Goal: Transaction & Acquisition: Purchase product/service

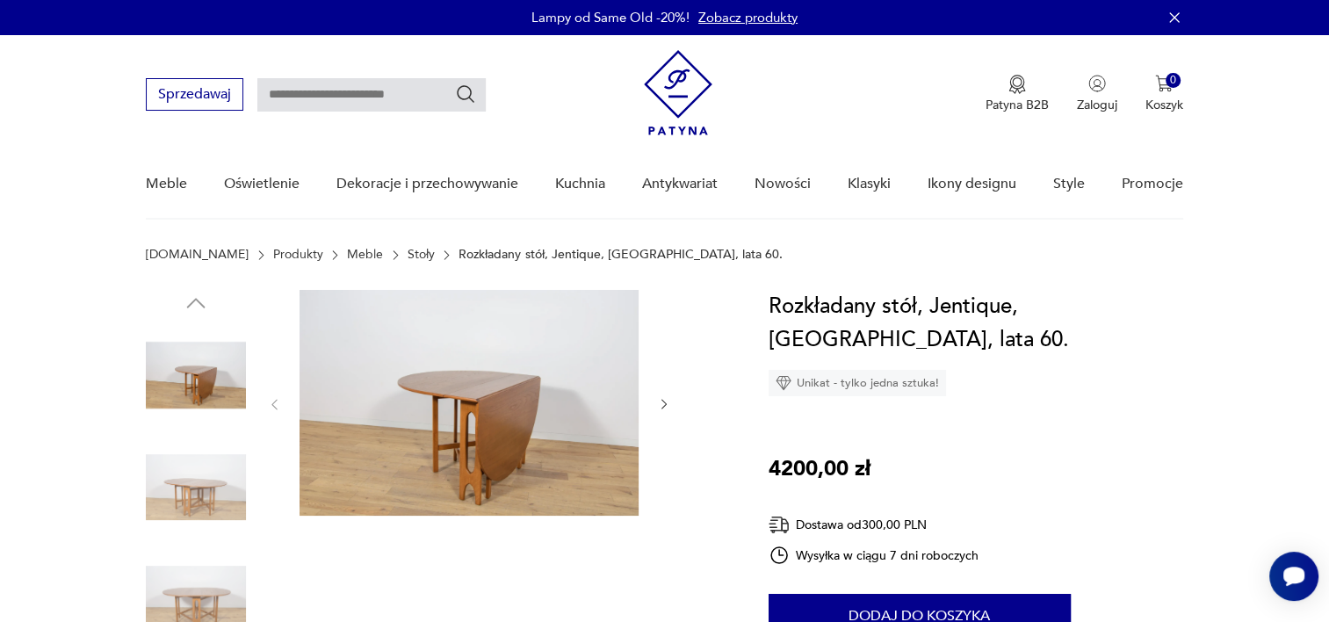
click at [183, 482] on img at bounding box center [196, 488] width 100 height 100
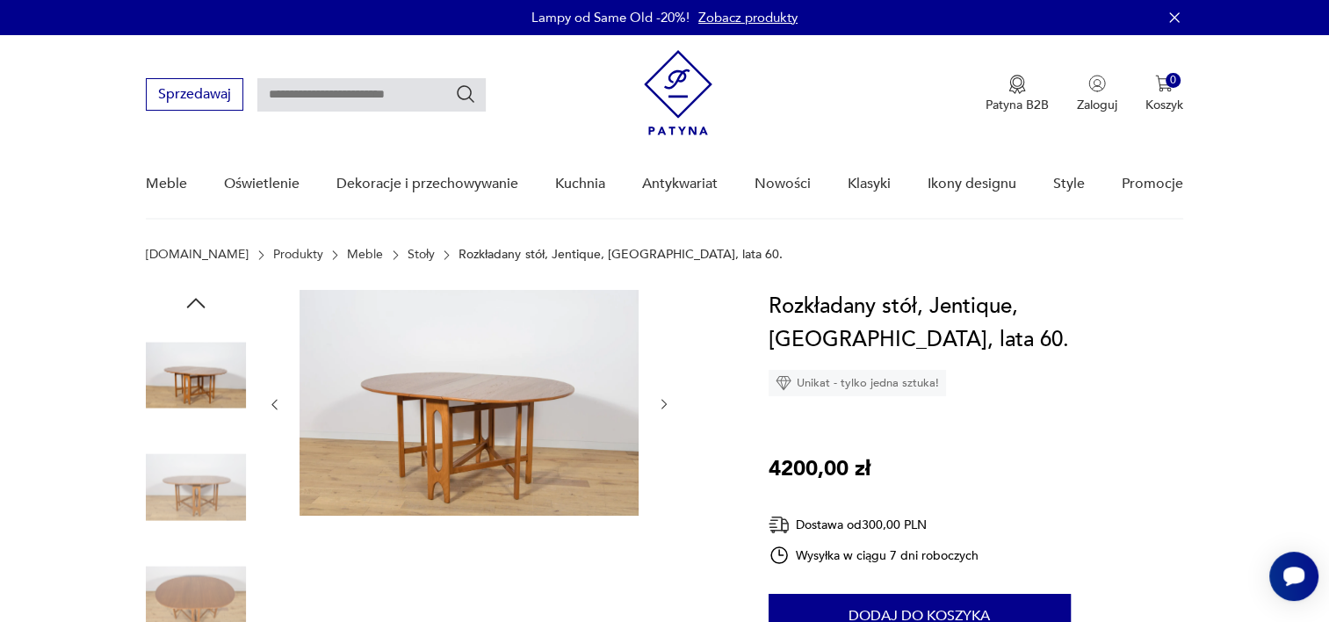
click at [199, 582] on img at bounding box center [196, 599] width 100 height 100
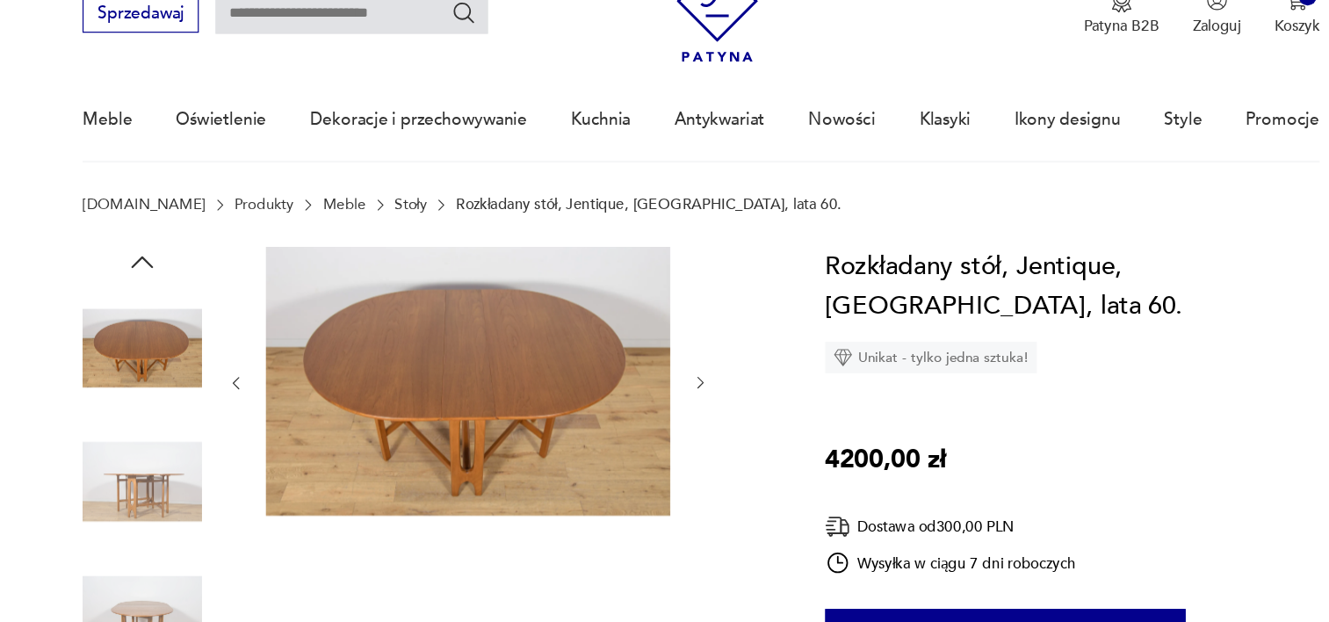
scroll to position [19, 0]
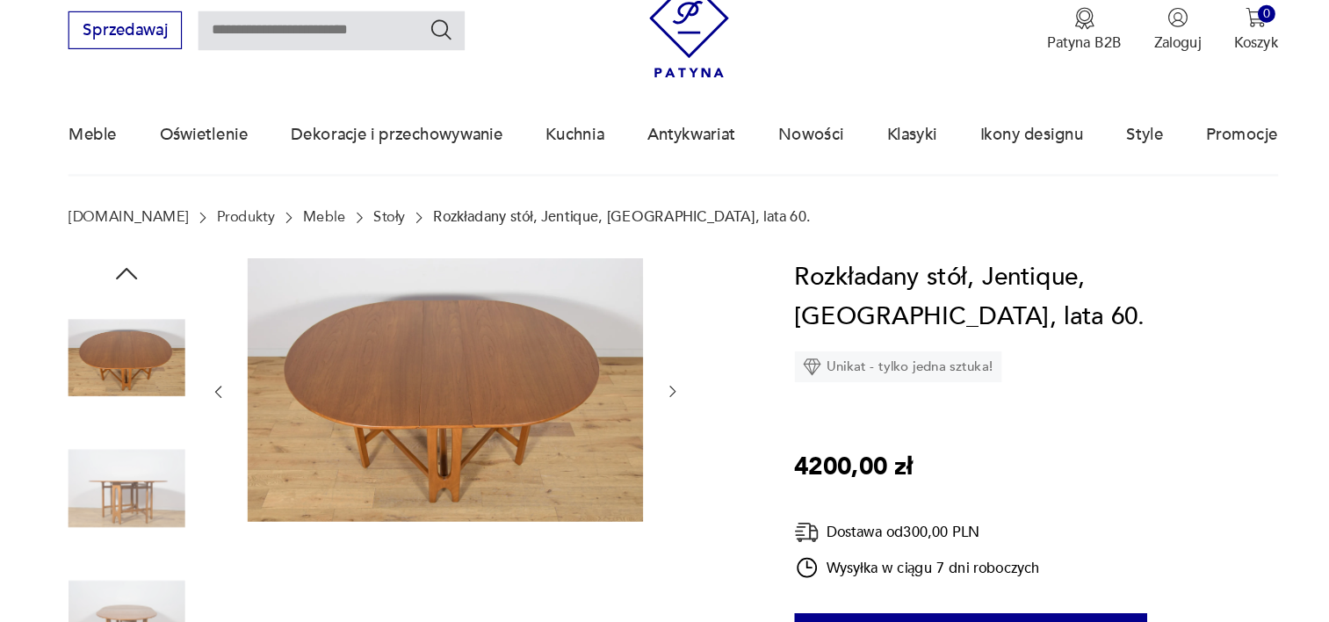
click at [183, 458] on img at bounding box center [196, 468] width 100 height 100
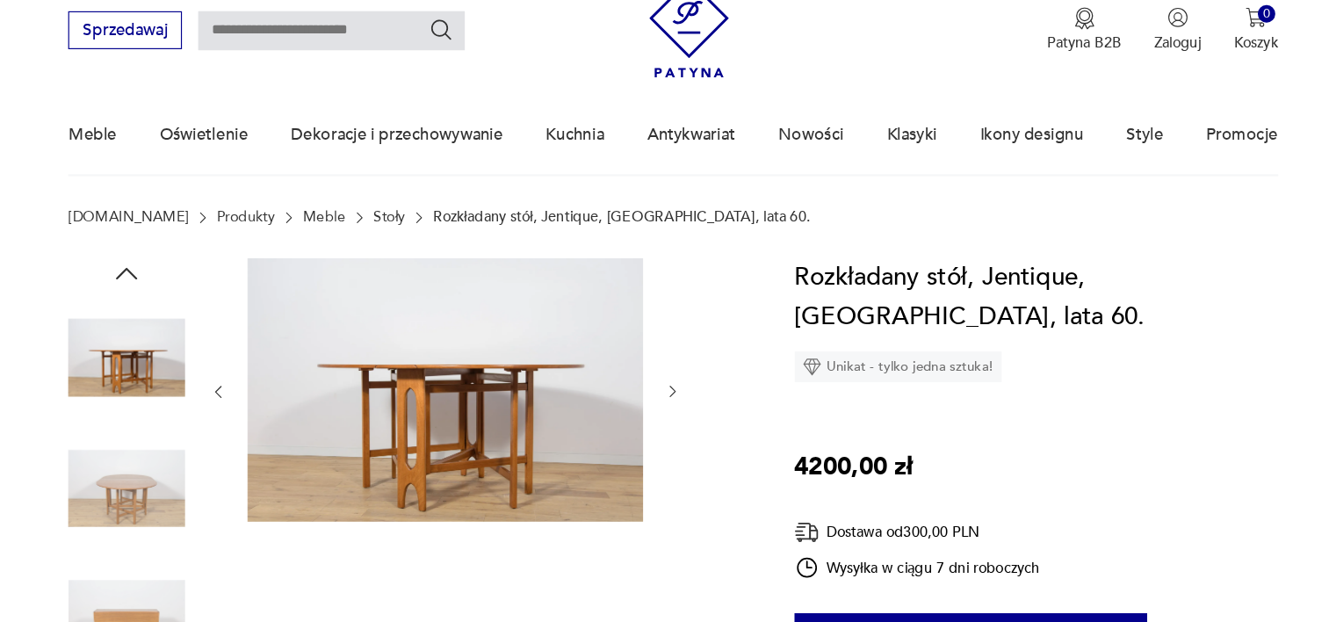
click at [187, 512] on img at bounding box center [196, 468] width 100 height 100
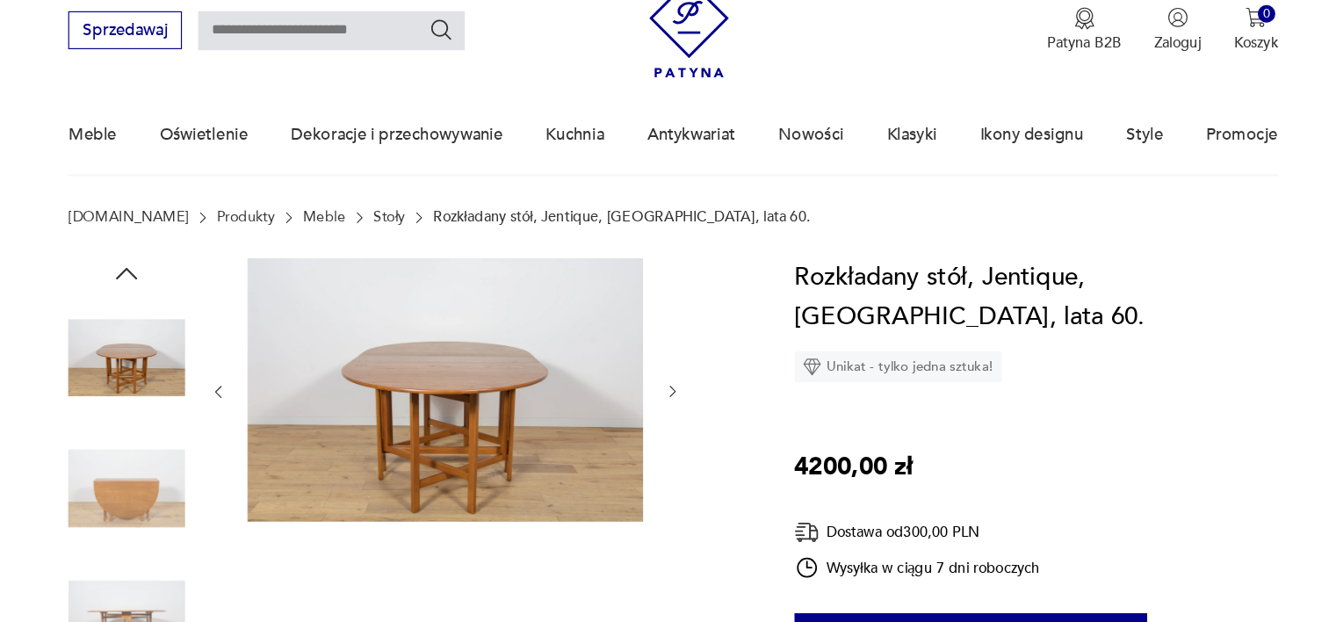
click at [212, 569] on img at bounding box center [196, 580] width 100 height 100
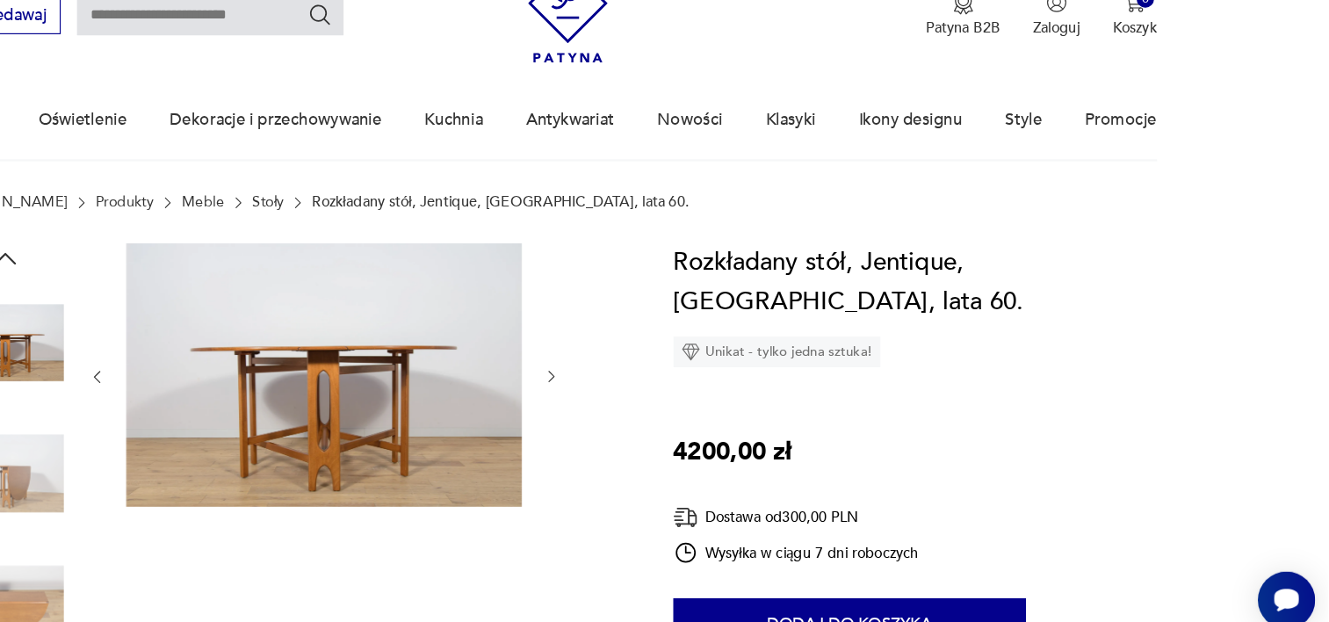
drag, startPoint x: 1203, startPoint y: 130, endPoint x: 1237, endPoint y: 160, distance: 45.5
click at [1237, 160] on nav "Sprzedawaj Patyna B2B Zaloguj 0 Koszyk Twój koszyk ( 0 ) Brak produktów w koszy…" at bounding box center [664, 108] width 1329 height 185
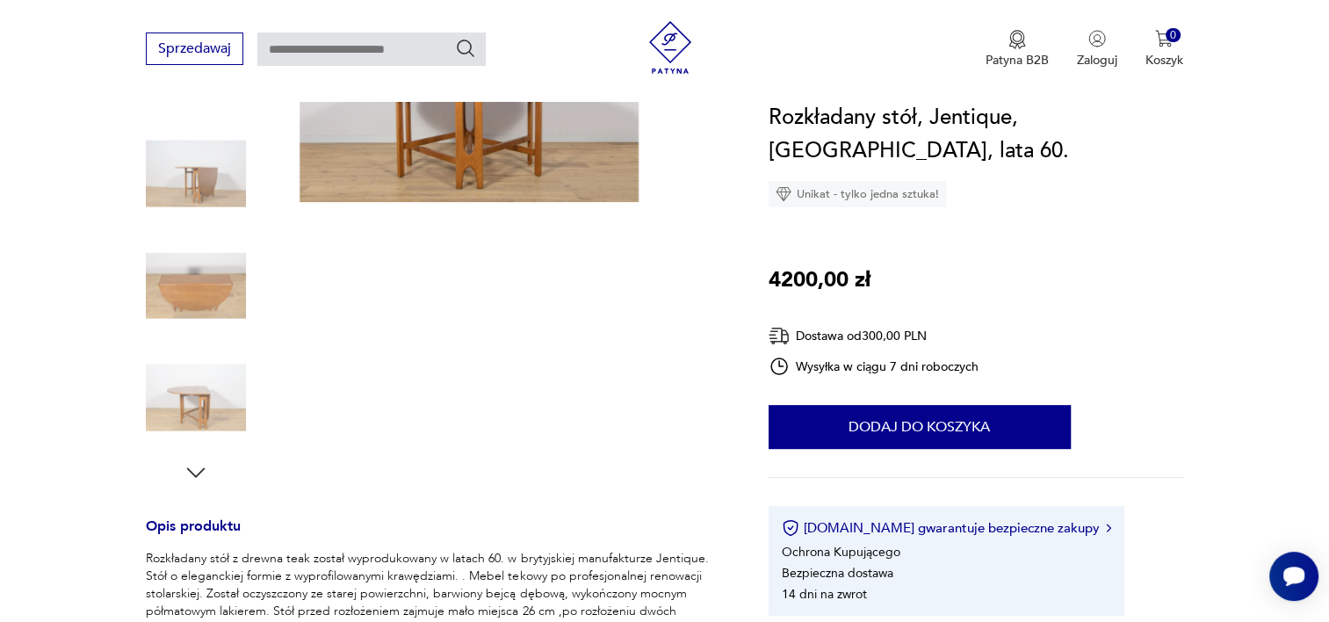
scroll to position [274, 0]
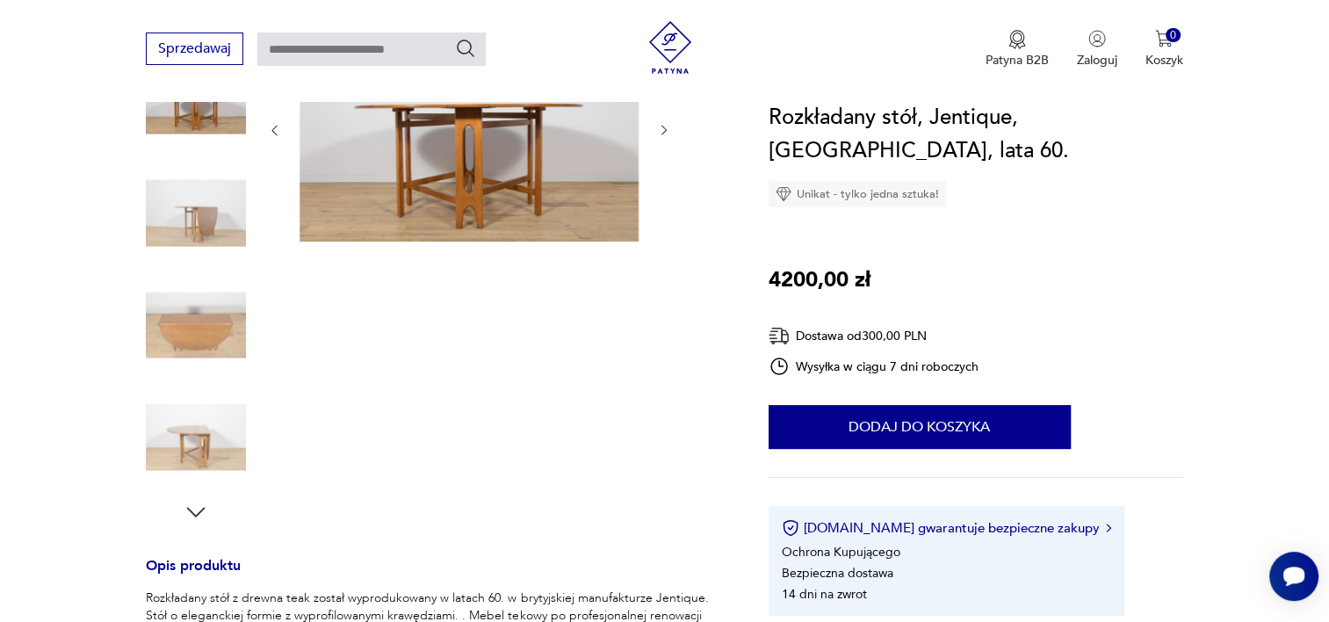
click at [217, 211] on img at bounding box center [196, 213] width 100 height 100
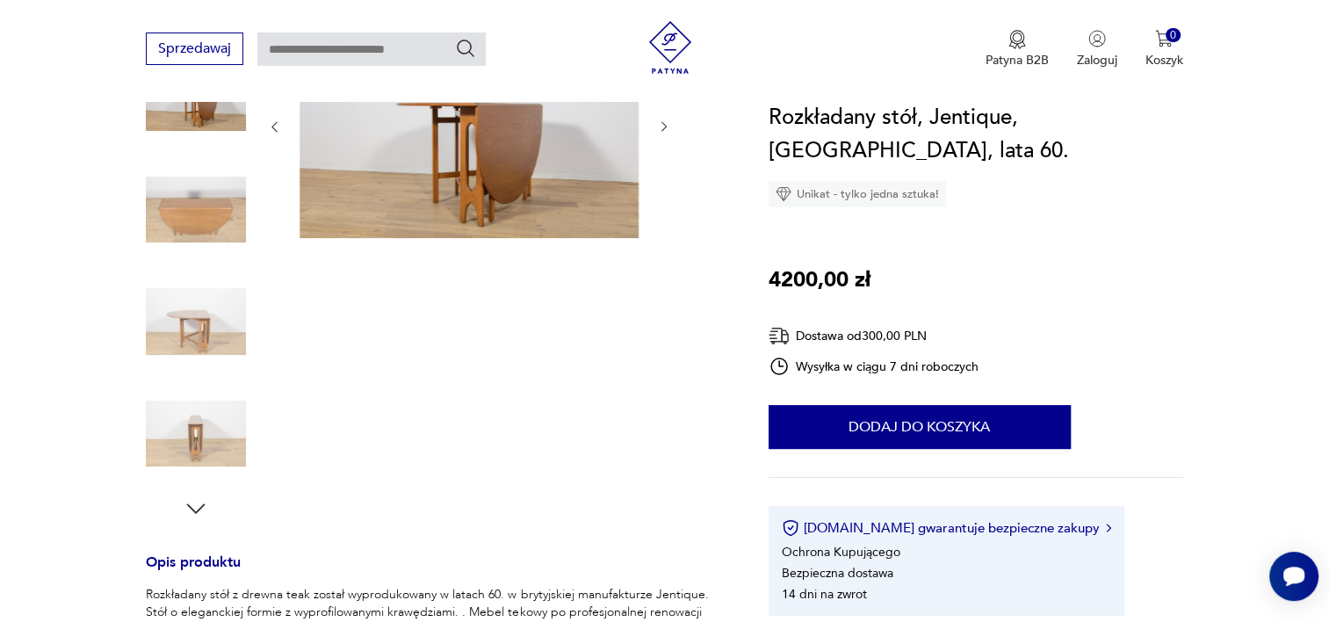
scroll to position [301, 0]
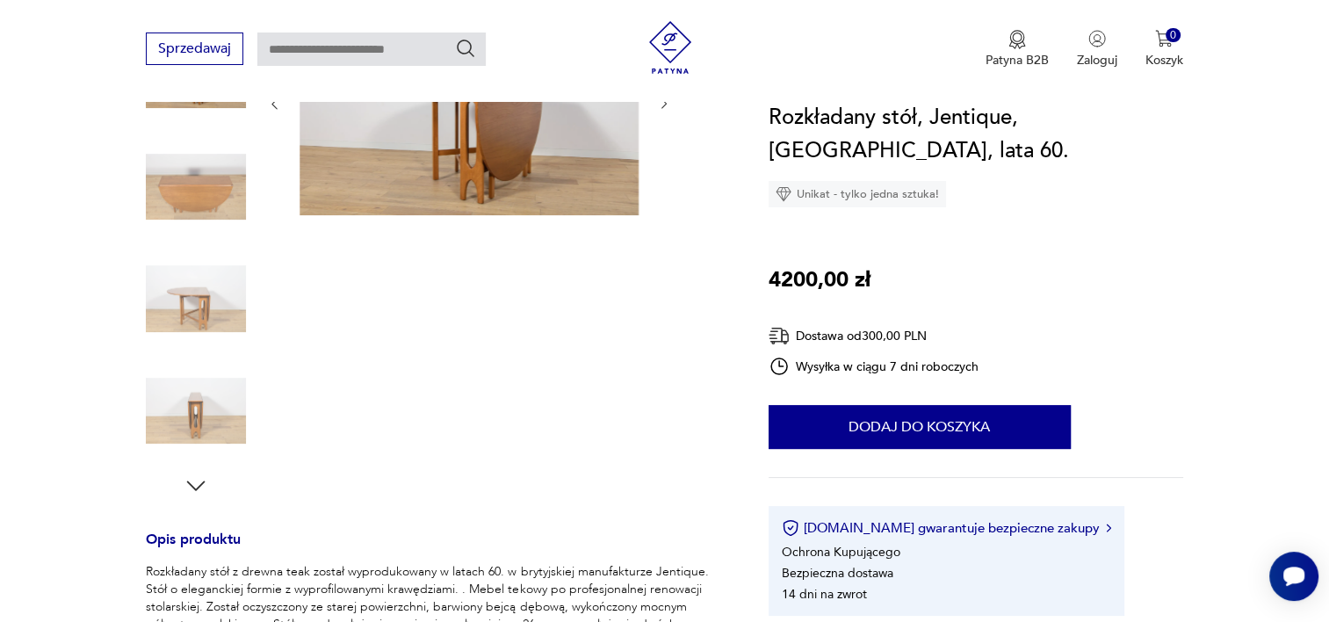
click at [148, 289] on img at bounding box center [196, 299] width 100 height 100
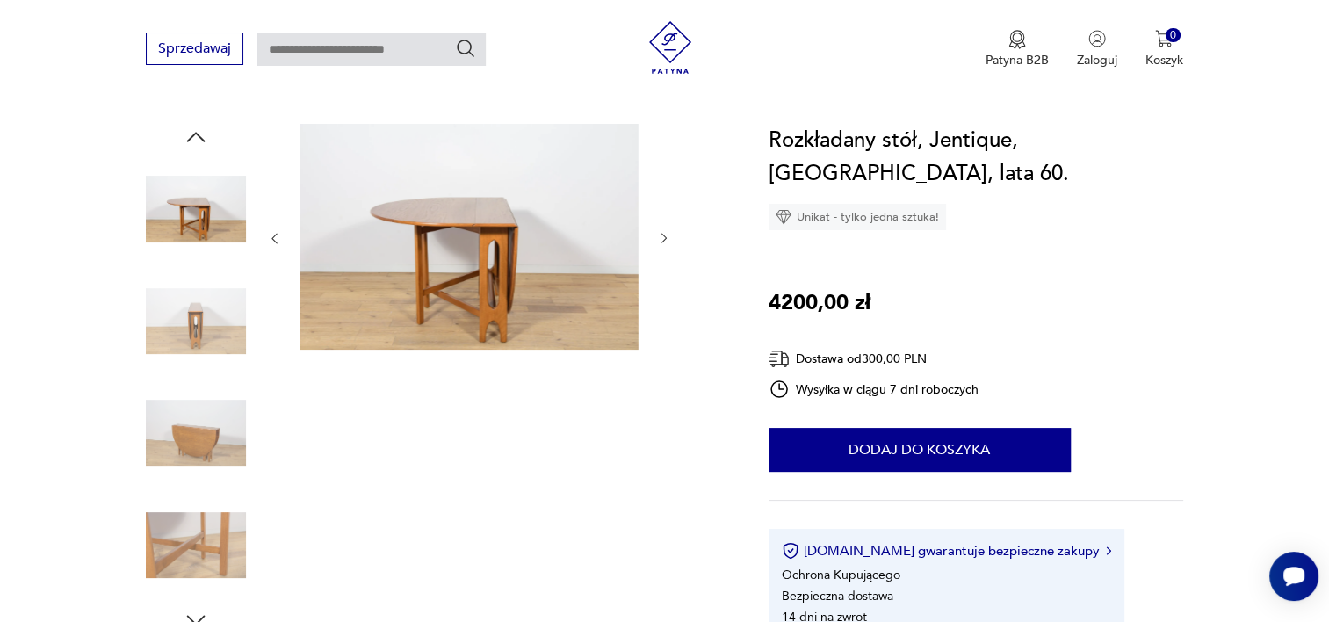
scroll to position [202, 0]
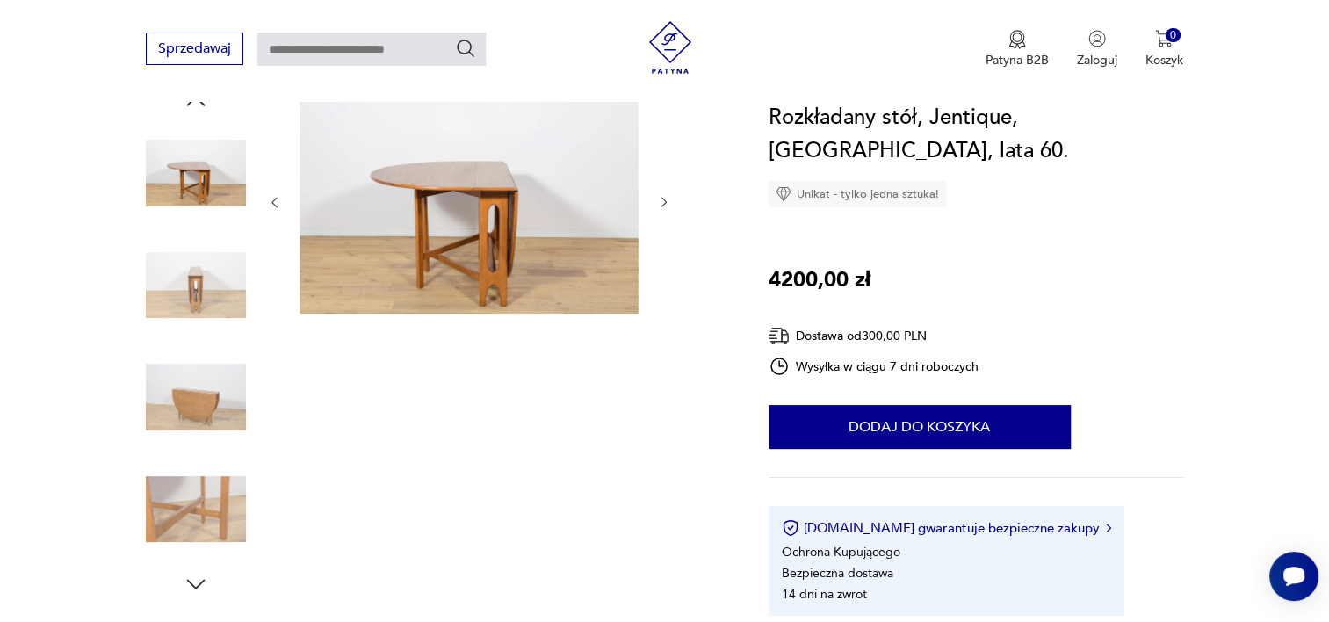
click at [207, 499] on img at bounding box center [196, 510] width 100 height 100
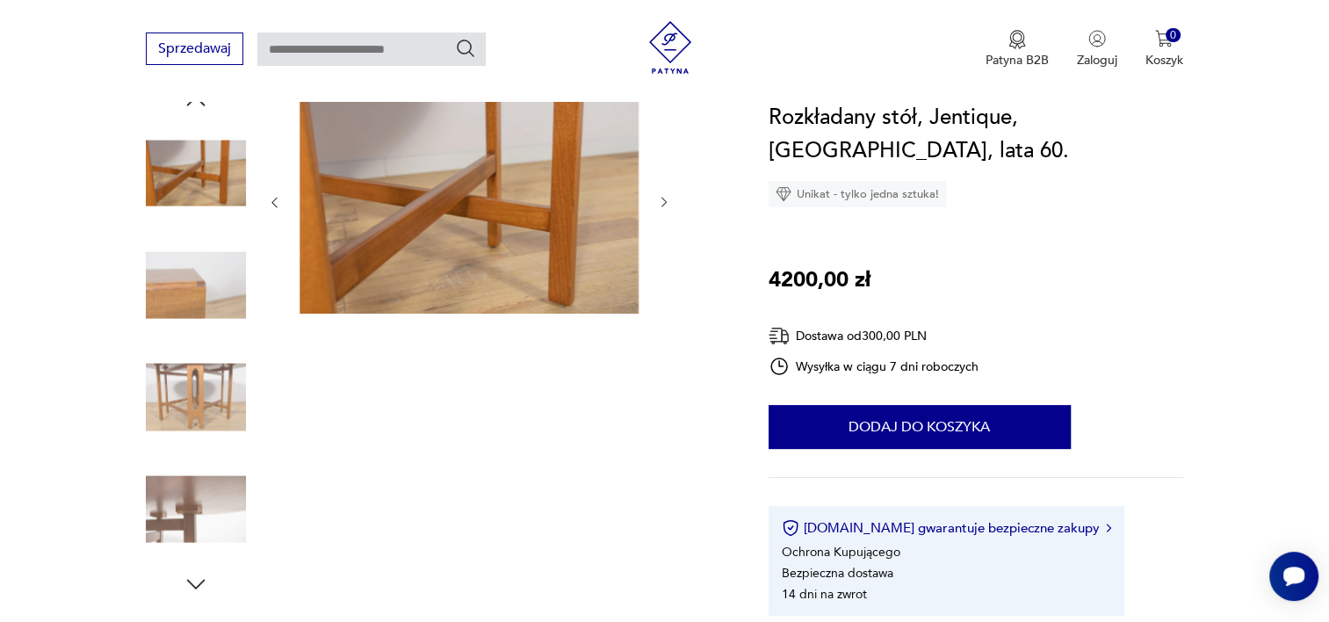
click at [192, 594] on icon "button" at bounding box center [196, 584] width 26 height 26
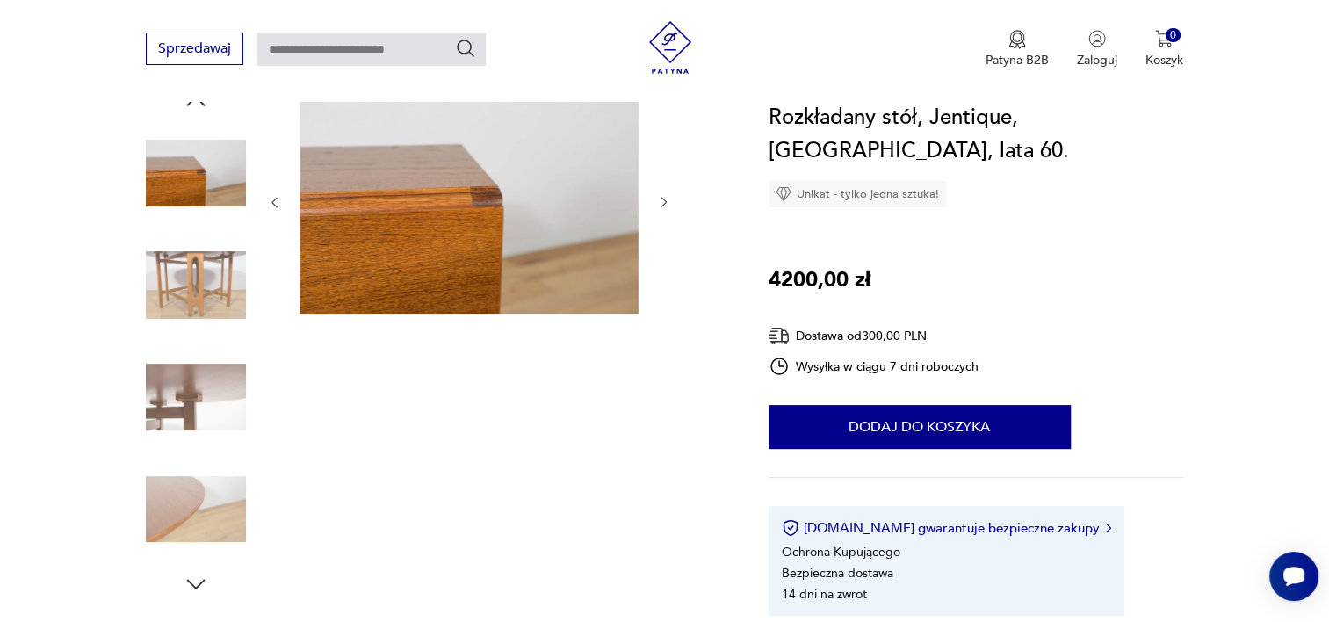
click at [200, 477] on img at bounding box center [196, 510] width 100 height 100
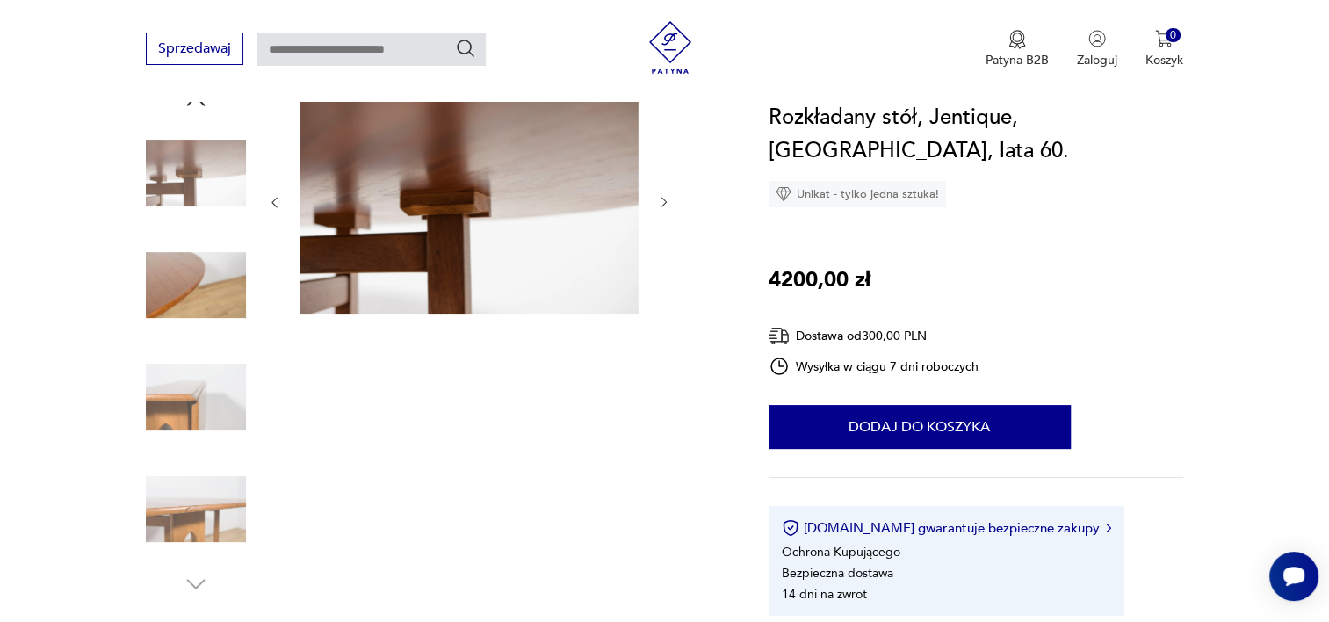
click at [211, 527] on img at bounding box center [196, 510] width 100 height 100
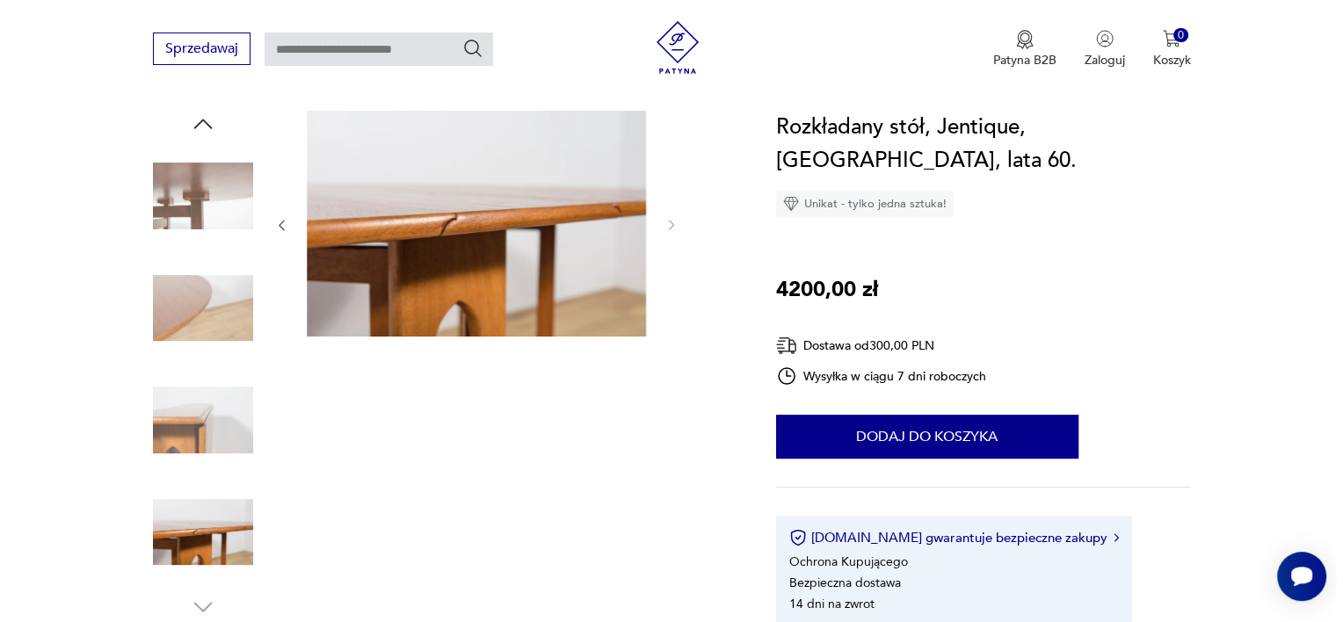
scroll to position [185, 0]
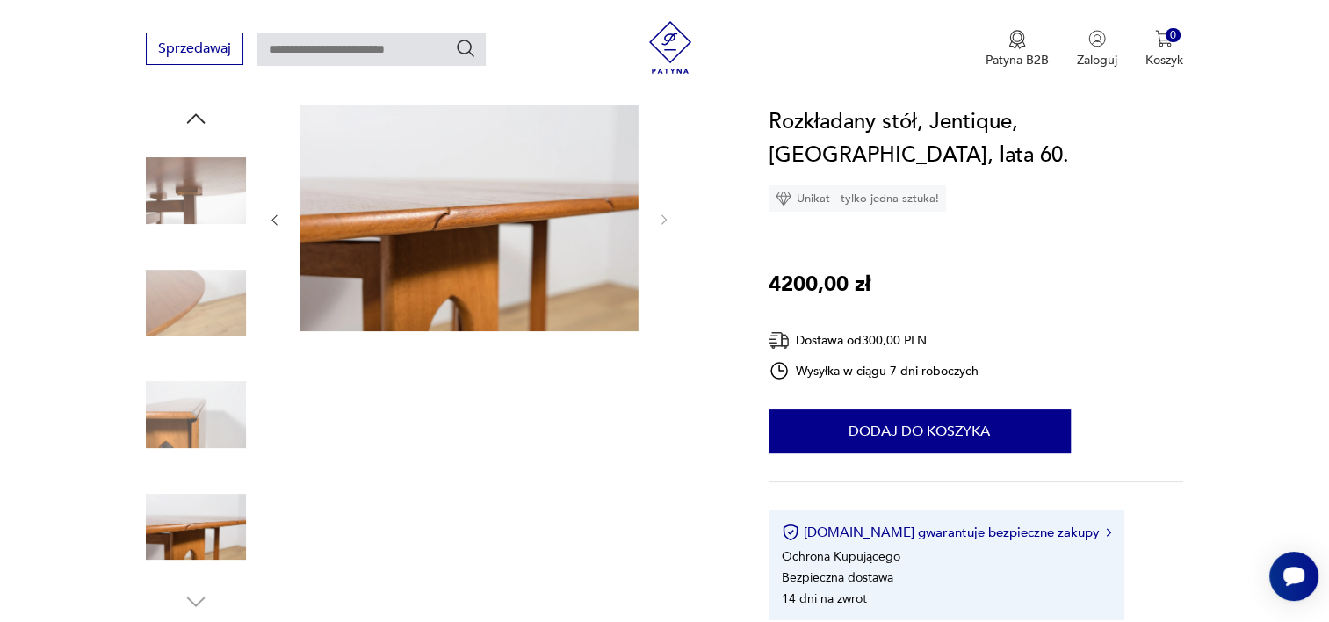
click at [211, 196] on img at bounding box center [196, 191] width 100 height 100
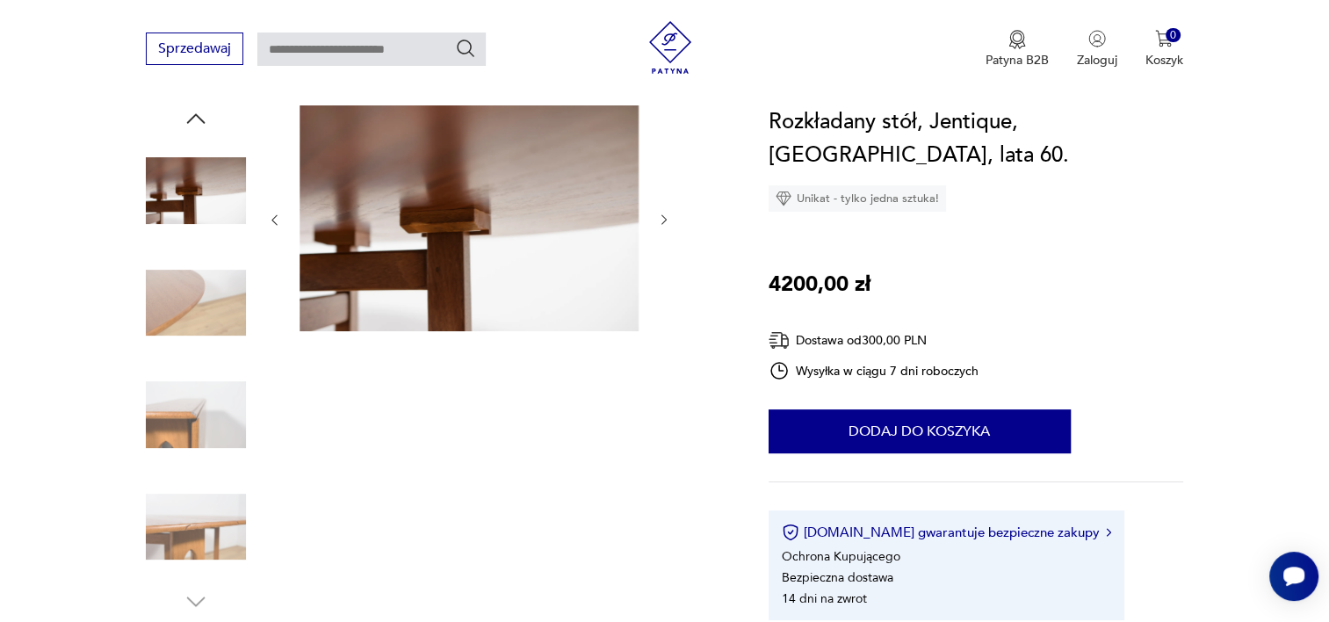
click at [184, 293] on img at bounding box center [196, 303] width 100 height 100
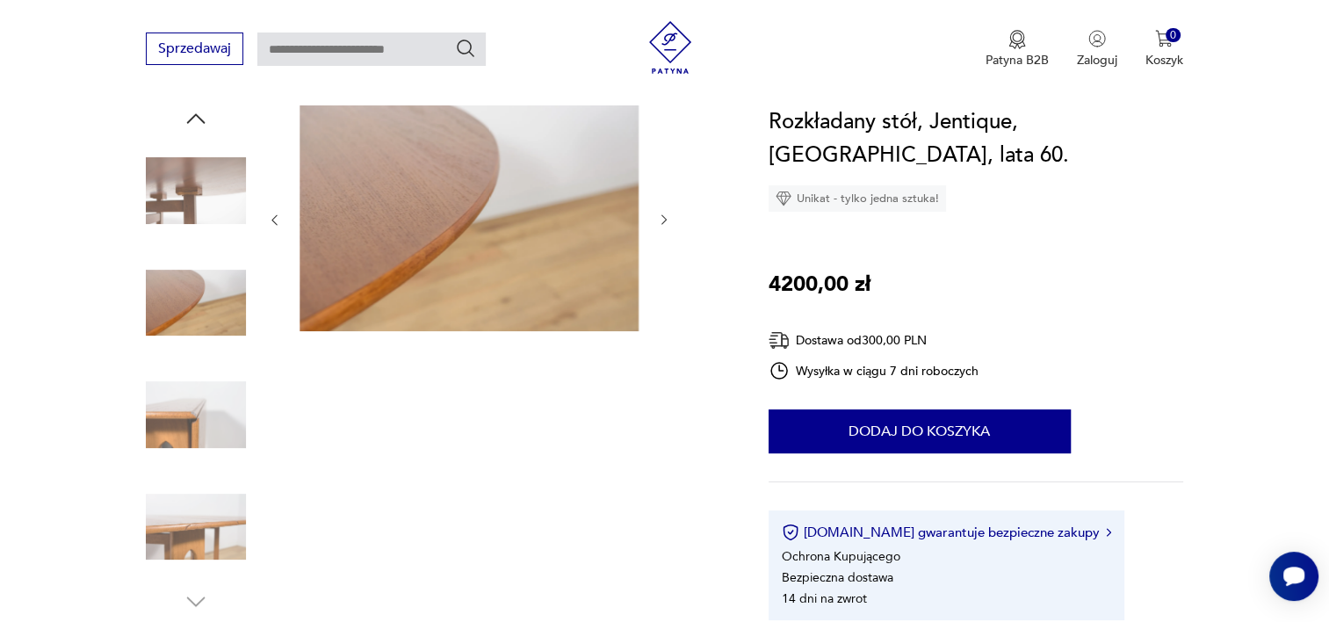
click at [177, 395] on img at bounding box center [196, 415] width 100 height 100
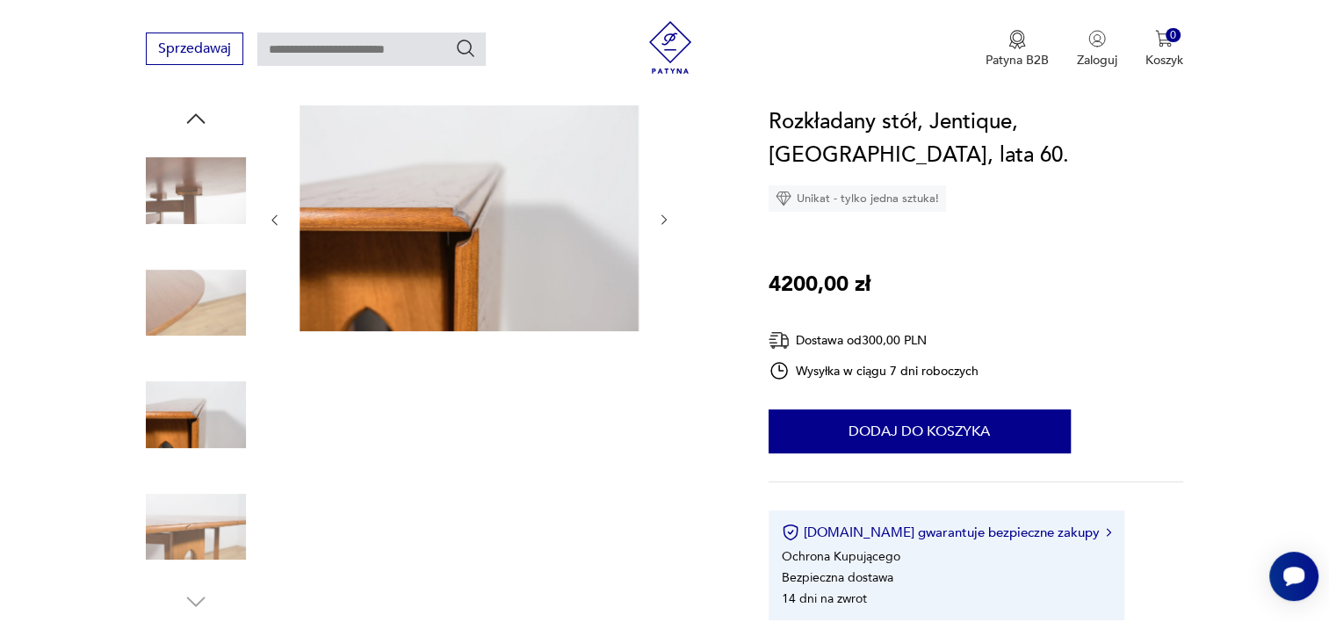
click at [657, 219] on icon "button" at bounding box center [664, 220] width 15 height 15
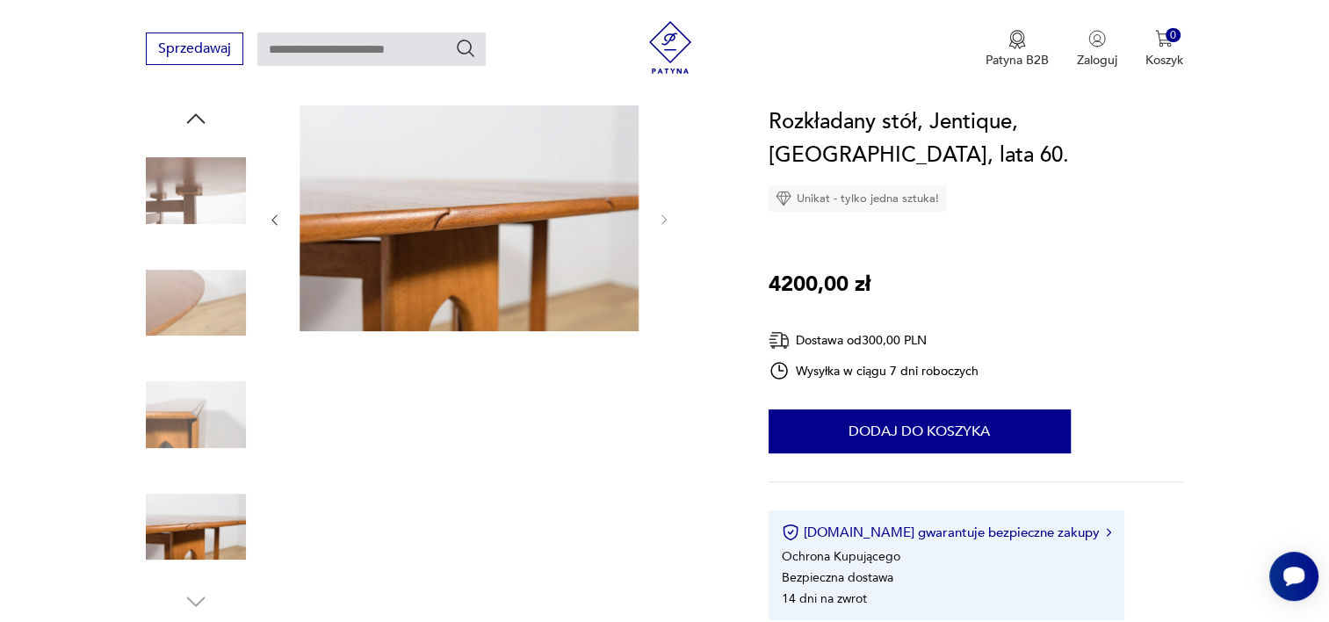
click at [194, 121] on icon "button" at bounding box center [196, 118] width 26 height 26
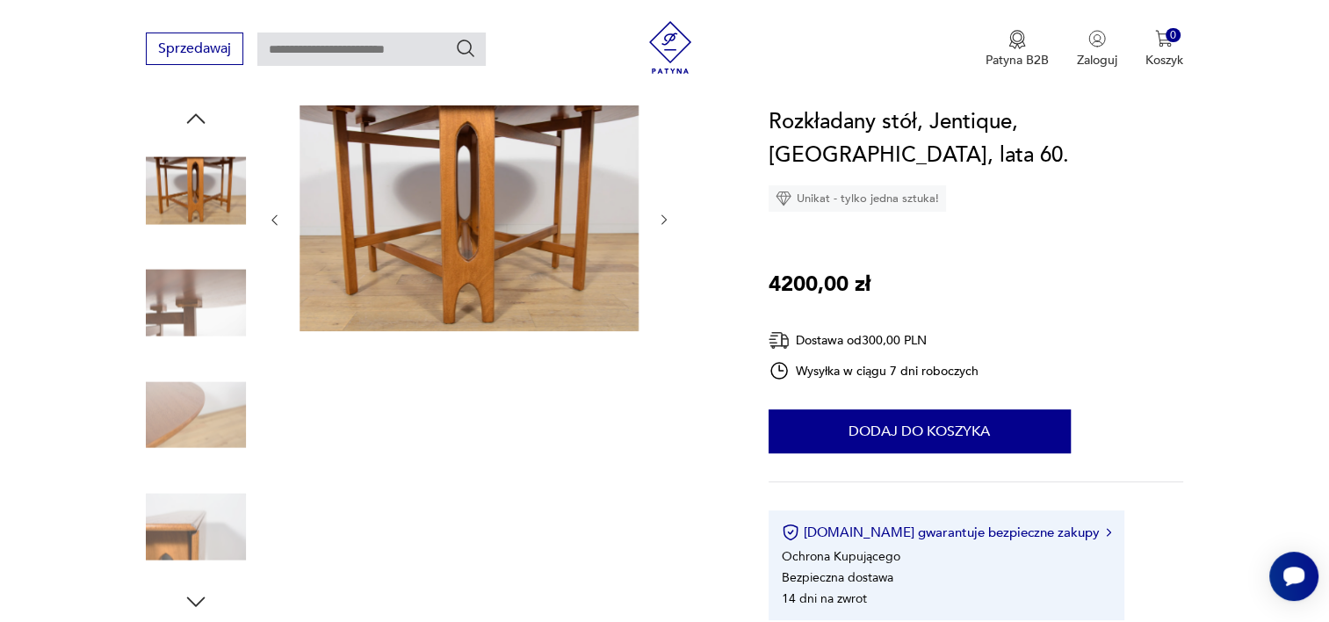
click at [194, 121] on icon "button" at bounding box center [196, 118] width 26 height 26
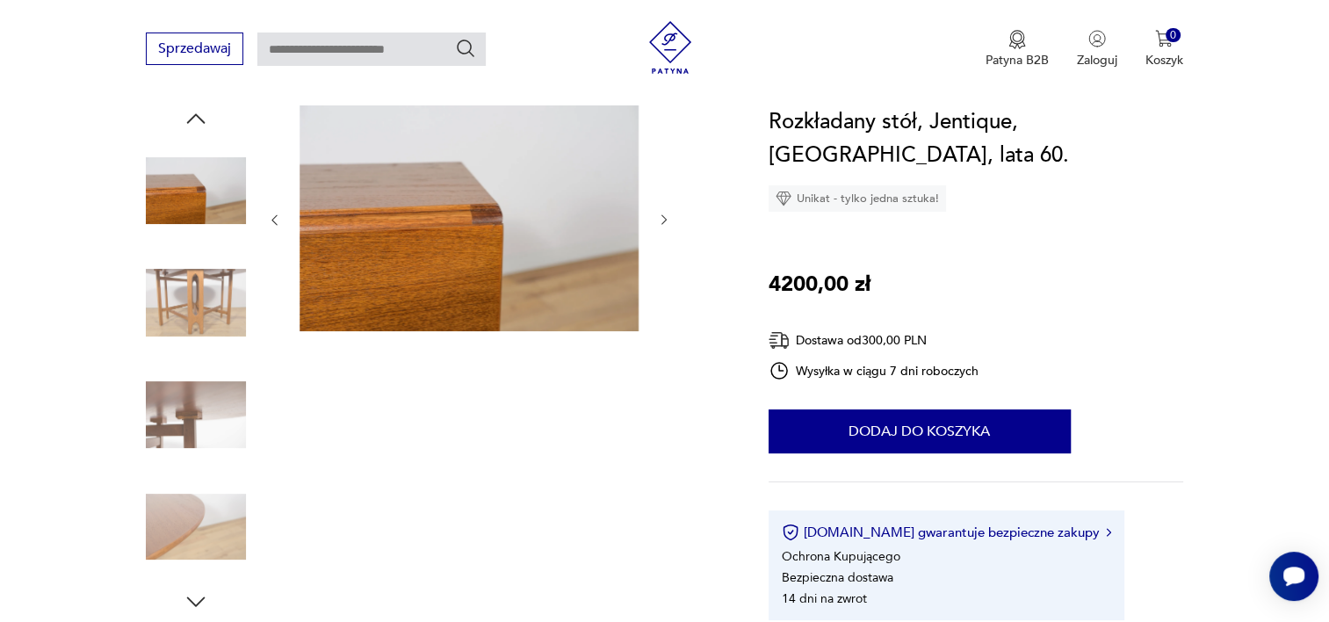
click at [194, 121] on icon "button" at bounding box center [196, 118] width 26 height 26
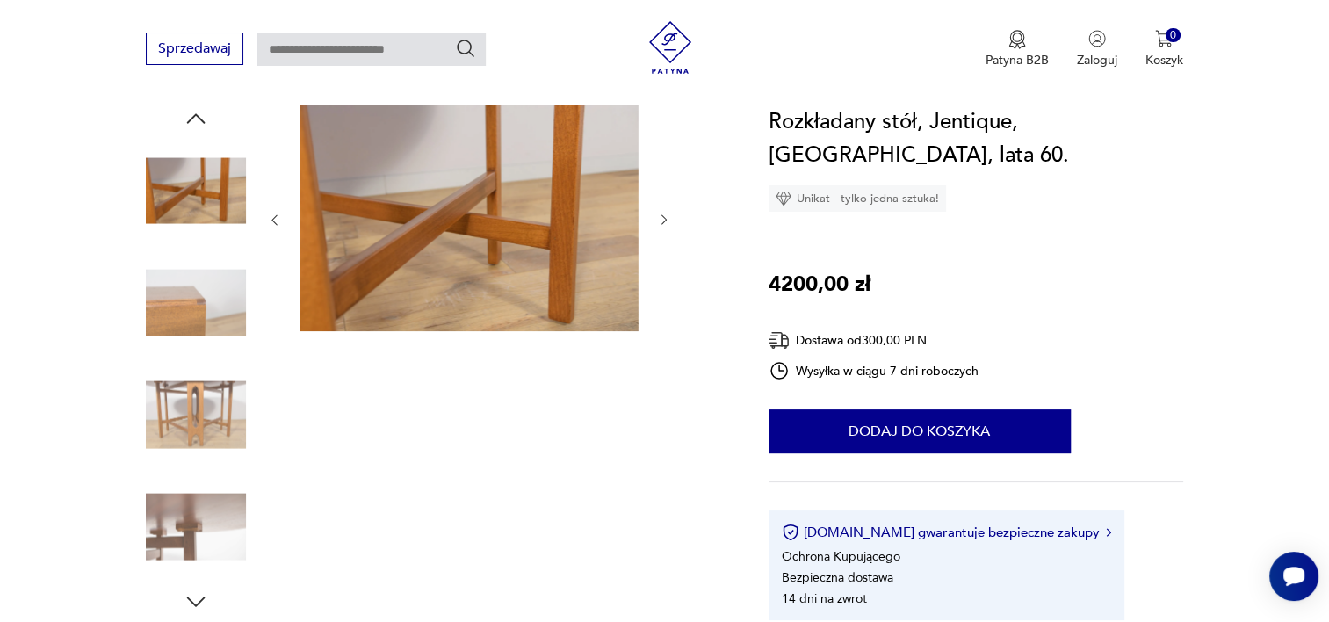
click at [194, 121] on icon "button" at bounding box center [196, 118] width 26 height 26
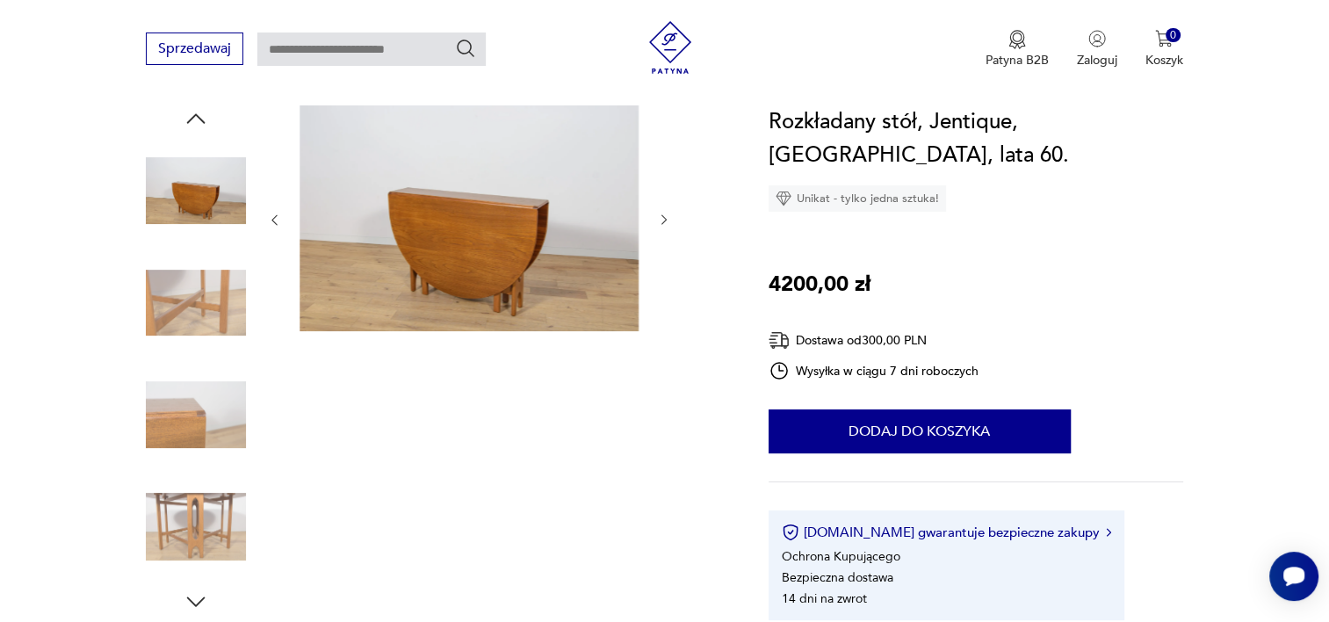
click at [460, 247] on img at bounding box center [469, 218] width 339 height 226
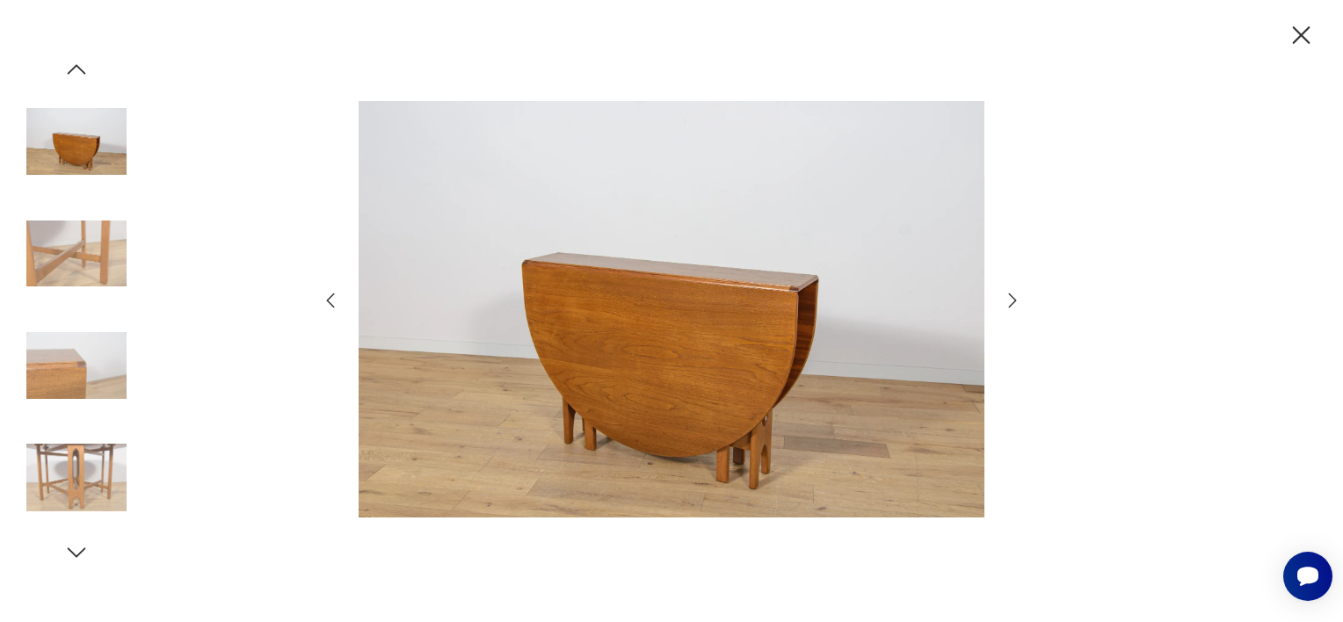
click at [1023, 302] on div at bounding box center [671, 311] width 1343 height 622
click at [1003, 301] on icon "button" at bounding box center [1012, 300] width 21 height 21
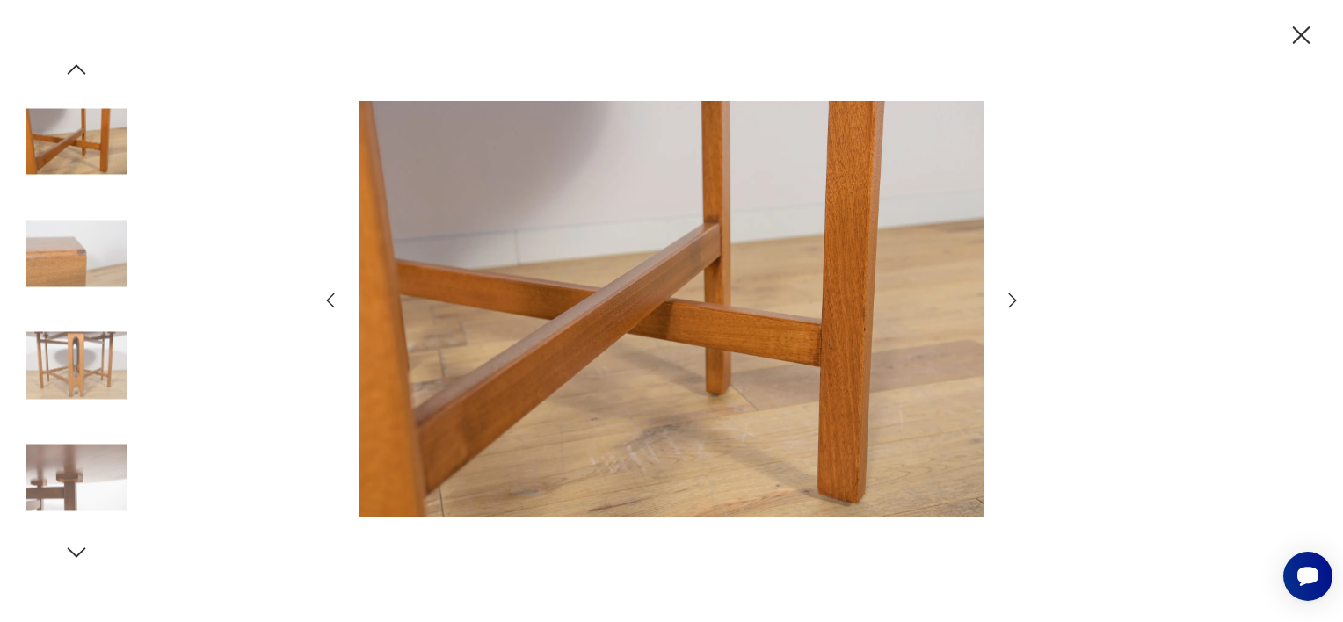
click at [1003, 301] on icon "button" at bounding box center [1012, 300] width 21 height 21
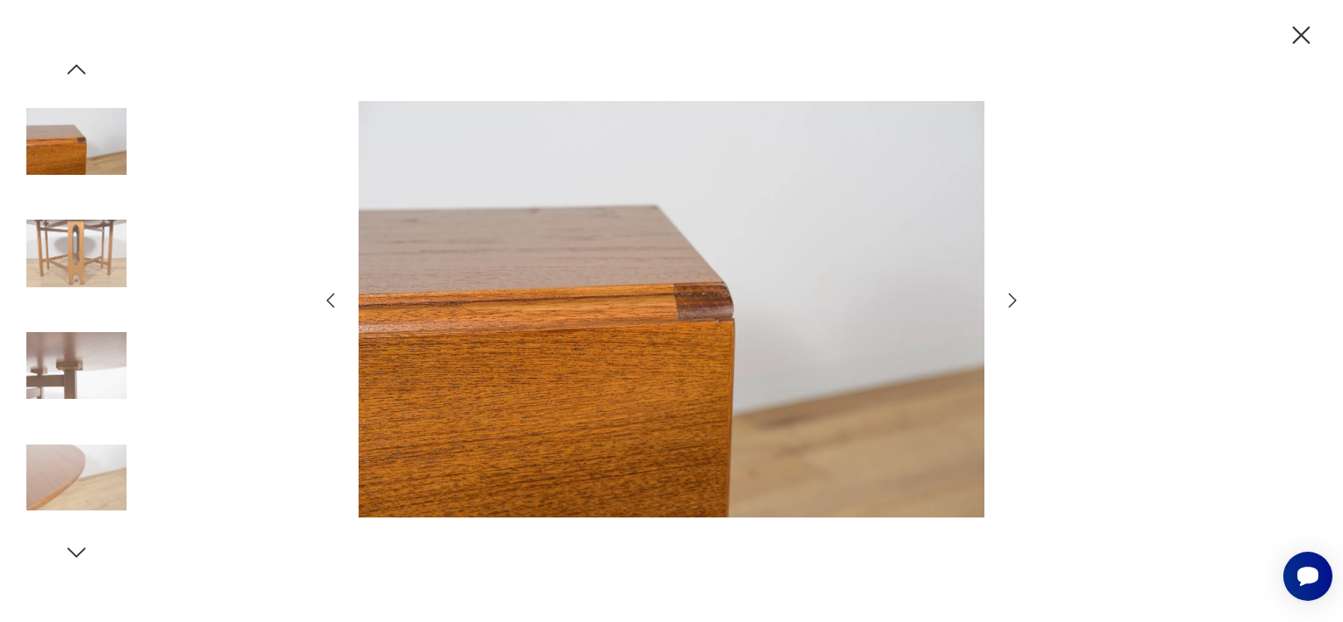
click at [1003, 301] on icon "button" at bounding box center [1012, 300] width 21 height 21
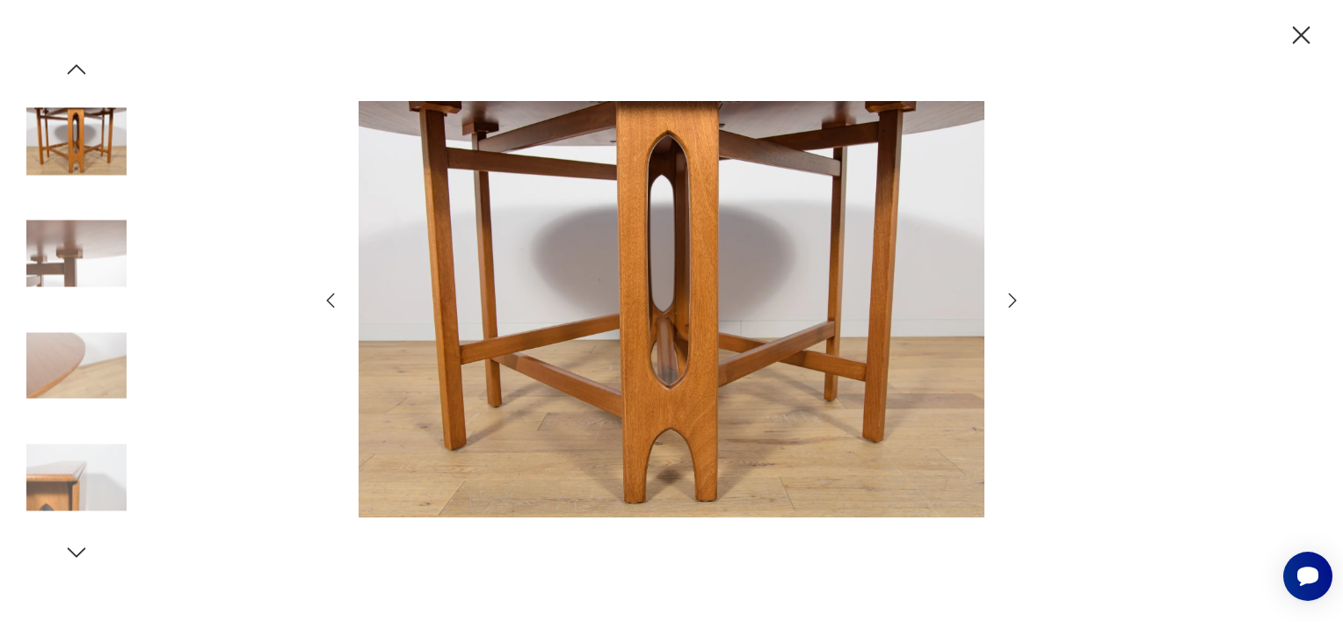
click at [1008, 310] on icon "button" at bounding box center [1012, 300] width 21 height 21
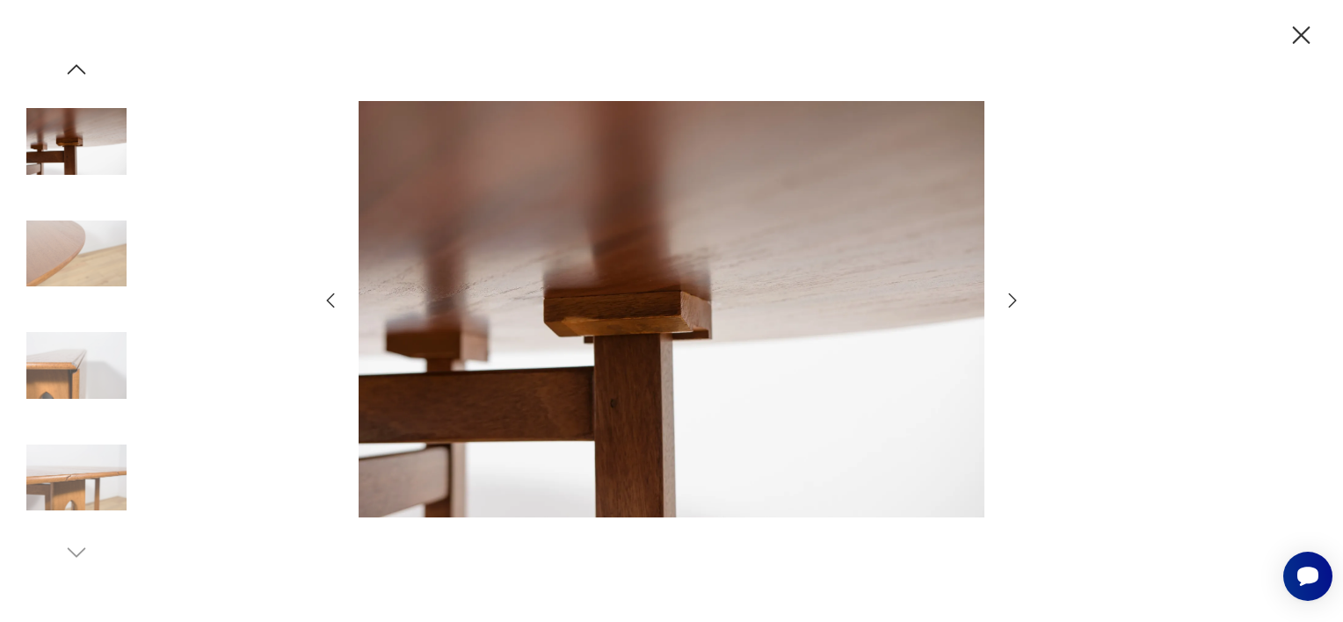
click at [1008, 310] on icon "button" at bounding box center [1012, 300] width 21 height 21
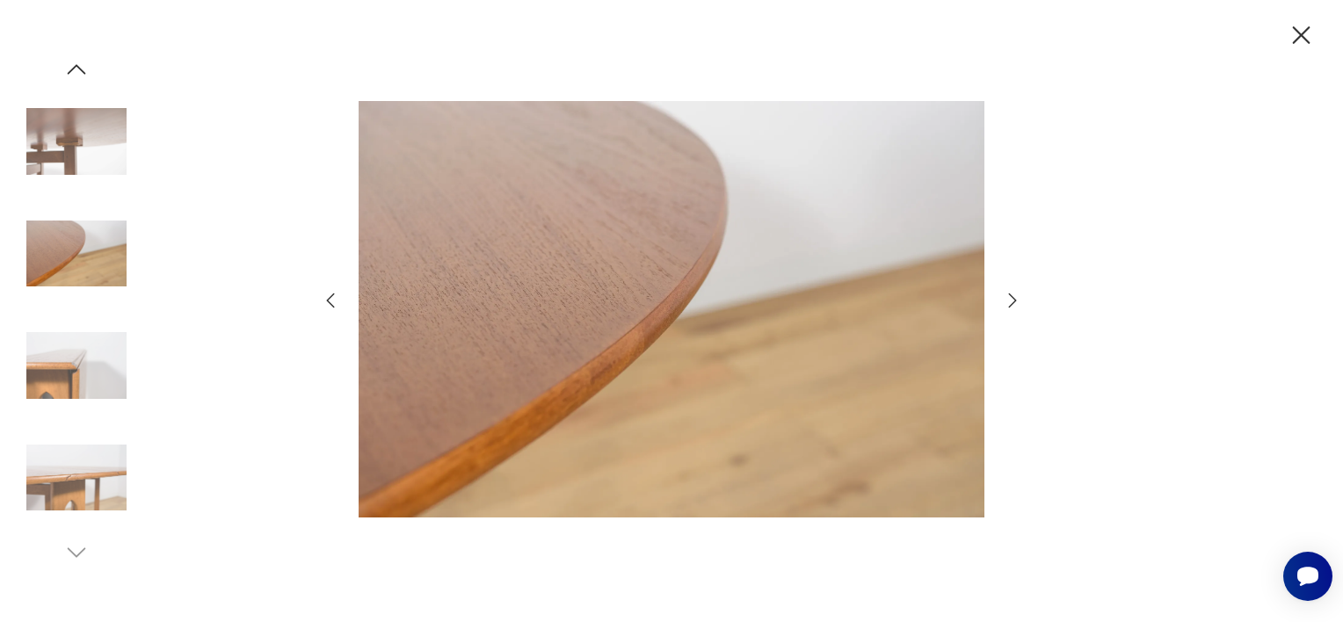
click at [1008, 310] on icon "button" at bounding box center [1012, 300] width 21 height 21
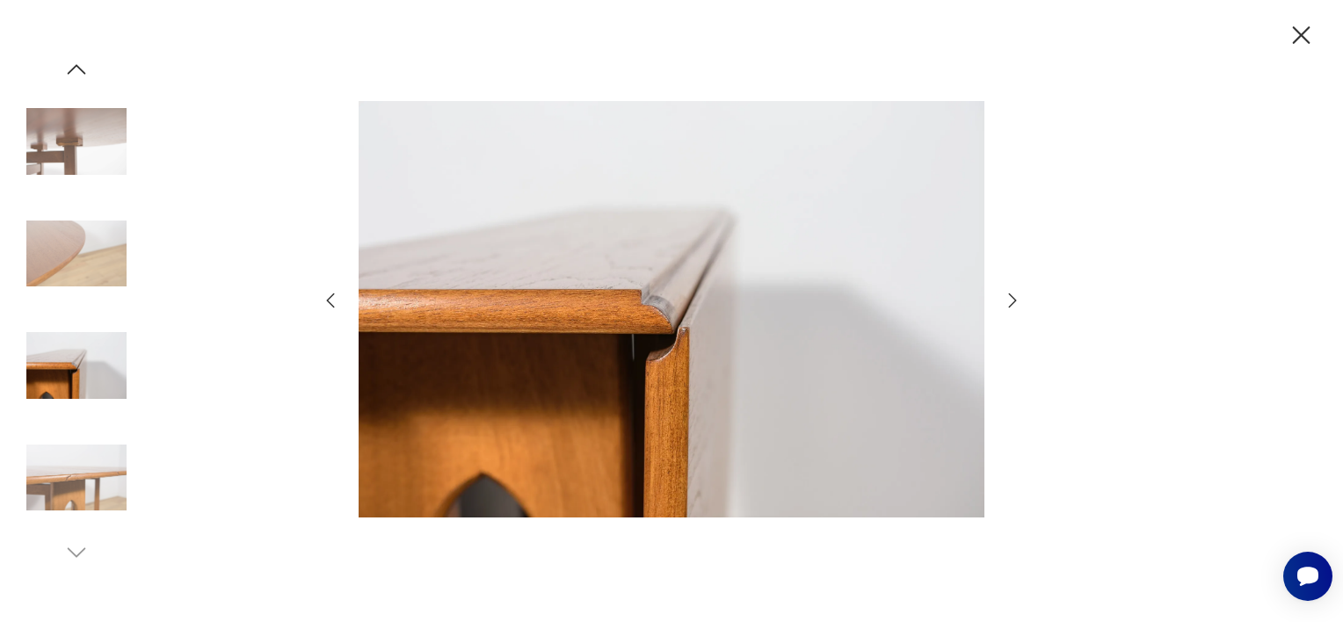
click at [1008, 310] on icon "button" at bounding box center [1012, 300] width 21 height 21
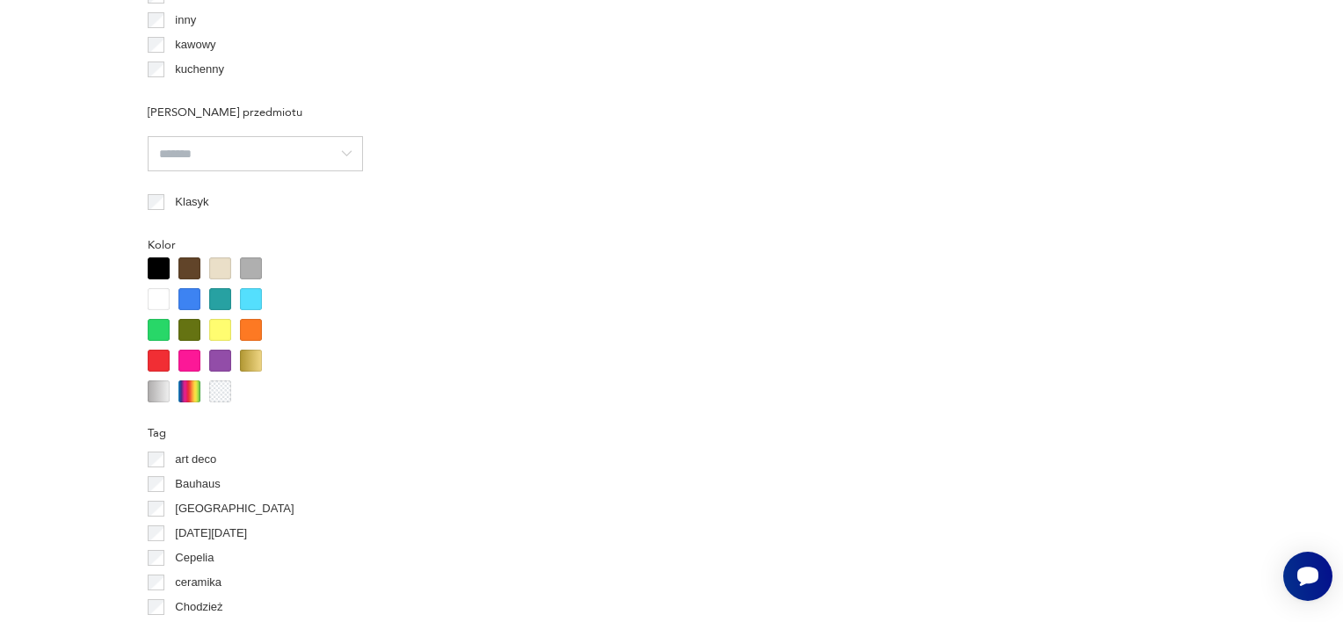
scroll to position [1493, 0]
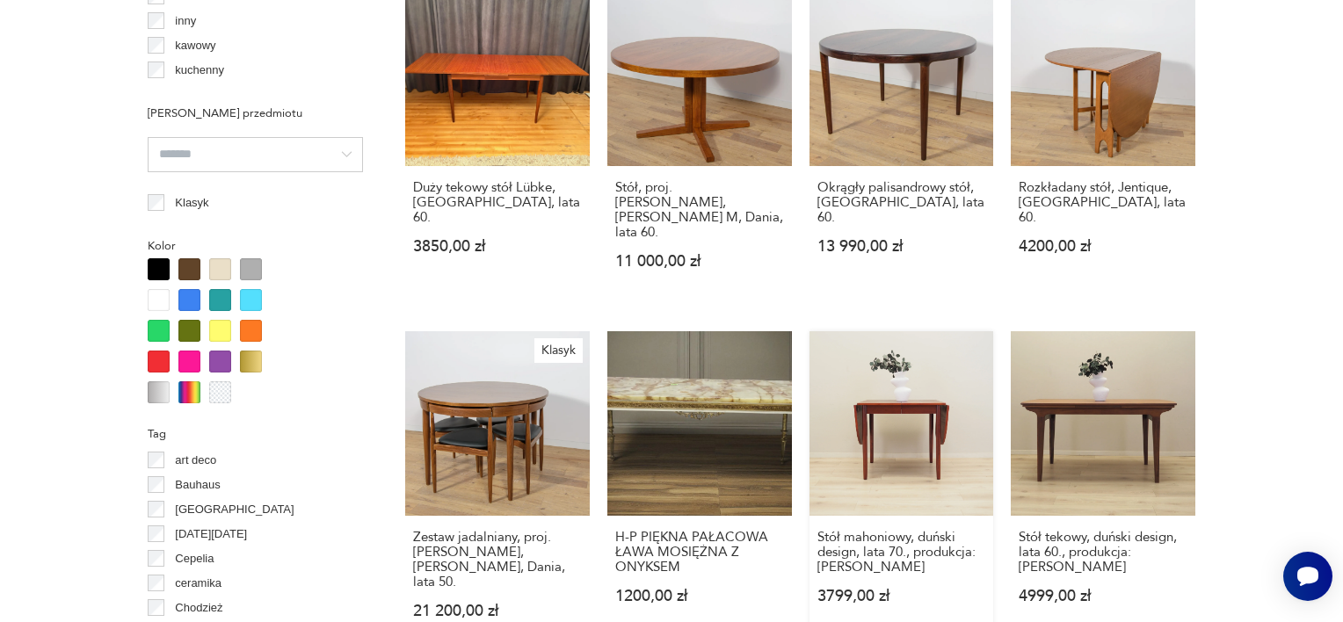
click at [925, 386] on link "Stół mahoniowy, duński design, lata 70., produkcja: [PERSON_NAME] 3799,00 zł" at bounding box center [901, 492] width 185 height 322
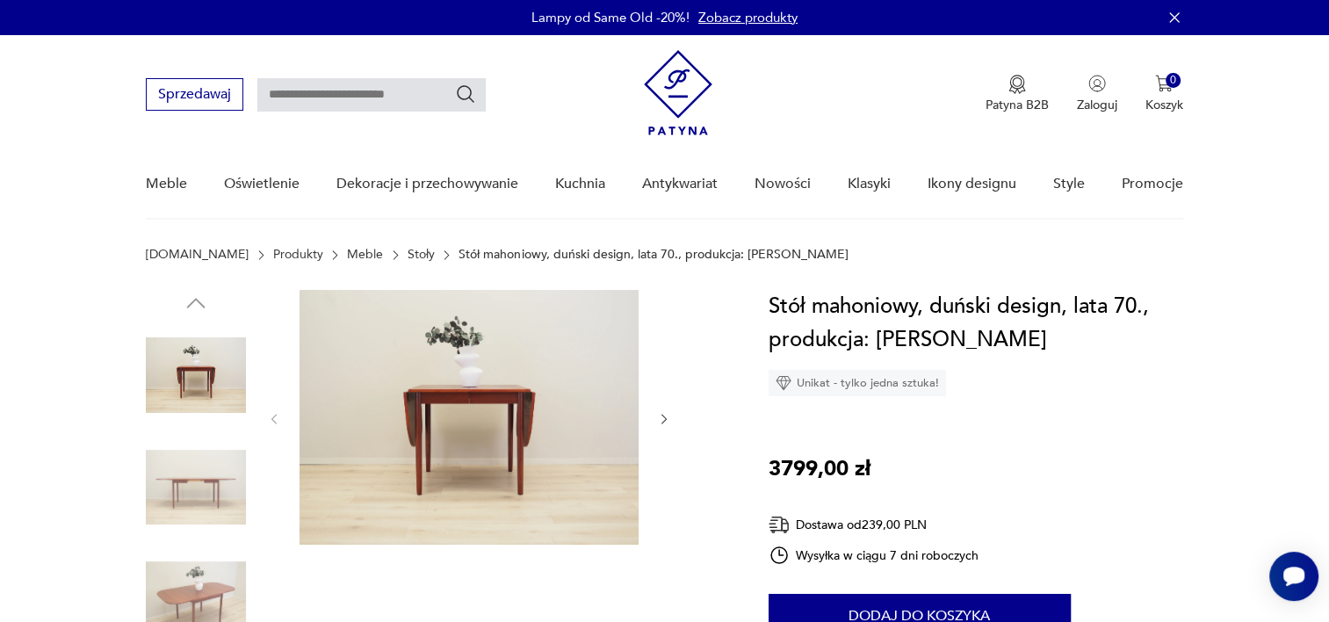
click at [200, 491] on img at bounding box center [196, 488] width 100 height 100
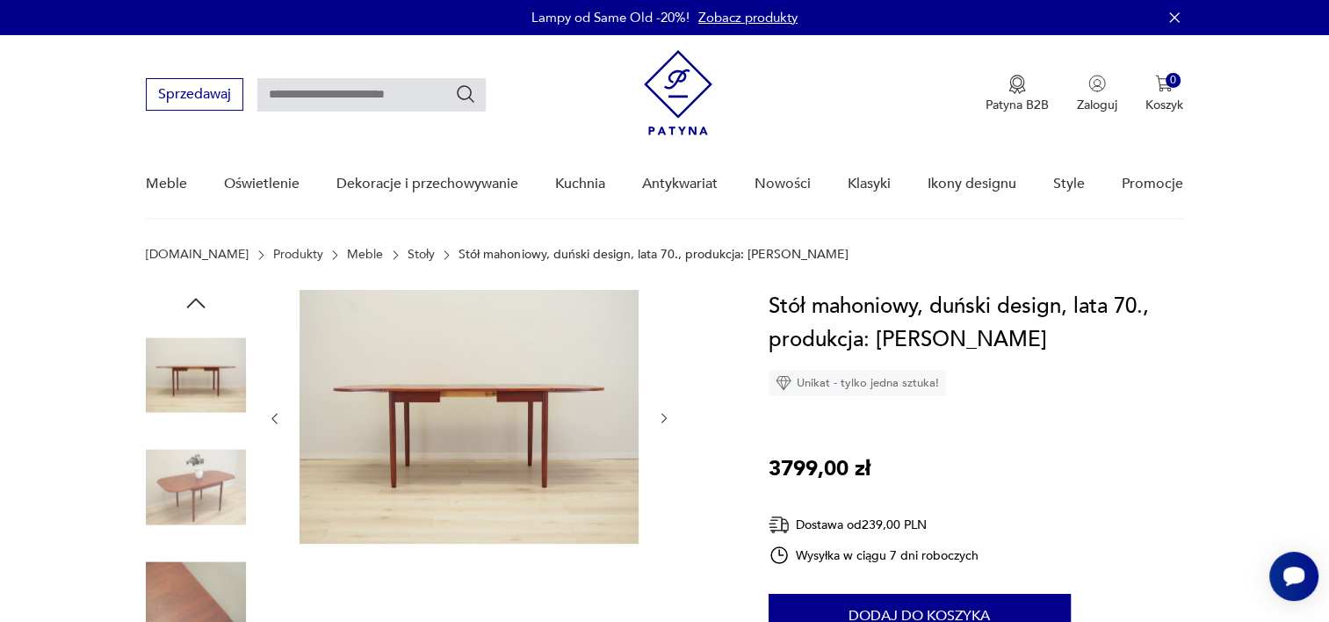
click at [185, 588] on img at bounding box center [196, 599] width 100 height 100
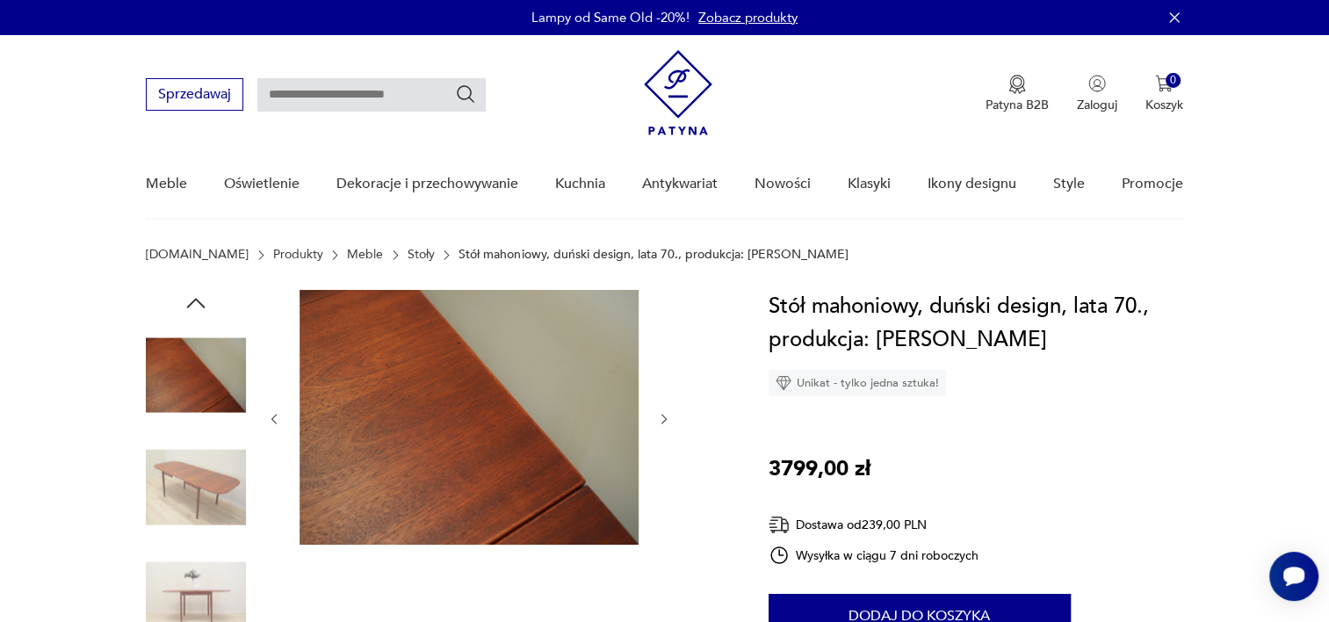
click at [167, 381] on img at bounding box center [196, 375] width 100 height 100
click at [174, 472] on img at bounding box center [196, 488] width 100 height 100
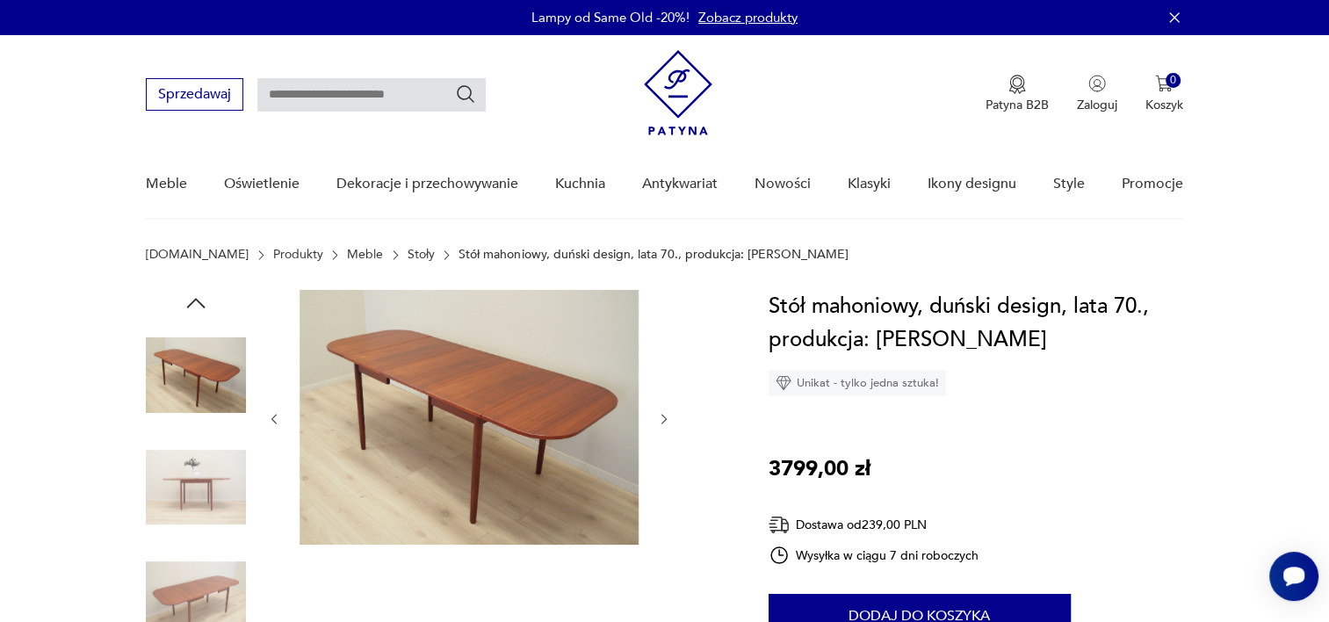
click at [200, 512] on img at bounding box center [196, 488] width 100 height 100
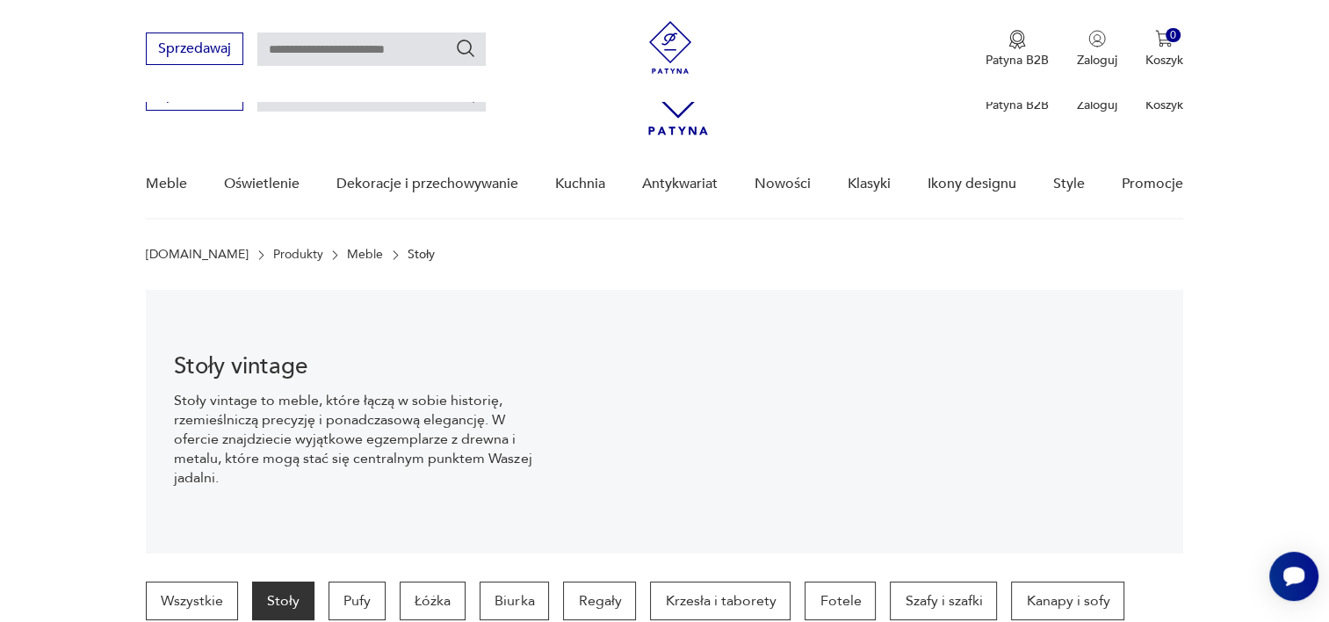
scroll to position [1655, 0]
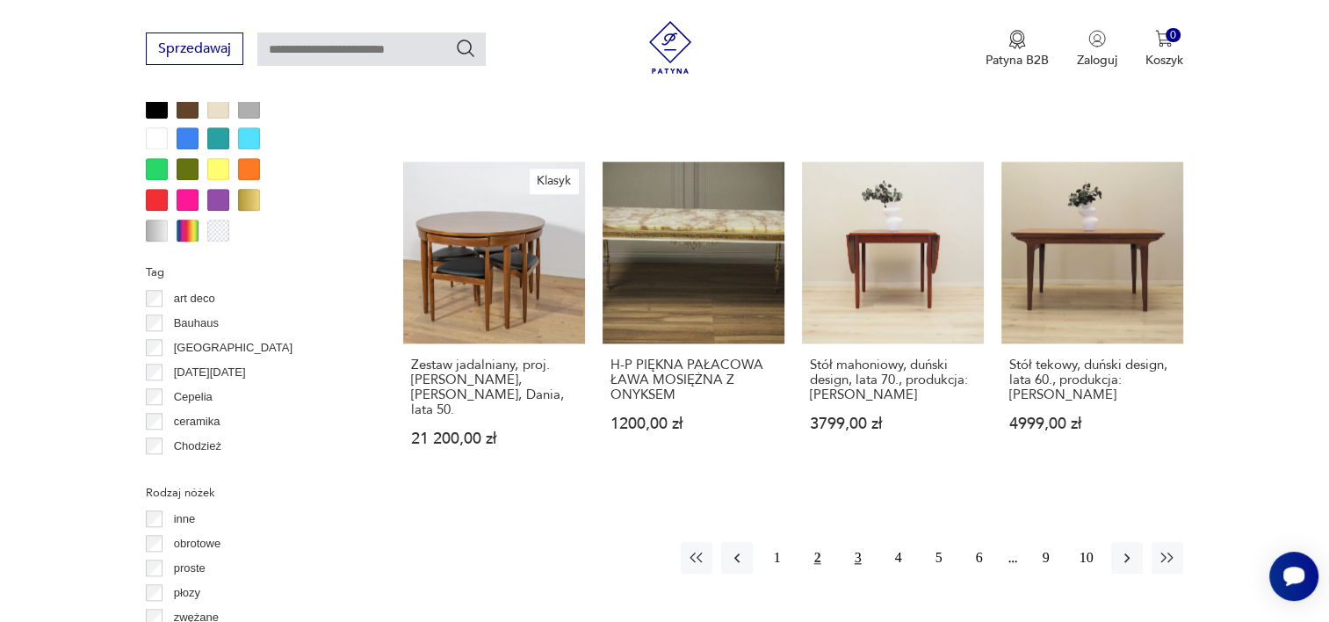
click at [860, 542] on button "3" at bounding box center [859, 558] width 32 height 32
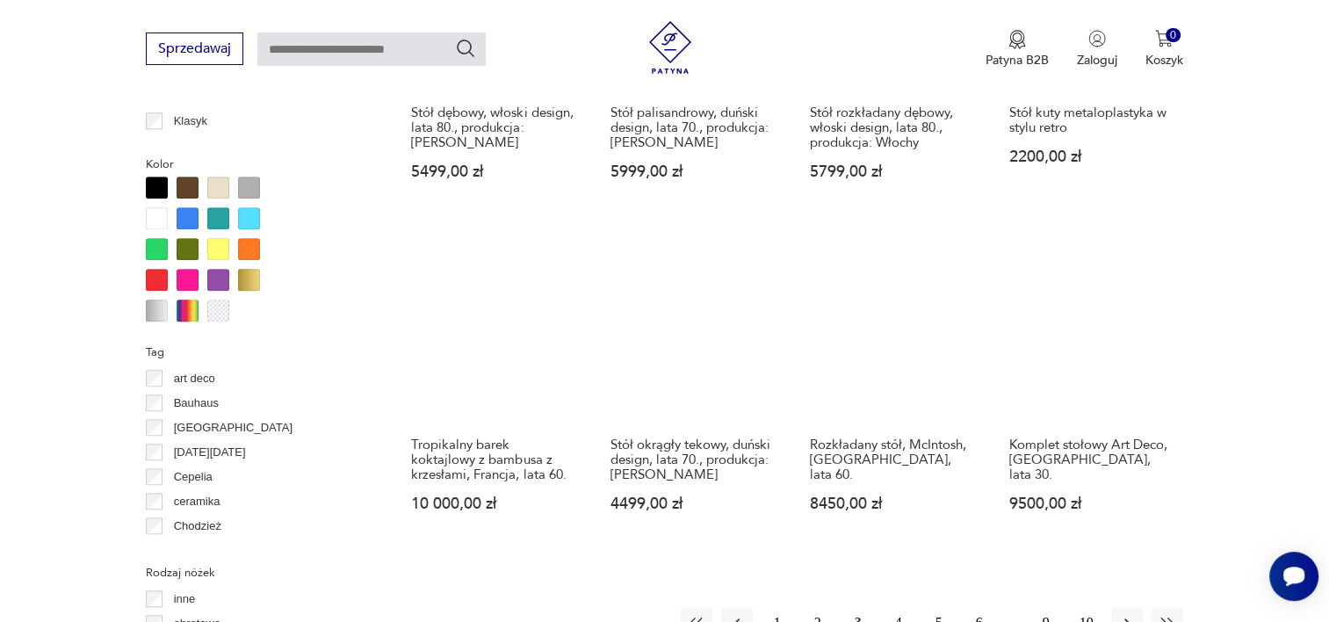
scroll to position [1655, 0]
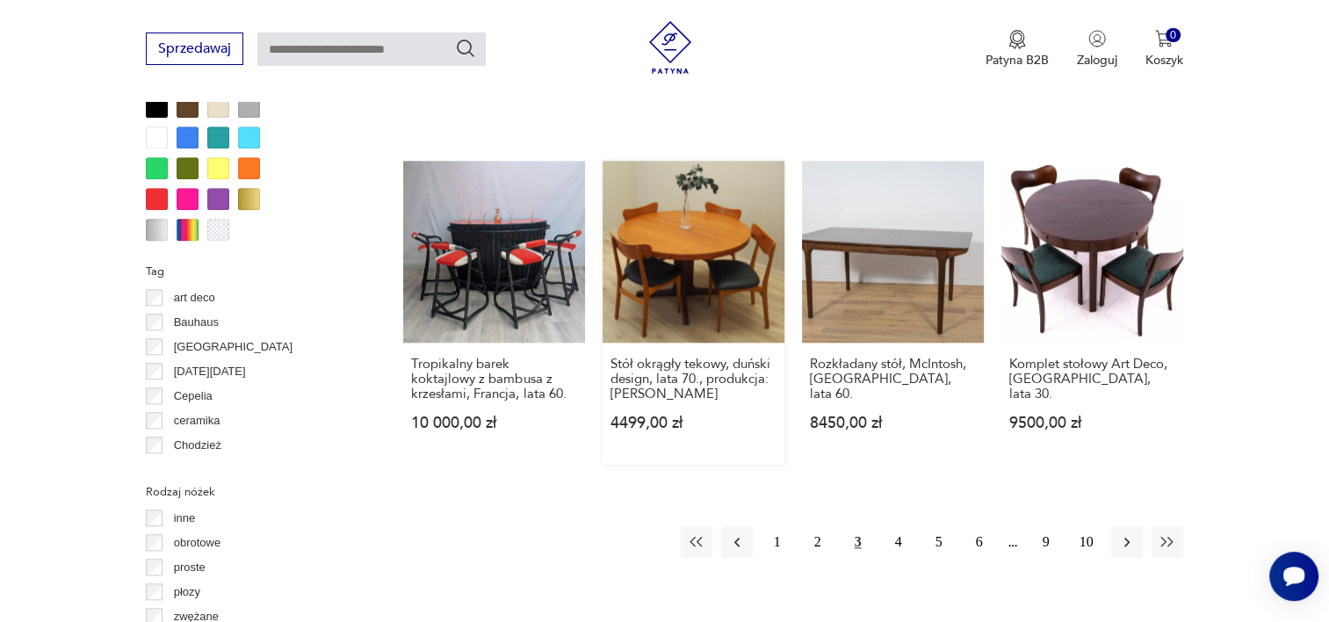
click at [717, 250] on link "Stół okrągły tekowy, duński design, lata 70., produkcja: [PERSON_NAME] 4499,00 …" at bounding box center [694, 313] width 182 height 304
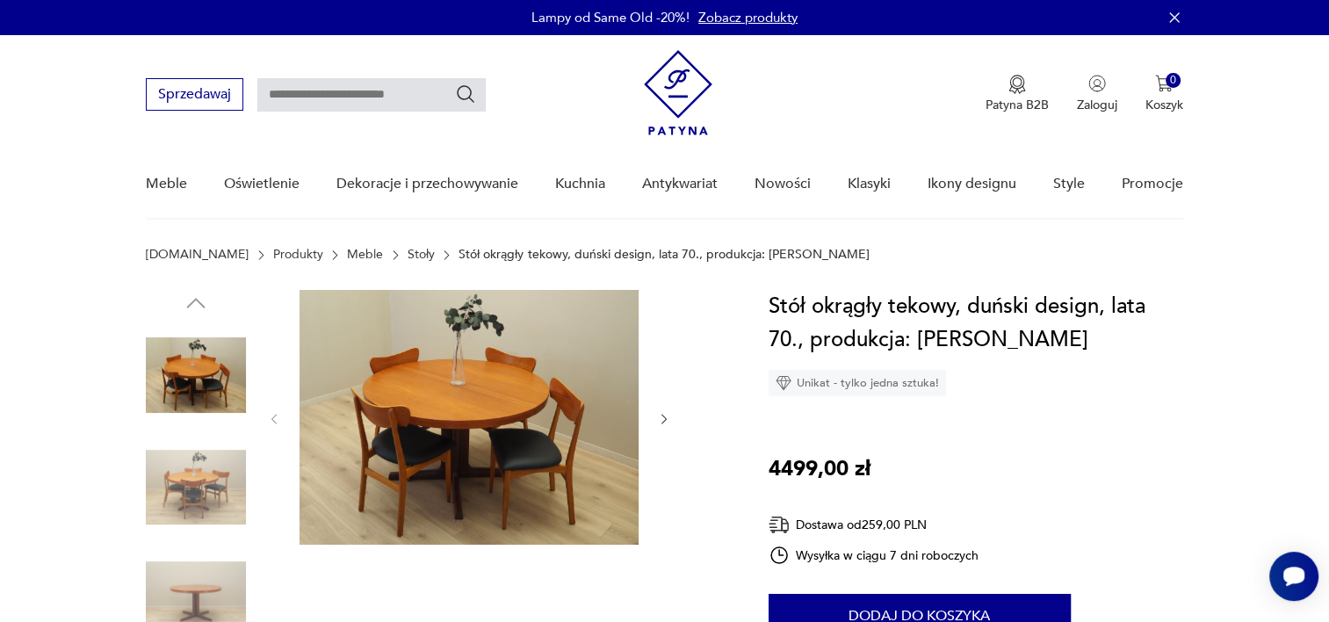
click at [189, 490] on img at bounding box center [196, 488] width 100 height 100
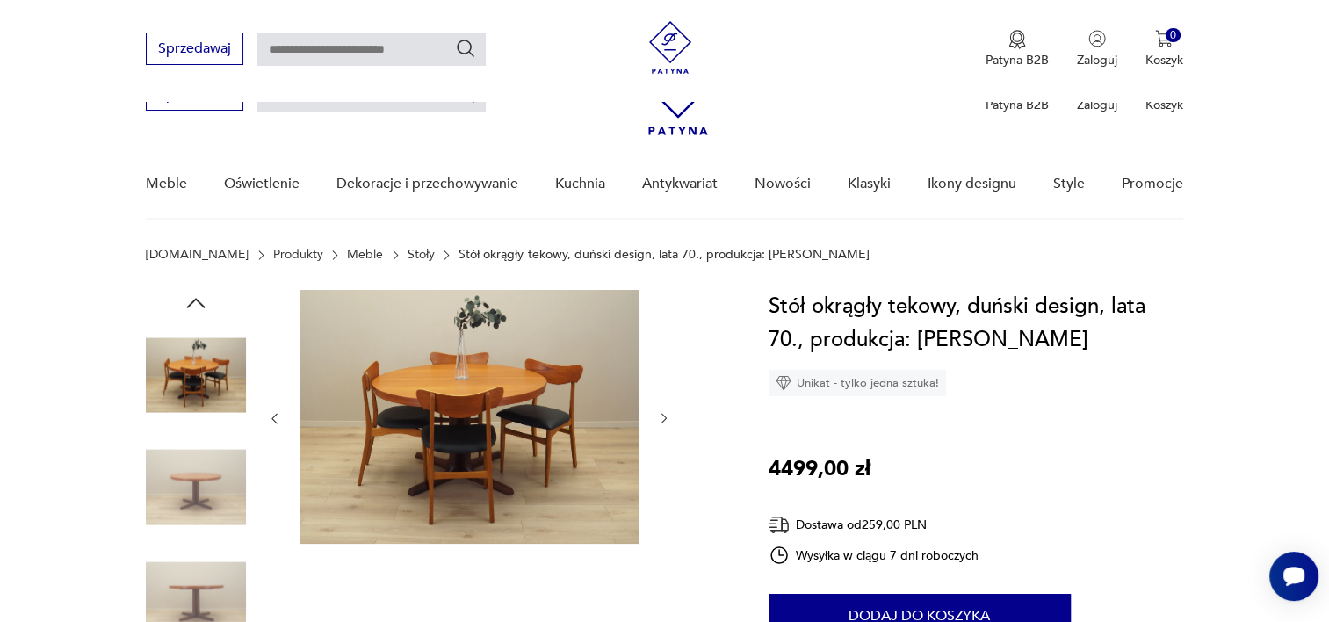
scroll to position [422, 0]
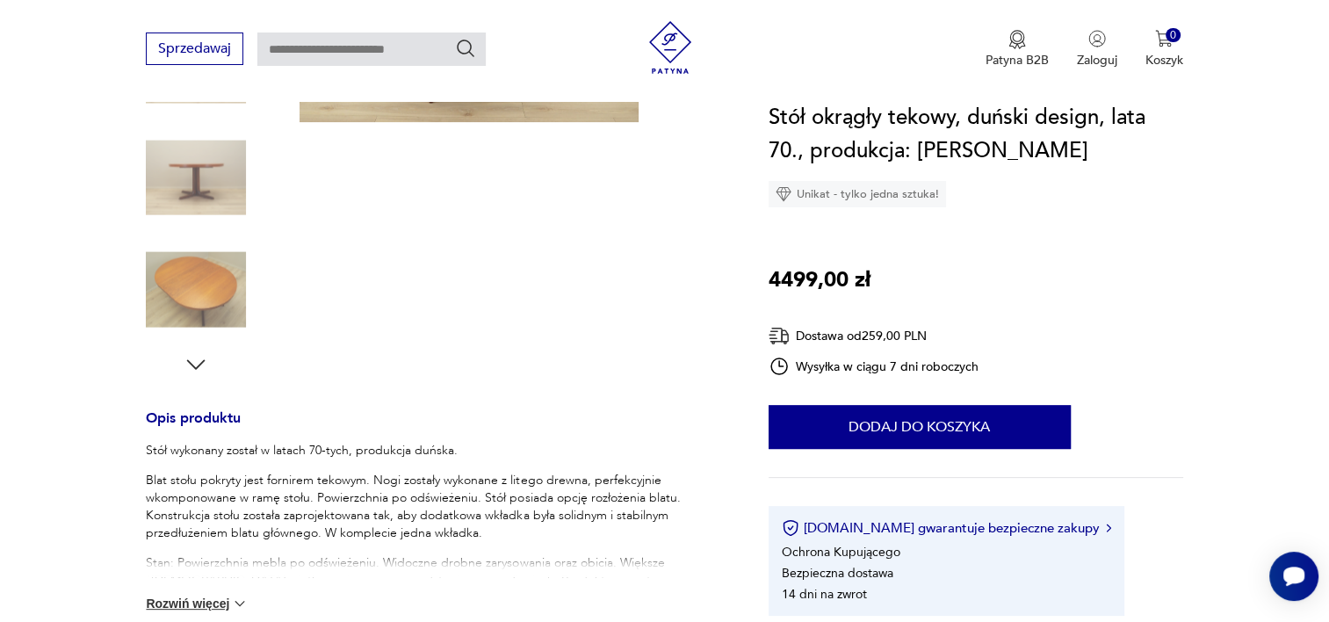
click at [182, 286] on img at bounding box center [196, 290] width 100 height 100
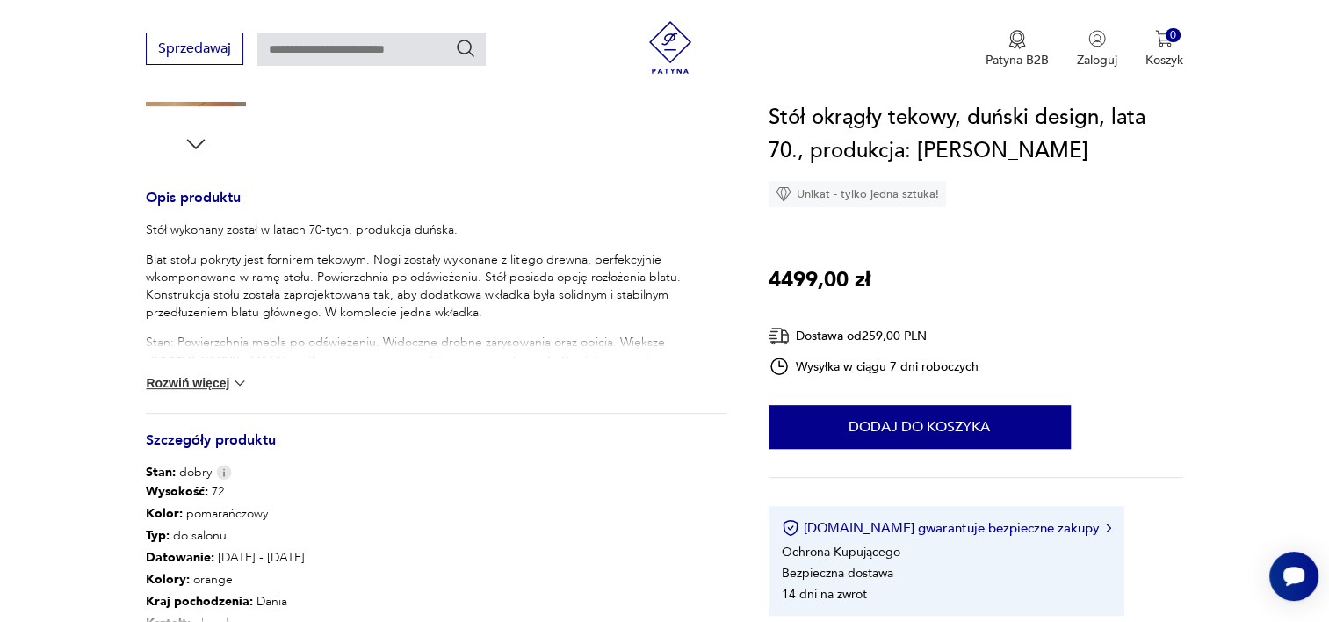
scroll to position [647, 0]
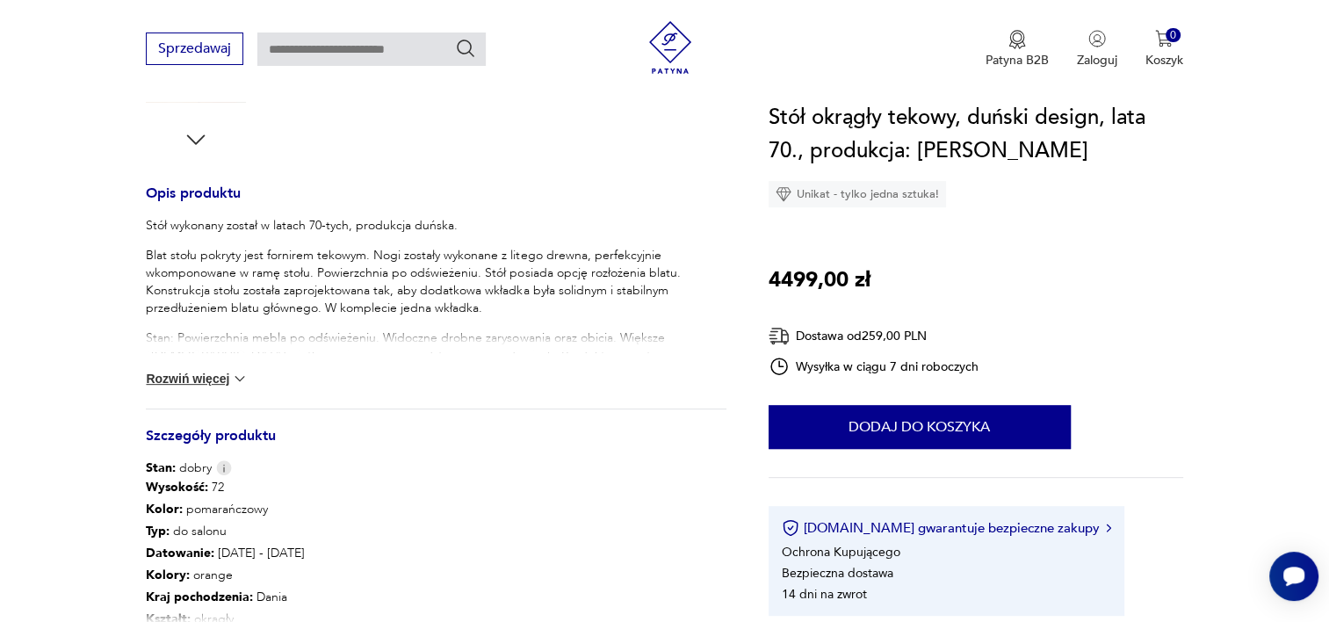
click at [209, 383] on button "Rozwiń więcej" at bounding box center [197, 379] width 102 height 18
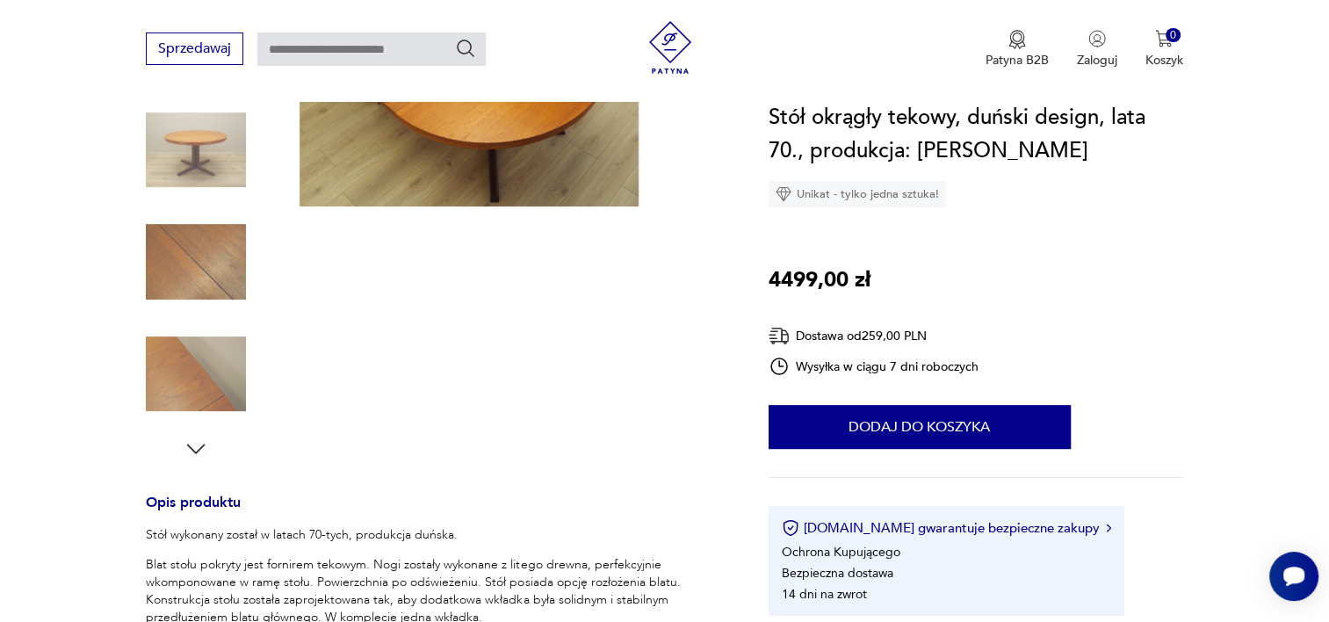
scroll to position [342, 0]
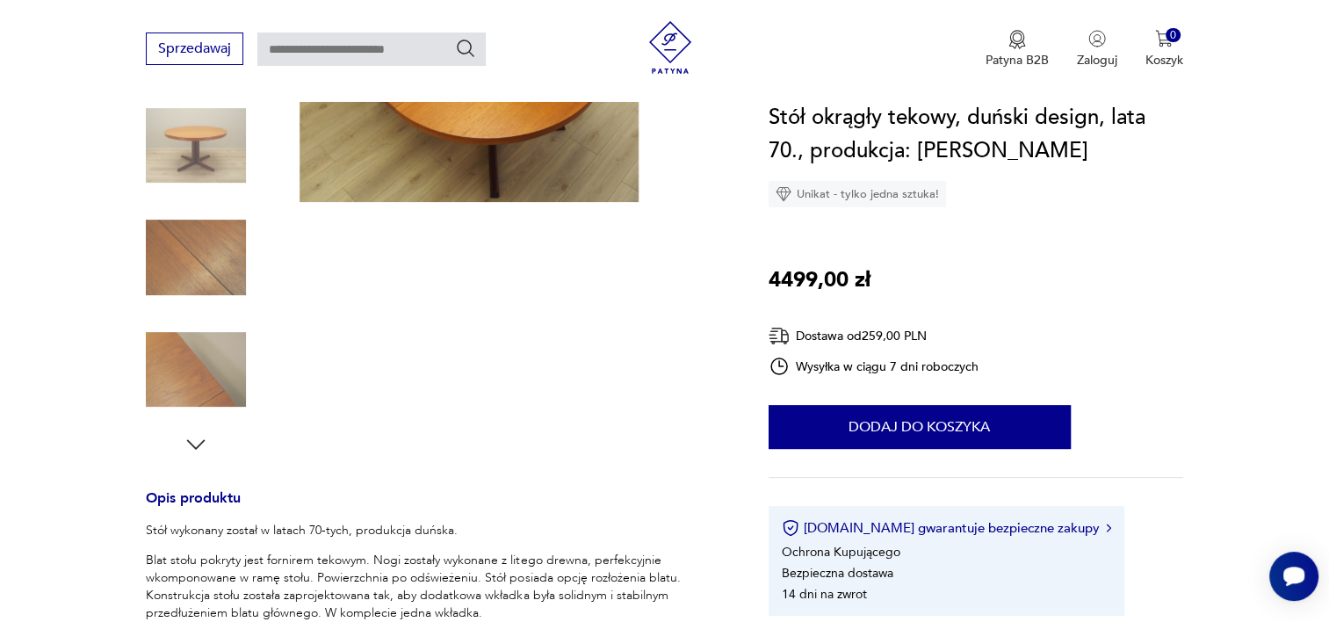
click at [222, 246] on img at bounding box center [196, 257] width 100 height 100
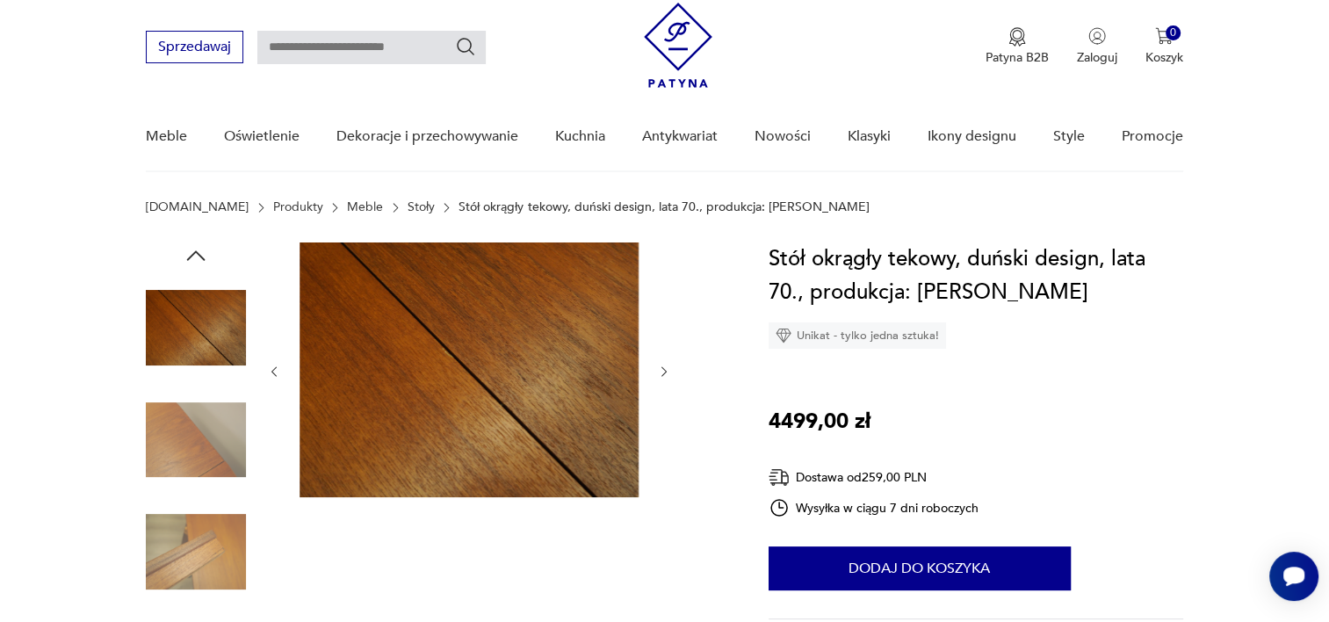
scroll to position [14, 0]
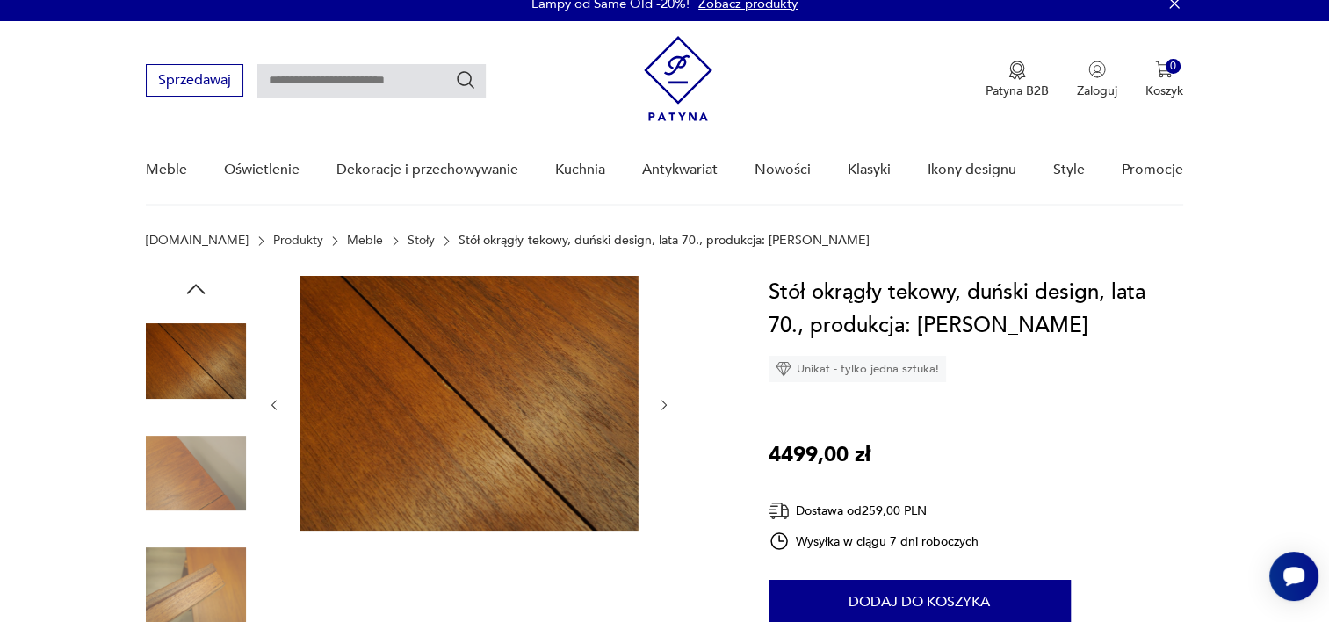
click at [176, 401] on img at bounding box center [196, 361] width 100 height 100
click at [186, 495] on img at bounding box center [196, 474] width 100 height 100
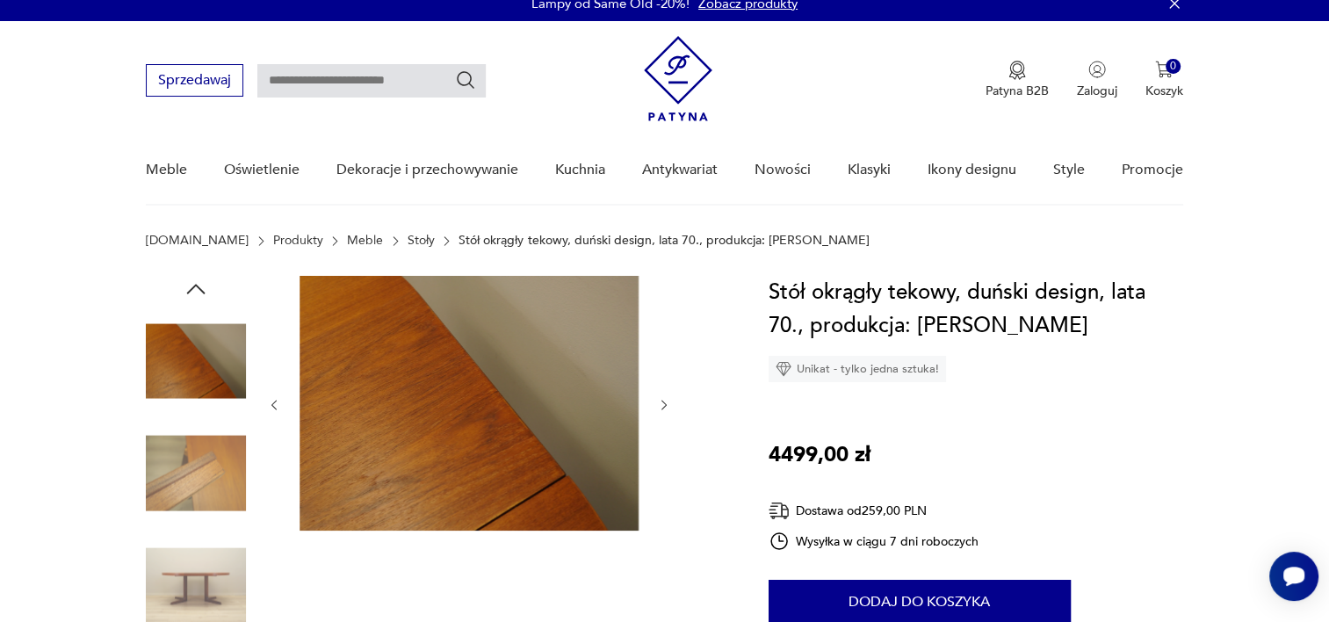
click at [186, 538] on img at bounding box center [196, 585] width 100 height 100
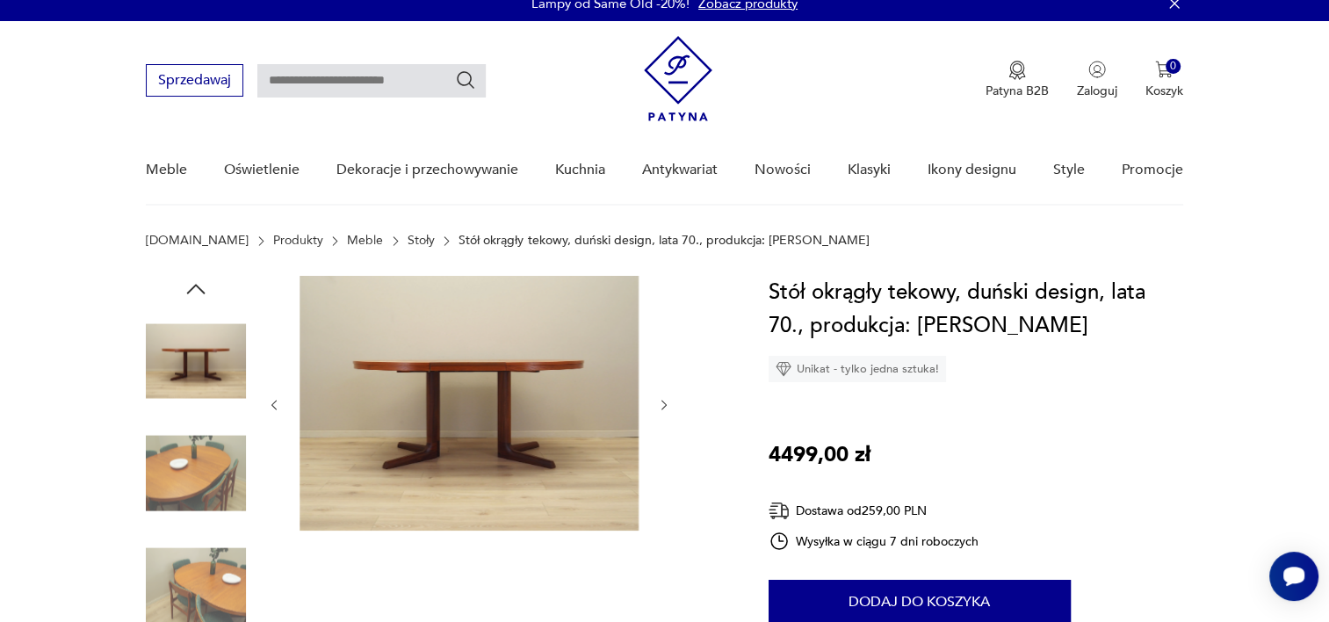
click at [231, 470] on img at bounding box center [196, 474] width 100 height 100
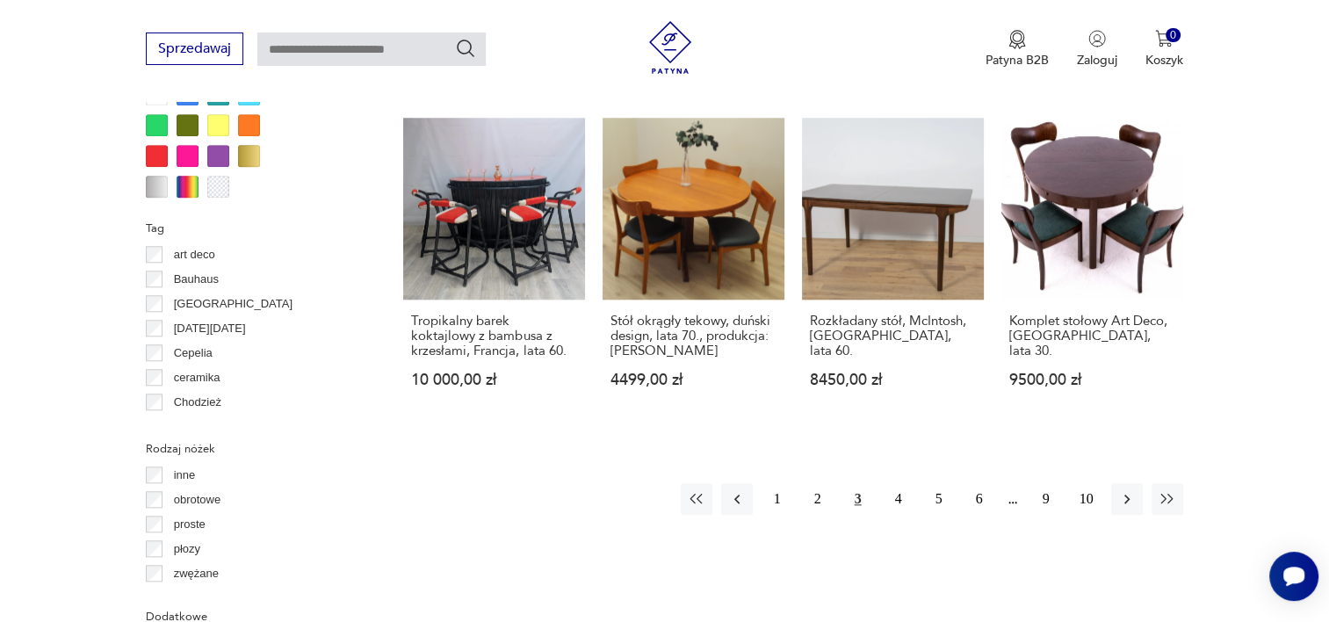
scroll to position [1707, 0]
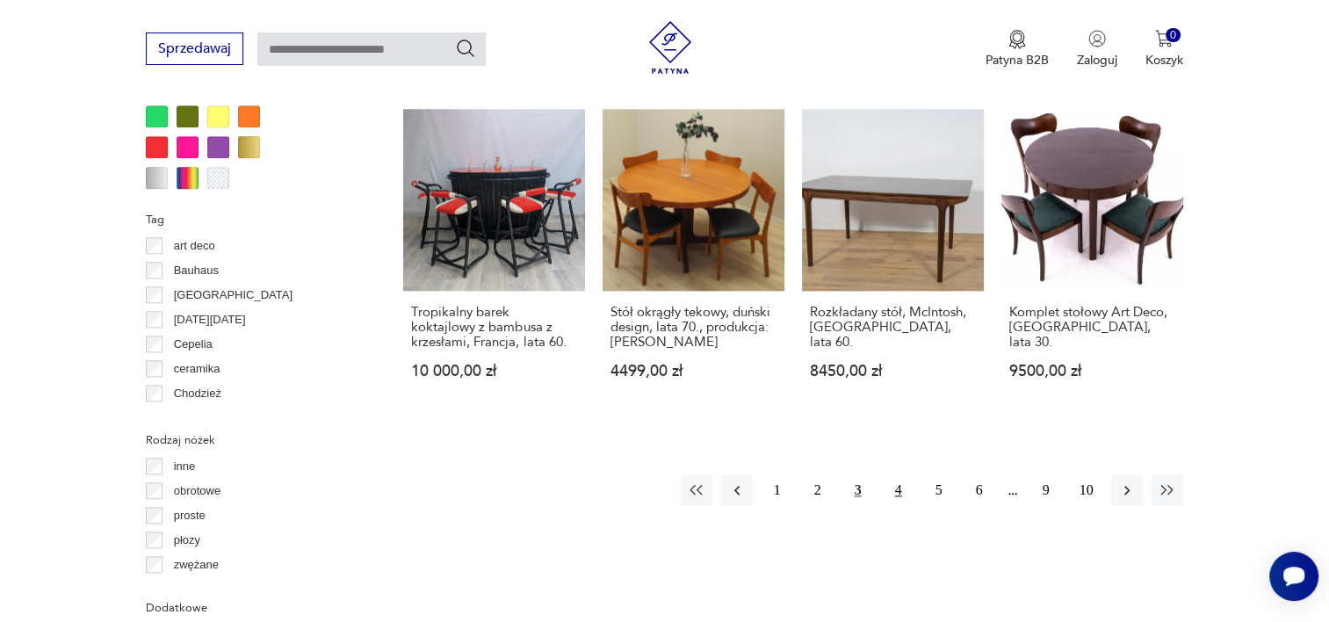
click at [899, 478] on button "4" at bounding box center [899, 490] width 32 height 32
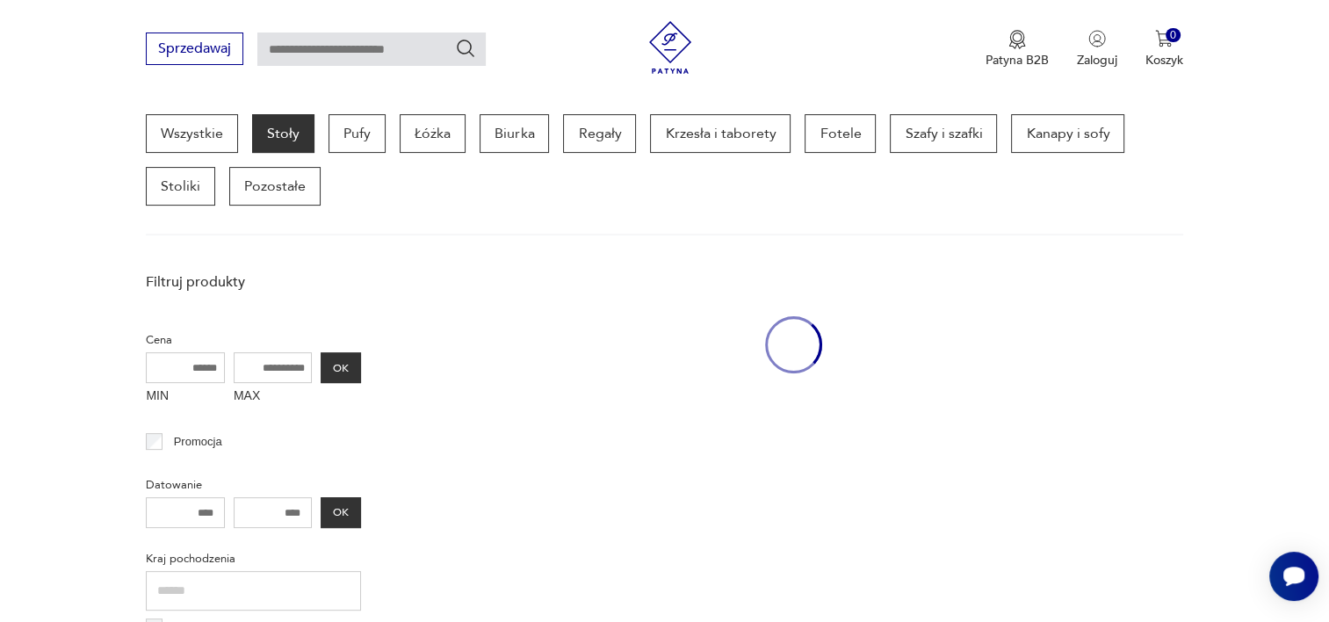
scroll to position [466, 0]
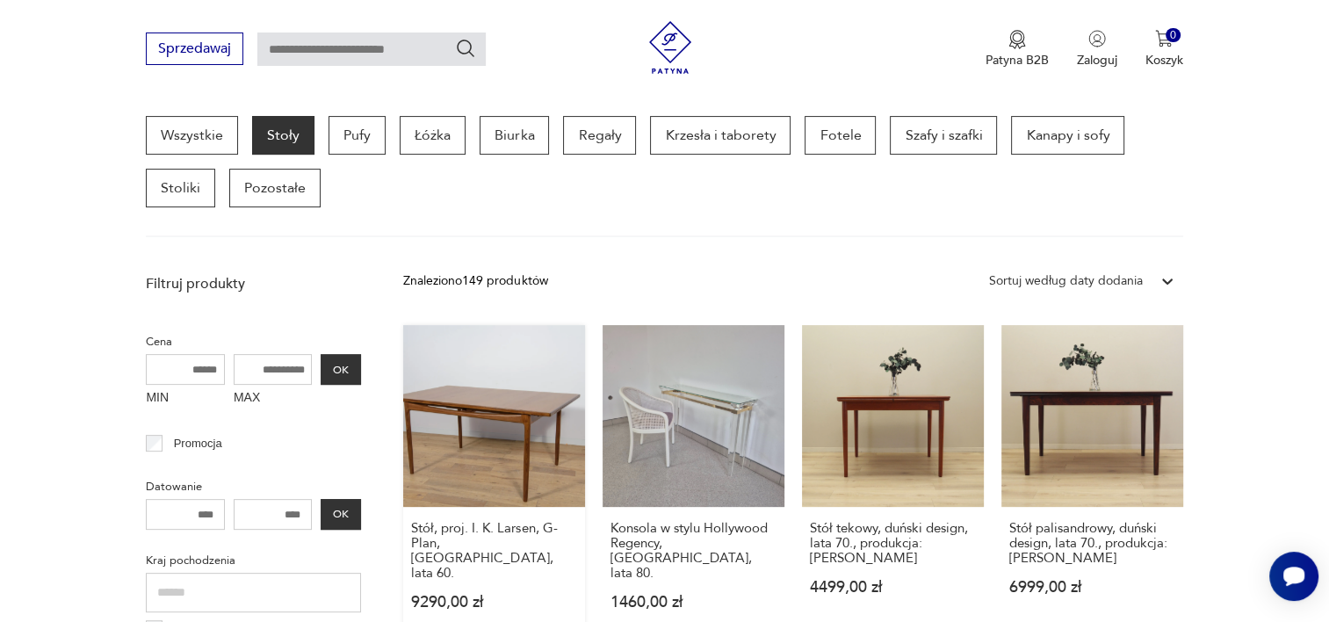
click at [473, 432] on link "Stół, proj. I. K. Larsen, G-Plan, [GEOGRAPHIC_DATA], lata 60. 9290,00 zł" at bounding box center [494, 484] width 182 height 319
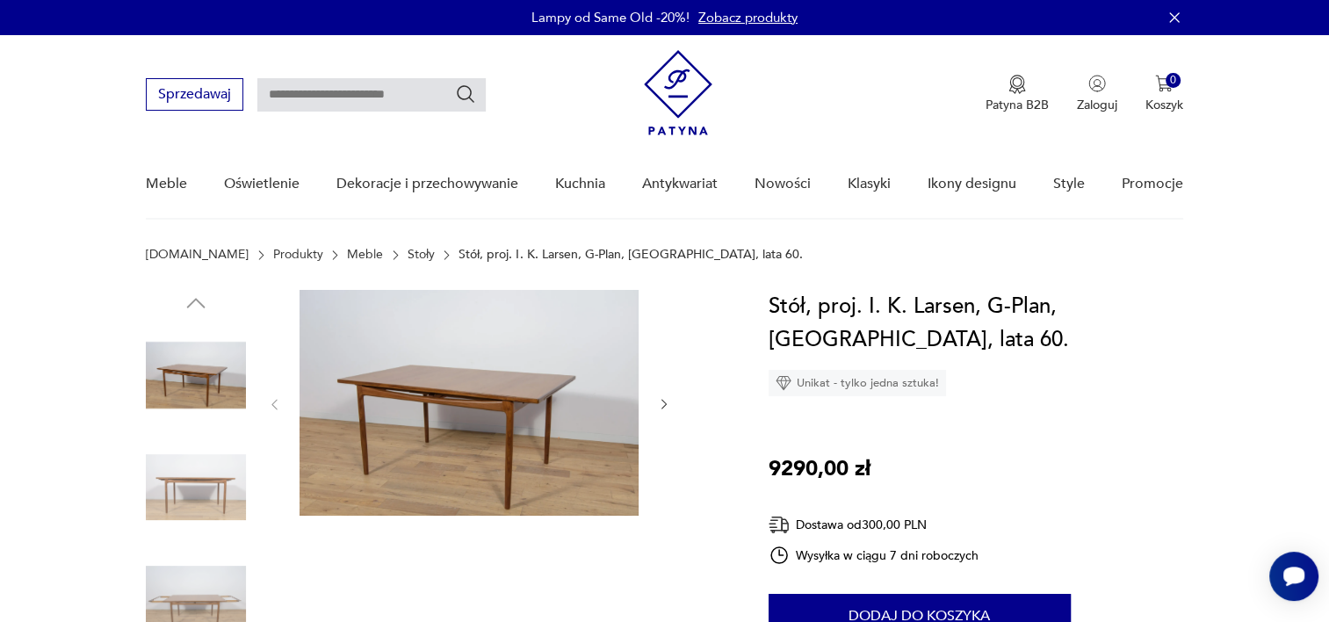
click at [194, 383] on img at bounding box center [196, 375] width 100 height 100
click at [447, 433] on img at bounding box center [469, 403] width 339 height 226
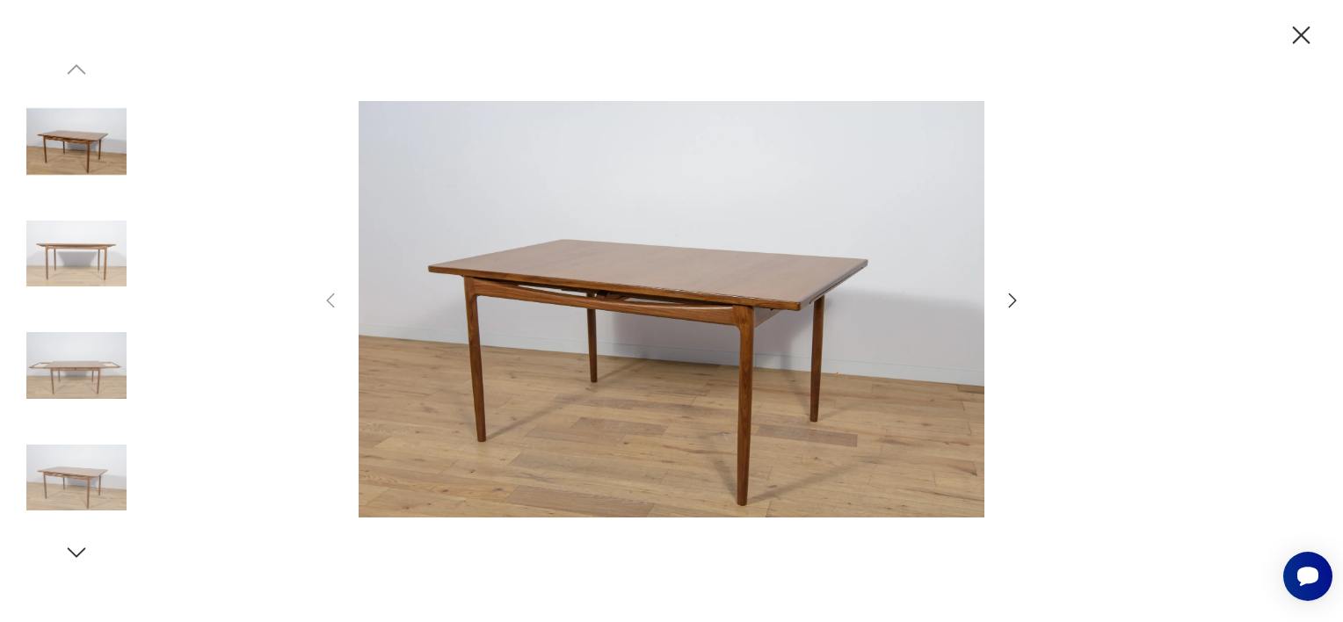
click at [110, 288] on img at bounding box center [76, 254] width 100 height 100
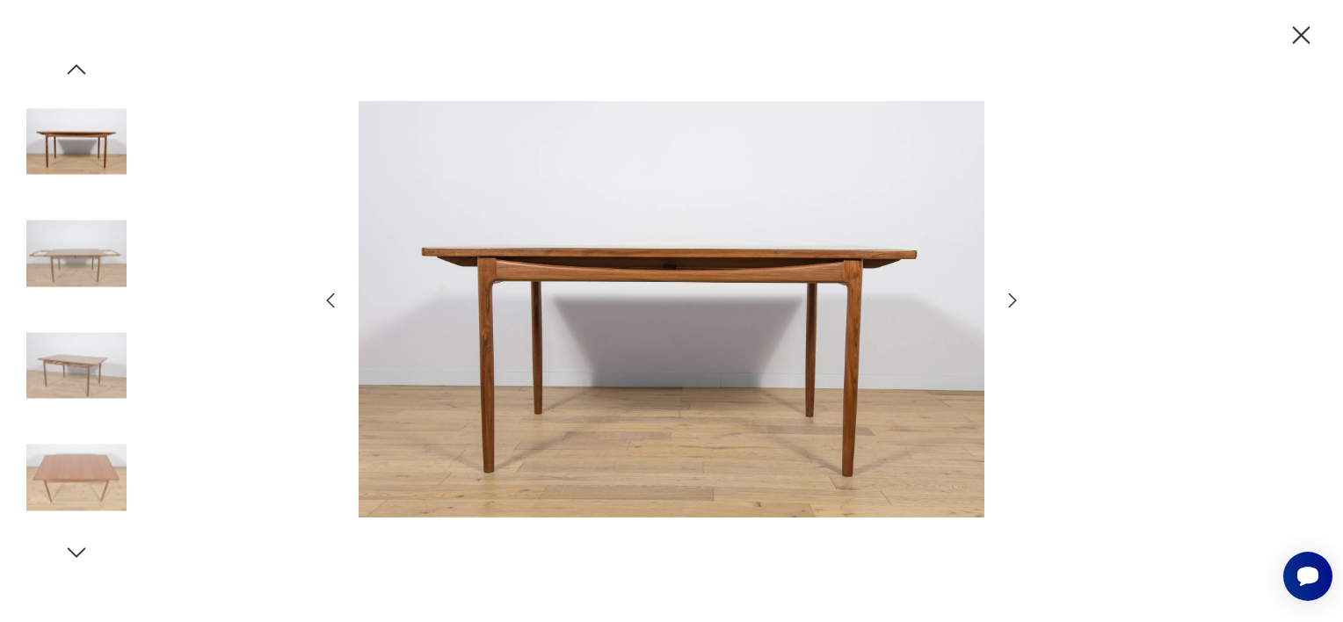
click at [90, 296] on img at bounding box center [76, 254] width 100 height 100
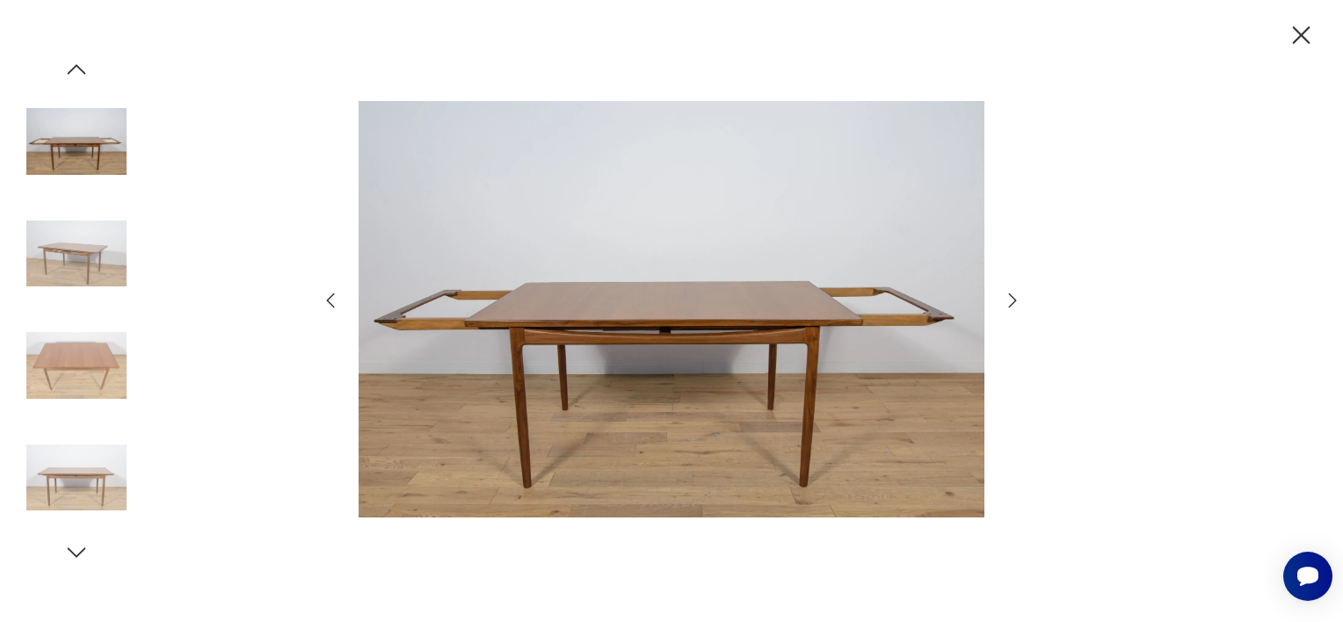
click at [94, 359] on img at bounding box center [76, 365] width 100 height 100
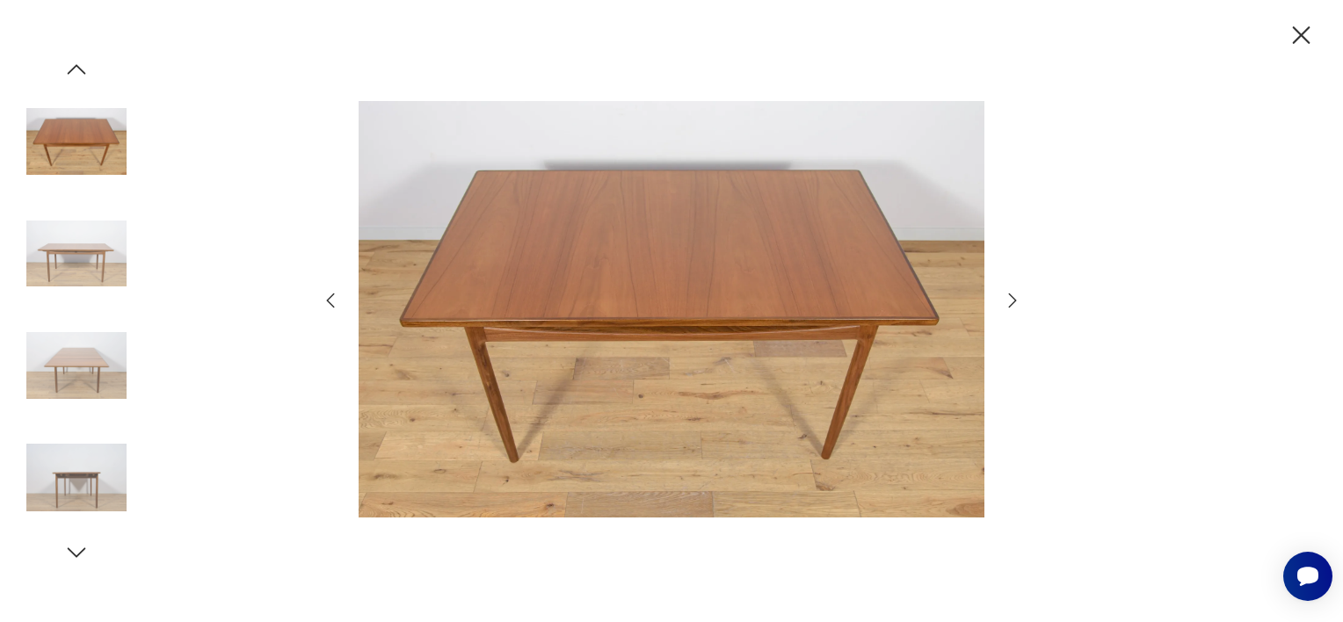
click at [93, 424] on div at bounding box center [76, 310] width 100 height 439
click at [109, 311] on div at bounding box center [76, 310] width 100 height 439
click at [94, 239] on img at bounding box center [76, 254] width 100 height 100
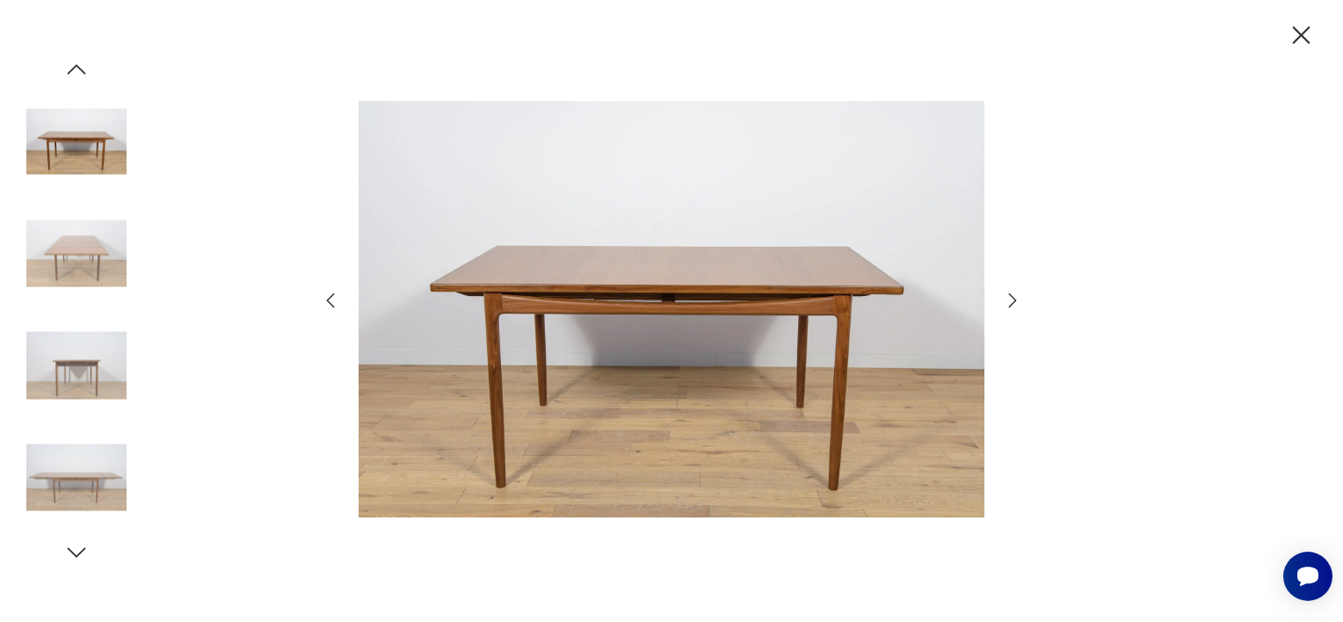
click at [100, 346] on img at bounding box center [76, 365] width 100 height 100
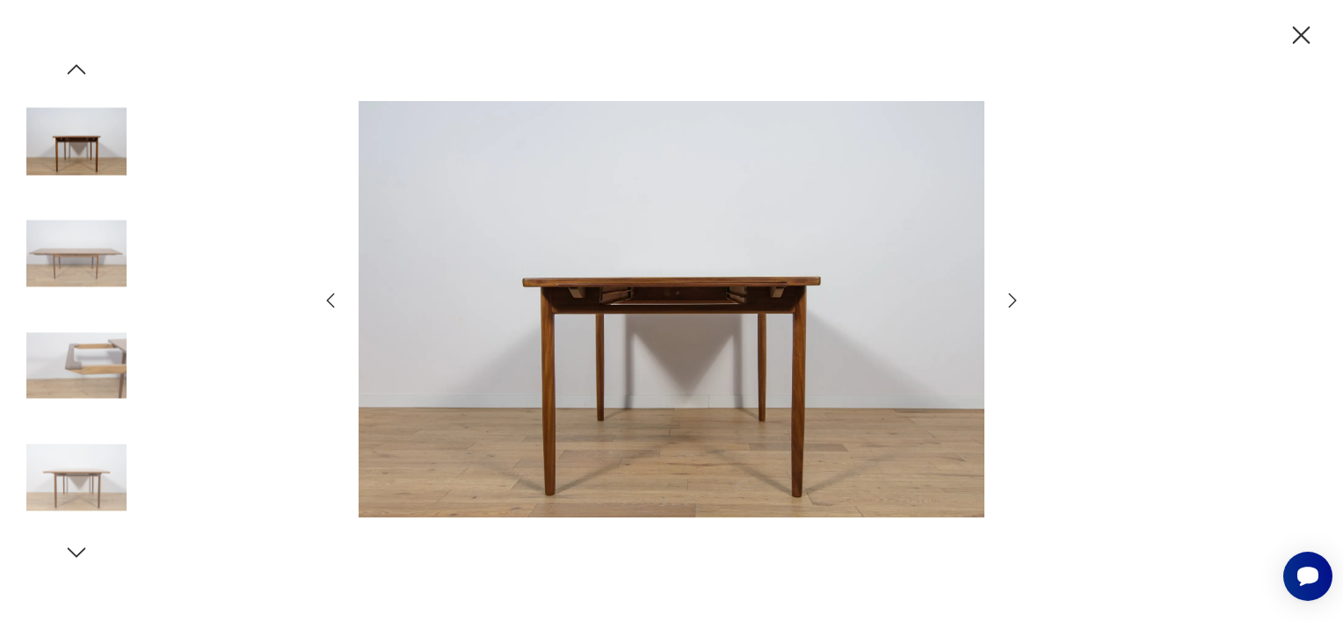
click at [101, 474] on img at bounding box center [76, 478] width 100 height 100
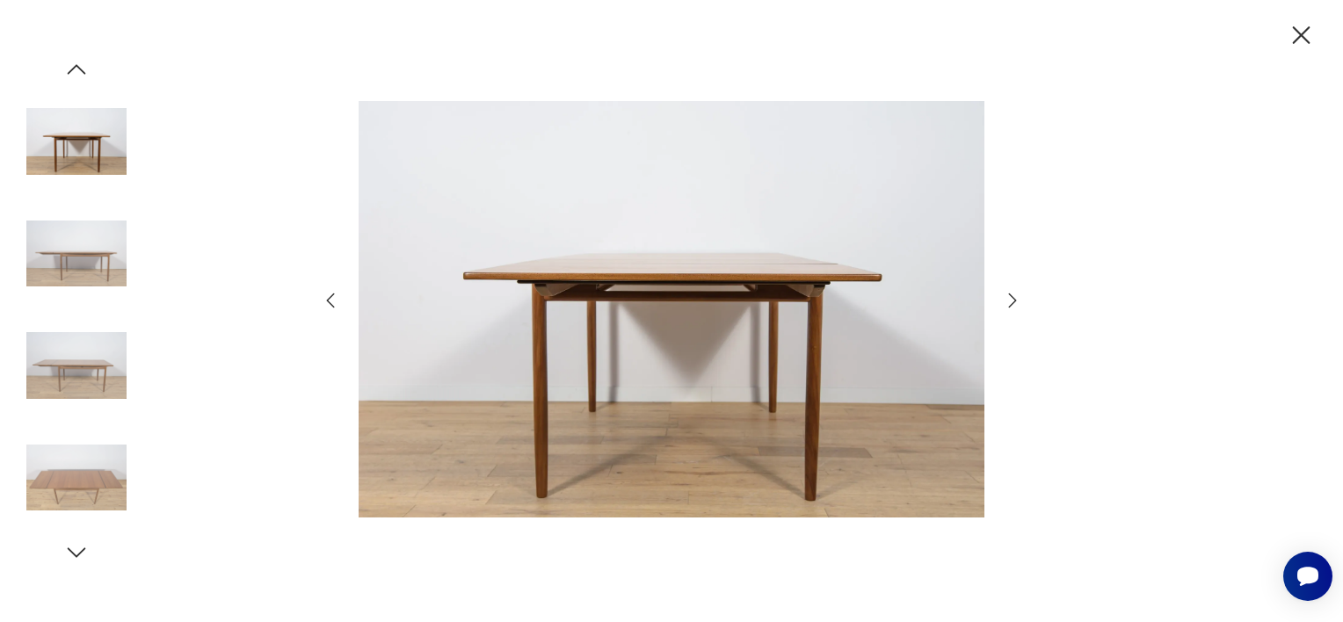
click at [88, 557] on icon "button" at bounding box center [76, 553] width 26 height 26
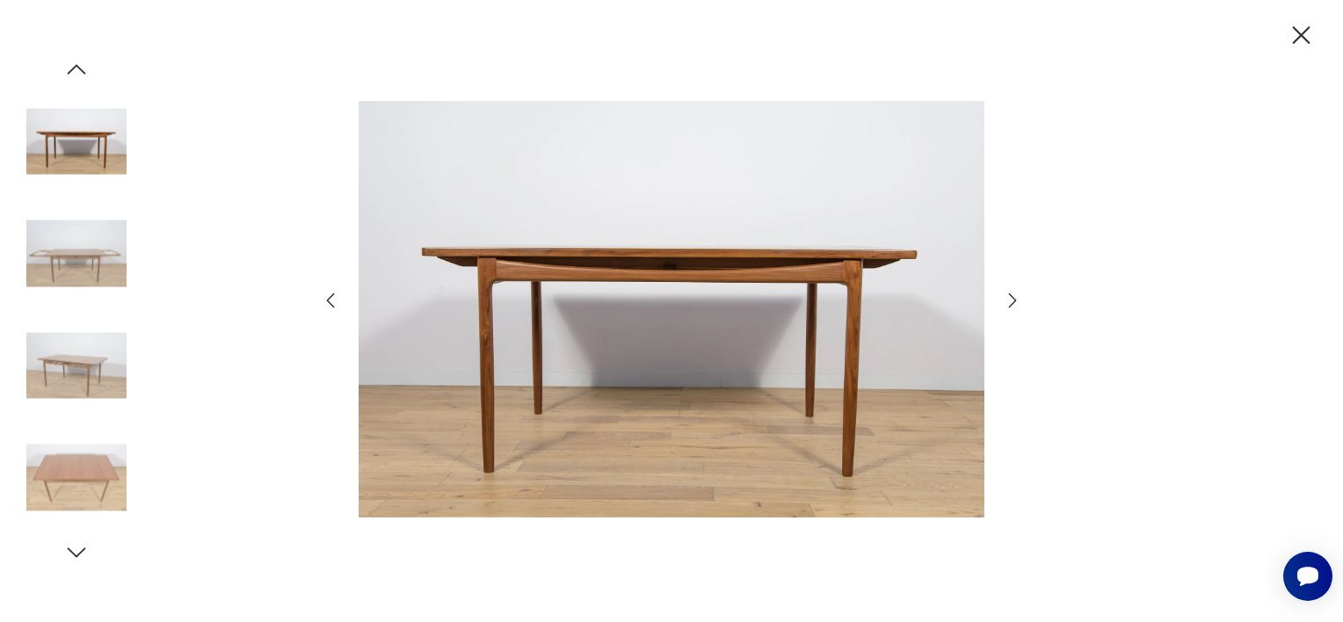
click at [121, 436] on img at bounding box center [76, 478] width 100 height 100
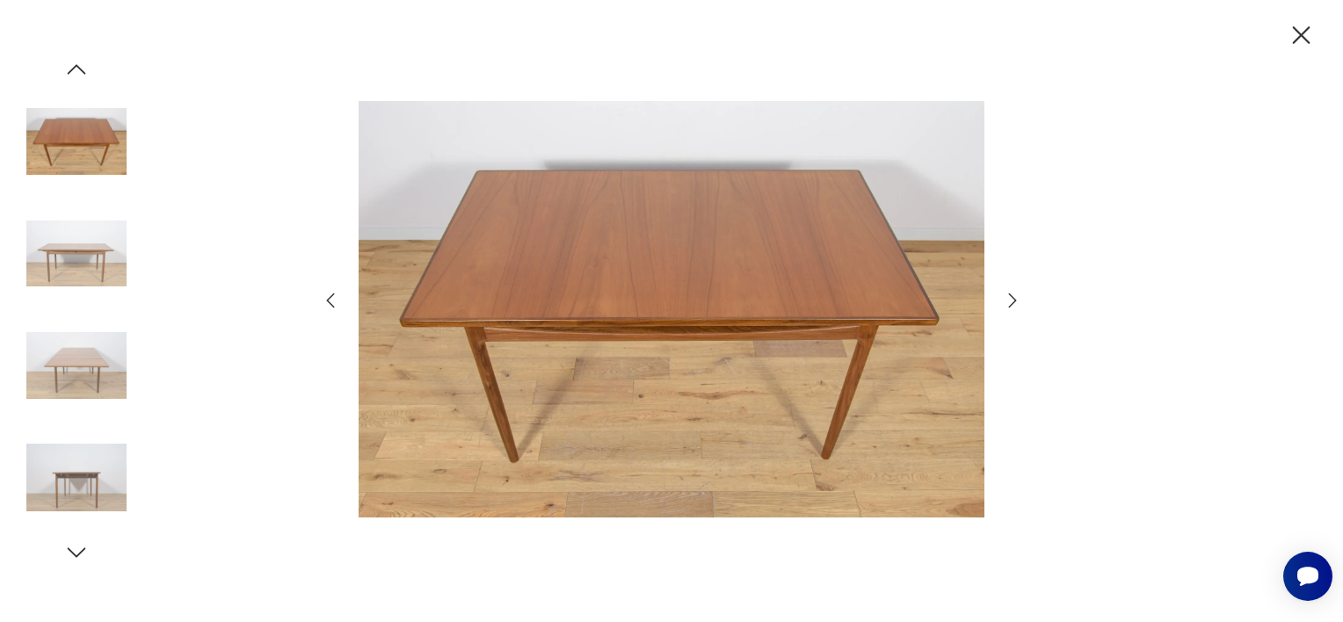
click at [77, 557] on icon "button" at bounding box center [76, 553] width 26 height 26
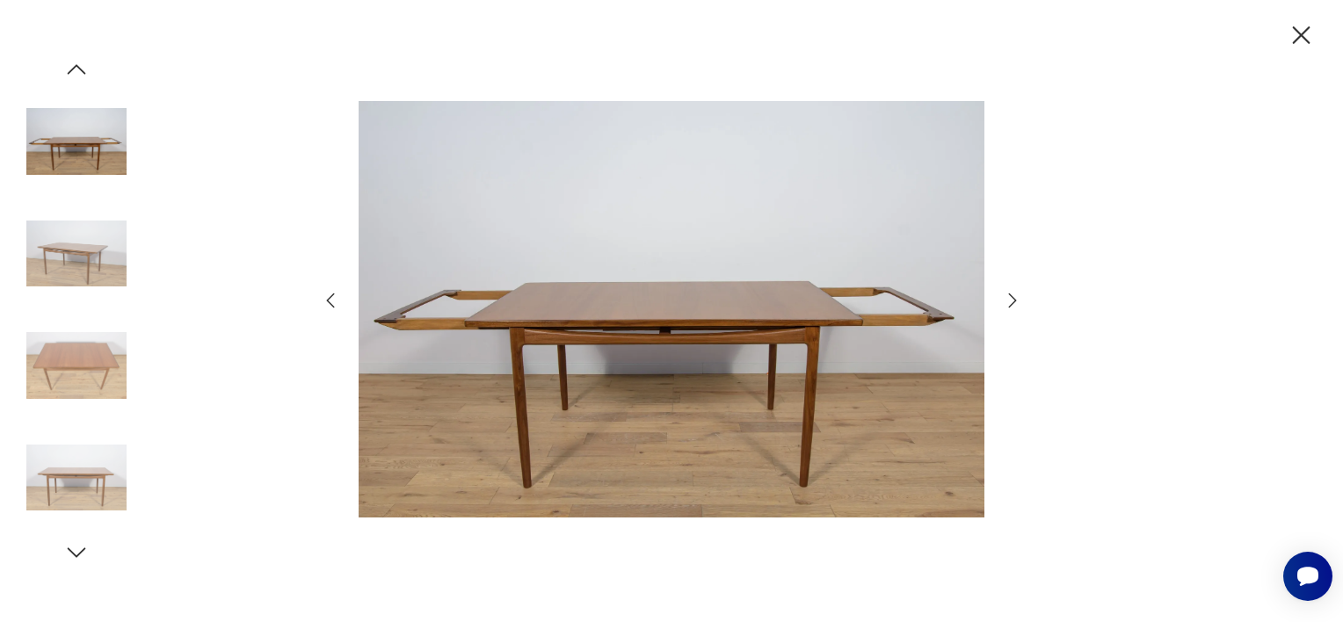
click at [76, 558] on icon "button" at bounding box center [76, 553] width 26 height 26
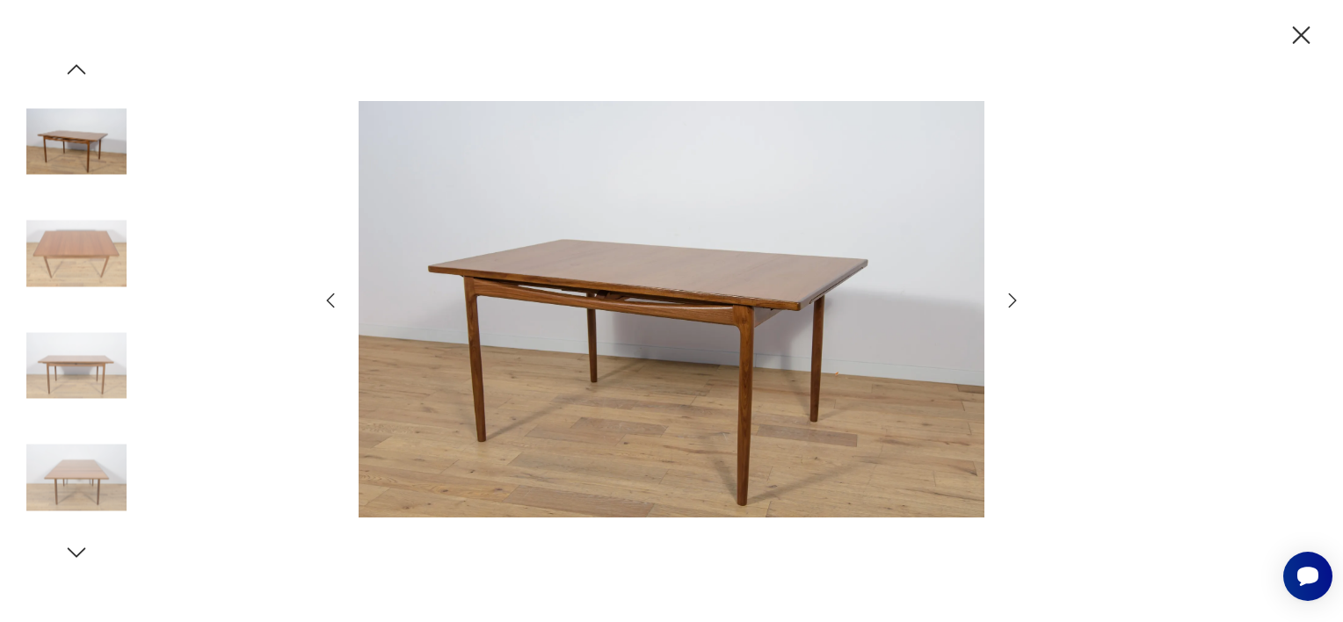
click at [57, 177] on img at bounding box center [76, 141] width 100 height 100
click at [77, 138] on img at bounding box center [76, 141] width 100 height 100
click at [71, 264] on img at bounding box center [76, 254] width 100 height 100
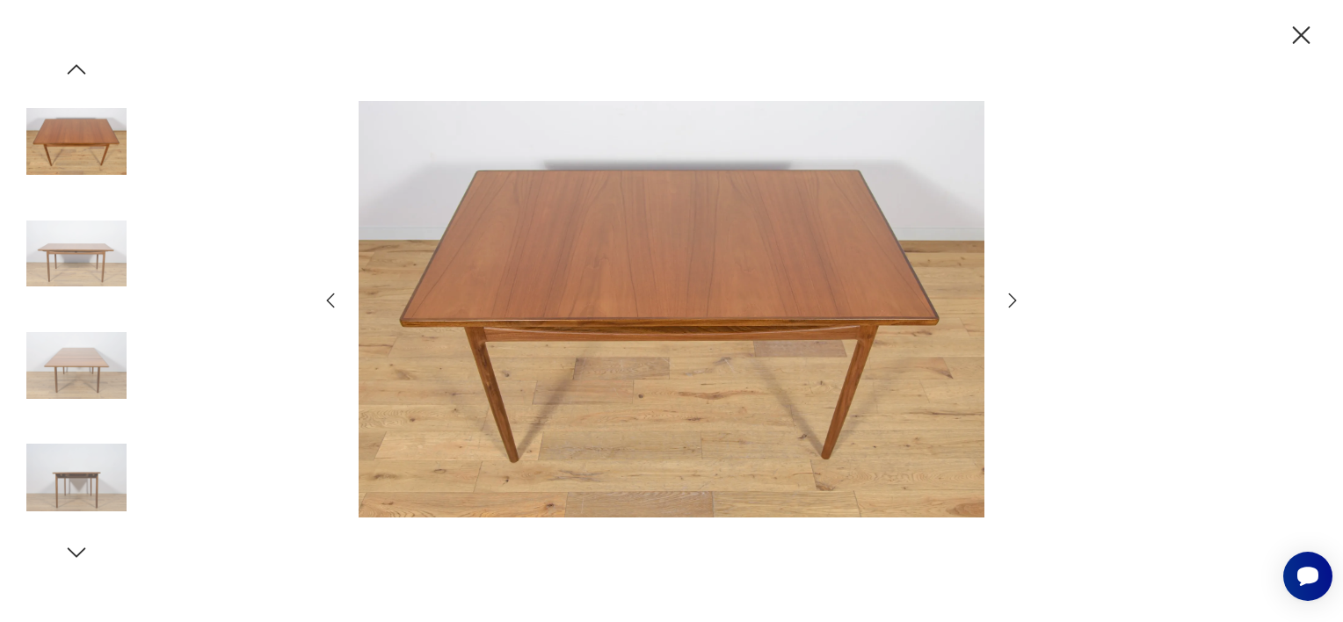
click at [83, 333] on img at bounding box center [76, 365] width 100 height 100
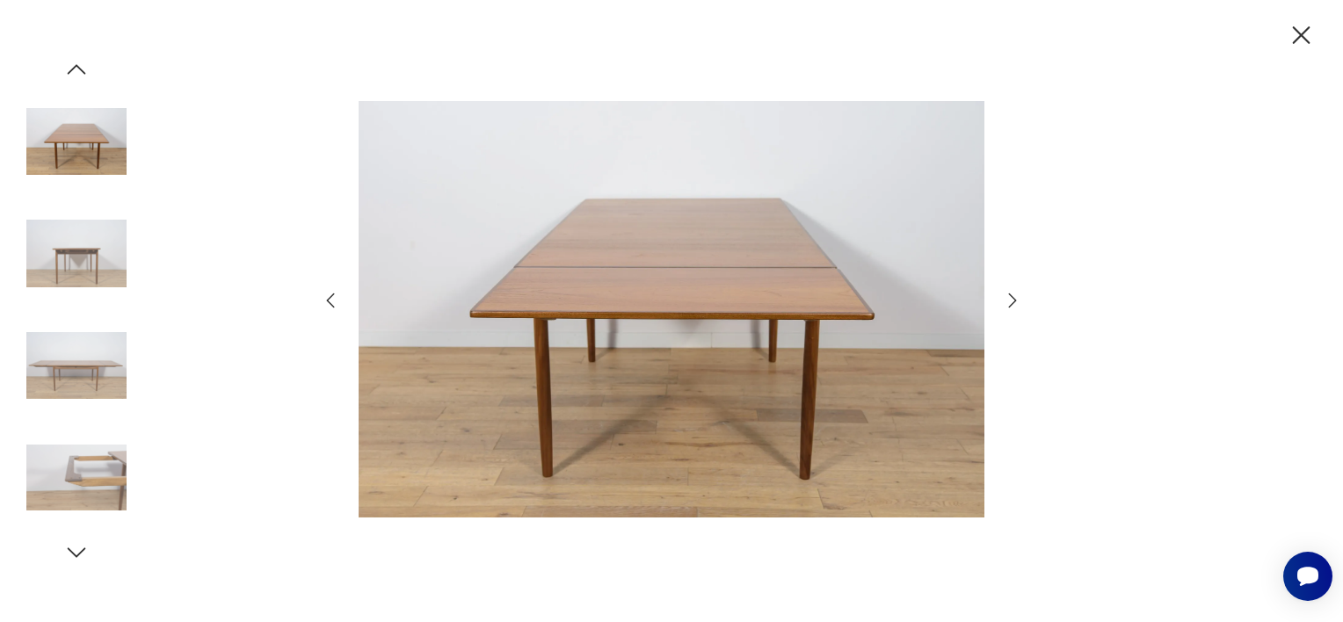
click at [74, 453] on img at bounding box center [76, 478] width 100 height 100
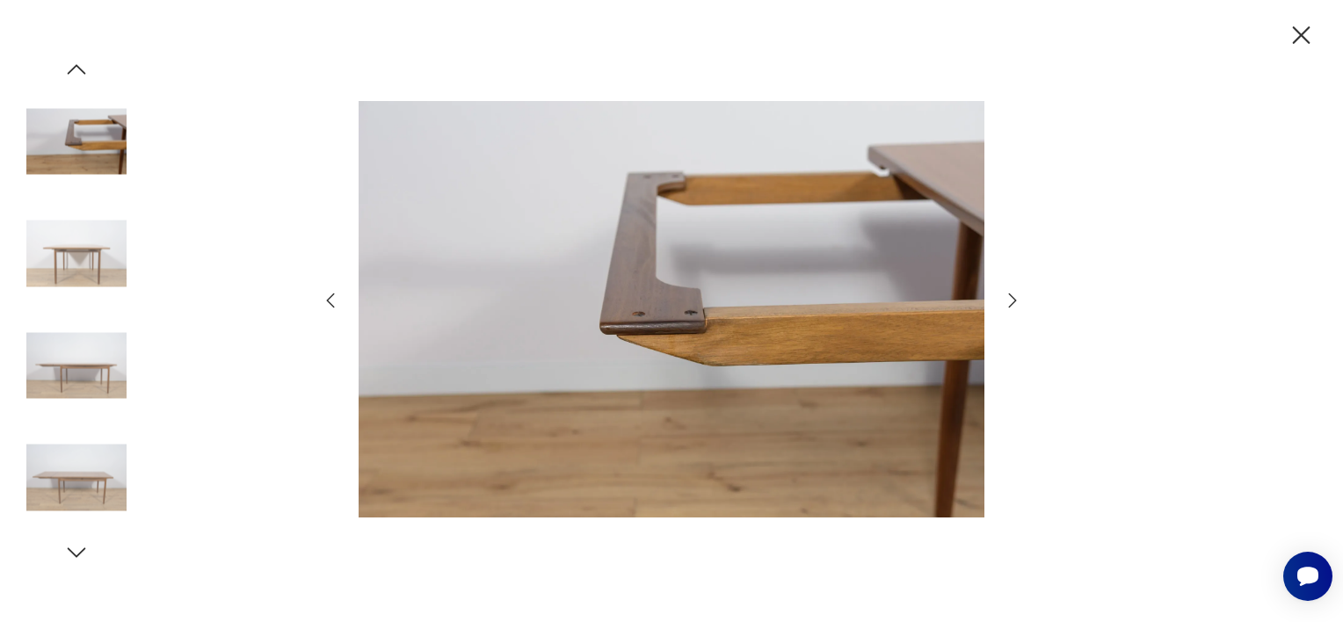
click at [81, 378] on img at bounding box center [76, 365] width 100 height 100
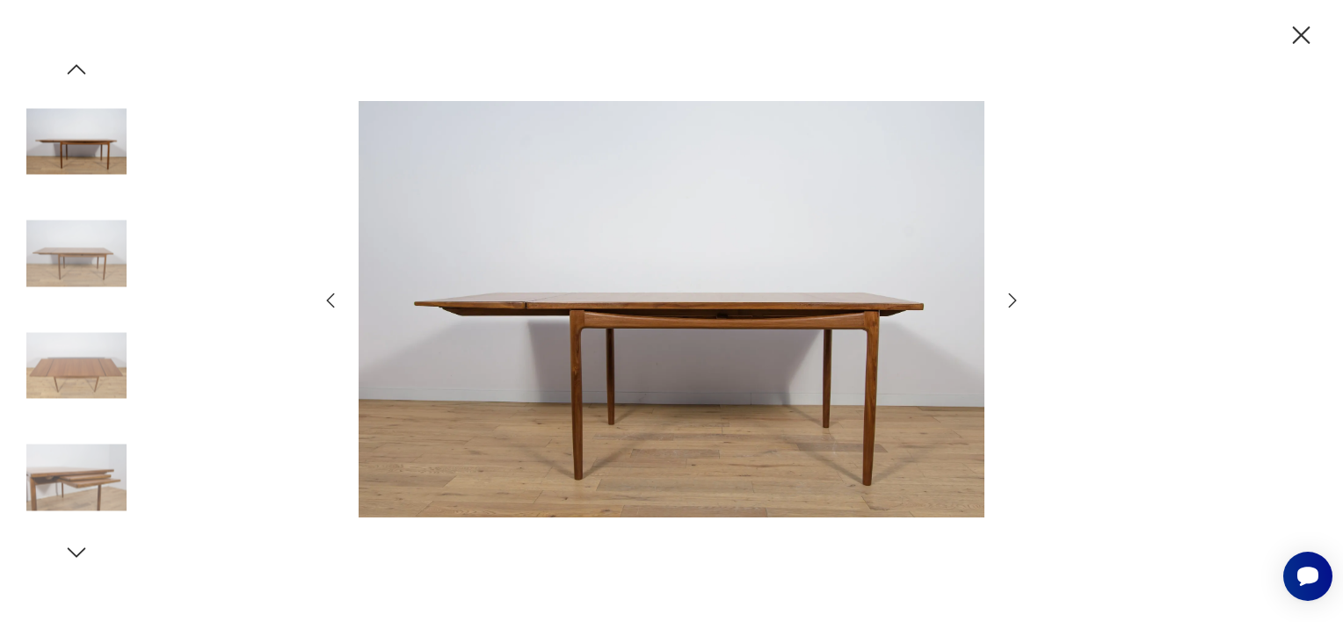
click at [1005, 302] on icon "button" at bounding box center [1012, 300] width 21 height 21
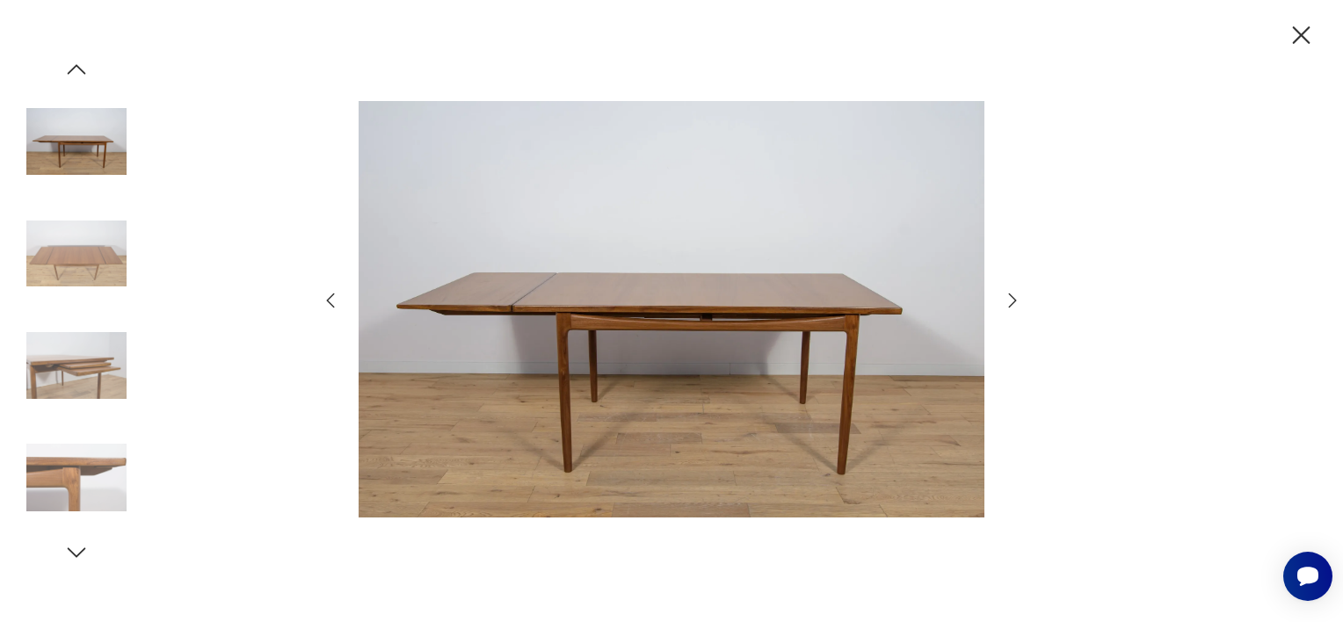
click at [1005, 302] on icon "button" at bounding box center [1012, 300] width 21 height 21
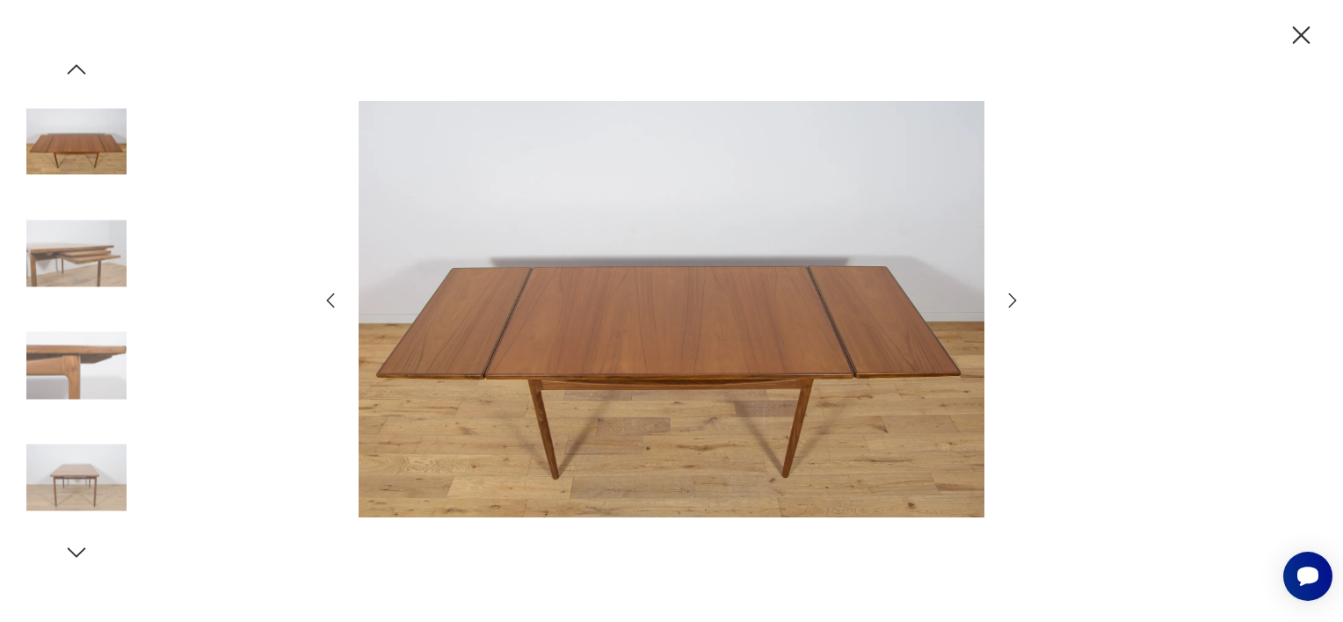
scroll to position [466, 0]
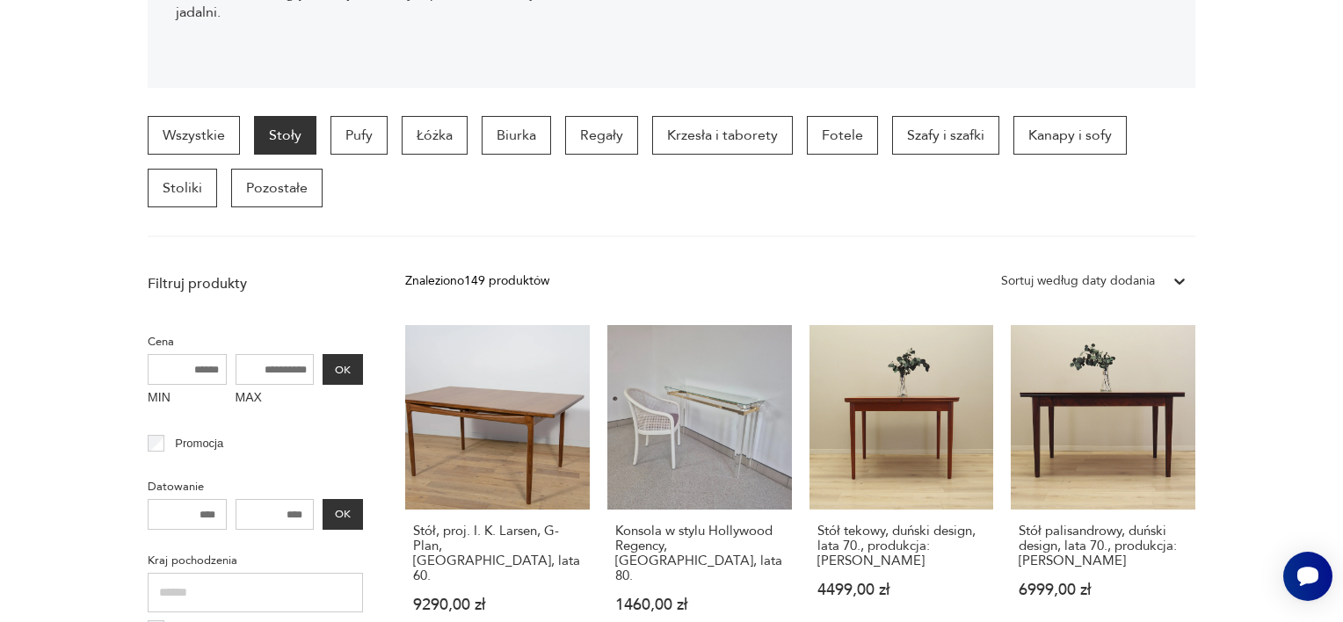
click at [1257, 225] on section "Wszystkie Stoły Pufy Łóżka Biurka Regały Krzesła i taborety Fotele Szafy i szaf…" at bounding box center [671, 176] width 1343 height 121
click at [896, 411] on link "Stół tekowy, duński design, lata 70., produkcja: [PERSON_NAME] 4499,00 zł" at bounding box center [901, 486] width 185 height 322
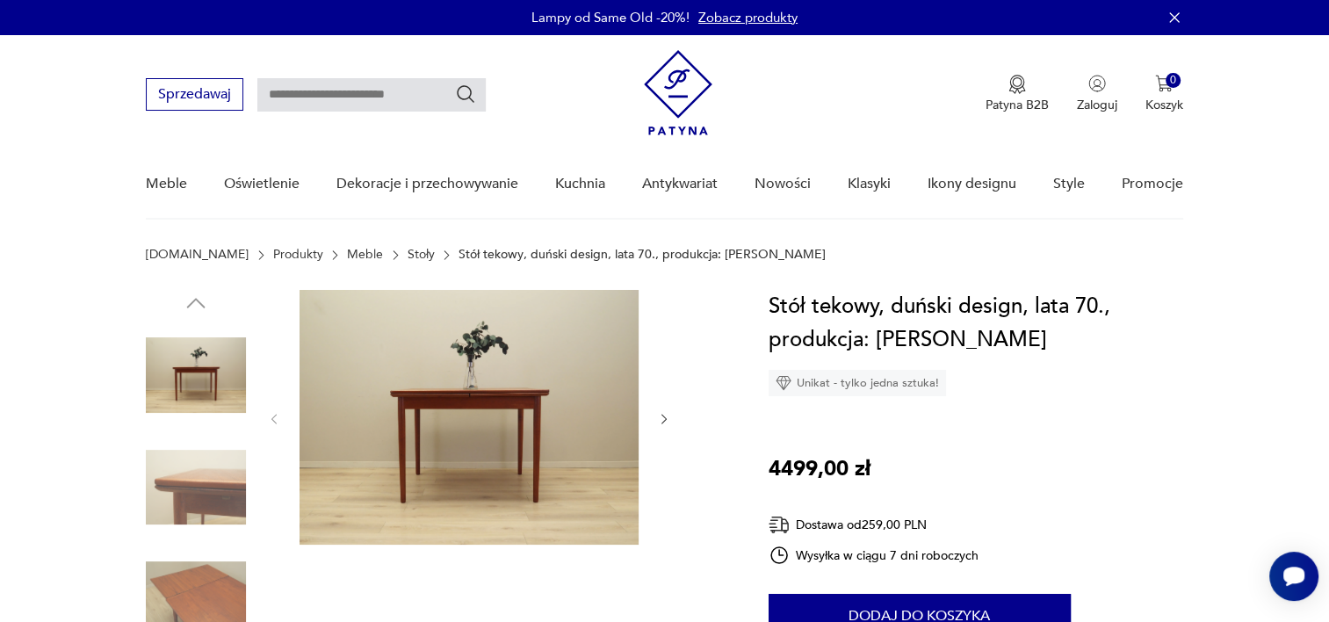
click at [212, 499] on img at bounding box center [196, 488] width 100 height 100
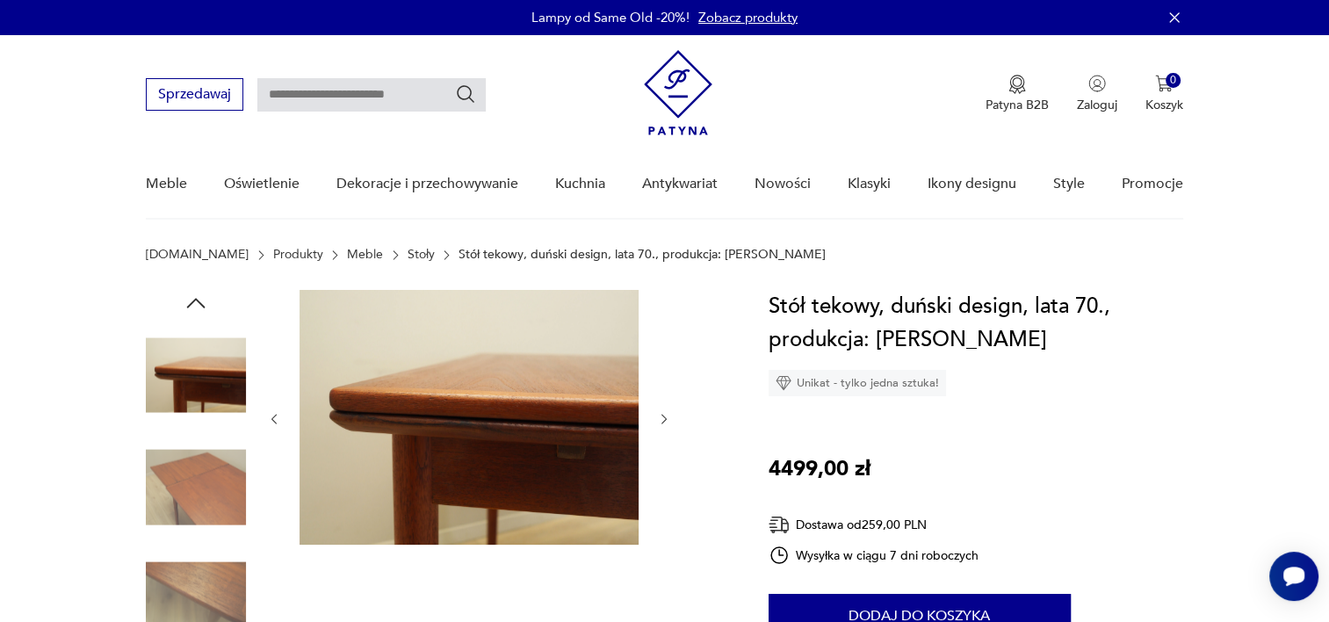
click at [175, 583] on img at bounding box center [196, 599] width 100 height 100
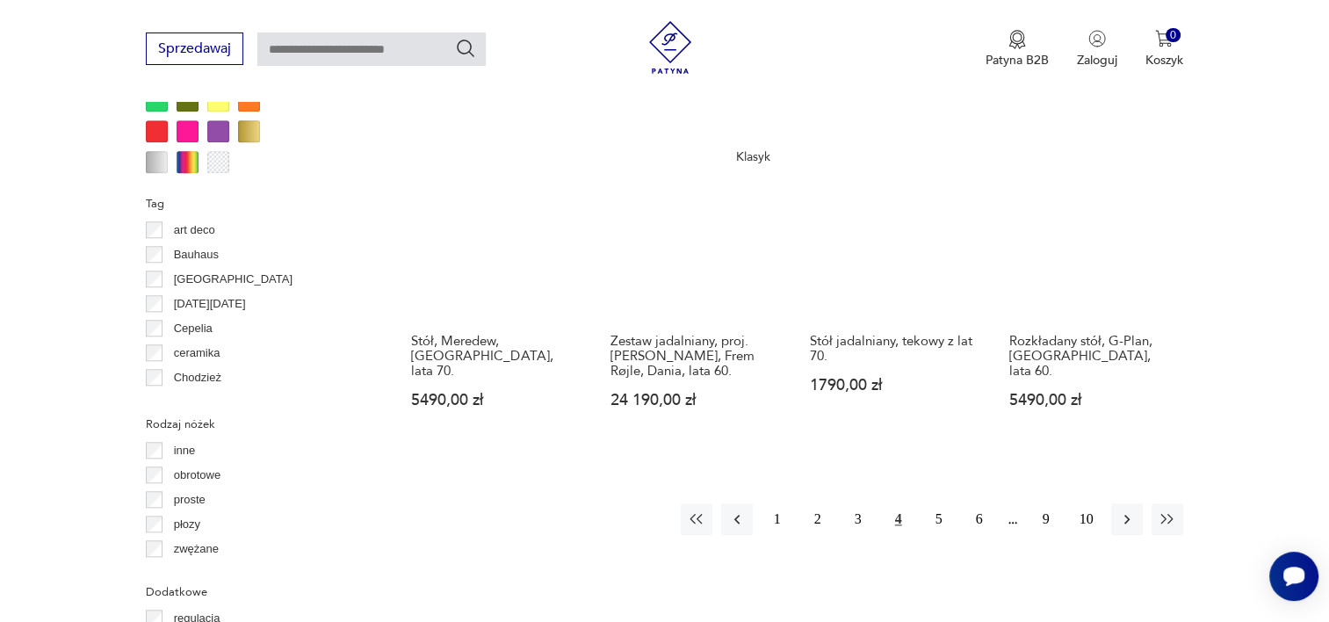
scroll to position [1741, 0]
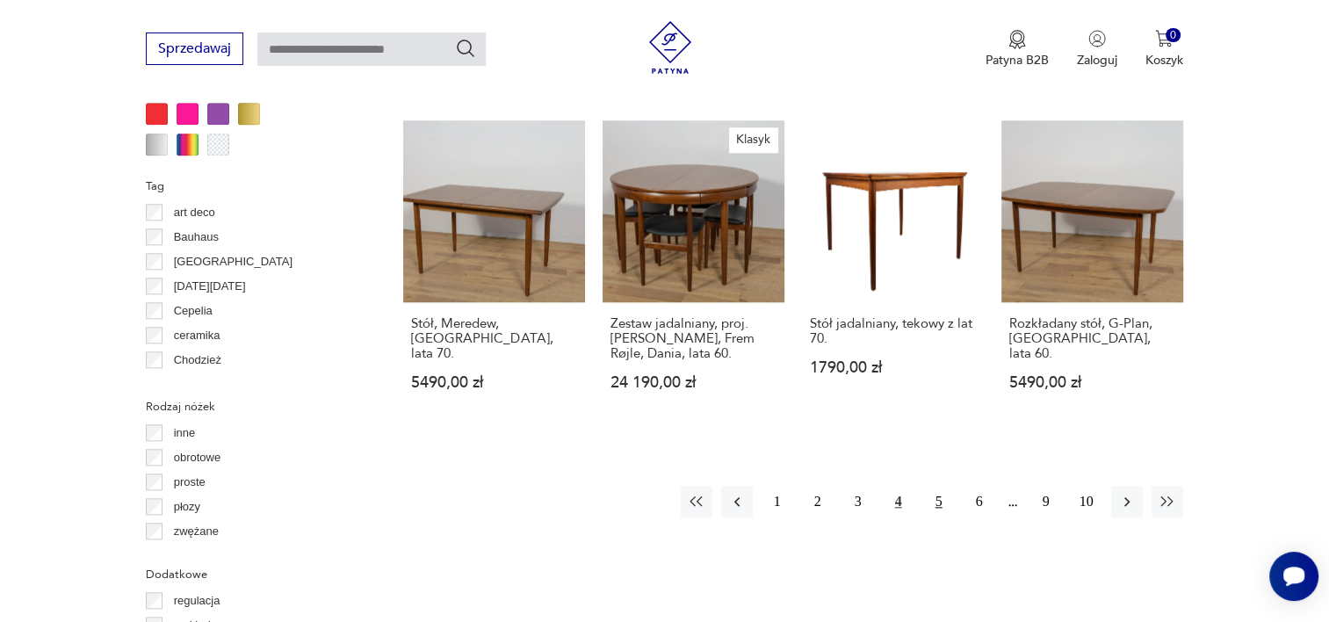
click at [938, 486] on button "5" at bounding box center [940, 502] width 32 height 32
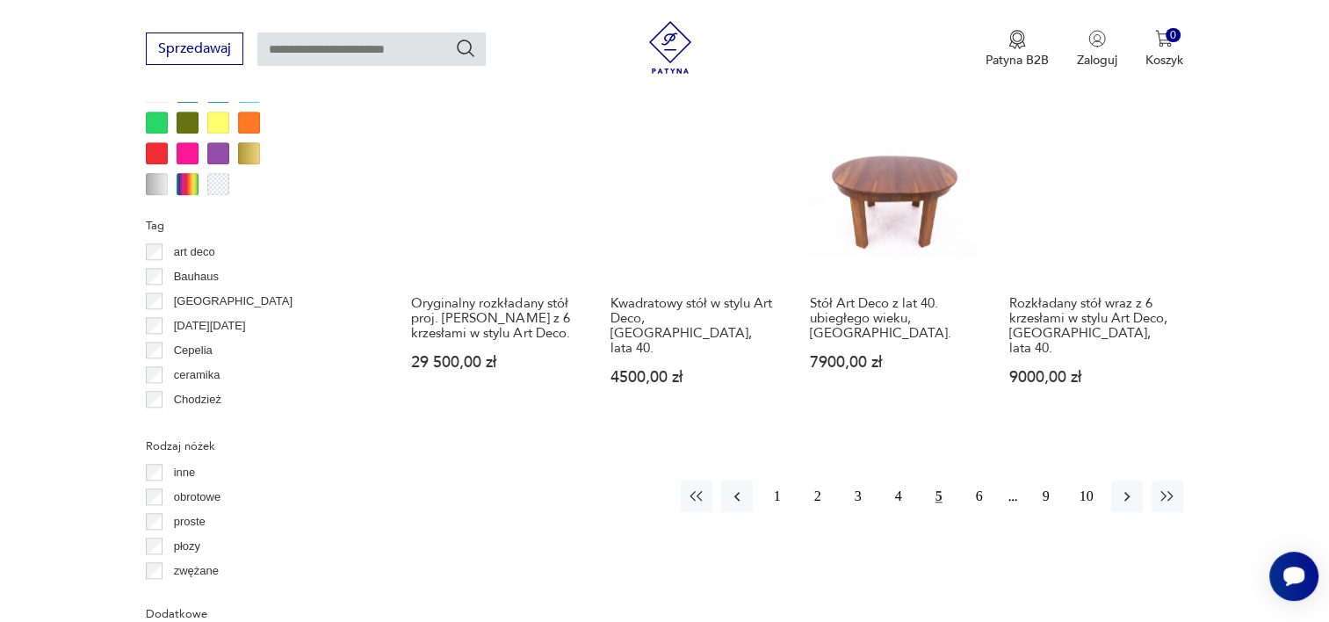
scroll to position [1705, 0]
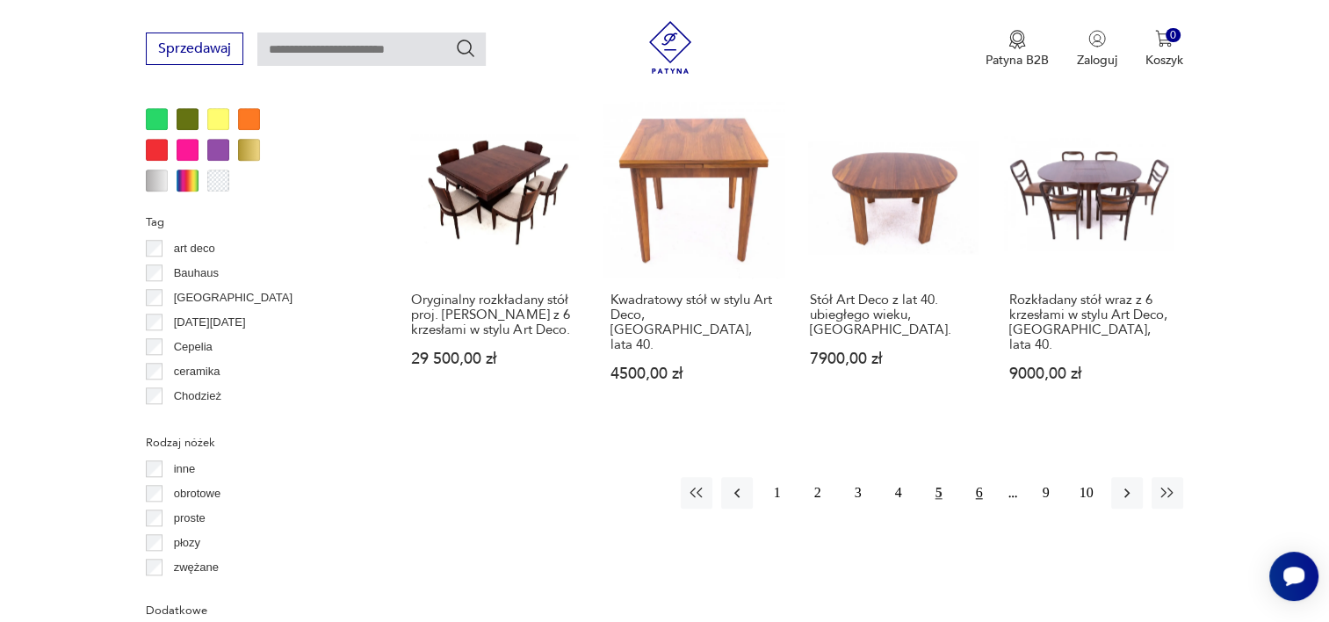
click at [984, 477] on button "6" at bounding box center [980, 493] width 32 height 32
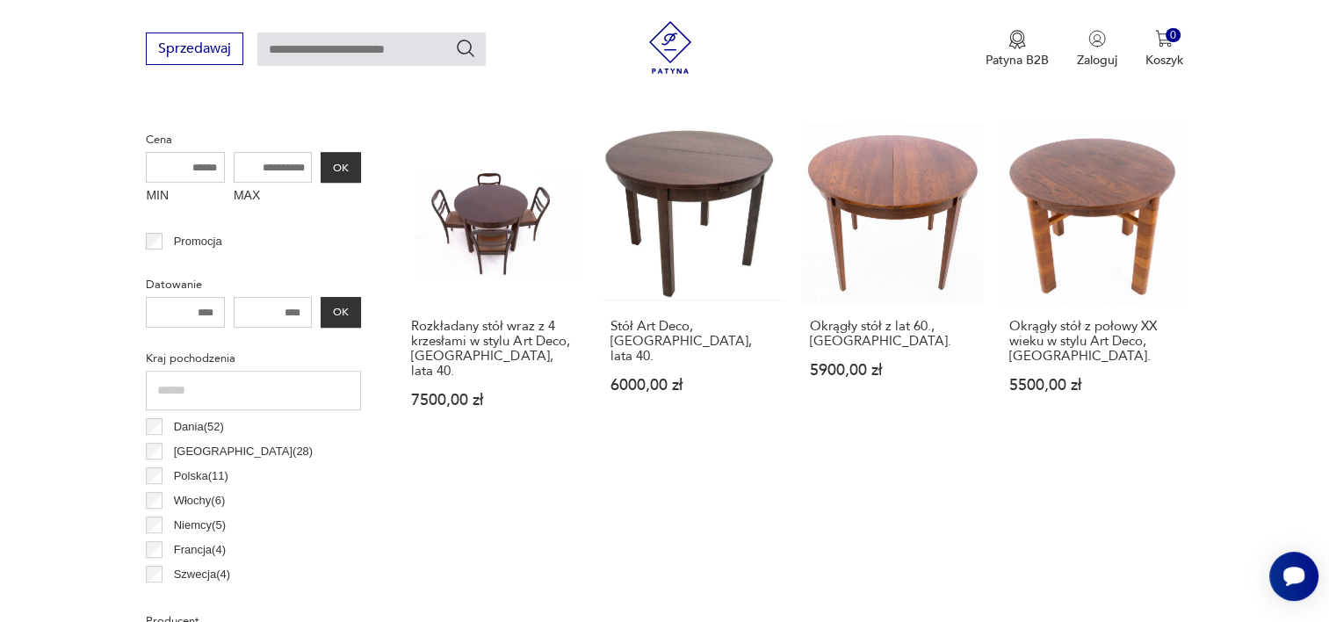
scroll to position [659, 0]
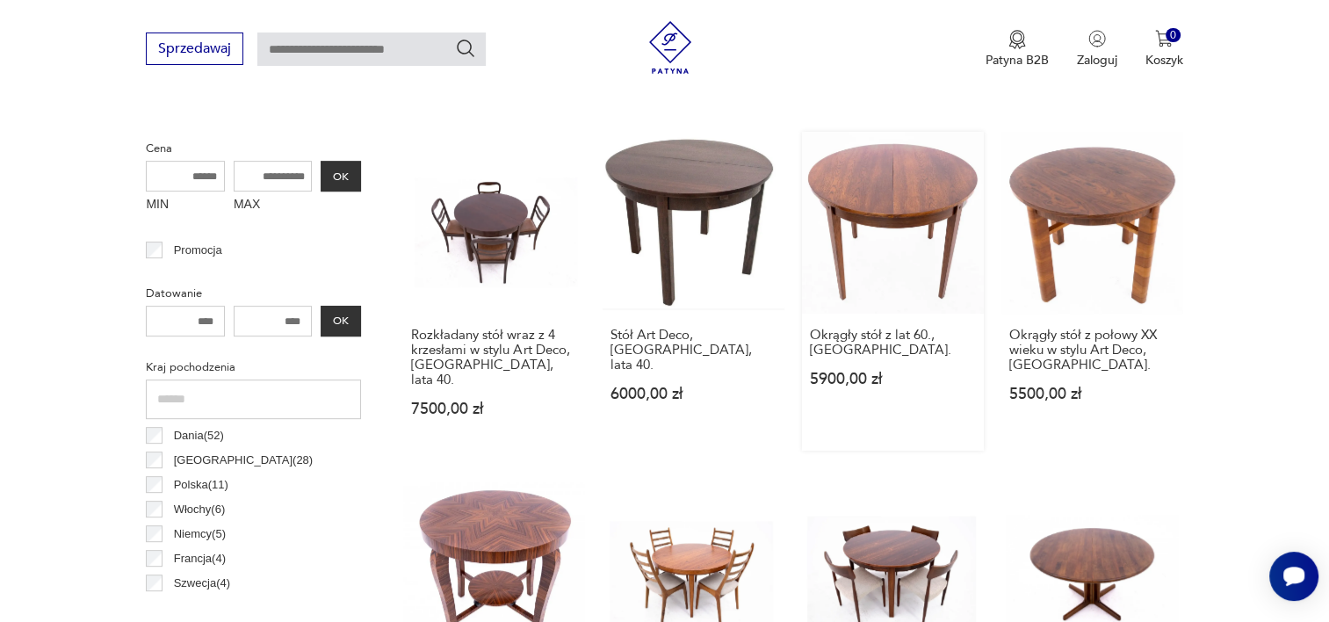
click at [913, 206] on link "Okrągły stół z lat 60., [GEOGRAPHIC_DATA] 5900,00 zł" at bounding box center [893, 291] width 182 height 319
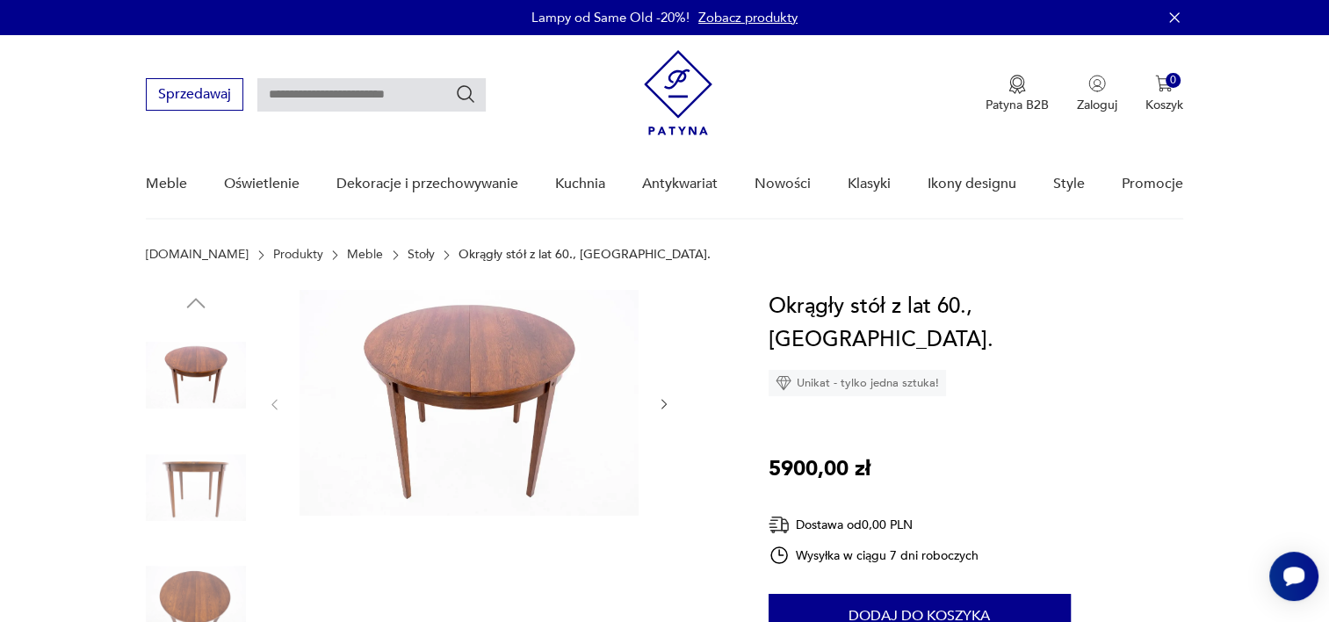
click at [208, 483] on img at bounding box center [196, 488] width 100 height 100
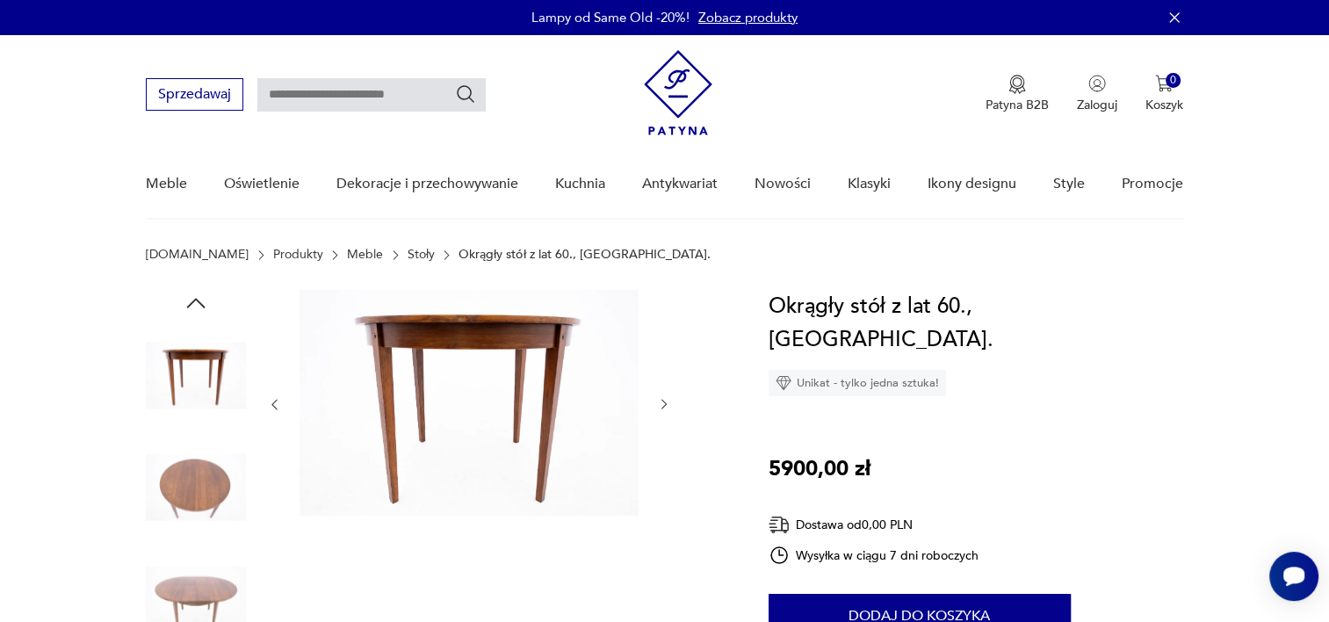
click at [197, 587] on img at bounding box center [196, 599] width 100 height 100
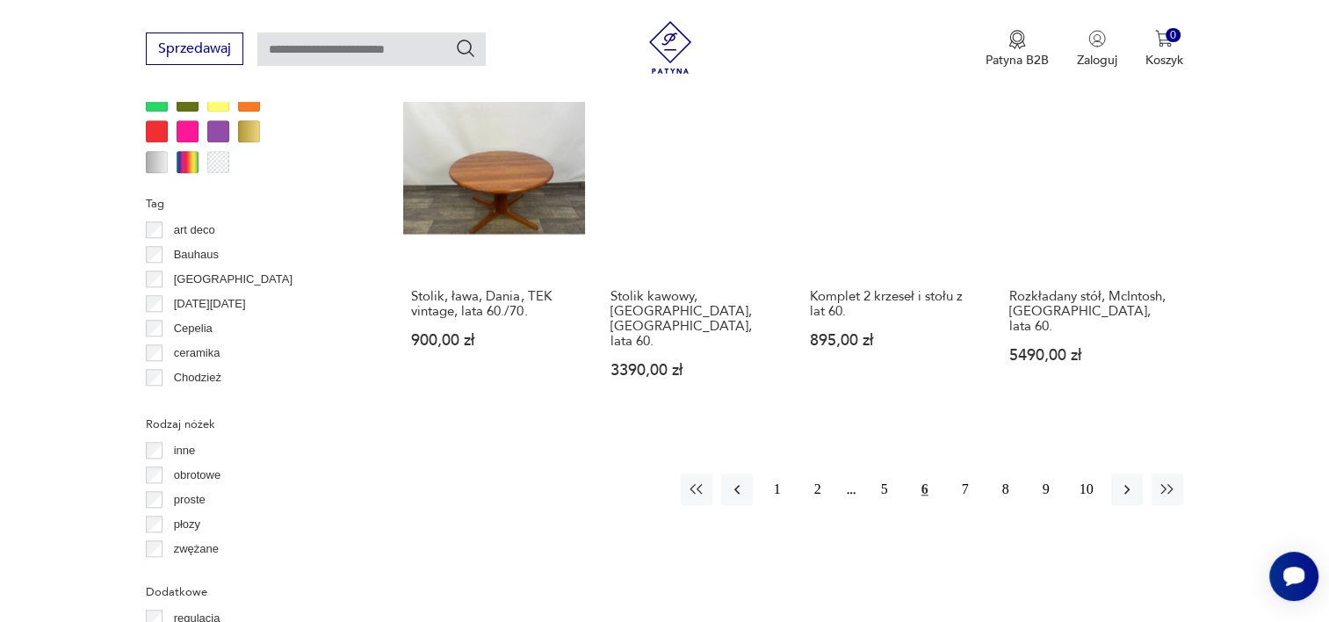
scroll to position [1638, 0]
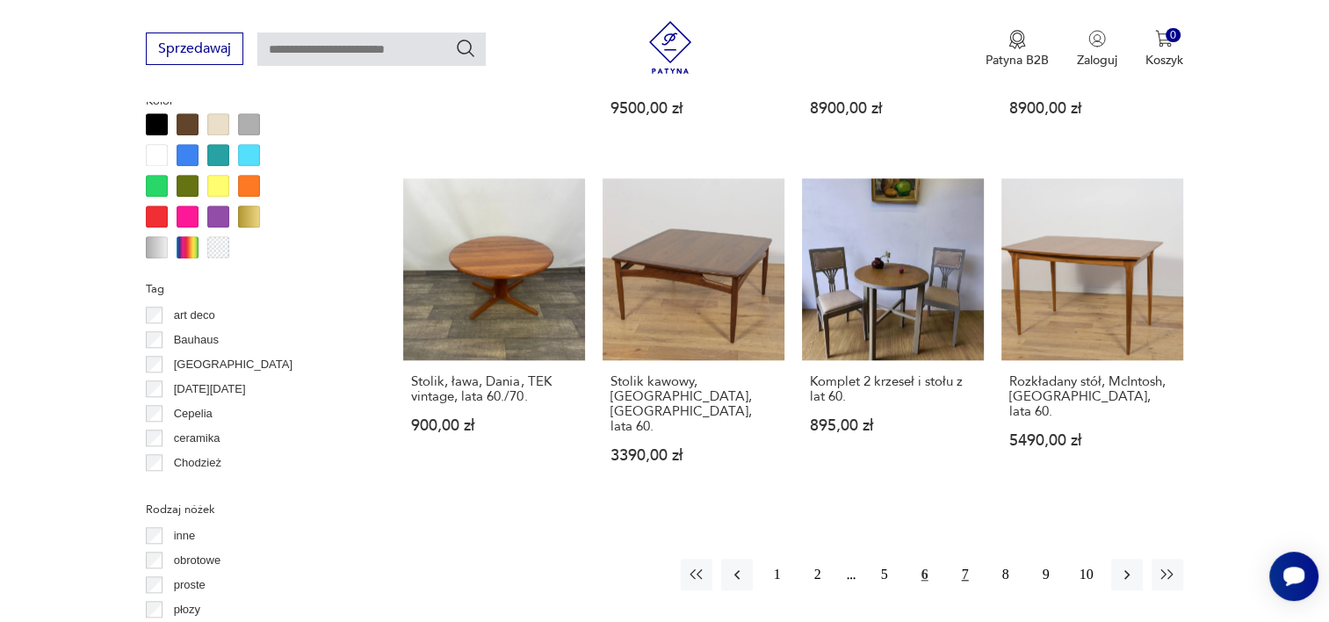
click at [963, 559] on button "7" at bounding box center [966, 575] width 32 height 32
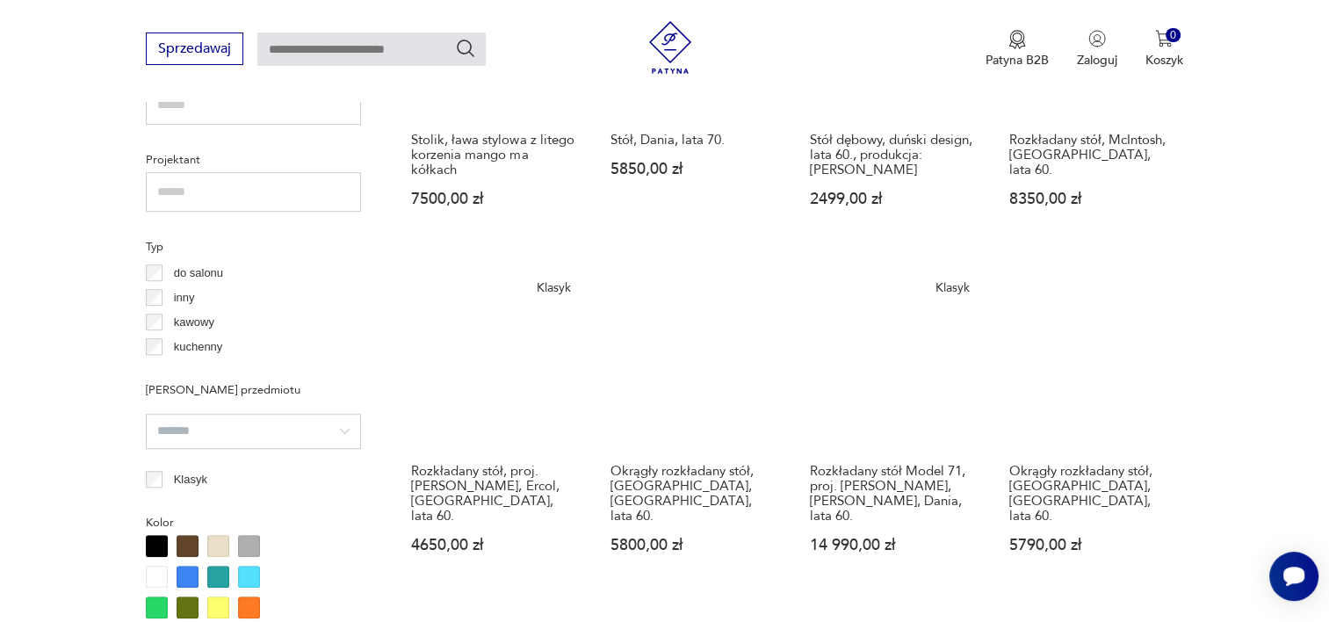
scroll to position [1265, 0]
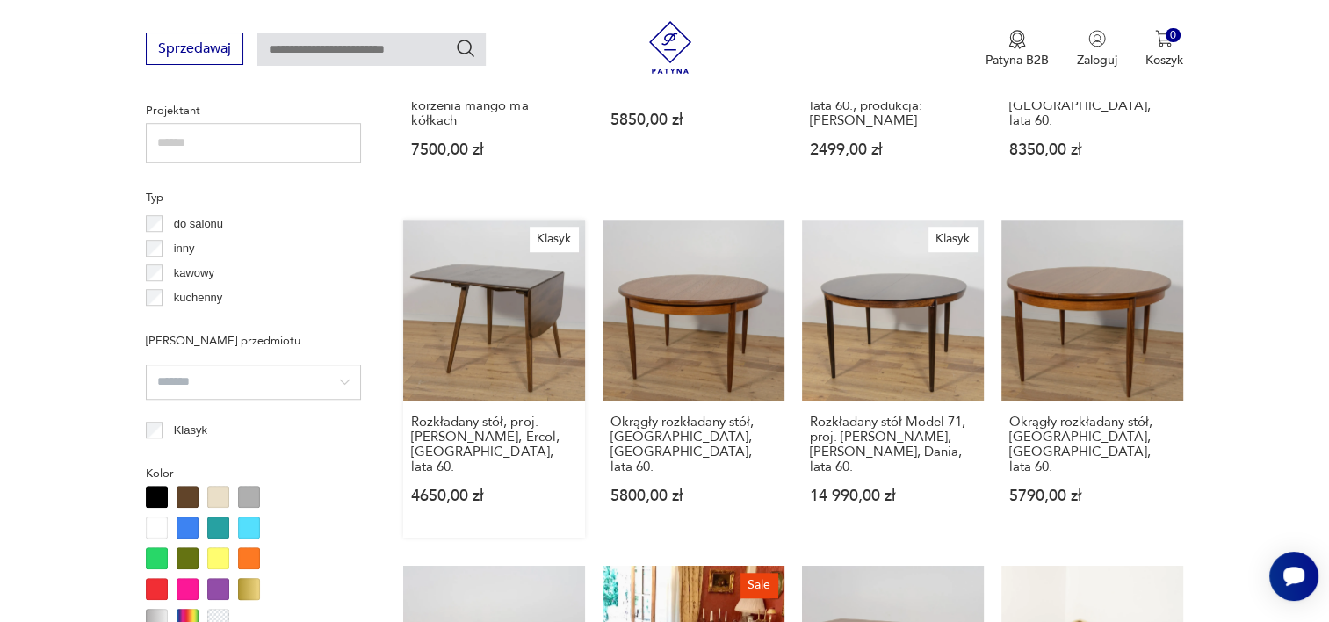
click at [521, 272] on link "Klasyk Rozkładany stół, proj. [PERSON_NAME], Ercol, [GEOGRAPHIC_DATA], lata 60.…" at bounding box center [494, 379] width 182 height 319
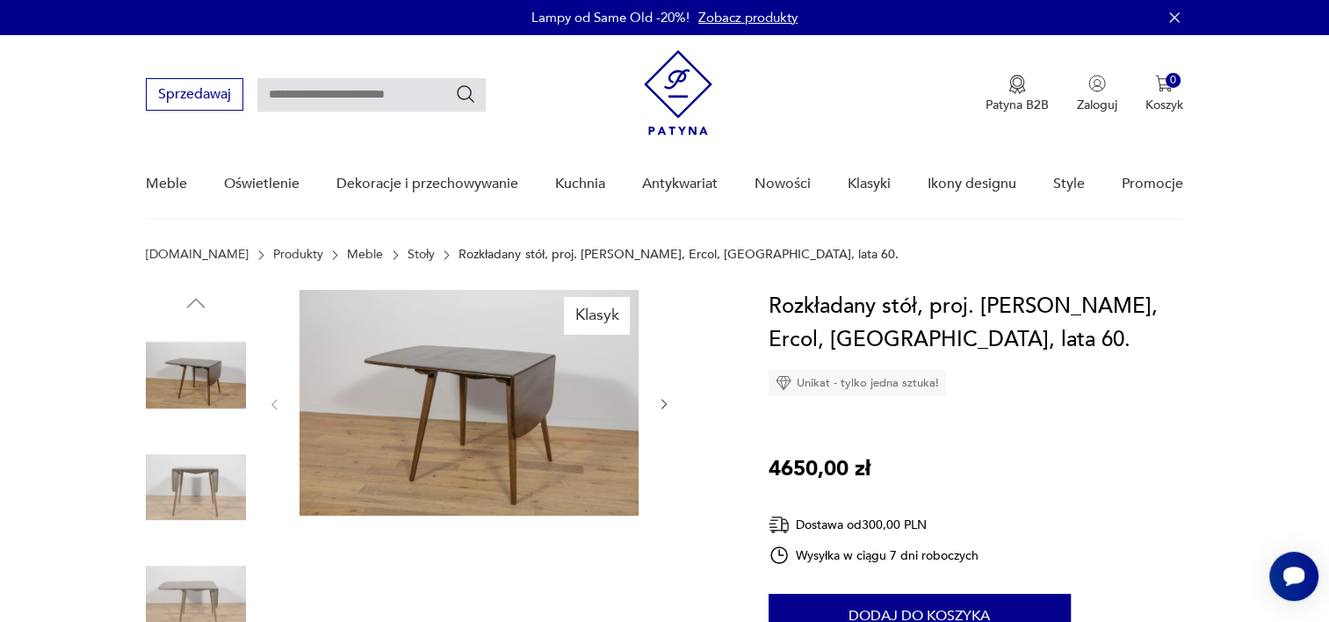
click at [185, 474] on img at bounding box center [196, 488] width 100 height 100
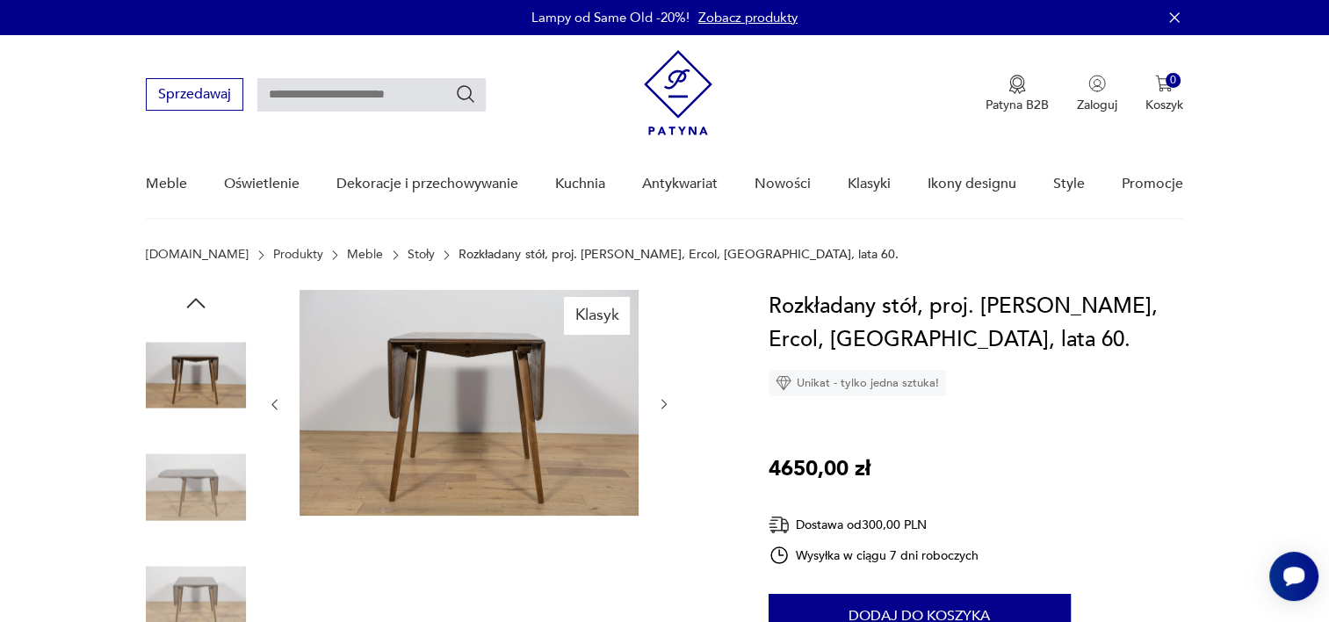
click at [172, 366] on img at bounding box center [196, 375] width 100 height 100
click at [192, 510] on img at bounding box center [196, 488] width 100 height 100
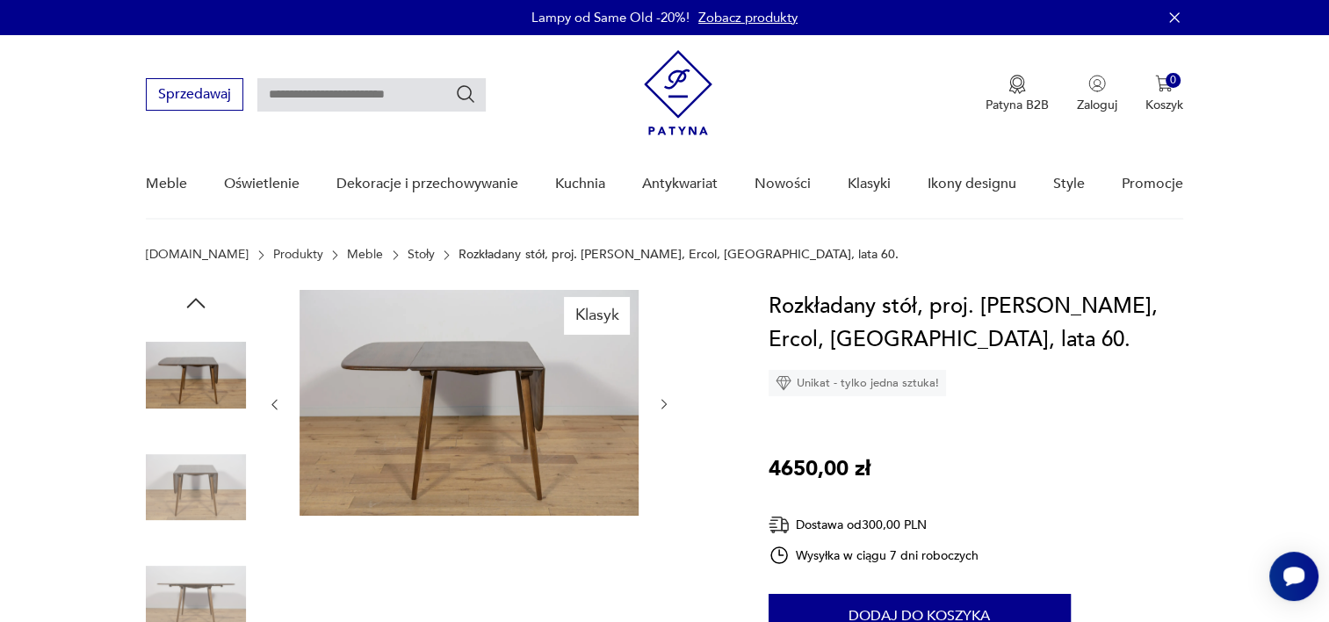
click at [191, 559] on img at bounding box center [196, 599] width 100 height 100
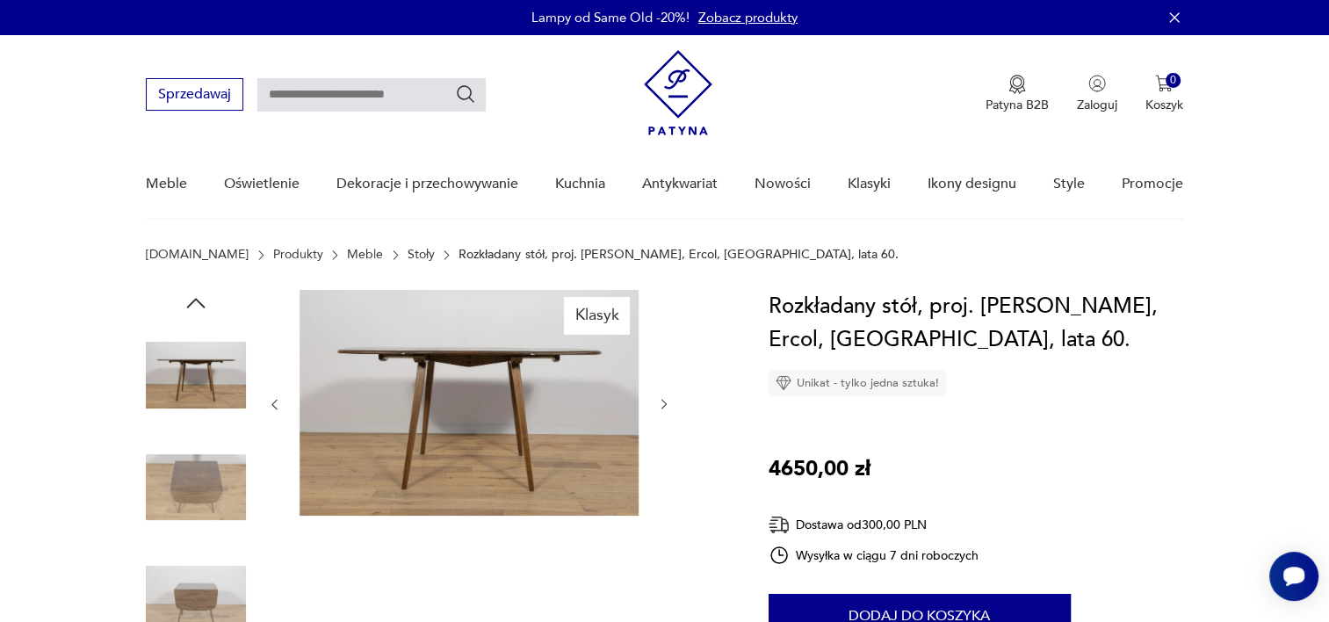
click at [186, 591] on img at bounding box center [196, 599] width 100 height 100
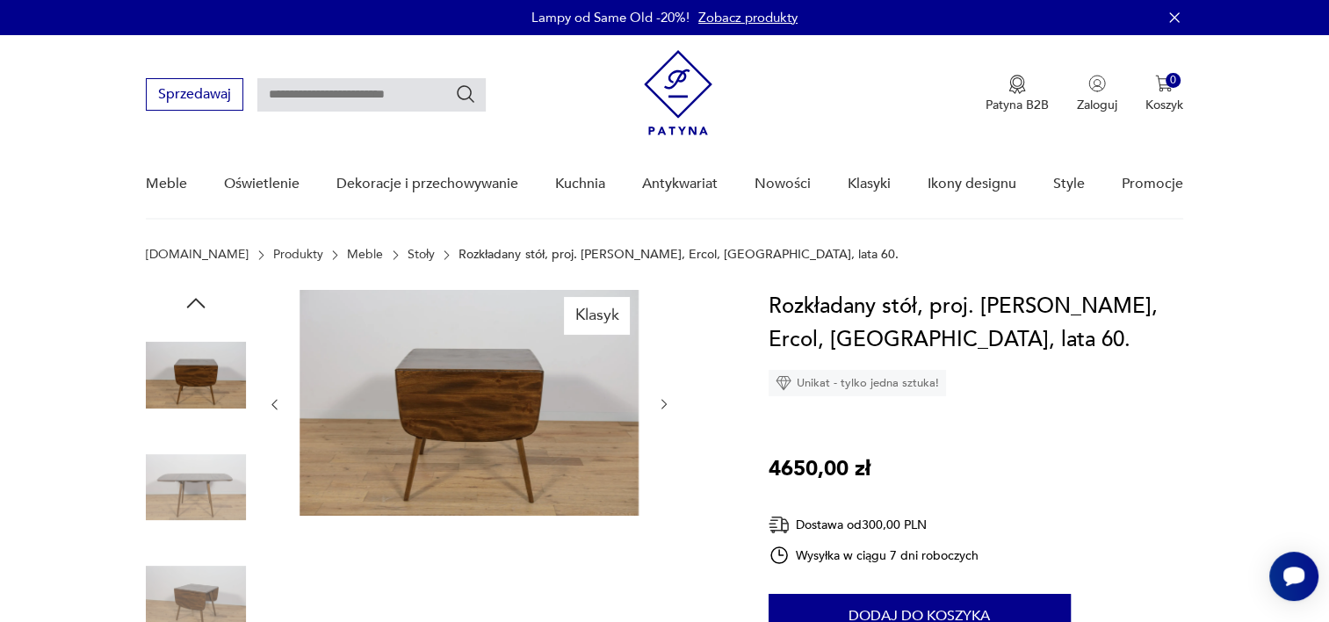
click at [455, 383] on img at bounding box center [469, 403] width 339 height 226
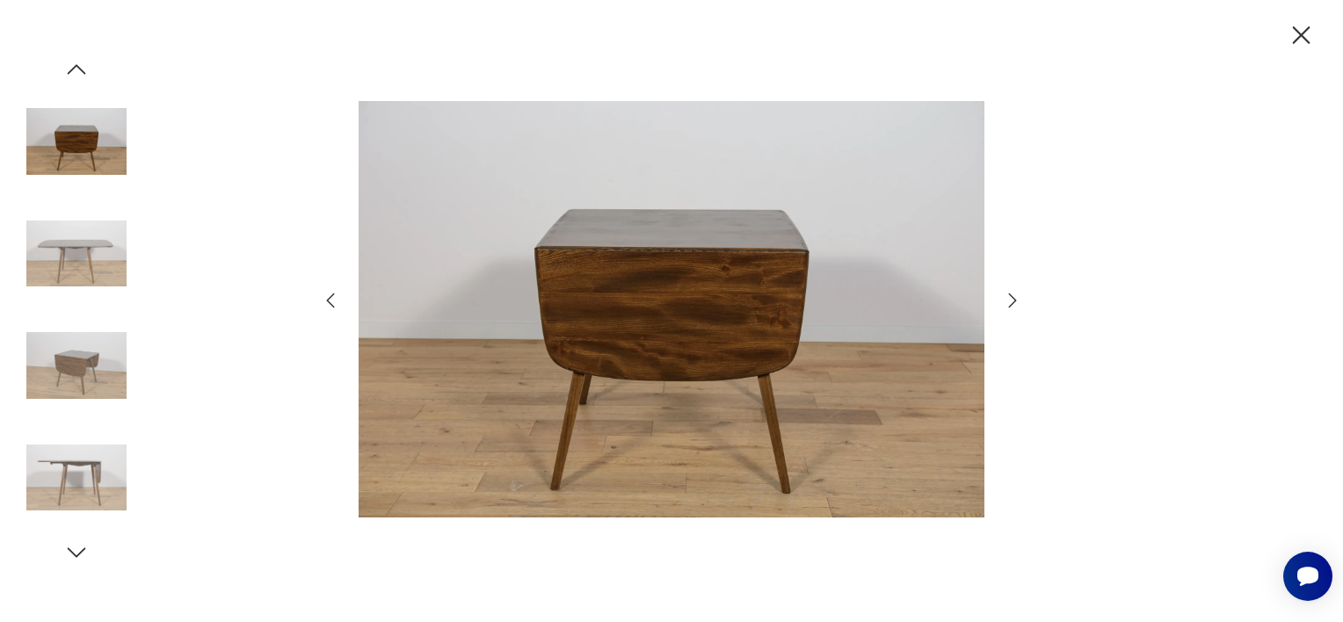
click at [82, 271] on img at bounding box center [76, 254] width 100 height 100
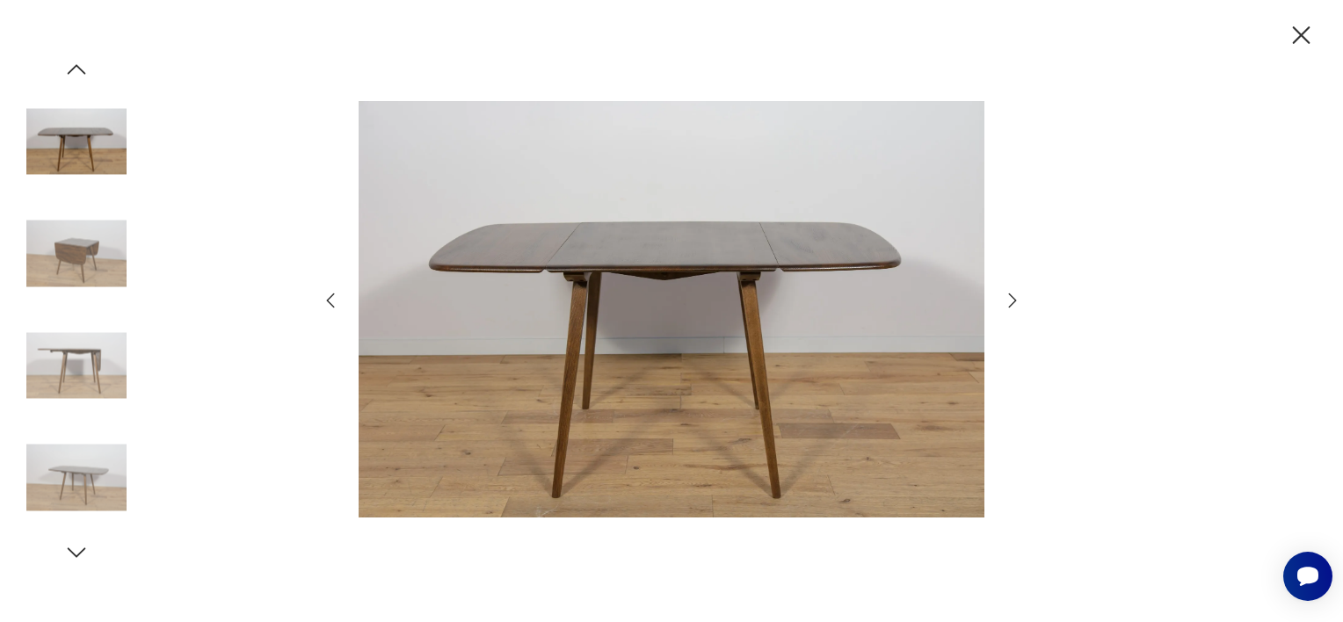
click at [74, 554] on icon "button" at bounding box center [77, 552] width 18 height 10
click at [1012, 302] on icon "button" at bounding box center [1013, 300] width 8 height 14
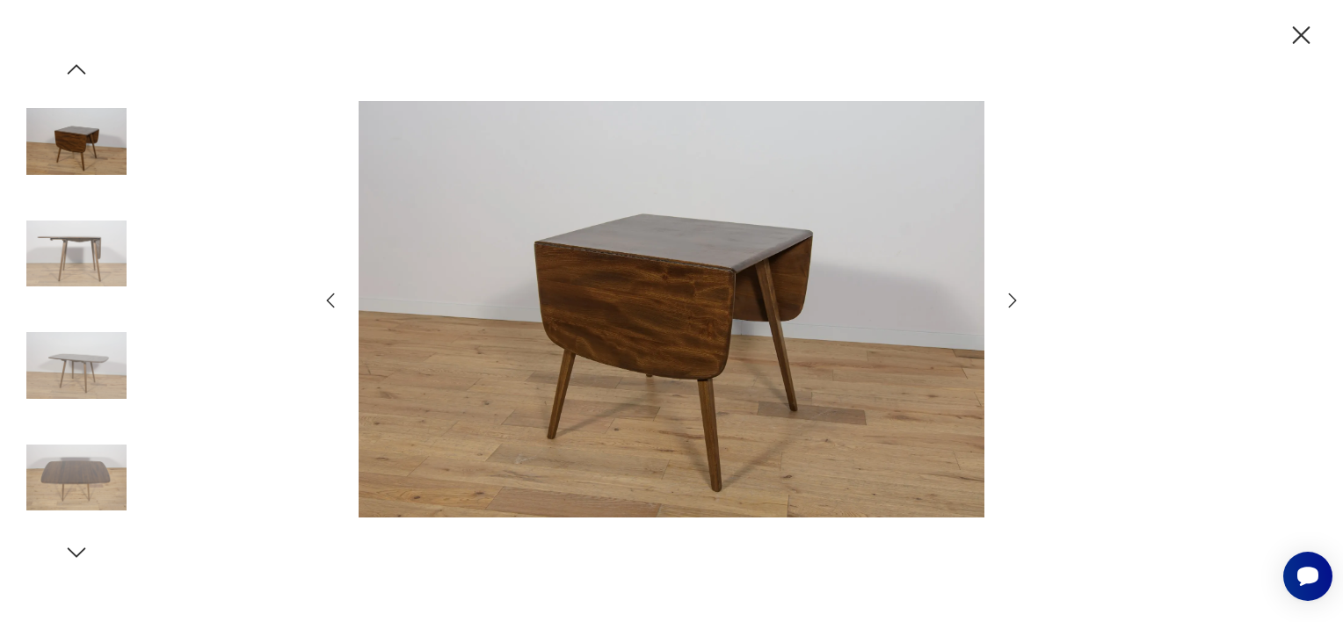
click at [1012, 302] on icon "button" at bounding box center [1013, 300] width 8 height 14
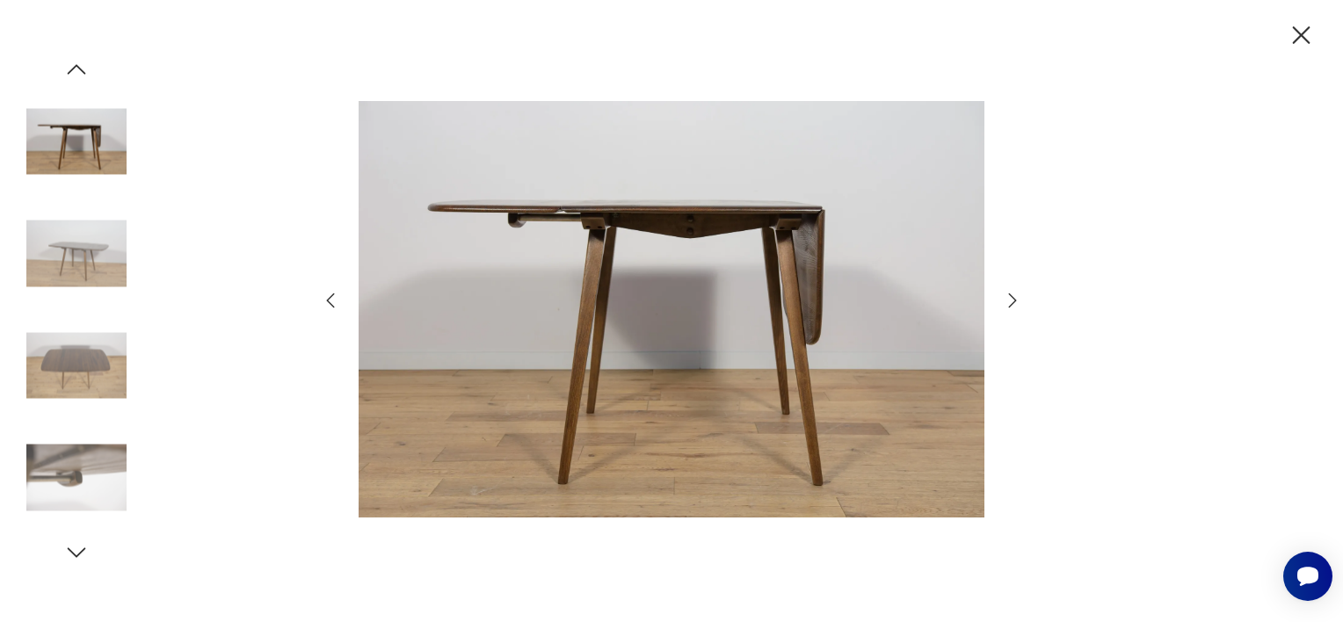
click at [1012, 302] on icon "button" at bounding box center [1013, 300] width 8 height 14
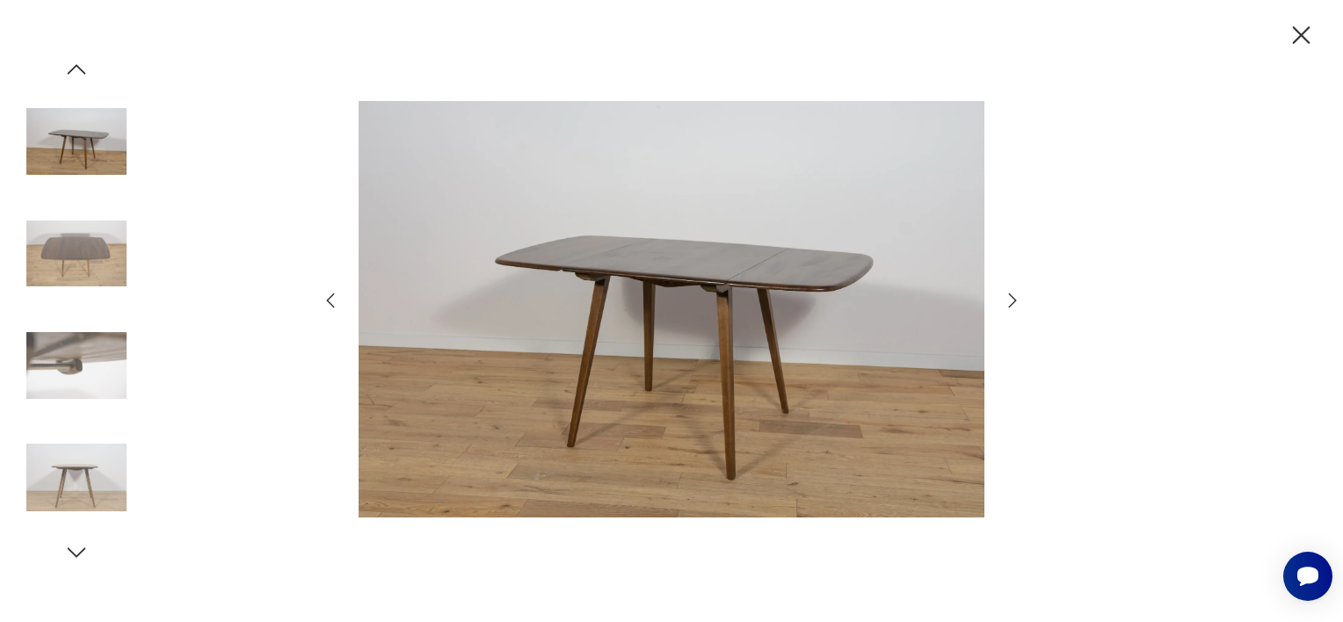
click at [1012, 302] on icon "button" at bounding box center [1013, 300] width 8 height 14
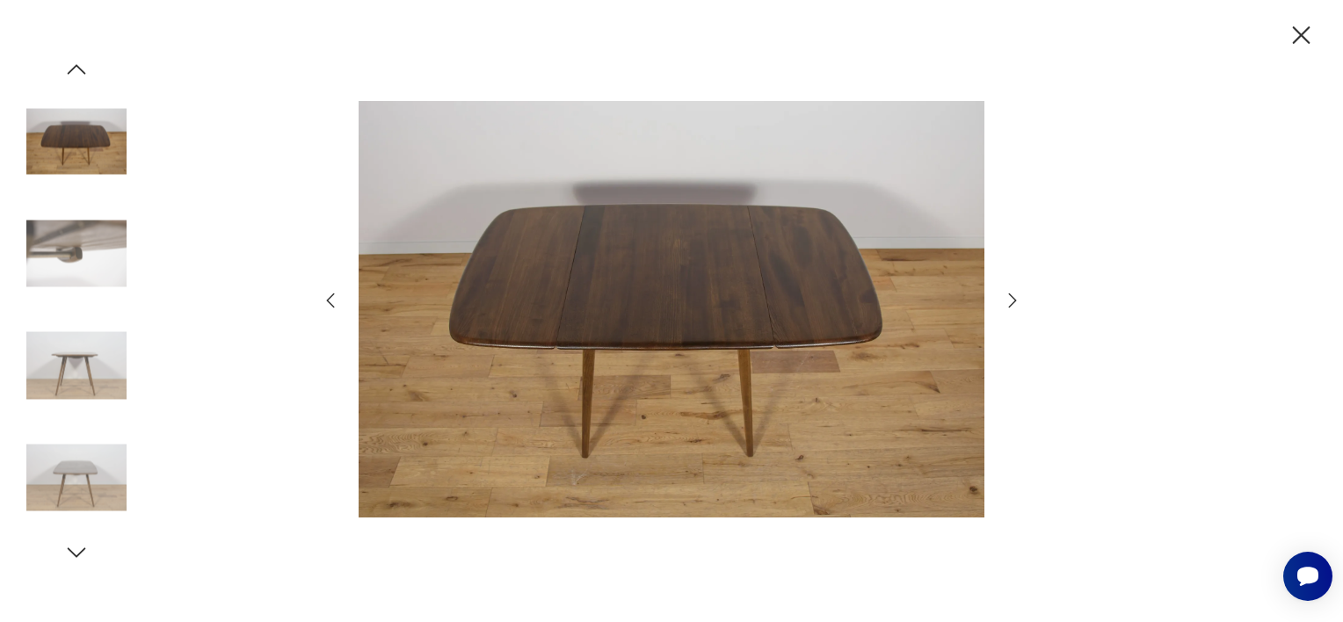
click at [1012, 302] on icon "button" at bounding box center [1013, 300] width 8 height 14
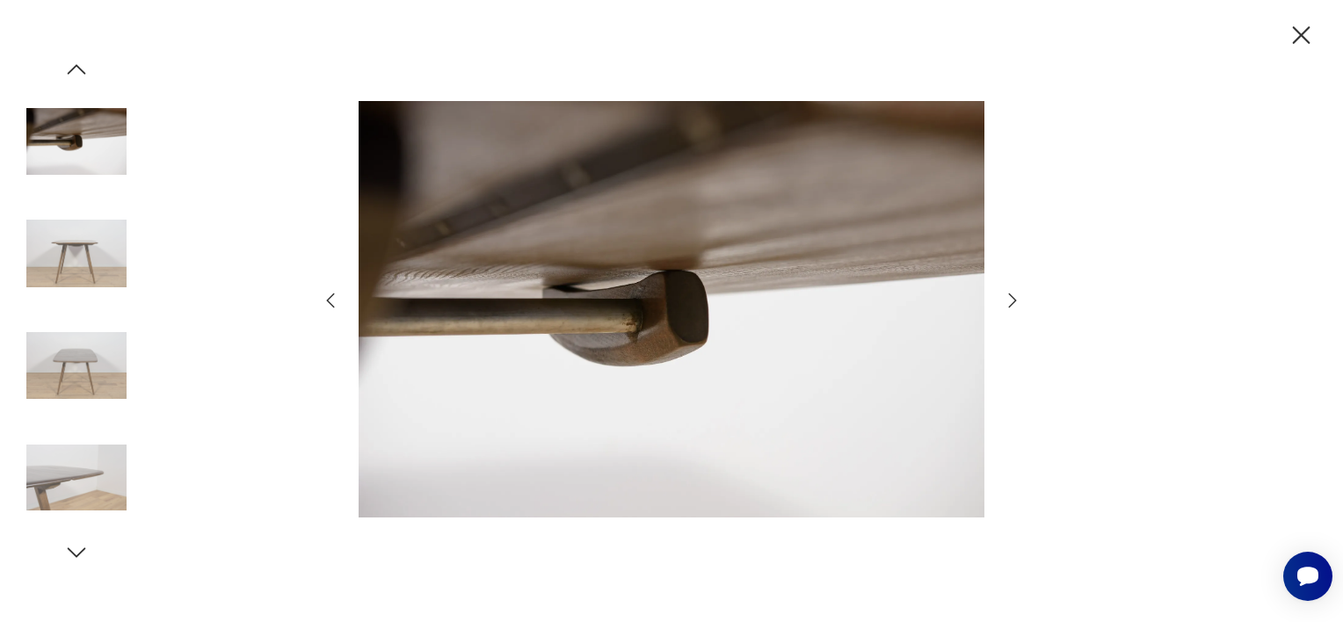
click at [1010, 301] on icon "button" at bounding box center [1012, 300] width 21 height 21
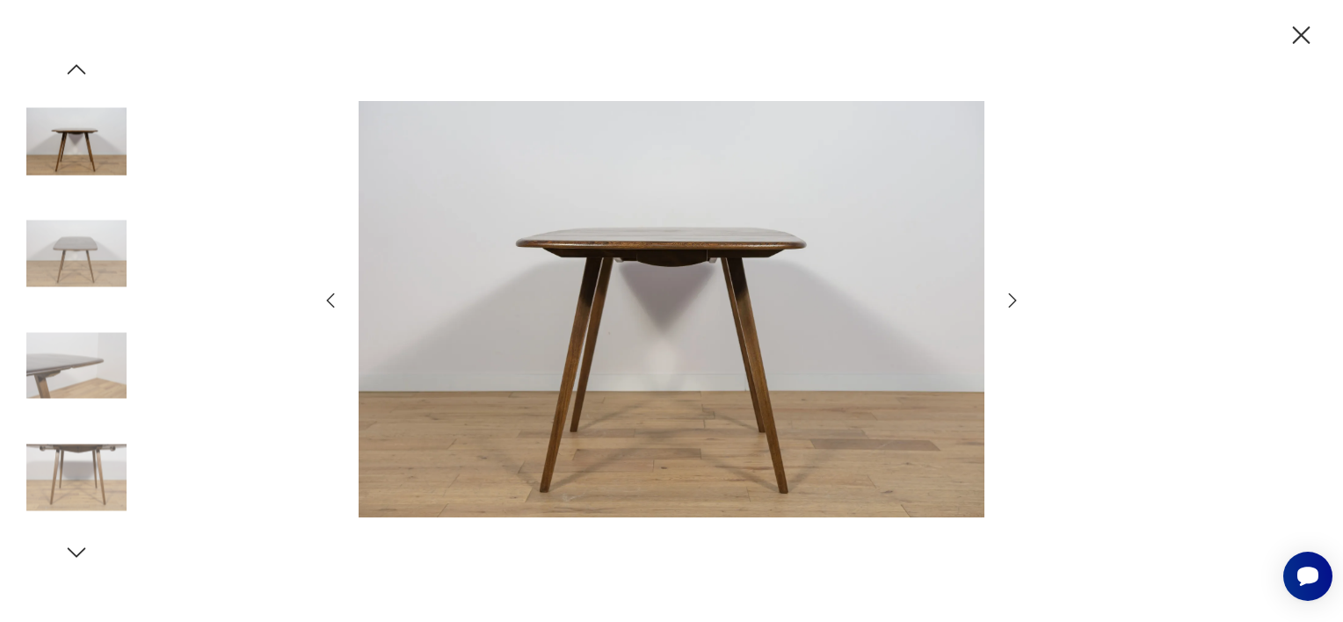
click at [1010, 301] on icon "button" at bounding box center [1012, 300] width 21 height 21
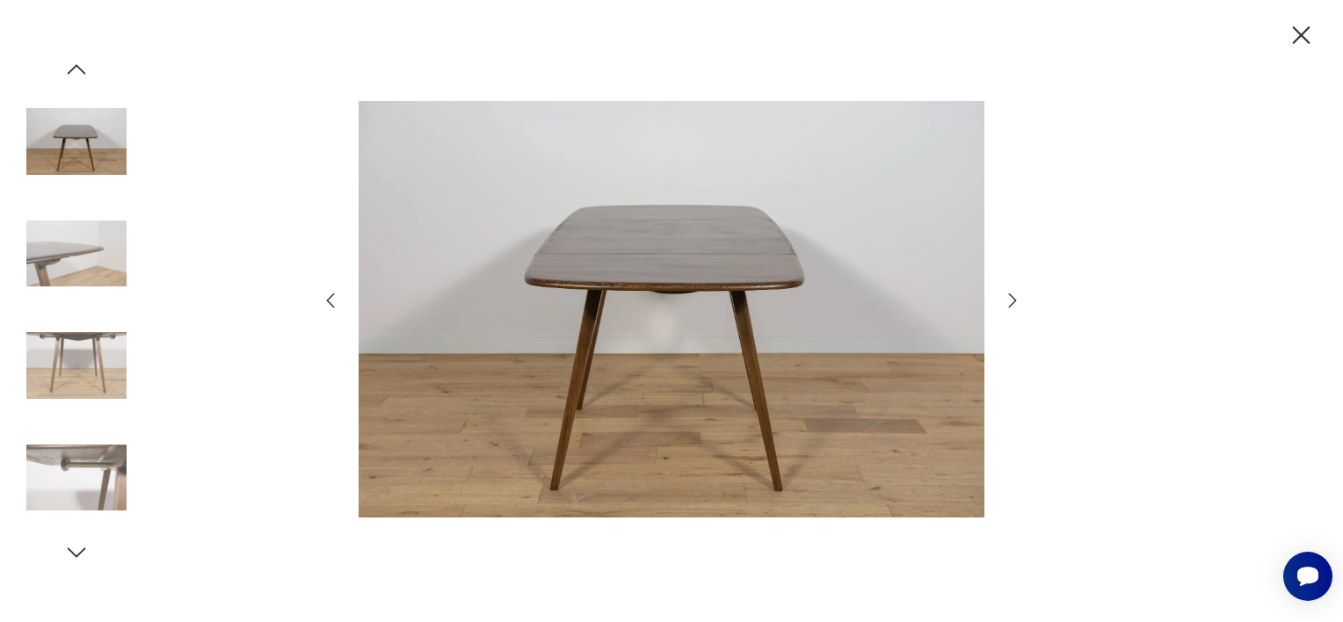
click at [1010, 301] on icon "button" at bounding box center [1012, 300] width 21 height 21
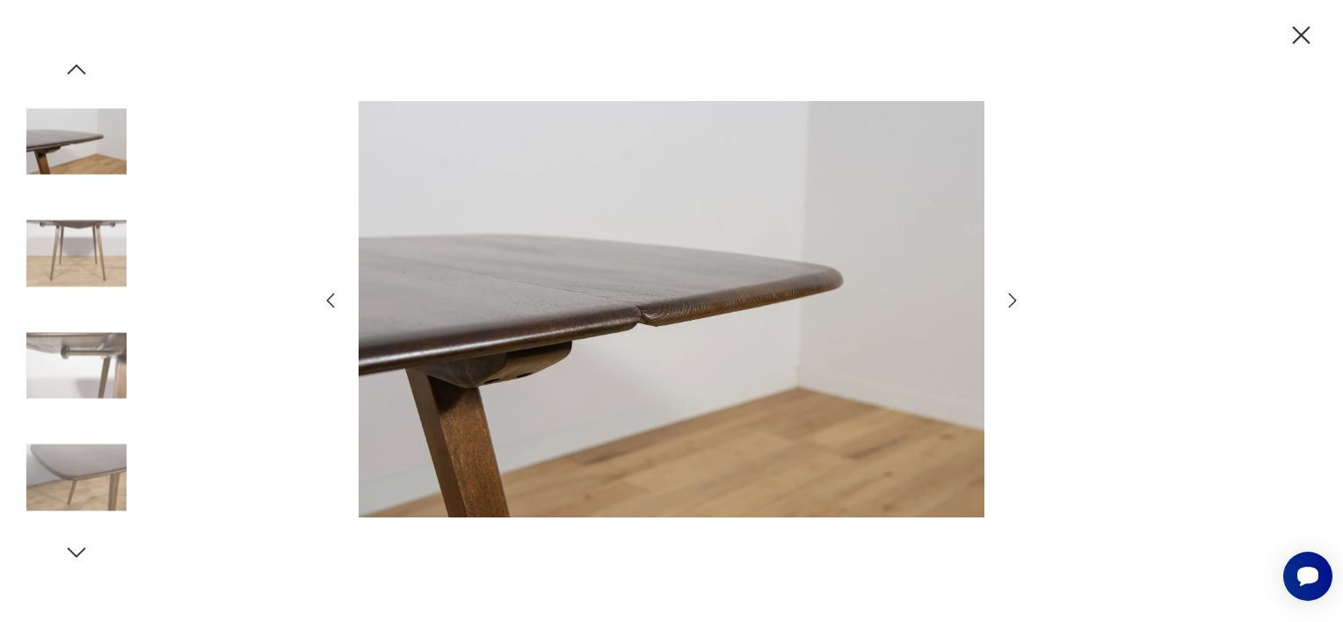
click at [1010, 301] on icon "button" at bounding box center [1012, 300] width 21 height 21
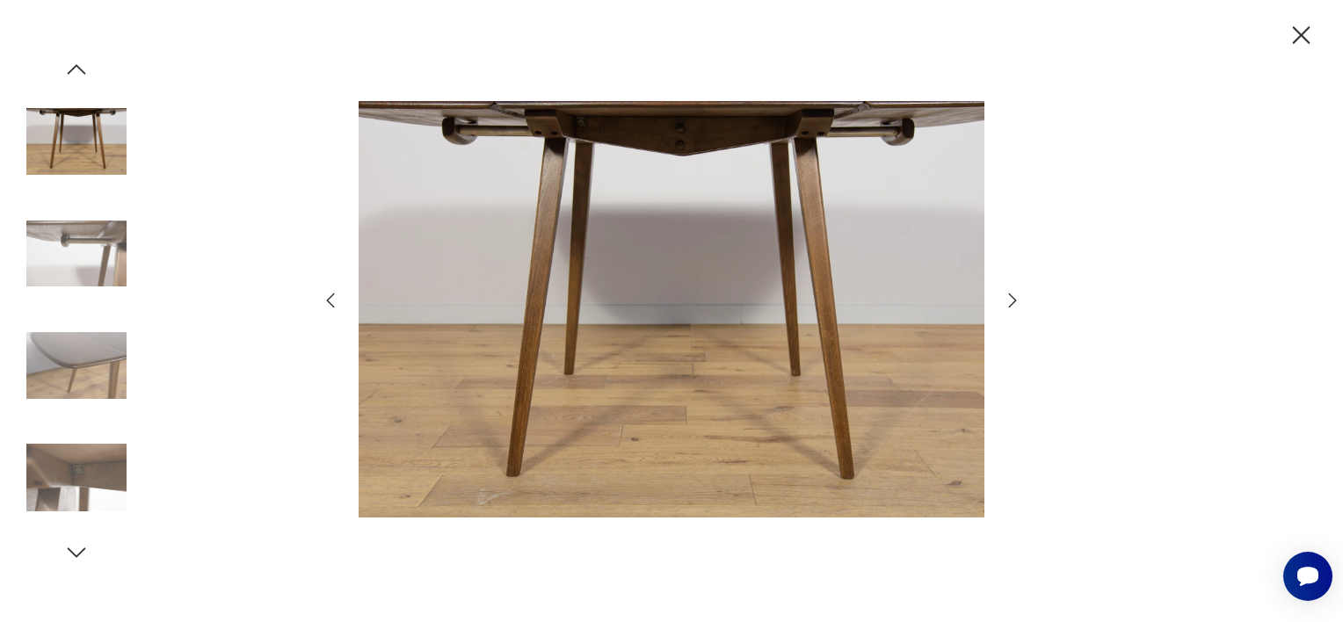
click at [1010, 301] on icon "button" at bounding box center [1012, 300] width 21 height 21
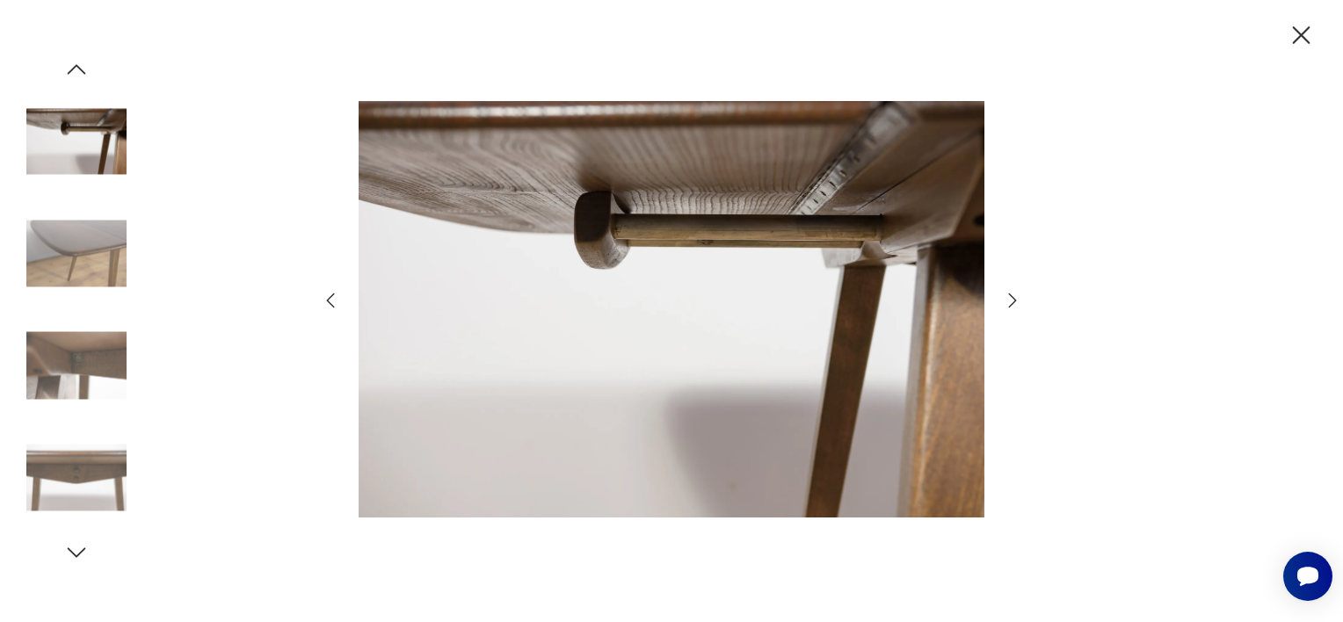
click at [1010, 301] on icon "button" at bounding box center [1012, 300] width 21 height 21
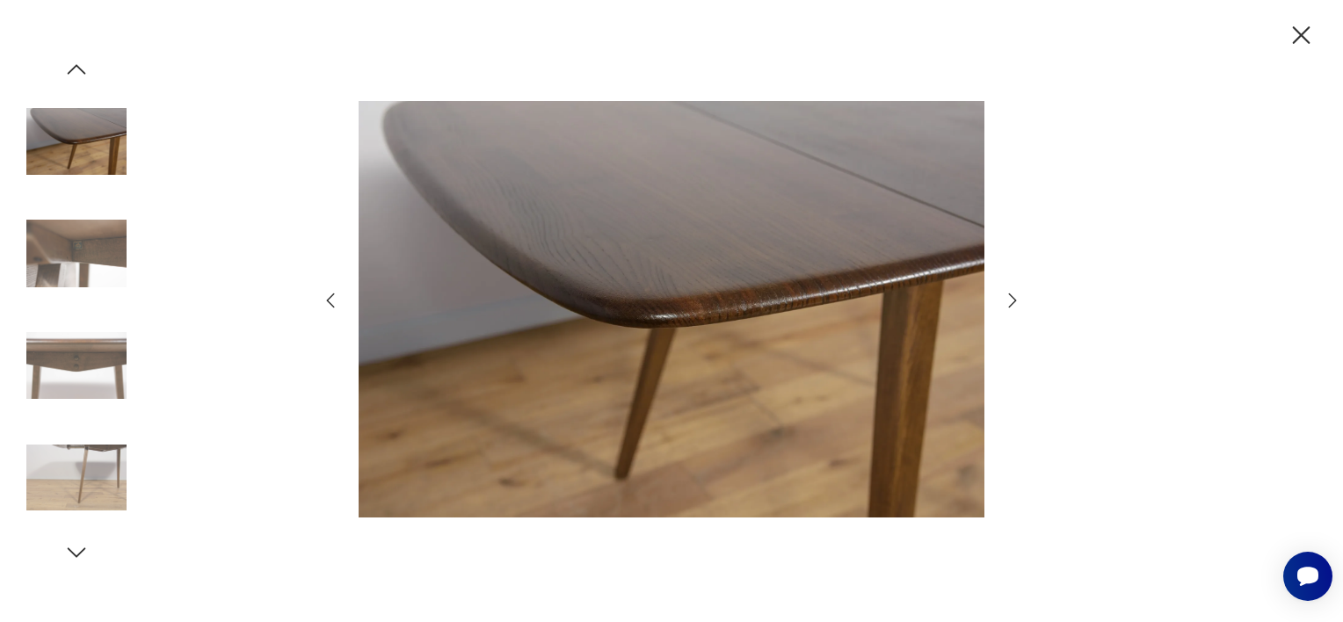
click at [1010, 301] on icon "button" at bounding box center [1012, 300] width 21 height 21
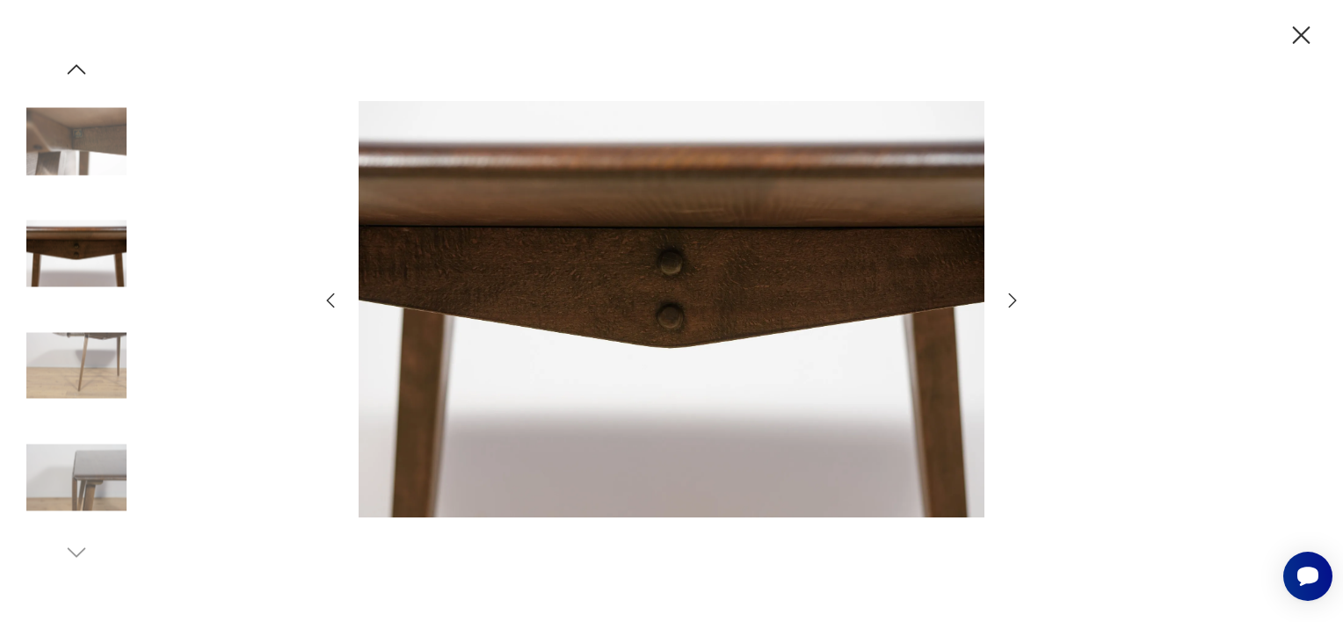
click at [1010, 301] on icon "button" at bounding box center [1012, 300] width 21 height 21
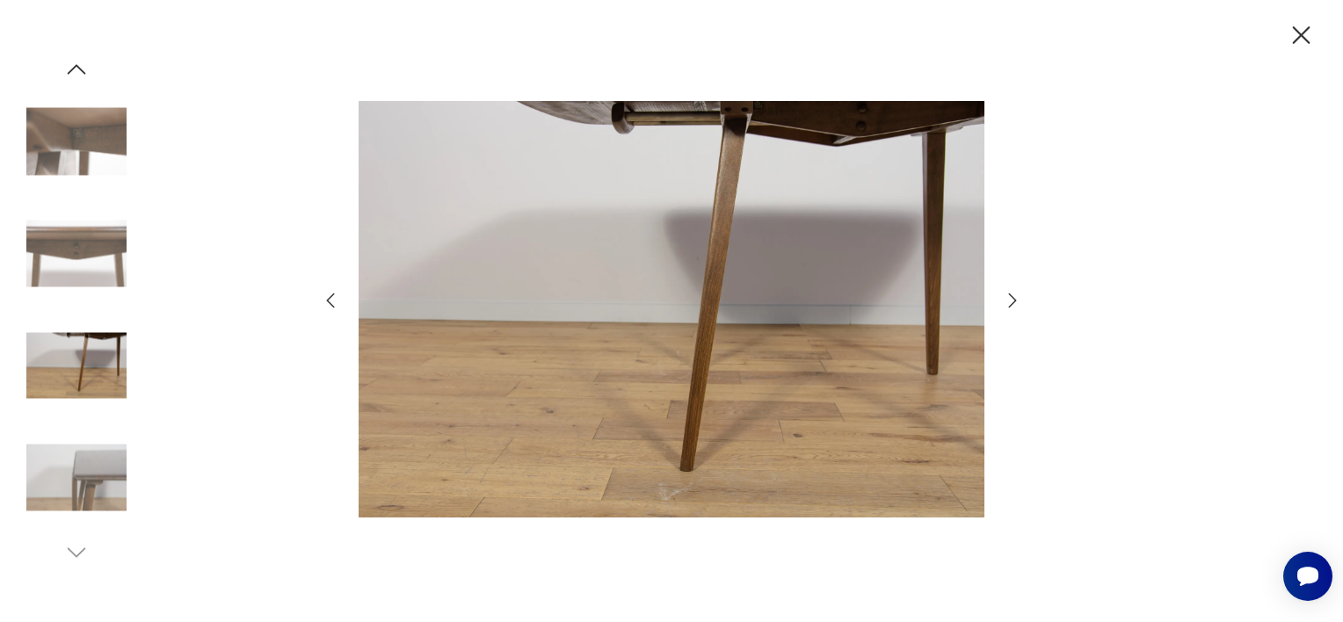
click at [1010, 301] on icon "button" at bounding box center [1012, 300] width 21 height 21
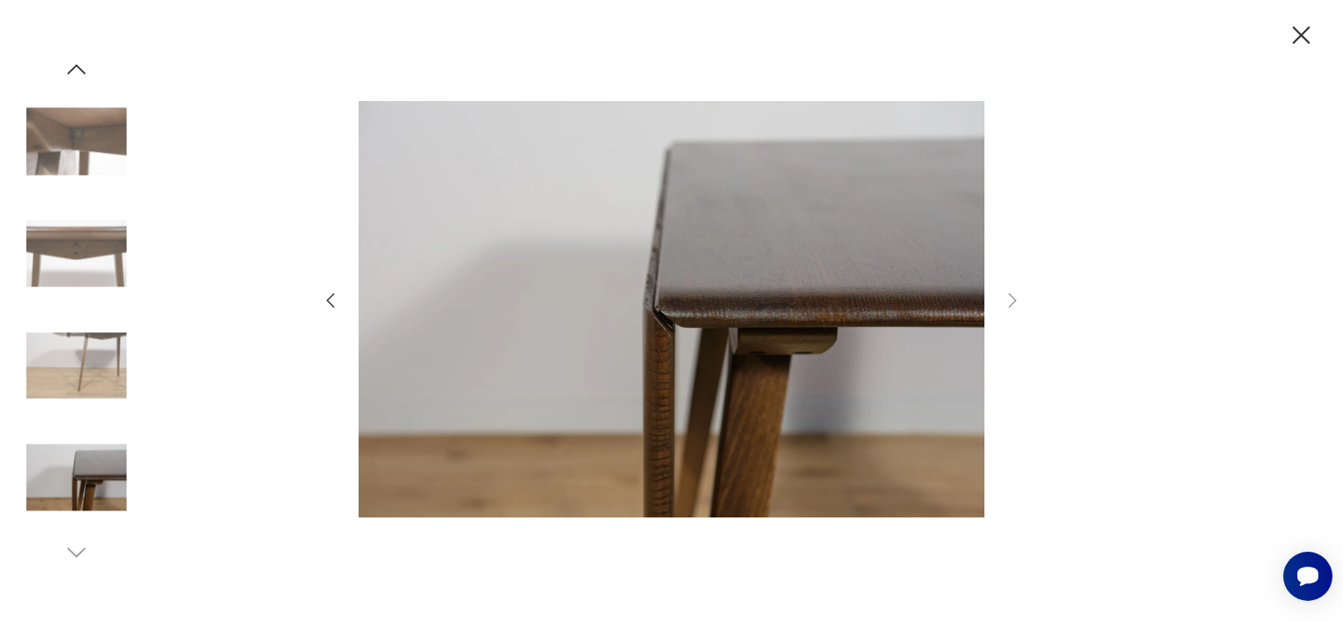
click at [322, 293] on icon "button" at bounding box center [330, 300] width 21 height 21
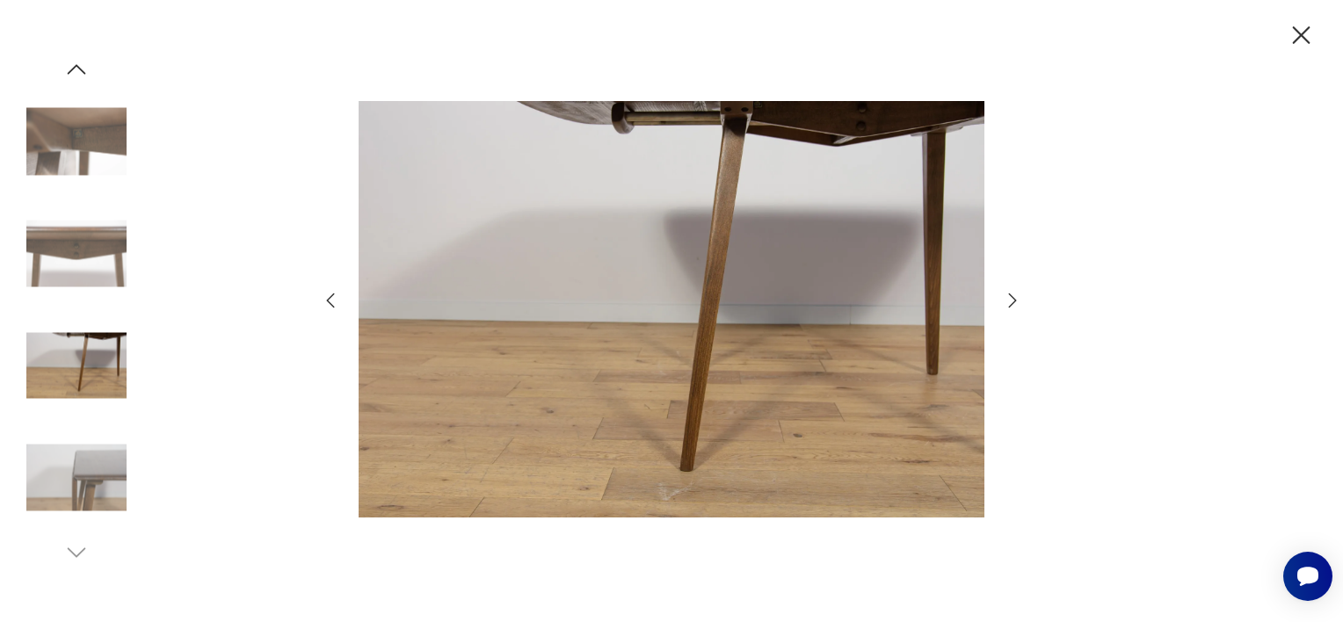
click at [322, 293] on icon "button" at bounding box center [330, 300] width 21 height 21
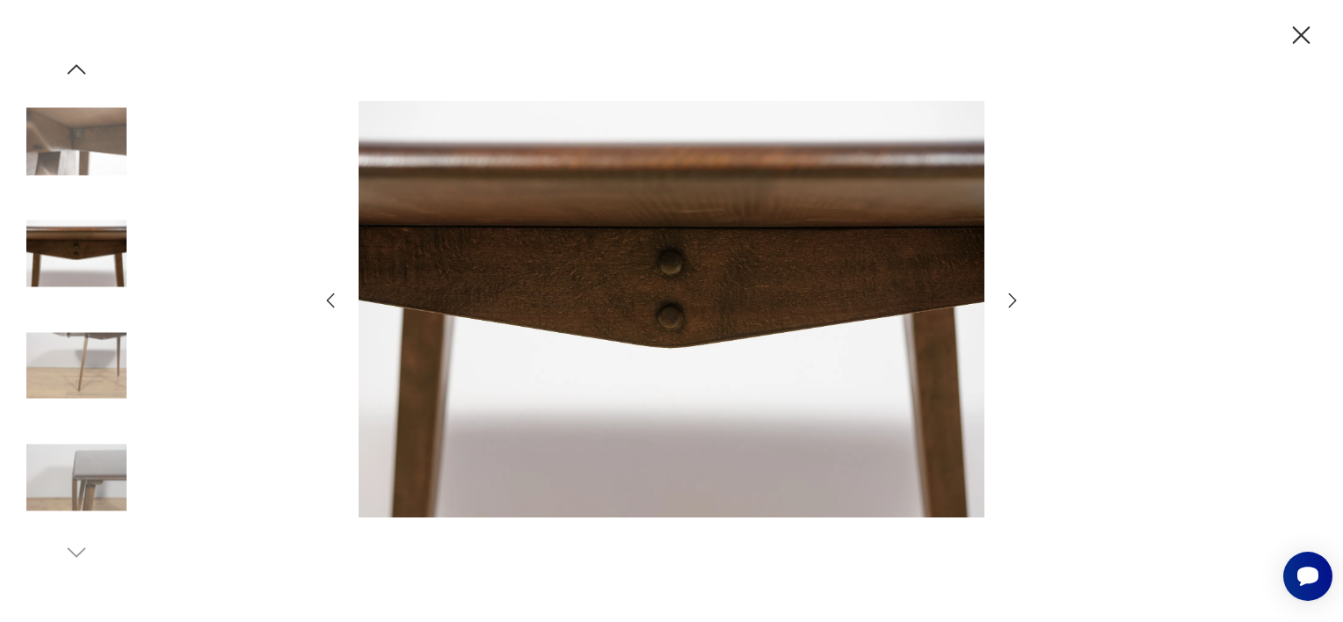
click at [322, 293] on icon "button" at bounding box center [330, 300] width 21 height 21
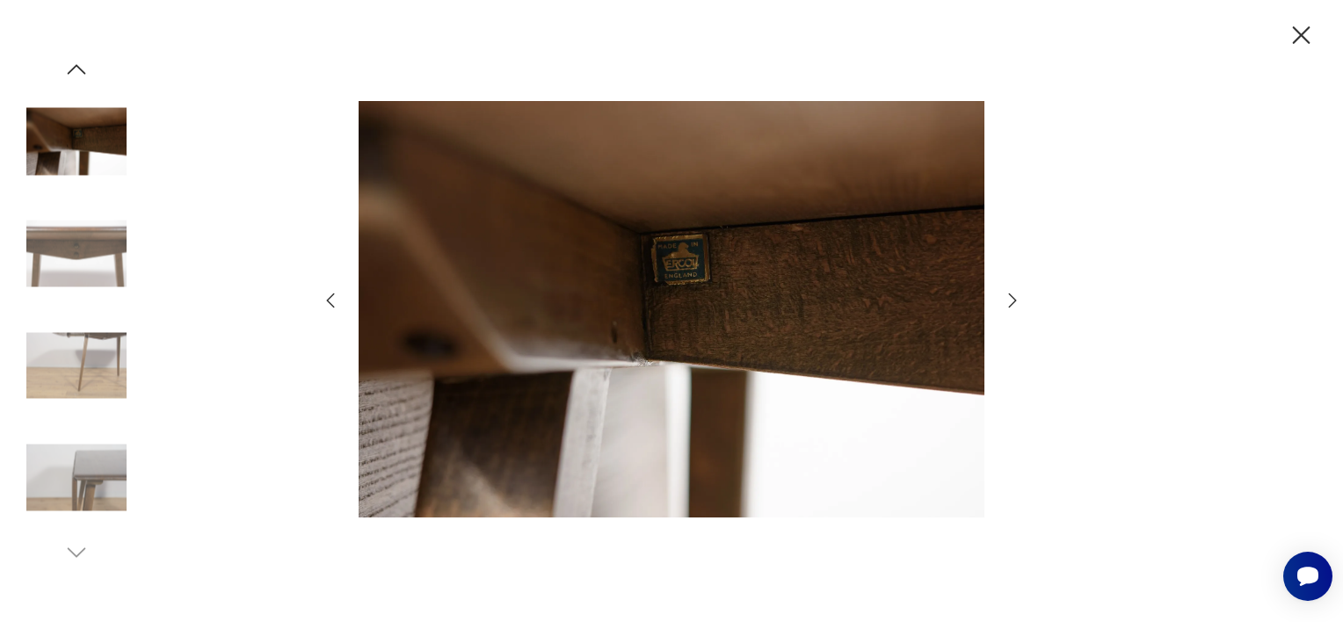
click at [322, 293] on icon "button" at bounding box center [330, 300] width 21 height 21
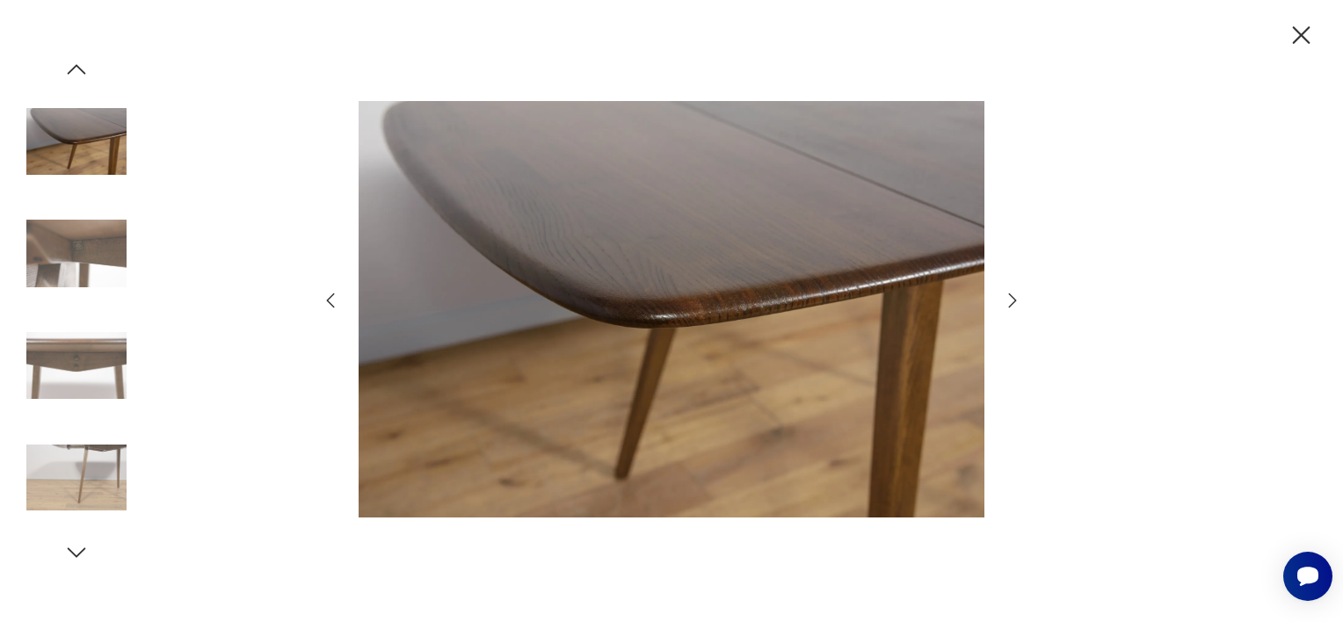
click at [322, 293] on icon "button" at bounding box center [330, 300] width 21 height 21
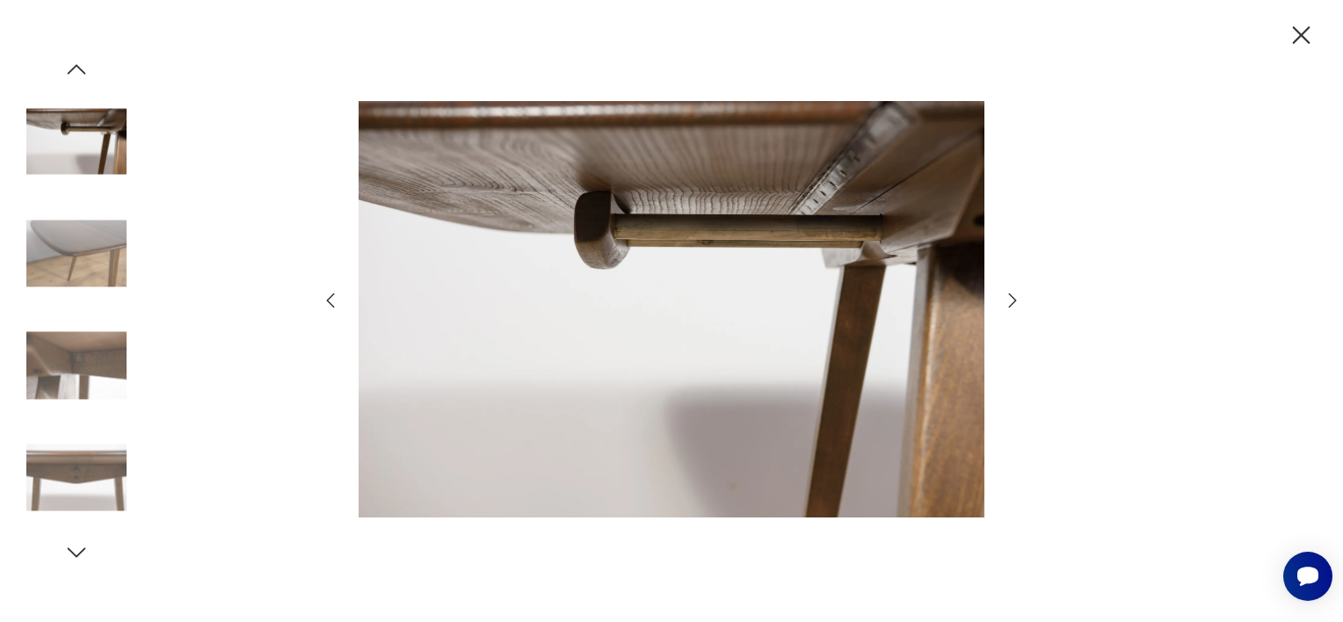
click at [322, 293] on icon "button" at bounding box center [330, 300] width 21 height 21
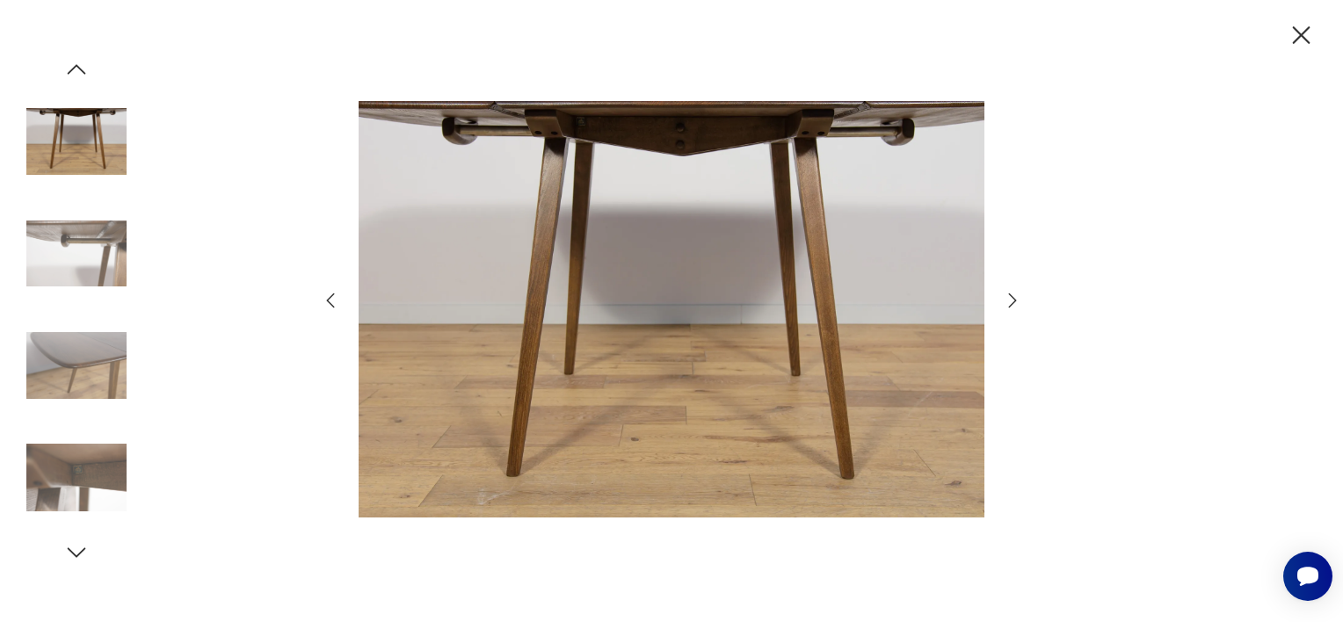
click at [322, 293] on icon "button" at bounding box center [330, 300] width 21 height 21
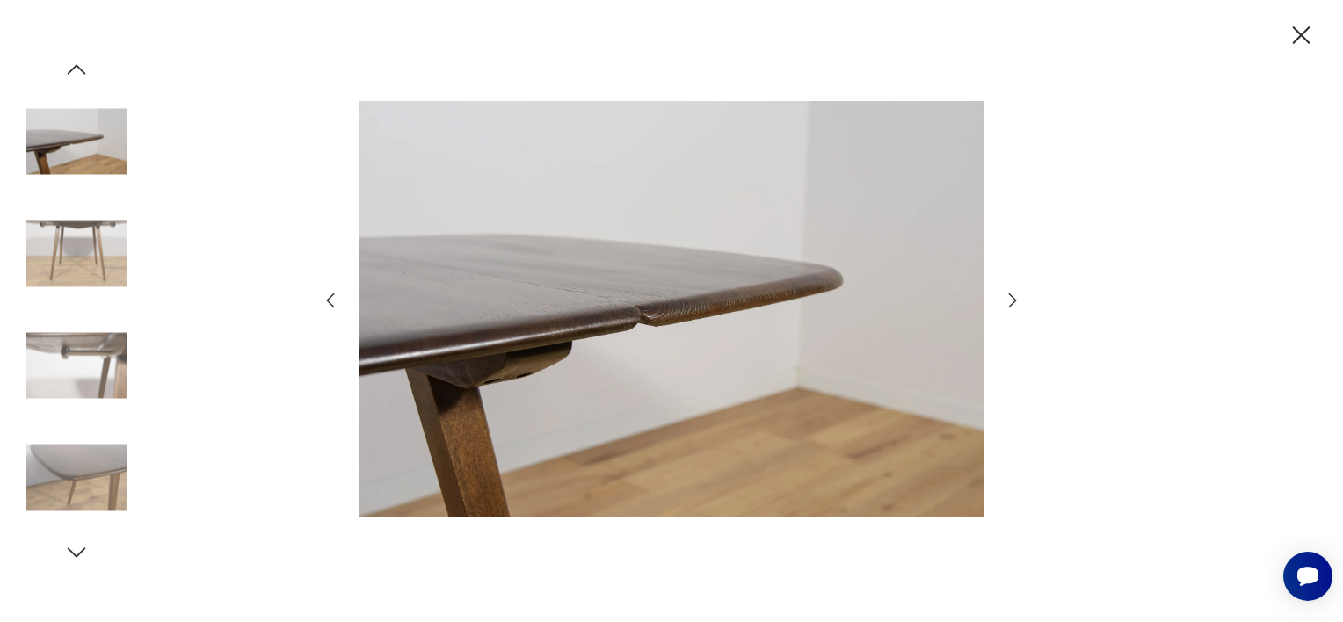
click at [333, 306] on icon "button" at bounding box center [331, 300] width 8 height 15
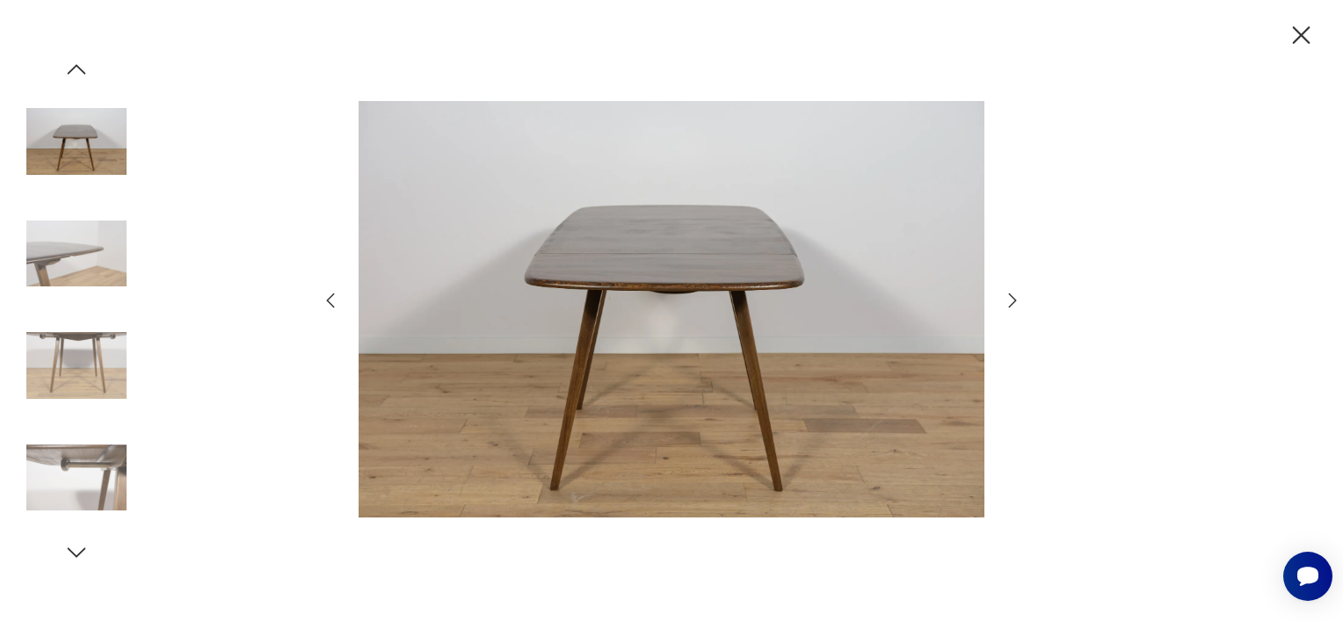
click at [333, 306] on icon "button" at bounding box center [331, 300] width 8 height 15
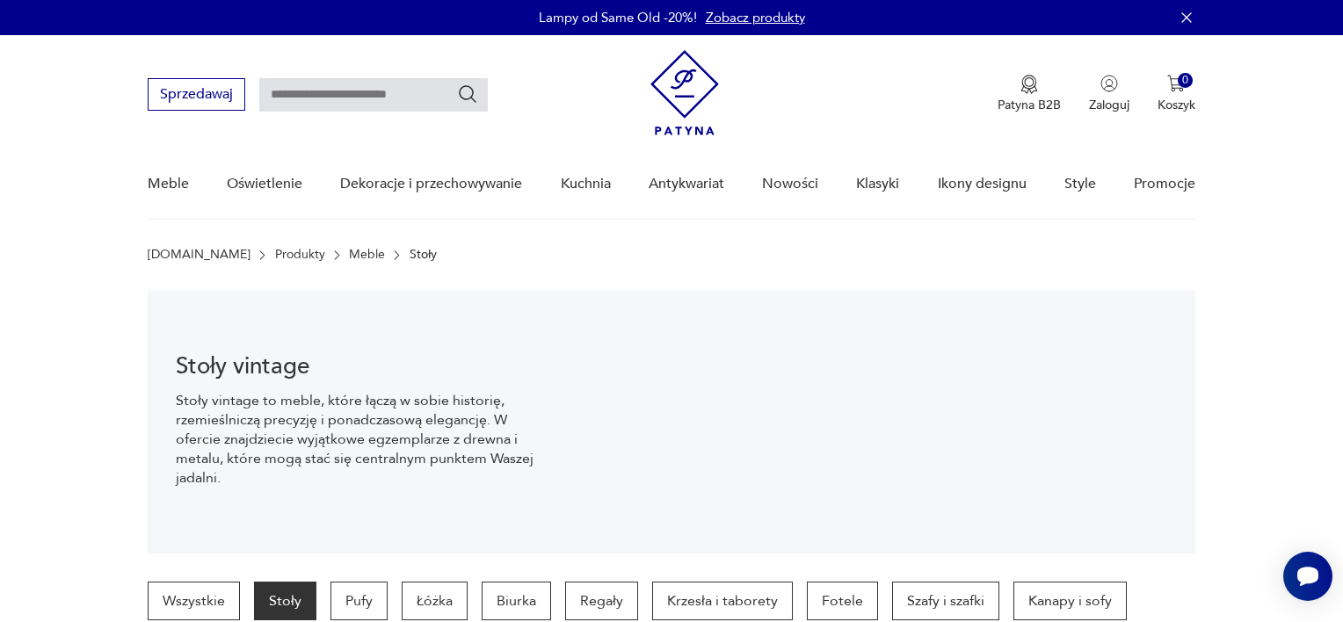
scroll to position [1427, 0]
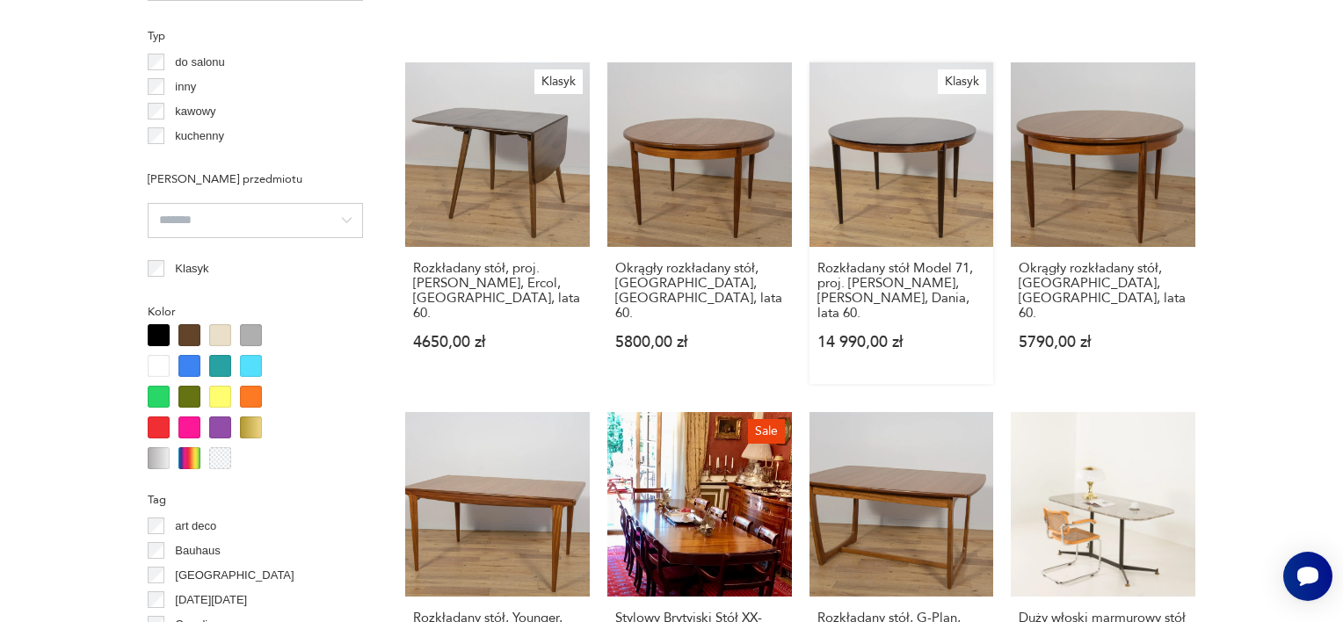
click at [942, 144] on link "Klasyk Rozkładany stół Model 71, proj. [PERSON_NAME], [PERSON_NAME], Dania, lat…" at bounding box center [901, 223] width 185 height 322
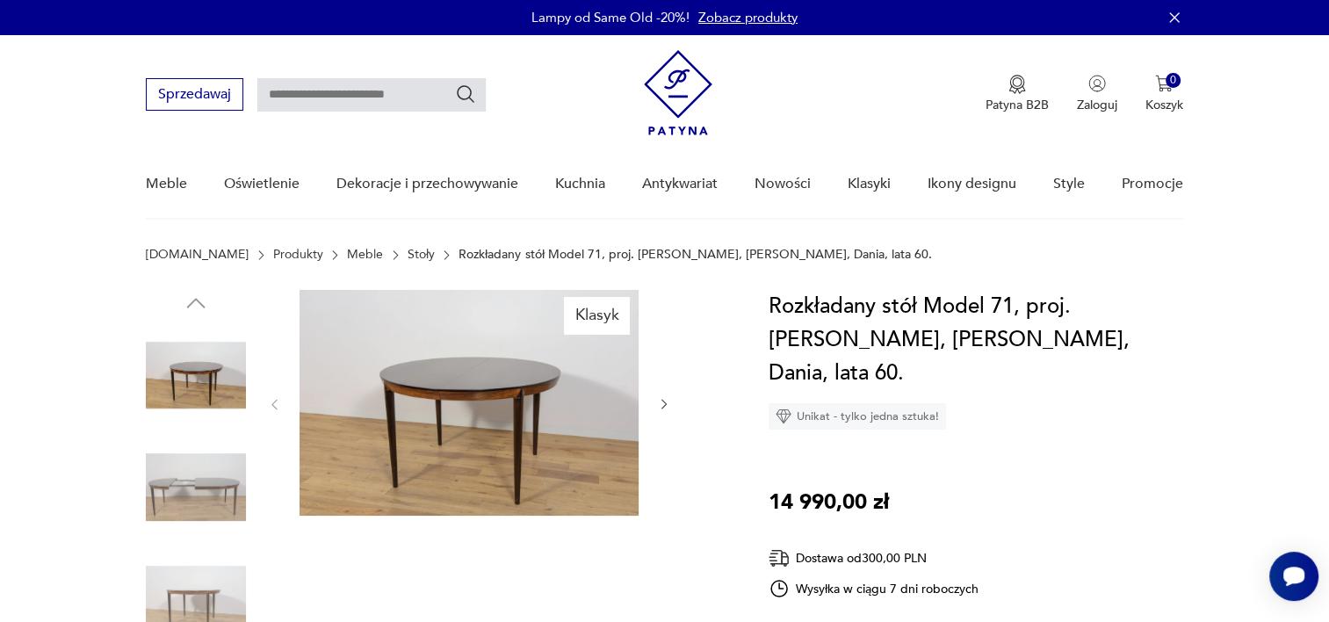
click at [195, 482] on img at bounding box center [196, 488] width 100 height 100
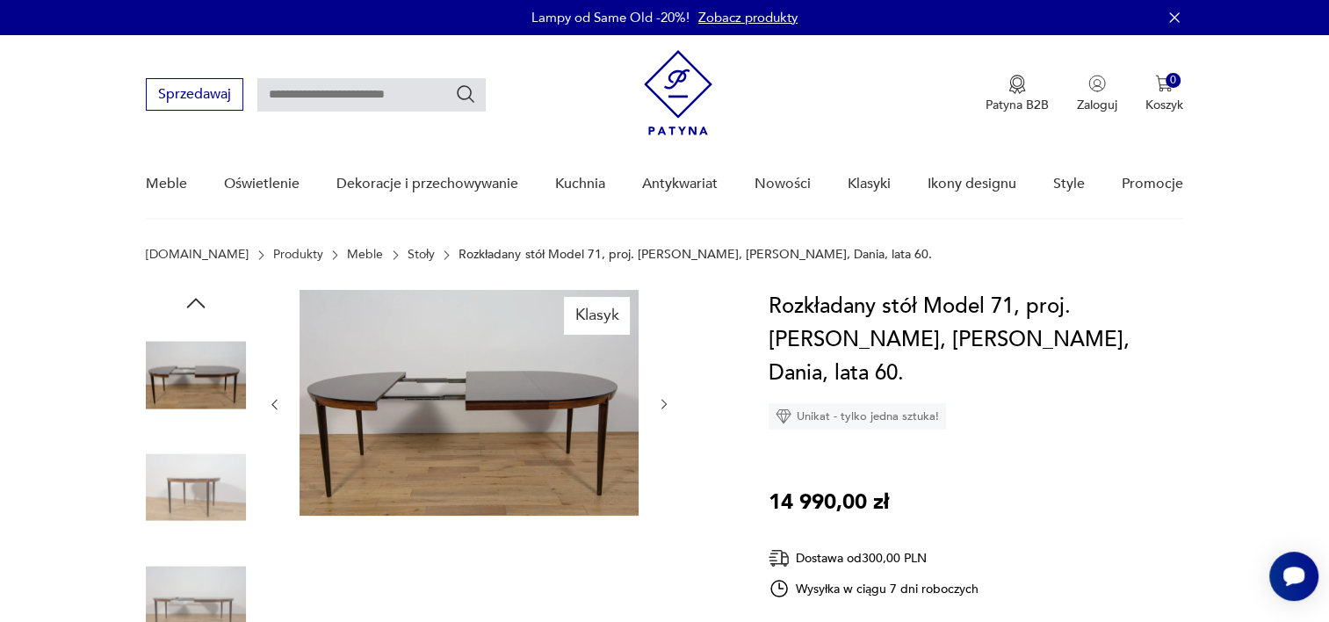
click at [204, 581] on img at bounding box center [196, 599] width 100 height 100
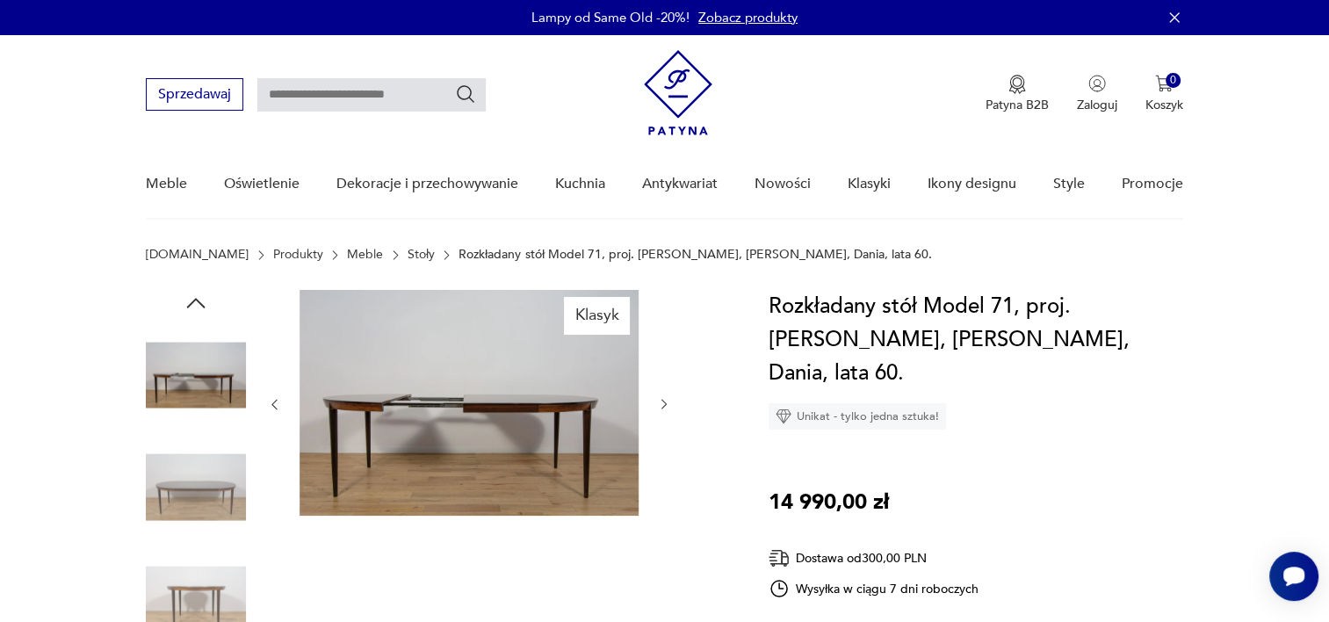
click at [165, 607] on img at bounding box center [196, 599] width 100 height 100
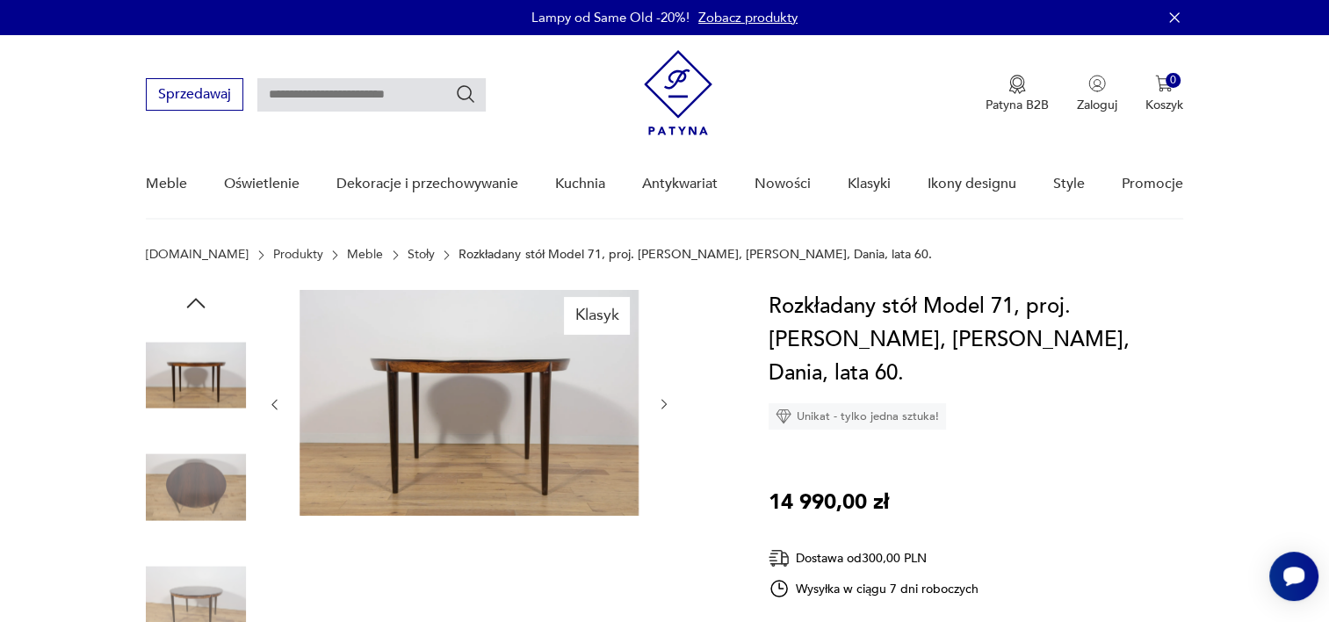
click at [444, 418] on img at bounding box center [469, 403] width 339 height 226
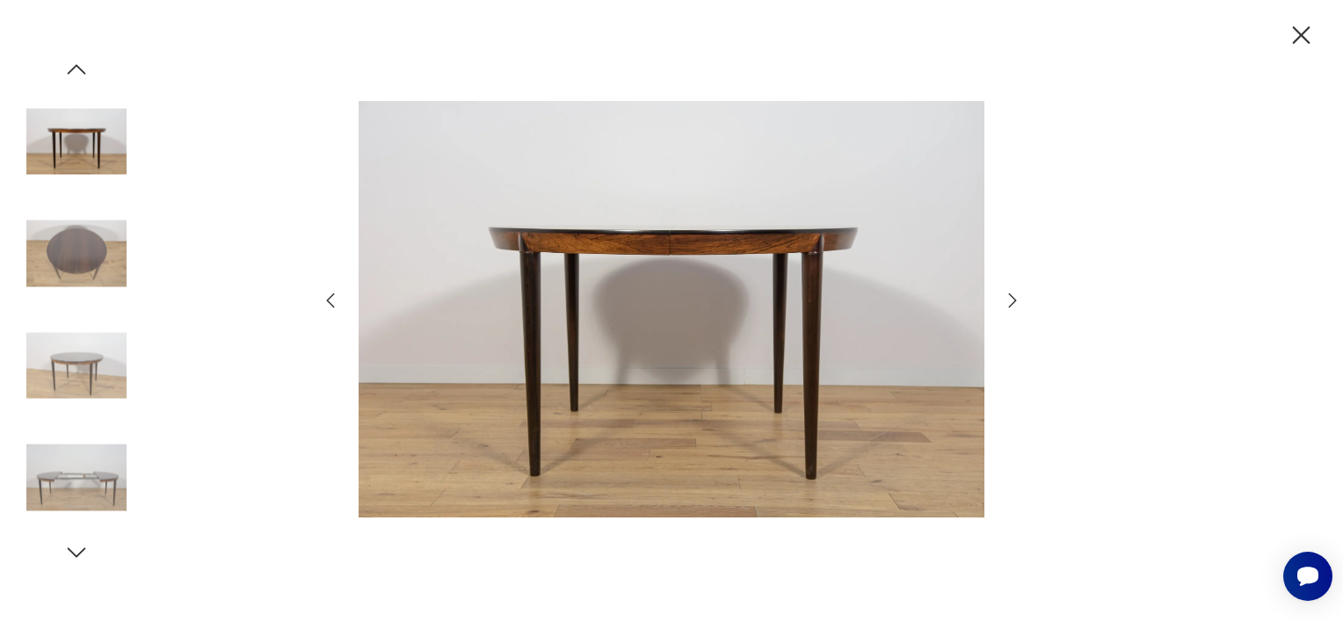
click at [119, 478] on img at bounding box center [76, 478] width 100 height 100
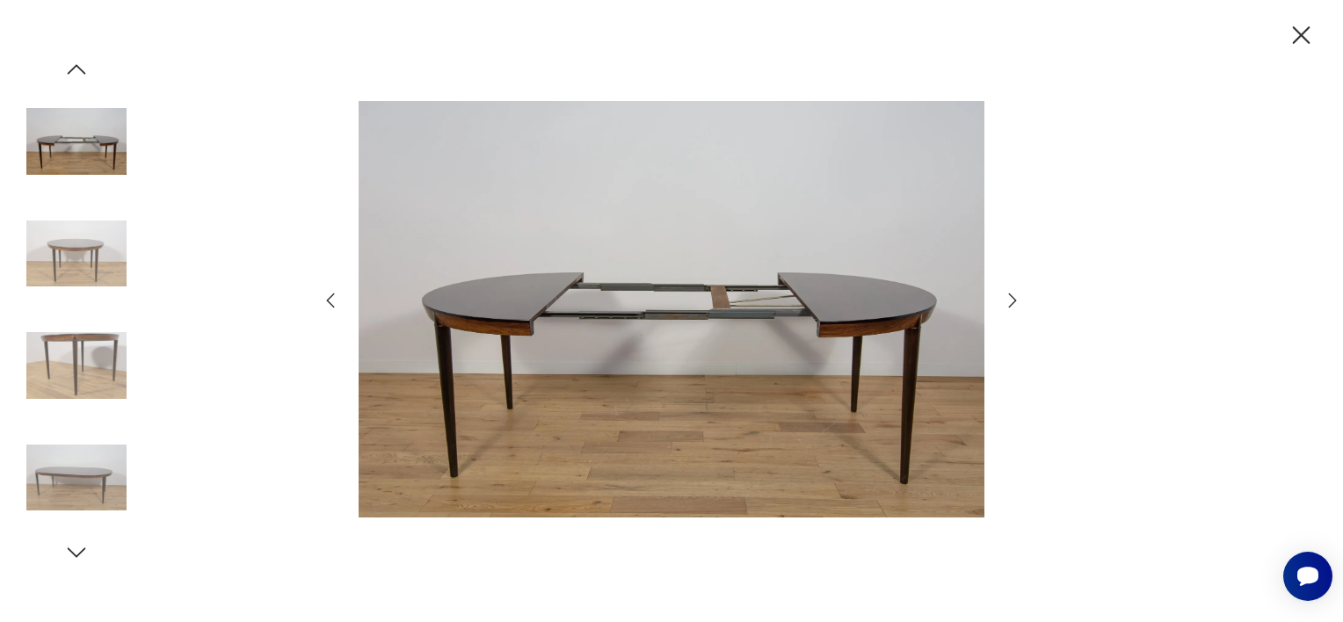
click at [67, 559] on icon "button" at bounding box center [76, 553] width 26 height 26
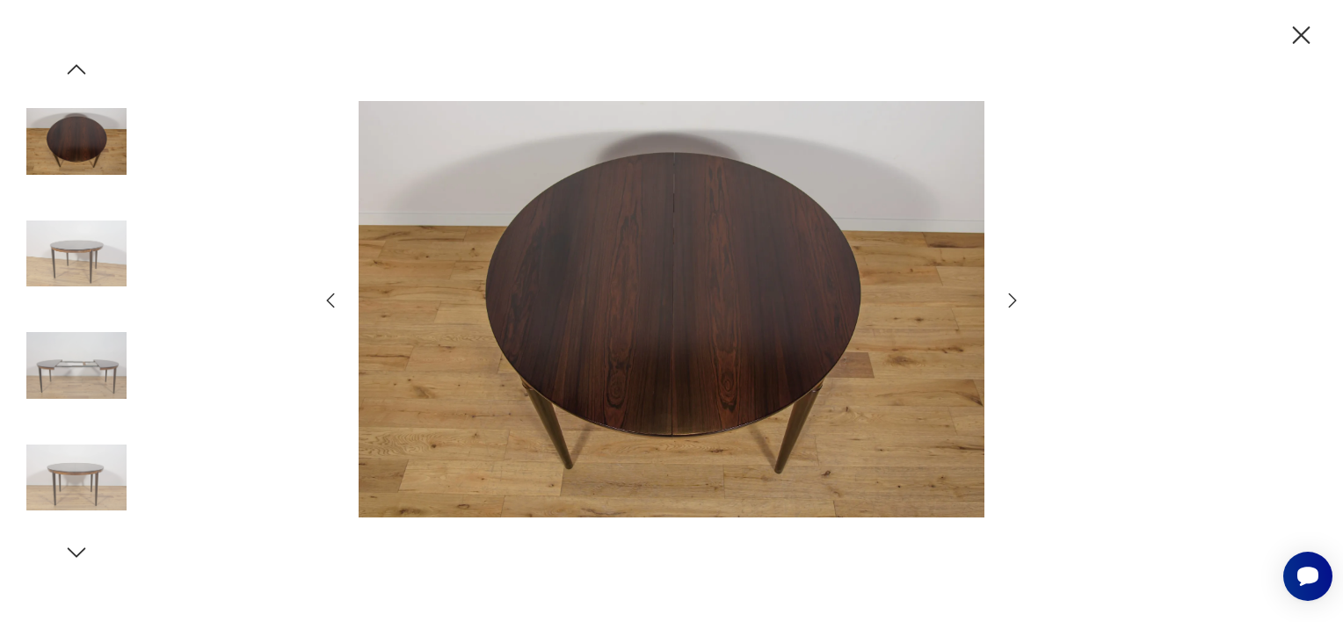
click at [84, 467] on img at bounding box center [76, 478] width 100 height 100
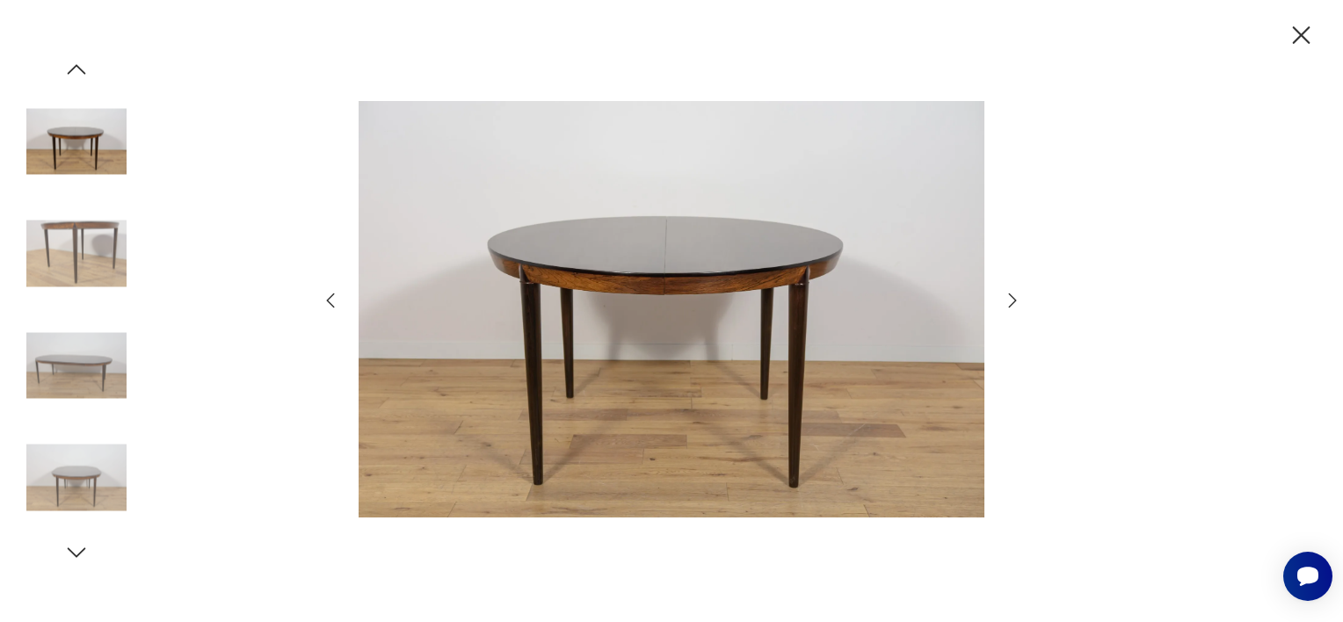
click at [76, 548] on icon "button" at bounding box center [76, 553] width 26 height 26
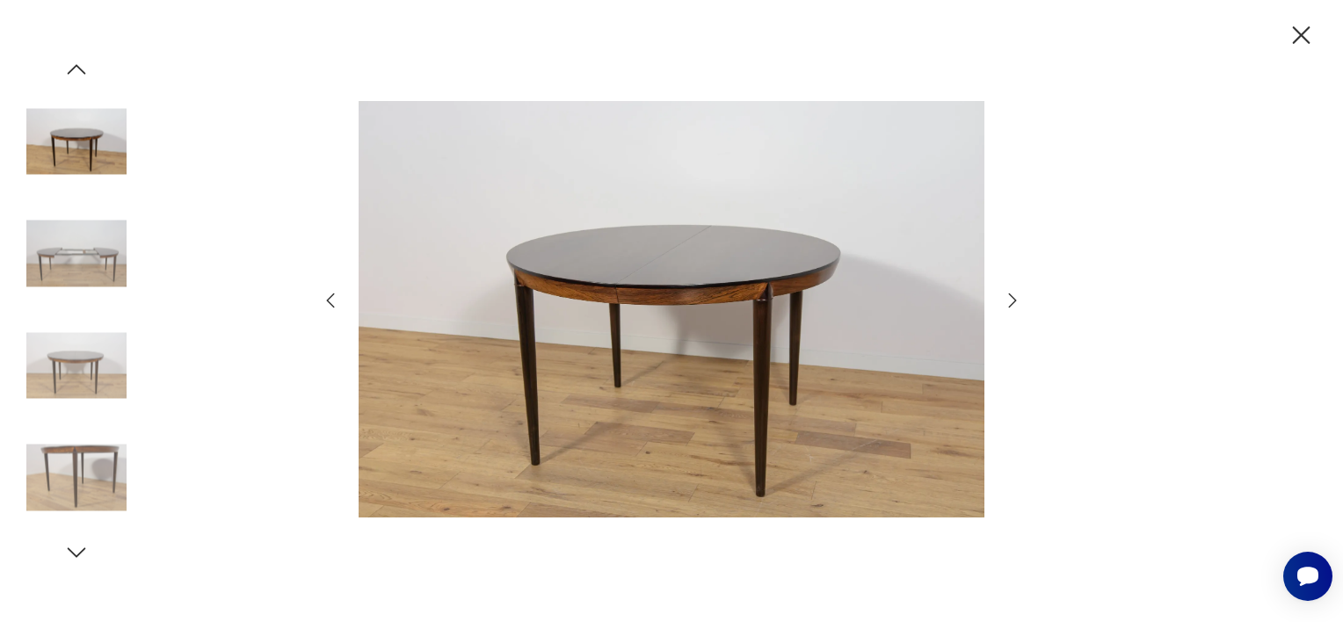
click at [76, 548] on icon "button" at bounding box center [76, 553] width 26 height 26
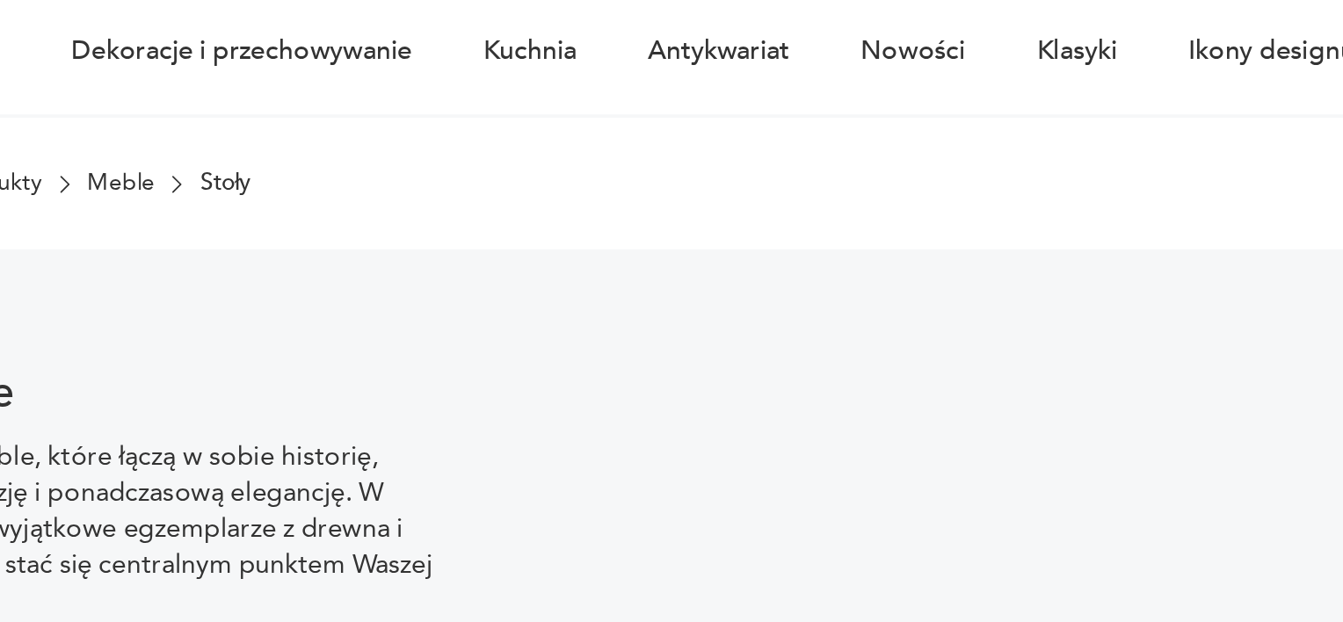
scroll to position [1589, 0]
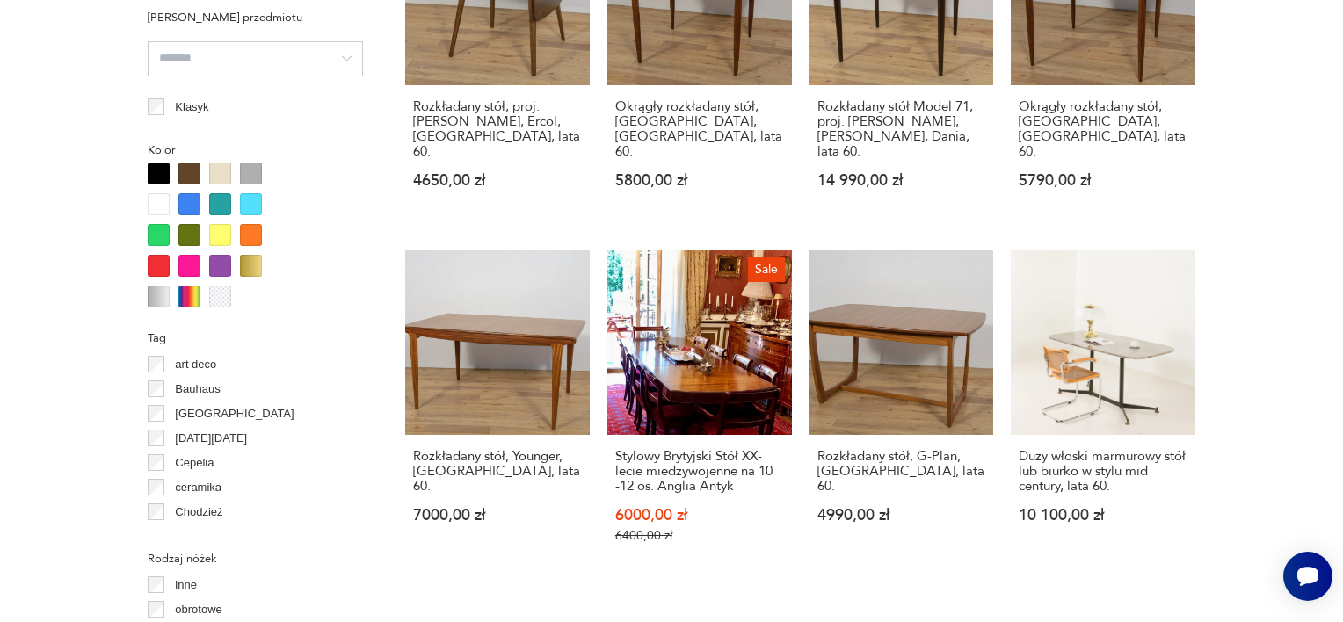
click at [1307, 340] on section "Filtruj produkty Cena MIN MAX OK Promocja Datowanie OK Kraj pochodzenia Dania (…" at bounding box center [671, 379] width 1343 height 2474
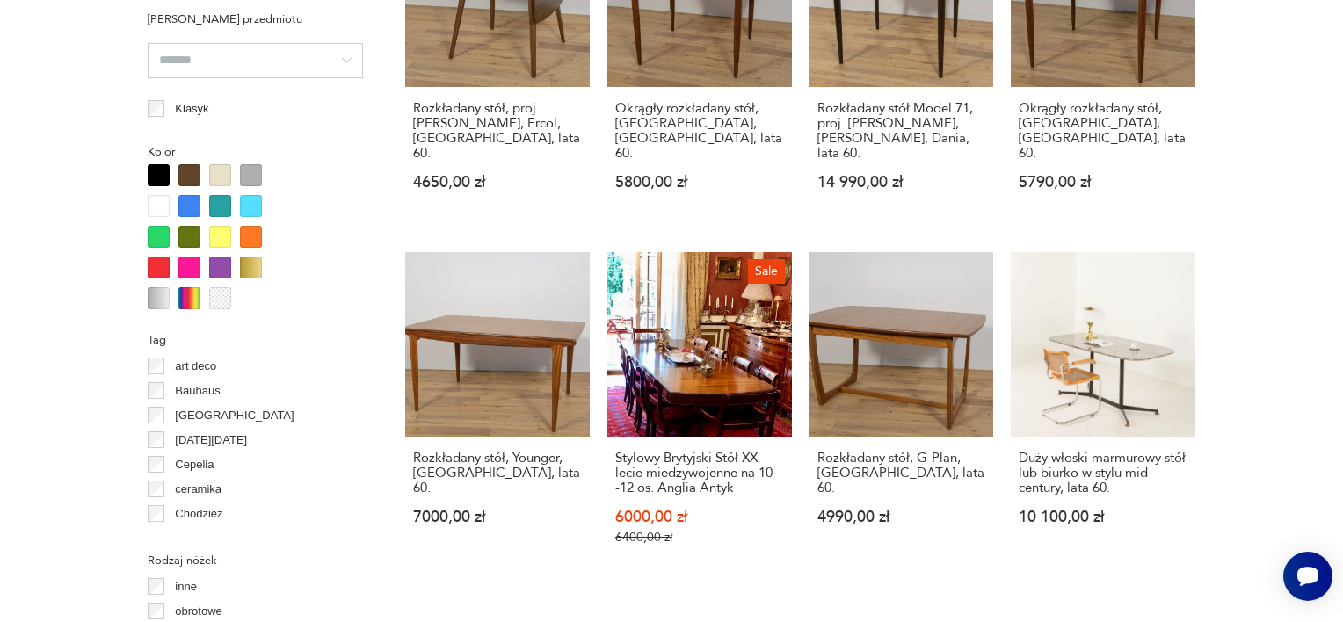
drag, startPoint x: 1333, startPoint y: 222, endPoint x: 1333, endPoint y: 171, distance: 51.0
click at [1329, 171] on section "Filtruj produkty Cena MIN MAX OK Promocja Datowanie OK Kraj pochodzenia Dania (…" at bounding box center [671, 381] width 1343 height 2474
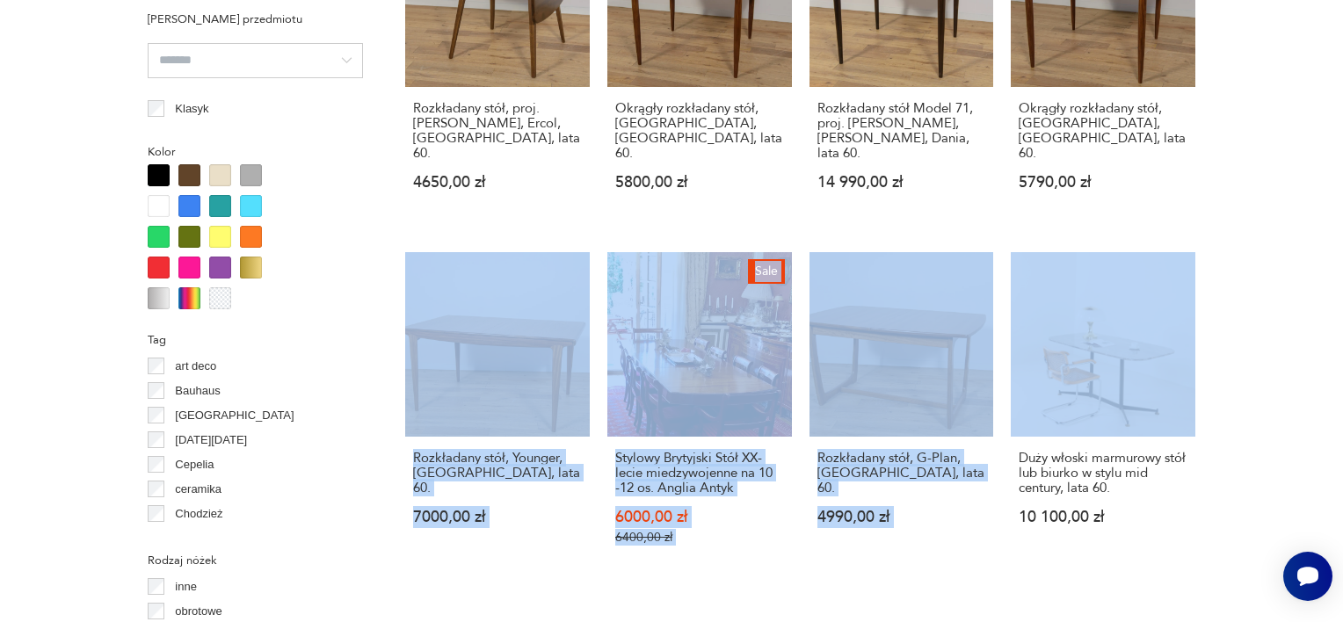
click at [1304, 172] on section "Filtruj produkty Cena MIN MAX OK Promocja Datowanie OK Kraj pochodzenia Dania (…" at bounding box center [671, 381] width 1343 height 2474
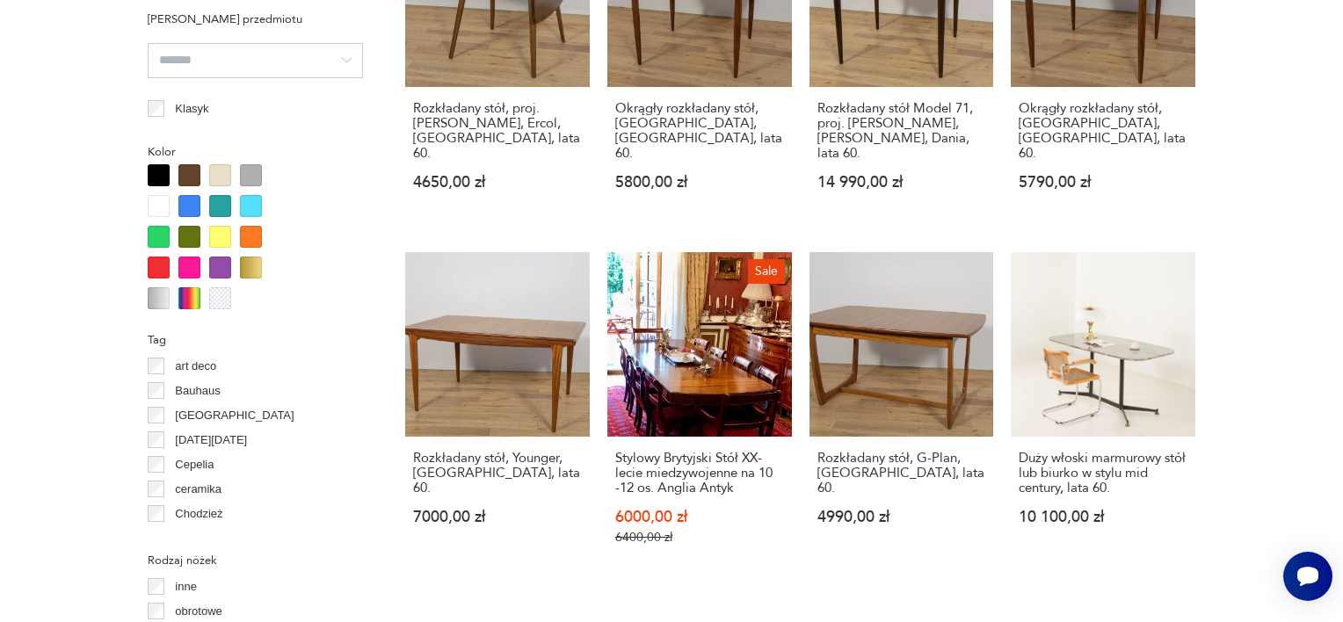
click at [1329, 262] on html "Cenimy prywatność użytkowników Używamy plików cookie, aby poprawić jakość przeg…" at bounding box center [671, 272] width 1343 height 3719
click at [1329, 124] on html "Cenimy prywatność użytkowników Używamy plików cookie, aby poprawić jakość przeg…" at bounding box center [671, 272] width 1343 height 3719
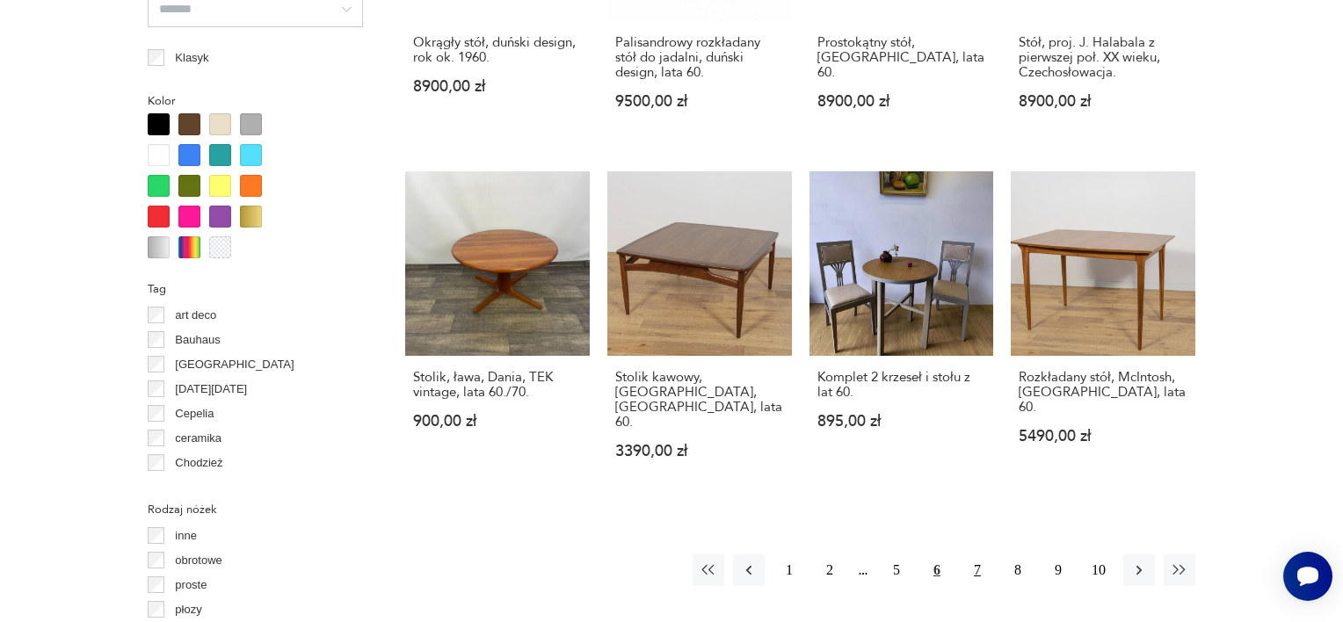
click at [982, 554] on button "7" at bounding box center [977, 570] width 32 height 32
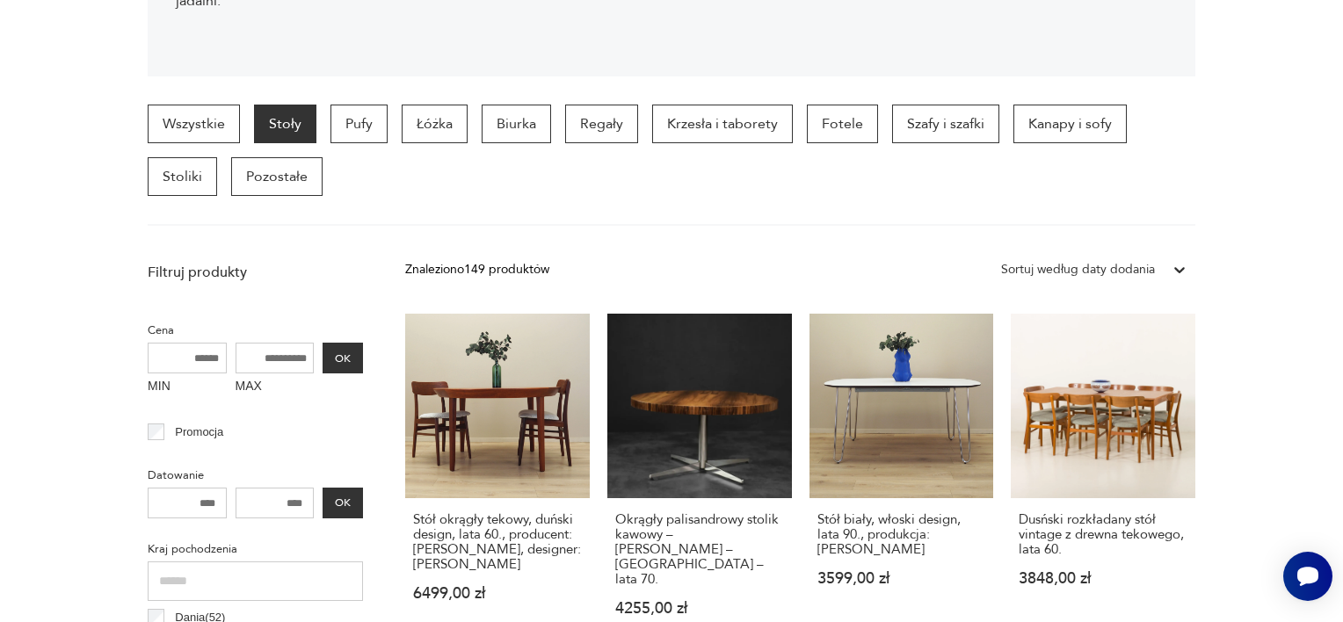
scroll to position [466, 0]
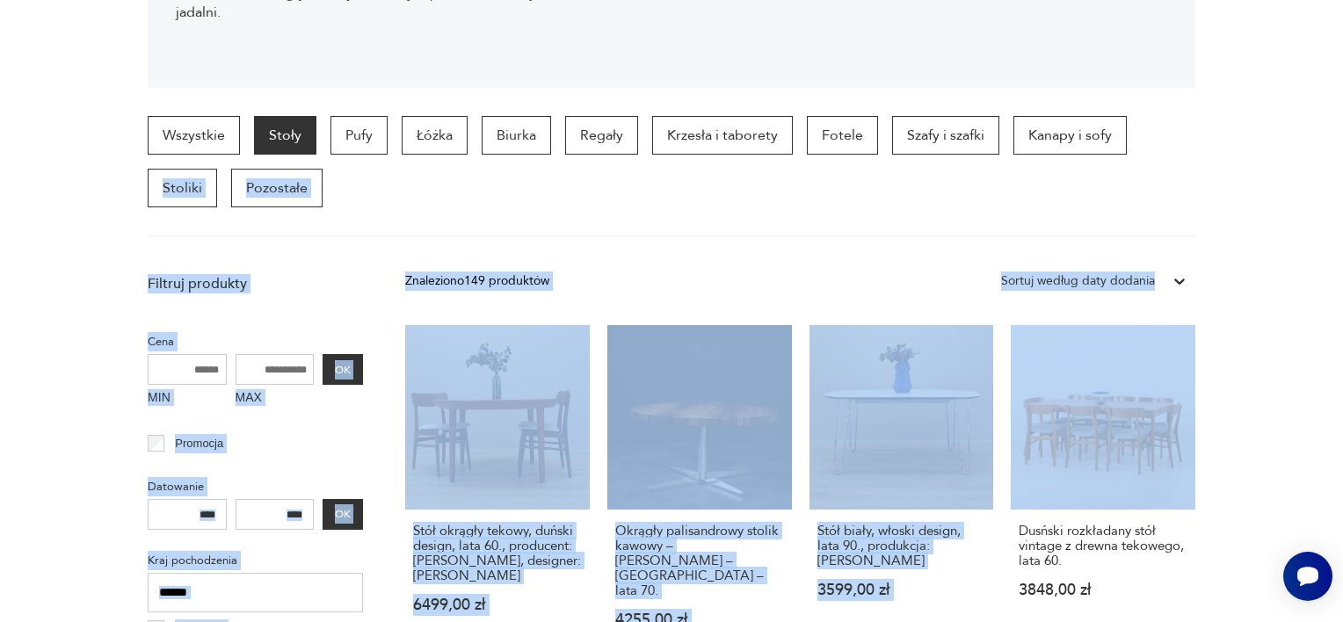
drag, startPoint x: 1345, startPoint y: 238, endPoint x: 1336, endPoint y: 400, distance: 162.0
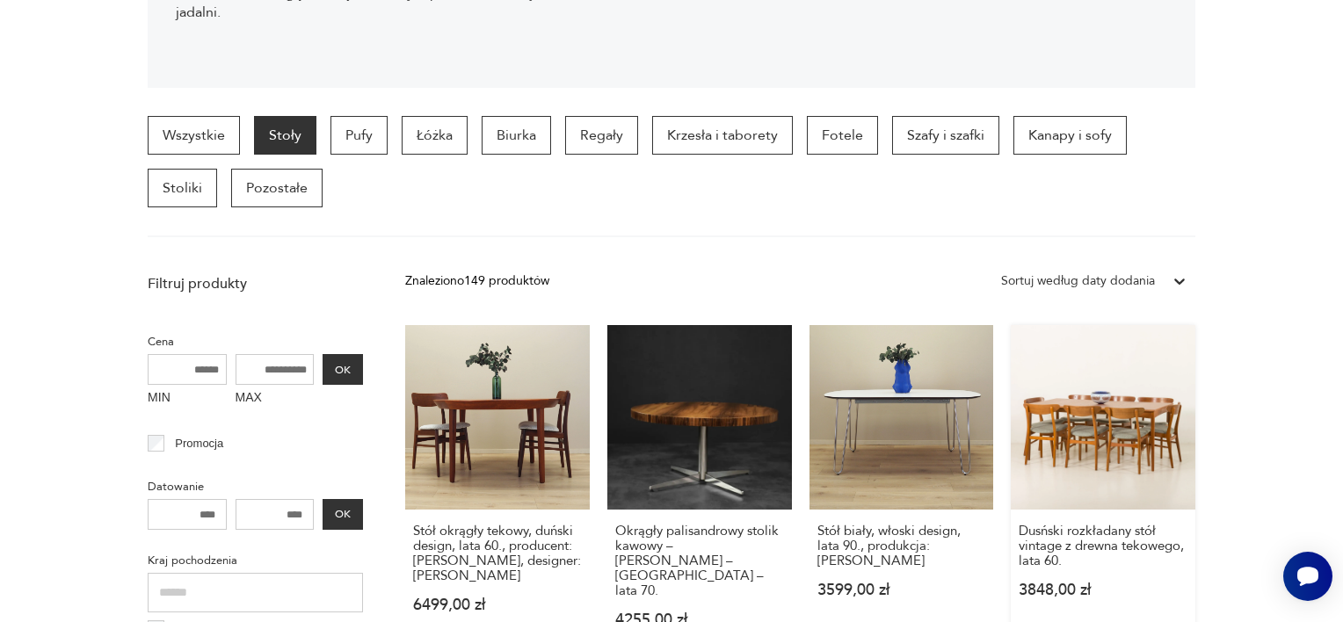
click at [1136, 422] on link "Dusński rozkładany stół vintage z drewna tekowego, lata 60. 3848,00 zł" at bounding box center [1103, 493] width 185 height 337
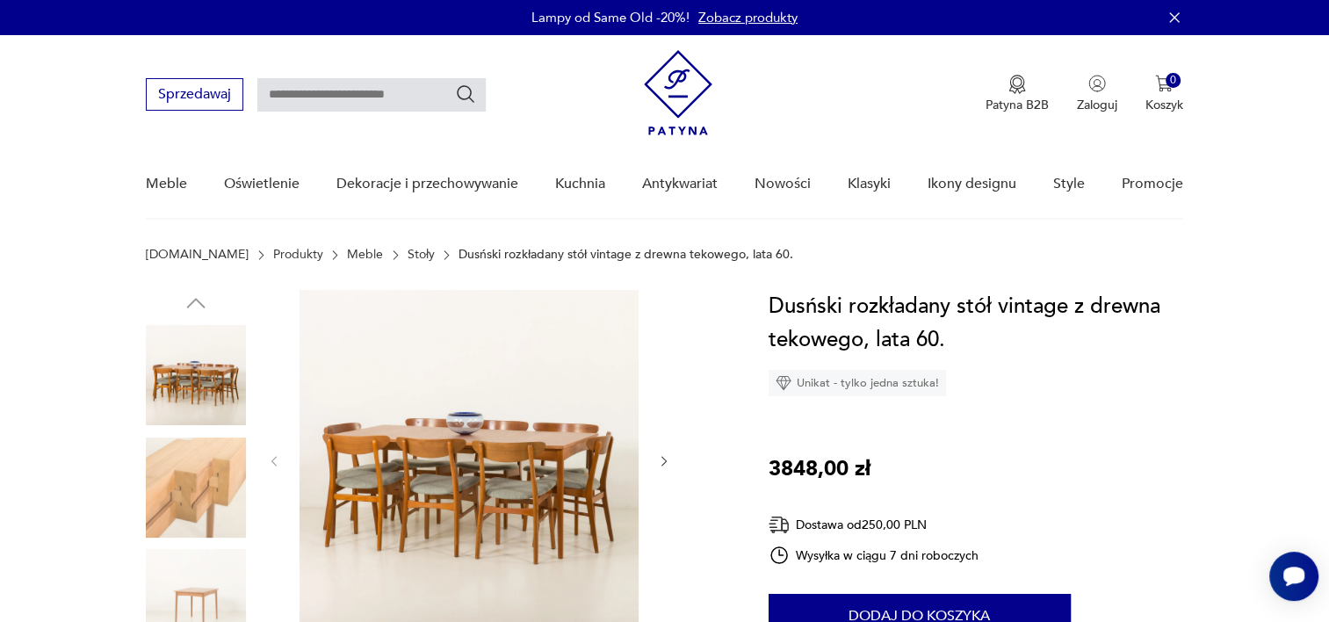
click at [200, 594] on img at bounding box center [196, 599] width 100 height 100
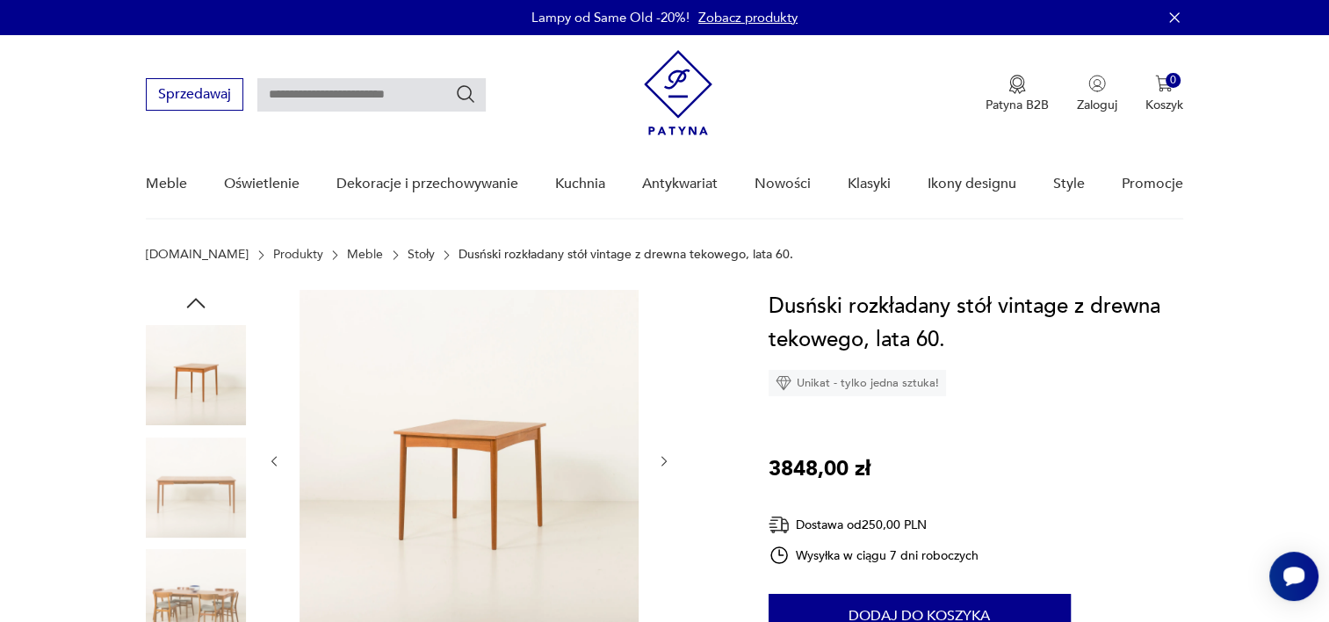
click at [206, 499] on img at bounding box center [196, 488] width 100 height 100
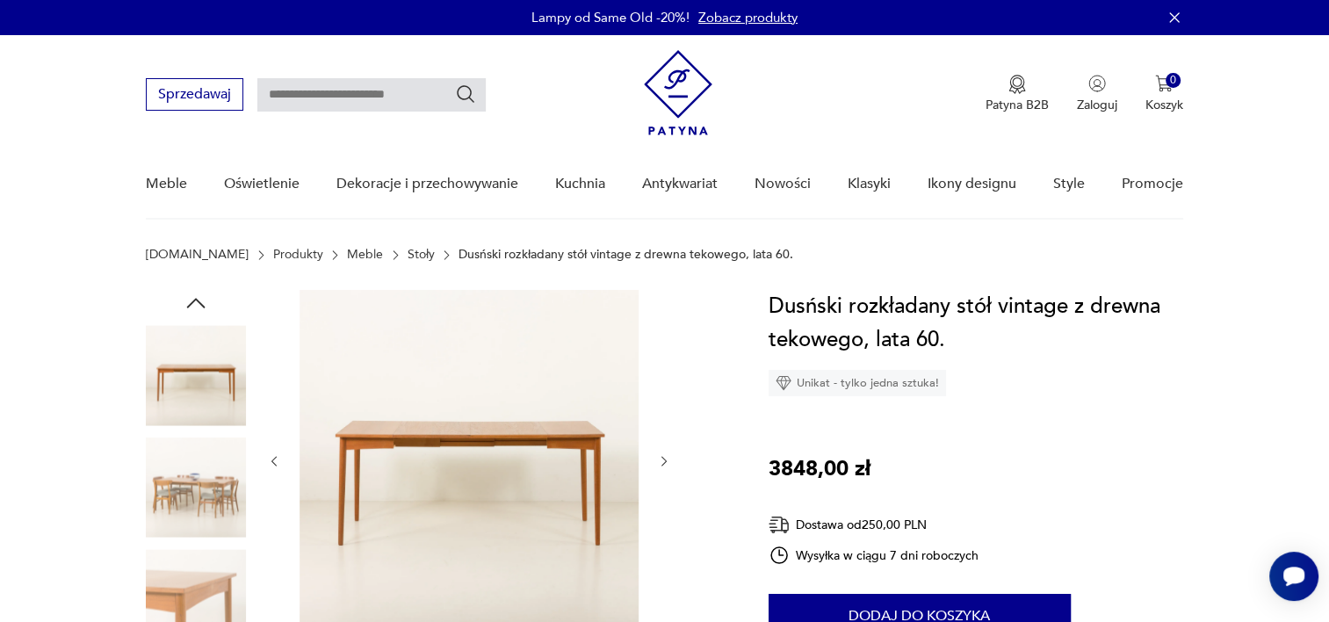
click at [189, 567] on img at bounding box center [196, 599] width 100 height 100
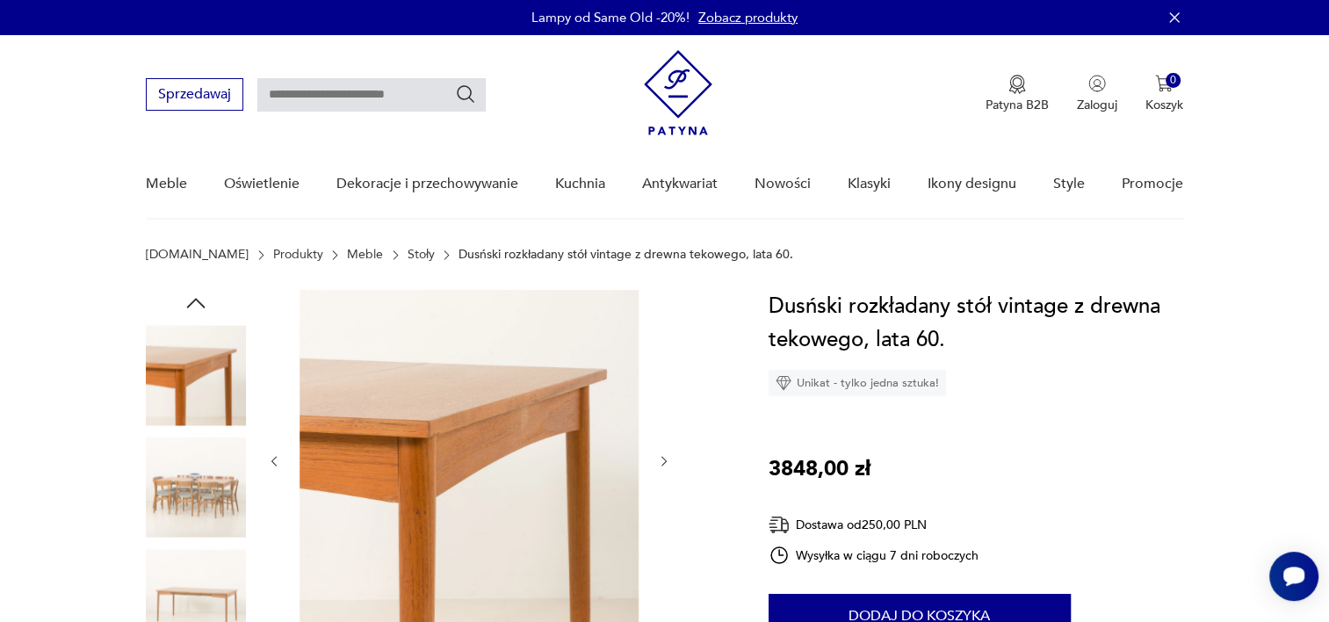
click at [185, 351] on img at bounding box center [196, 375] width 100 height 100
click at [211, 496] on img at bounding box center [196, 488] width 100 height 100
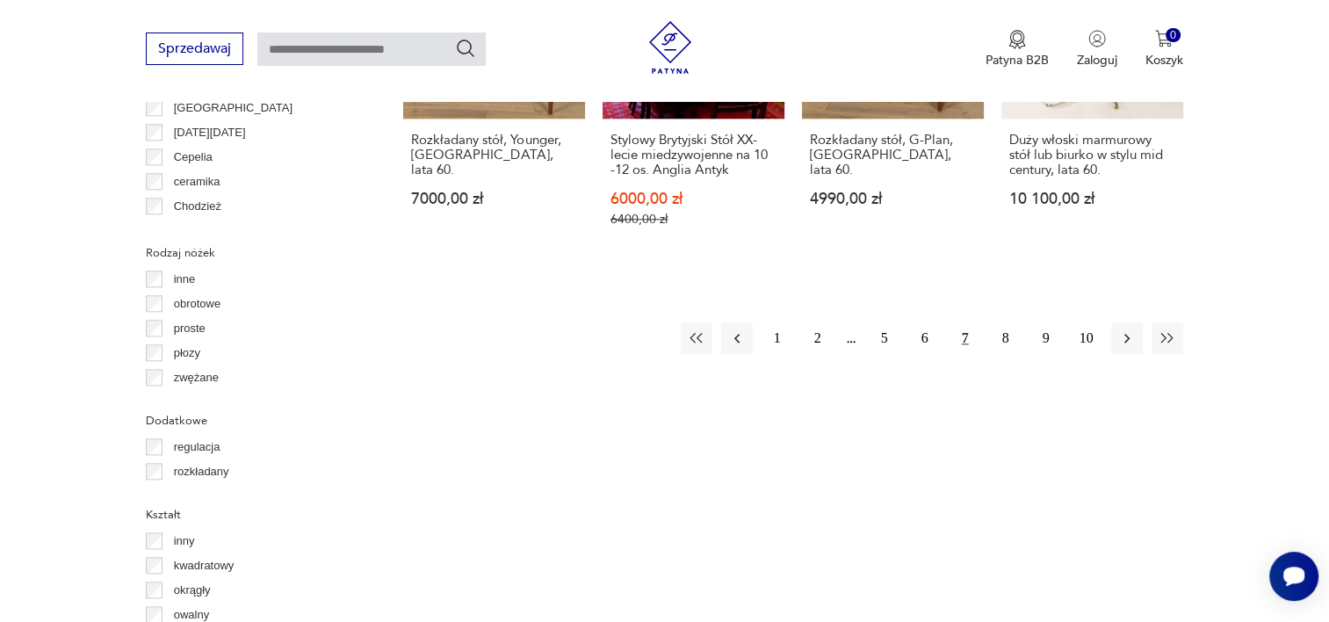
scroll to position [1898, 0]
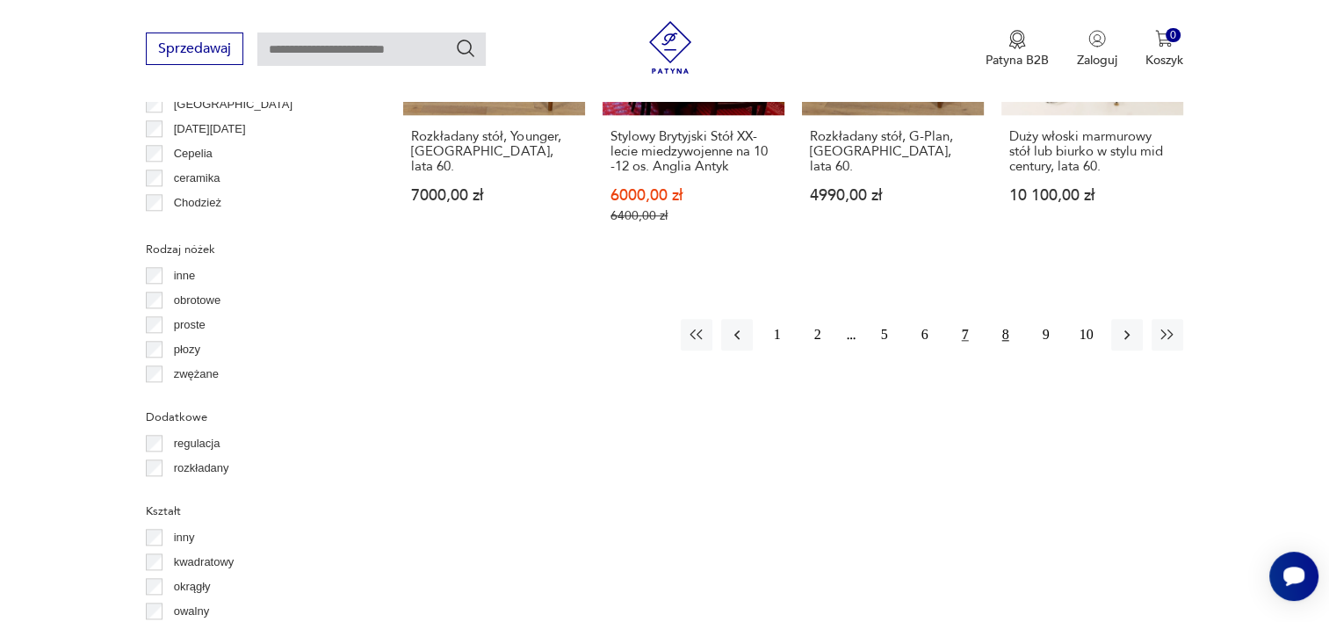
click at [1014, 319] on button "8" at bounding box center [1006, 335] width 32 height 32
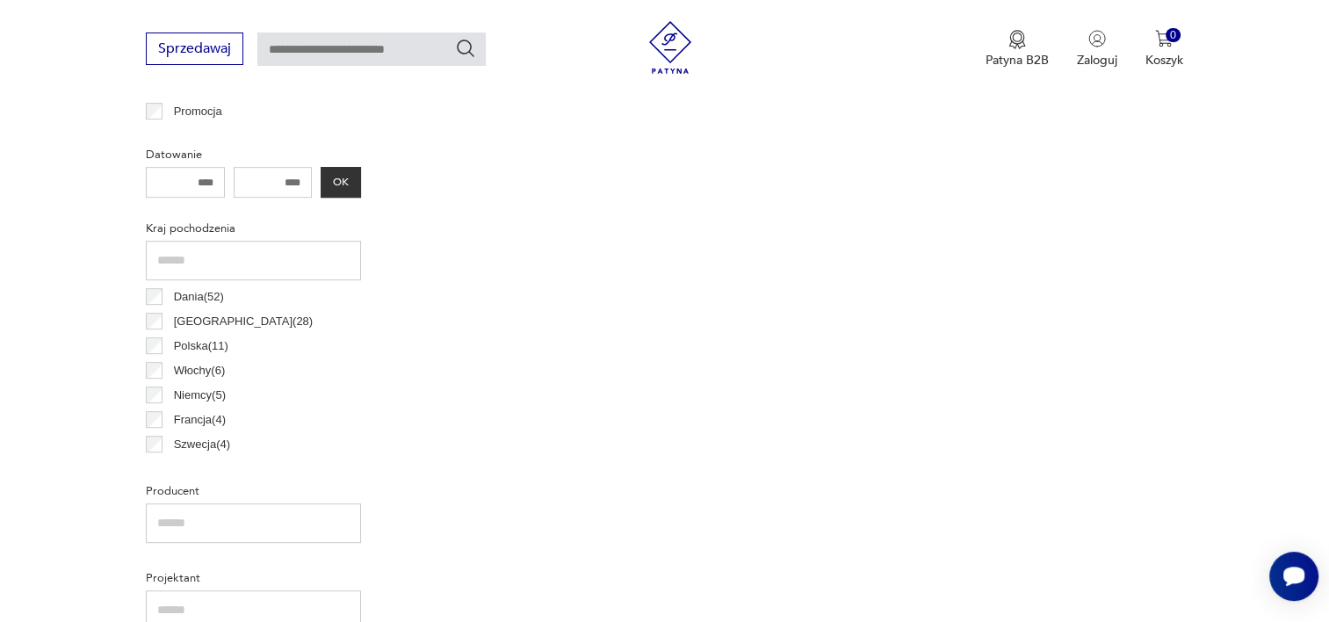
scroll to position [466, 0]
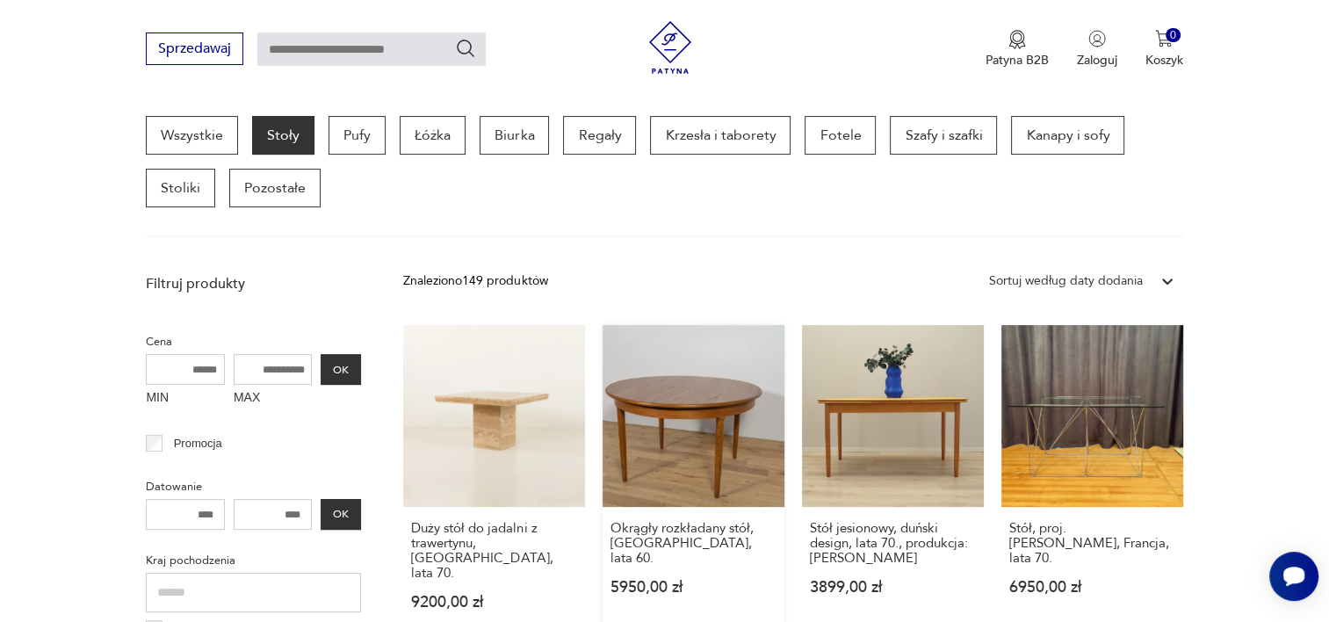
click at [685, 443] on link "Okrągły rozkładany stół, [GEOGRAPHIC_DATA], lata 60. 5950,00 zł" at bounding box center [694, 484] width 182 height 319
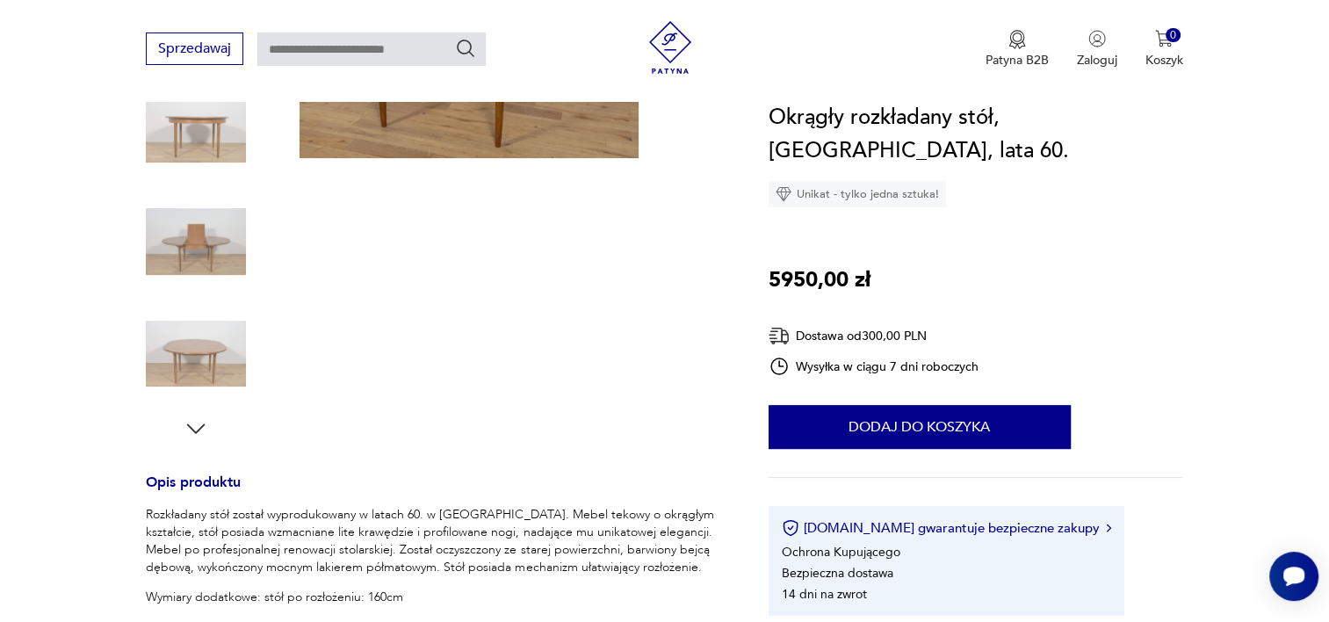
scroll to position [371, 0]
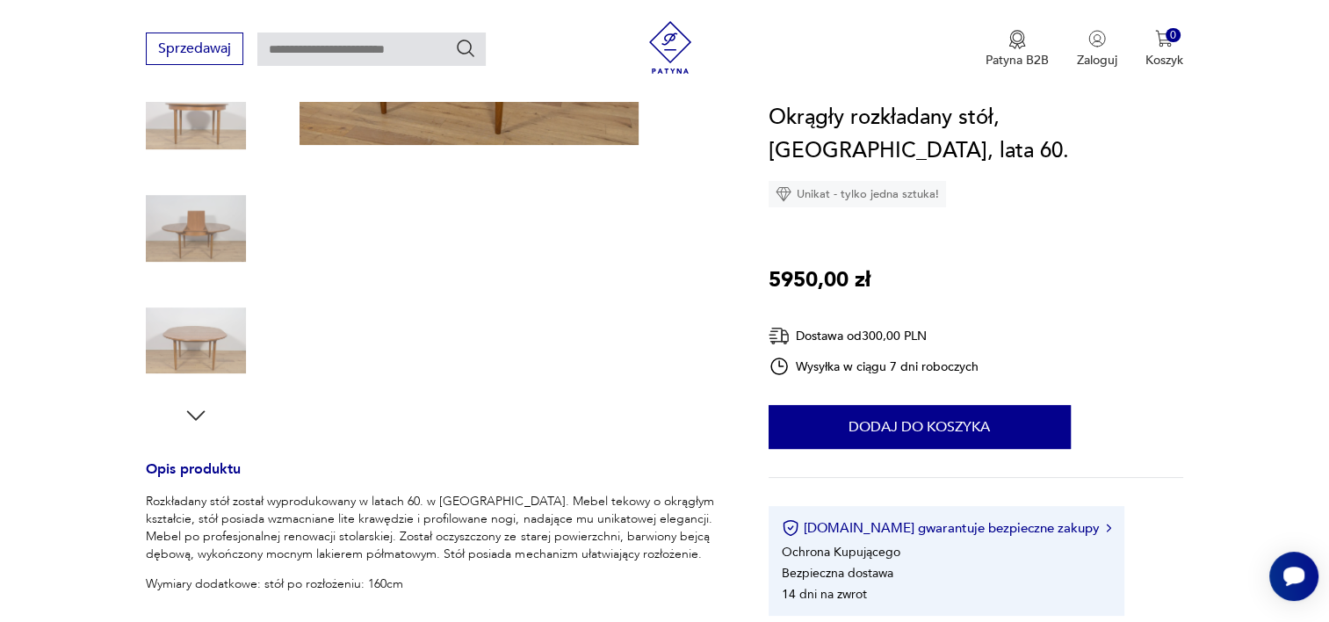
click at [200, 209] on img at bounding box center [196, 228] width 100 height 100
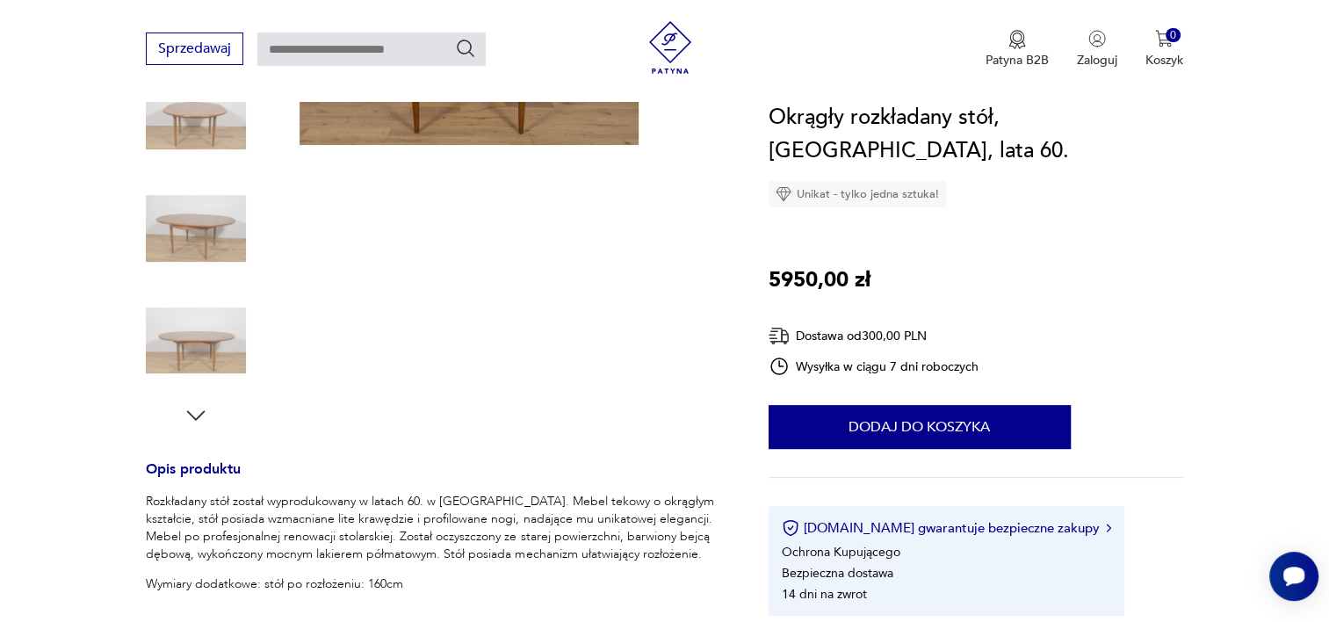
scroll to position [0, 0]
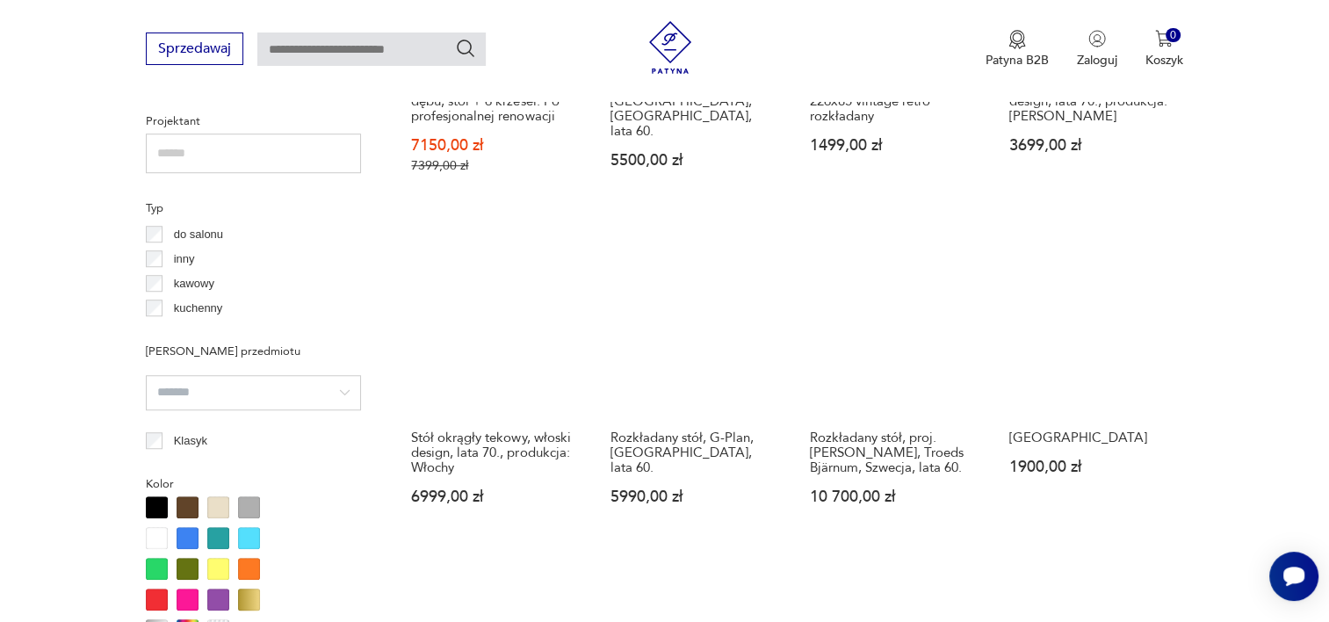
scroll to position [1259, 0]
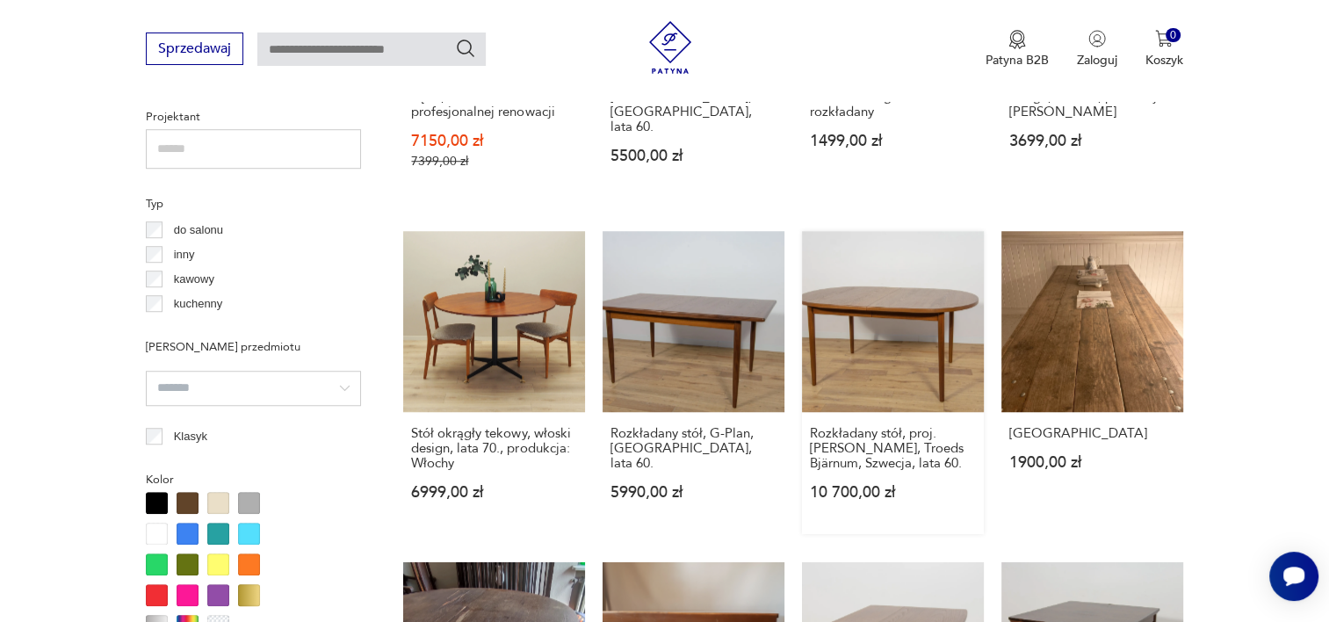
click at [905, 323] on link "Rozkładany stół, proj. [PERSON_NAME], Troeds Bjärnum, Szwecja, lata 60. 10 700,…" at bounding box center [893, 383] width 182 height 304
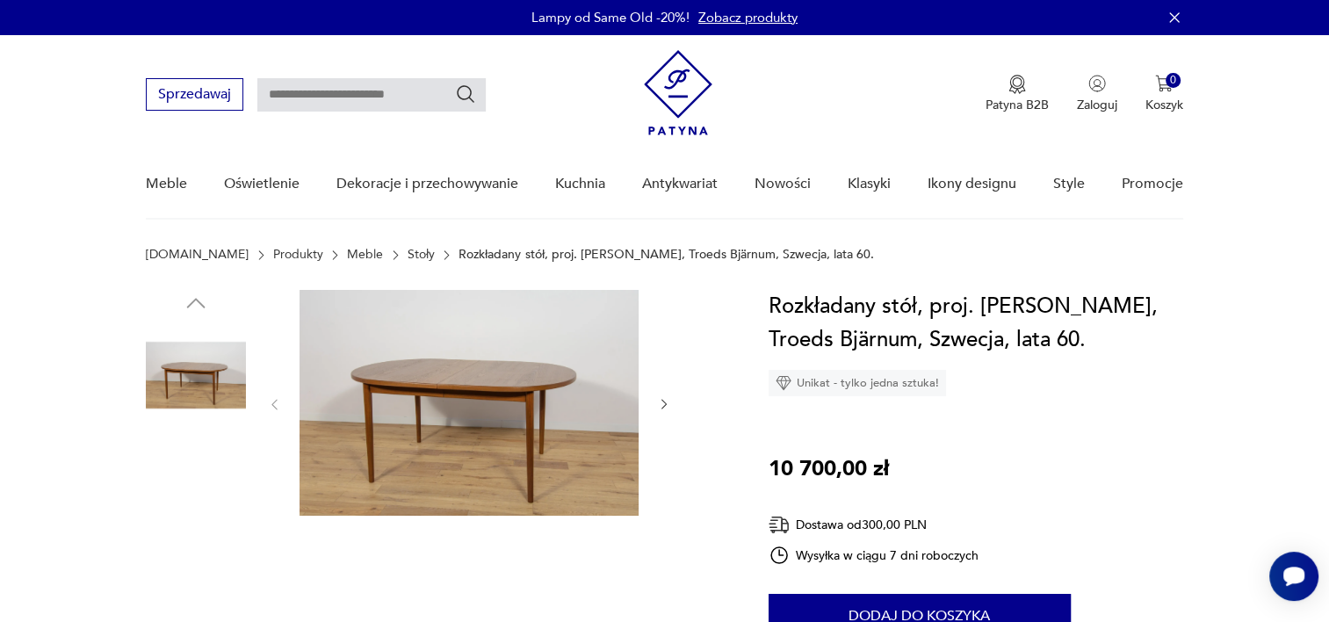
click at [175, 501] on img at bounding box center [196, 488] width 100 height 100
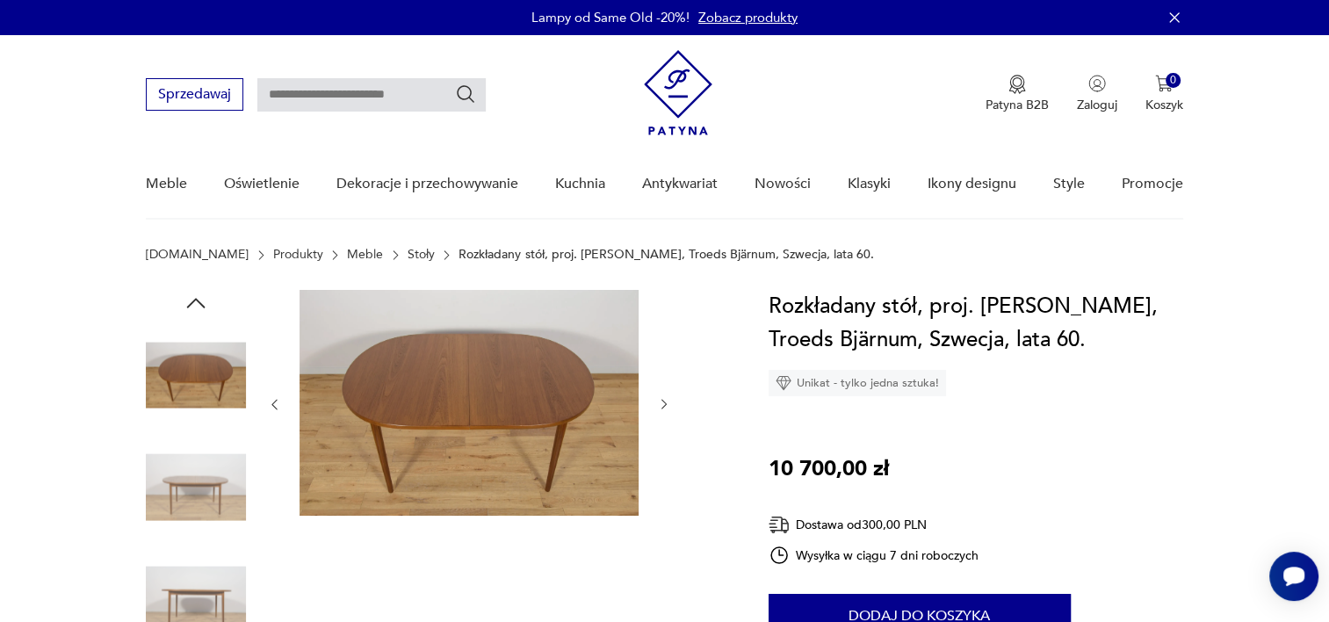
click at [193, 370] on img at bounding box center [196, 375] width 100 height 100
click at [200, 601] on img at bounding box center [196, 599] width 100 height 100
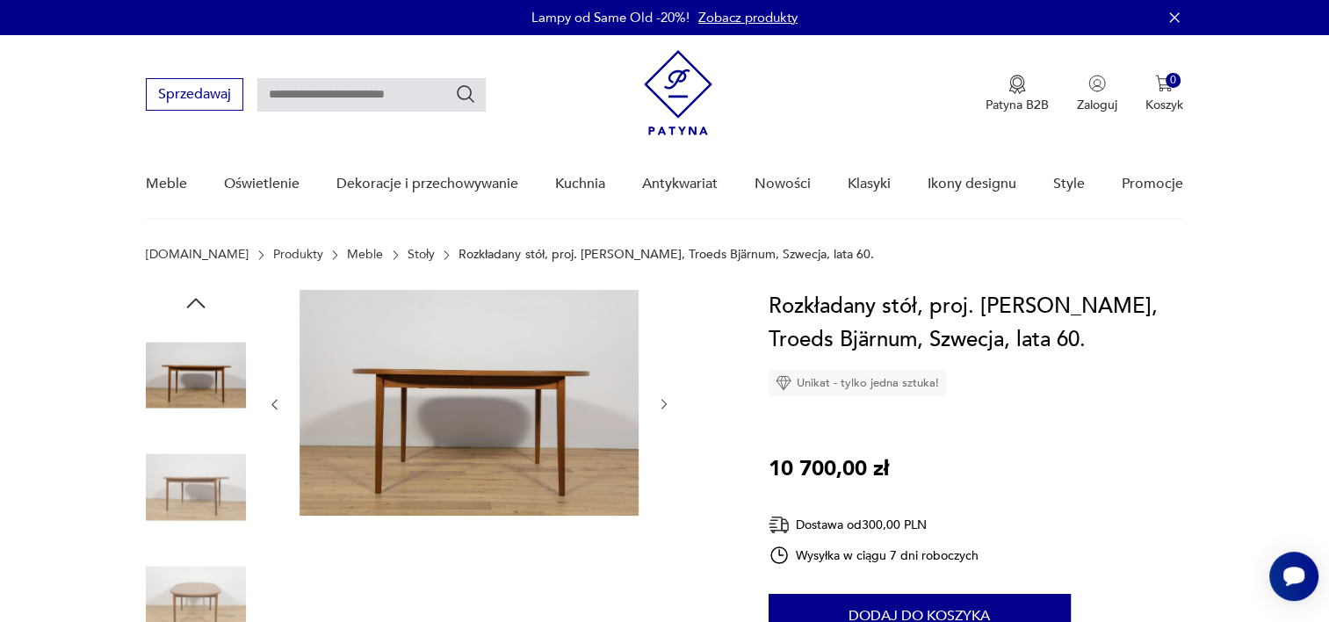
click at [200, 460] on img at bounding box center [196, 488] width 100 height 100
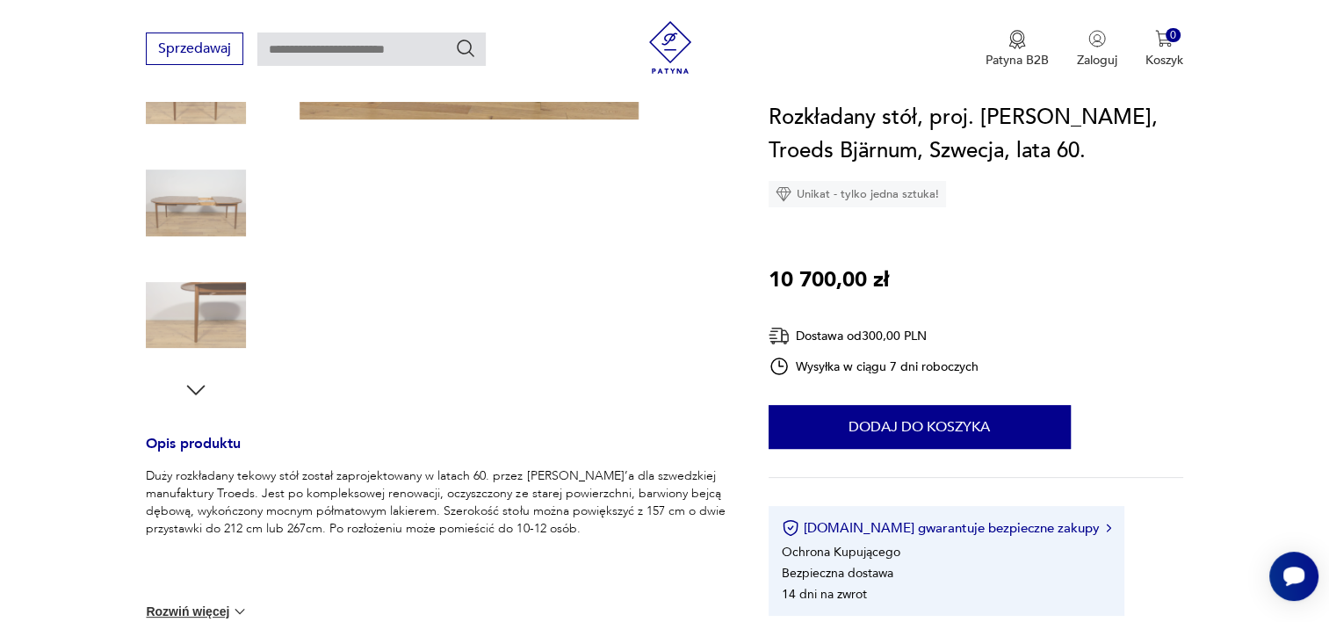
scroll to position [431, 0]
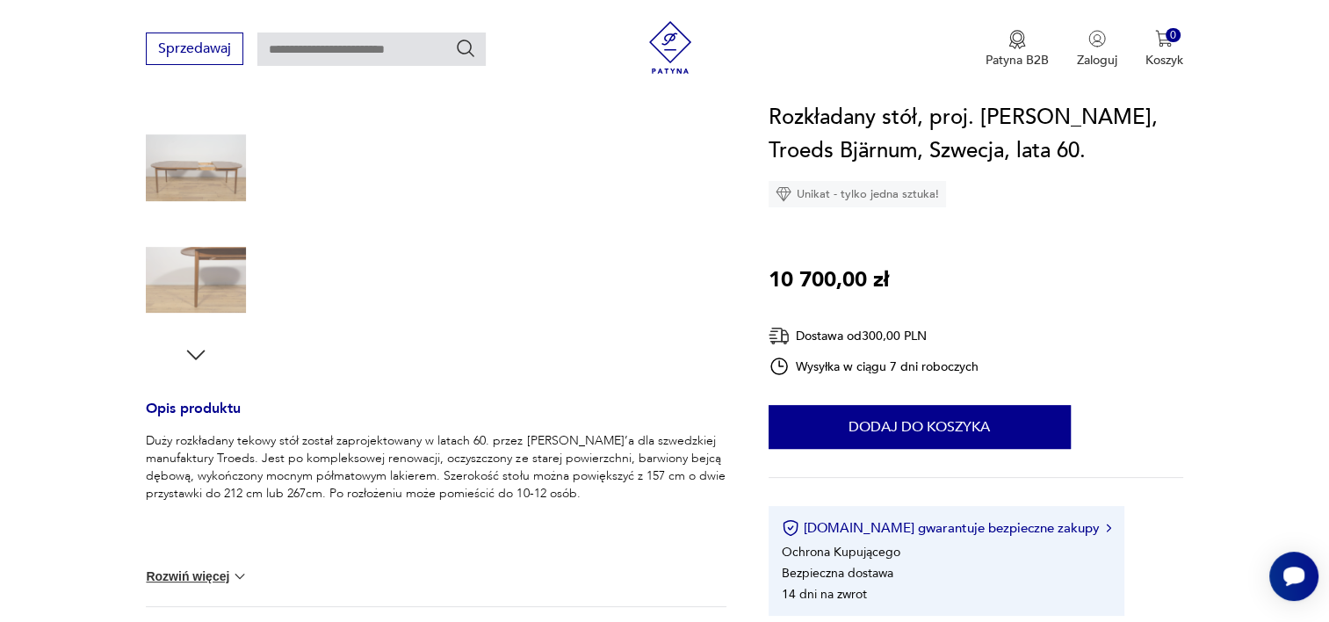
click at [231, 174] on img at bounding box center [196, 168] width 100 height 100
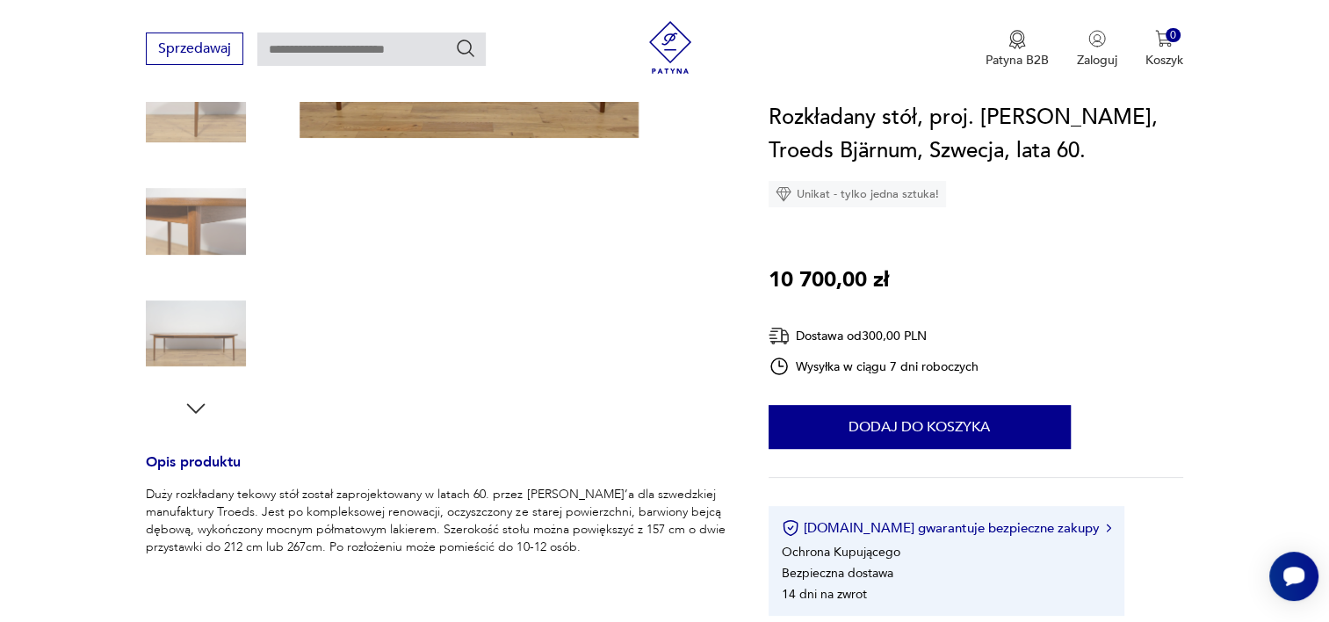
scroll to position [383, 0]
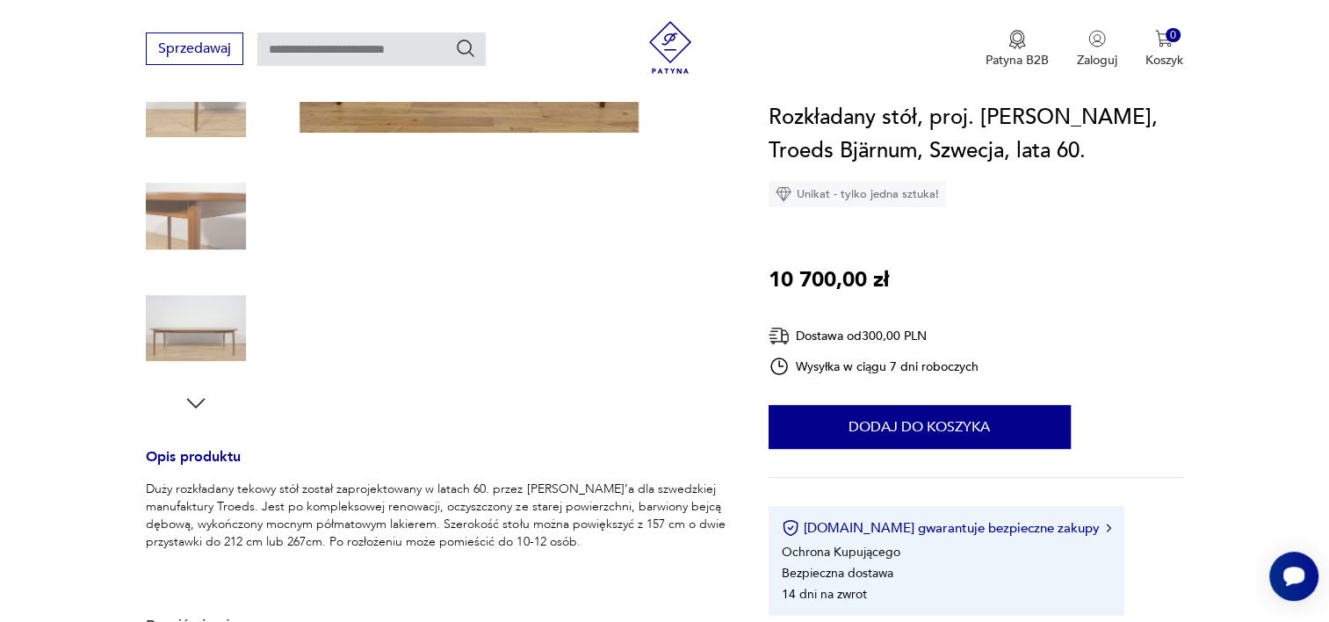
click at [197, 405] on icon "button" at bounding box center [196, 403] width 18 height 10
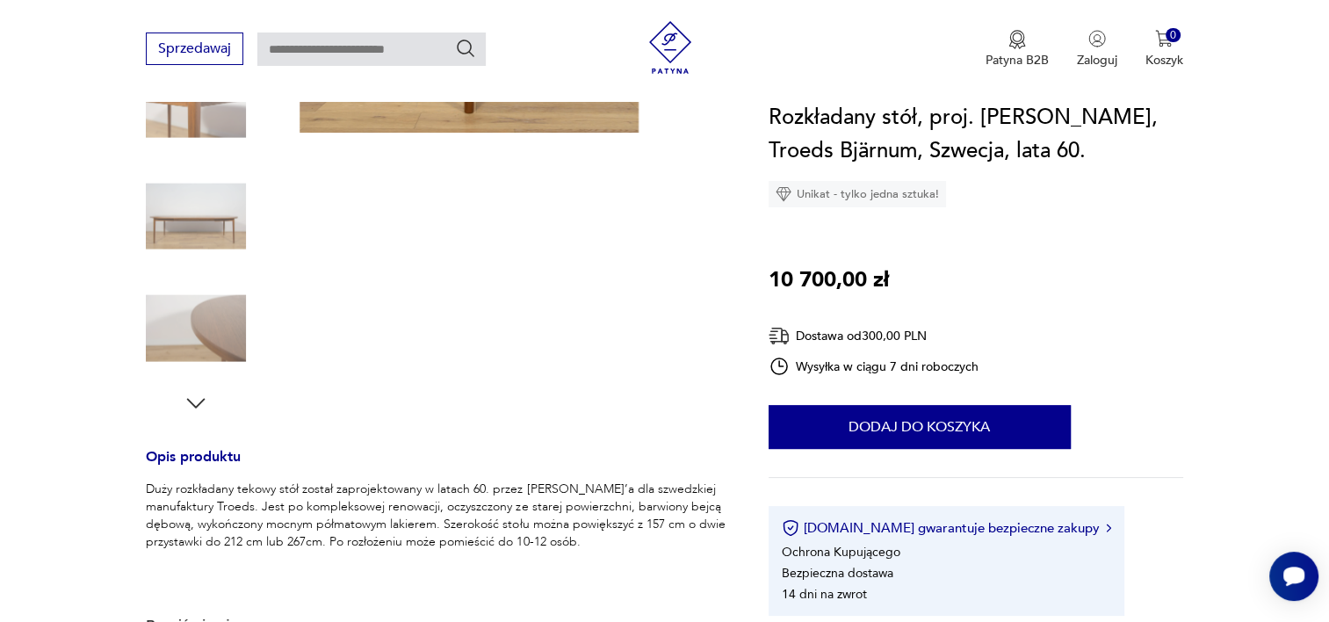
click at [223, 332] on img at bounding box center [196, 329] width 100 height 100
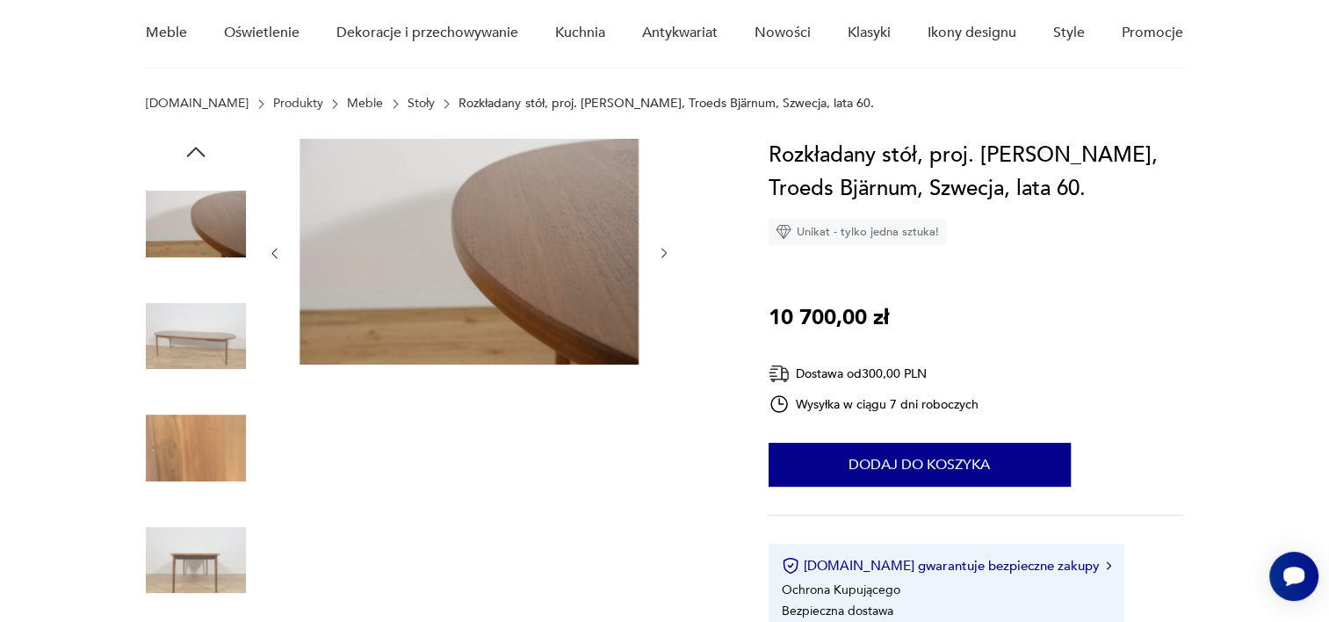
scroll to position [84, 0]
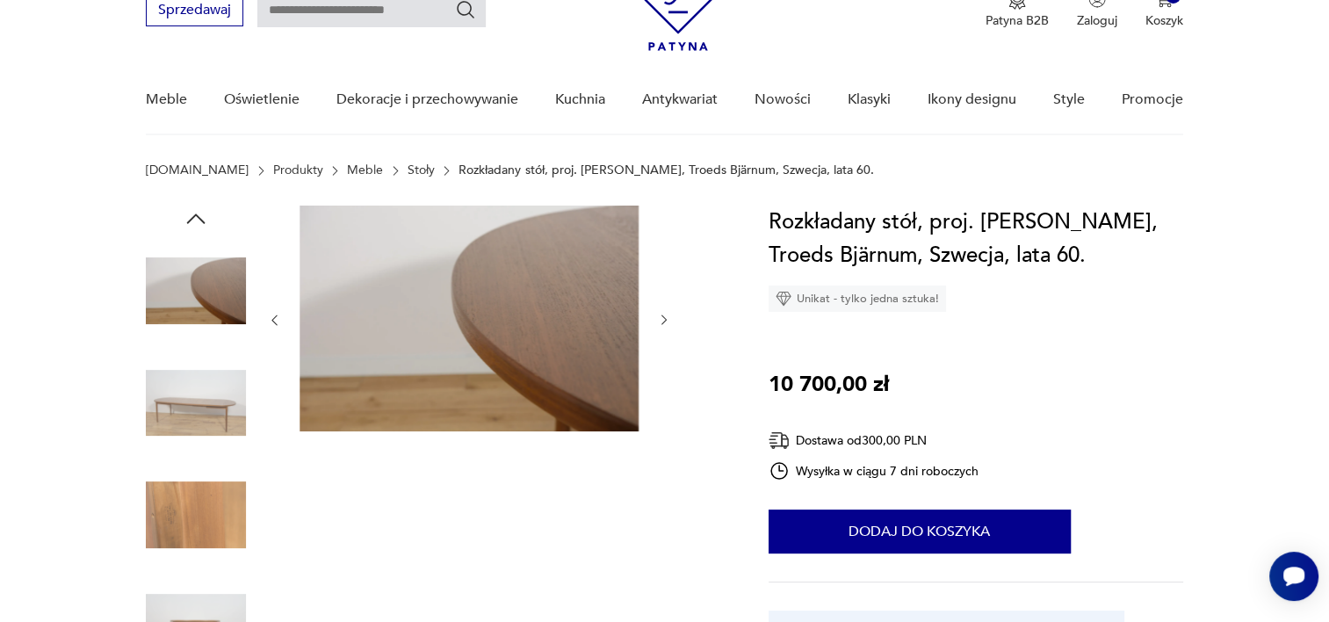
click at [194, 332] on img at bounding box center [196, 291] width 100 height 100
click at [183, 385] on img at bounding box center [196, 403] width 100 height 100
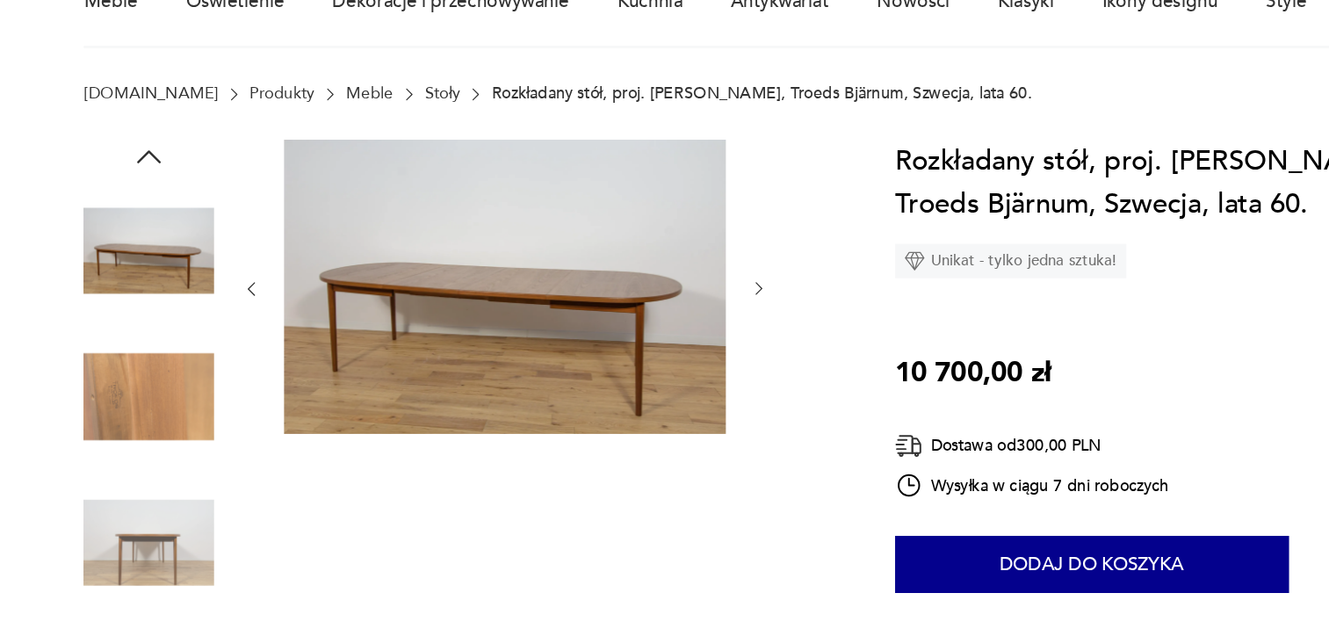
click at [205, 416] on img at bounding box center [196, 403] width 100 height 100
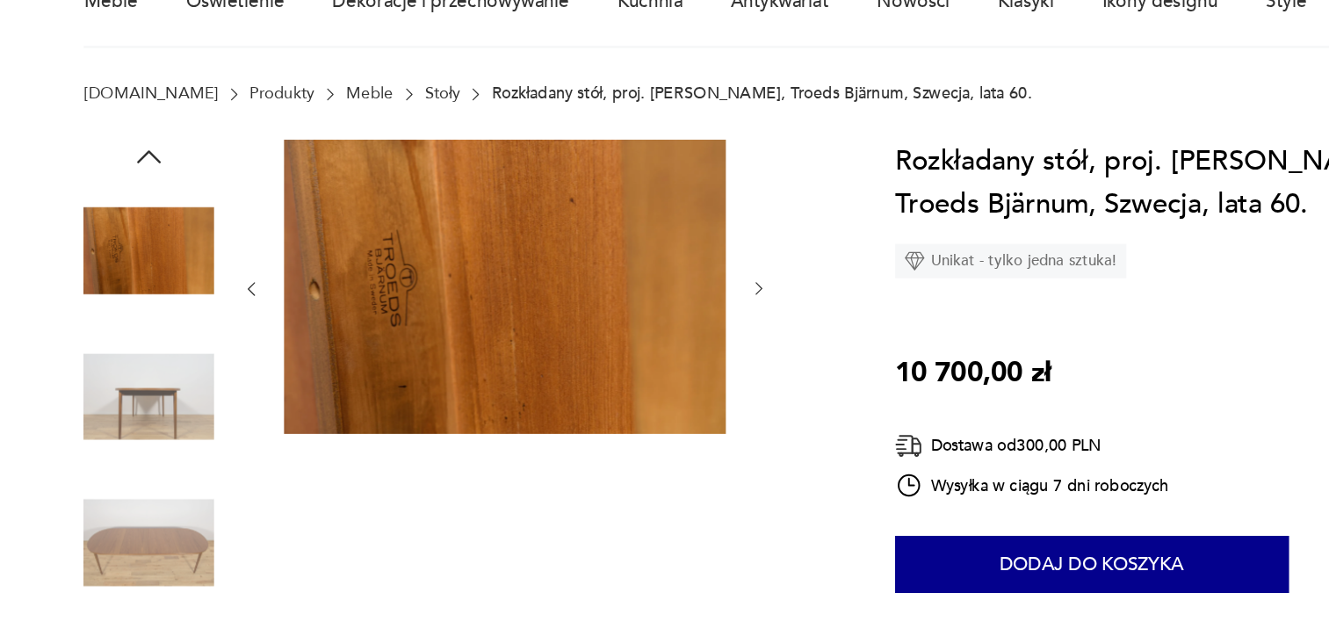
click at [206, 499] on img at bounding box center [196, 515] width 100 height 100
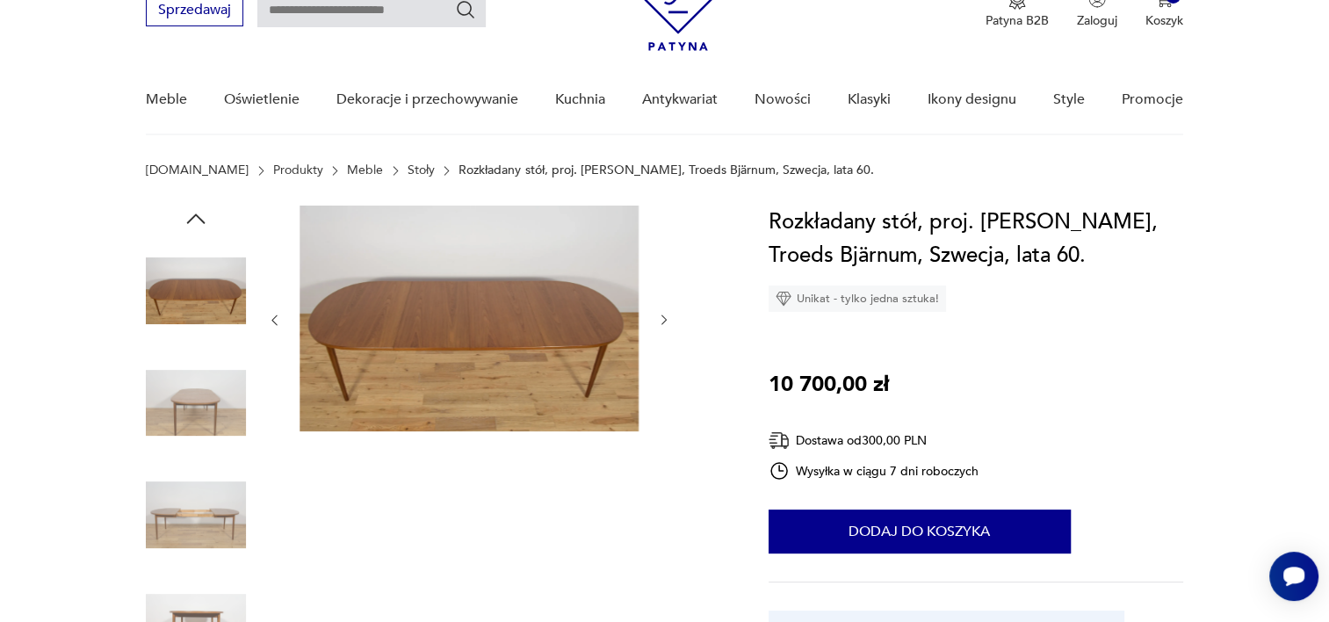
scroll to position [83, 0]
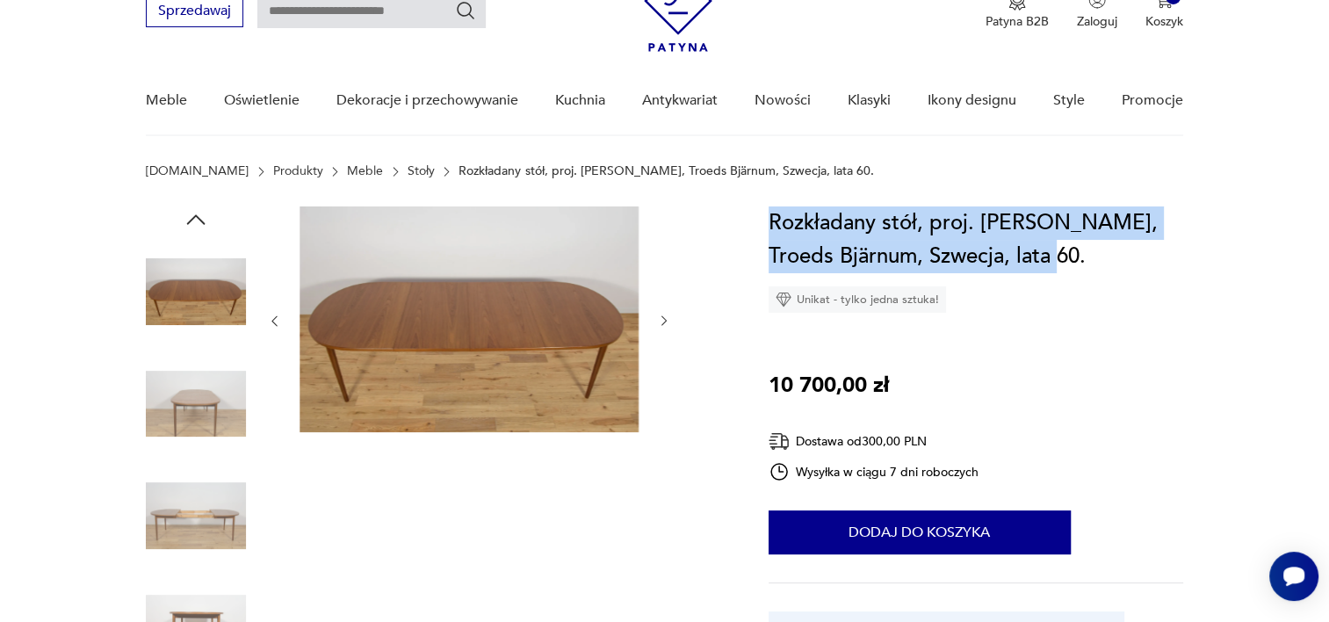
drag, startPoint x: 764, startPoint y: 225, endPoint x: 1037, endPoint y: 265, distance: 276.2
copy h1 "Rozkładany stół, proj. [PERSON_NAME], Troeds Bjärnum, Szwecja, lata 60."
click at [1055, 342] on div "Rozkładany stół, proj. [PERSON_NAME], Troeds Bjärnum, Szwecja, lata 60. Unikat …" at bounding box center [976, 463] width 415 height 515
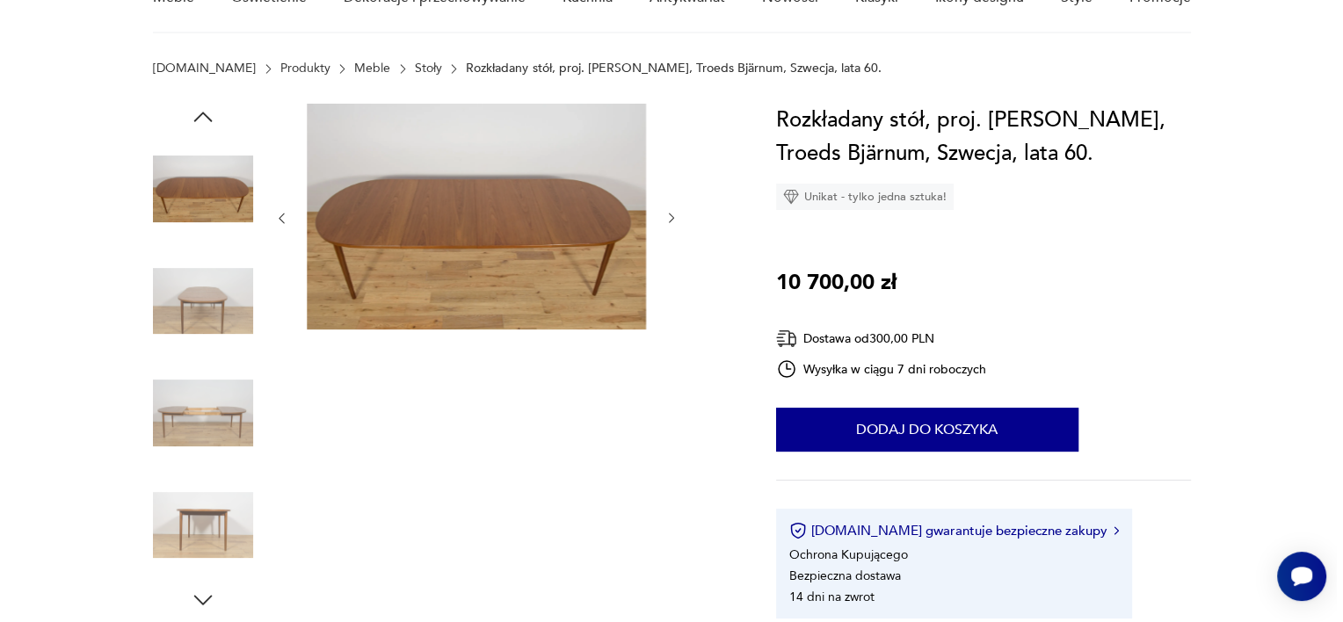
scroll to position [150, 0]
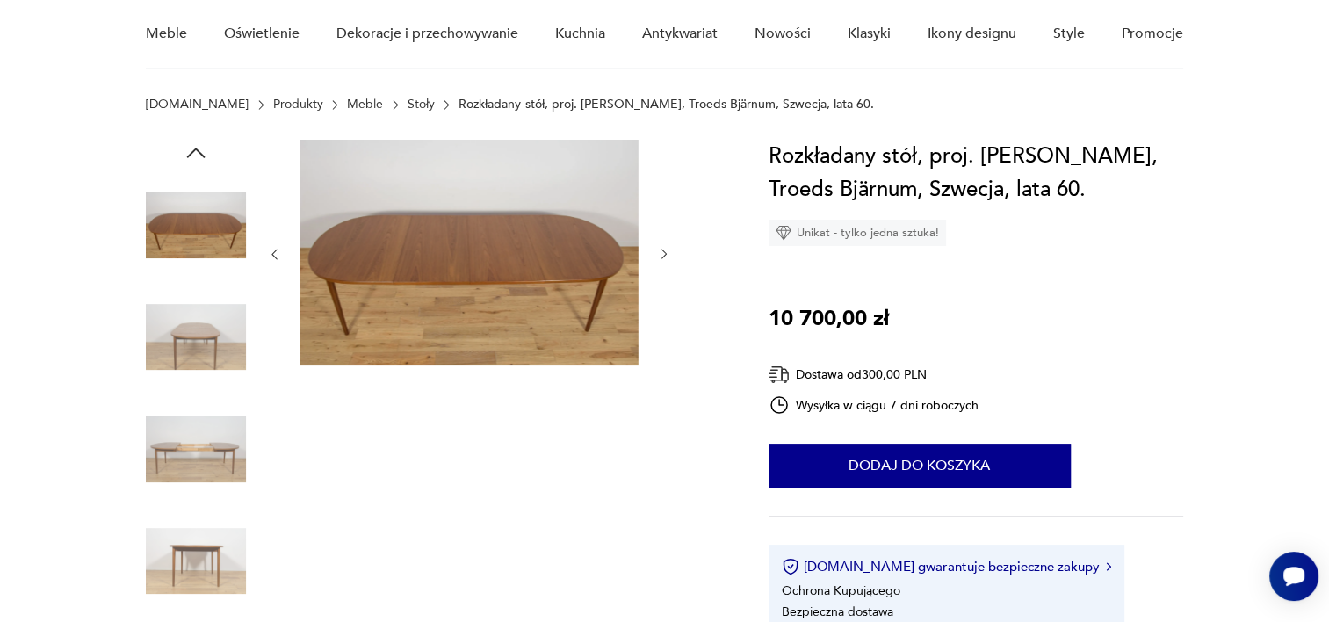
click at [443, 267] on img at bounding box center [469, 253] width 339 height 226
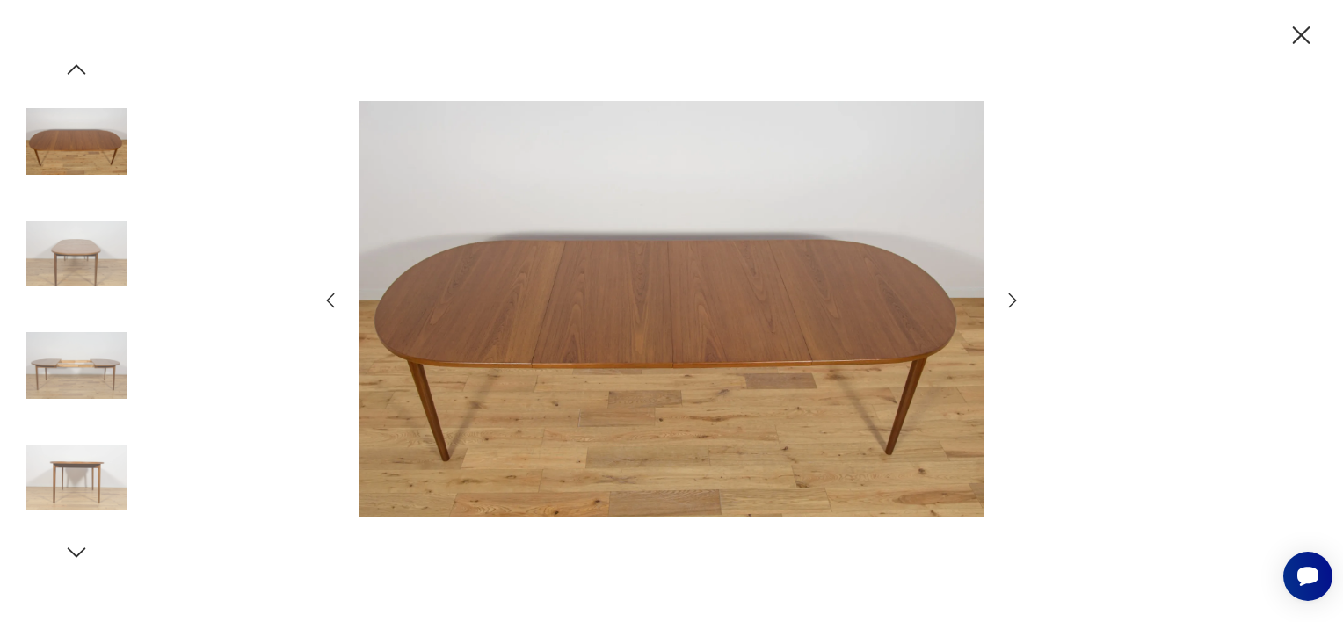
click at [95, 269] on img at bounding box center [76, 254] width 100 height 100
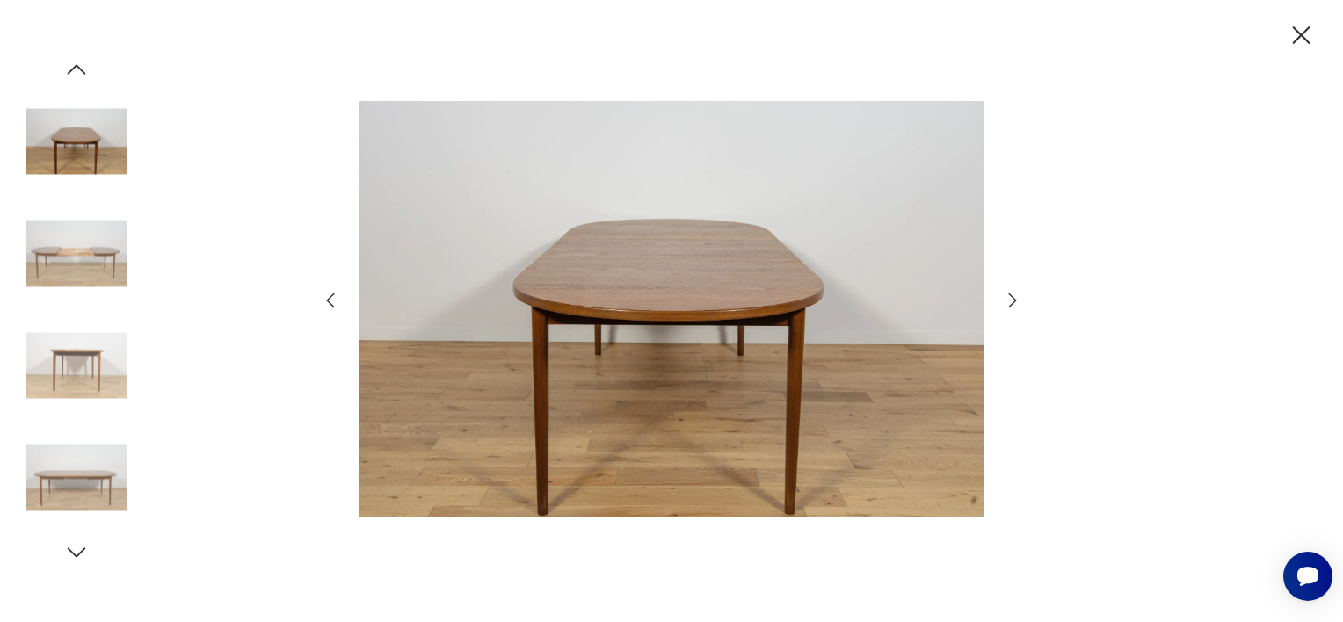
click at [84, 359] on img at bounding box center [76, 365] width 100 height 100
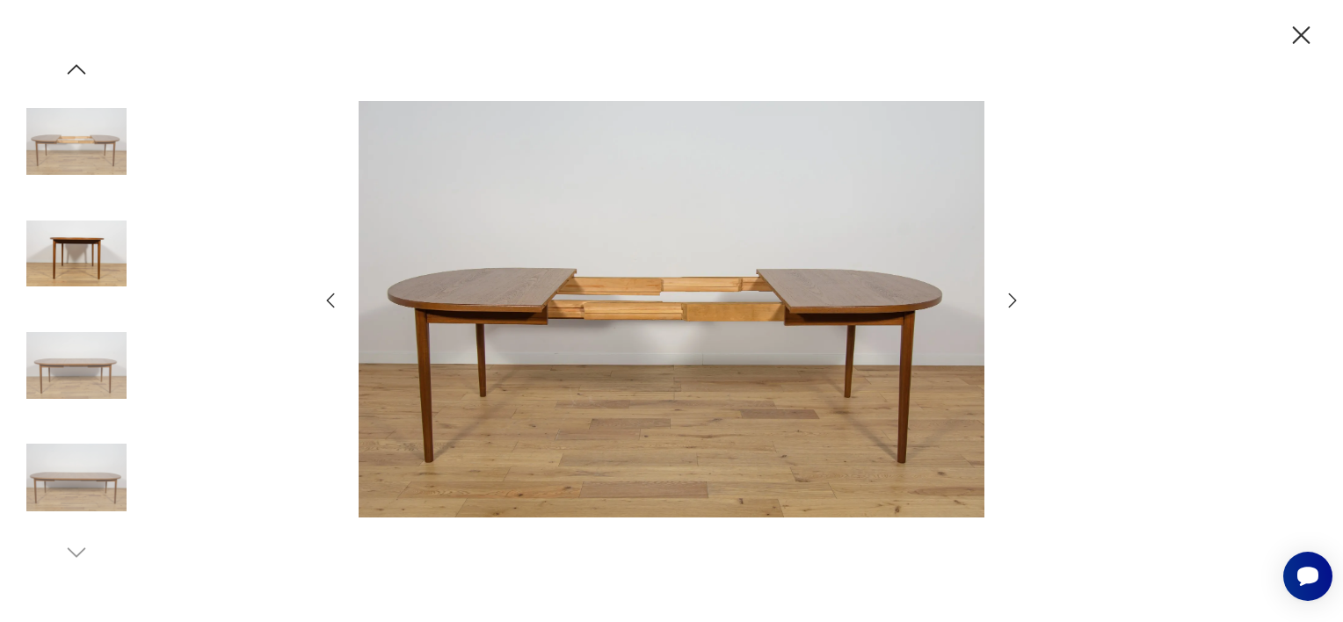
scroll to position [149, 0]
click at [92, 243] on img at bounding box center [76, 254] width 100 height 100
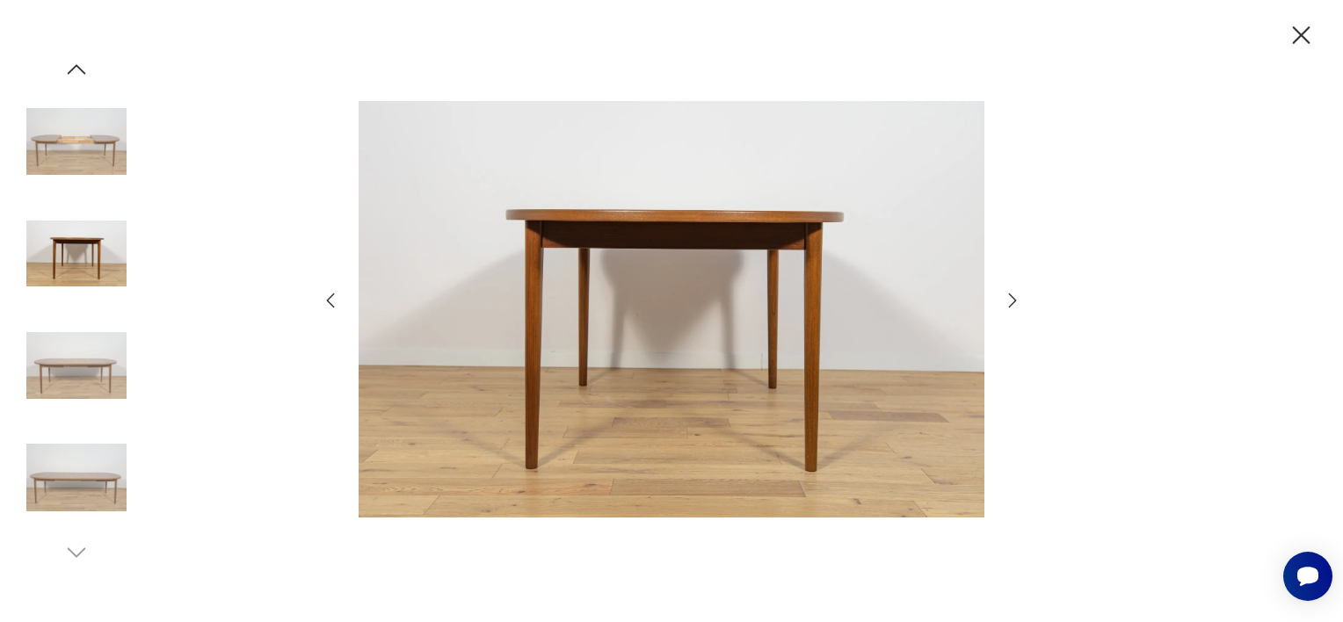
click at [56, 138] on img at bounding box center [76, 141] width 100 height 100
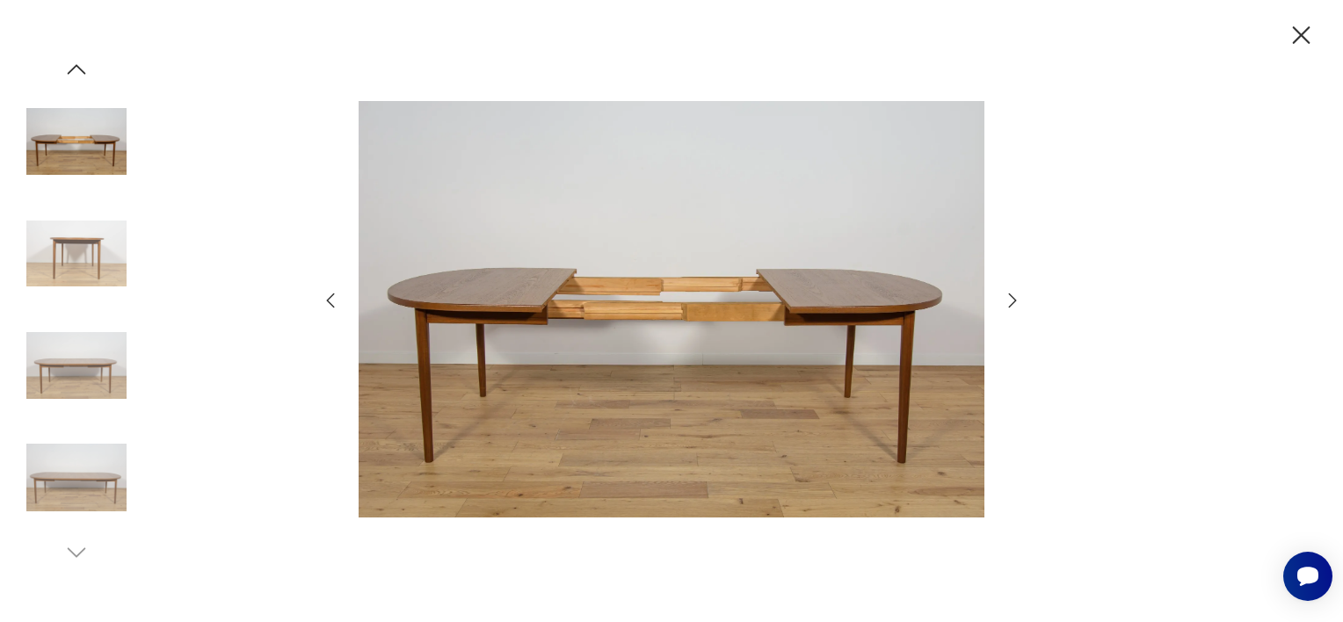
click at [94, 376] on img at bounding box center [76, 365] width 100 height 100
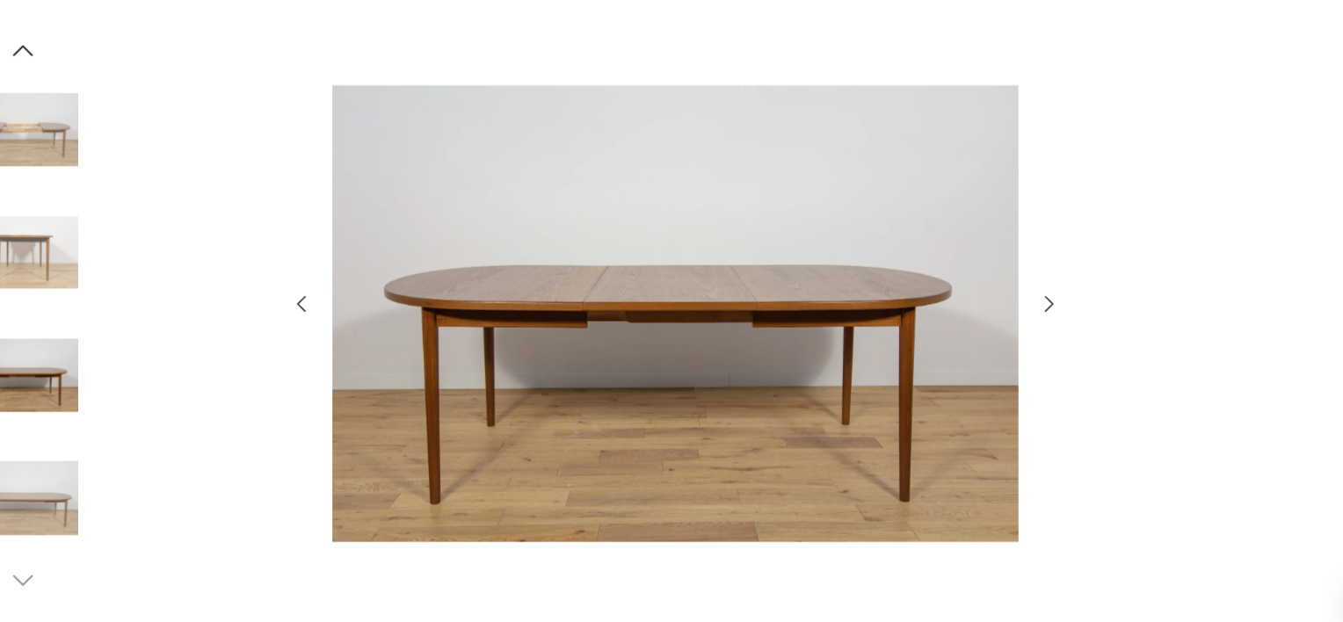
click at [62, 380] on img at bounding box center [76, 365] width 100 height 100
click at [89, 481] on img at bounding box center [76, 478] width 100 height 100
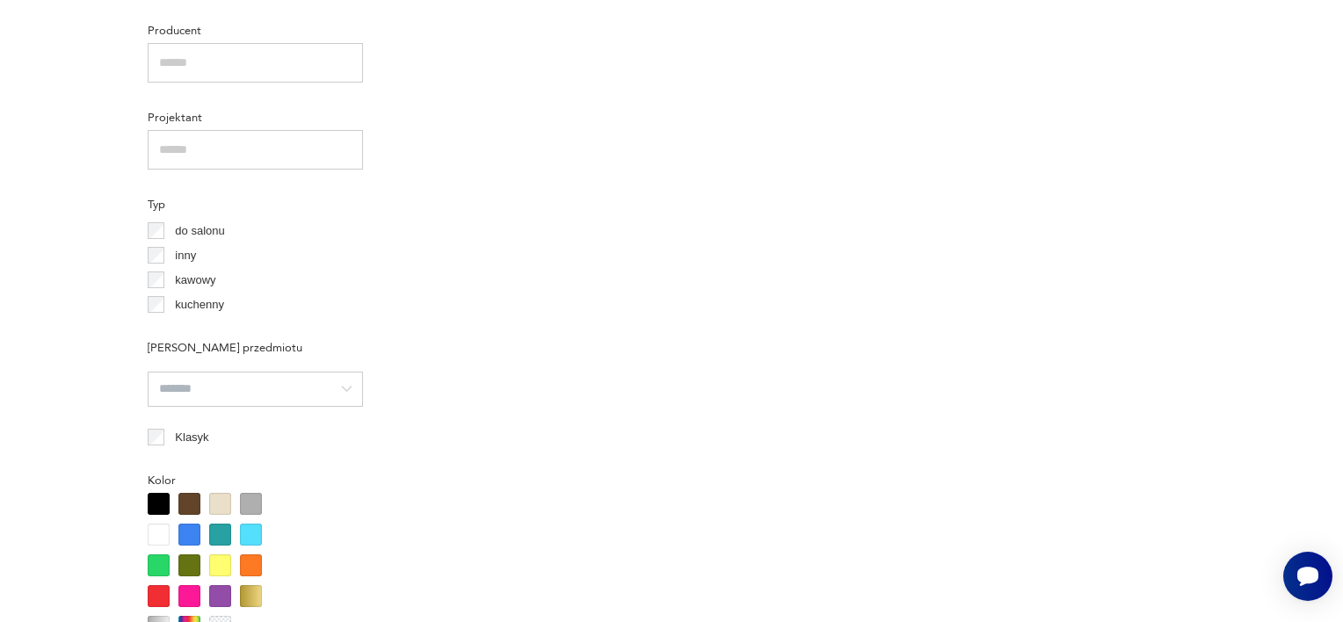
scroll to position [1420, 0]
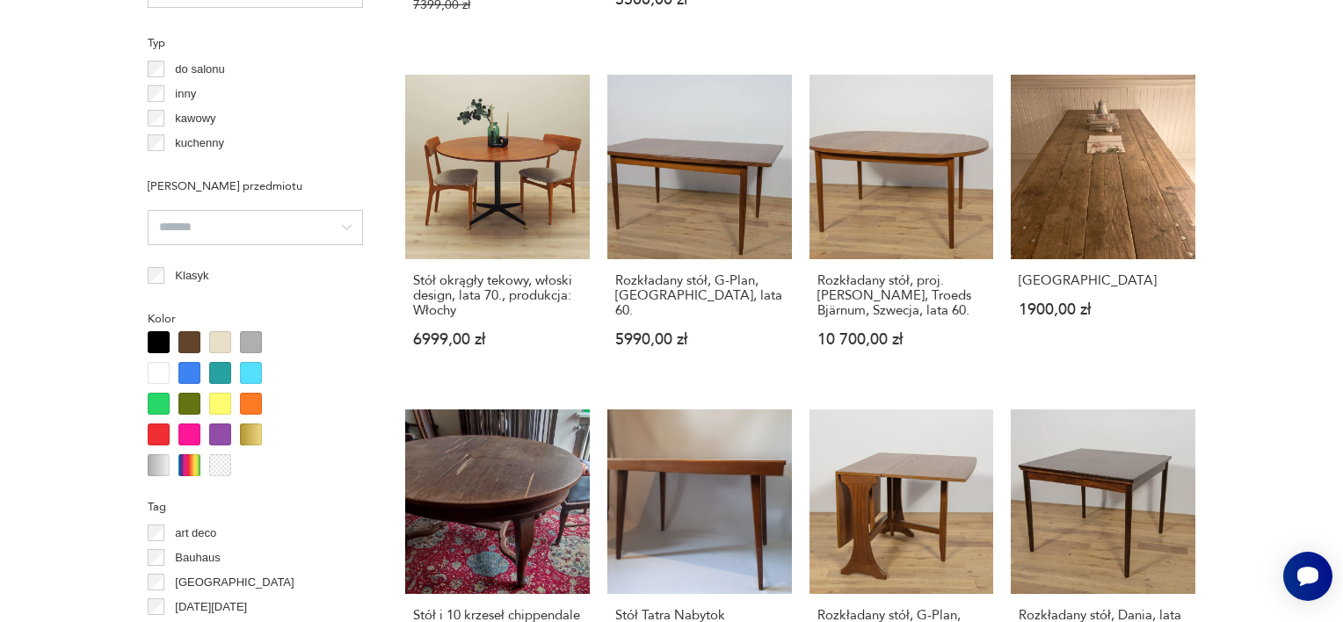
drag, startPoint x: 1345, startPoint y: 181, endPoint x: 1342, endPoint y: 220, distance: 38.8
click at [1329, 220] on html "Cenimy prywatność użytkowników Używamy plików cookie, aby poprawić jakość przeg…" at bounding box center [671, 439] width 1343 height 3719
drag, startPoint x: 1345, startPoint y: 144, endPoint x: 1345, endPoint y: 161, distance: 16.7
click at [1329, 161] on html "Cenimy prywatność użytkowników Używamy plików cookie, aby poprawić jakość przeg…" at bounding box center [671, 439] width 1343 height 3719
click at [957, 174] on link "Rozkładany stół, proj. [PERSON_NAME], Troeds Bjärnum, Szwecja, lata 60. 10 700,…" at bounding box center [901, 228] width 185 height 307
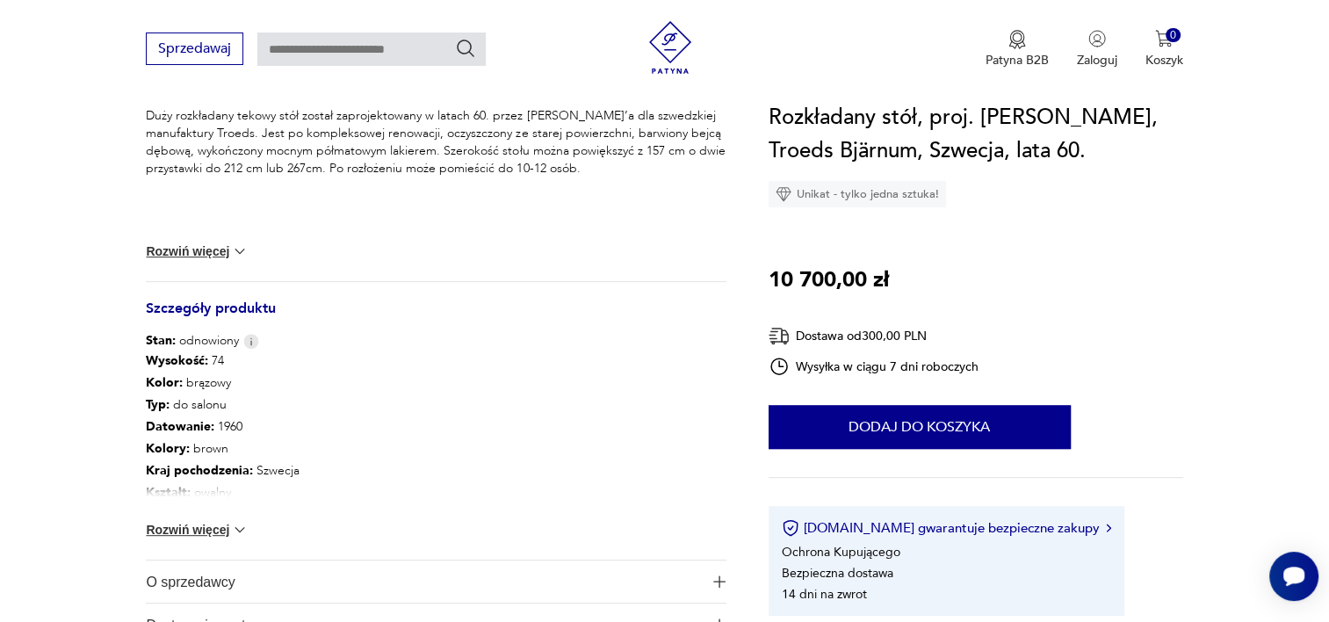
scroll to position [766, 0]
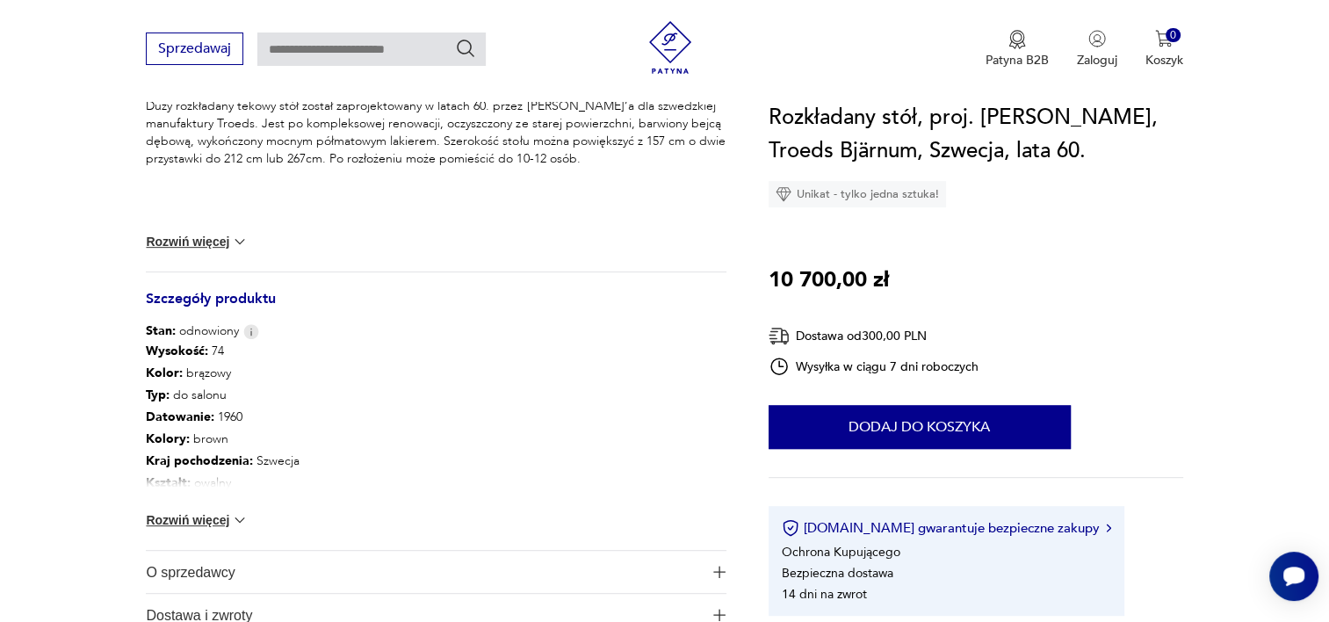
click at [202, 512] on button "Rozwiń więcej" at bounding box center [197, 520] width 102 height 18
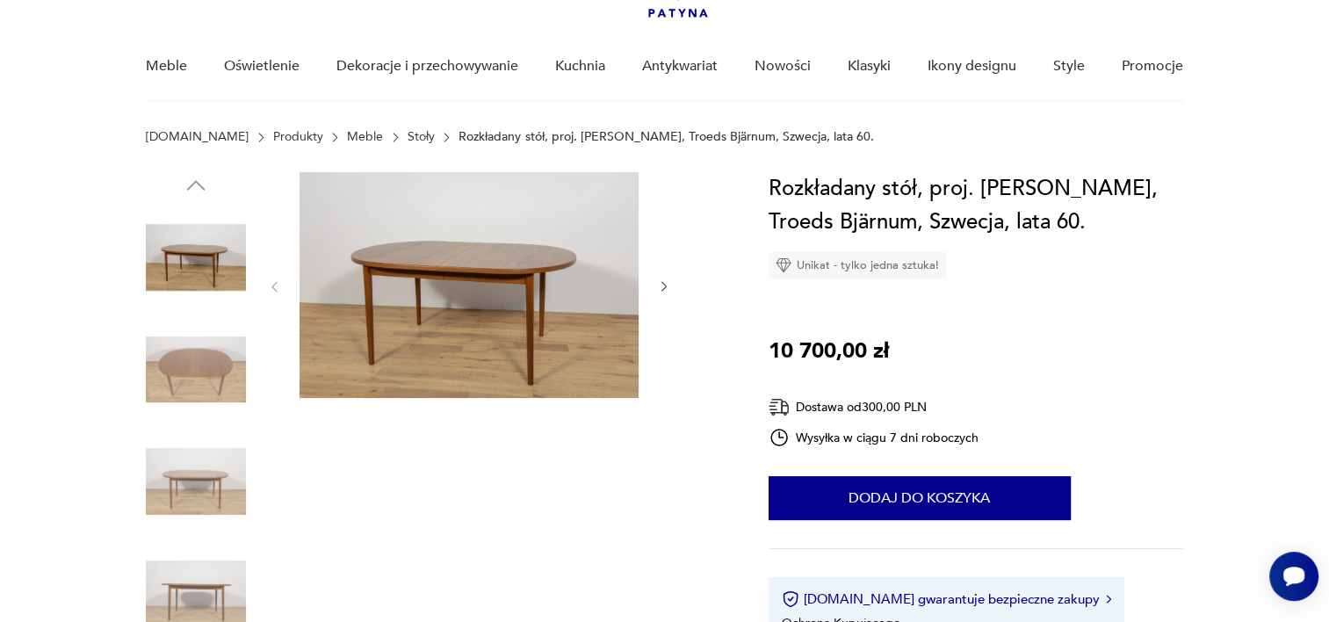
scroll to position [123, 0]
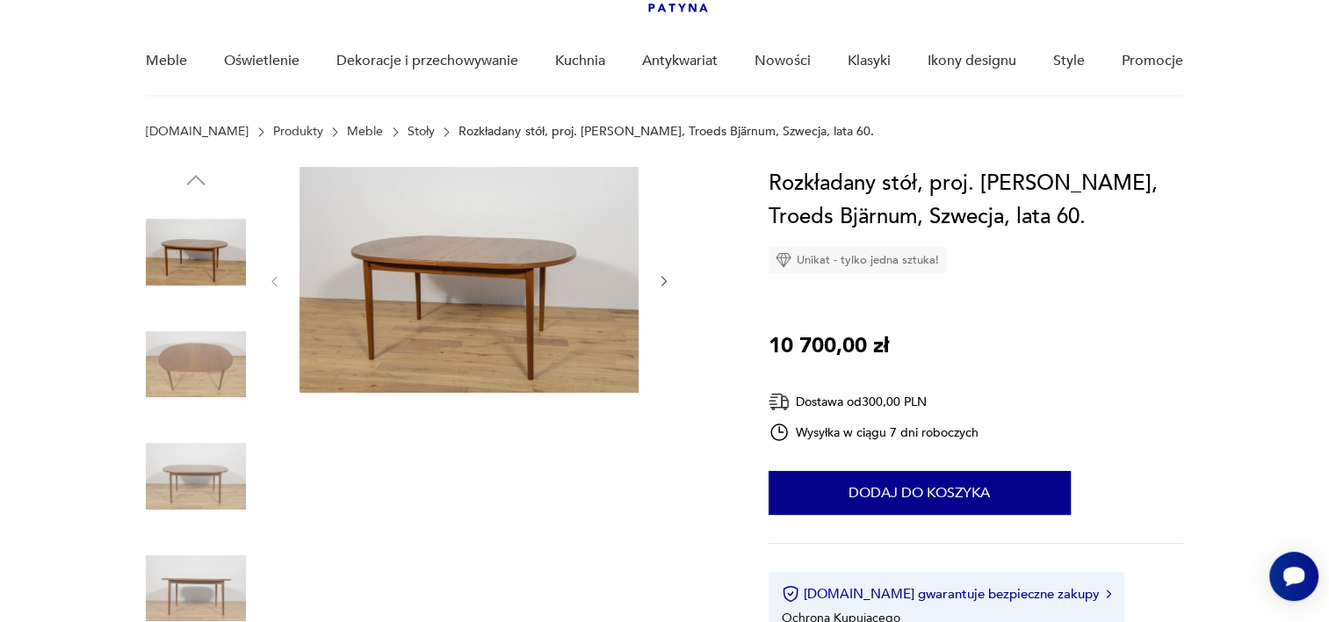
click at [180, 253] on img at bounding box center [196, 252] width 100 height 100
click at [192, 383] on img at bounding box center [196, 365] width 100 height 100
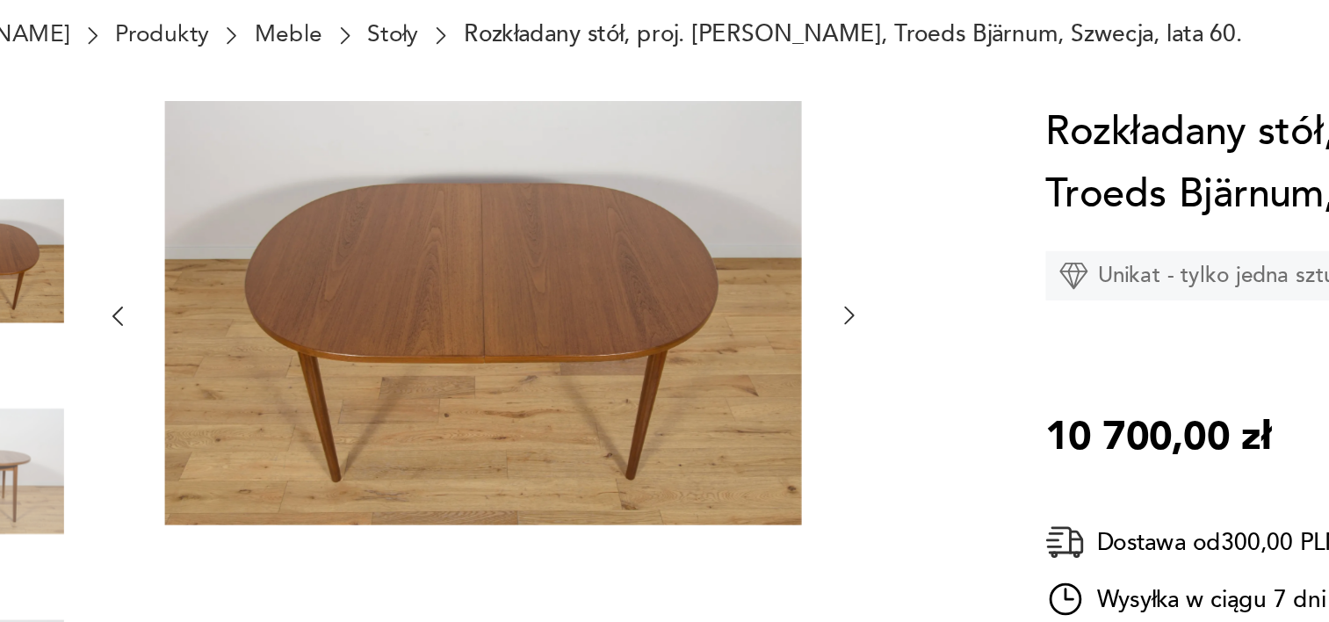
scroll to position [122, 0]
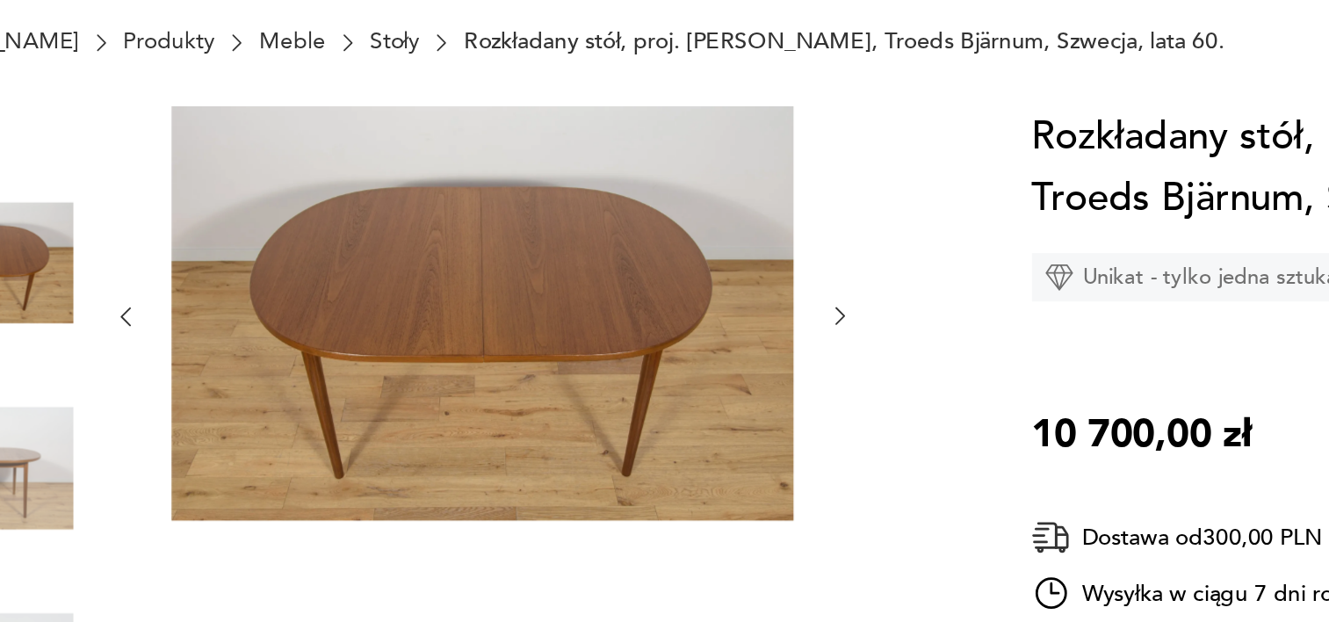
click at [661, 282] on icon "button" at bounding box center [664, 282] width 15 height 15
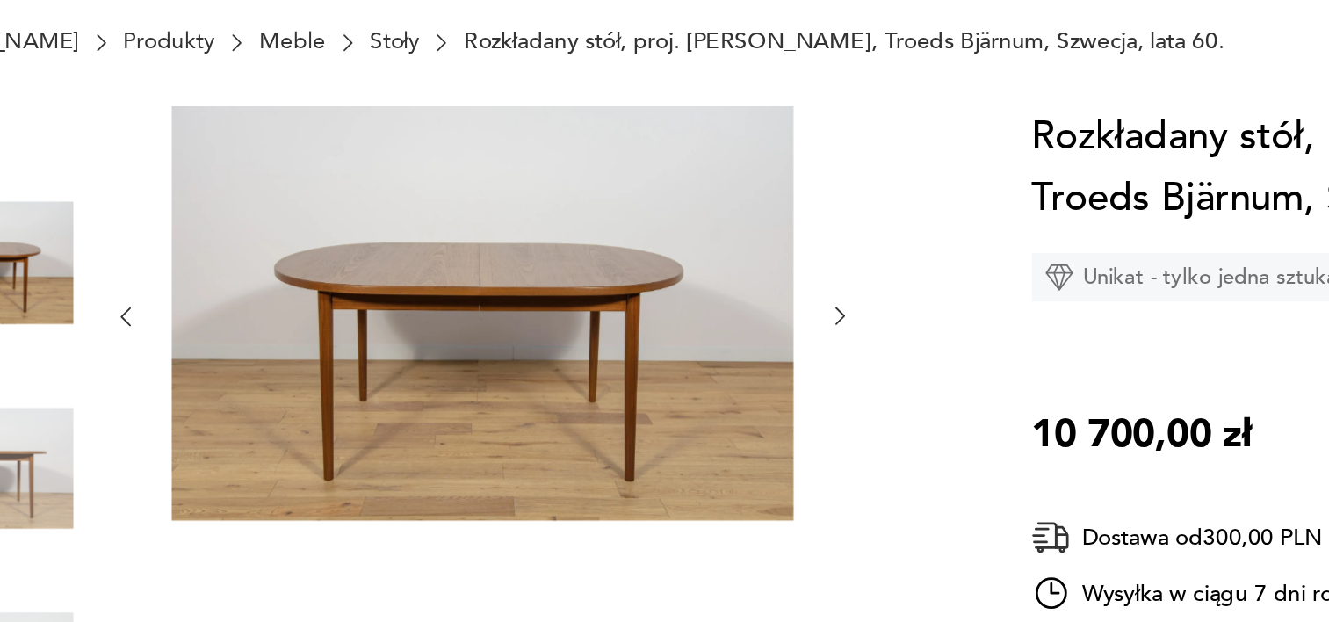
click at [661, 282] on icon "button" at bounding box center [664, 282] width 15 height 15
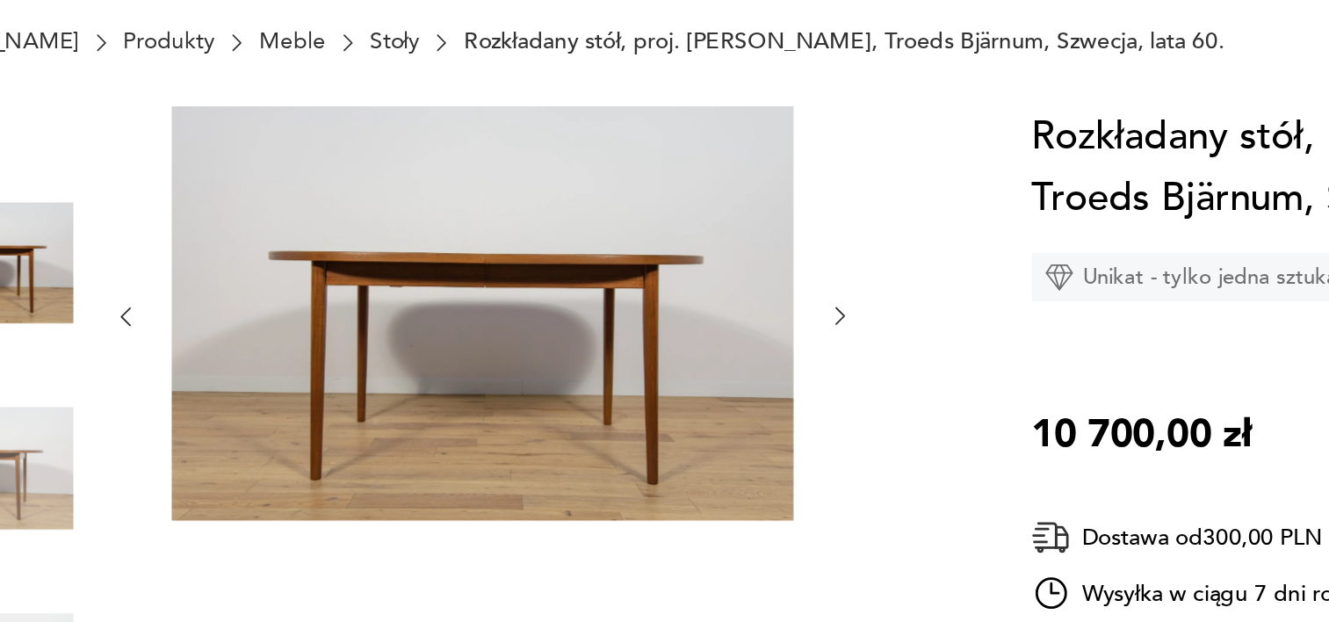
click at [661, 282] on icon "button" at bounding box center [664, 282] width 15 height 15
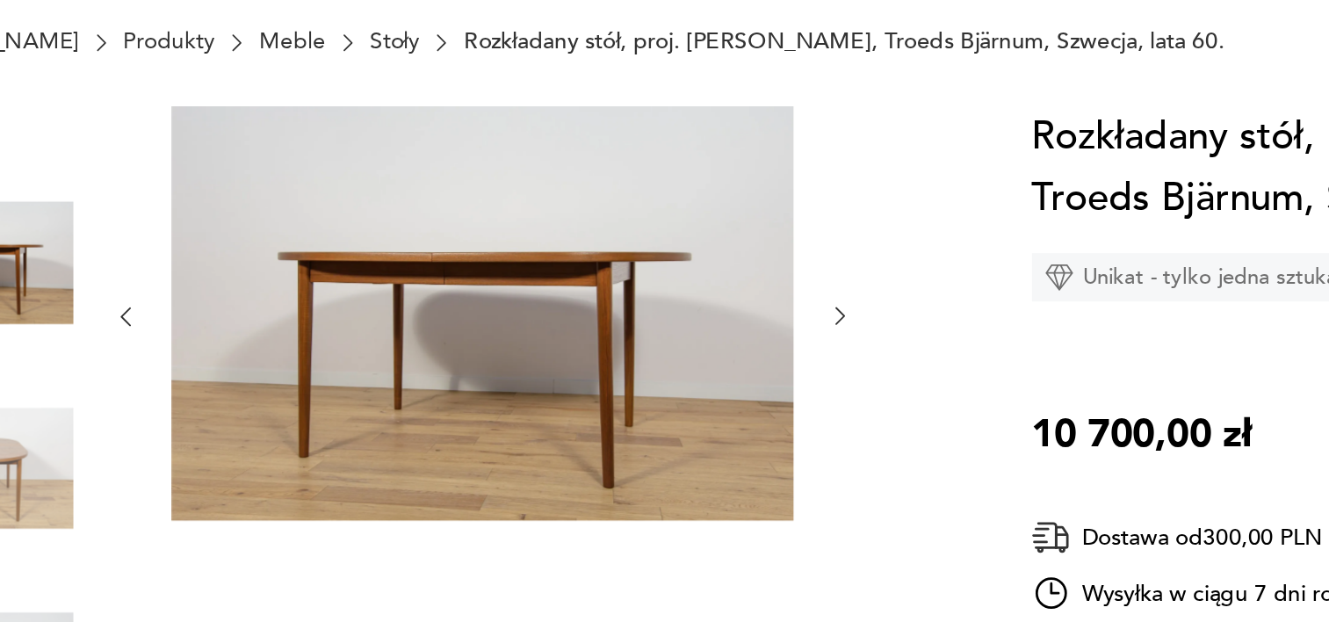
click at [661, 282] on icon "button" at bounding box center [664, 282] width 15 height 15
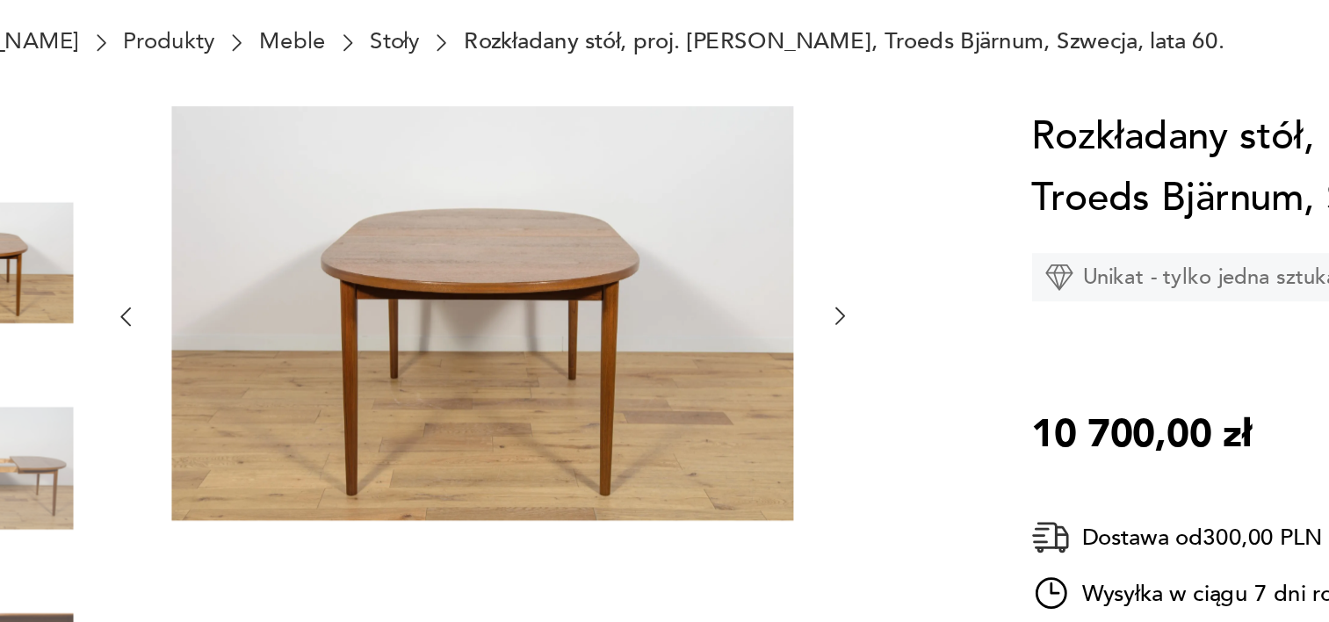
click at [661, 282] on icon "button" at bounding box center [664, 282] width 15 height 15
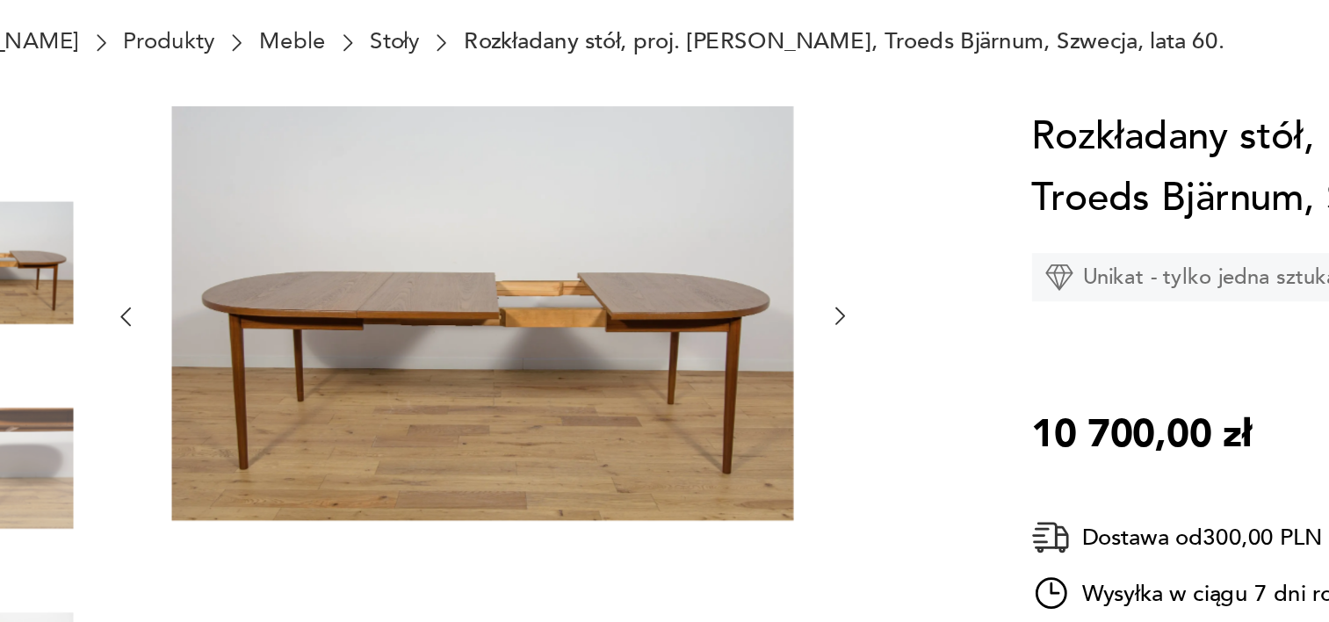
click at [661, 282] on icon "button" at bounding box center [664, 282] width 15 height 15
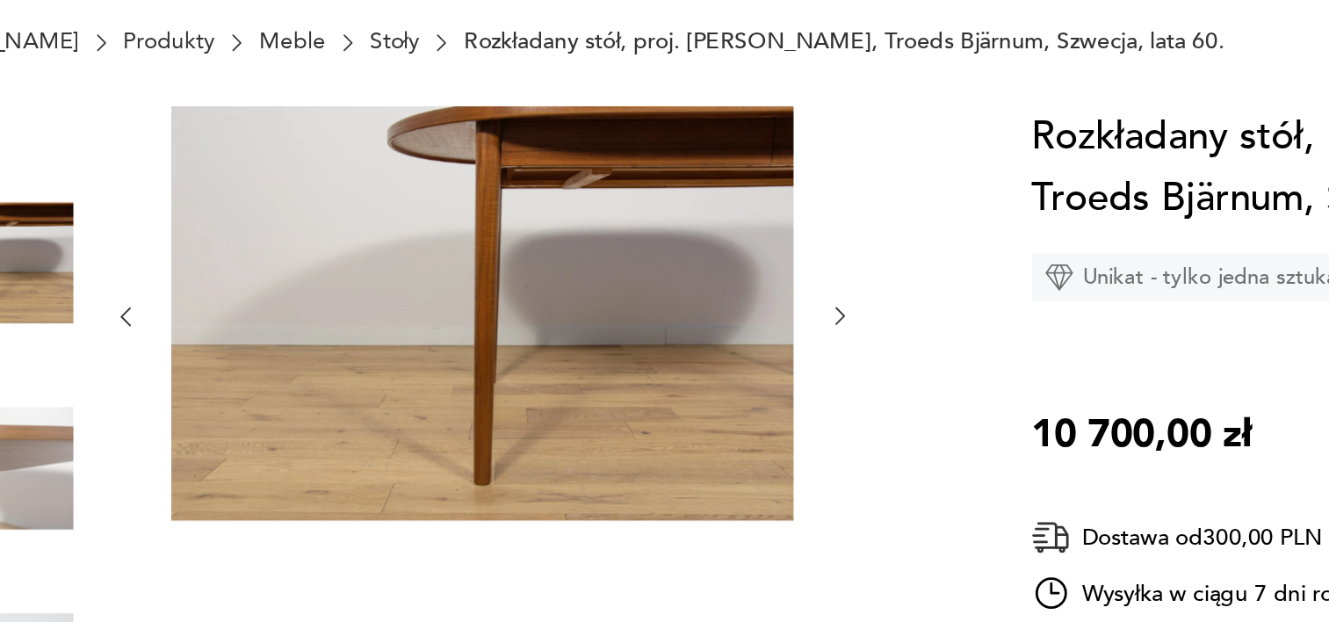
click at [661, 282] on icon "button" at bounding box center [664, 282] width 15 height 15
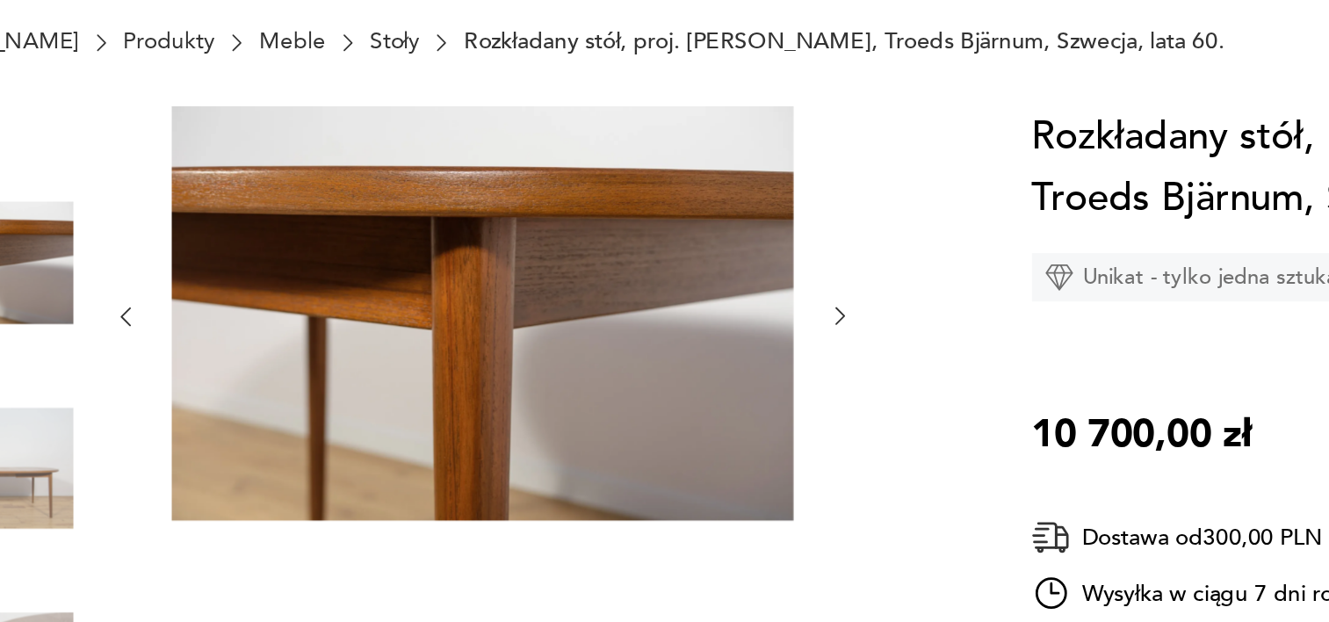
click at [661, 282] on icon "button" at bounding box center [664, 282] width 15 height 15
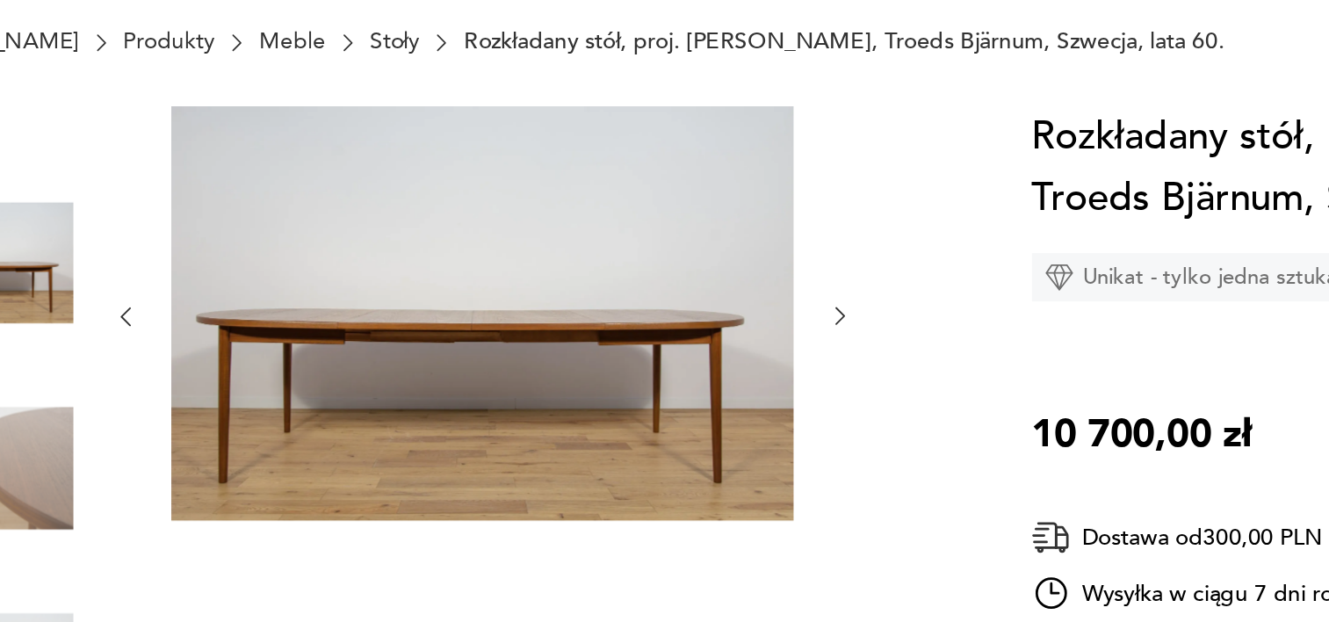
click at [661, 282] on icon "button" at bounding box center [664, 282] width 15 height 15
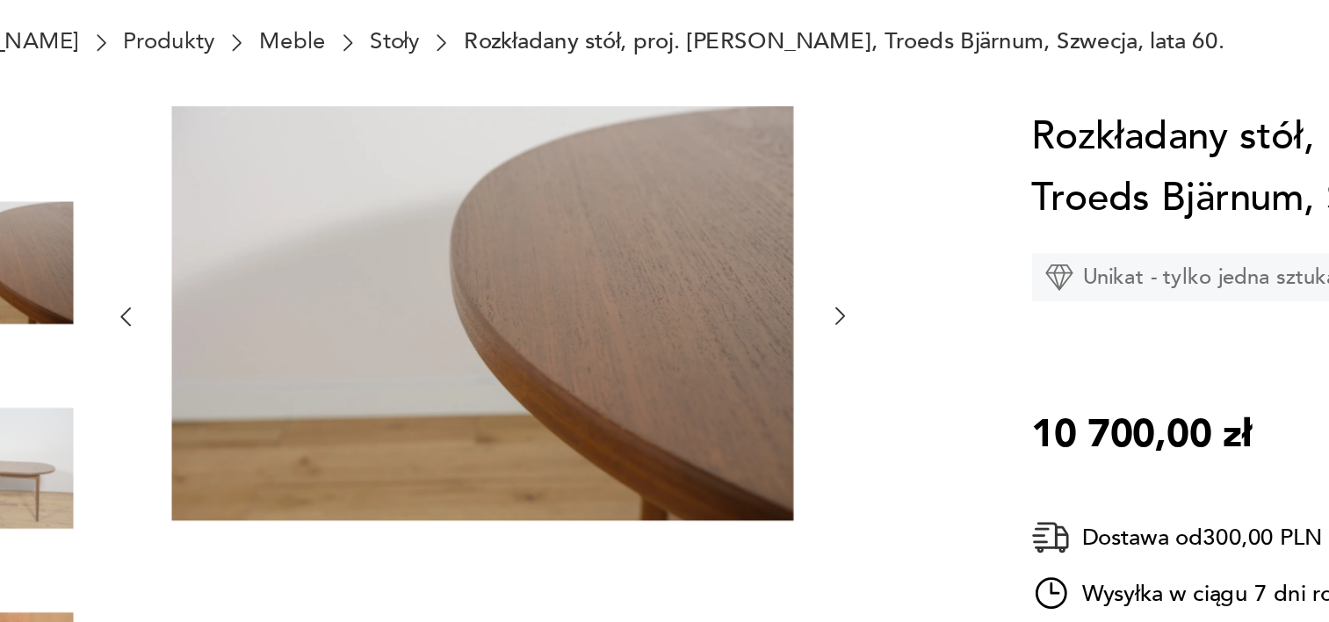
click at [661, 282] on icon "button" at bounding box center [664, 282] width 15 height 15
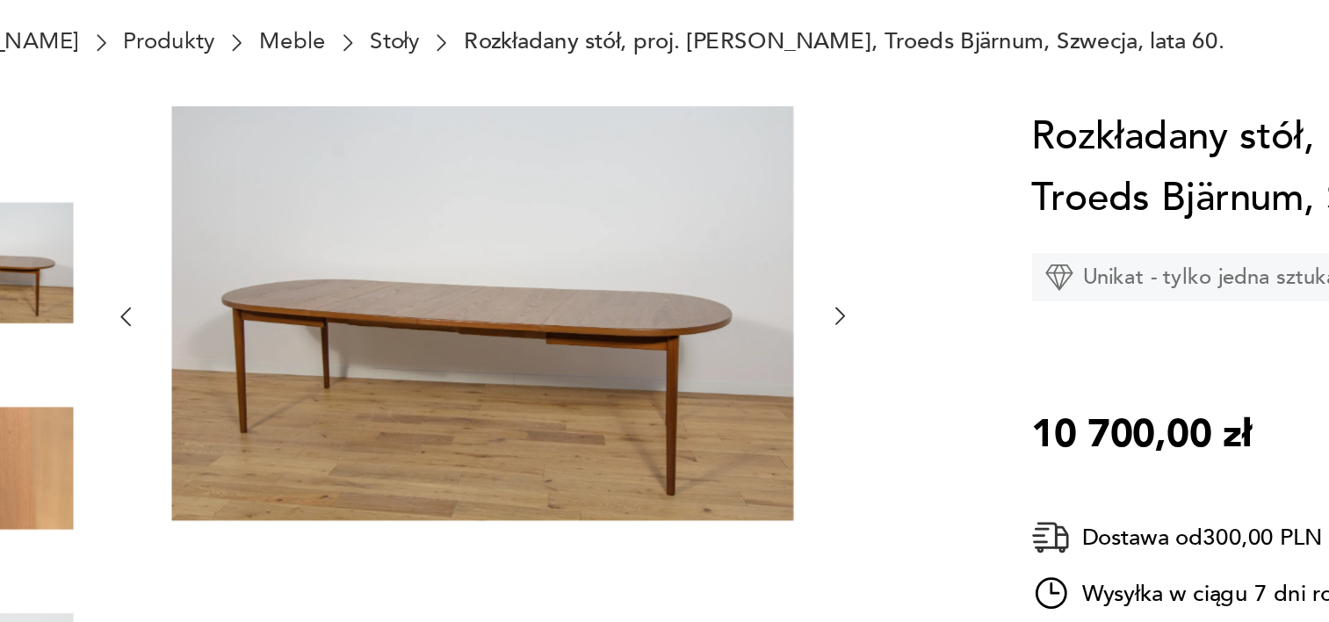
click at [661, 282] on icon "button" at bounding box center [664, 282] width 15 height 15
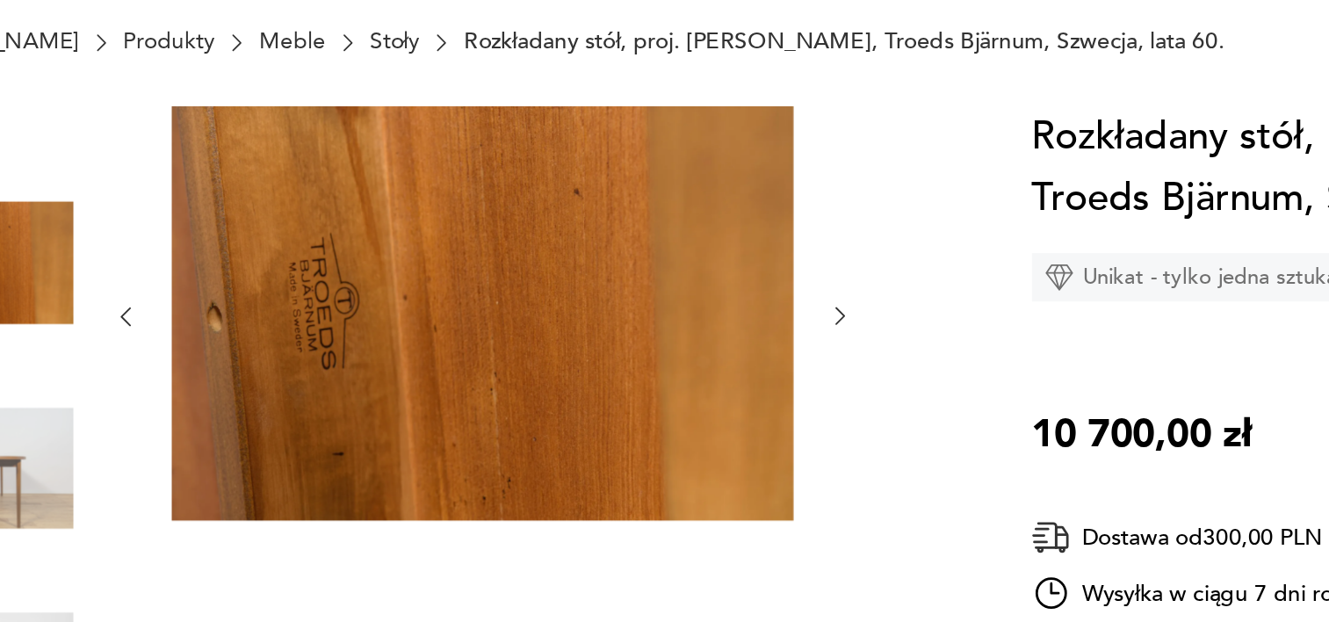
click at [661, 282] on icon "button" at bounding box center [664, 282] width 15 height 15
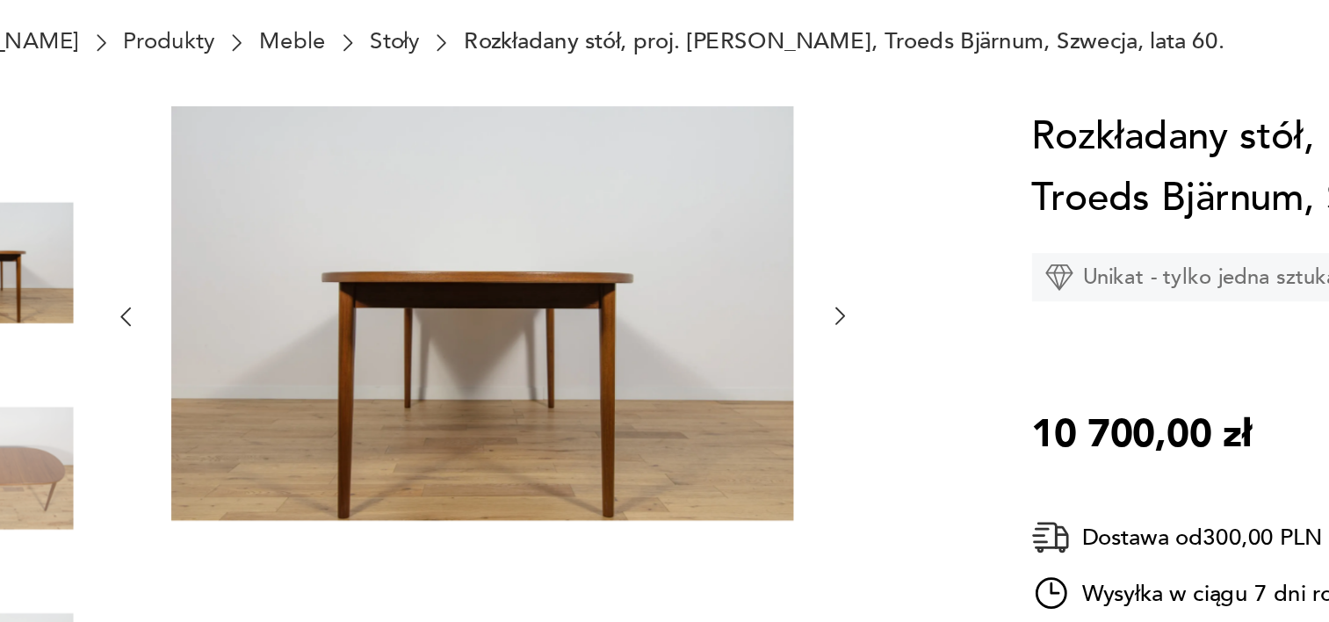
click at [661, 282] on icon "button" at bounding box center [664, 282] width 15 height 15
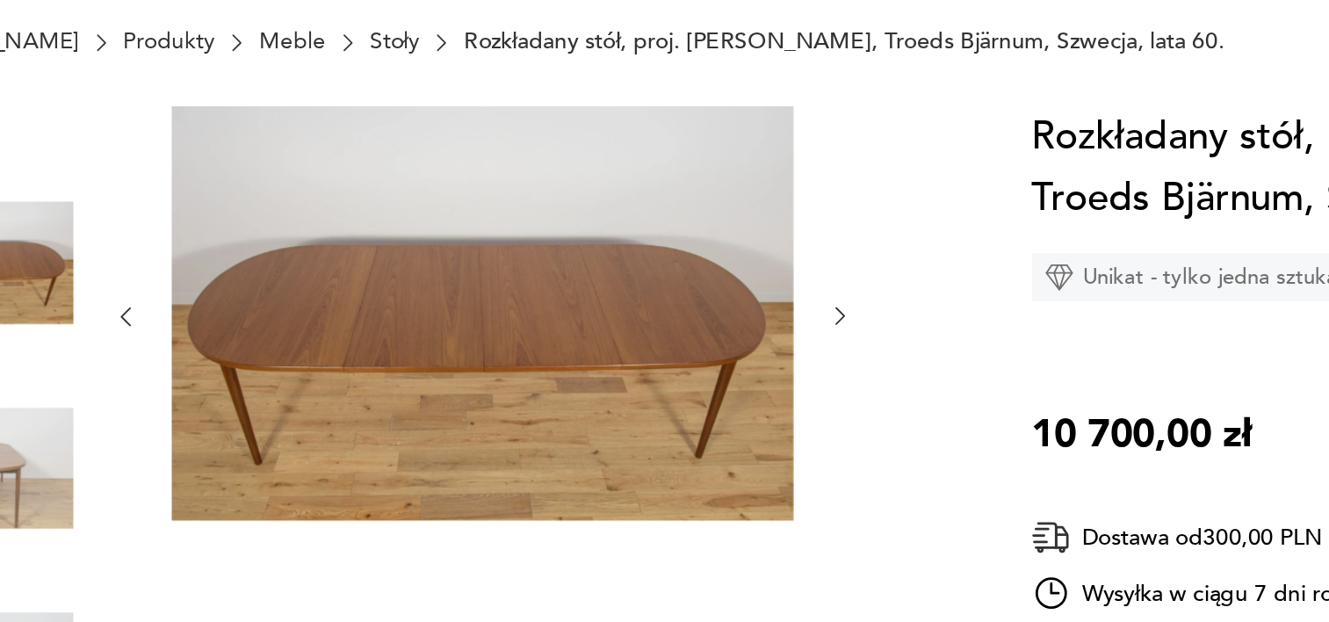
click at [661, 282] on icon "button" at bounding box center [664, 282] width 15 height 15
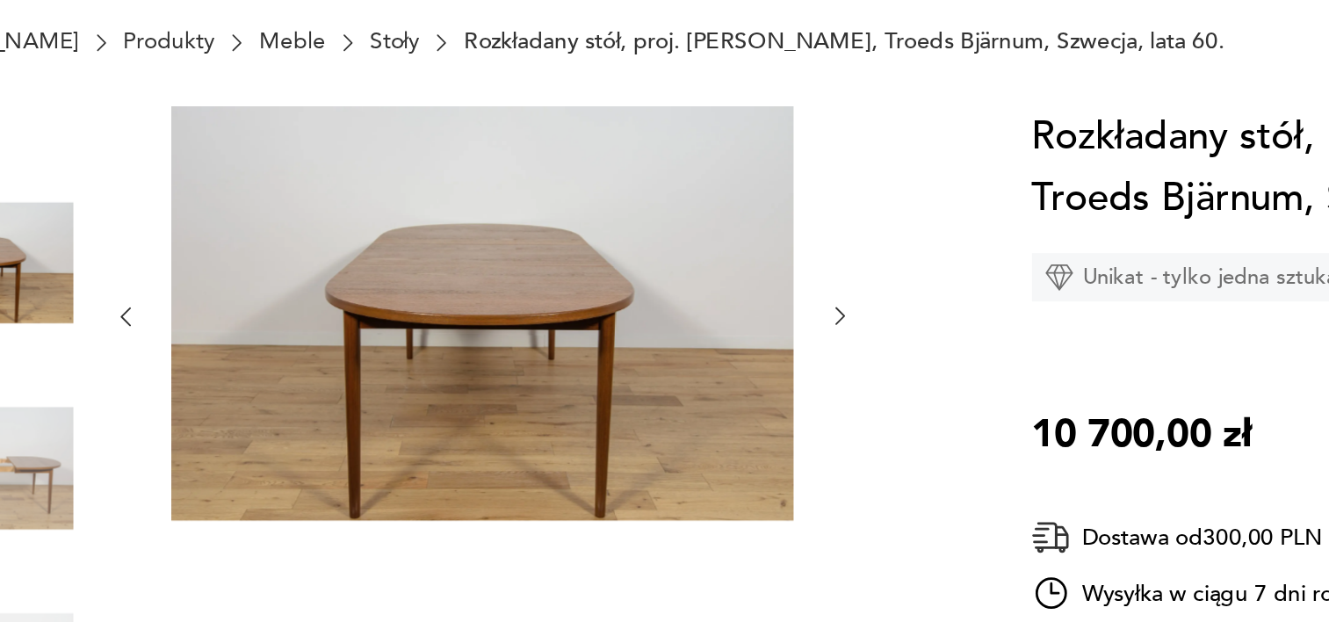
click at [661, 282] on icon "button" at bounding box center [664, 282] width 15 height 15
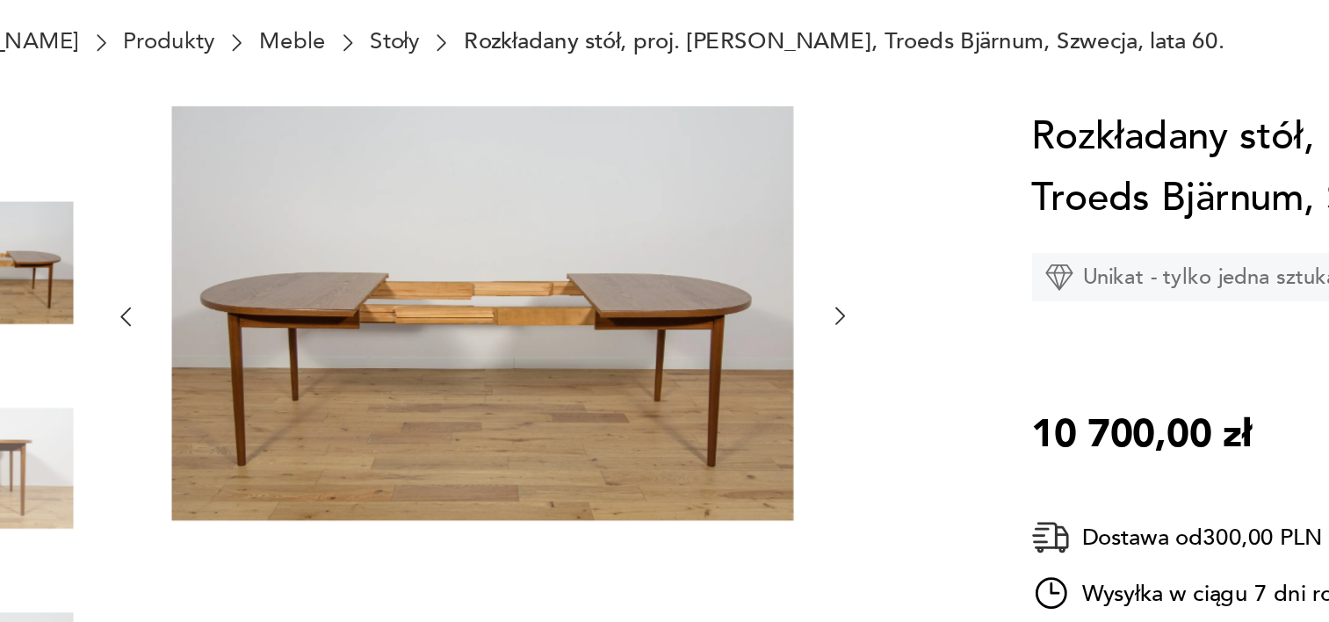
click at [661, 282] on icon "button" at bounding box center [664, 282] width 15 height 15
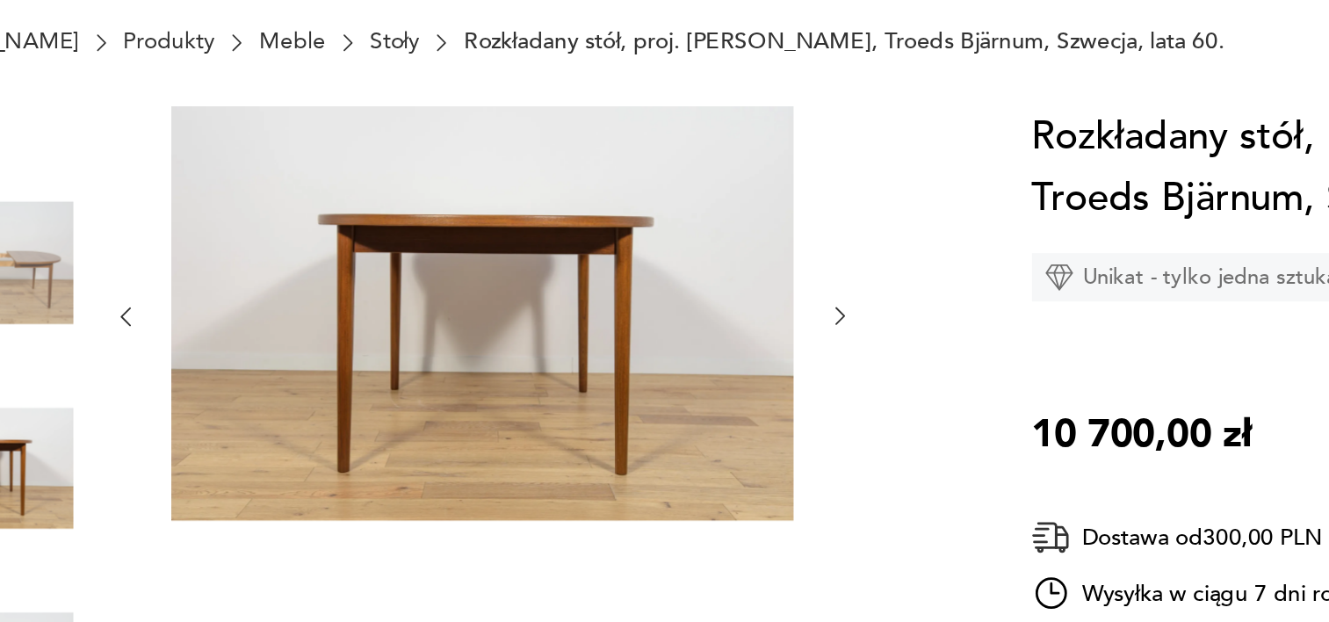
click at [661, 282] on icon "button" at bounding box center [664, 282] width 15 height 15
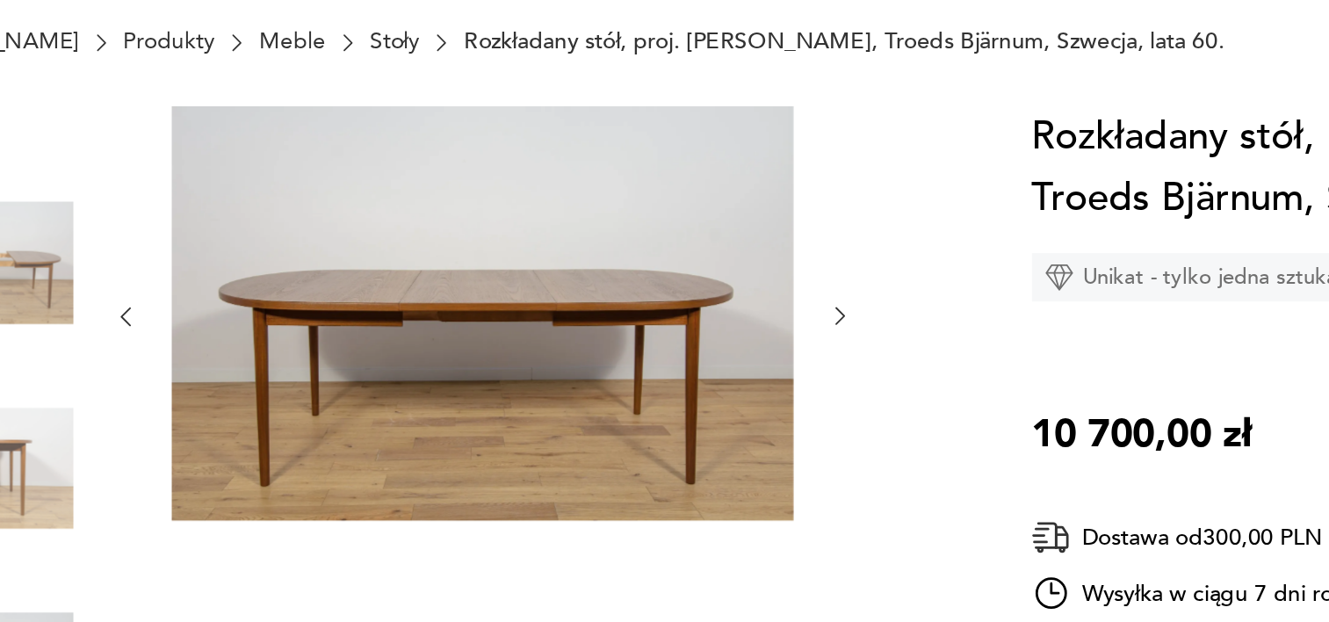
click at [661, 282] on icon "button" at bounding box center [664, 282] width 15 height 15
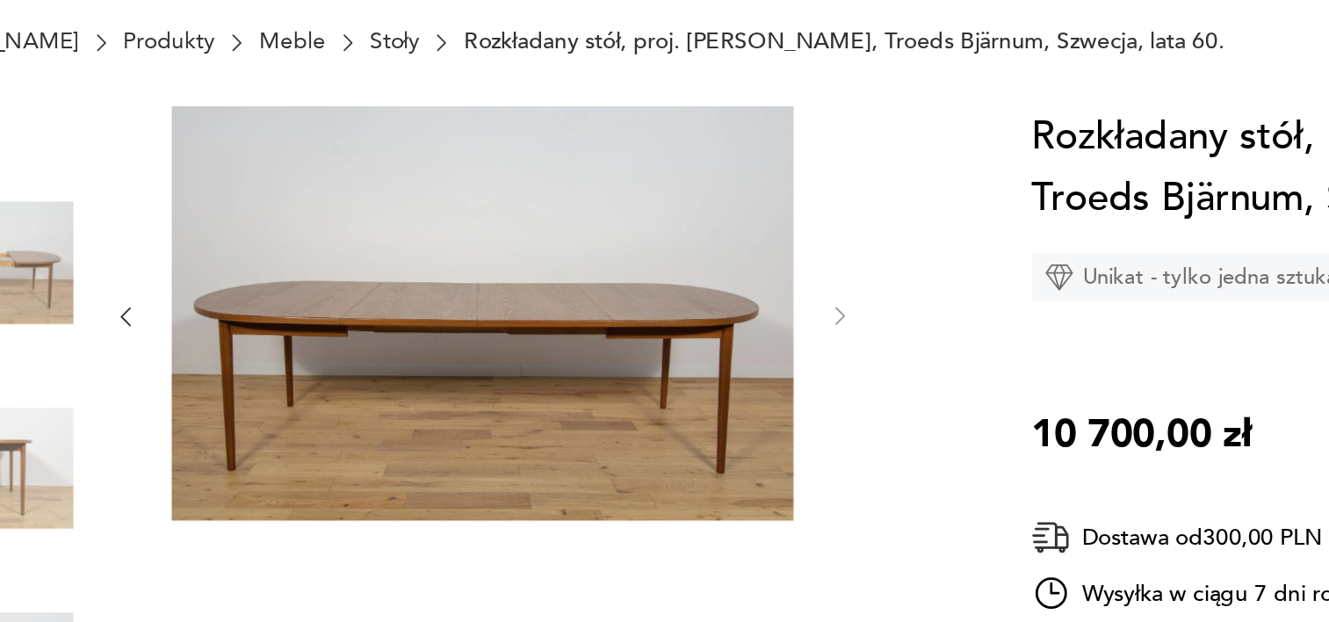
click at [280, 279] on icon "button" at bounding box center [274, 282] width 15 height 15
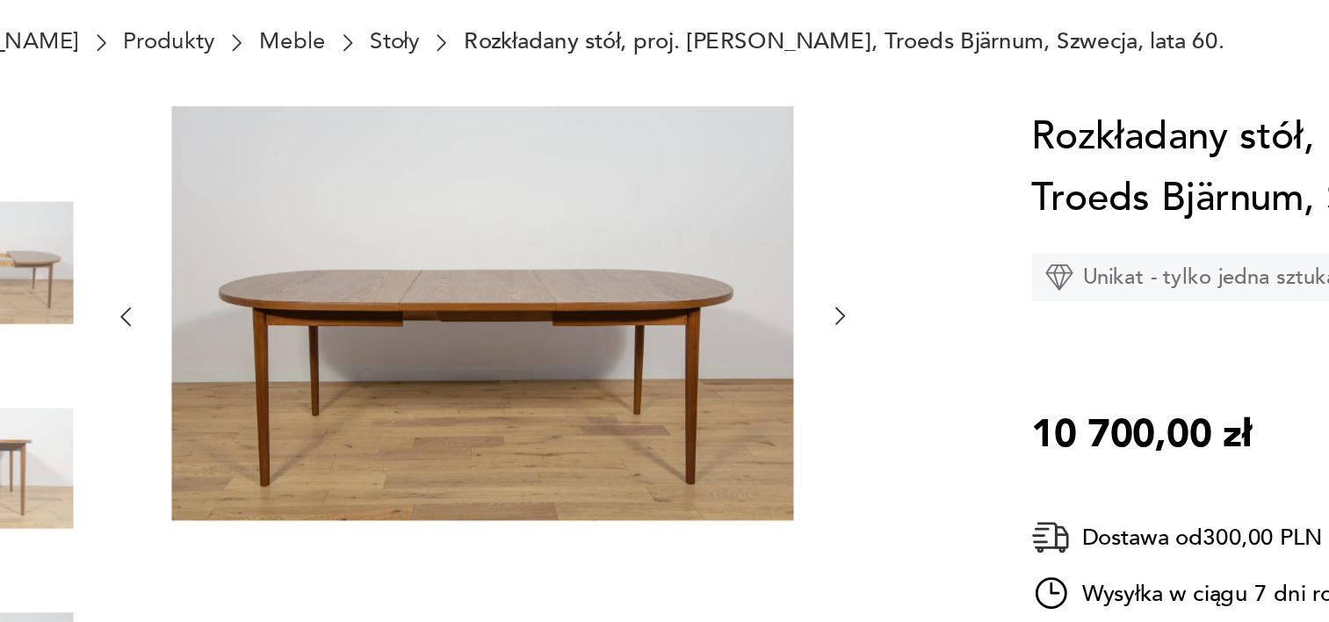
click at [280, 279] on icon "button" at bounding box center [274, 282] width 15 height 15
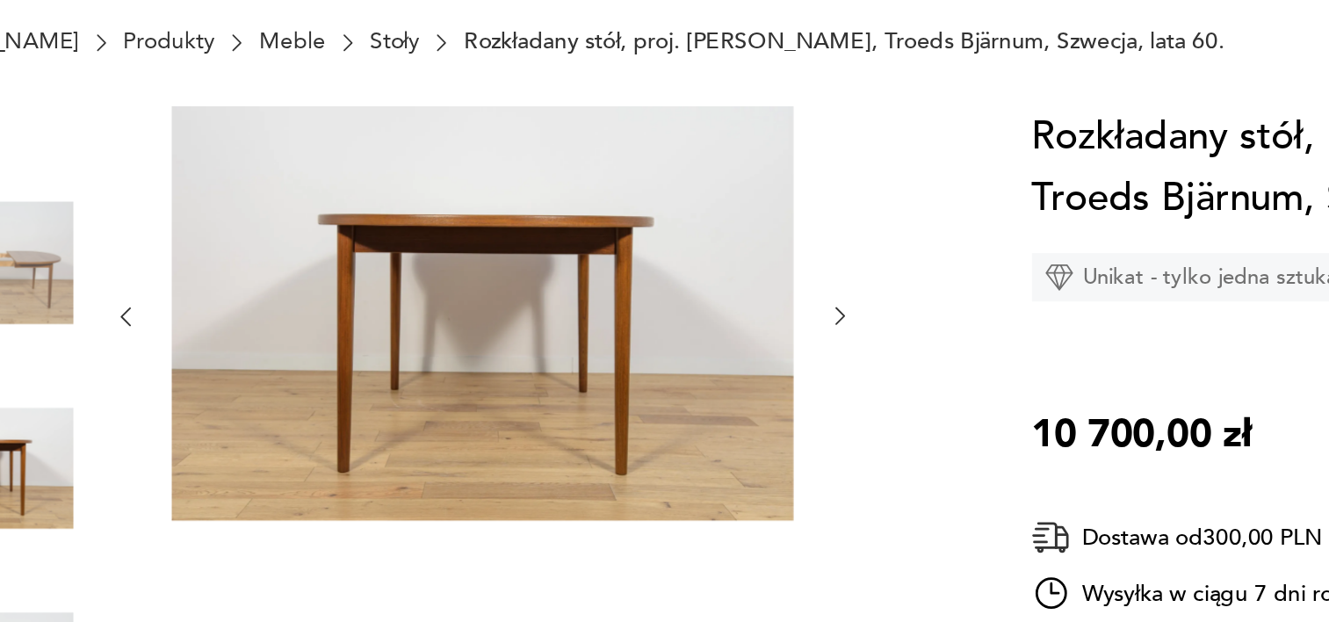
click at [280, 279] on icon "button" at bounding box center [274, 282] width 15 height 15
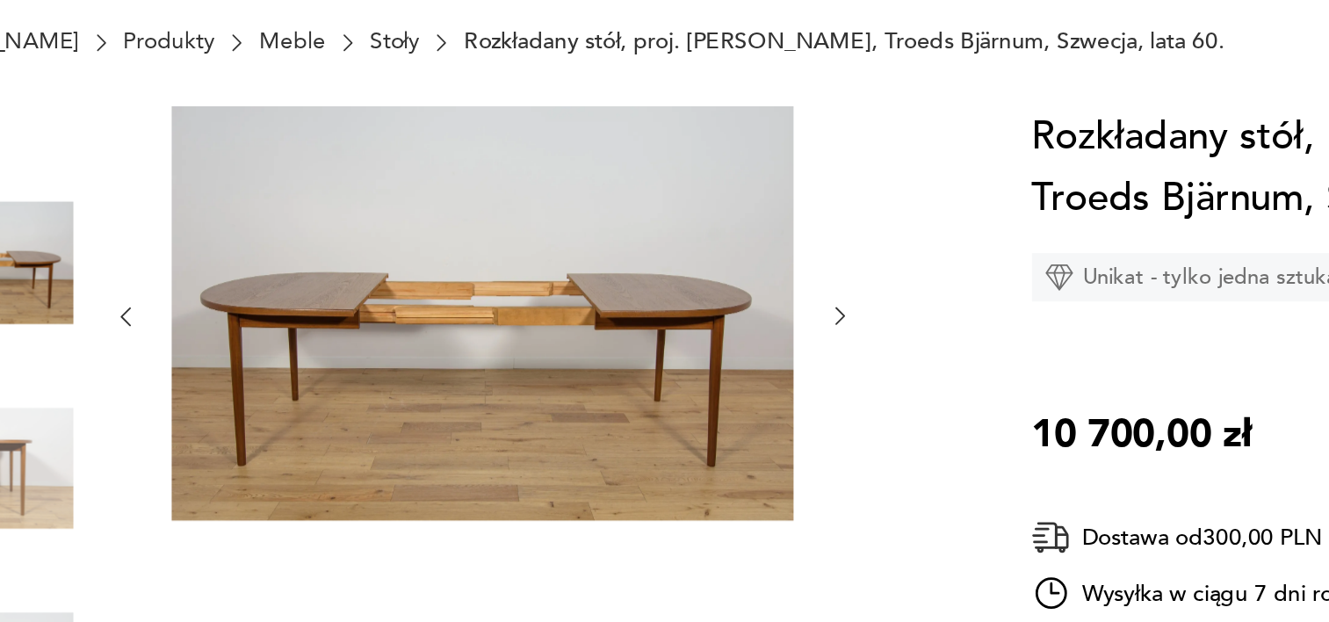
click at [280, 279] on icon "button" at bounding box center [274, 282] width 15 height 15
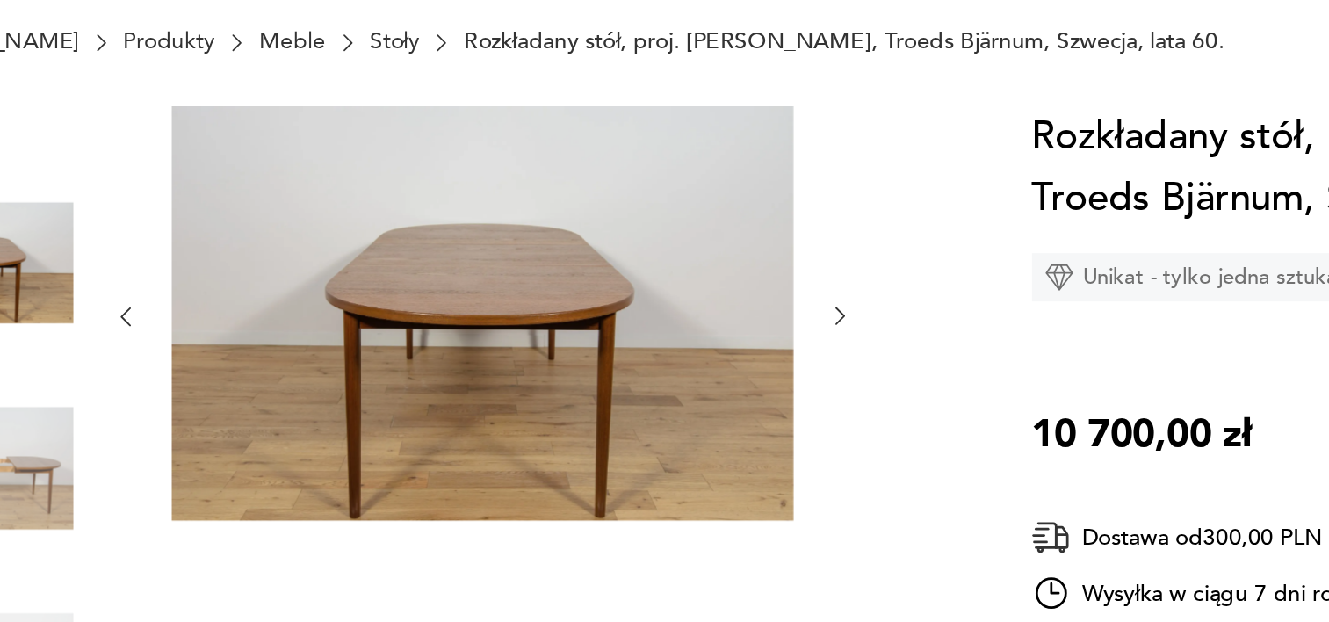
click at [280, 279] on icon "button" at bounding box center [274, 282] width 15 height 15
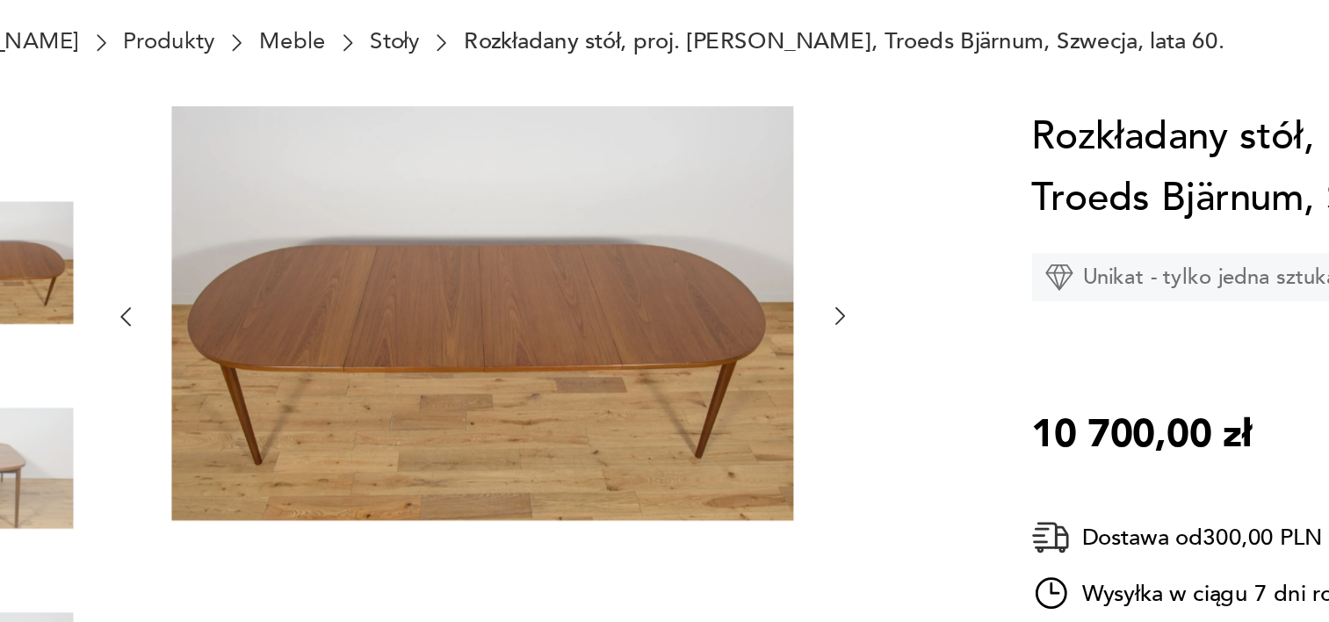
click at [280, 279] on icon "button" at bounding box center [274, 282] width 15 height 15
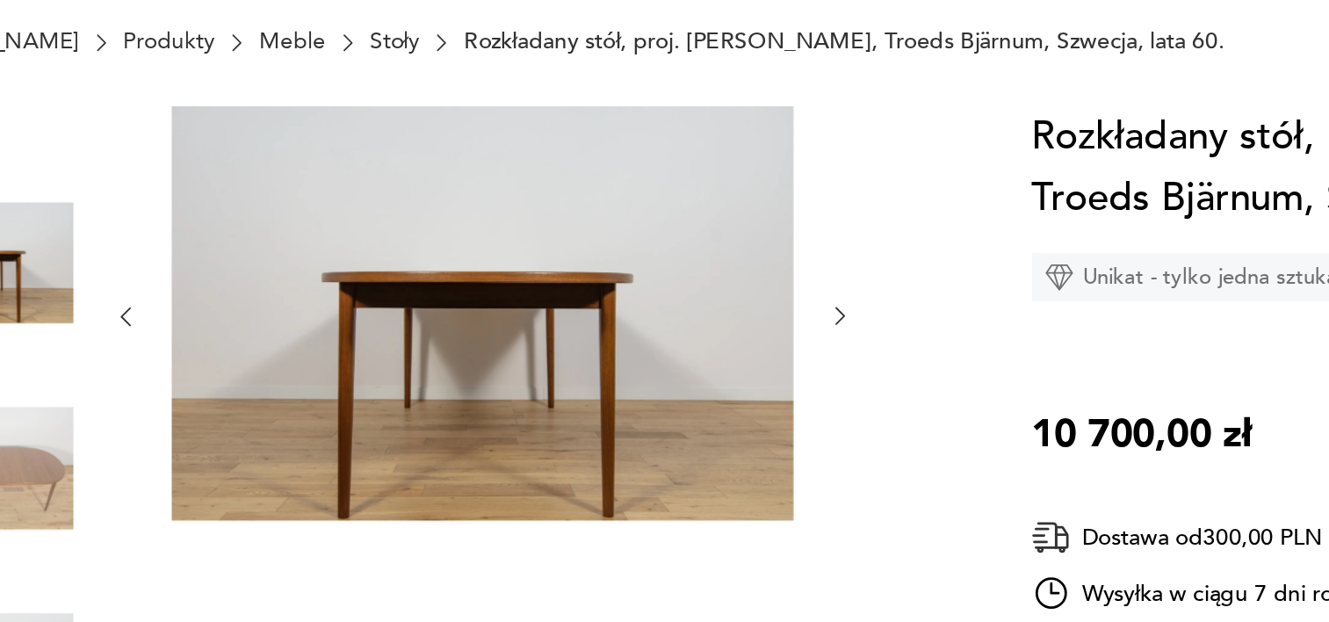
click at [280, 279] on icon "button" at bounding box center [274, 282] width 15 height 15
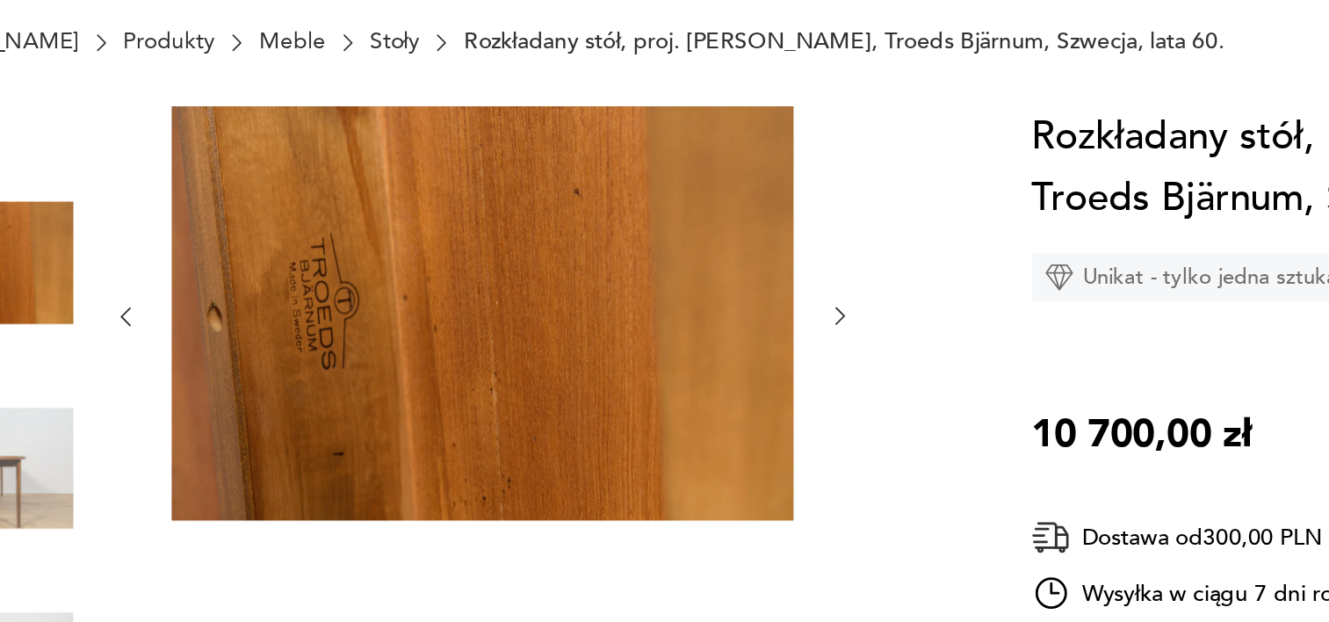
click at [280, 279] on icon "button" at bounding box center [274, 282] width 15 height 15
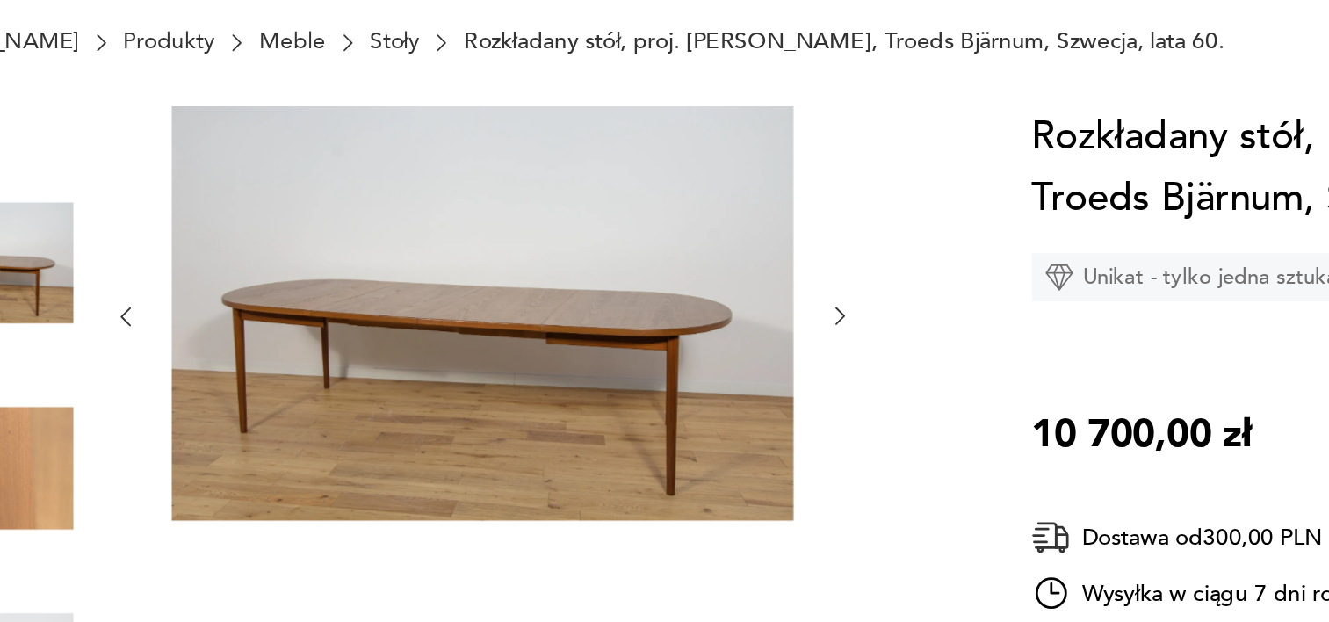
click at [280, 279] on icon "button" at bounding box center [274, 282] width 15 height 15
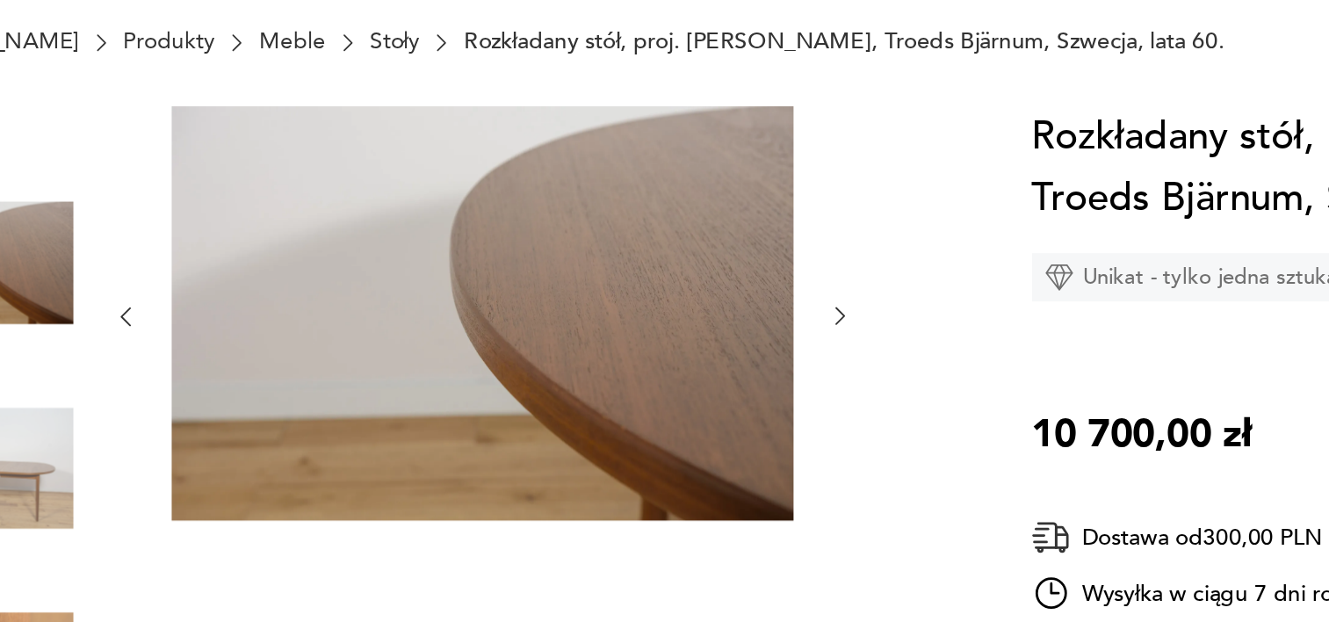
click at [280, 279] on icon "button" at bounding box center [274, 282] width 15 height 15
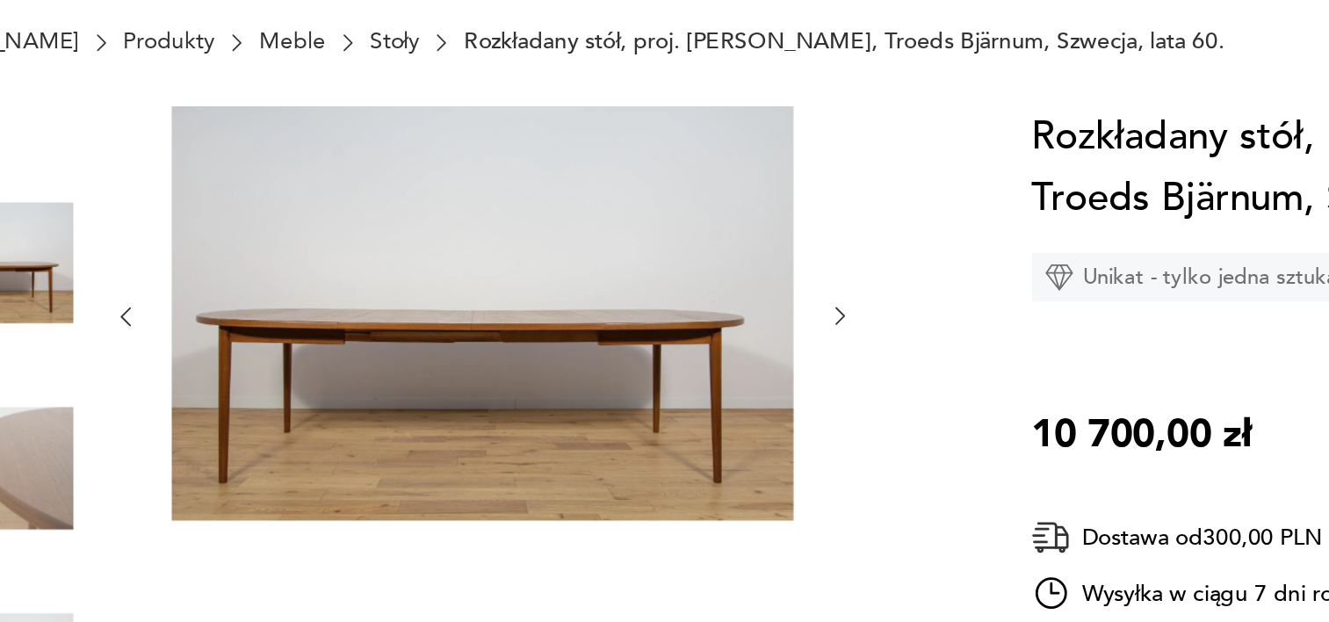
click at [280, 279] on icon "button" at bounding box center [274, 282] width 15 height 15
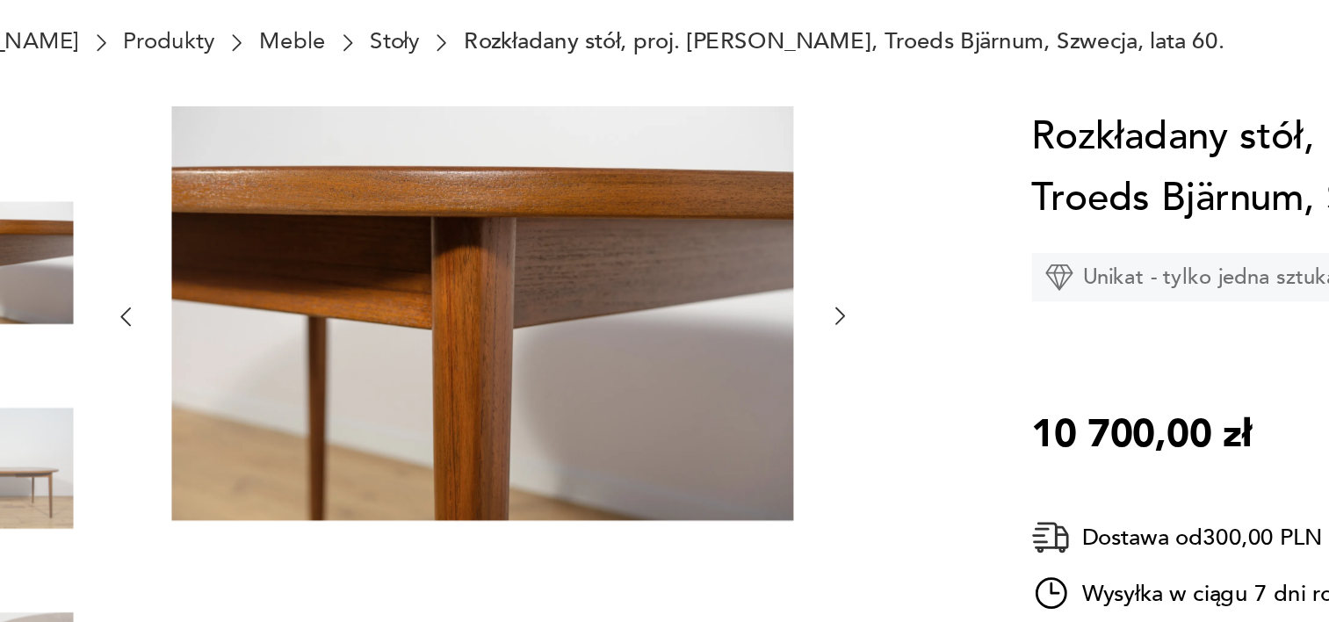
click at [280, 279] on icon "button" at bounding box center [274, 282] width 15 height 15
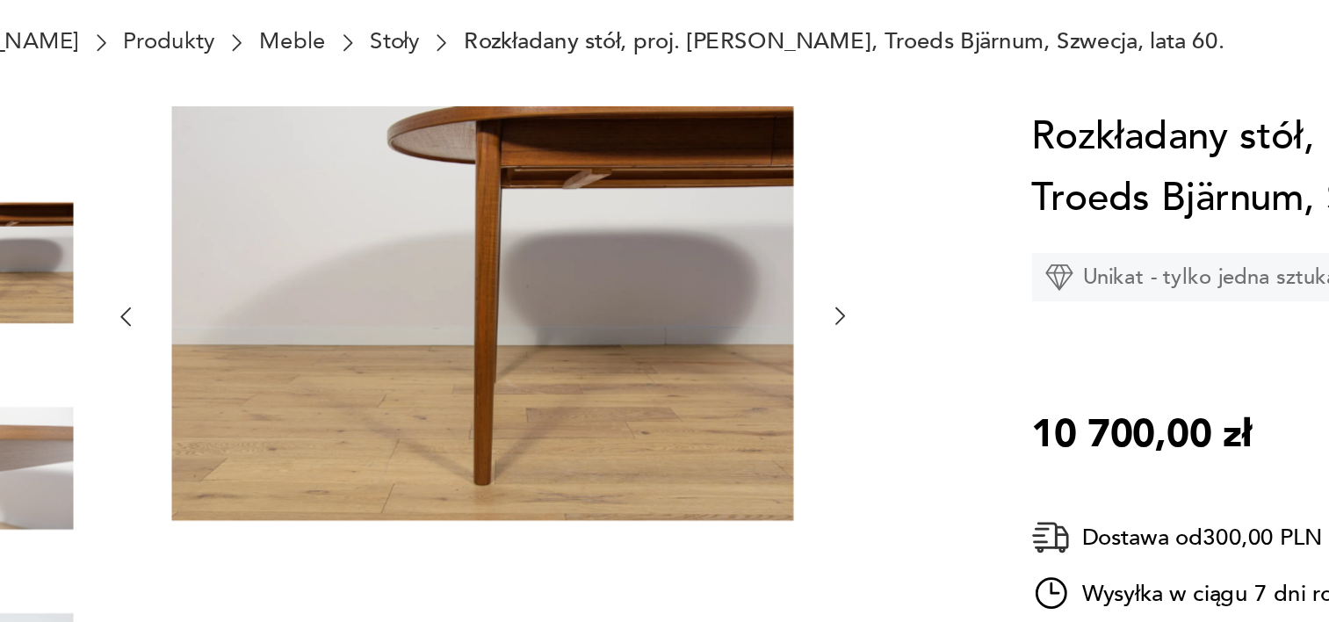
click at [280, 279] on icon "button" at bounding box center [274, 282] width 15 height 15
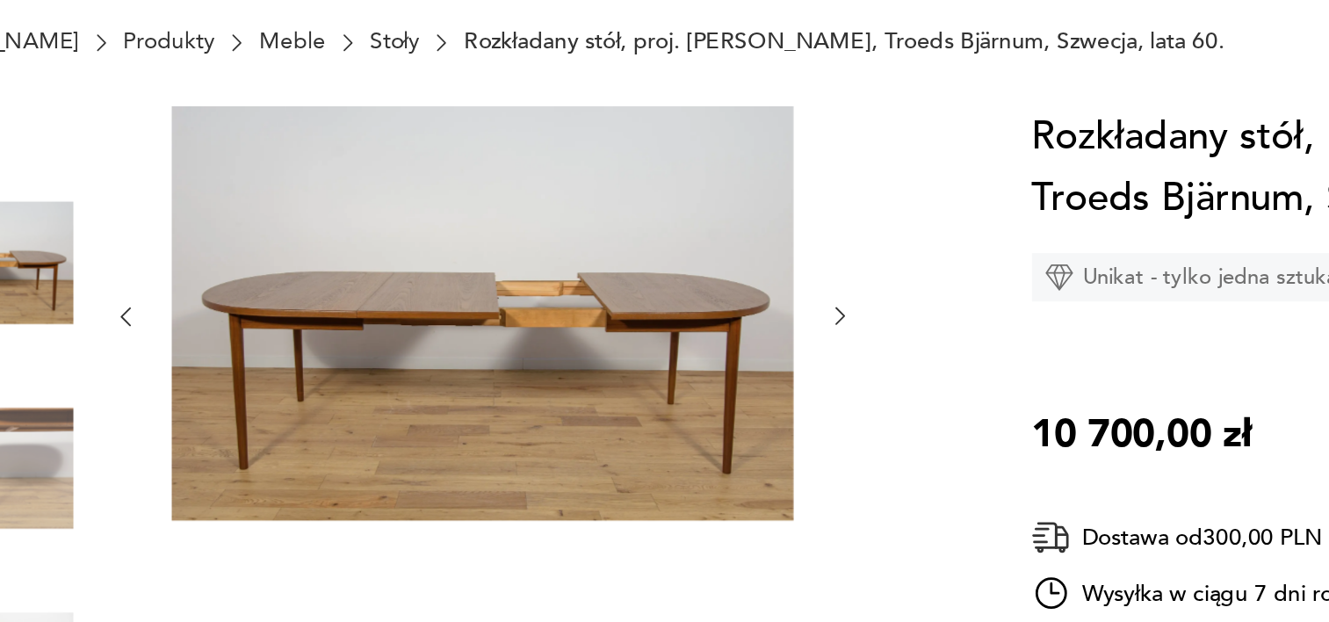
click at [280, 279] on icon "button" at bounding box center [274, 282] width 15 height 15
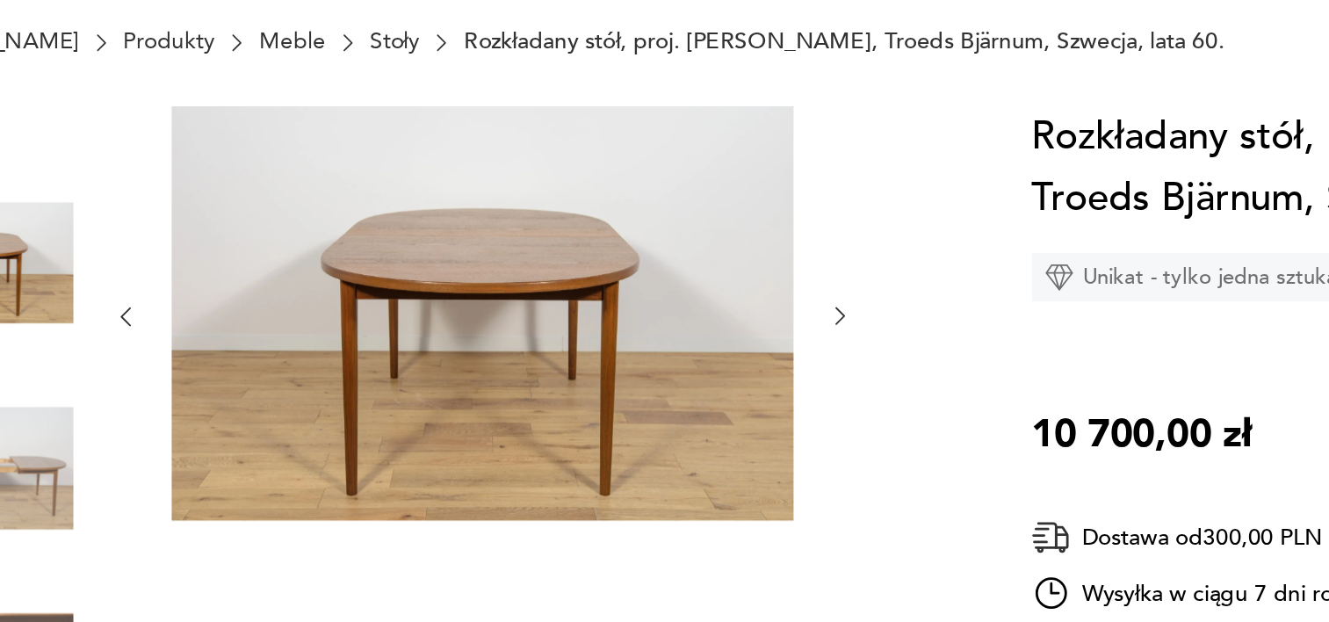
click at [280, 279] on icon "button" at bounding box center [274, 282] width 15 height 15
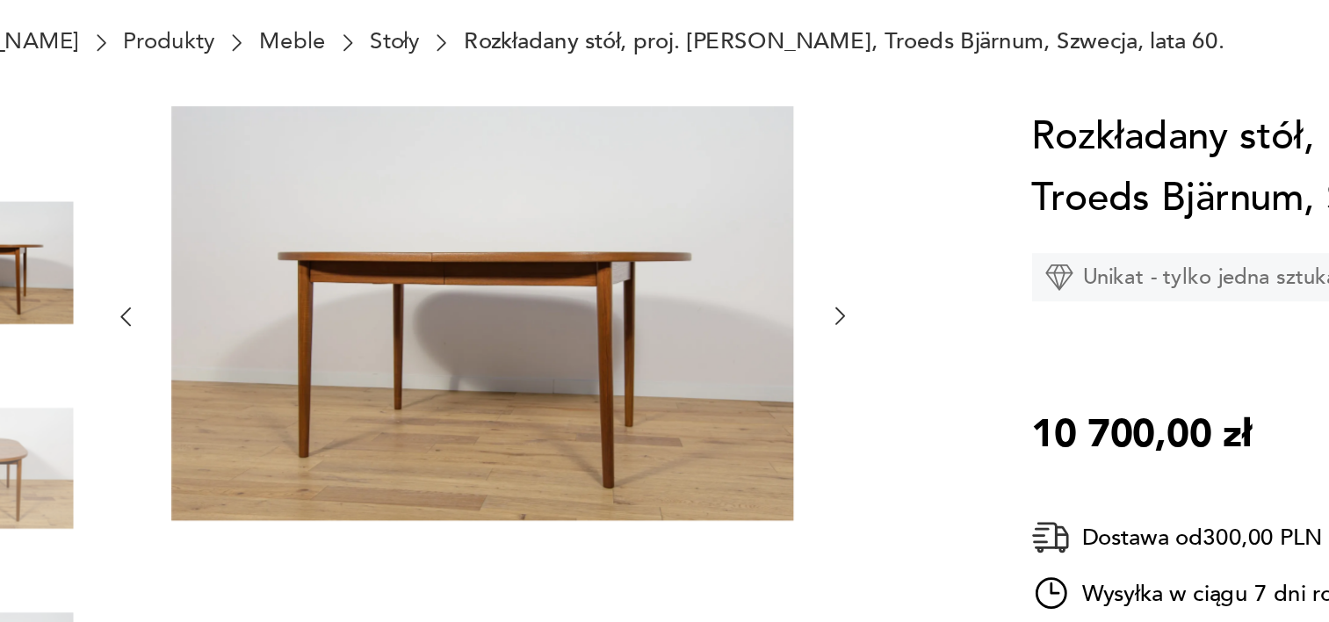
click at [280, 279] on icon "button" at bounding box center [274, 282] width 15 height 15
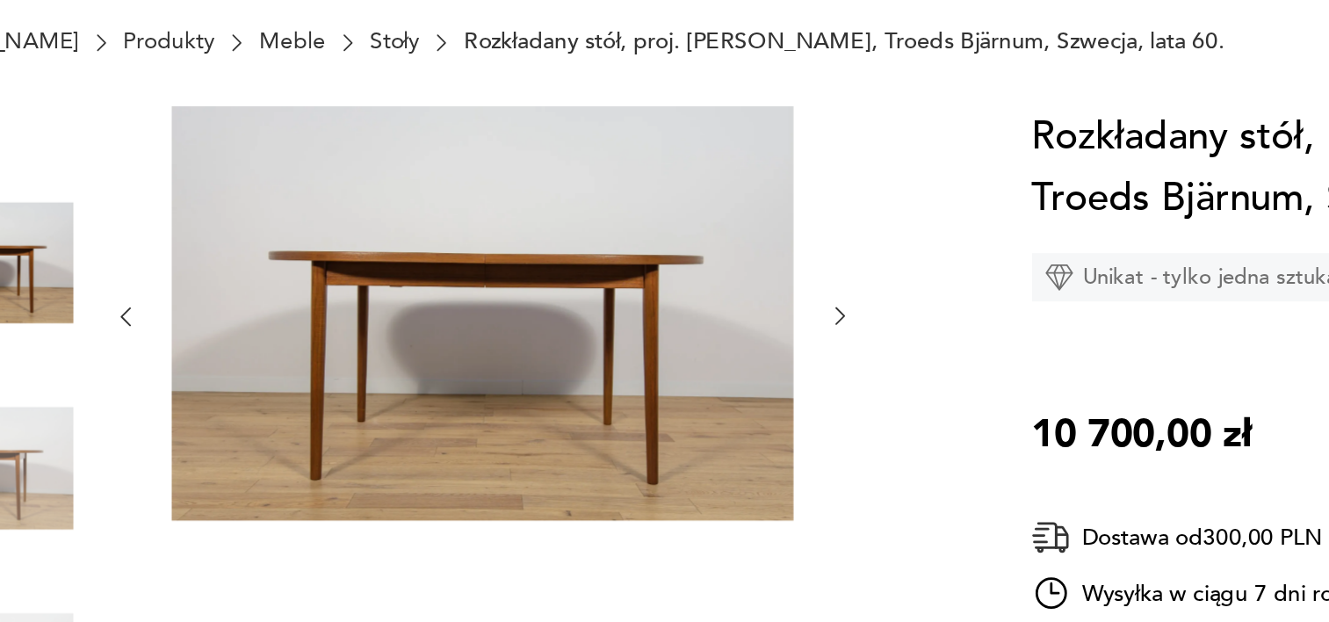
click at [280, 279] on icon "button" at bounding box center [274, 282] width 15 height 15
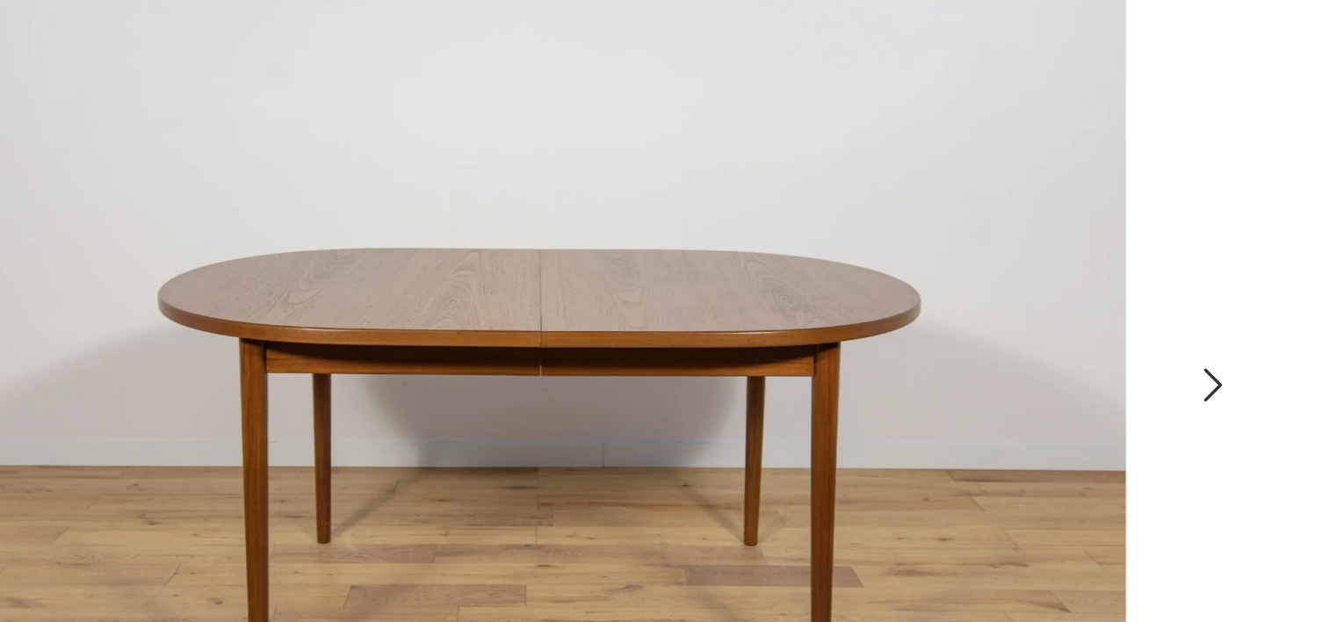
scroll to position [123, 0]
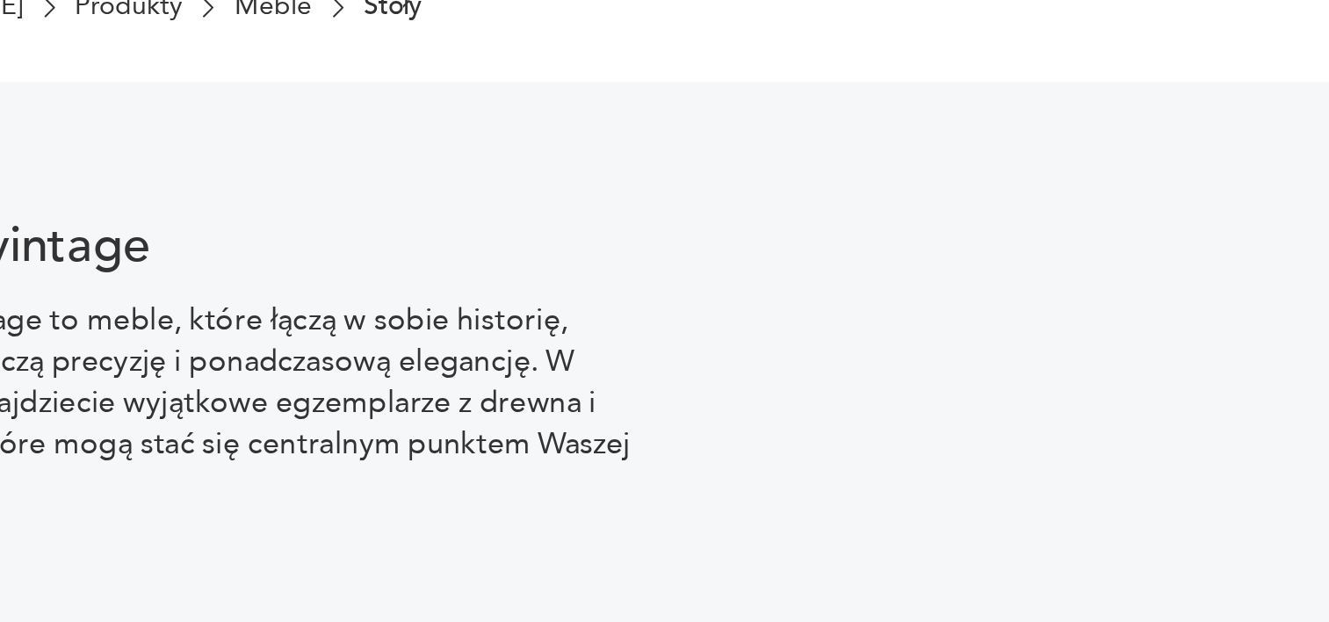
scroll to position [1582, 0]
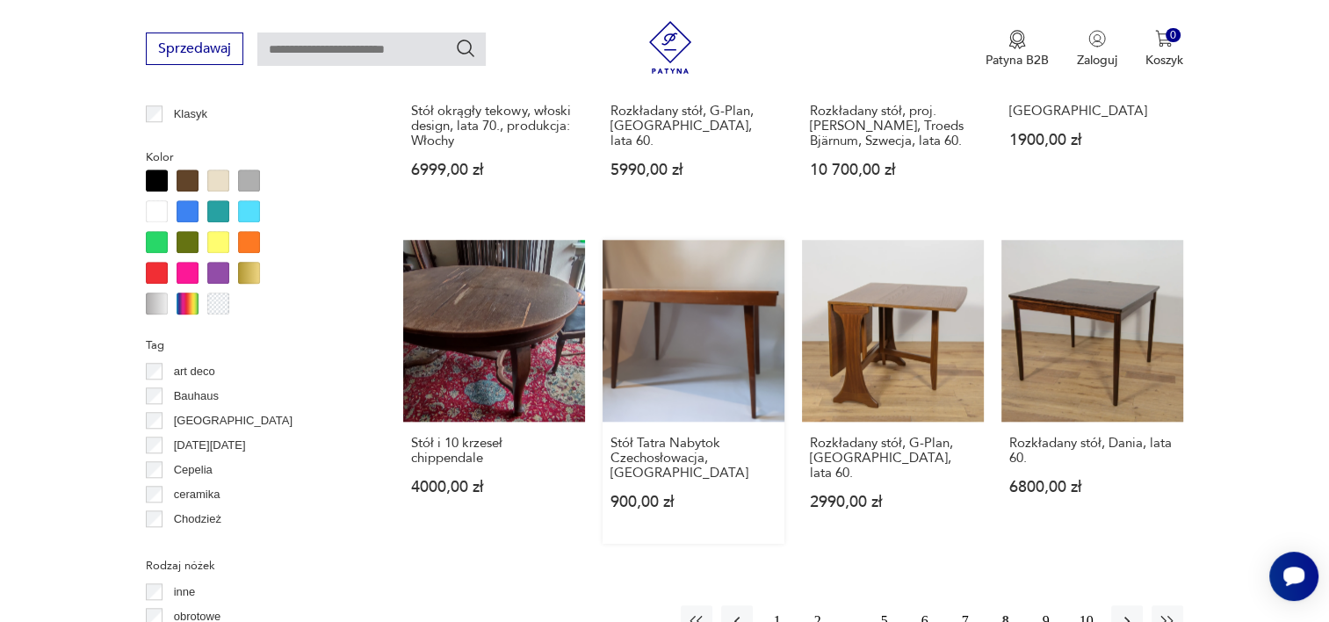
click at [681, 284] on link "Stół Tatra Nabytok Czechosłowacja, etykieta 900,00 zł" at bounding box center [694, 392] width 182 height 304
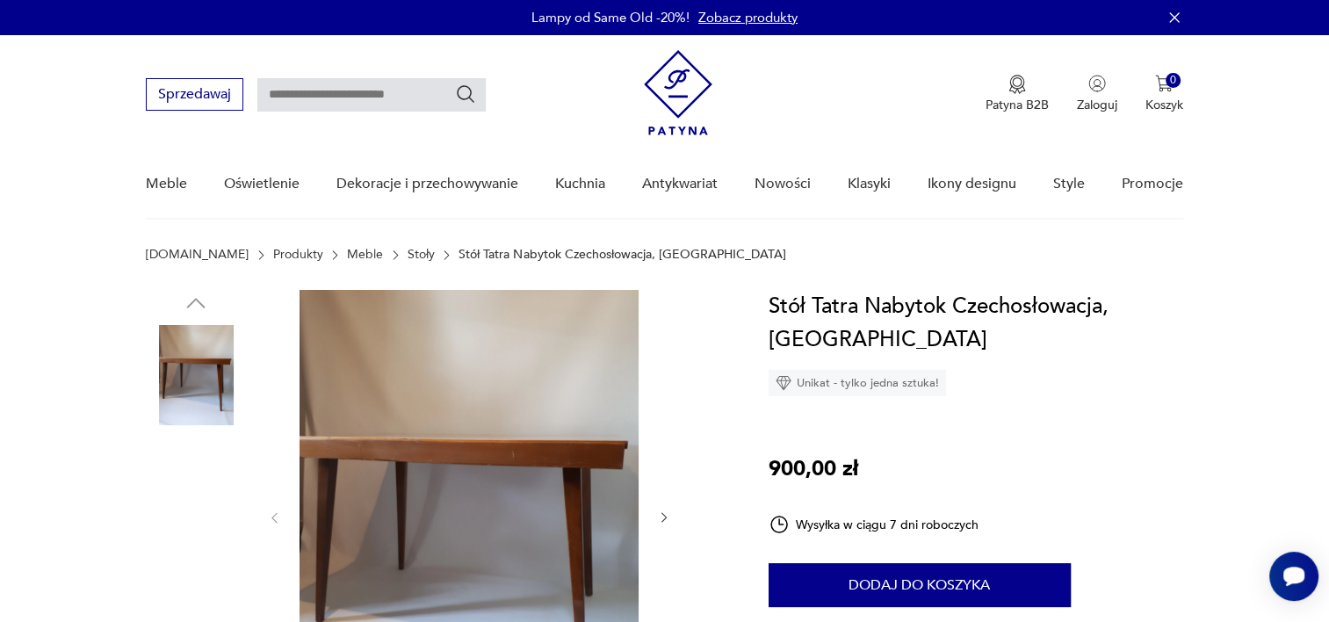
click at [200, 380] on img at bounding box center [196, 375] width 100 height 100
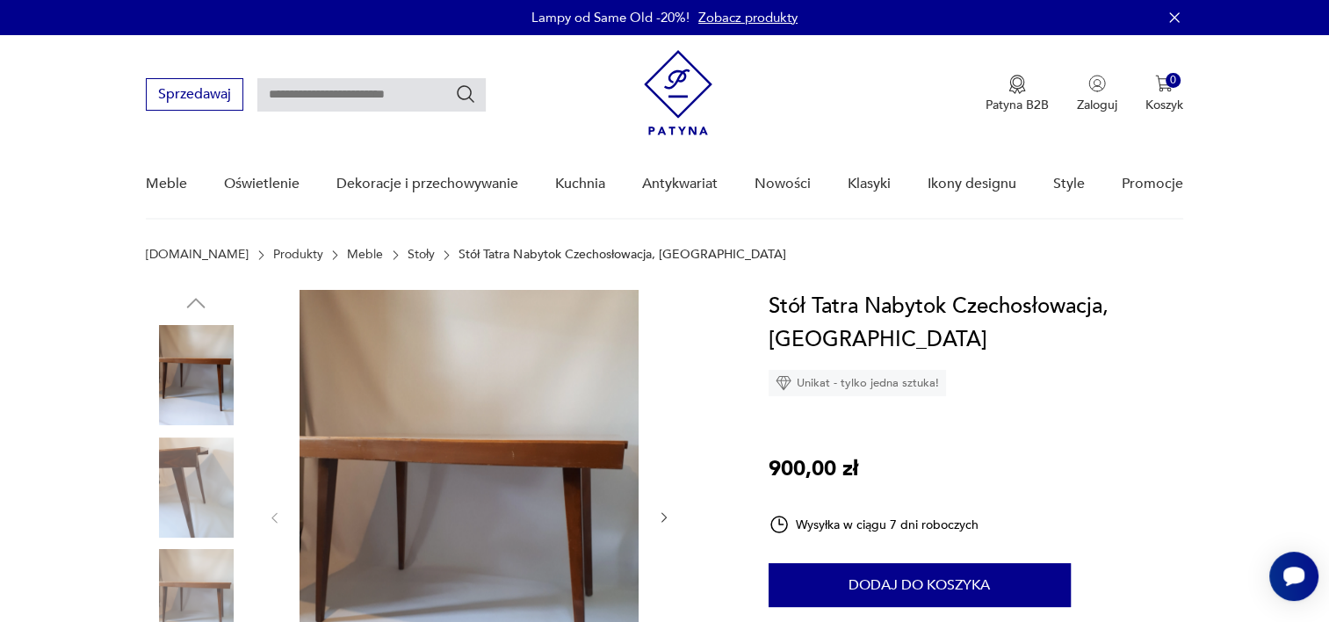
click at [194, 488] on img at bounding box center [196, 488] width 100 height 100
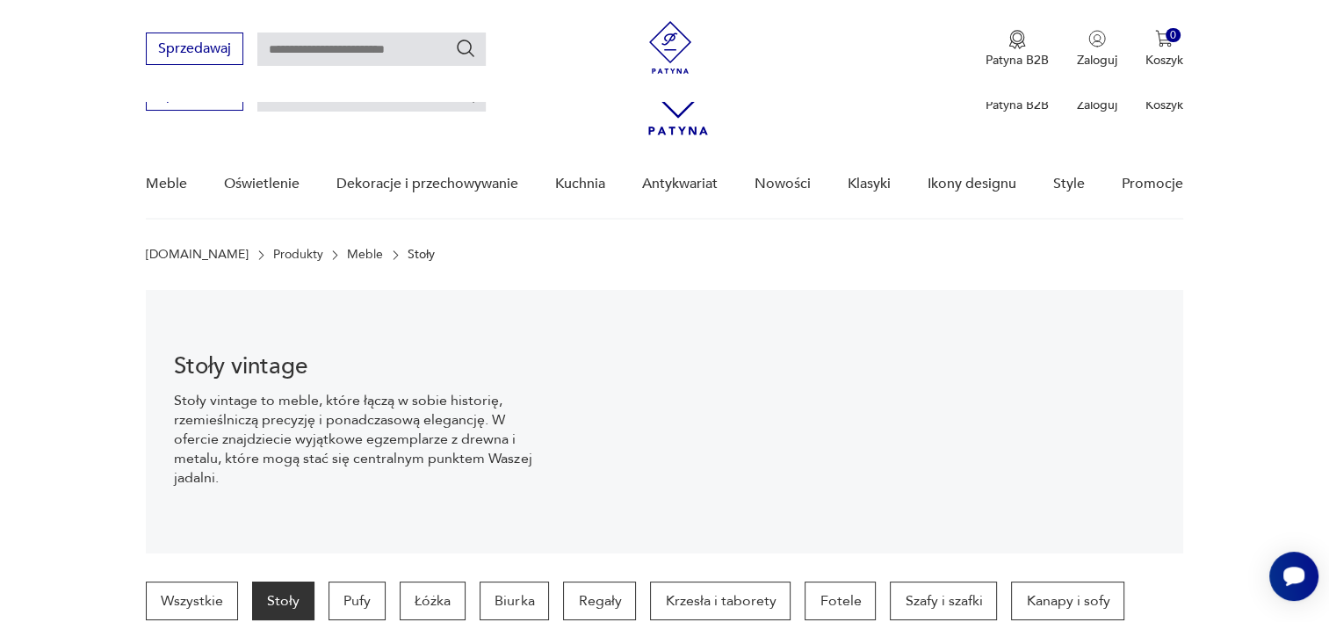
scroll to position [1742, 0]
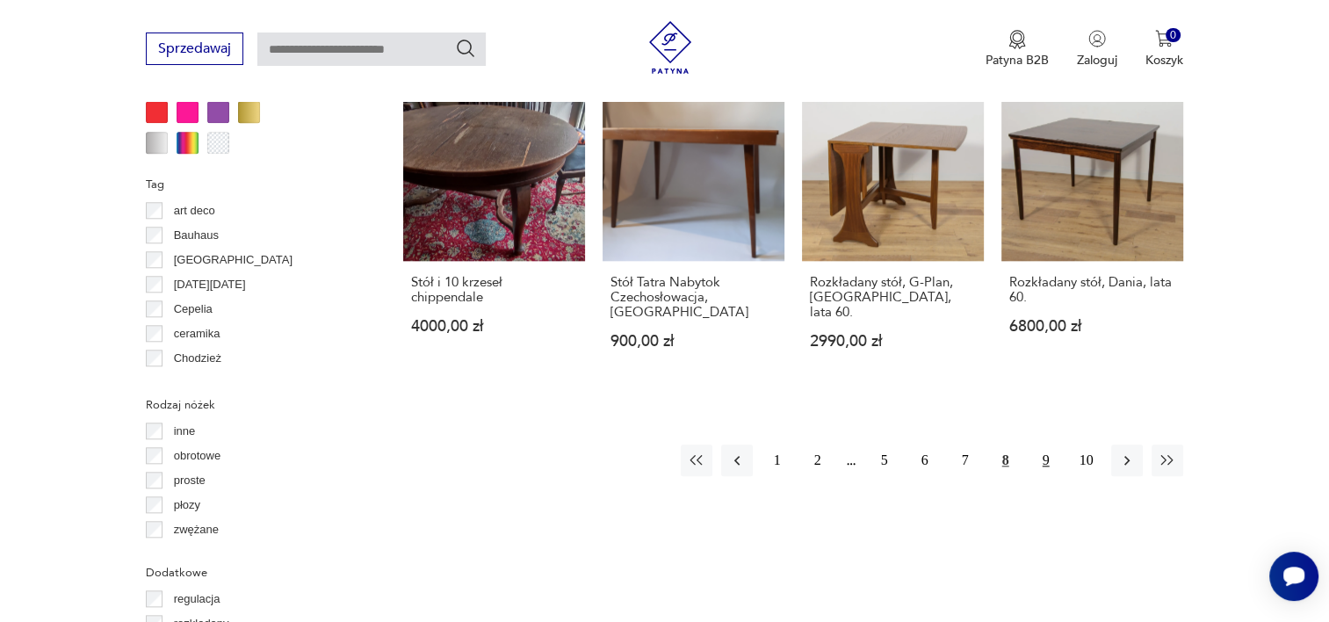
click at [1047, 445] on button "9" at bounding box center [1047, 461] width 32 height 32
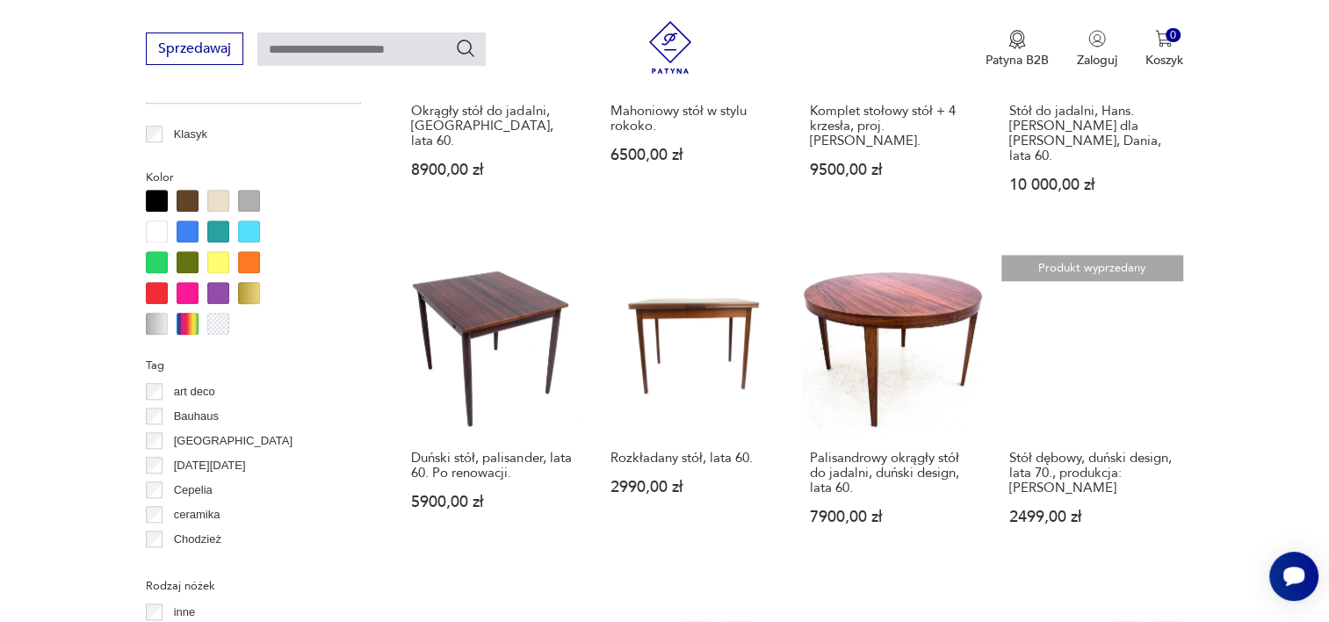
scroll to position [1571, 0]
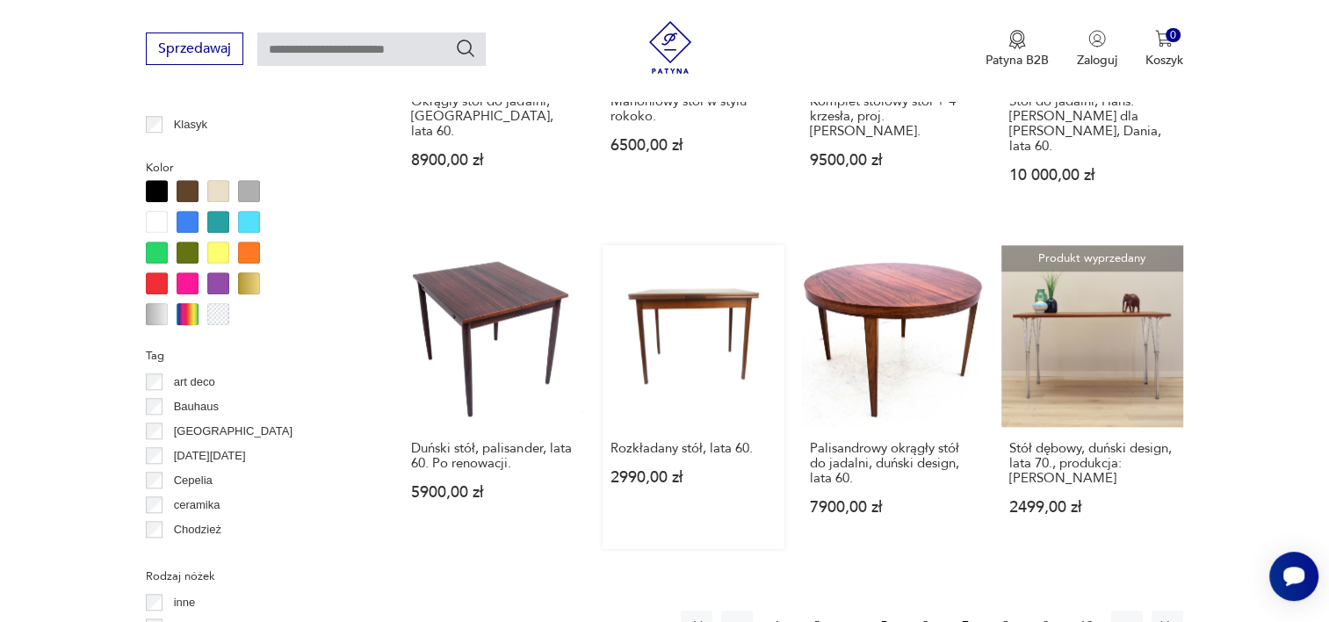
click at [665, 268] on link "Rozkładany stół, lata 60. 2990,00 zł" at bounding box center [694, 397] width 182 height 304
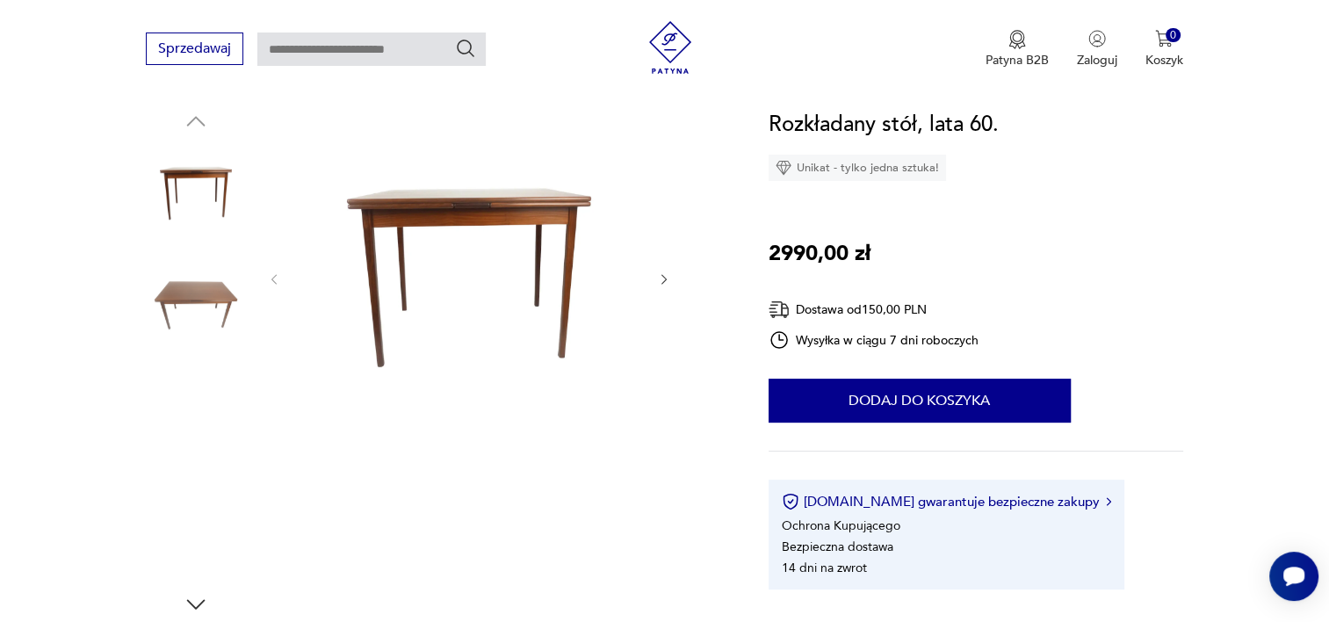
scroll to position [177, 0]
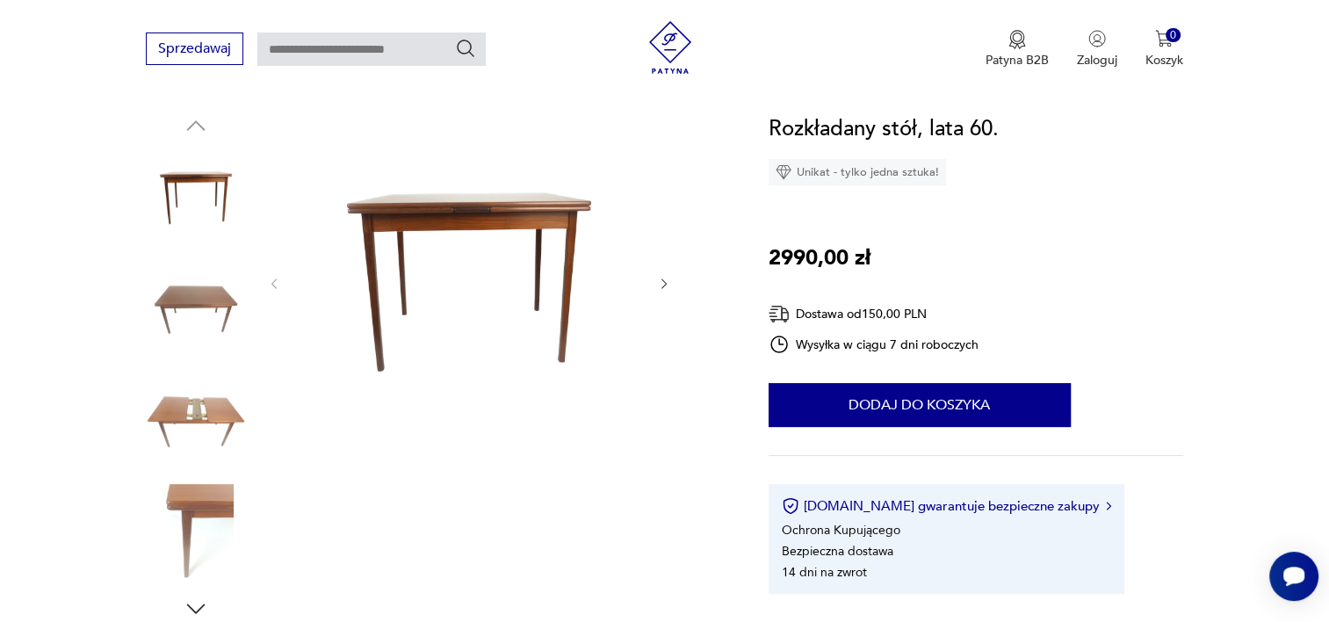
click at [194, 219] on img at bounding box center [196, 198] width 100 height 100
click at [200, 347] on img at bounding box center [196, 310] width 100 height 100
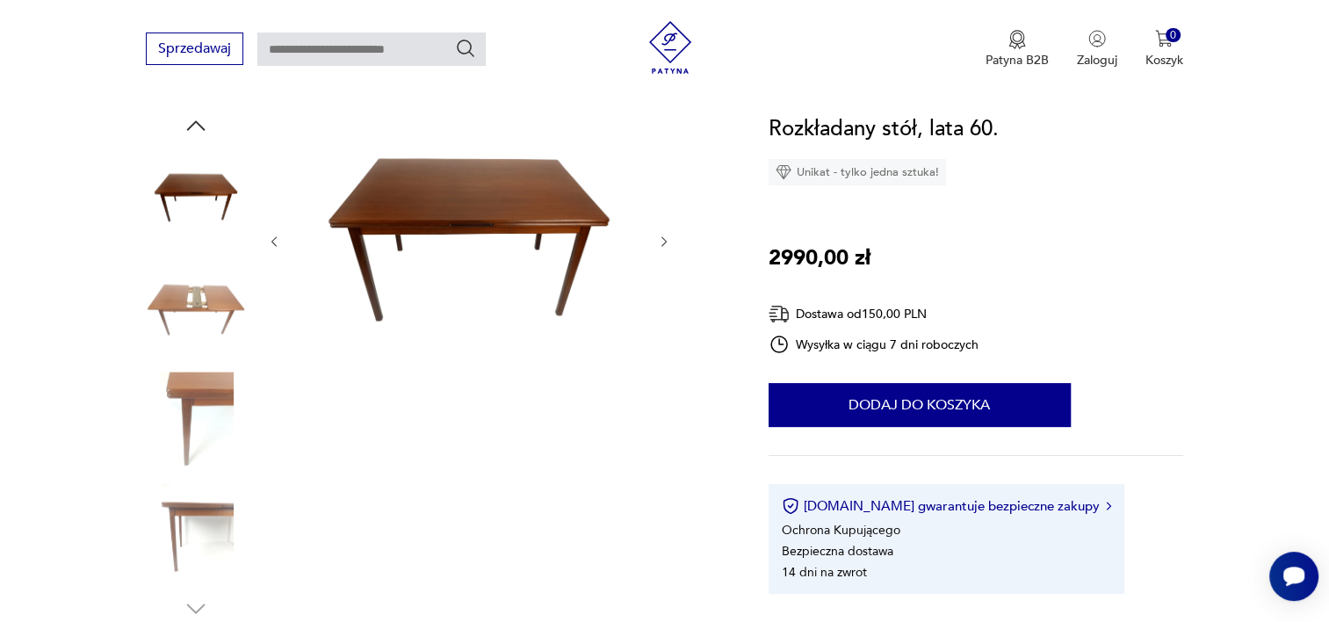
click at [197, 380] on img at bounding box center [196, 422] width 100 height 100
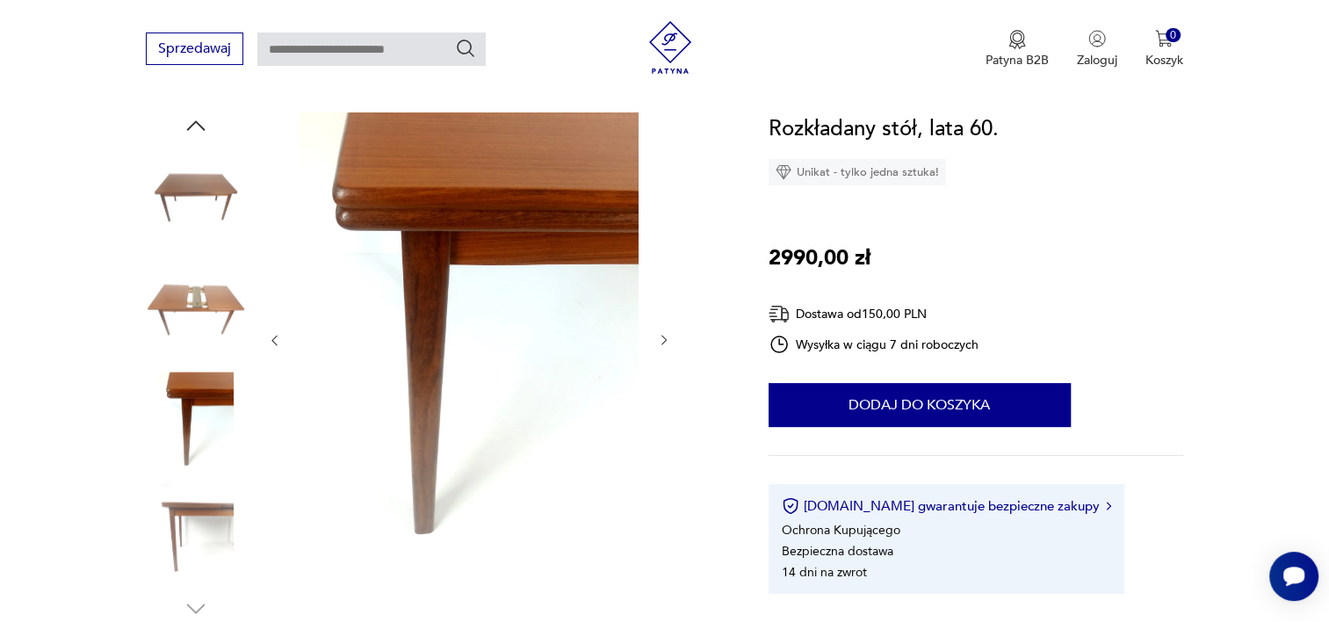
click at [196, 400] on img at bounding box center [196, 422] width 100 height 100
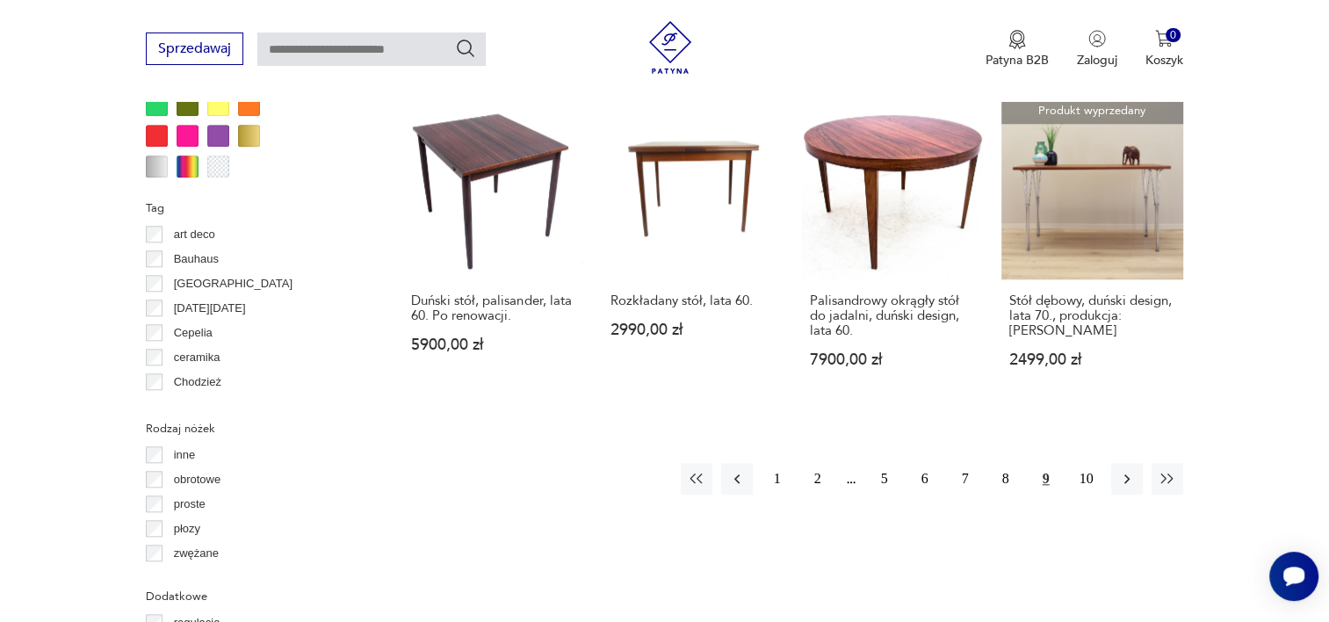
scroll to position [1723, 0]
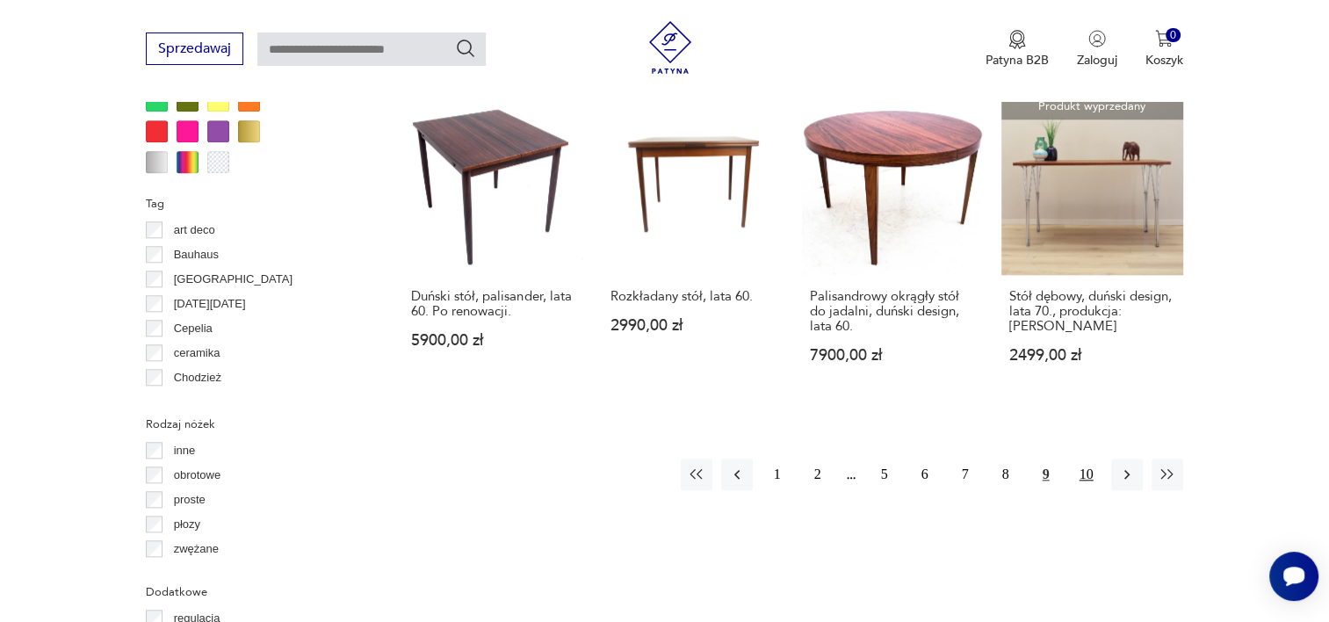
click at [1086, 459] on button "10" at bounding box center [1087, 475] width 32 height 32
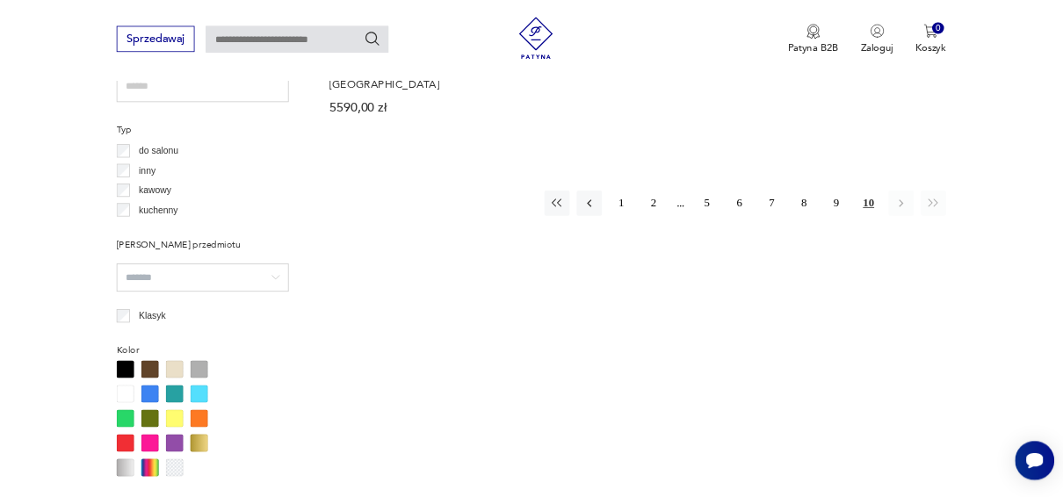
scroll to position [1300, 0]
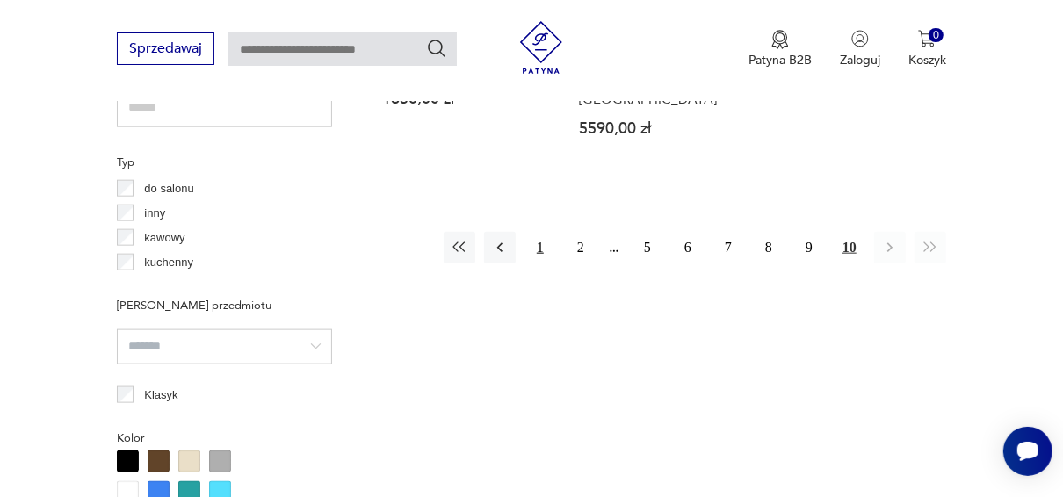
click at [543, 249] on button "1" at bounding box center [541, 248] width 32 height 32
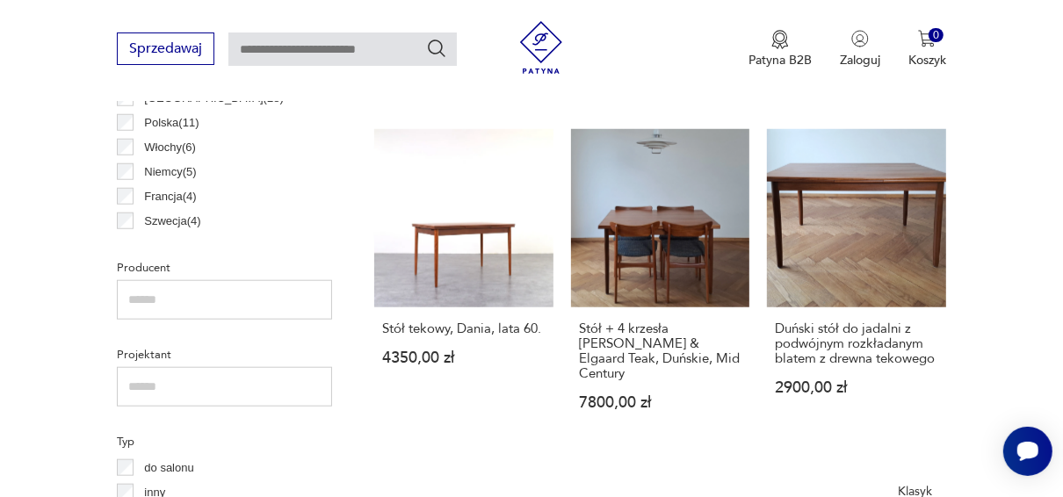
scroll to position [990, 0]
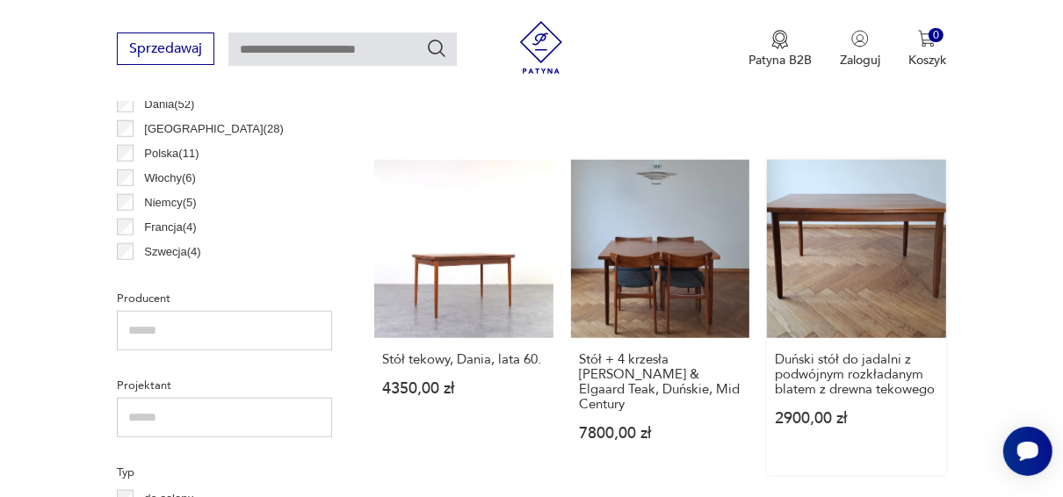
click at [851, 222] on link "Duński stół do jadalni z podwójnym rozkładanym blatem z drewna tekowego 2900,00…" at bounding box center [856, 318] width 179 height 316
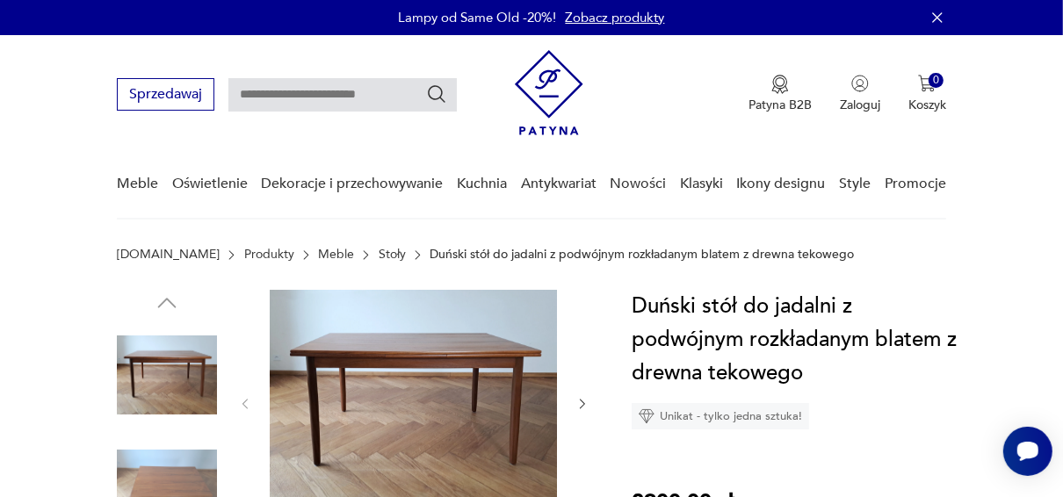
scroll to position [185, 0]
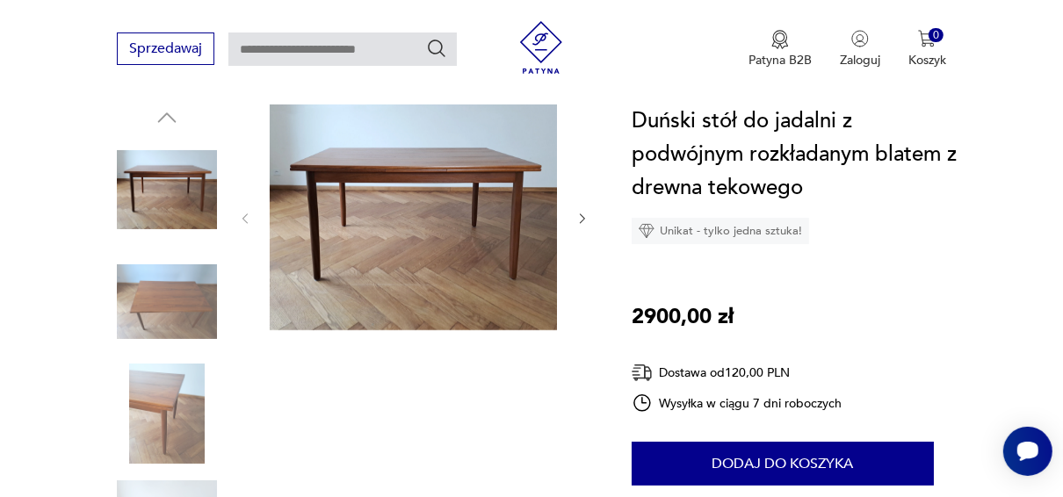
click at [189, 214] on img at bounding box center [167, 190] width 100 height 100
click at [170, 269] on img at bounding box center [167, 302] width 100 height 100
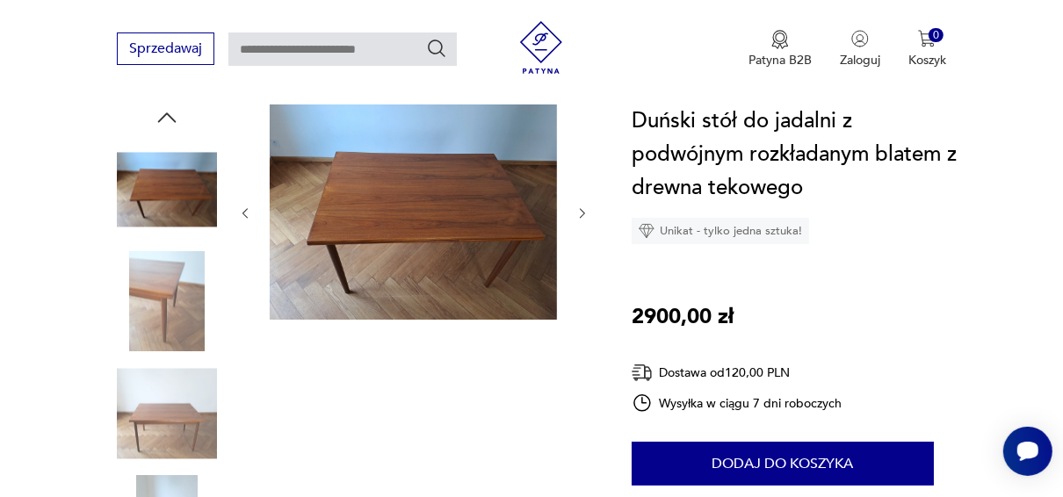
click at [160, 424] on img at bounding box center [167, 414] width 100 height 100
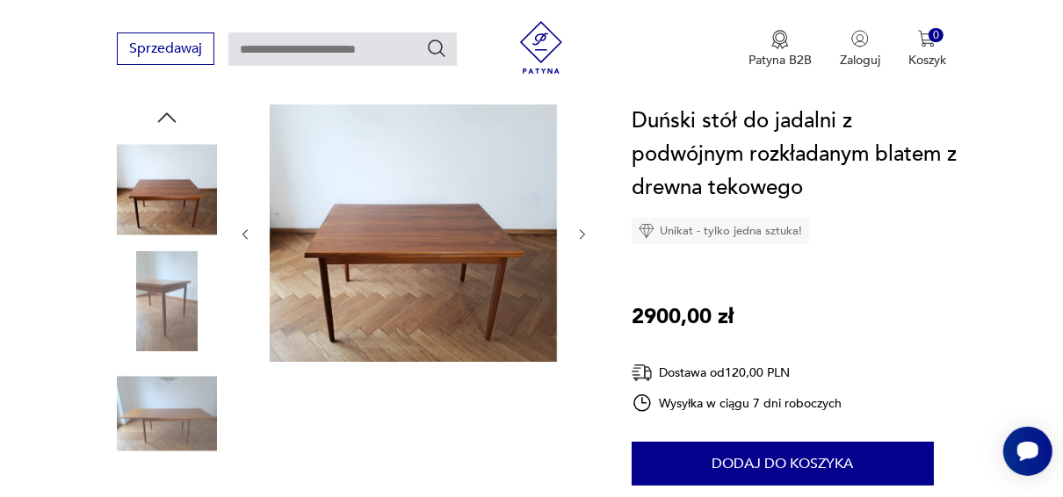
click at [165, 446] on img at bounding box center [167, 414] width 100 height 100
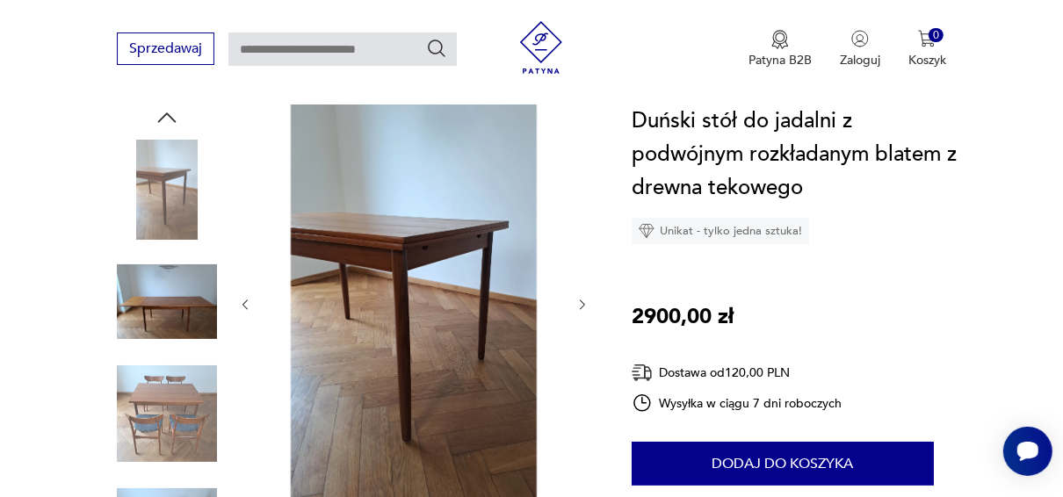
click at [166, 443] on img at bounding box center [167, 414] width 100 height 100
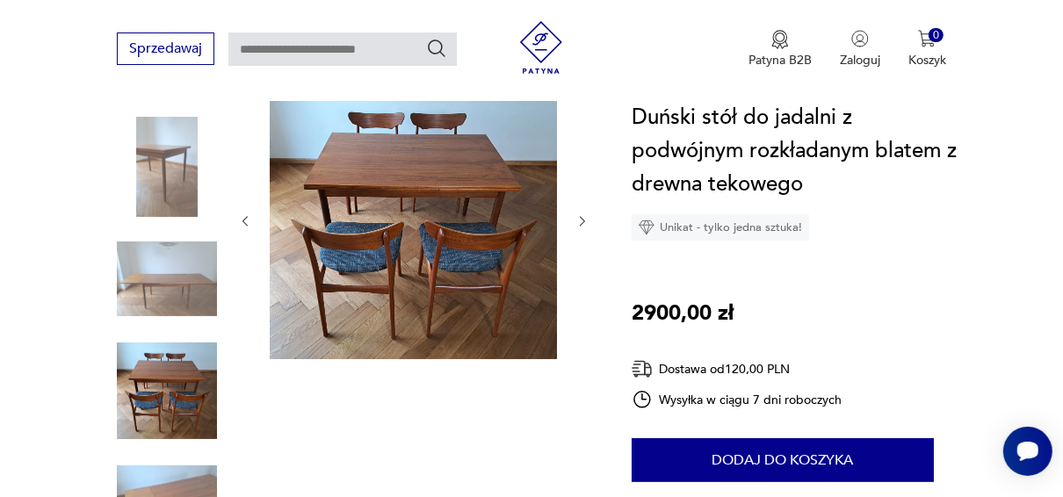
scroll to position [213, 0]
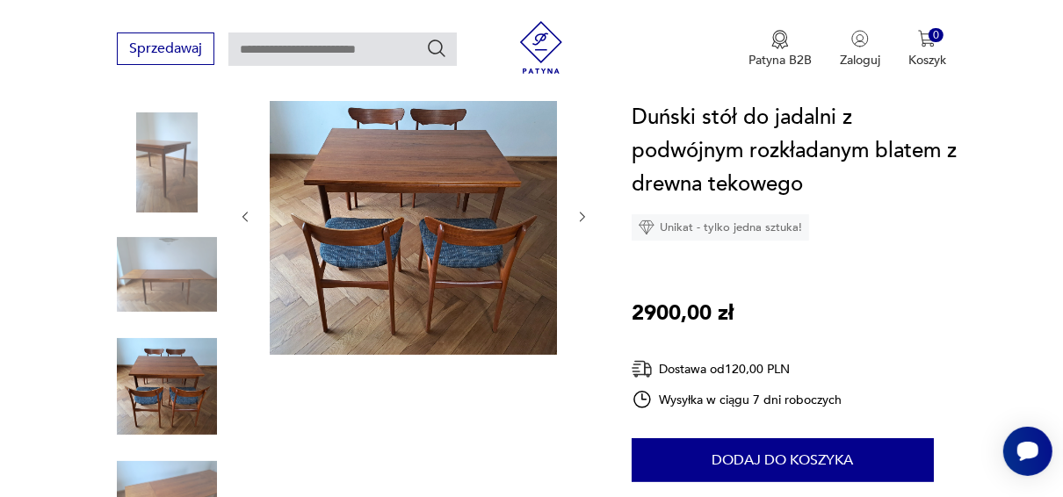
click at [155, 273] on img at bounding box center [167, 275] width 100 height 100
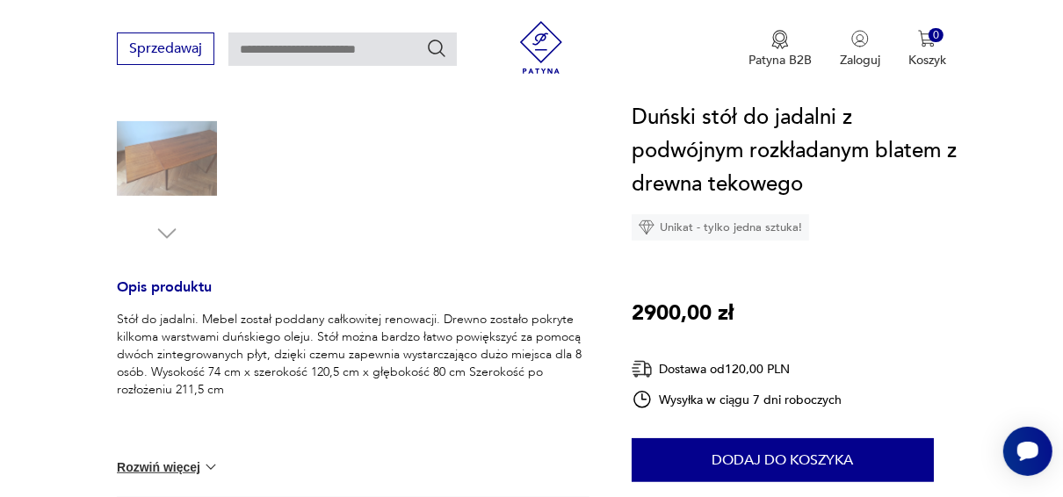
scroll to position [507, 0]
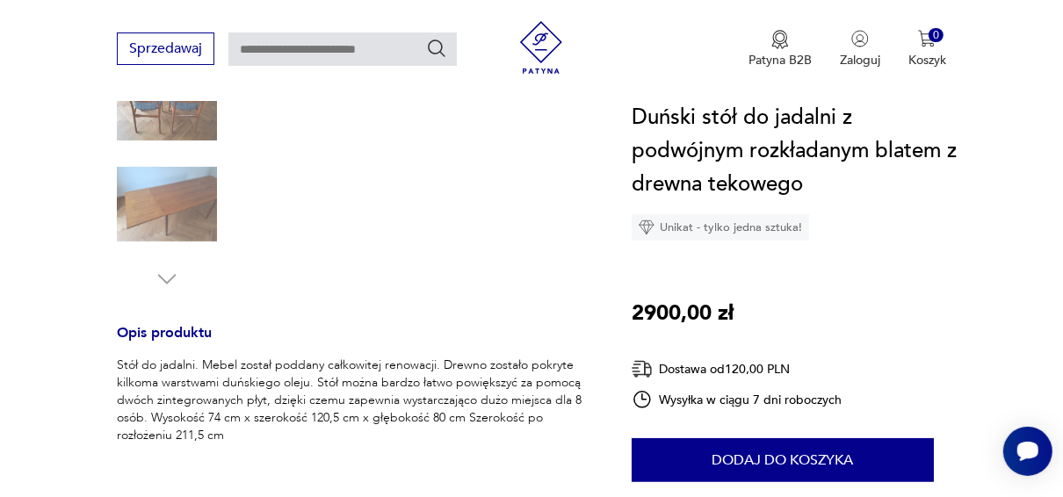
click at [199, 185] on img at bounding box center [167, 205] width 100 height 100
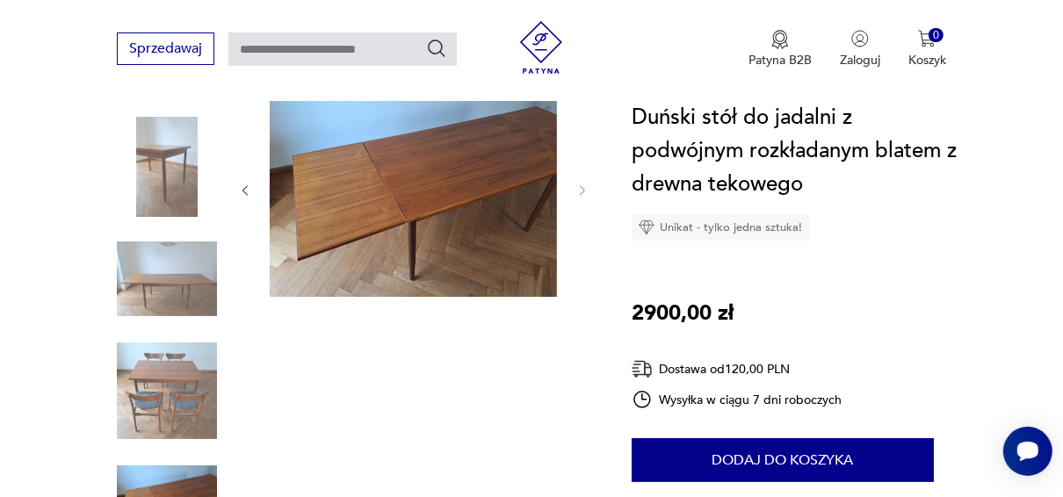
scroll to position [231, 0]
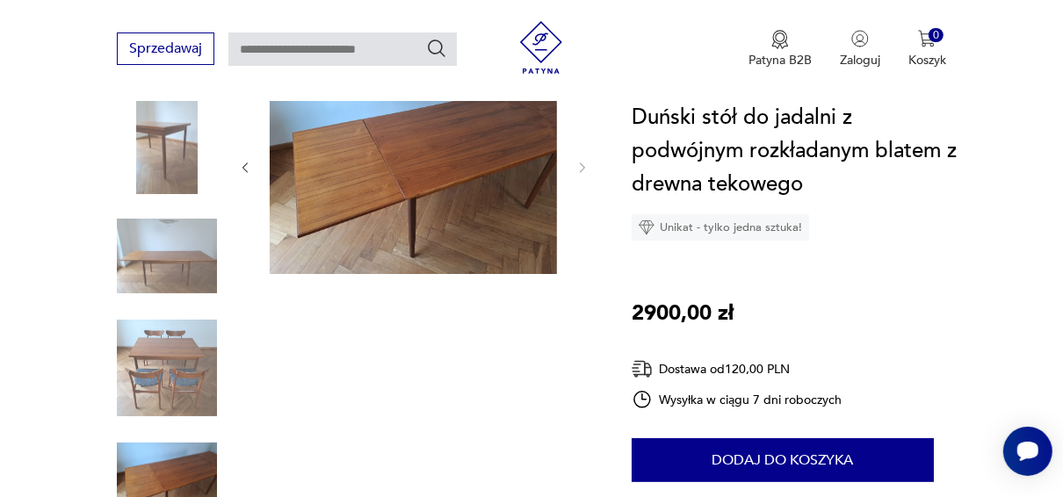
click at [177, 174] on img at bounding box center [167, 144] width 100 height 100
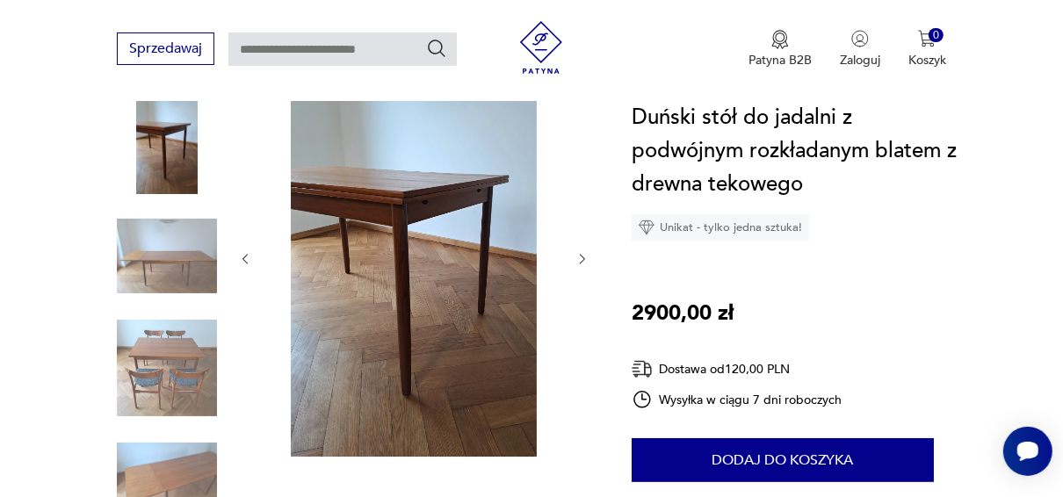
click at [177, 276] on img at bounding box center [167, 256] width 100 height 100
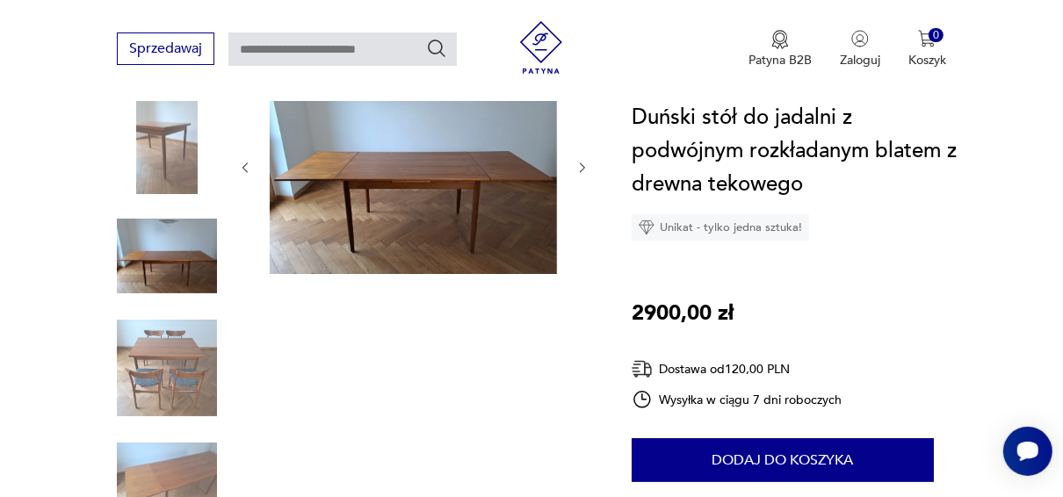
click at [176, 250] on img at bounding box center [167, 256] width 100 height 100
click at [170, 324] on img at bounding box center [167, 368] width 100 height 100
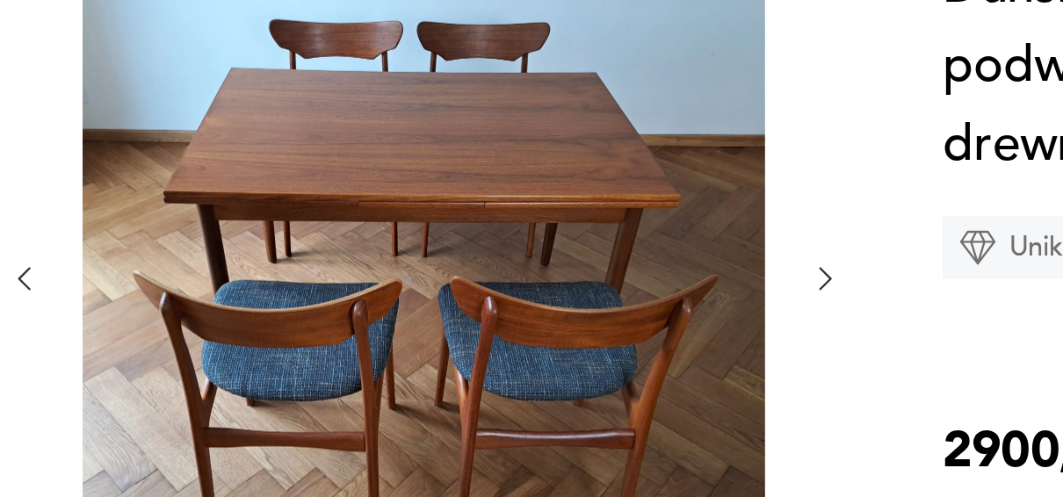
scroll to position [186, 0]
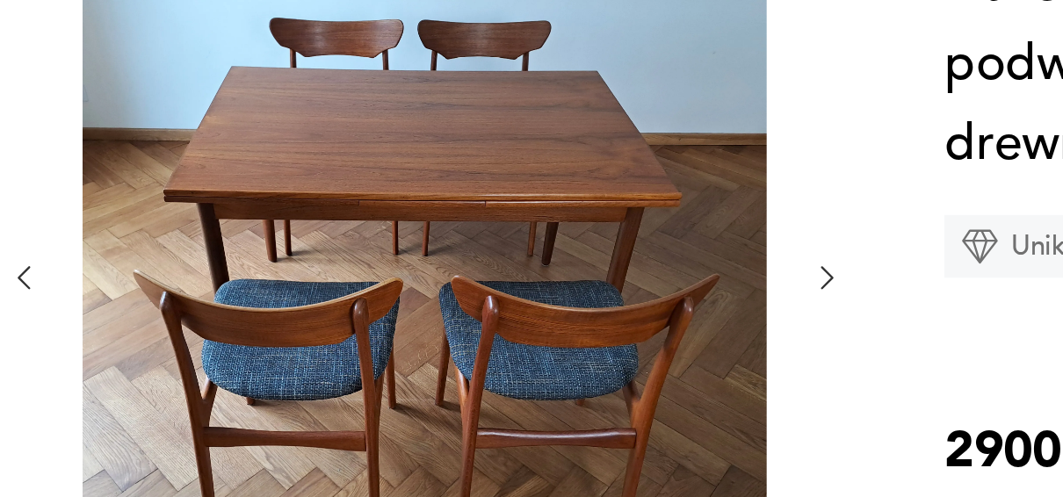
click at [582, 242] on icon "button" at bounding box center [583, 243] width 14 height 14
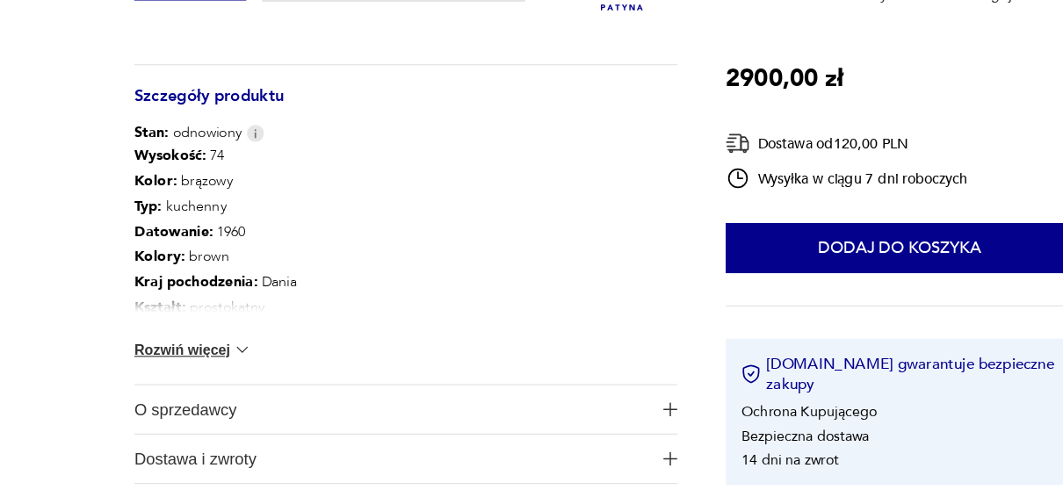
scroll to position [938, 0]
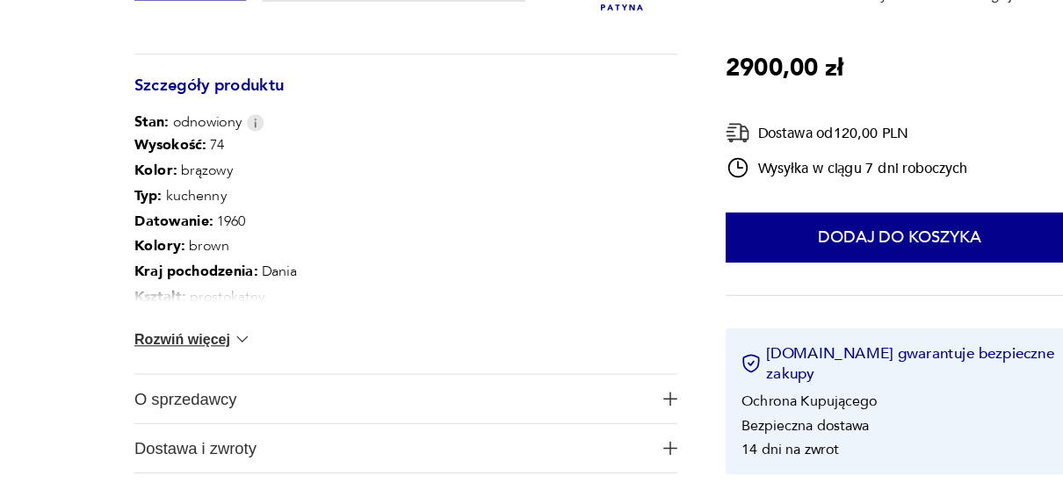
click at [192, 361] on button "Rozwiń więcej" at bounding box center [168, 360] width 102 height 18
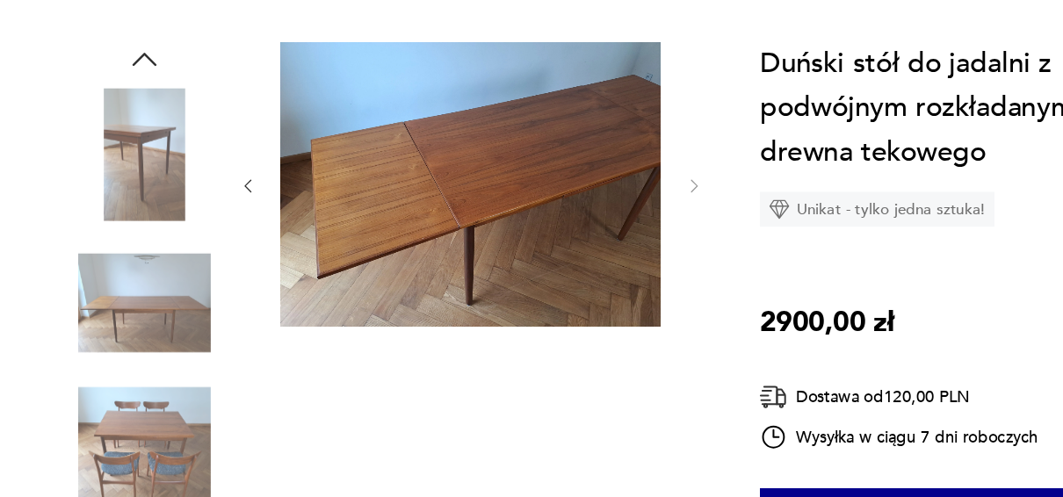
scroll to position [170, 0]
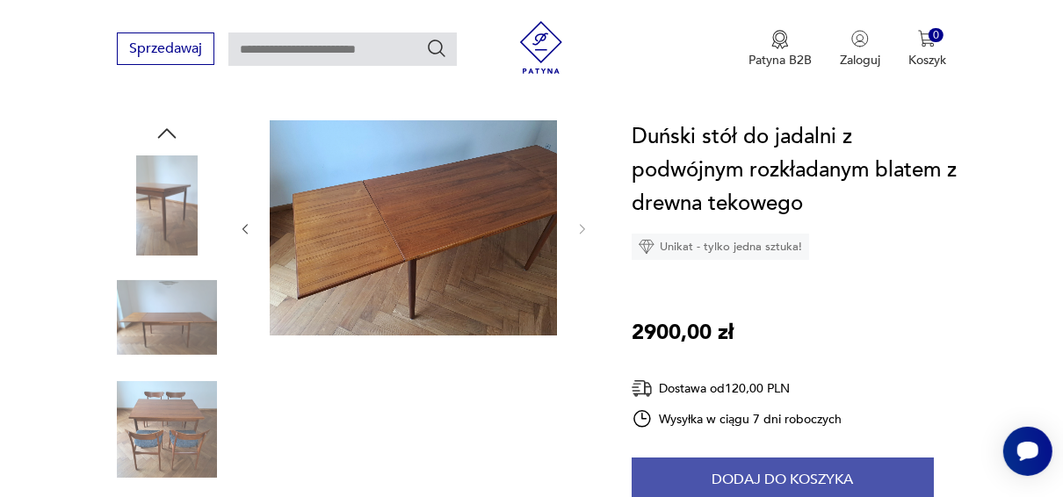
click at [788, 478] on button "Dodaj do koszyka" at bounding box center [783, 480] width 302 height 44
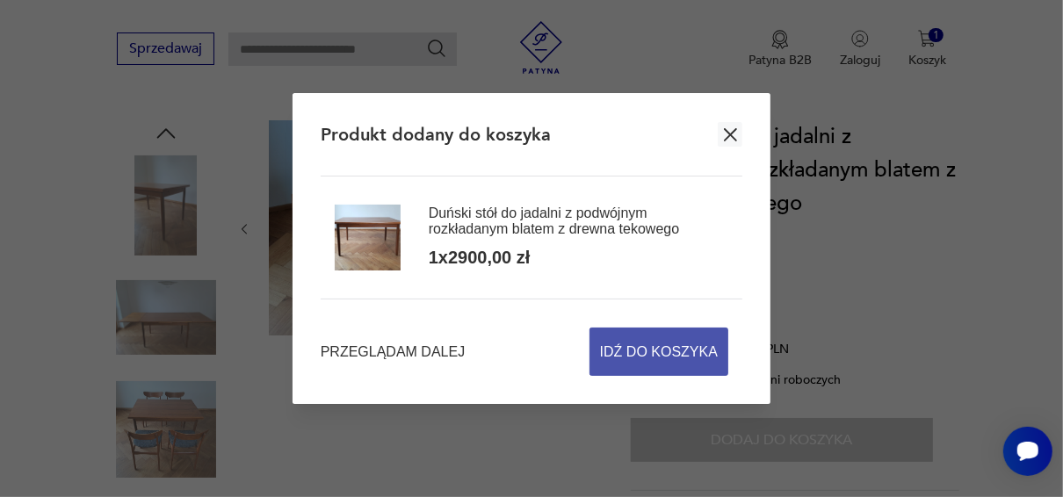
click at [666, 358] on span "Idź do koszyka" at bounding box center [659, 352] width 118 height 47
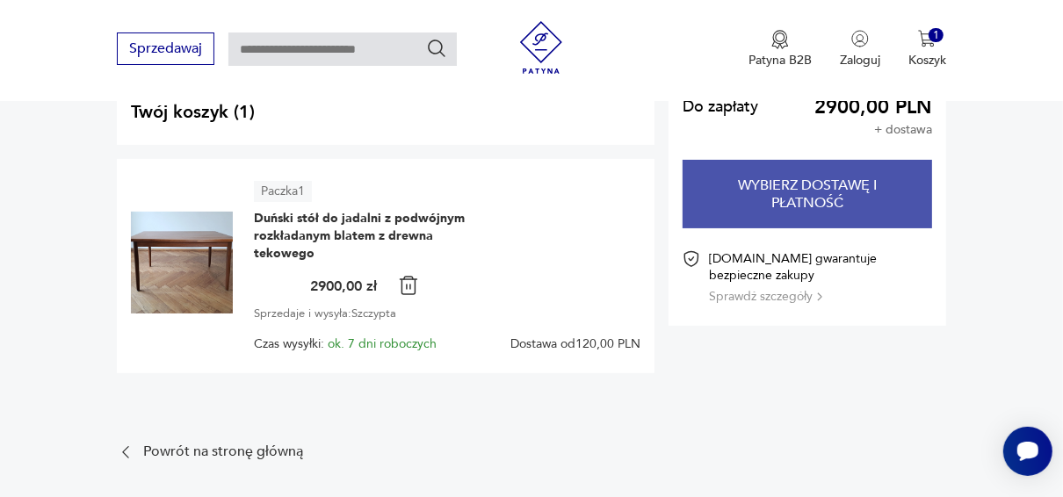
click at [779, 198] on button "Wybierz dostawę i płatność" at bounding box center [807, 194] width 249 height 69
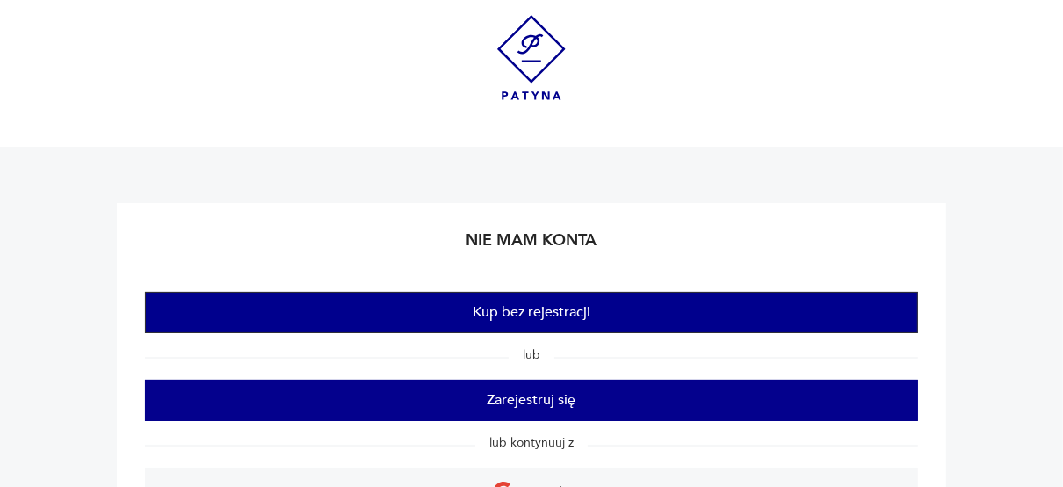
click at [583, 326] on button "Kup bez rejestracji" at bounding box center [531, 312] width 773 height 41
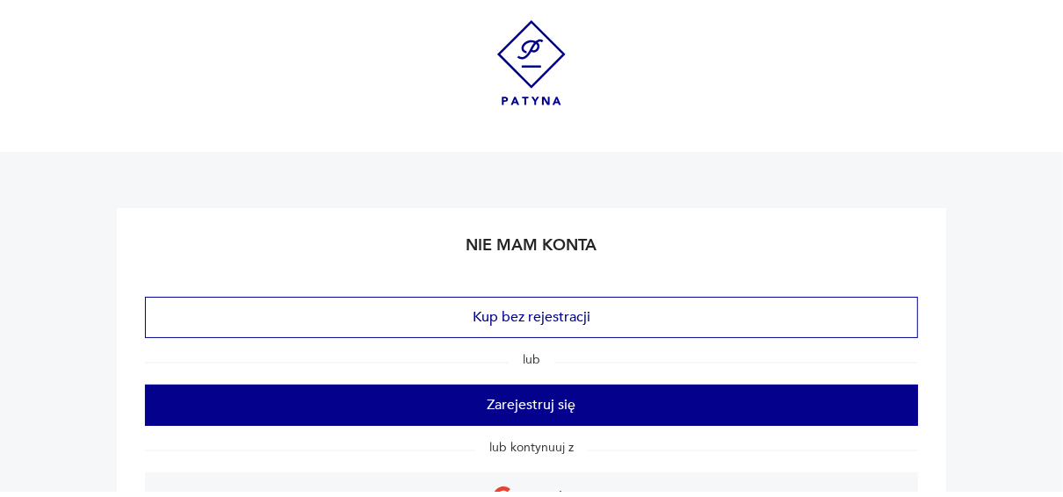
scroll to position [270, 0]
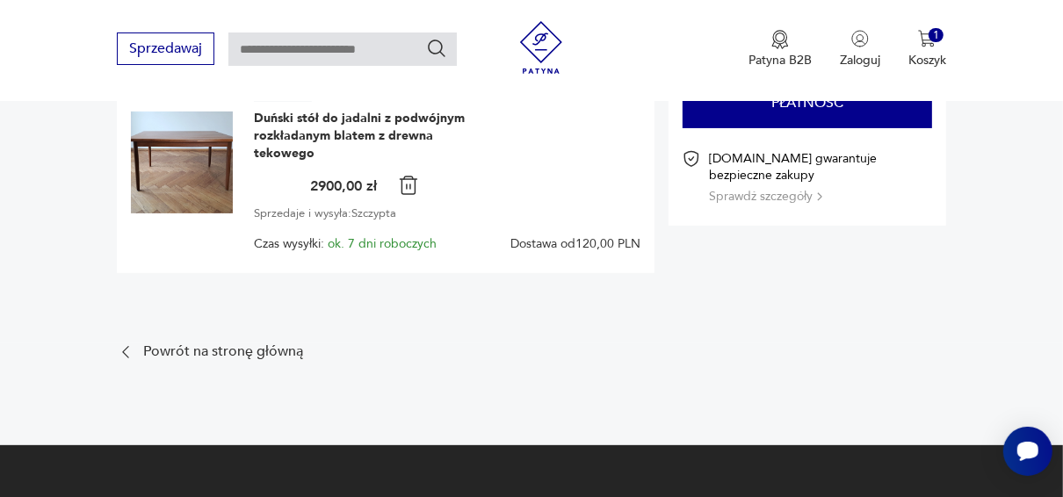
click at [191, 145] on img at bounding box center [182, 163] width 102 height 102
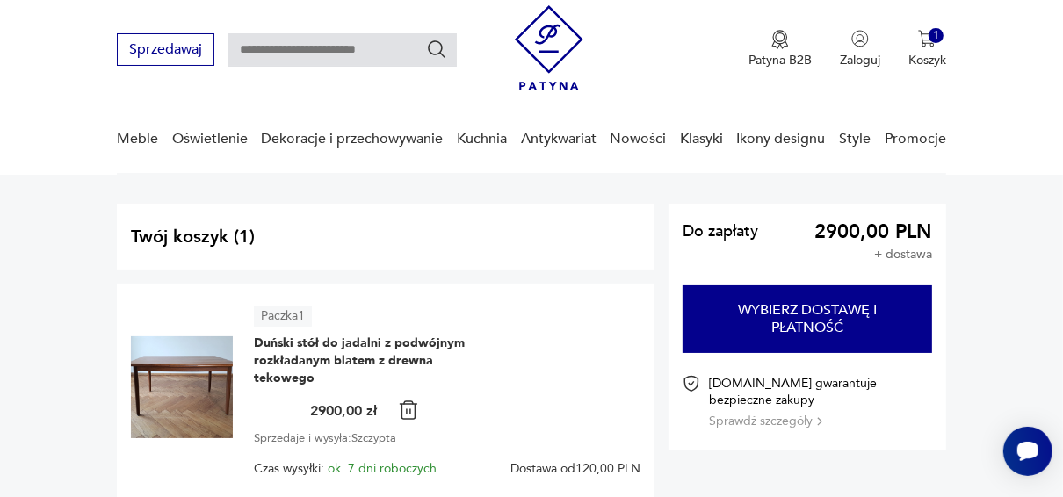
scroll to position [0, 0]
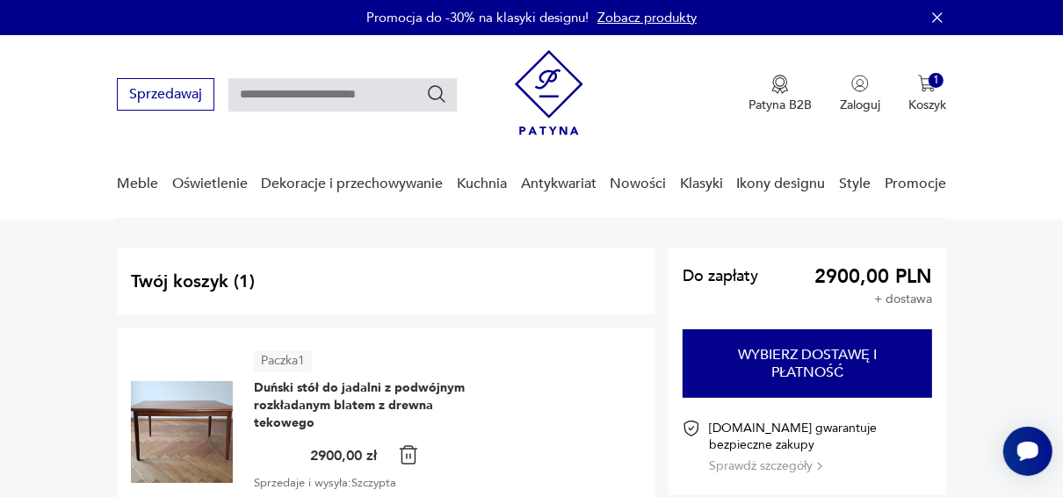
click at [161, 446] on img at bounding box center [182, 432] width 102 height 102
click at [322, 400] on span "Duński stół do jadalni z podwójnym rozkładanym blatem z drewna tekowego" at bounding box center [364, 406] width 220 height 53
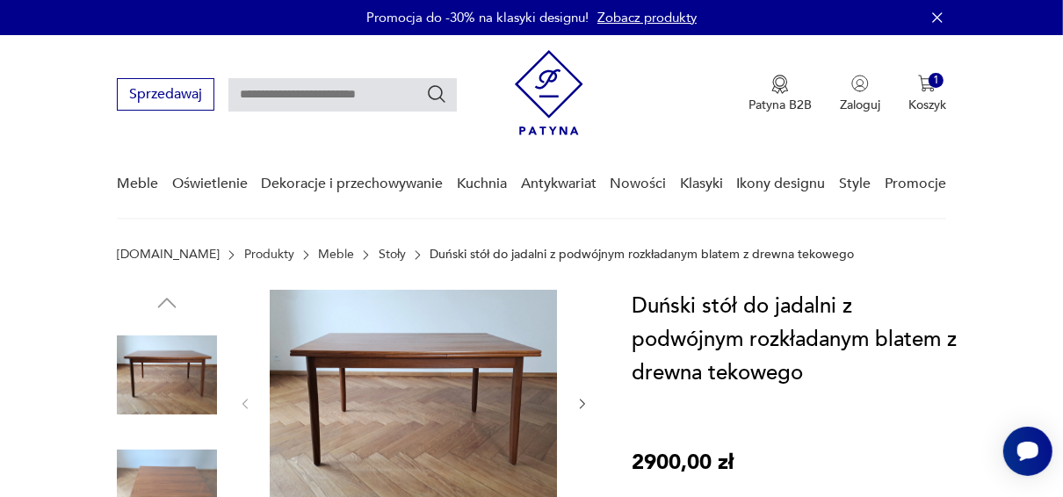
click at [396, 395] on img at bounding box center [413, 403] width 287 height 226
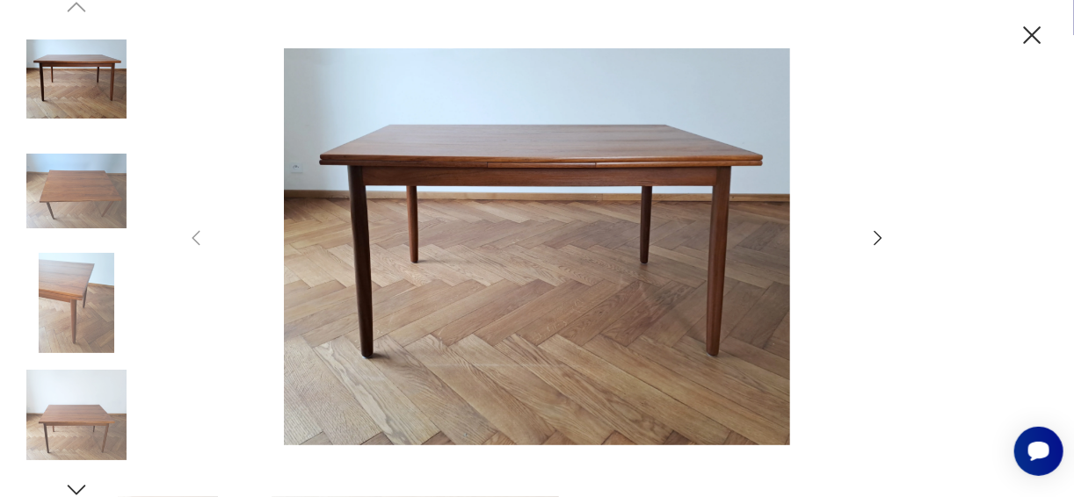
click at [80, 218] on img at bounding box center [76, 191] width 100 height 100
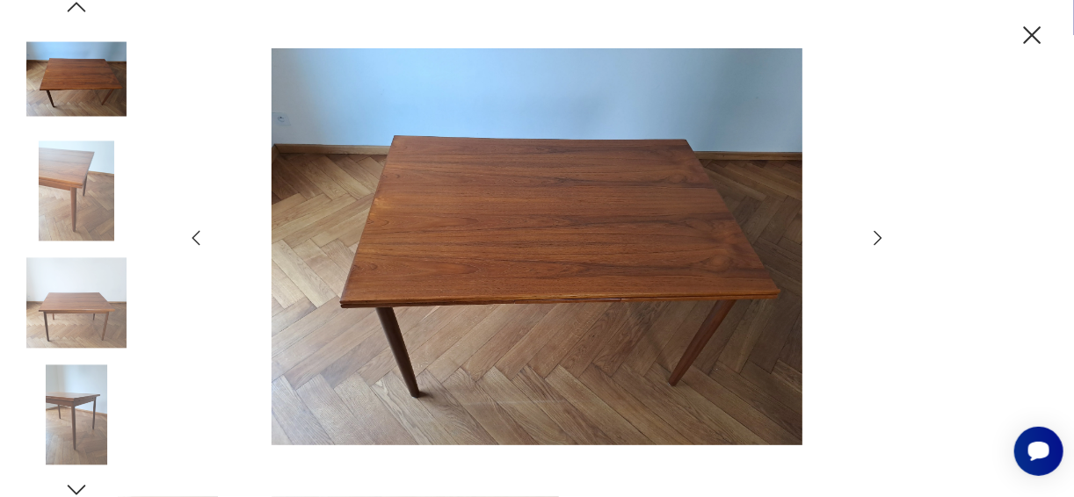
click at [68, 178] on img at bounding box center [76, 191] width 100 height 100
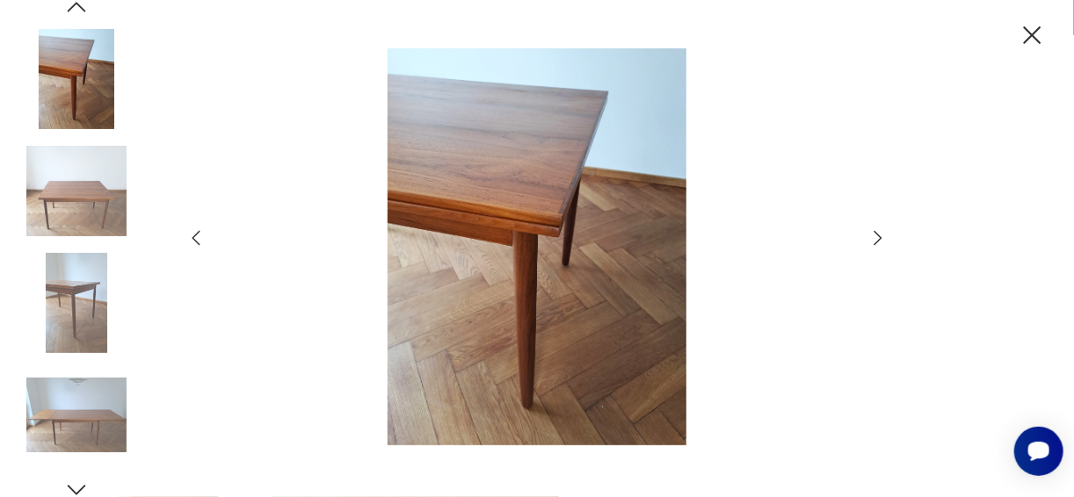
click at [70, 267] on img at bounding box center [76, 303] width 100 height 100
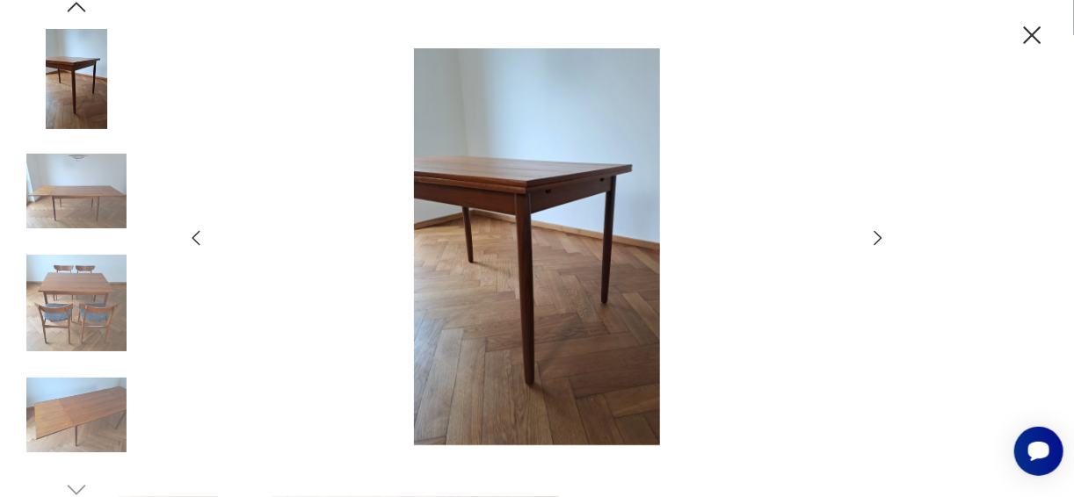
click at [93, 402] on img at bounding box center [76, 416] width 100 height 100
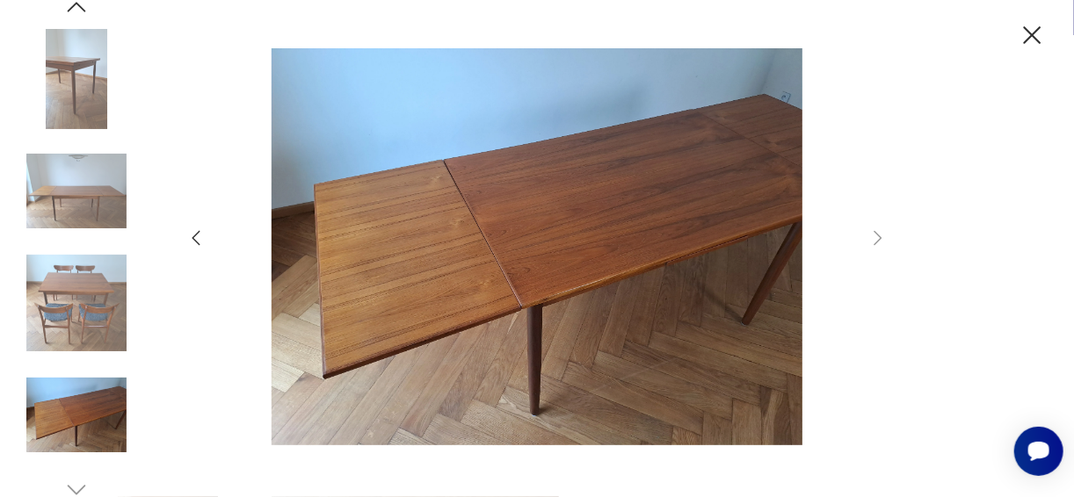
click at [90, 192] on img at bounding box center [76, 191] width 100 height 100
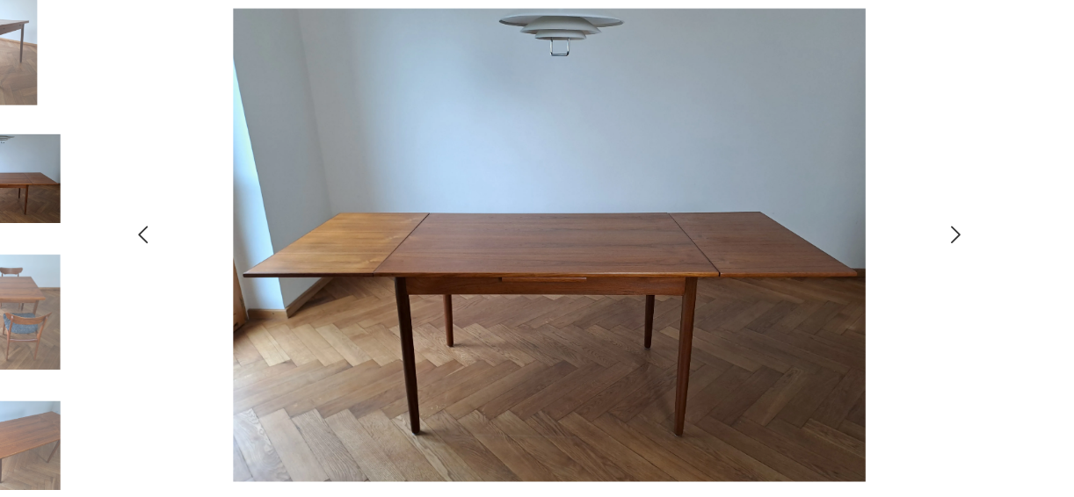
click at [108, 288] on img at bounding box center [76, 303] width 100 height 100
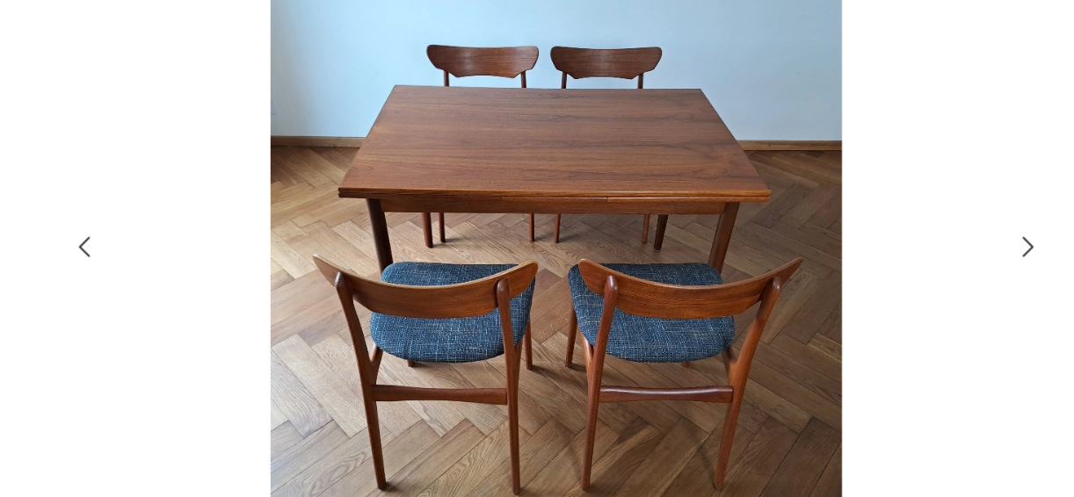
click at [498, 177] on img at bounding box center [537, 247] width 626 height 398
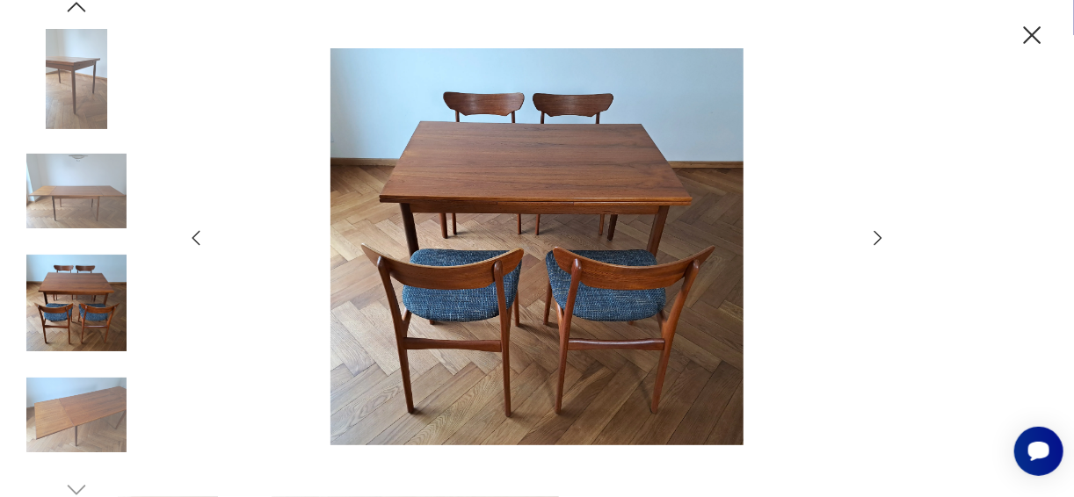
click at [103, 177] on img at bounding box center [76, 191] width 100 height 100
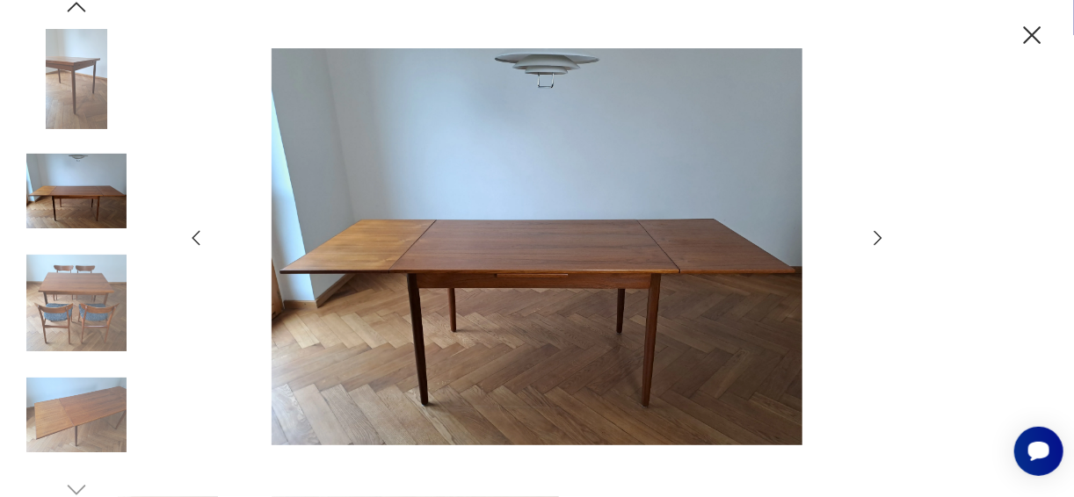
click at [88, 290] on img at bounding box center [76, 303] width 100 height 100
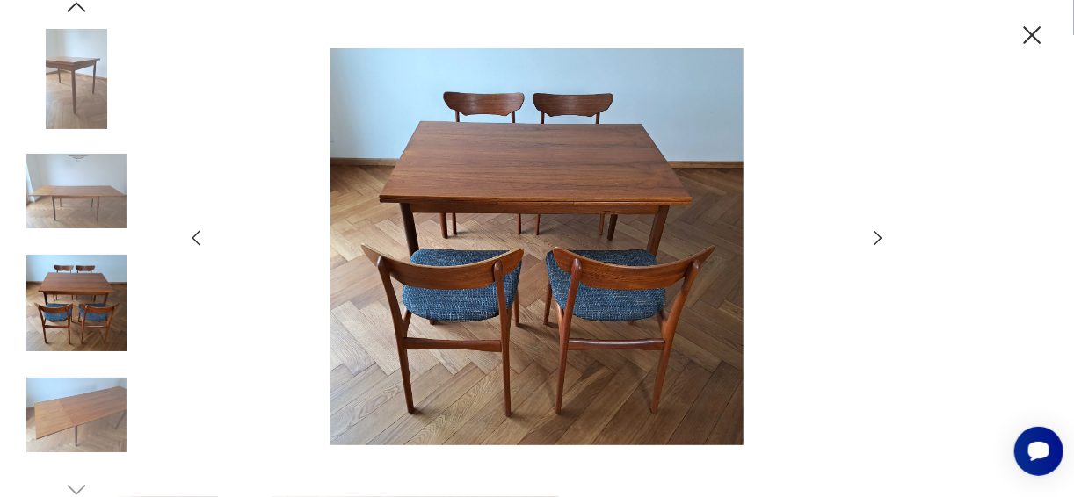
click at [91, 337] on img at bounding box center [76, 303] width 100 height 100
click at [83, 406] on img at bounding box center [76, 416] width 100 height 100
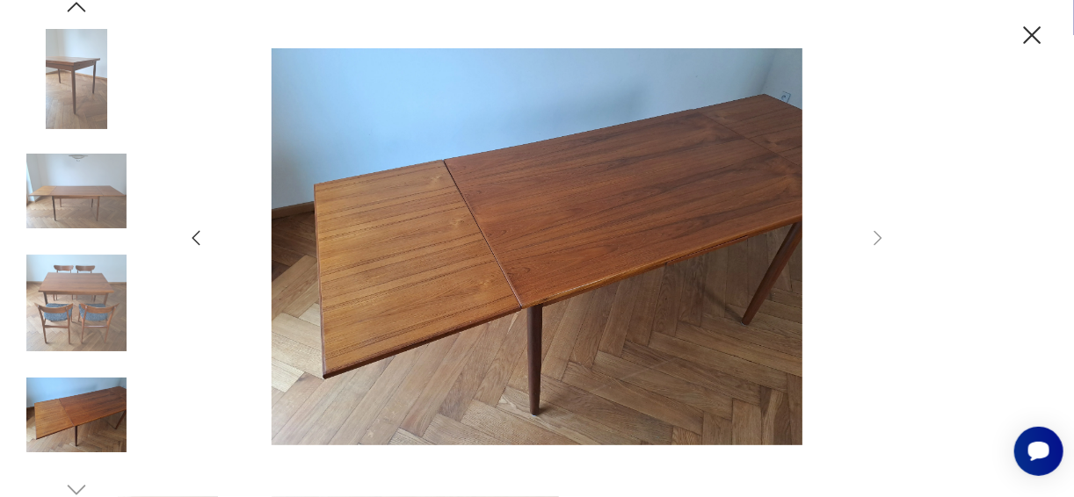
click at [69, 187] on img at bounding box center [76, 191] width 100 height 100
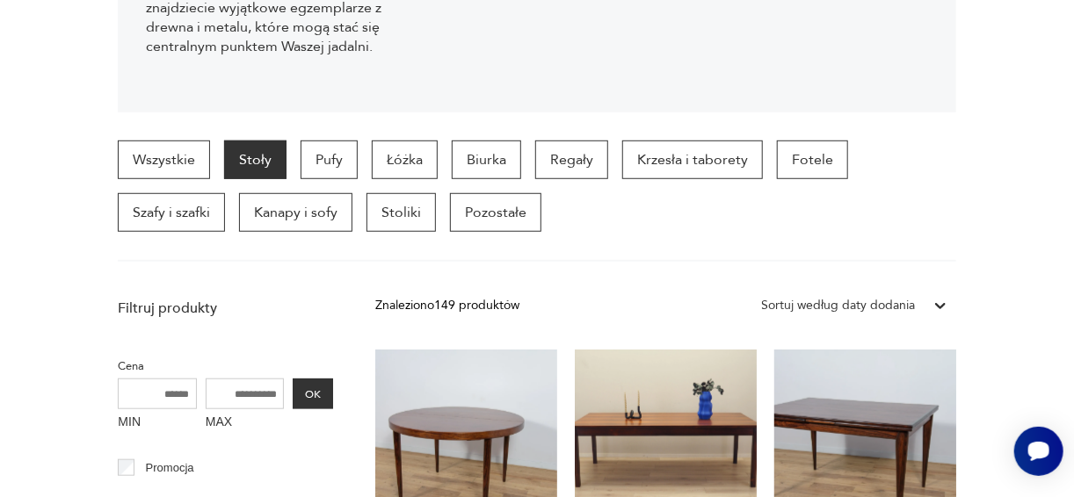
scroll to position [990, 0]
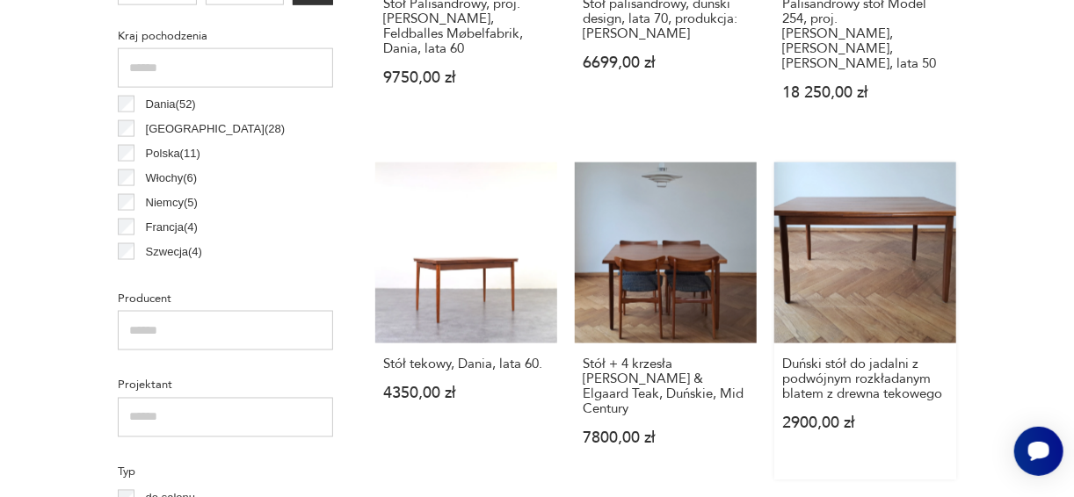
click at [916, 259] on link "Duński stół do jadalni z podwójnym rozkładanym blatem z drewna tekowego 2900,00…" at bounding box center [865, 322] width 182 height 319
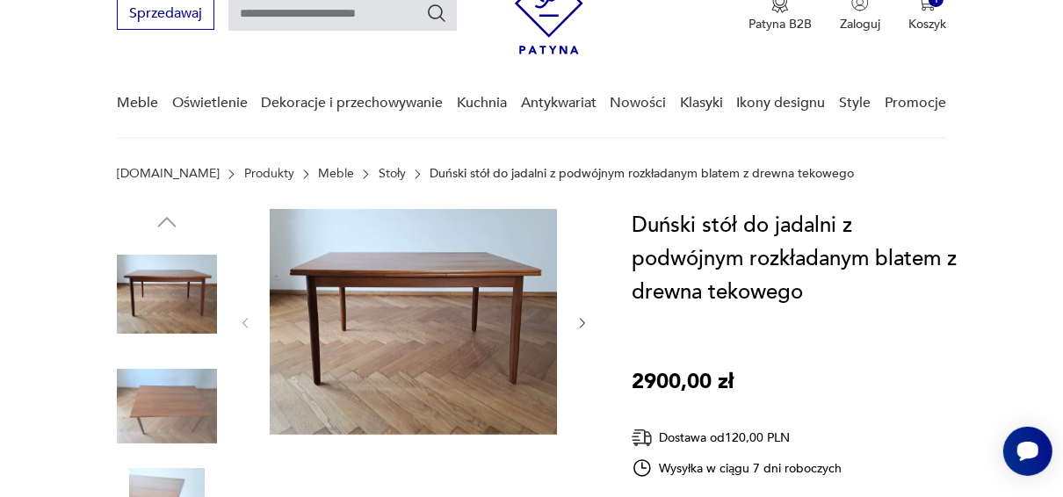
scroll to position [72, 0]
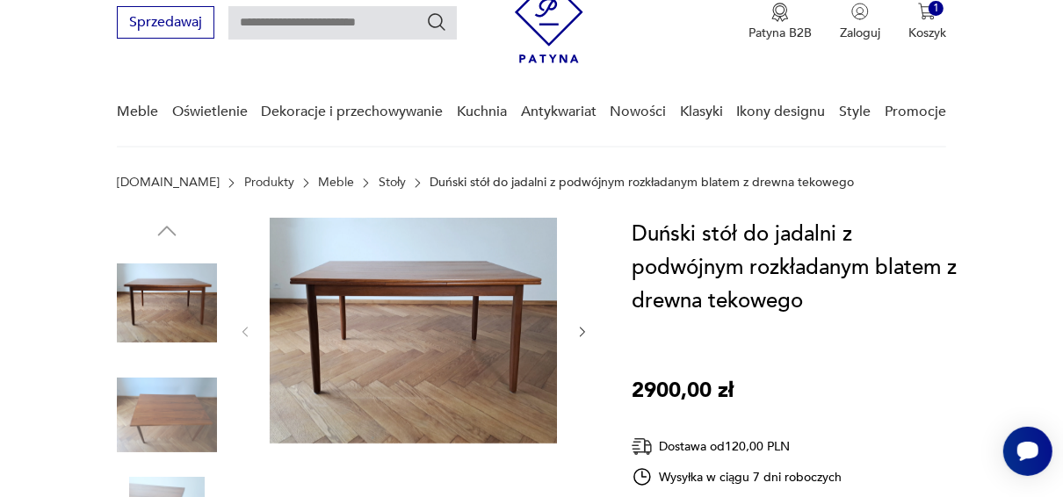
click at [185, 394] on img at bounding box center [167, 416] width 100 height 100
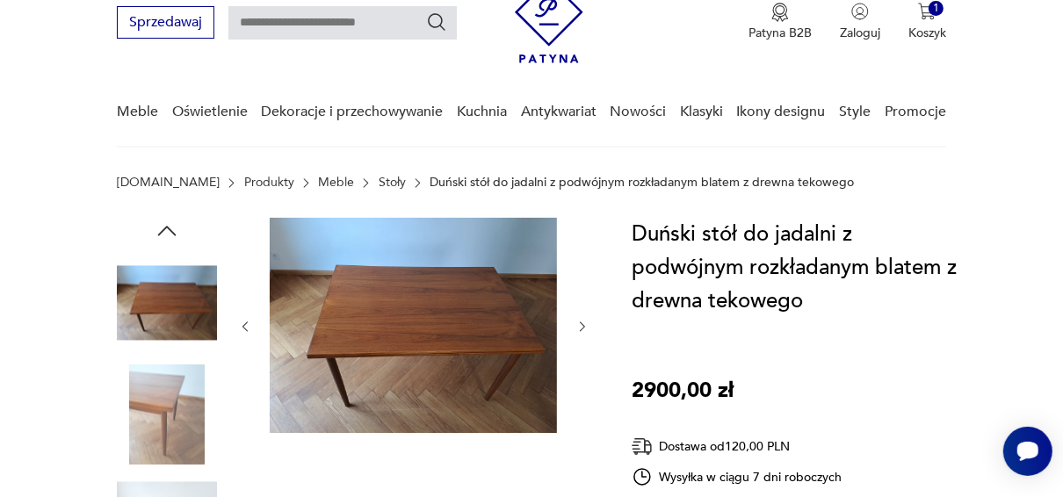
click at [164, 434] on img at bounding box center [167, 416] width 100 height 100
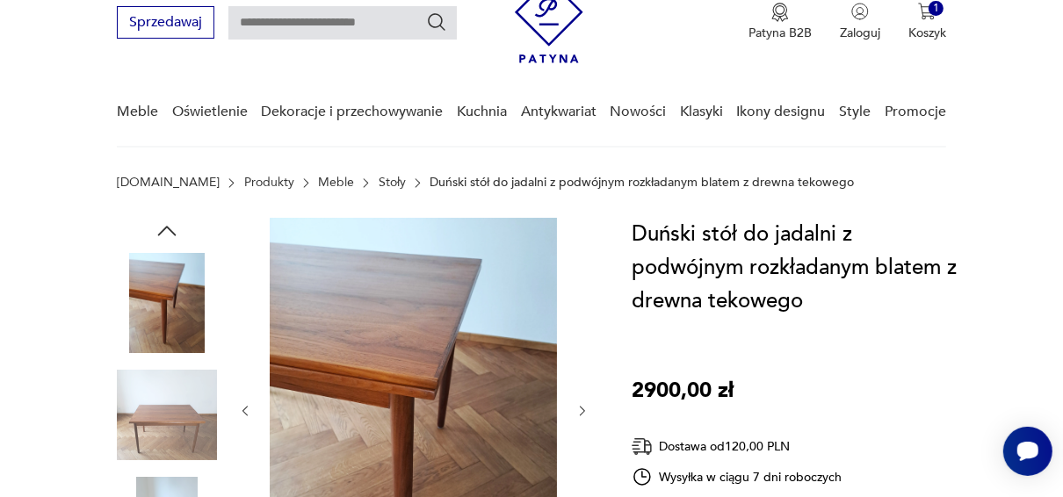
click at [163, 295] on img at bounding box center [167, 303] width 100 height 100
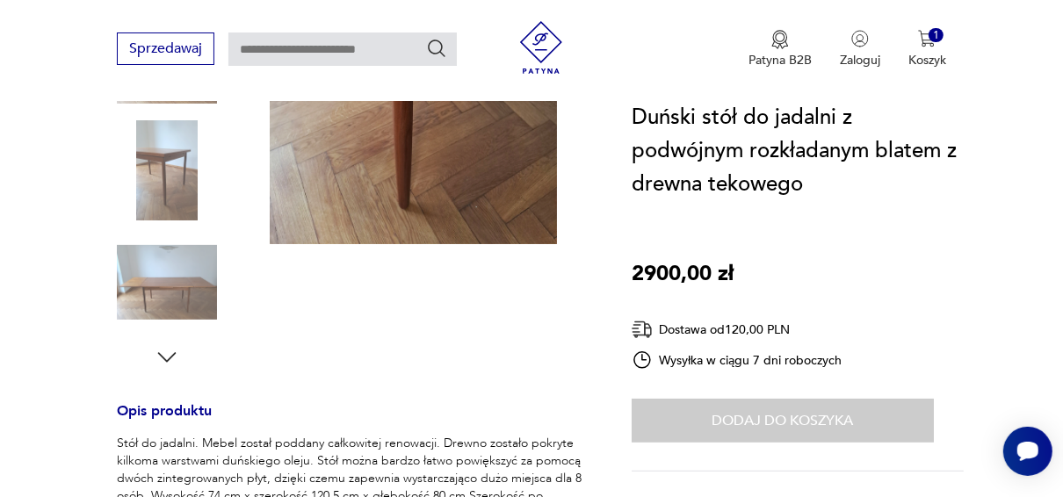
scroll to position [434, 0]
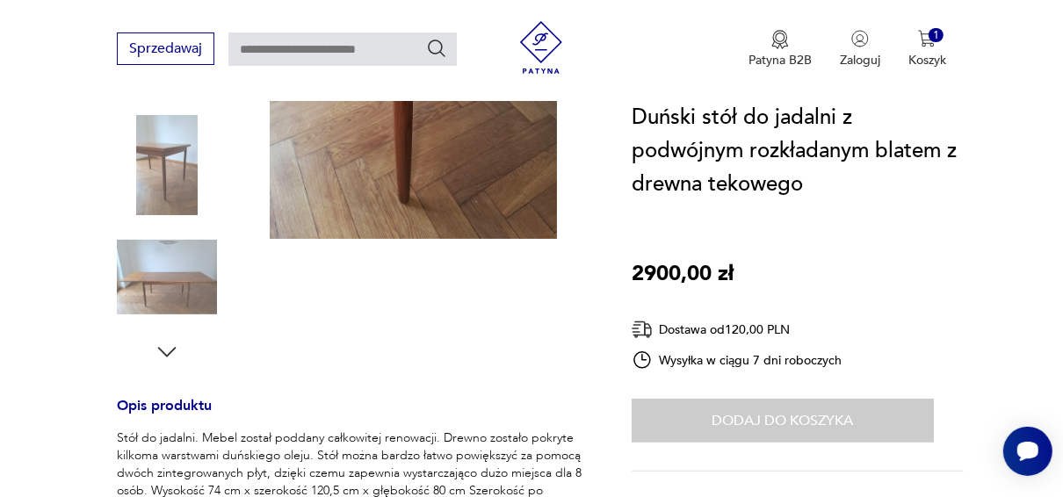
click at [187, 286] on img at bounding box center [167, 278] width 100 height 100
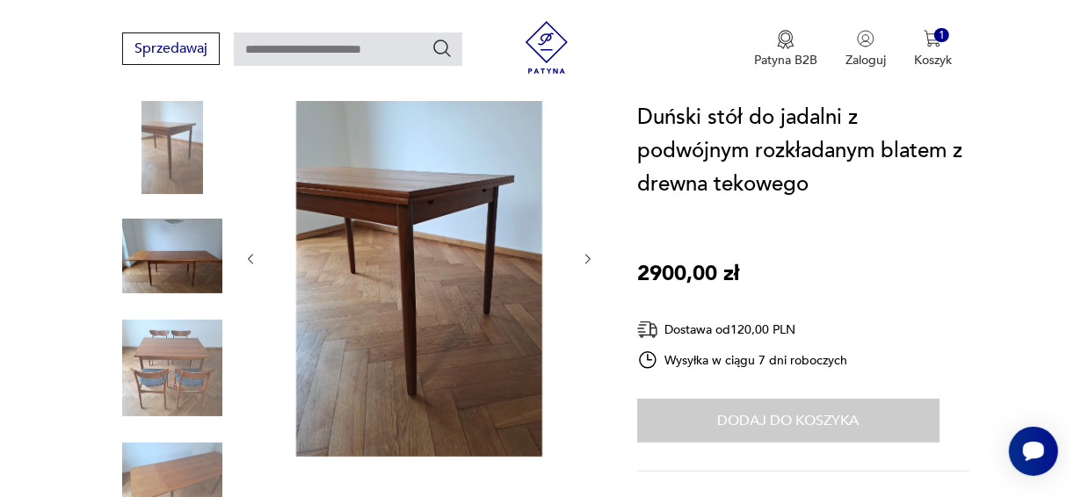
scroll to position [191, 0]
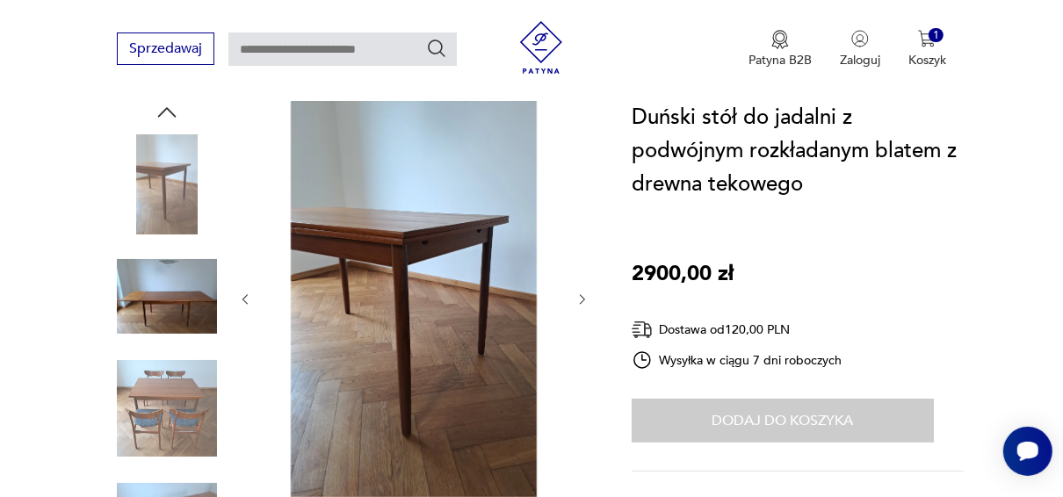
click at [340, 223] on img at bounding box center [413, 298] width 287 height 398
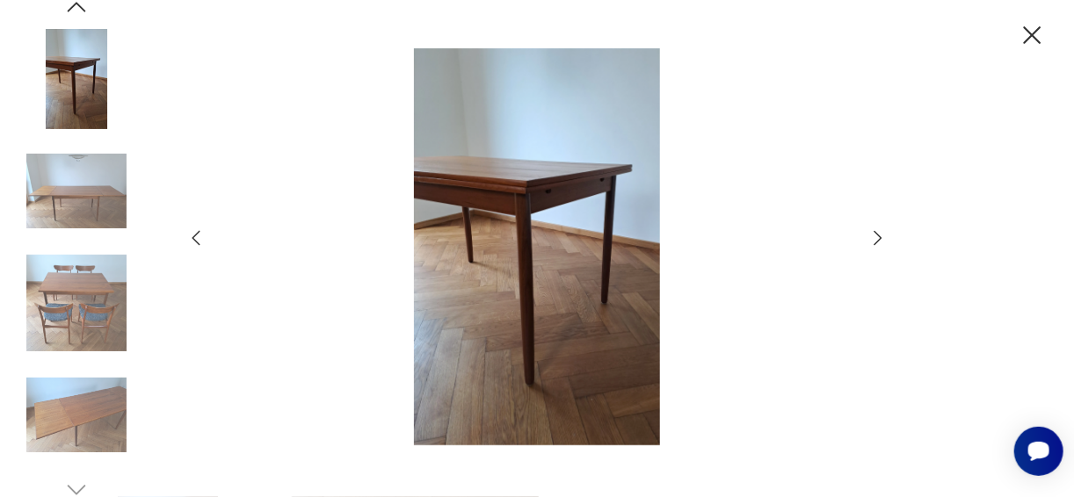
click at [112, 284] on img at bounding box center [76, 303] width 100 height 100
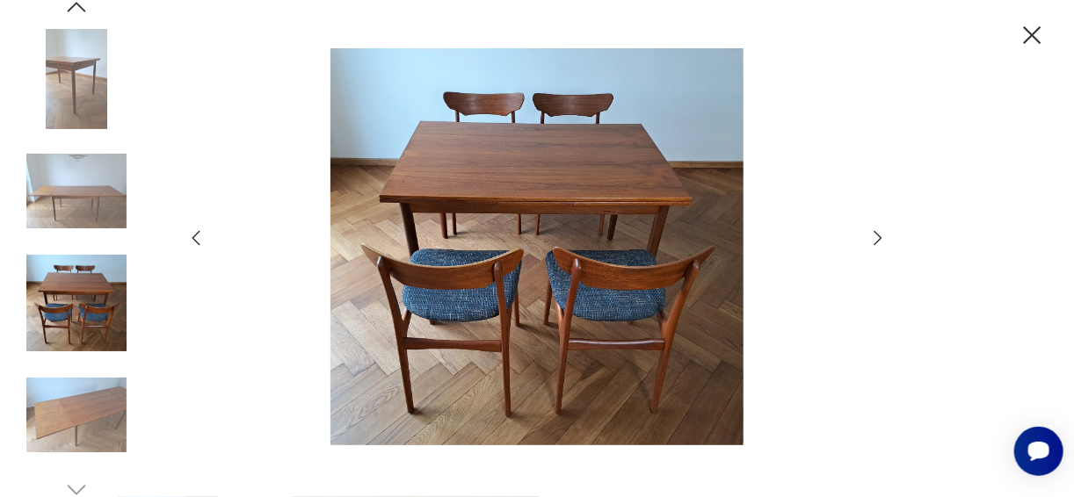
click at [496, 178] on img at bounding box center [537, 247] width 626 height 398
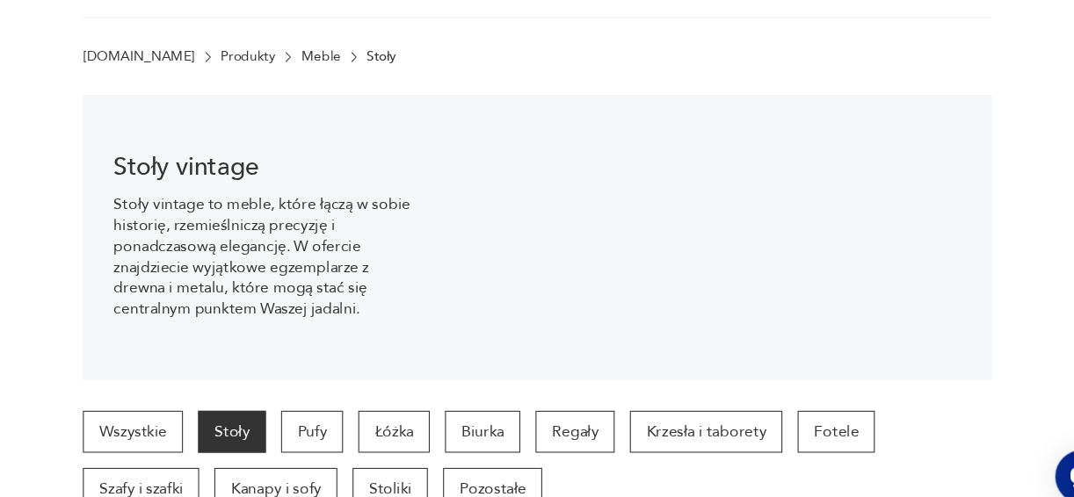
scroll to position [986, 0]
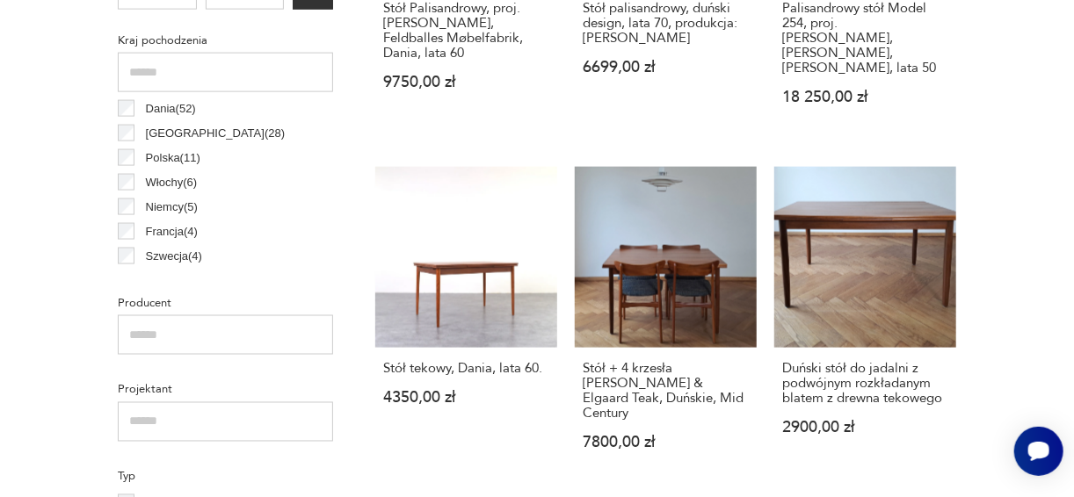
click at [881, 286] on link "Duński stół do jadalni z podwójnym rozkładanym blatem z drewna tekowego 2900,00…" at bounding box center [865, 326] width 182 height 319
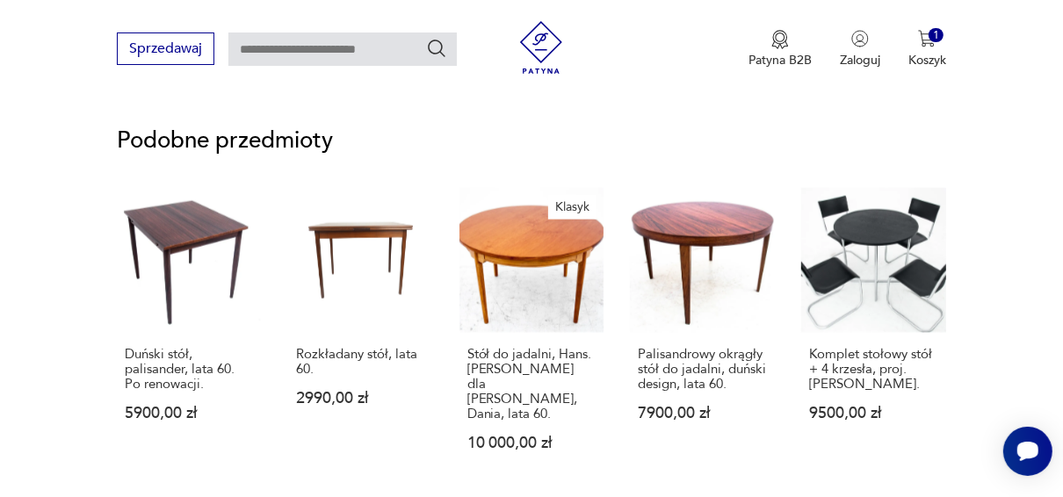
scroll to position [1406, 0]
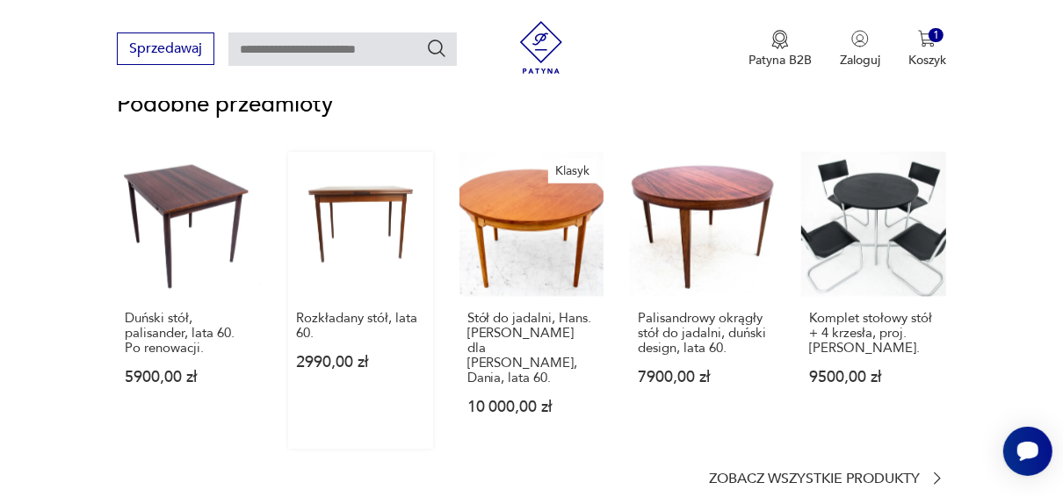
click at [361, 250] on link "Rozkładany stół, lata 60. 2990,00 zł" at bounding box center [360, 300] width 145 height 297
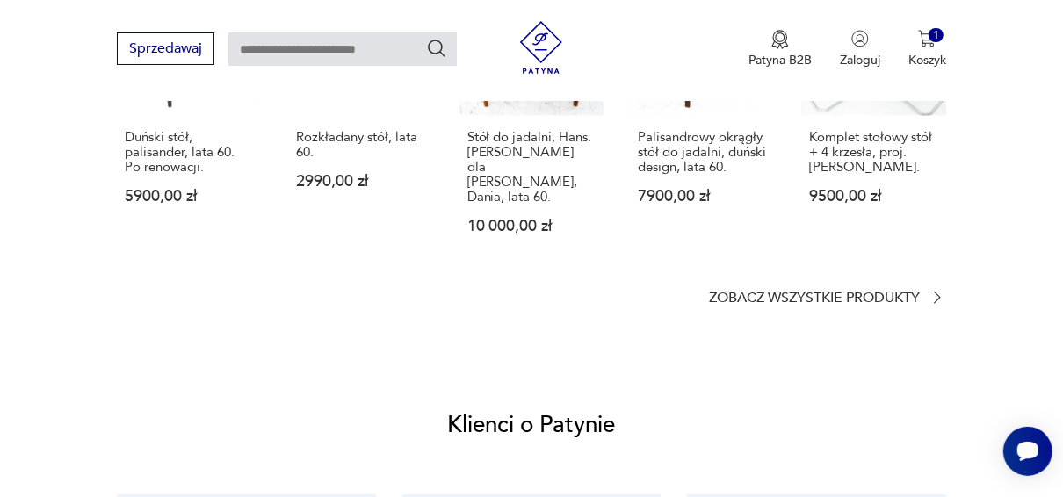
scroll to position [1596, 0]
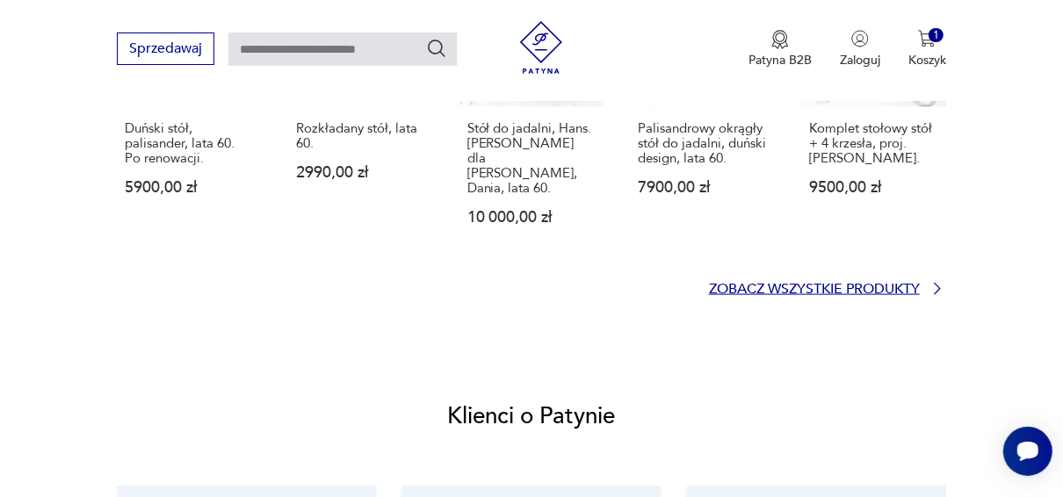
click at [864, 284] on p "Zobacz wszystkie produkty" at bounding box center [814, 289] width 211 height 11
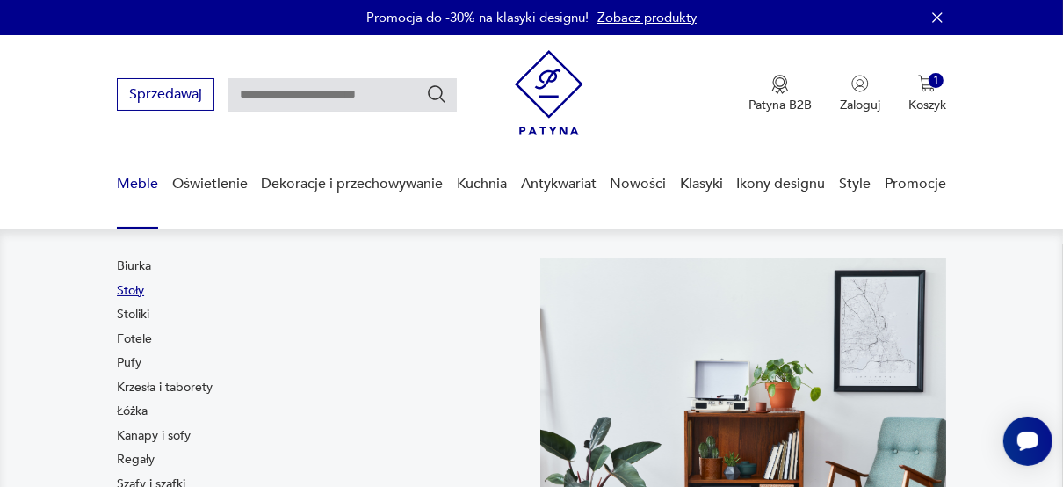
click at [127, 293] on link "Stoły" at bounding box center [130, 291] width 27 height 18
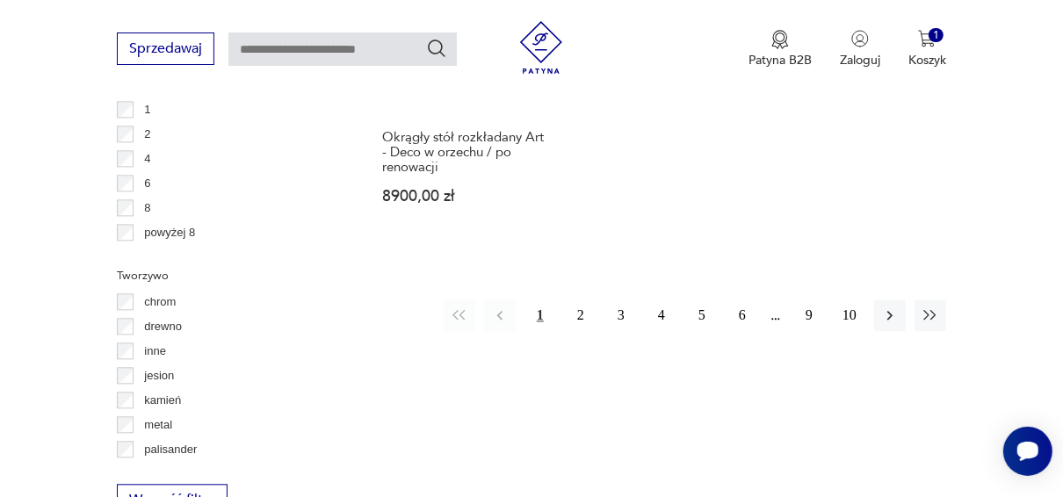
scroll to position [2408, 0]
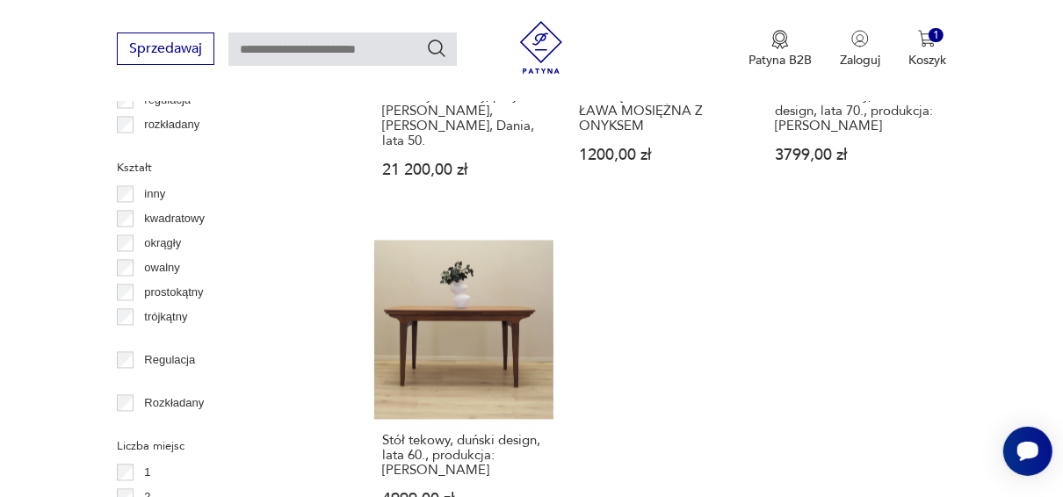
scroll to position [2439, 0]
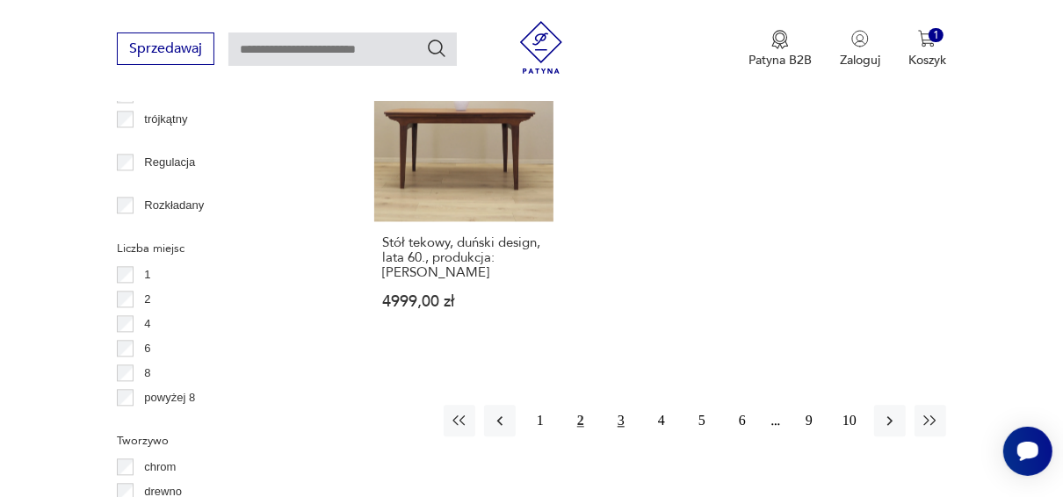
click at [619, 405] on button "3" at bounding box center [621, 421] width 32 height 32
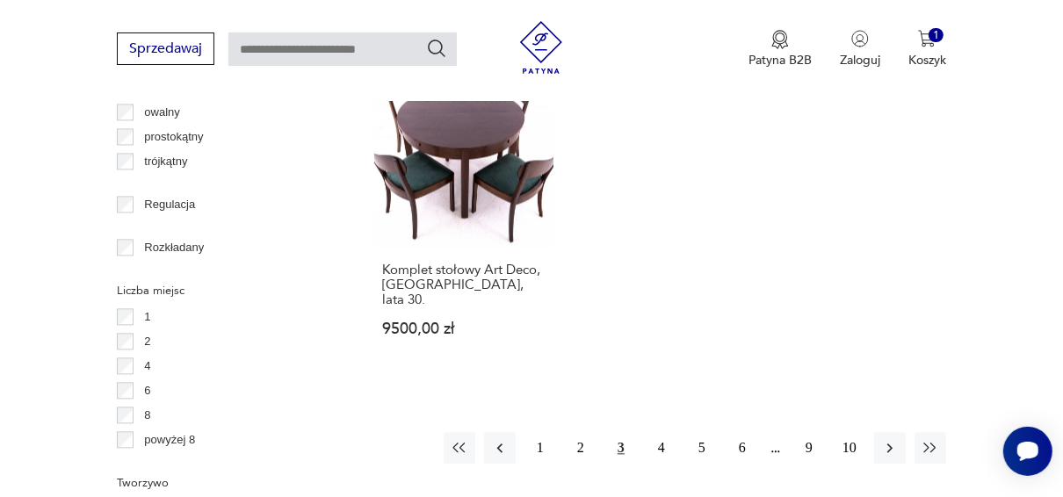
scroll to position [2410, 0]
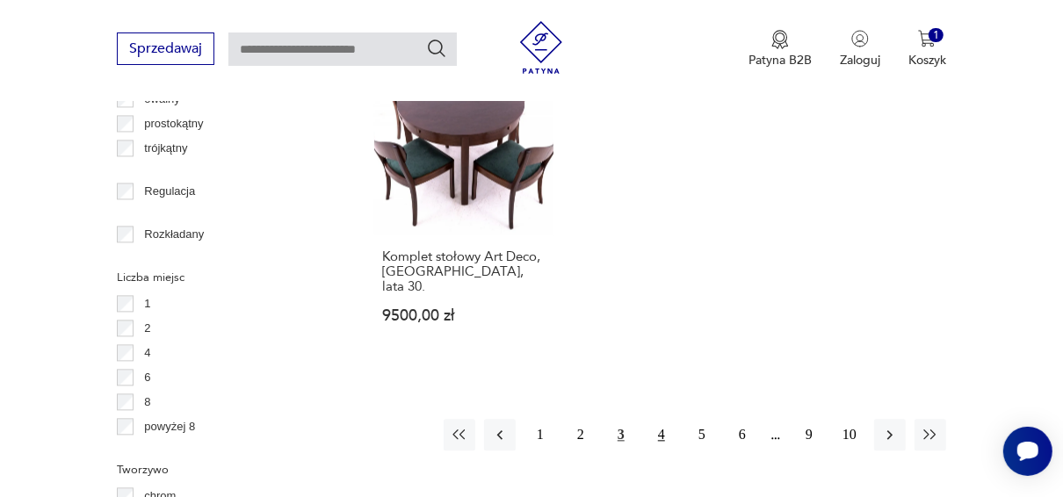
click at [663, 419] on button "4" at bounding box center [662, 435] width 32 height 32
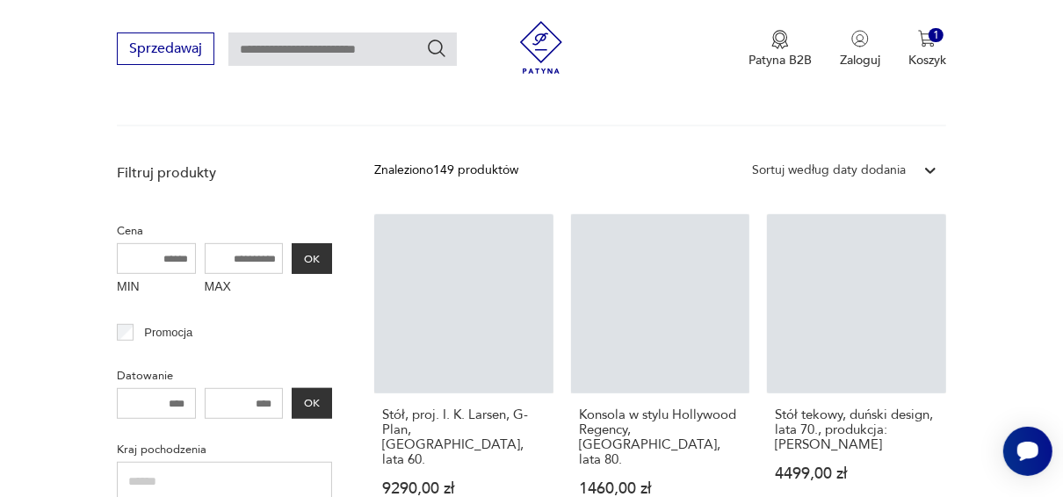
scroll to position [466, 0]
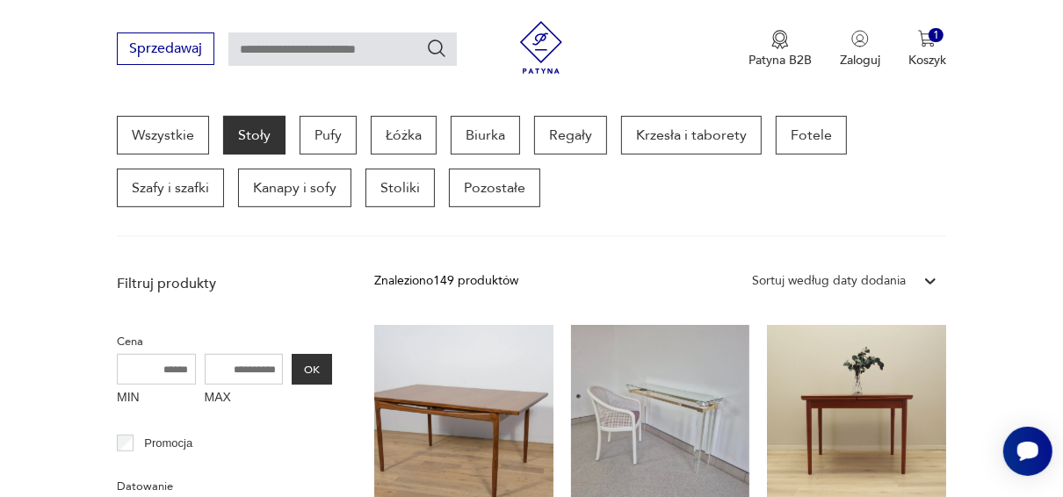
drag, startPoint x: 1061, startPoint y: 112, endPoint x: 1063, endPoint y: 138, distance: 25.5
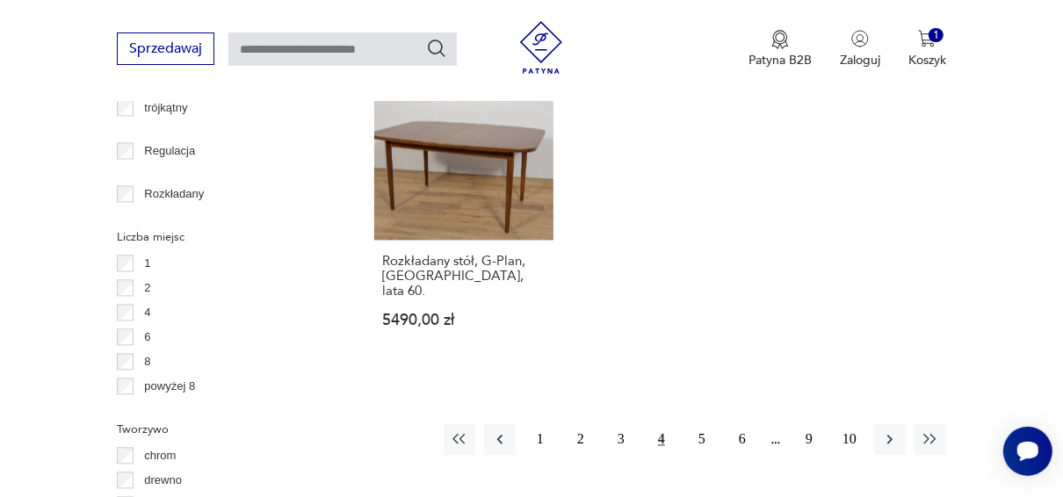
scroll to position [2560, 0]
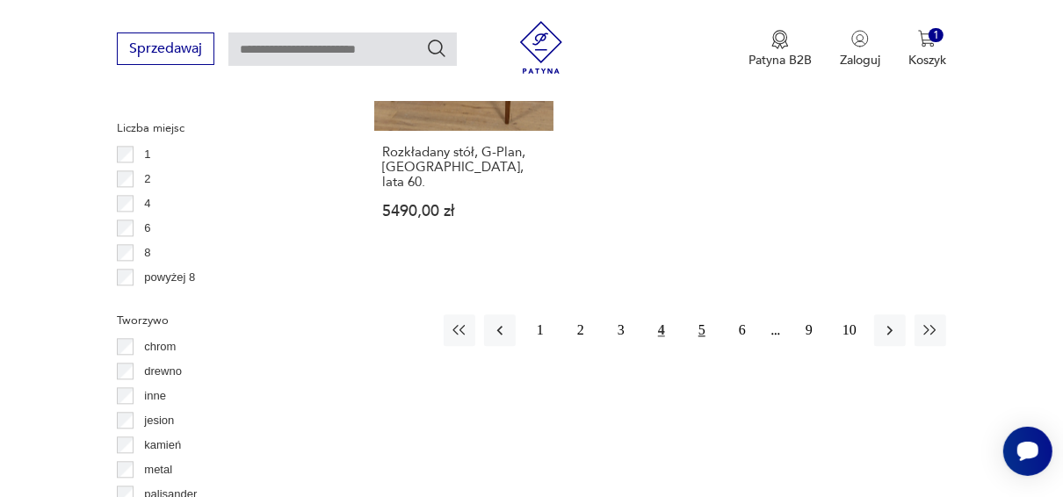
click at [698, 315] on button "5" at bounding box center [702, 331] width 32 height 32
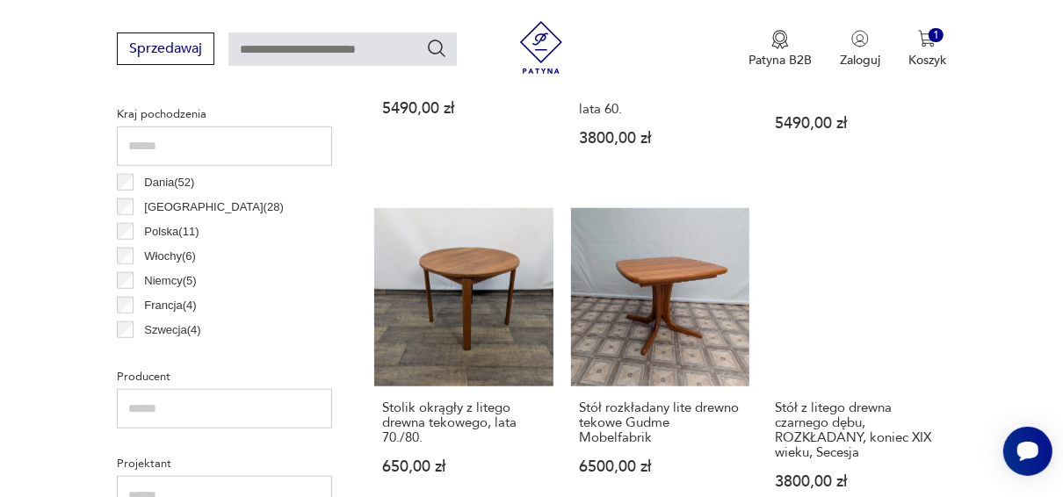
scroll to position [908, 0]
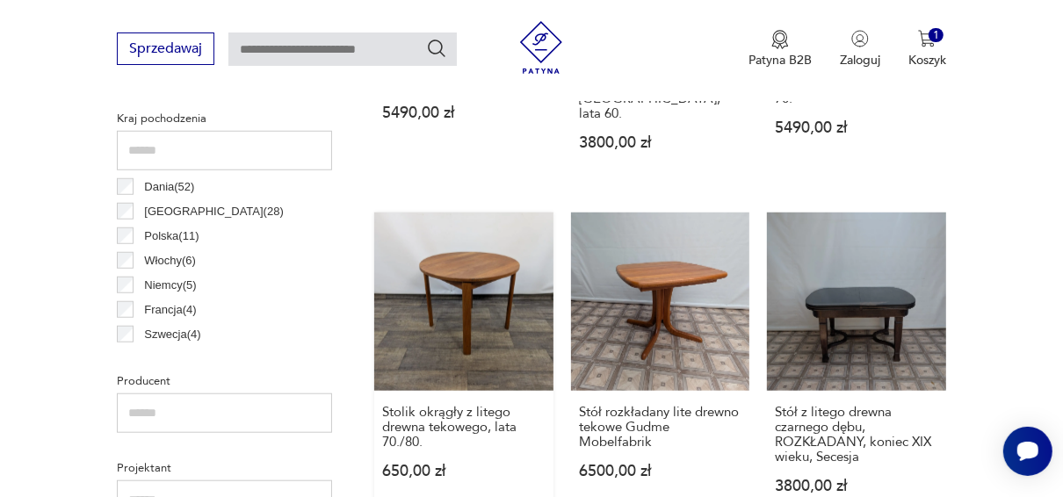
click at [454, 257] on link "Stolik okrągły z litego drewna tekowego, lata 70./80. 650,00 zł" at bounding box center [463, 371] width 179 height 316
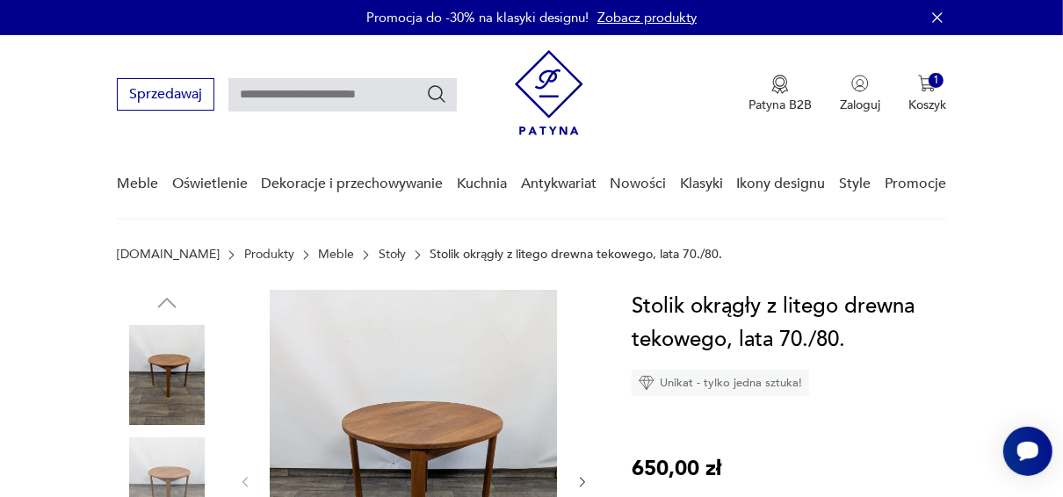
click at [169, 380] on img at bounding box center [167, 375] width 100 height 100
click at [188, 479] on img at bounding box center [167, 488] width 100 height 100
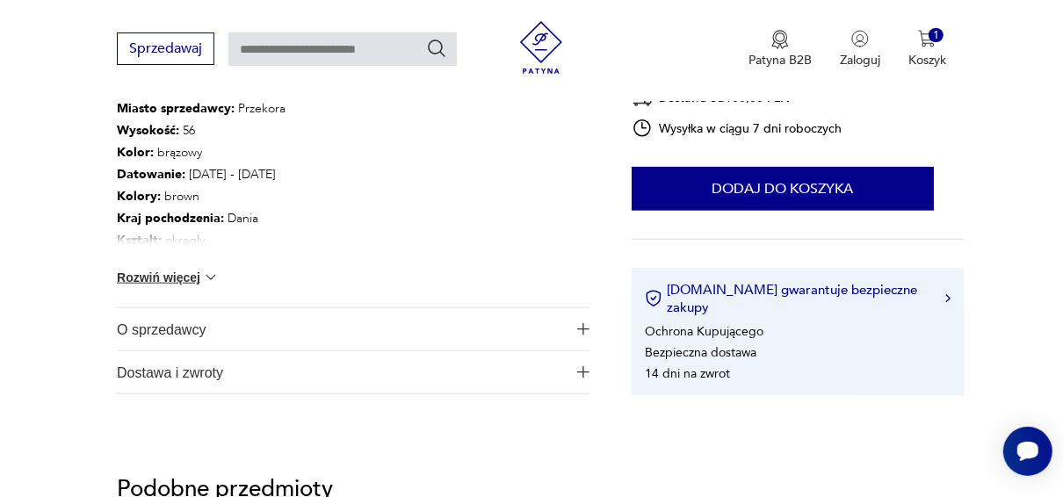
scroll to position [1026, 0]
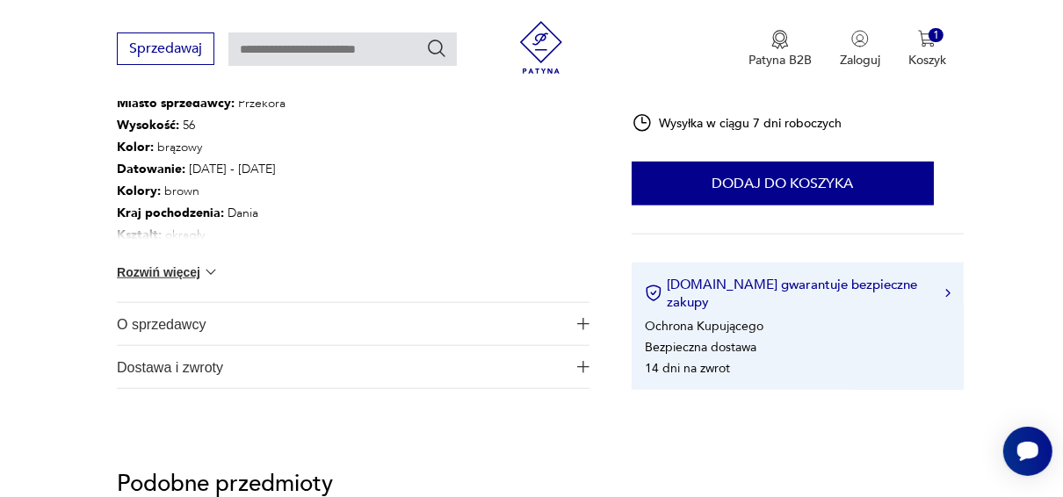
click at [185, 272] on button "Rozwiń więcej" at bounding box center [168, 273] width 102 height 18
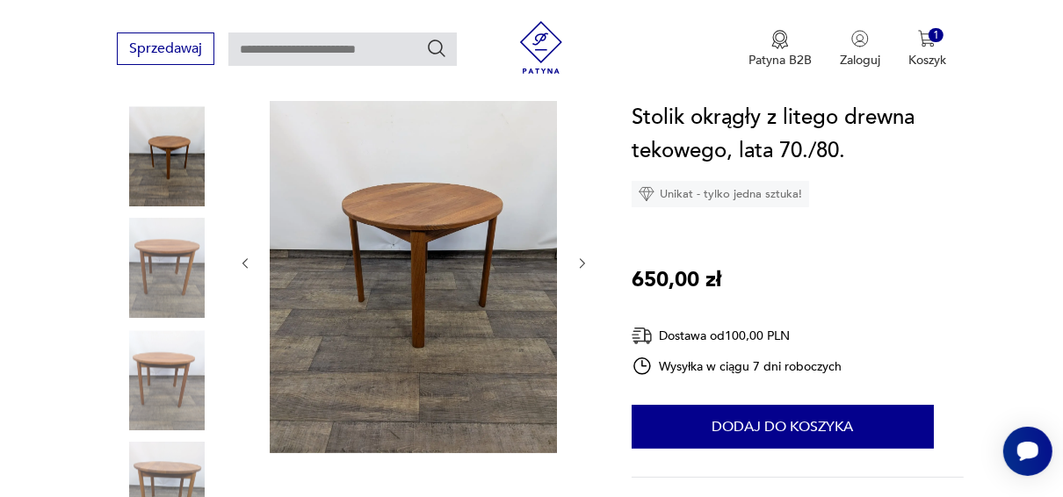
scroll to position [209, 0]
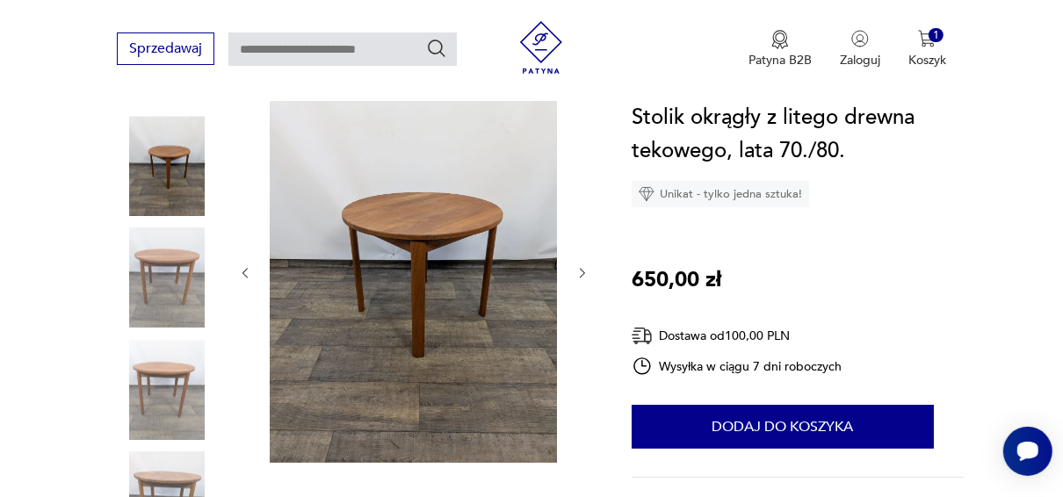
click at [159, 279] on img at bounding box center [167, 278] width 100 height 100
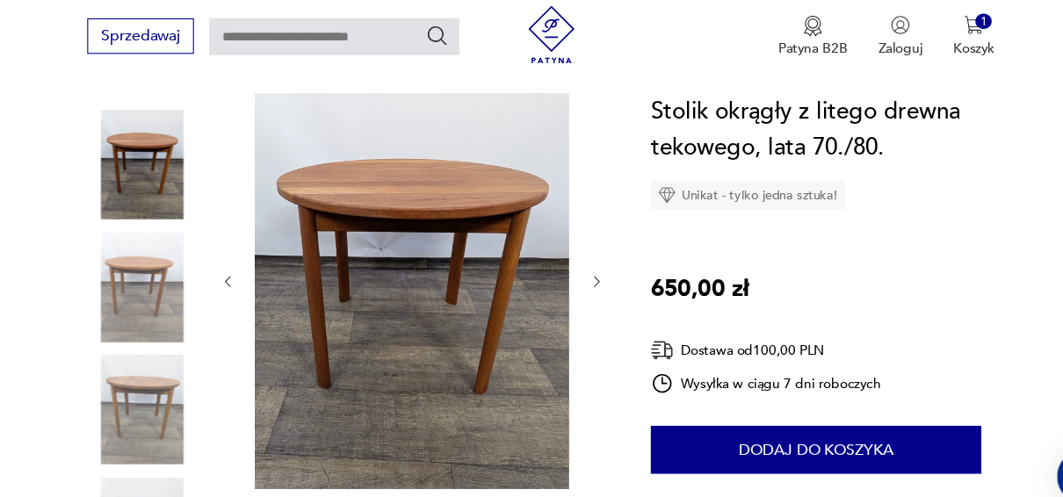
click at [582, 271] on icon "button" at bounding box center [583, 273] width 14 height 14
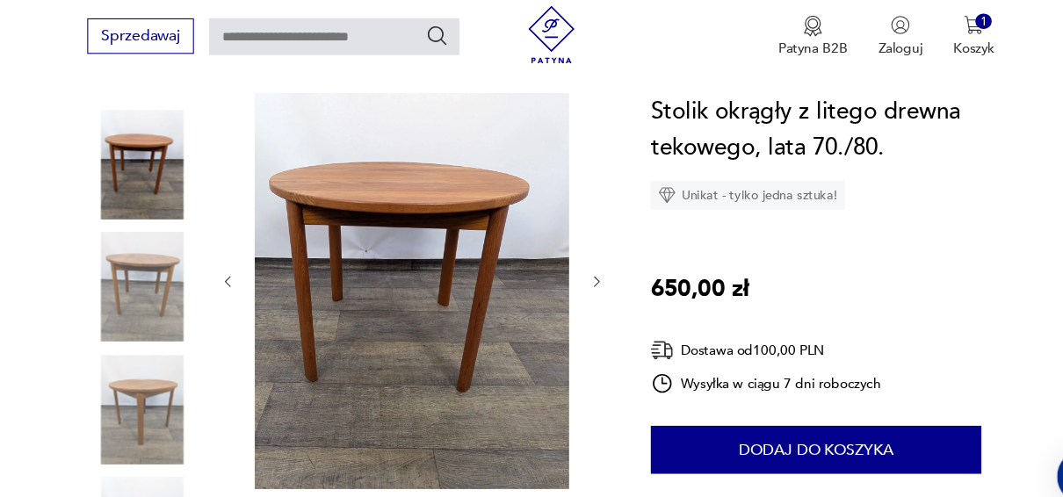
click at [582, 271] on icon "button" at bounding box center [583, 273] width 14 height 14
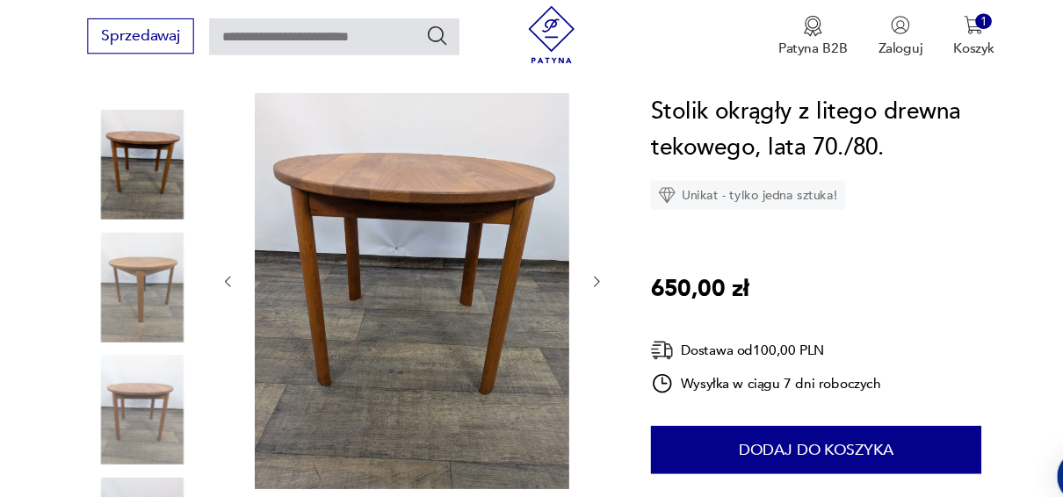
click at [582, 271] on icon "button" at bounding box center [583, 273] width 14 height 14
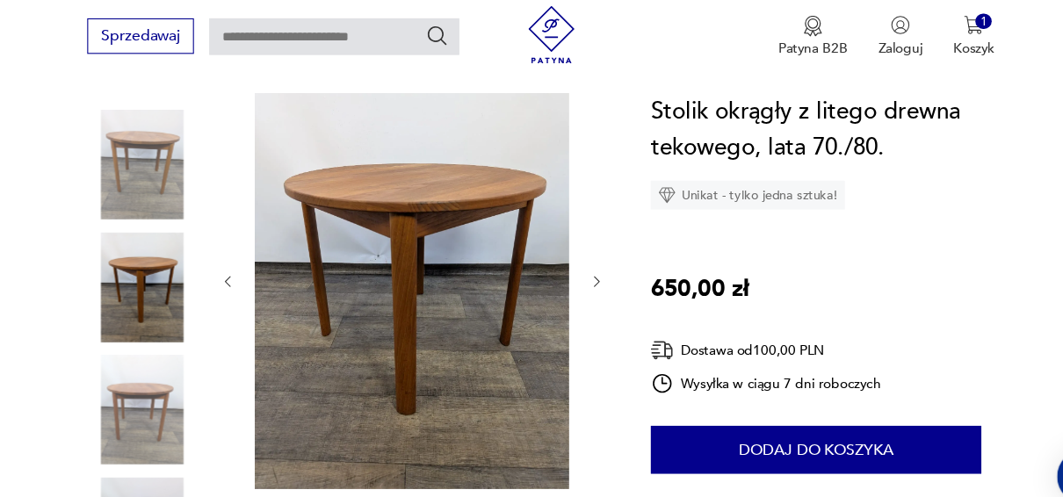
click at [582, 271] on icon "button" at bounding box center [583, 273] width 14 height 14
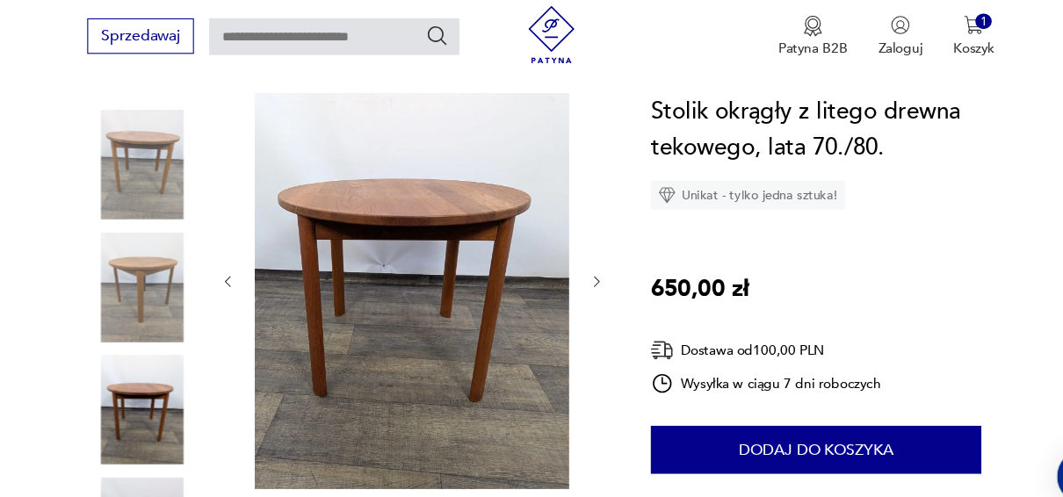
click at [582, 271] on icon "button" at bounding box center [583, 273] width 14 height 14
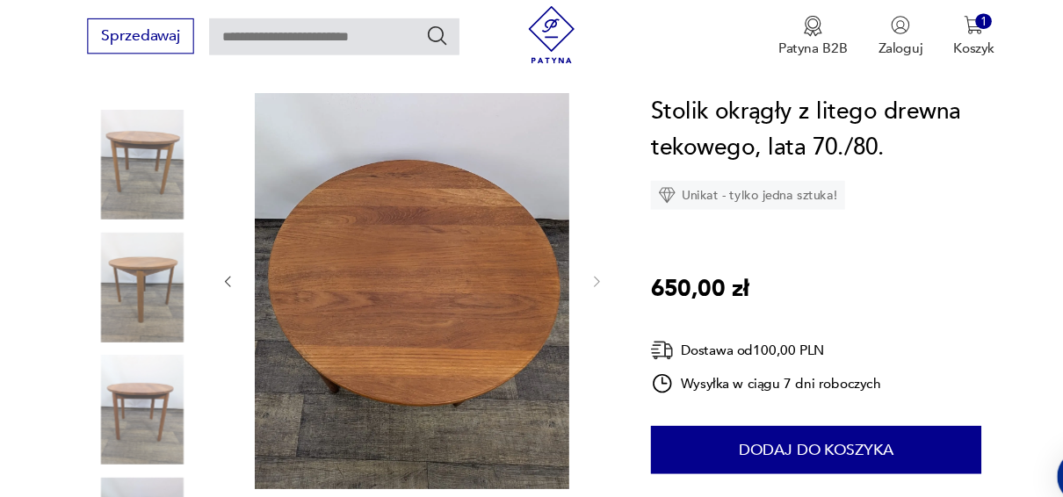
click at [496, 259] on img at bounding box center [413, 272] width 287 height 382
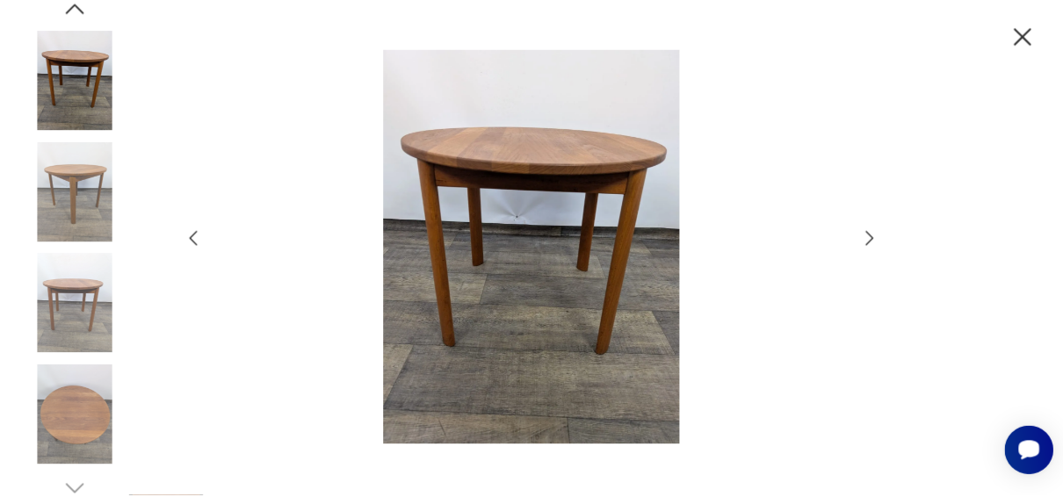
scroll to position [206, 0]
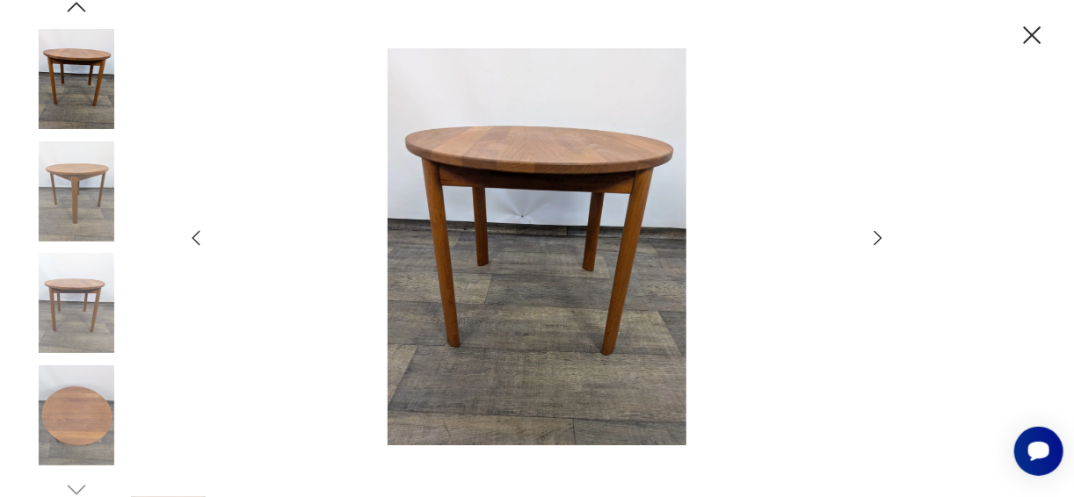
click at [1029, 34] on icon "button" at bounding box center [1032, 35] width 31 height 31
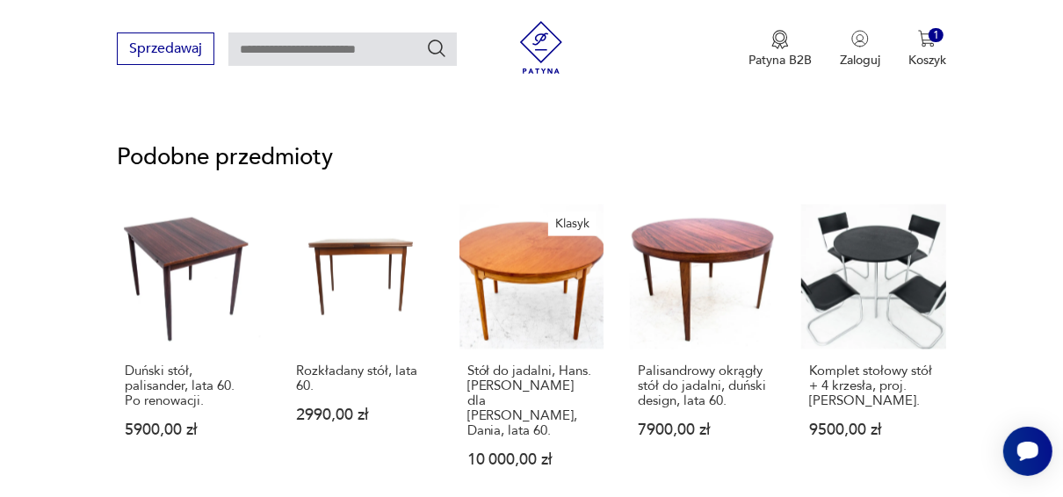
scroll to position [1495, 0]
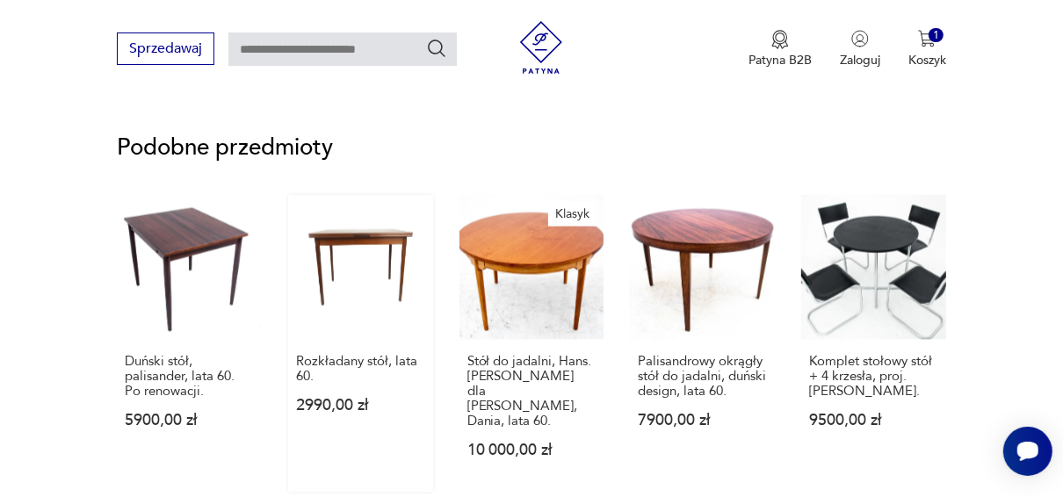
click at [325, 298] on link "Rozkładany stół, lata 60. 2990,00 zł" at bounding box center [360, 343] width 145 height 297
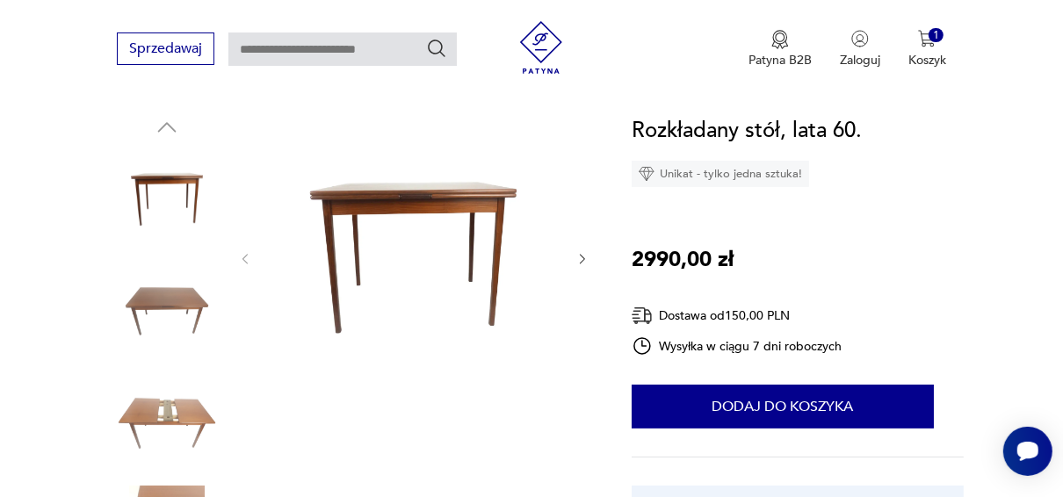
scroll to position [154, 0]
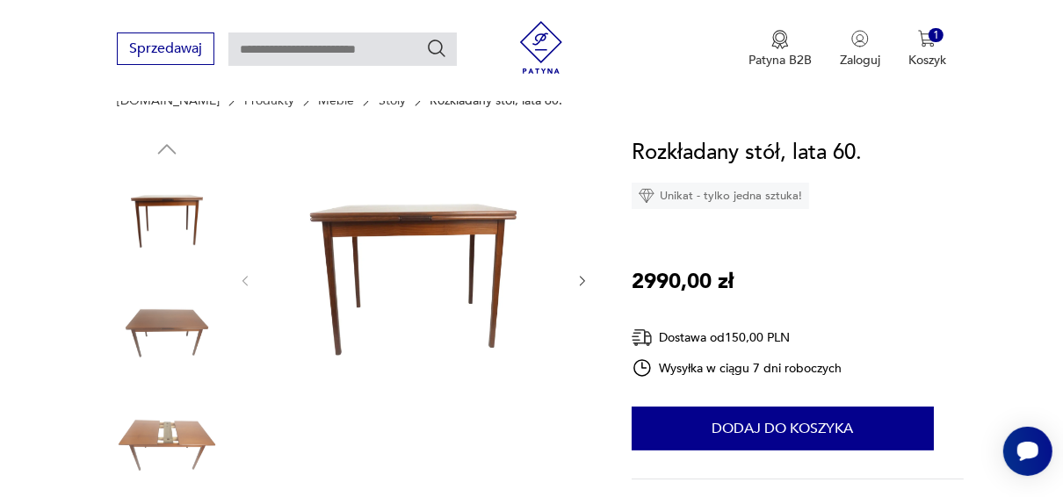
click at [192, 318] on img at bounding box center [167, 334] width 100 height 100
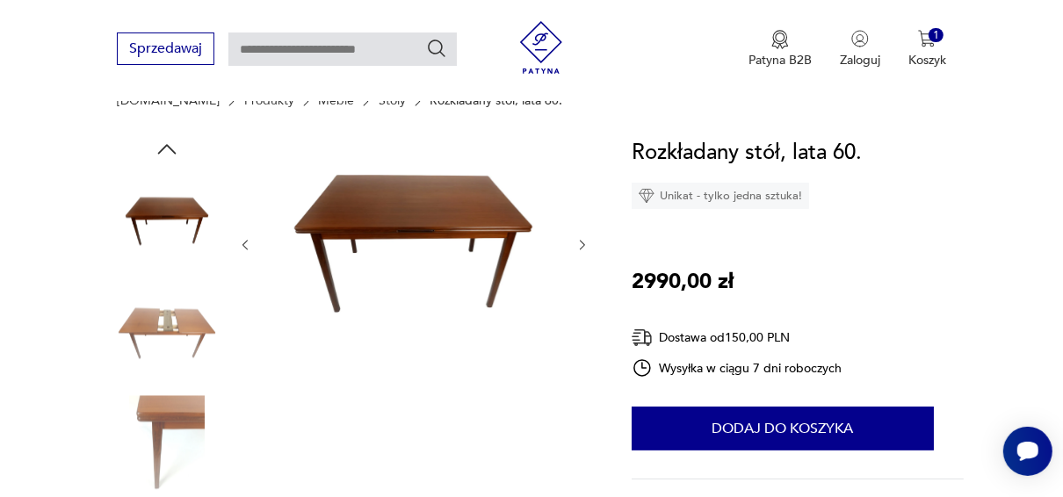
click at [162, 387] on div at bounding box center [167, 279] width 100 height 439
click at [185, 208] on img at bounding box center [167, 221] width 100 height 100
click at [165, 156] on icon "button" at bounding box center [167, 149] width 26 height 26
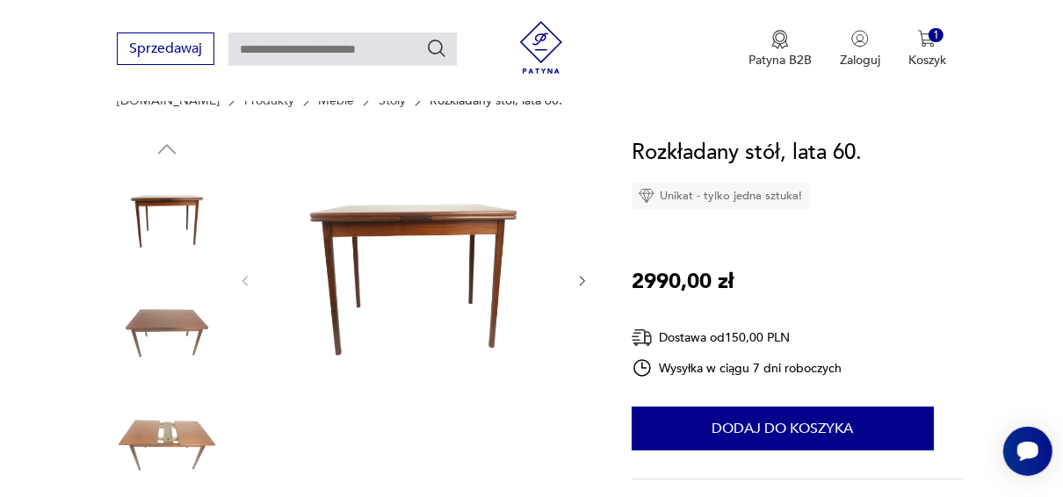
click at [163, 424] on img at bounding box center [167, 445] width 100 height 100
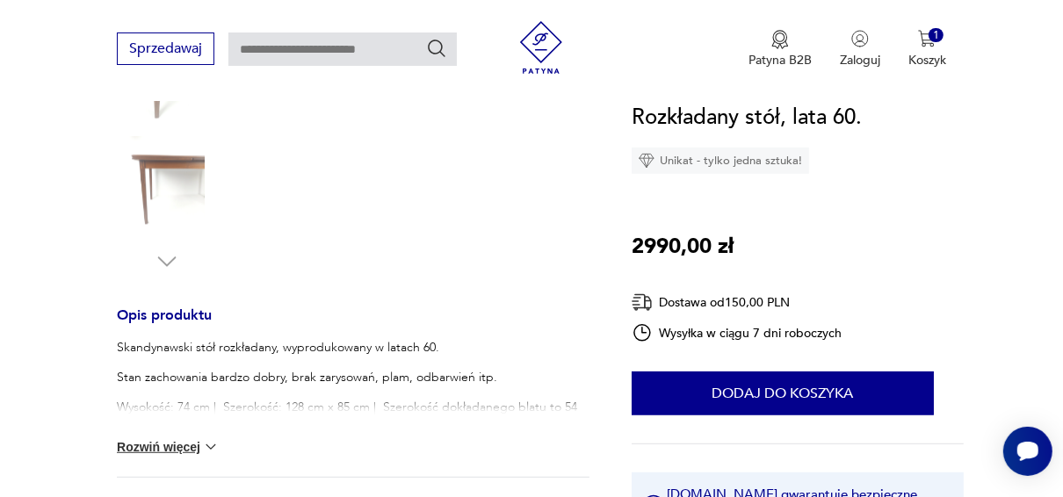
scroll to position [551, 0]
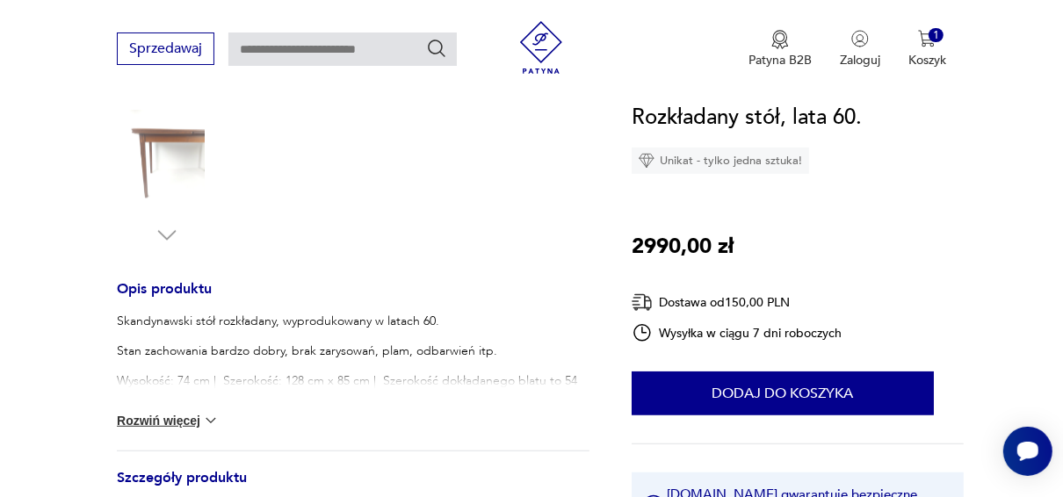
click at [161, 157] on img at bounding box center [167, 161] width 100 height 100
click at [183, 423] on button "Rozwiń więcej" at bounding box center [168, 421] width 102 height 18
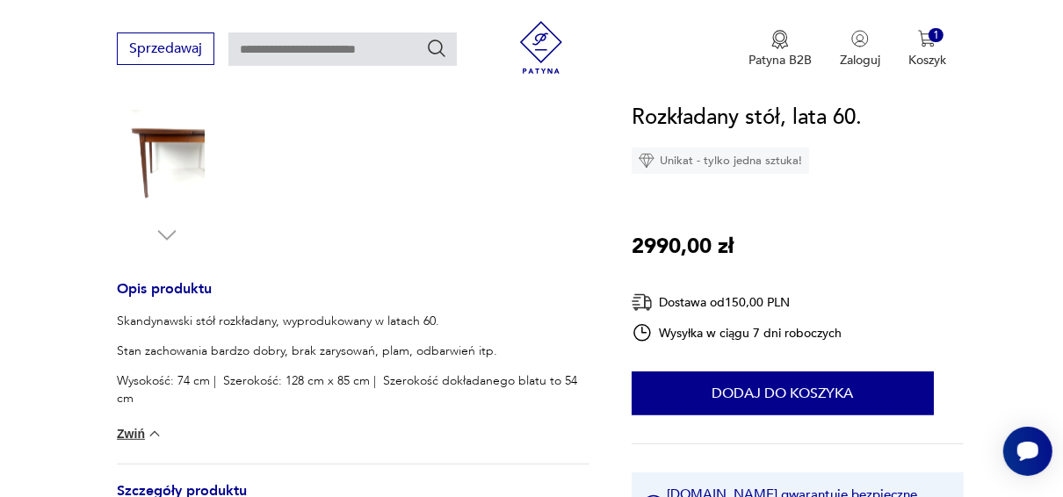
click at [165, 127] on img at bounding box center [167, 161] width 100 height 100
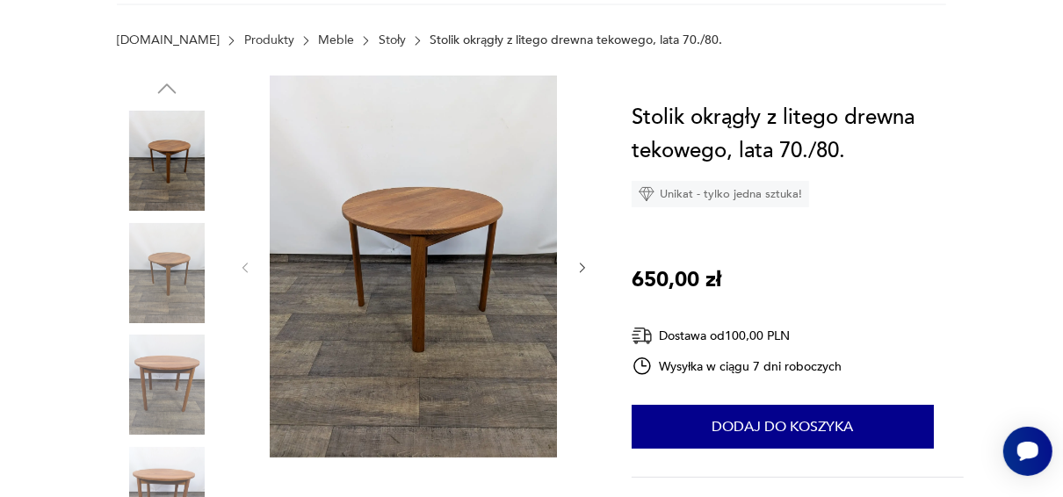
scroll to position [111, 0]
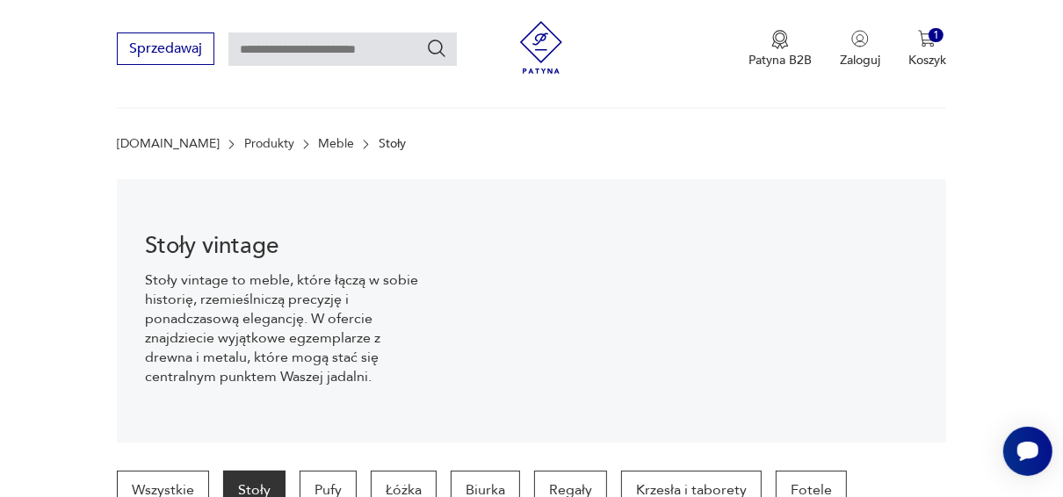
scroll to position [907, 0]
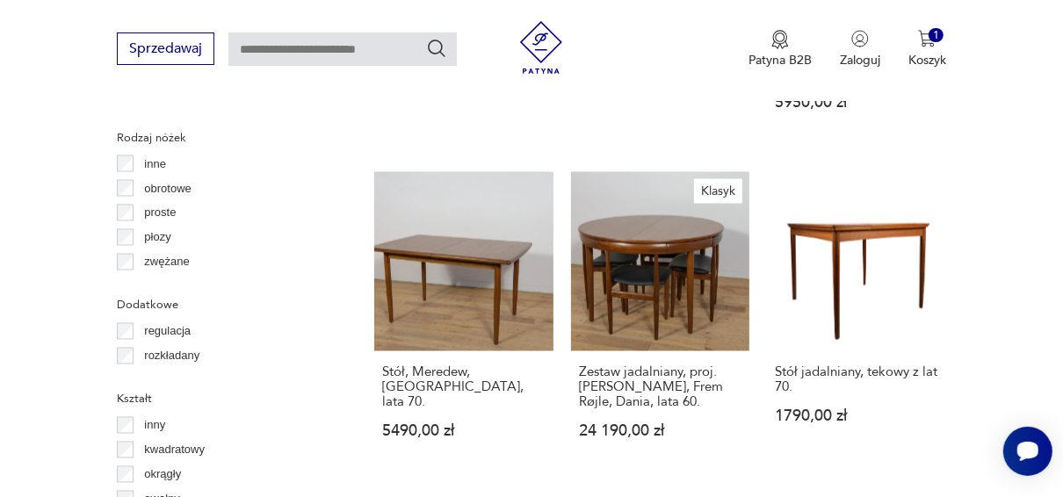
scroll to position [1996, 0]
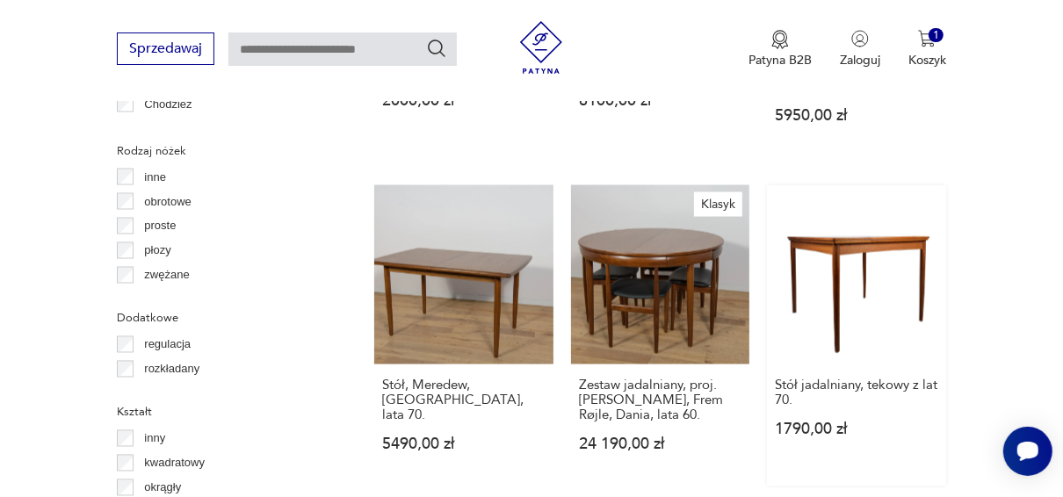
click at [878, 227] on link "Stół jadalniany, tekowy z lat 70. 1790,00 zł" at bounding box center [856, 335] width 179 height 301
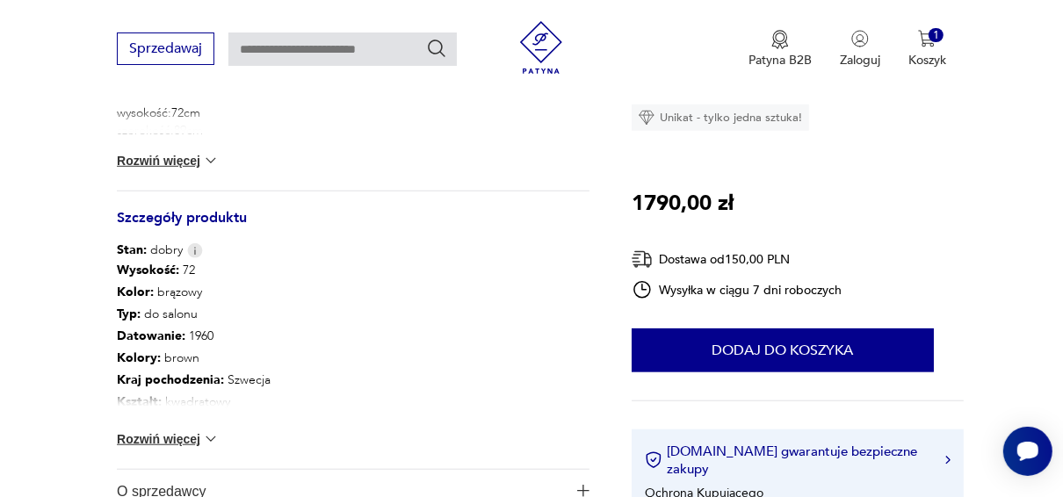
scroll to position [202, 0]
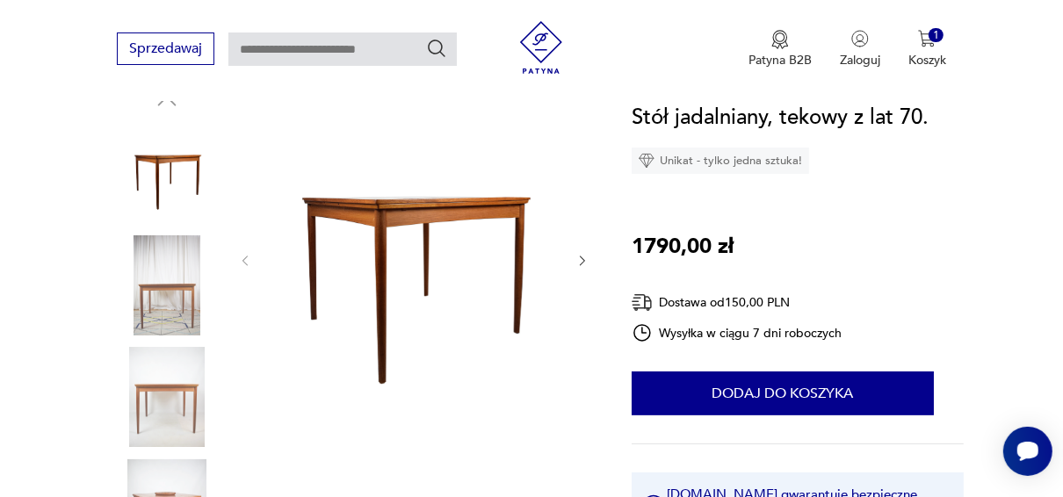
click at [175, 263] on img at bounding box center [167, 285] width 100 height 100
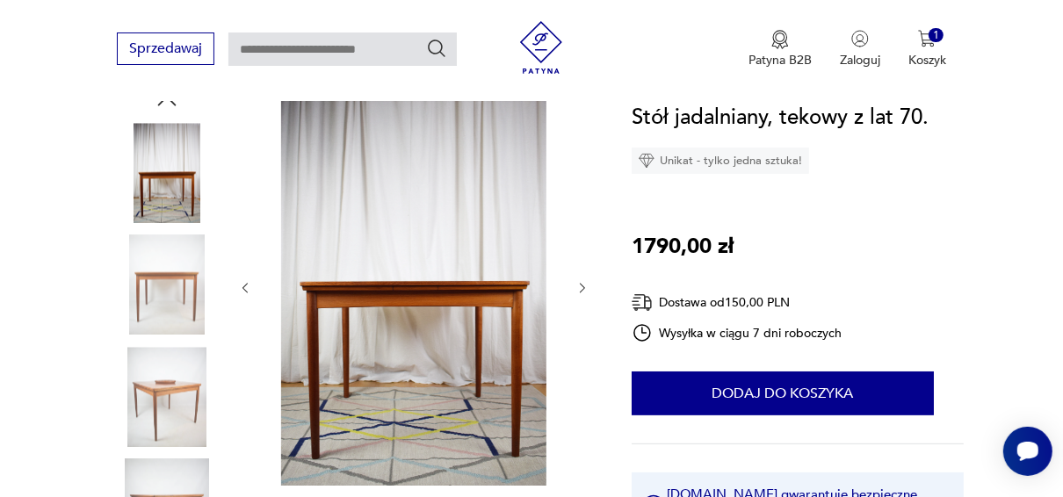
click at [142, 420] on img at bounding box center [167, 397] width 100 height 100
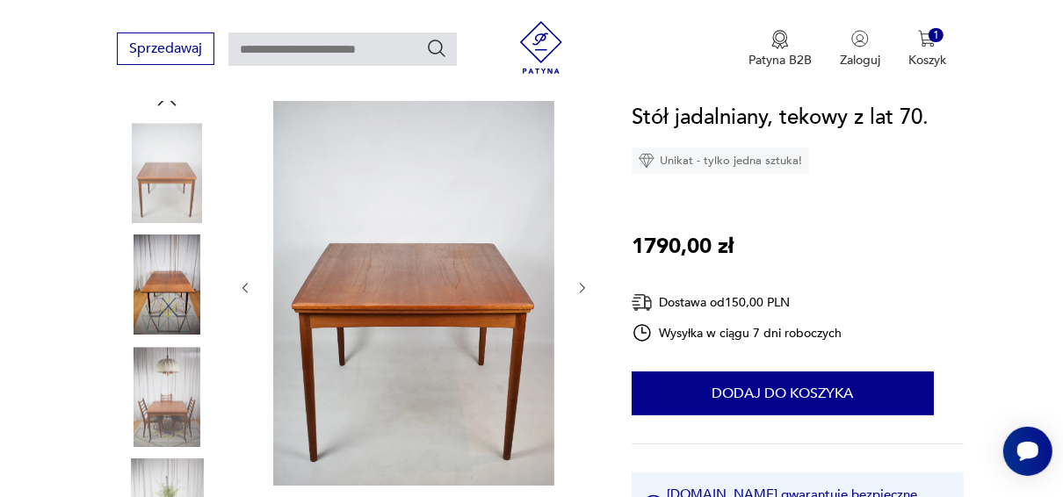
click at [167, 424] on img at bounding box center [167, 397] width 100 height 100
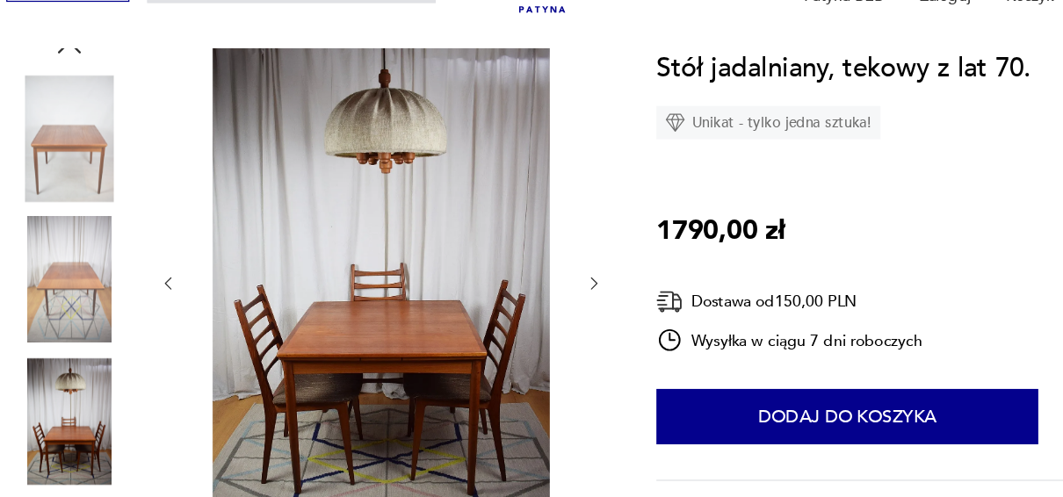
click at [160, 395] on img at bounding box center [167, 397] width 100 height 100
click at [170, 302] on img at bounding box center [167, 285] width 100 height 100
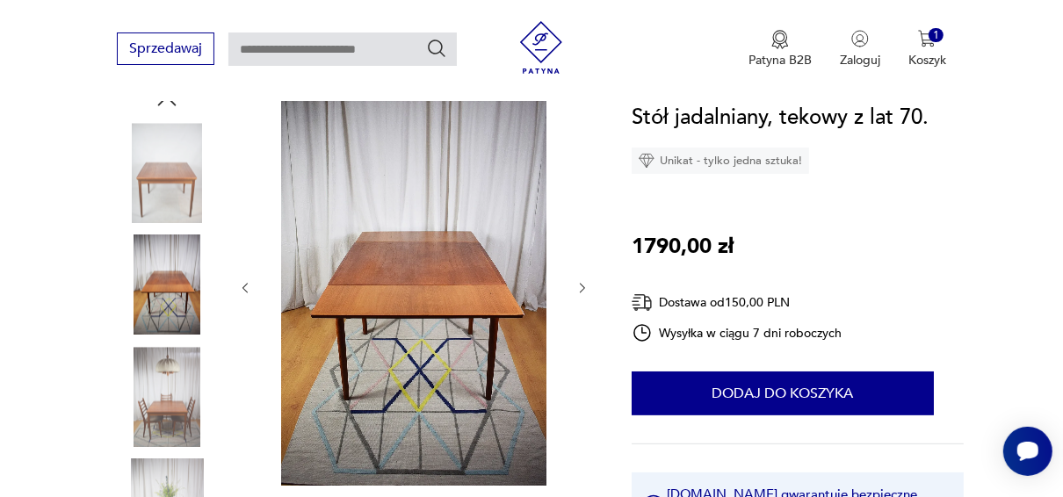
click at [144, 177] on img at bounding box center [167, 173] width 100 height 100
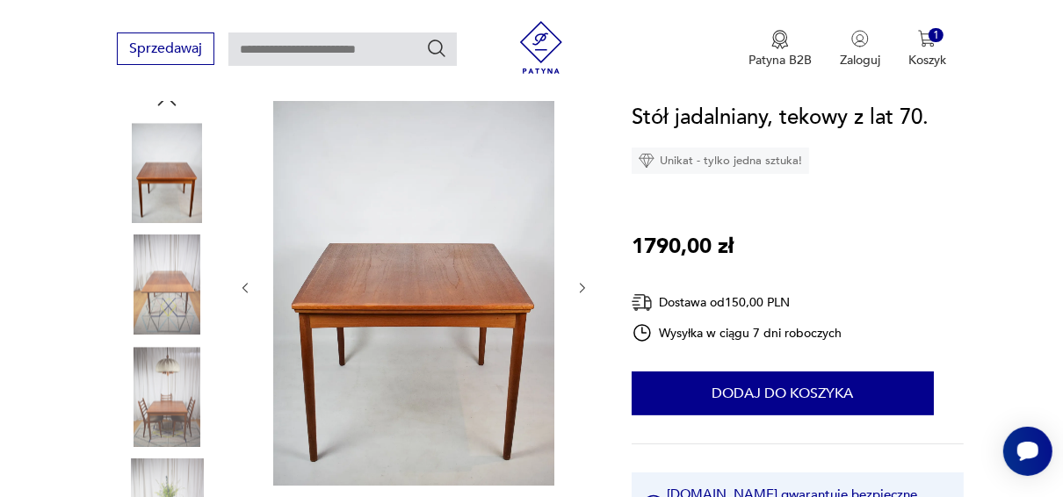
click at [174, 270] on img at bounding box center [167, 285] width 100 height 100
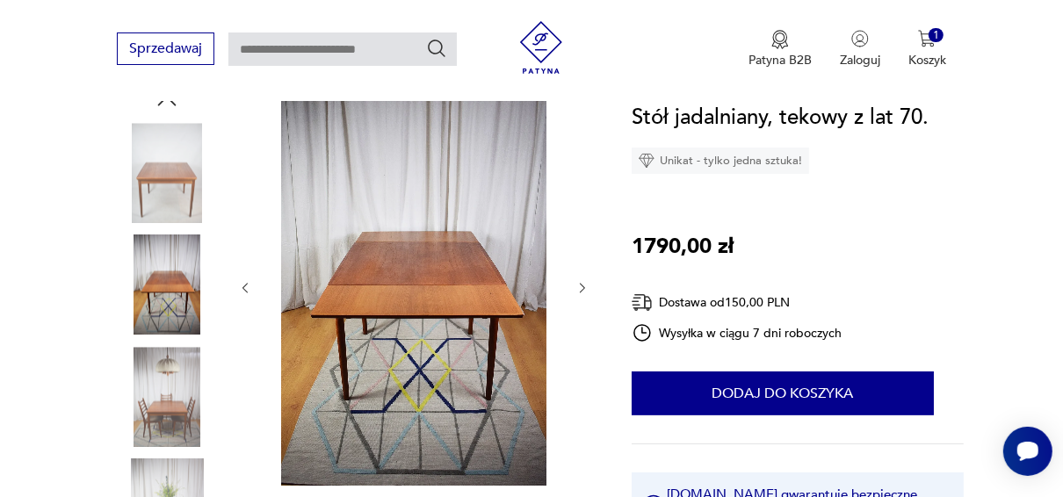
click at [147, 309] on img at bounding box center [167, 285] width 100 height 100
click at [155, 376] on img at bounding box center [167, 397] width 100 height 100
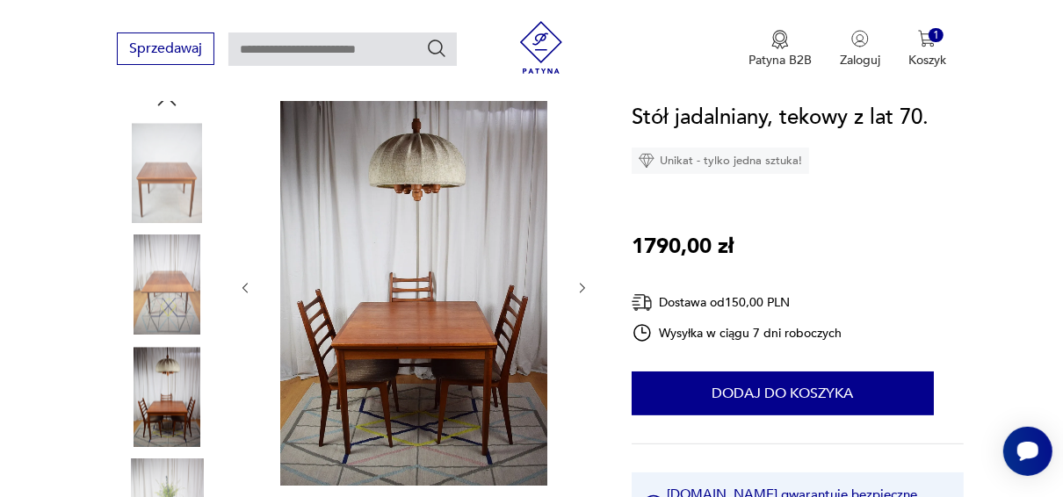
click at [170, 424] on img at bounding box center [167, 397] width 100 height 100
click at [170, 423] on img at bounding box center [167, 397] width 100 height 100
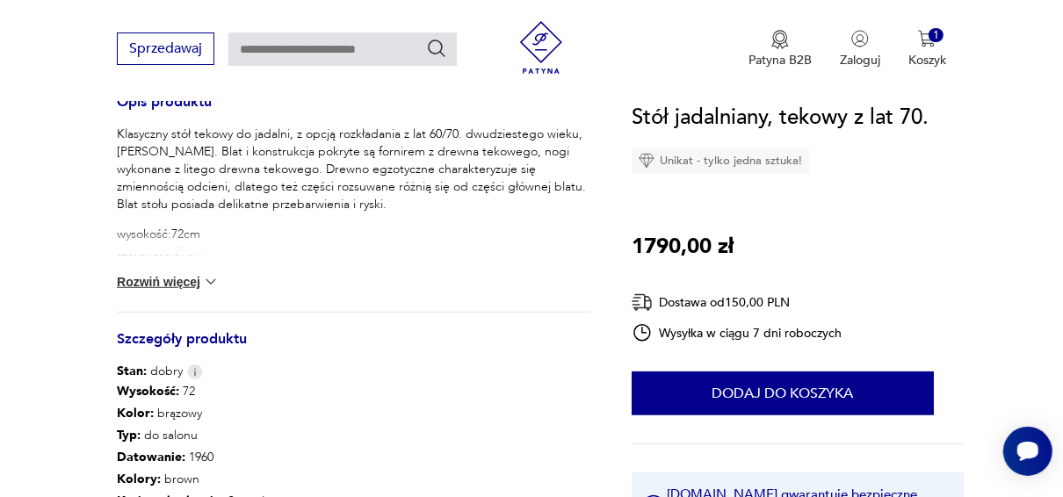
scroll to position [792, 0]
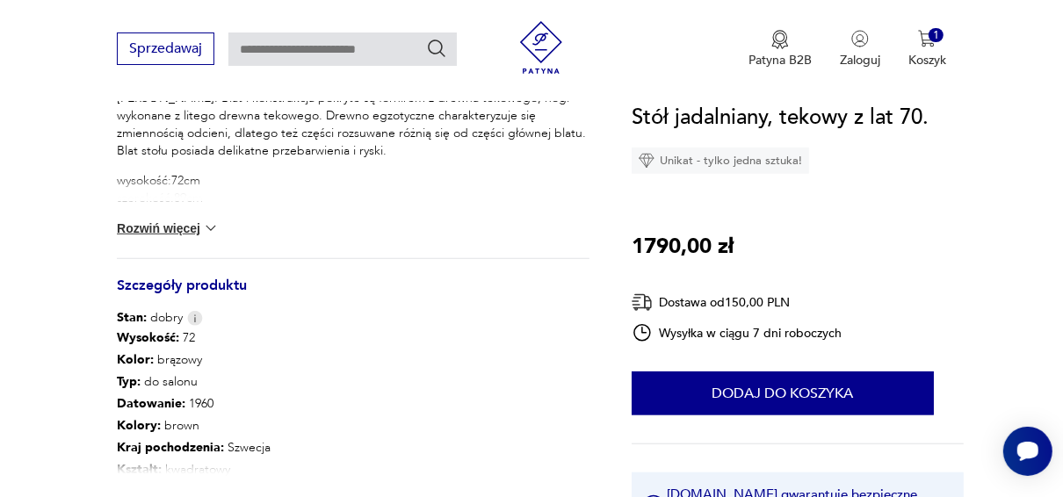
click at [163, 221] on button "Rozwiń więcej" at bounding box center [168, 229] width 102 height 18
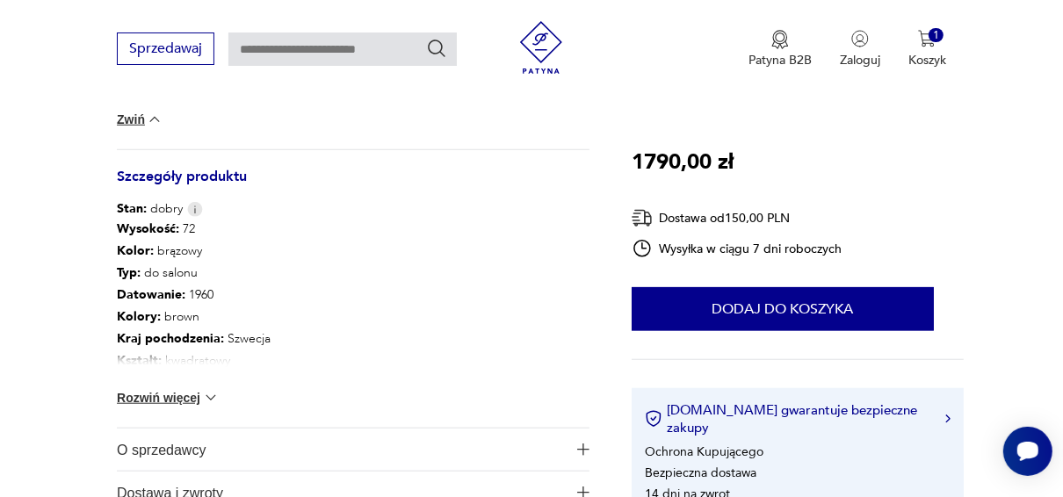
scroll to position [960, 0]
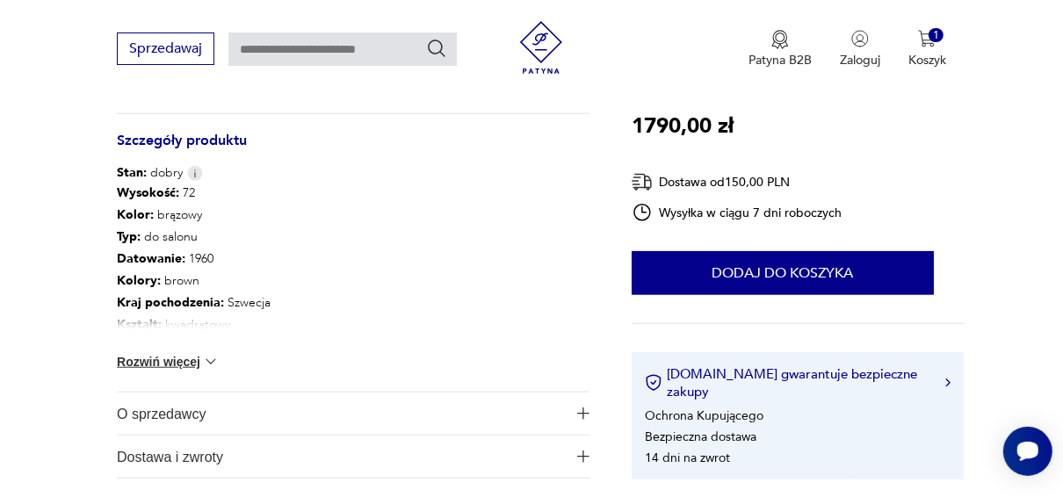
click at [170, 356] on button "Rozwiń więcej" at bounding box center [168, 362] width 102 height 18
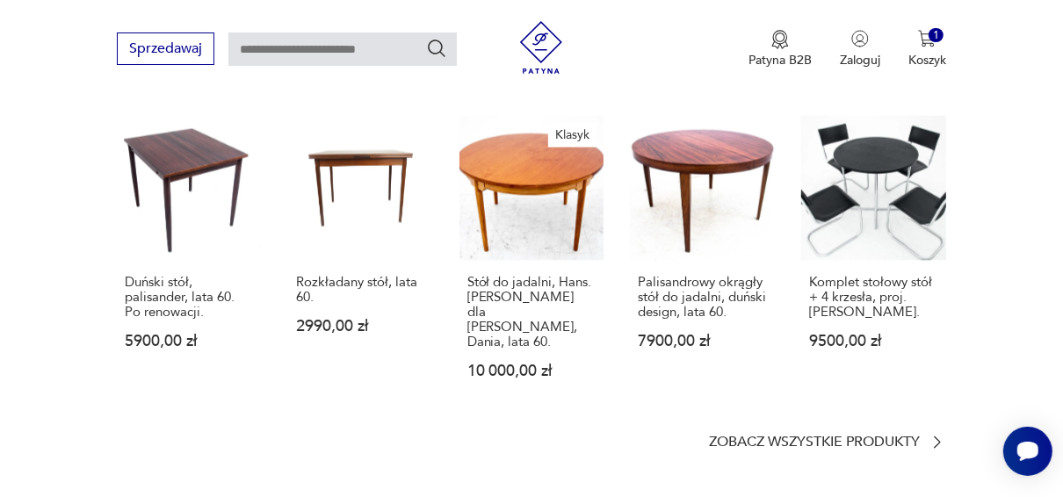
scroll to position [1694, 0]
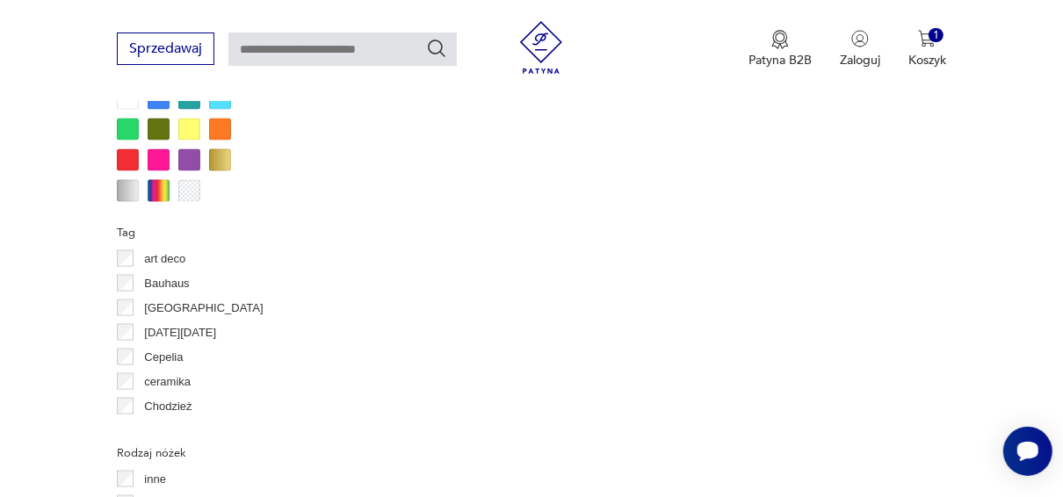
scroll to position [2158, 0]
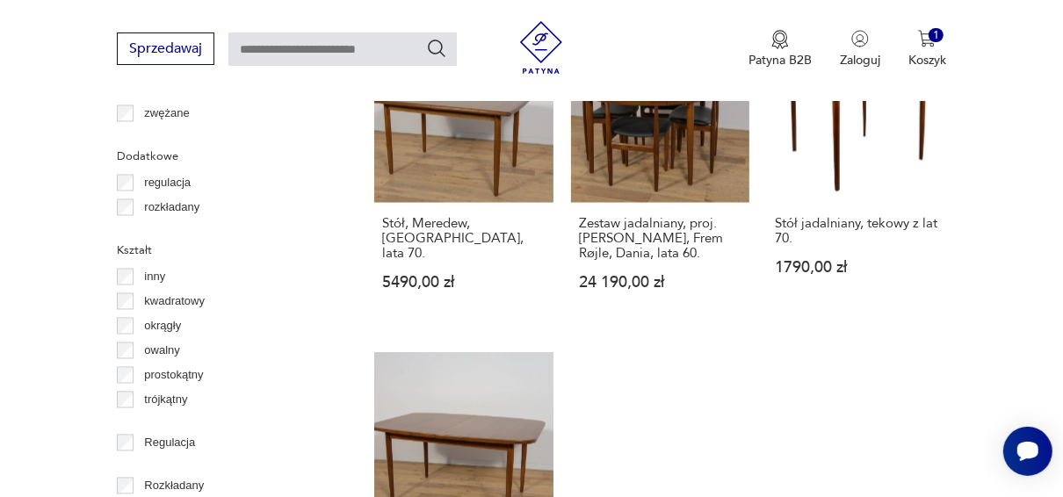
scroll to position [2410, 0]
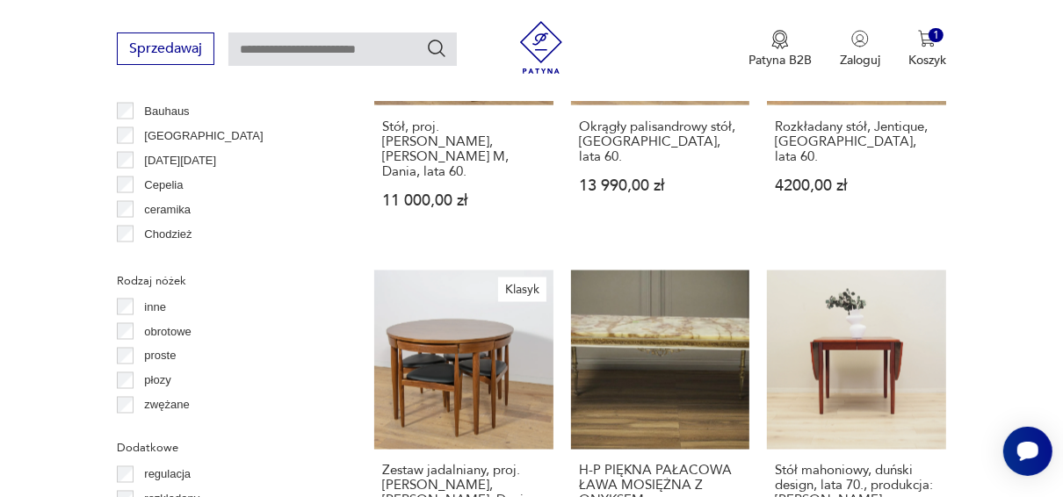
scroll to position [1844, 0]
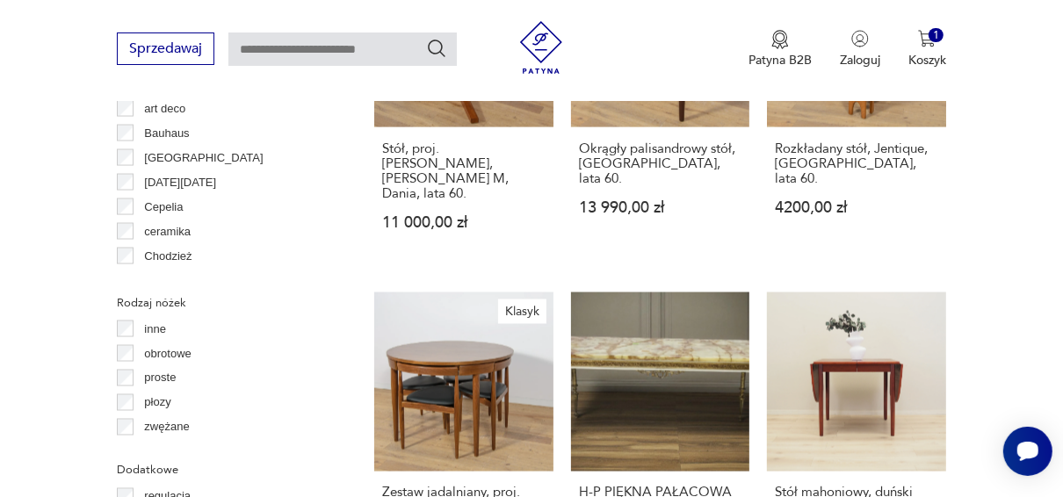
scroll to position [2408, 0]
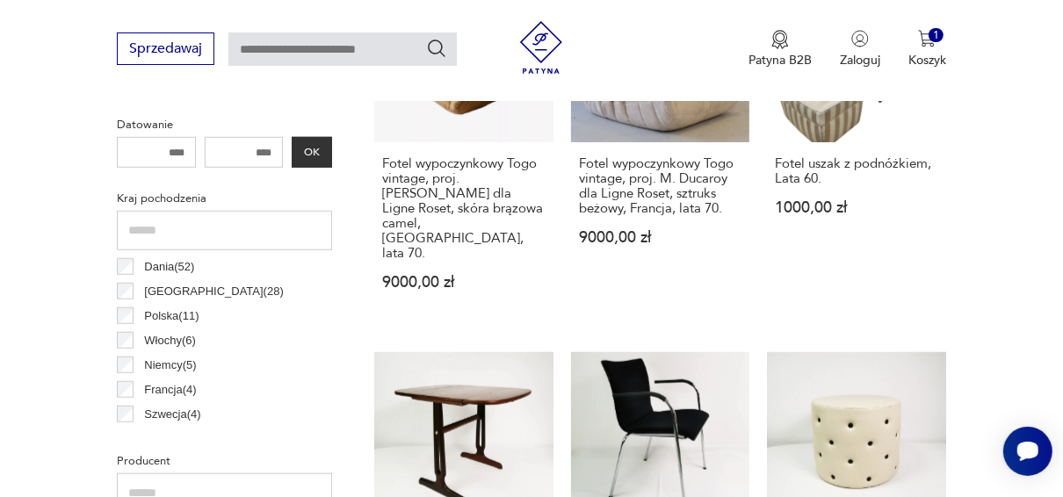
scroll to position [831, 0]
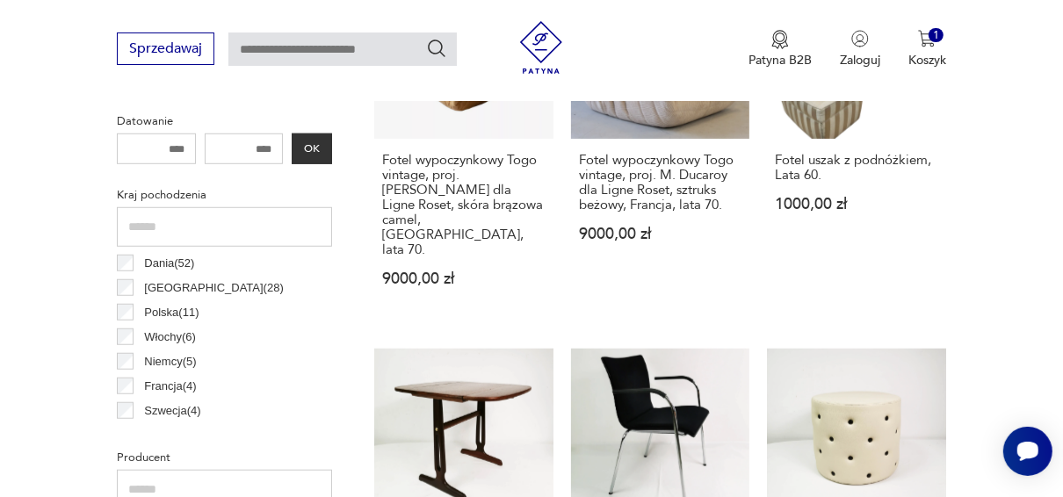
click at [164, 256] on p "Dania ( 52 )" at bounding box center [169, 263] width 50 height 19
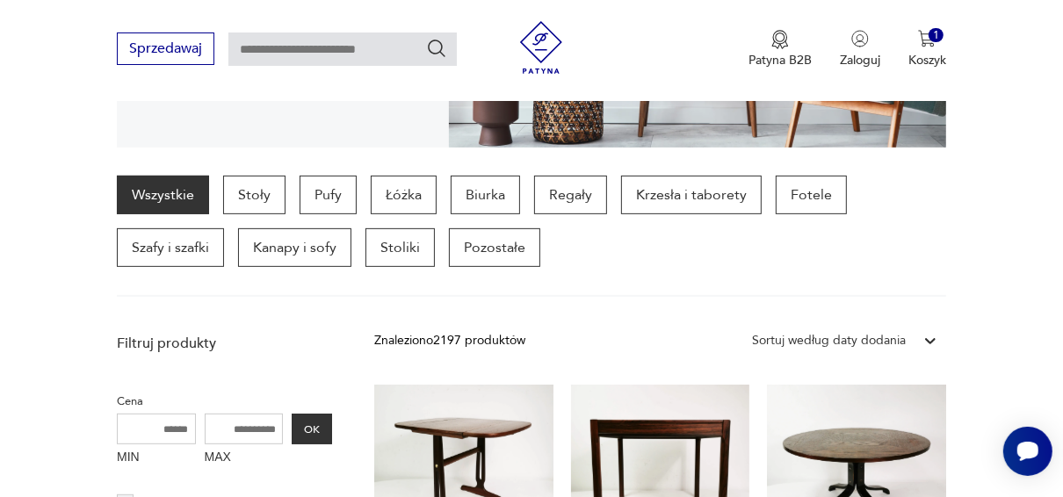
scroll to position [410, 0]
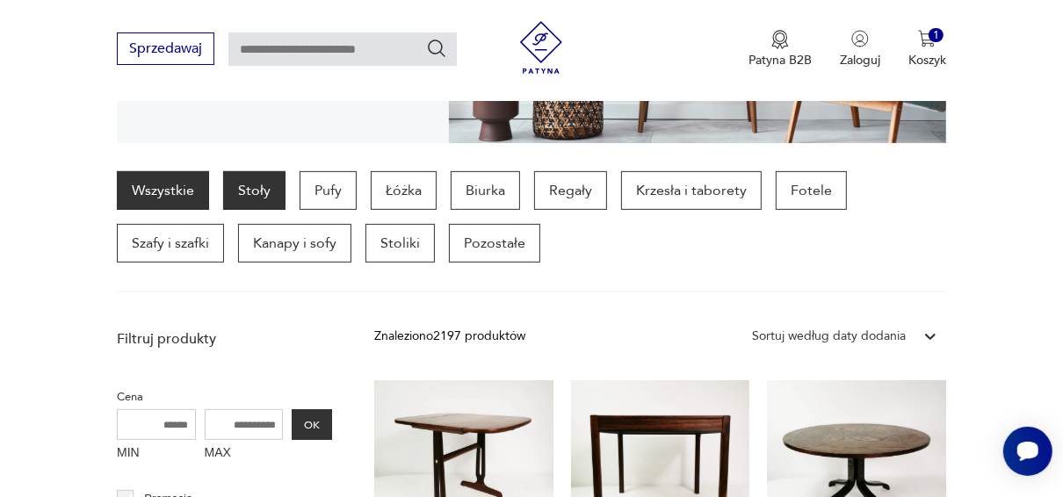
click at [252, 177] on p "Stoły" at bounding box center [254, 190] width 62 height 39
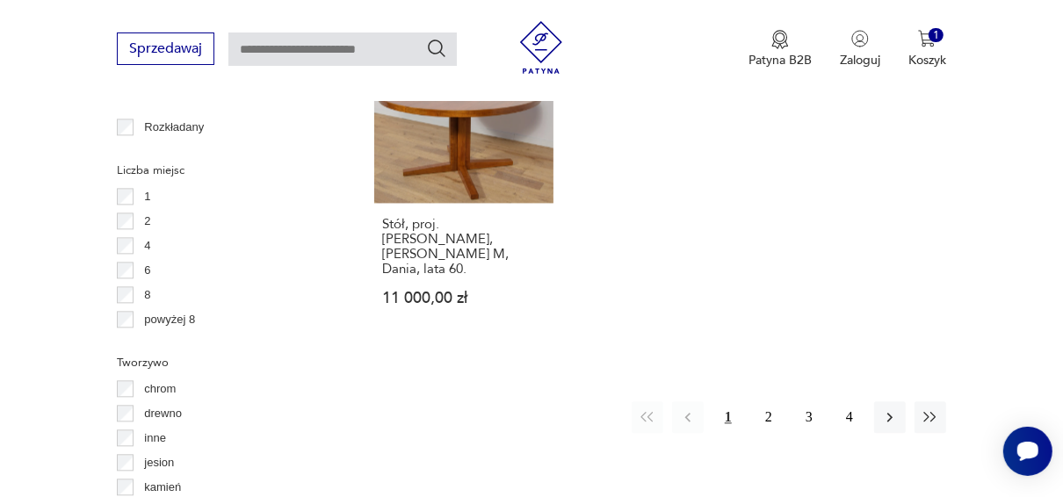
scroll to position [2396, 0]
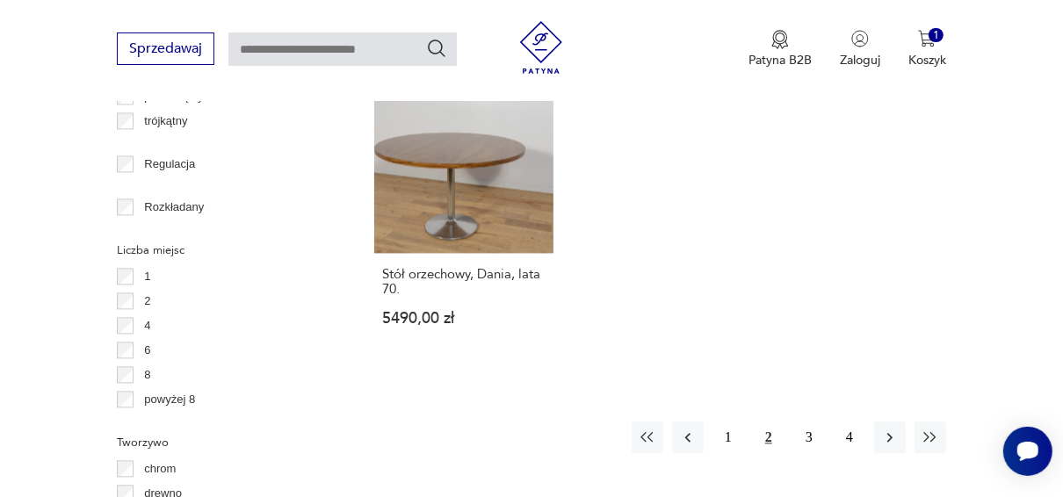
scroll to position [2483, 0]
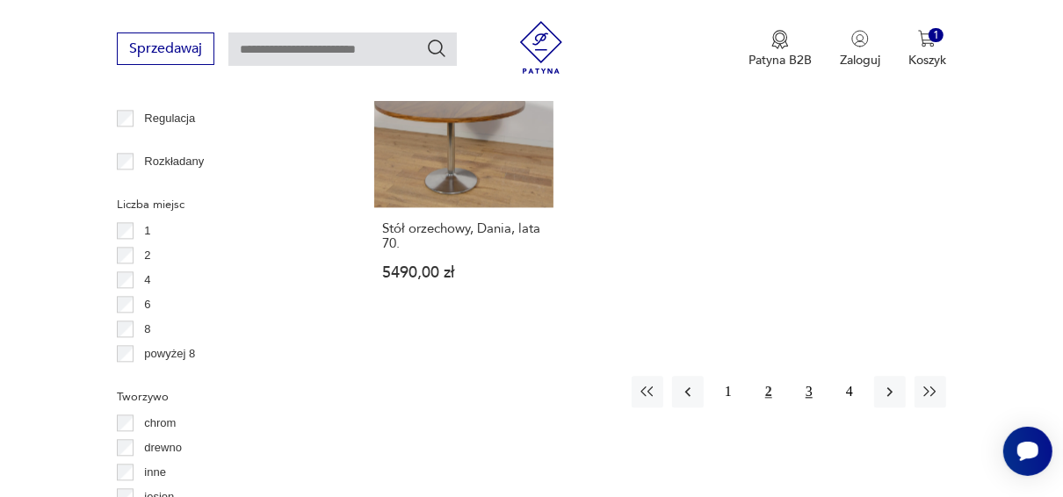
click at [810, 376] on button "3" at bounding box center [809, 392] width 32 height 32
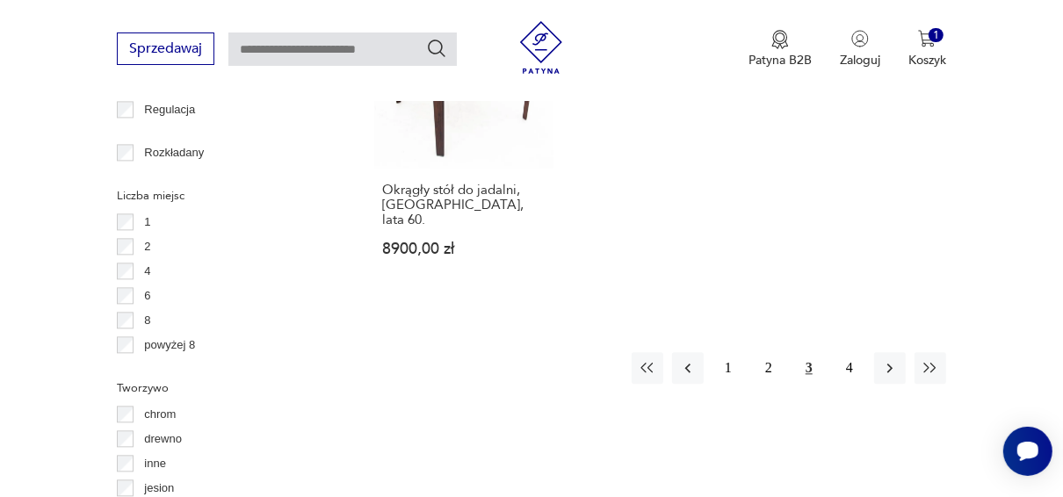
scroll to position [2496, 0]
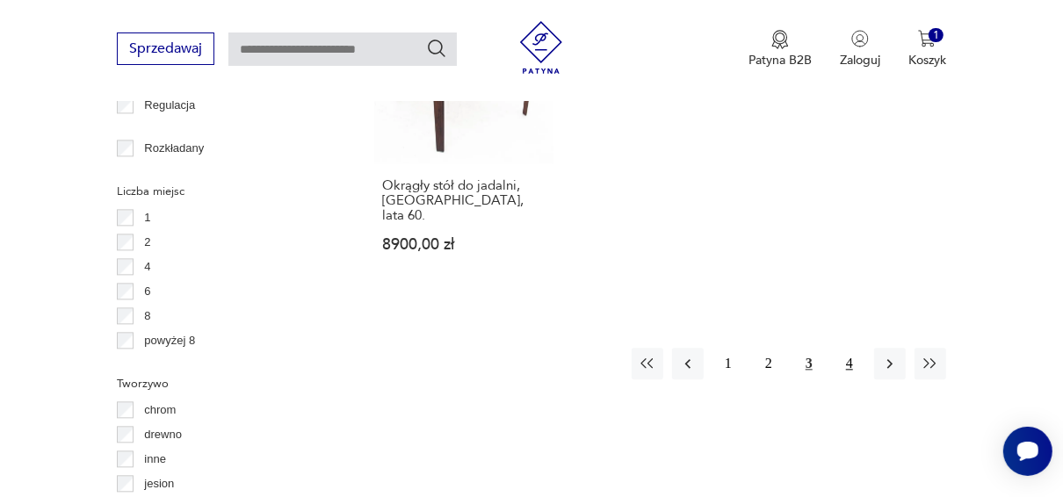
click at [842, 348] on button "4" at bounding box center [850, 364] width 32 height 32
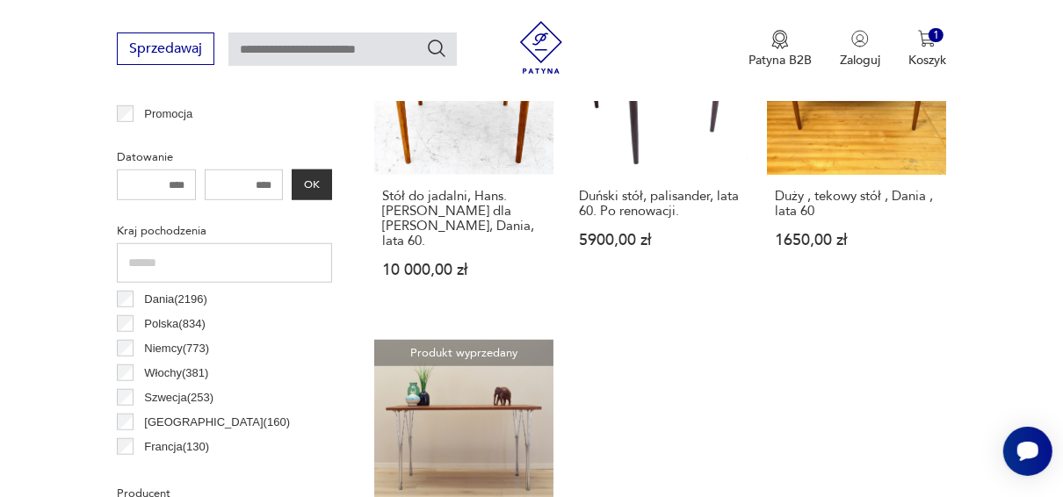
scroll to position [800, 0]
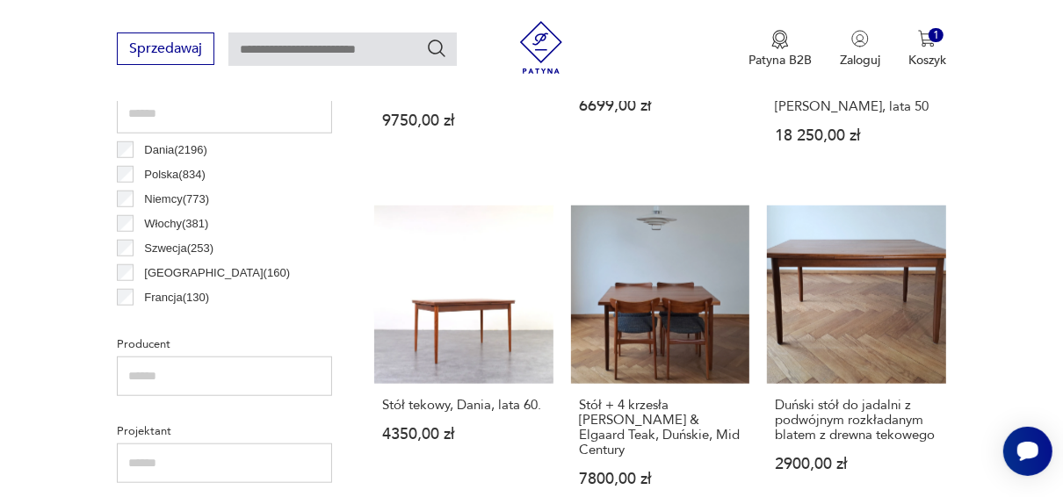
scroll to position [990, 0]
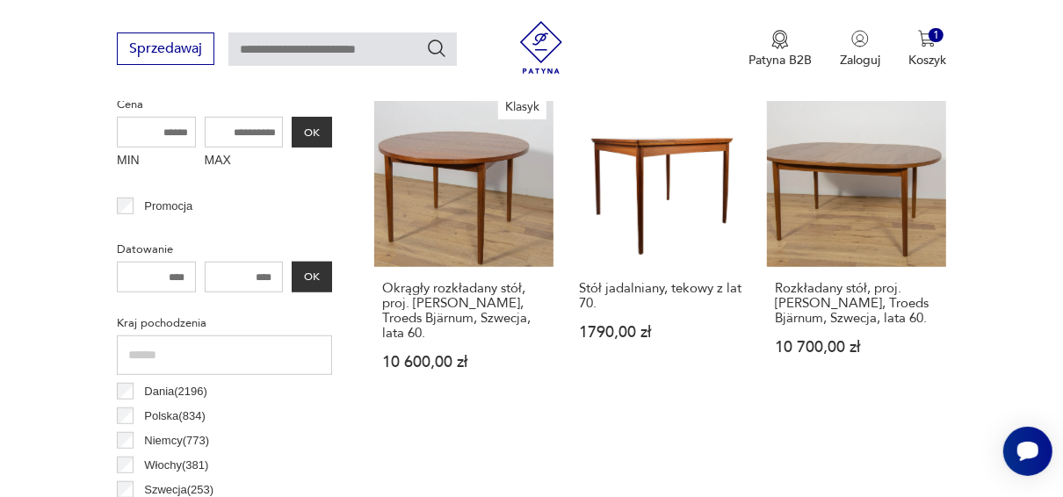
scroll to position [708, 0]
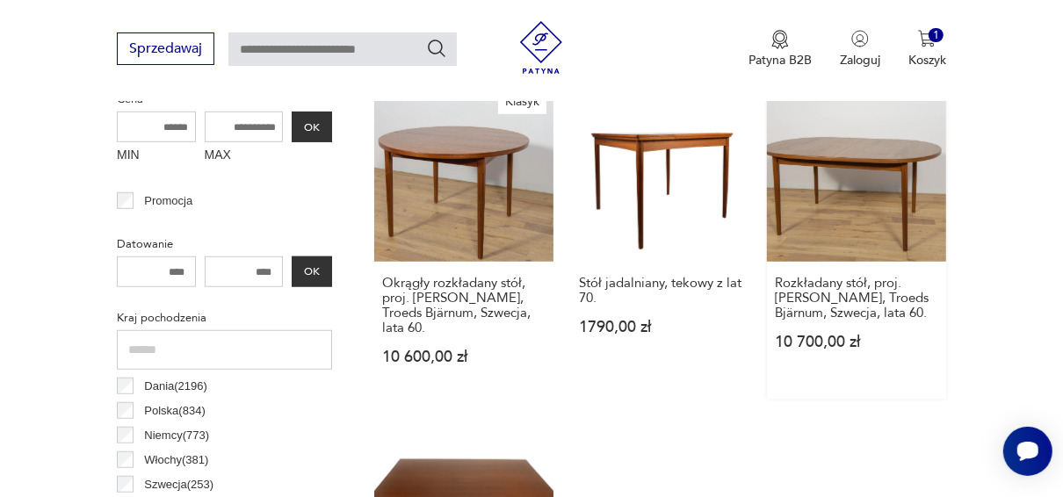
click at [857, 166] on link "Rozkładany stół, proj. [PERSON_NAME], Troeds Bjärnum, Szwecja, lata 60. 10 700,…" at bounding box center [856, 241] width 179 height 316
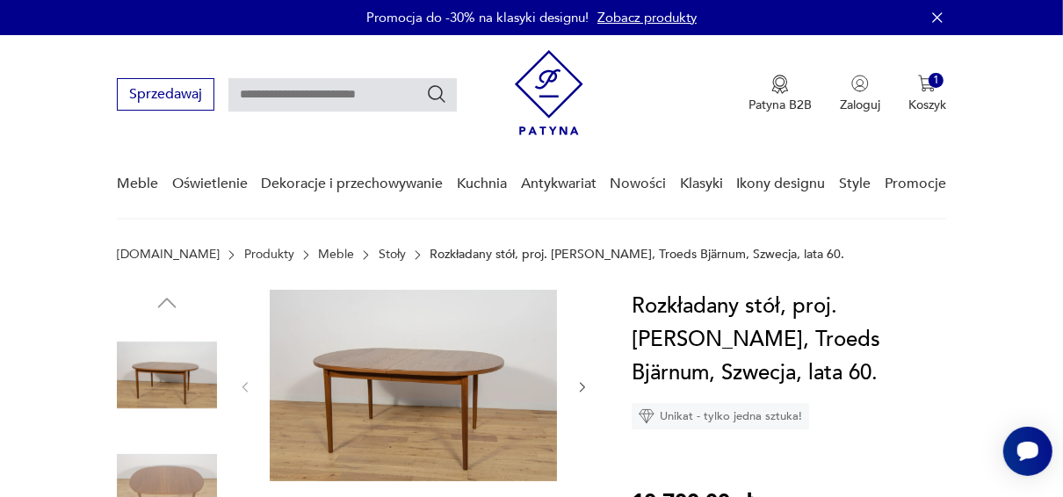
click at [387, 373] on img at bounding box center [413, 386] width 287 height 192
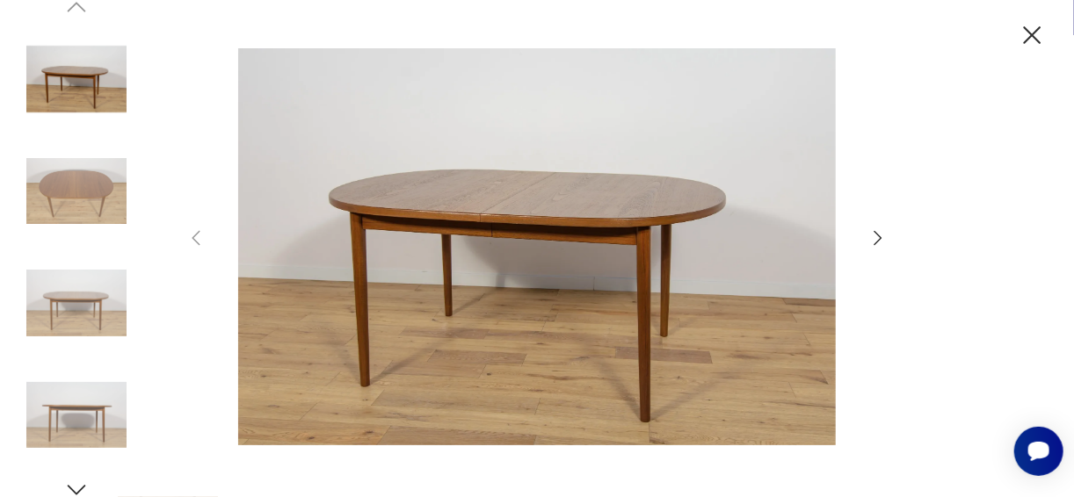
click at [76, 301] on img at bounding box center [76, 303] width 100 height 100
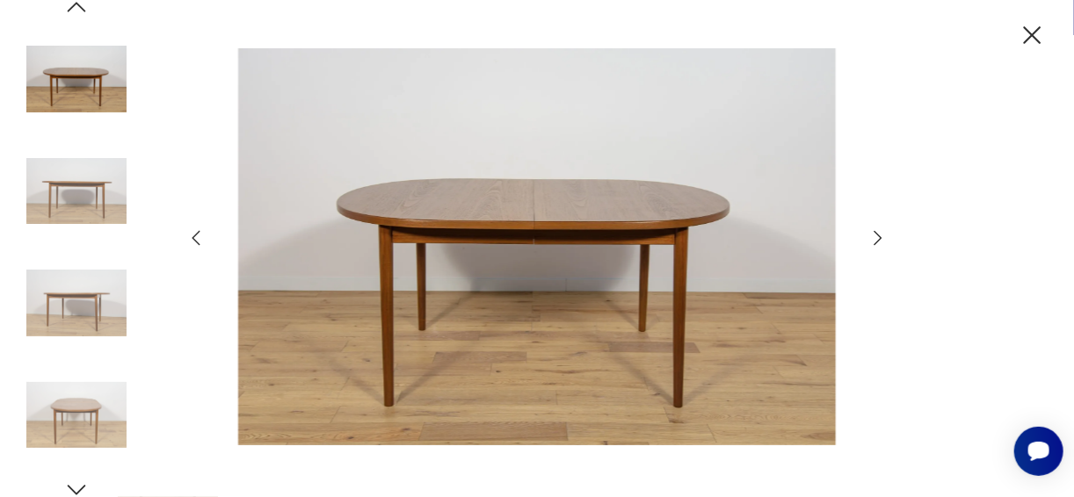
click at [80, 428] on img at bounding box center [76, 416] width 100 height 100
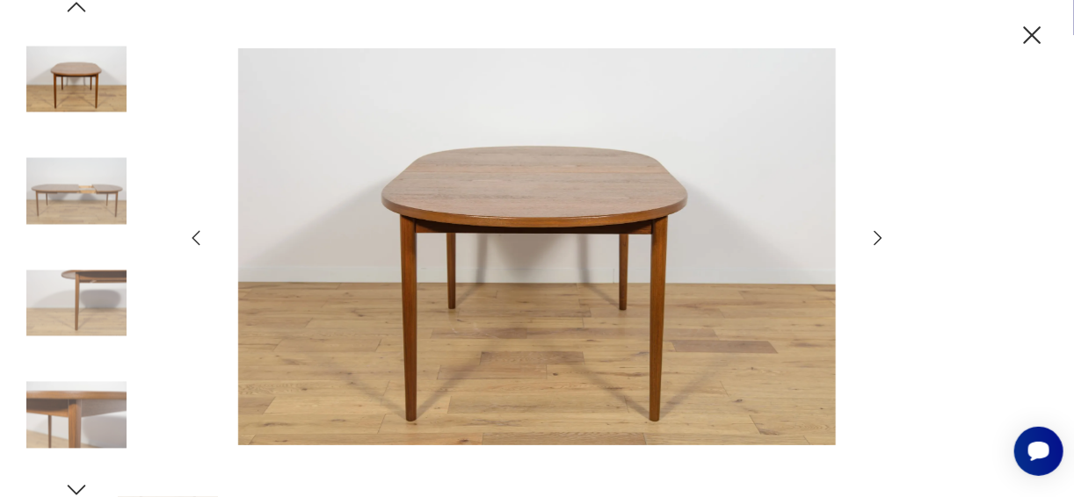
click at [77, 309] on img at bounding box center [76, 303] width 100 height 100
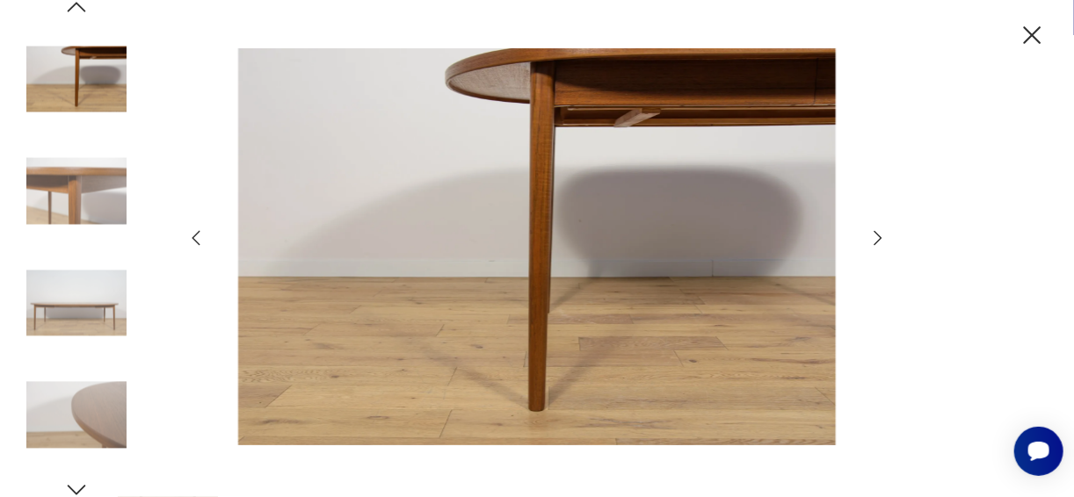
click at [67, 380] on img at bounding box center [76, 416] width 100 height 100
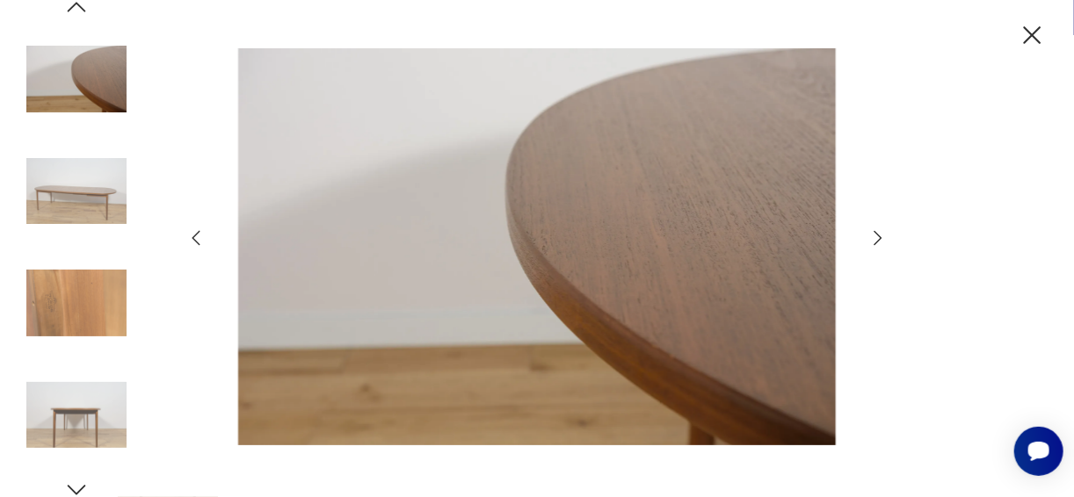
click at [98, 198] on img at bounding box center [76, 191] width 100 height 100
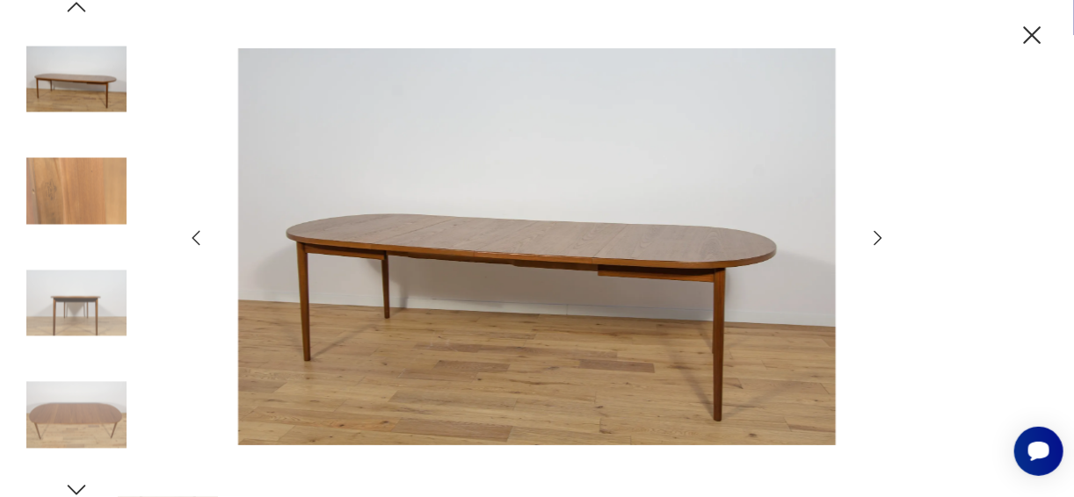
click at [105, 321] on img at bounding box center [76, 303] width 100 height 100
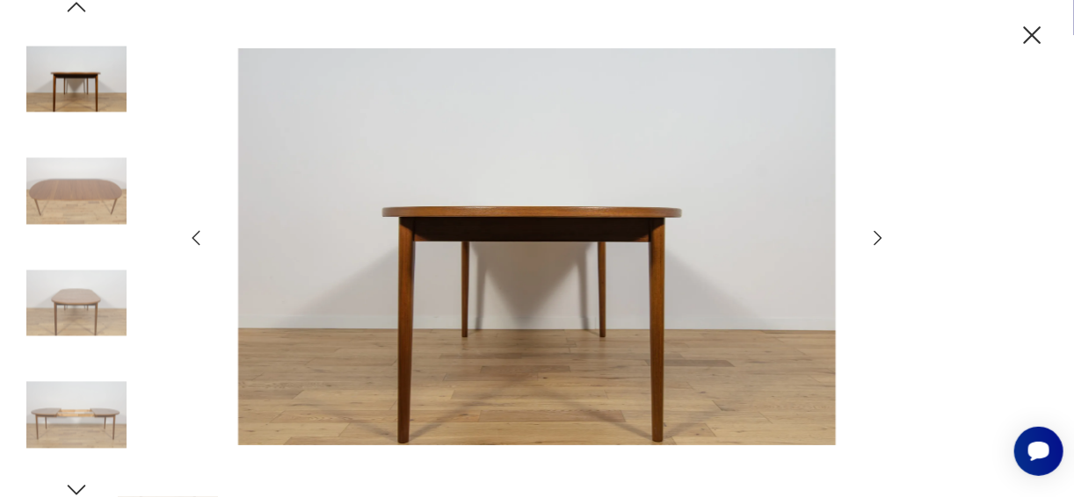
click at [79, 417] on img at bounding box center [76, 416] width 100 height 100
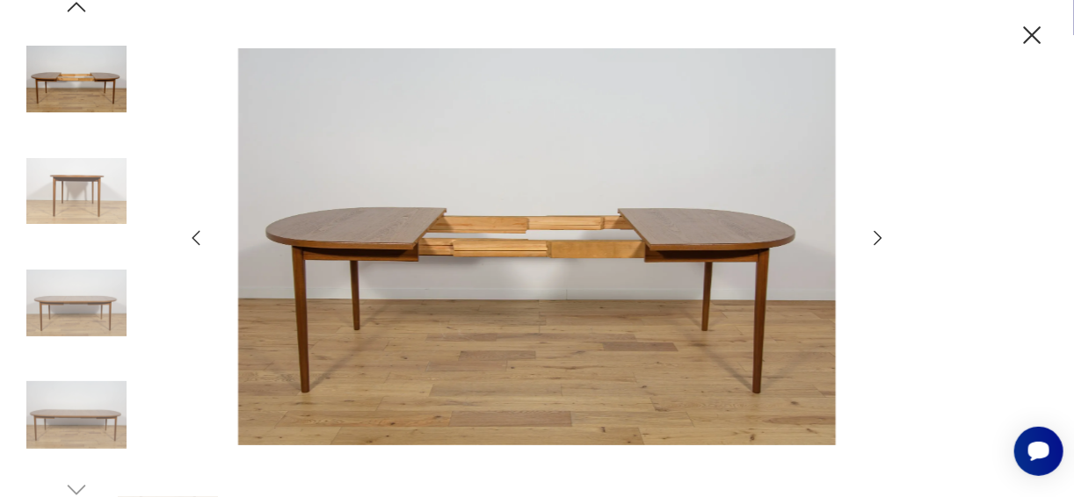
click at [76, 64] on img at bounding box center [76, 79] width 100 height 100
click at [71, 171] on img at bounding box center [76, 191] width 100 height 100
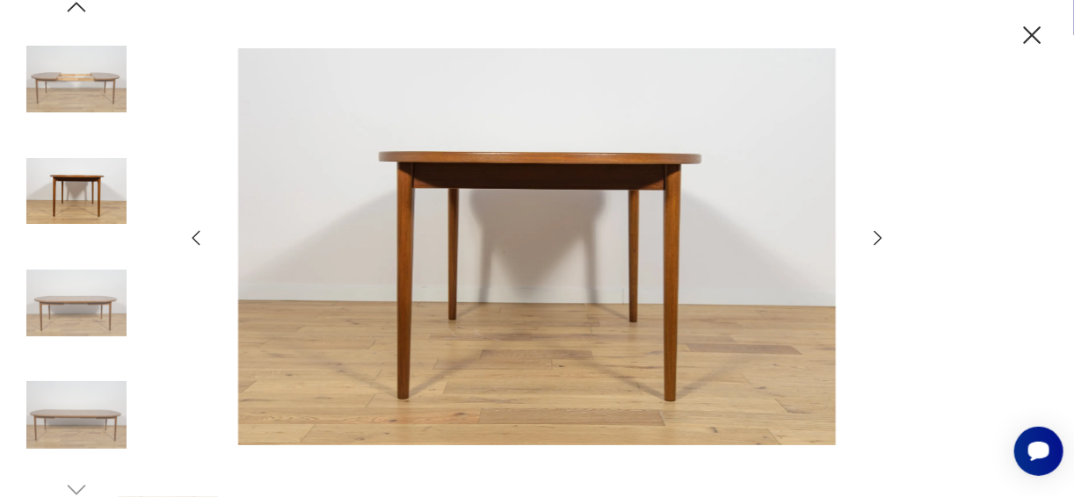
click at [75, 245] on div at bounding box center [76, 248] width 100 height 439
click at [70, 317] on img at bounding box center [76, 303] width 100 height 100
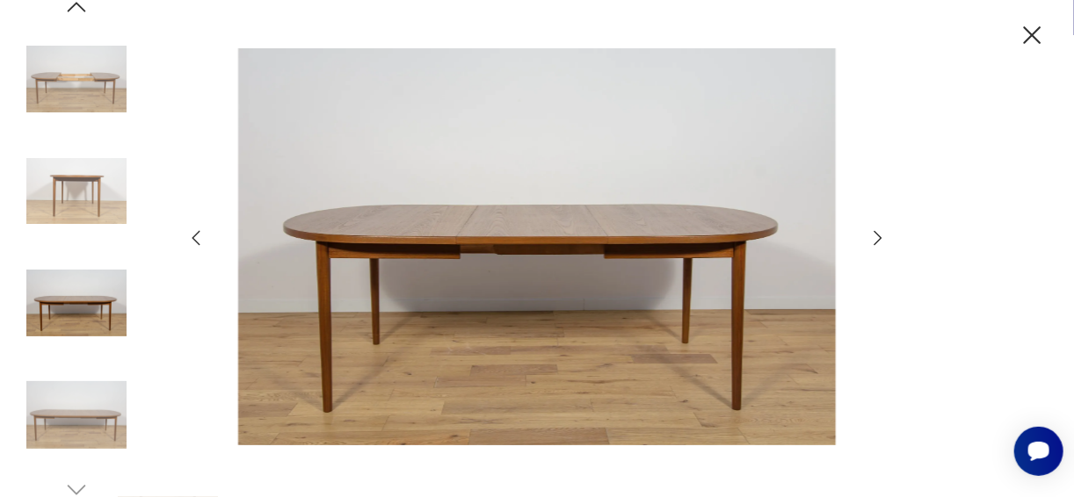
click at [62, 417] on img at bounding box center [76, 416] width 100 height 100
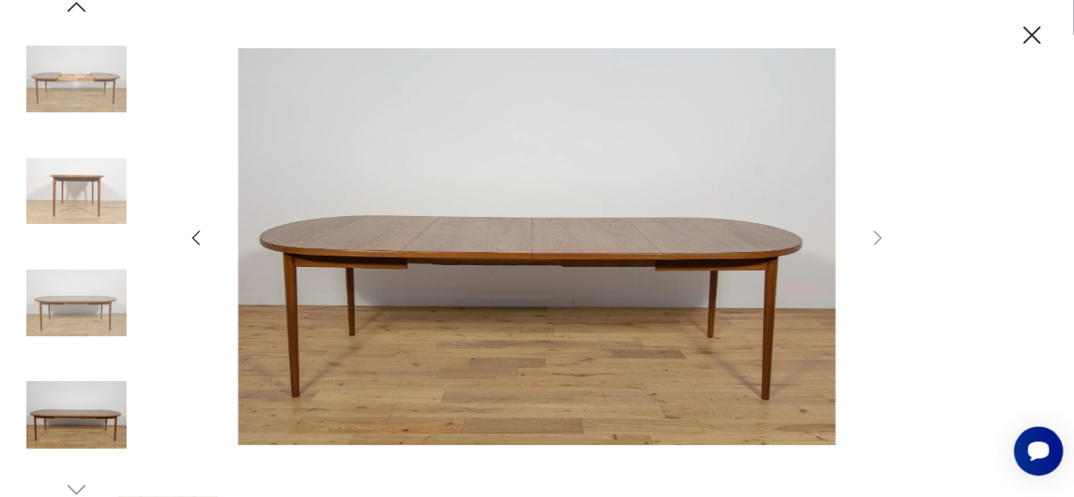
click at [74, 117] on img at bounding box center [76, 79] width 100 height 100
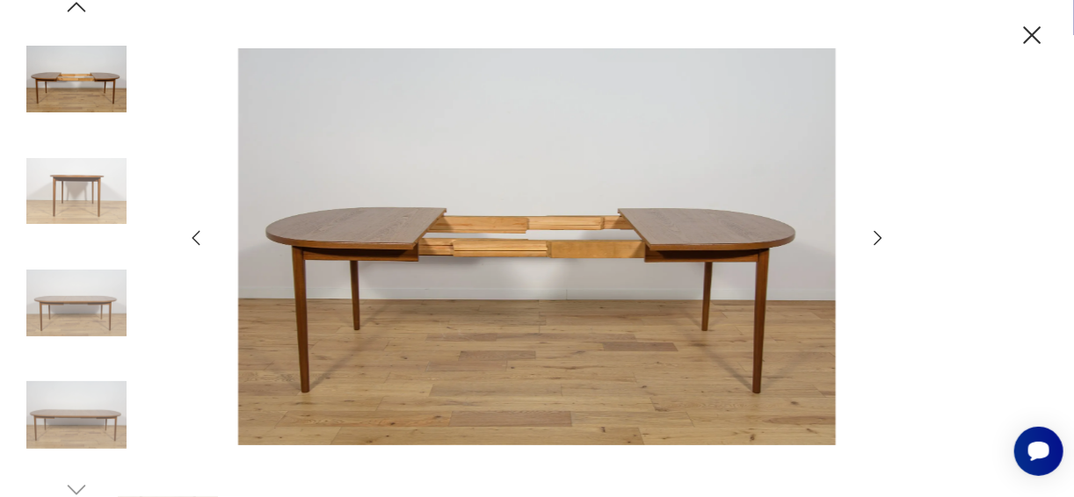
click at [80, 180] on img at bounding box center [76, 191] width 100 height 100
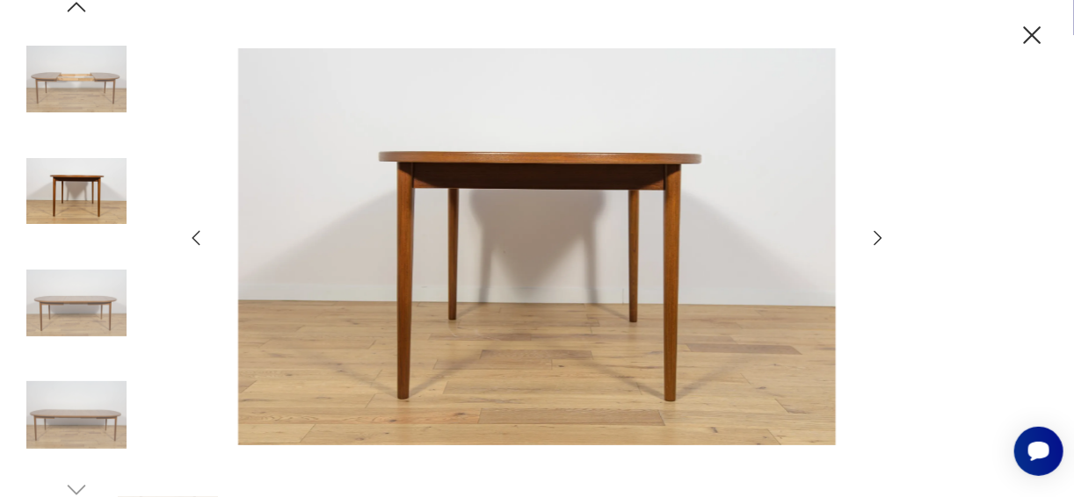
click at [71, 308] on img at bounding box center [76, 303] width 100 height 100
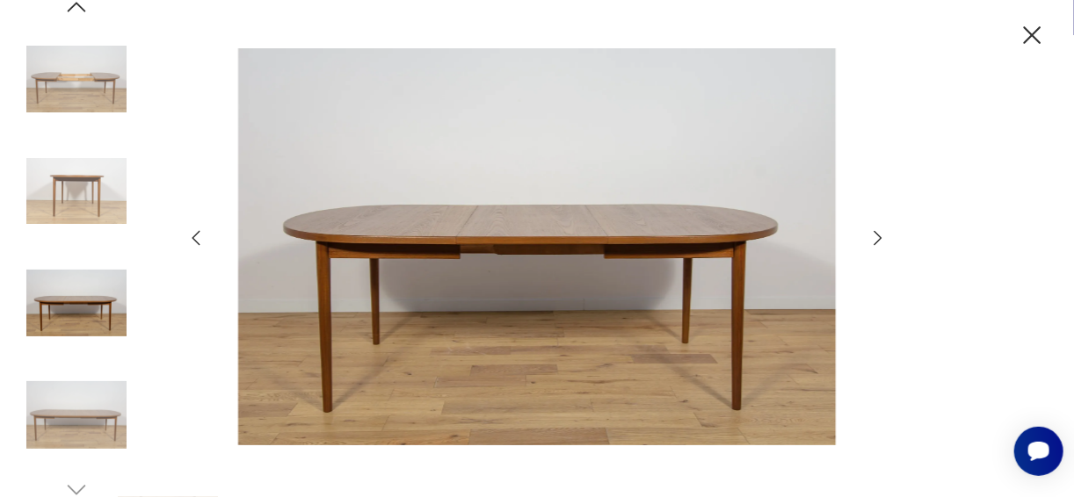
click at [1033, 34] on icon "button" at bounding box center [1033, 35] width 18 height 18
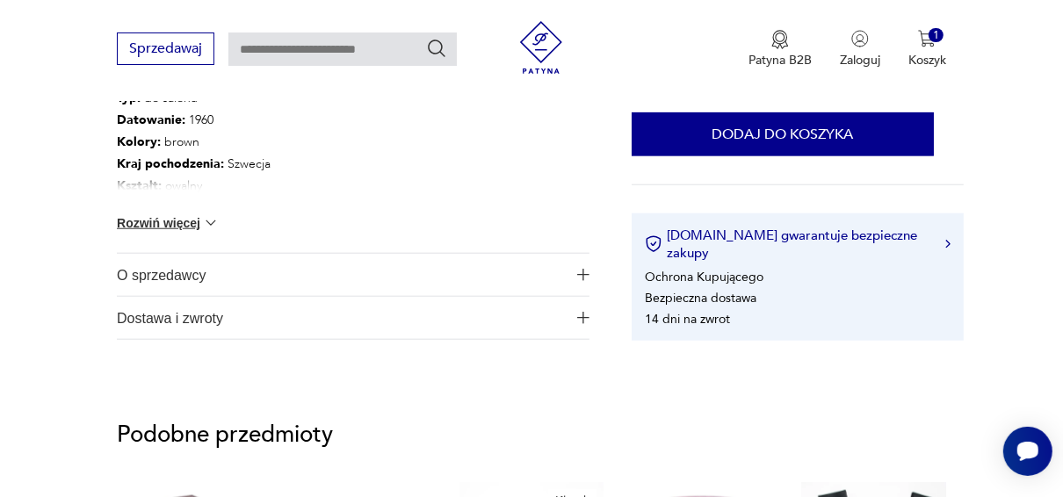
scroll to position [1090, 0]
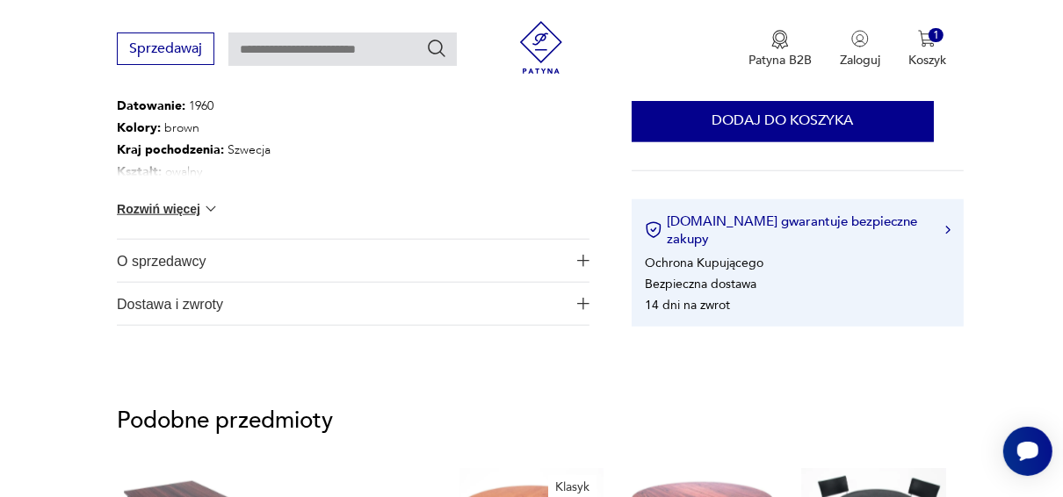
click at [207, 208] on img at bounding box center [211, 209] width 18 height 18
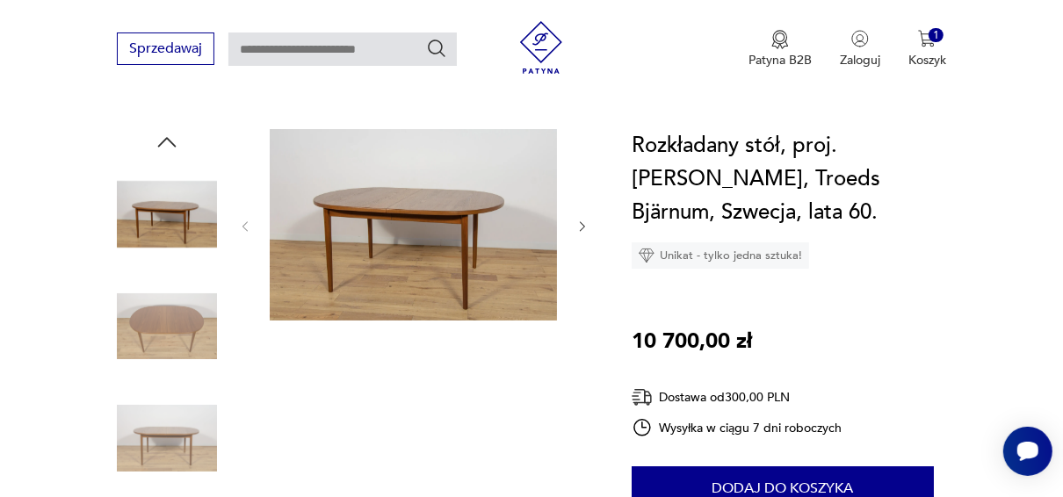
scroll to position [165, 0]
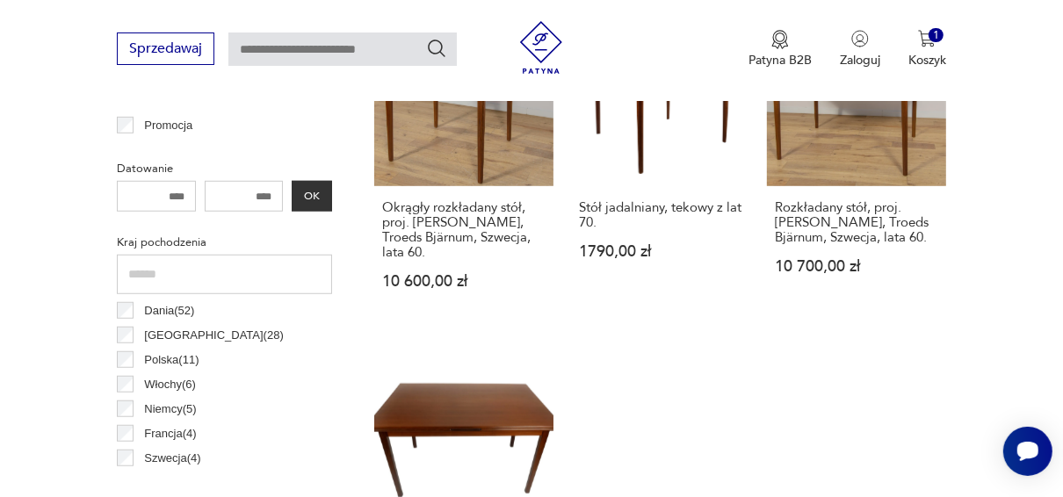
scroll to position [759, 0]
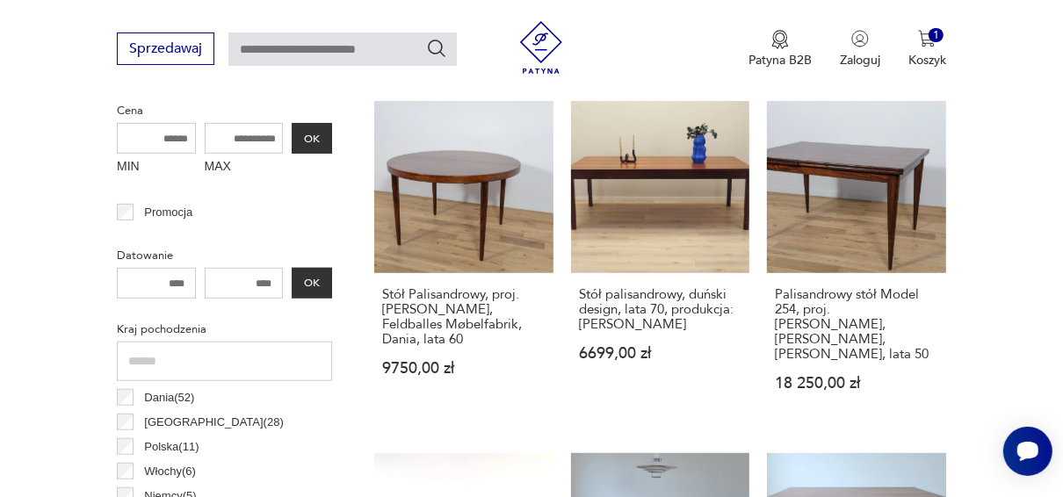
scroll to position [707, 0]
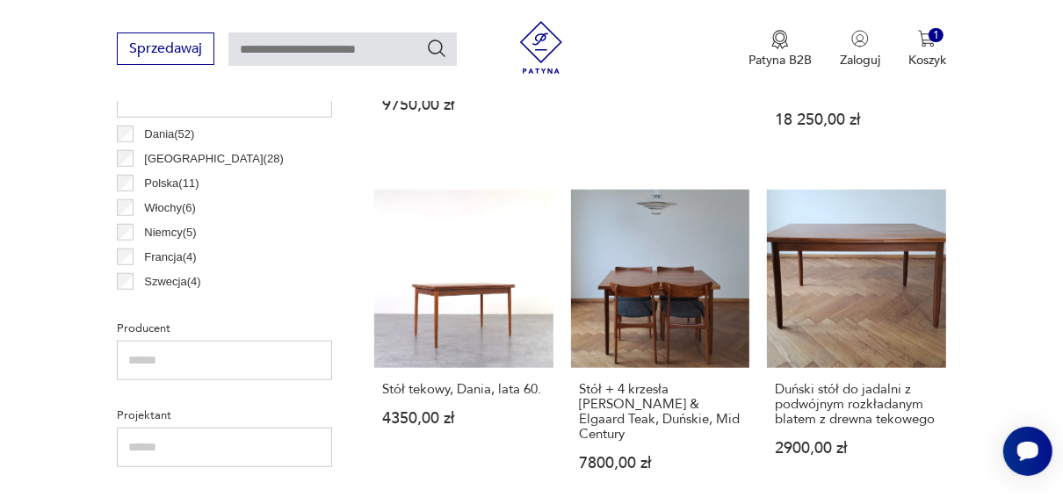
scroll to position [965, 0]
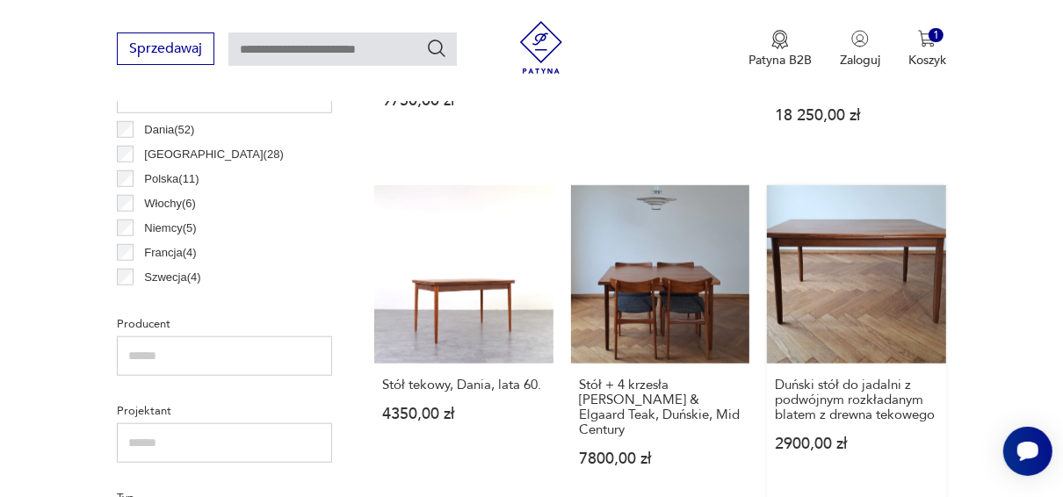
click at [884, 256] on link "Duński stół do jadalni z podwójnym rozkładanym blatem z drewna tekowego 2900,00…" at bounding box center [856, 343] width 179 height 316
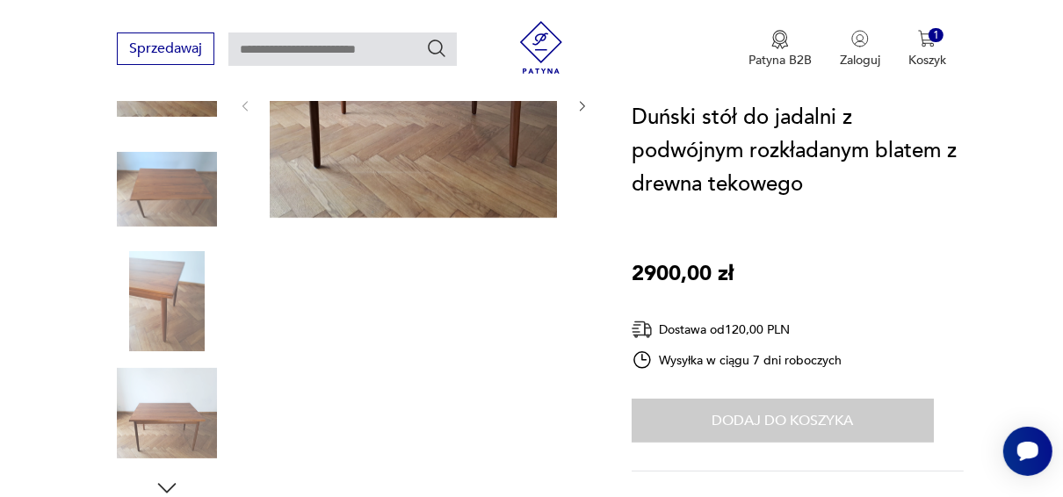
scroll to position [312, 0]
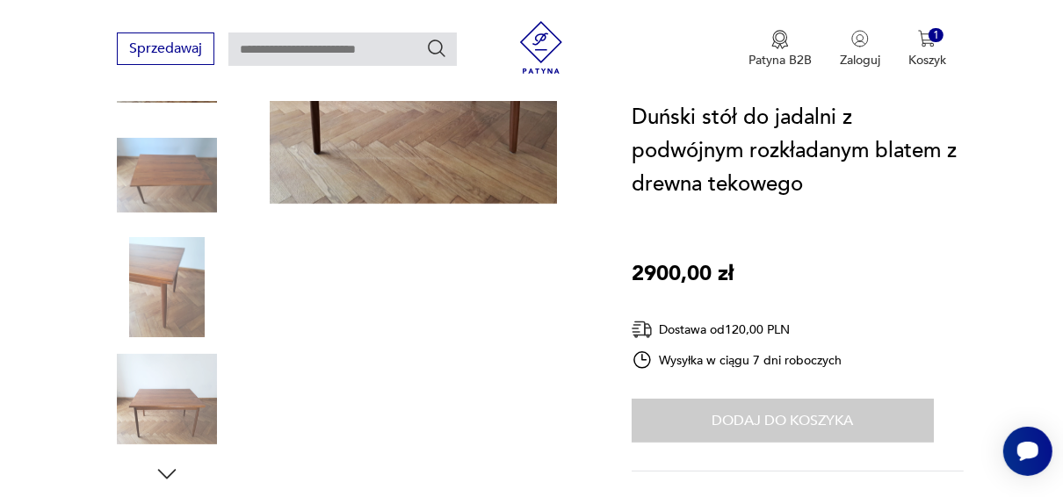
click at [165, 398] on img at bounding box center [167, 400] width 100 height 100
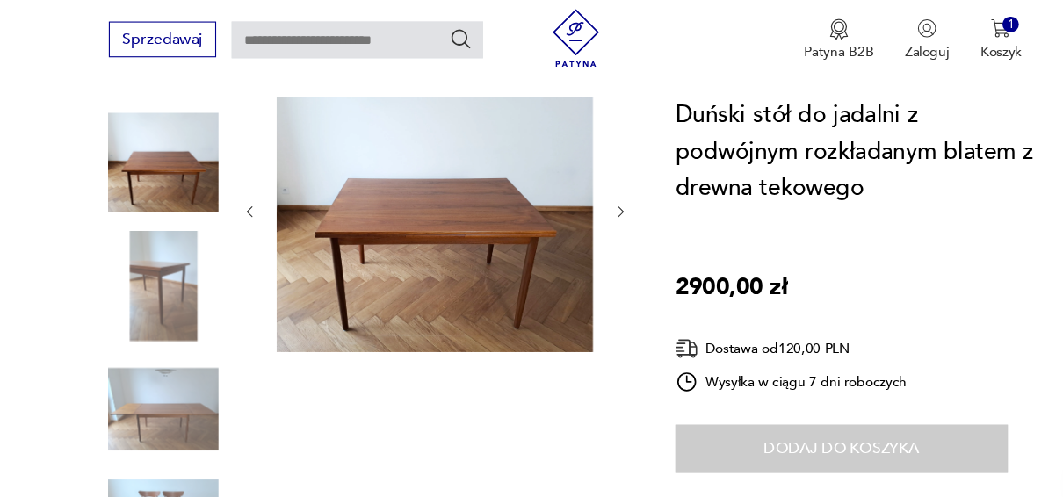
scroll to position [214, 0]
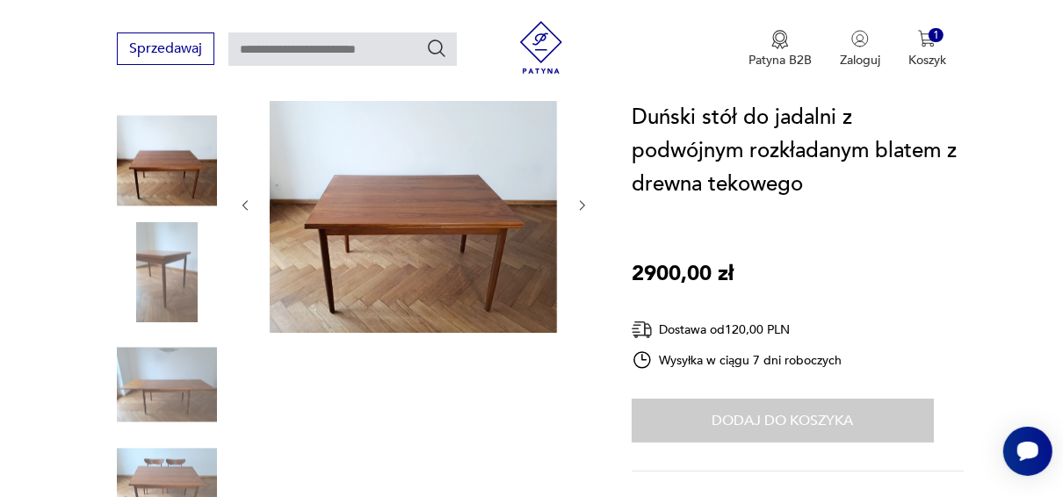
click at [178, 402] on img at bounding box center [167, 385] width 100 height 100
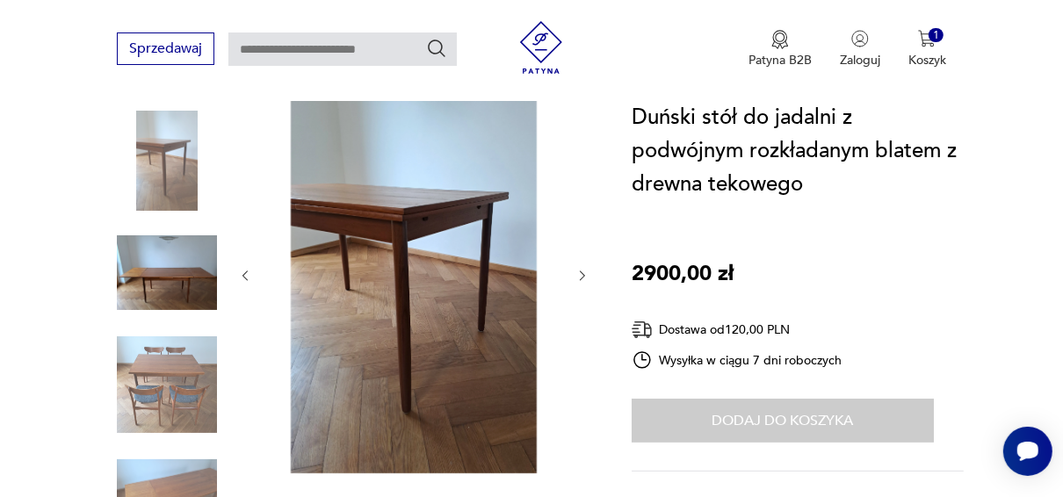
click at [188, 286] on img at bounding box center [167, 273] width 100 height 100
